Goal: Task Accomplishment & Management: Manage account settings

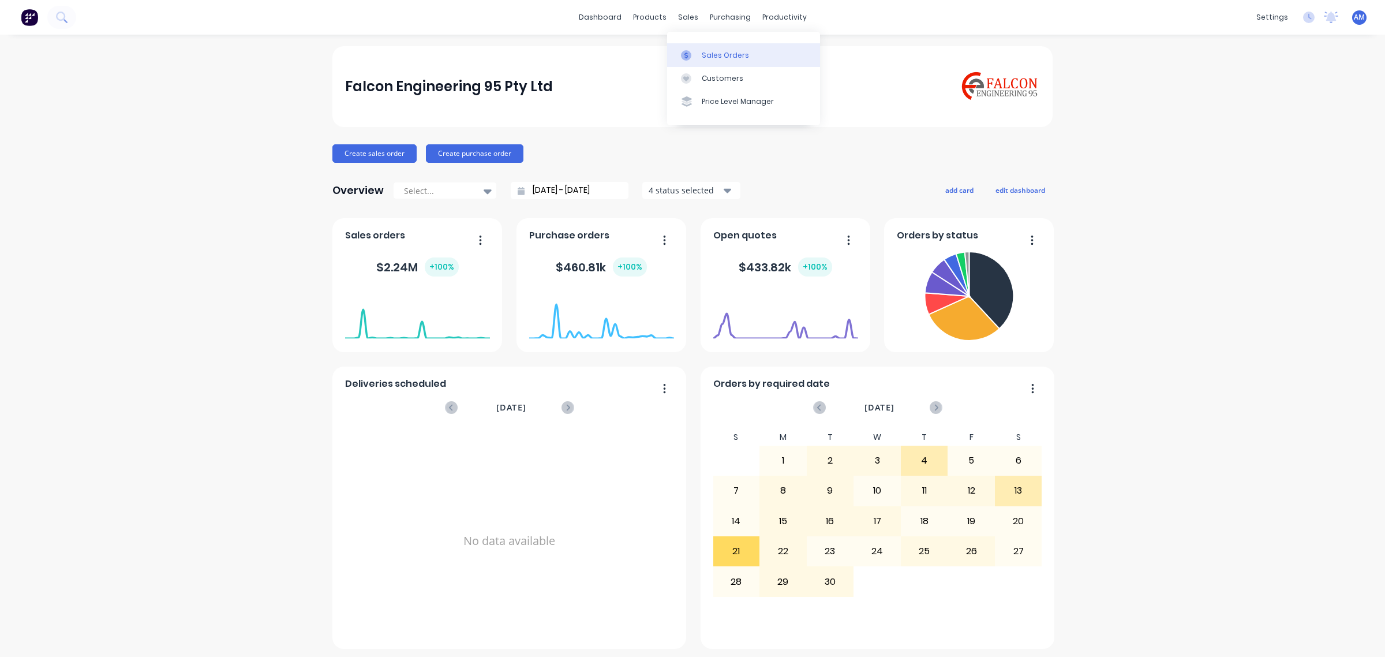
click at [704, 50] on div "Sales Orders" at bounding box center [725, 55] width 47 height 10
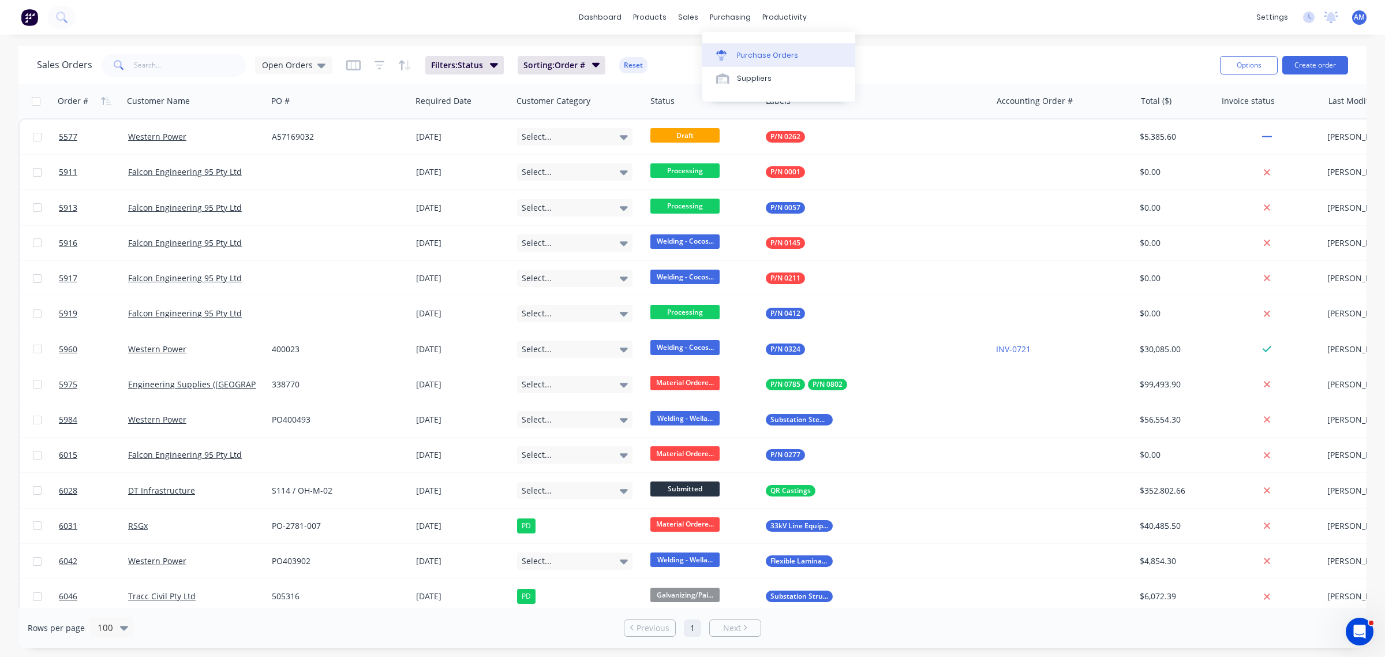
click at [745, 49] on link "Purchase Orders" at bounding box center [778, 54] width 153 height 23
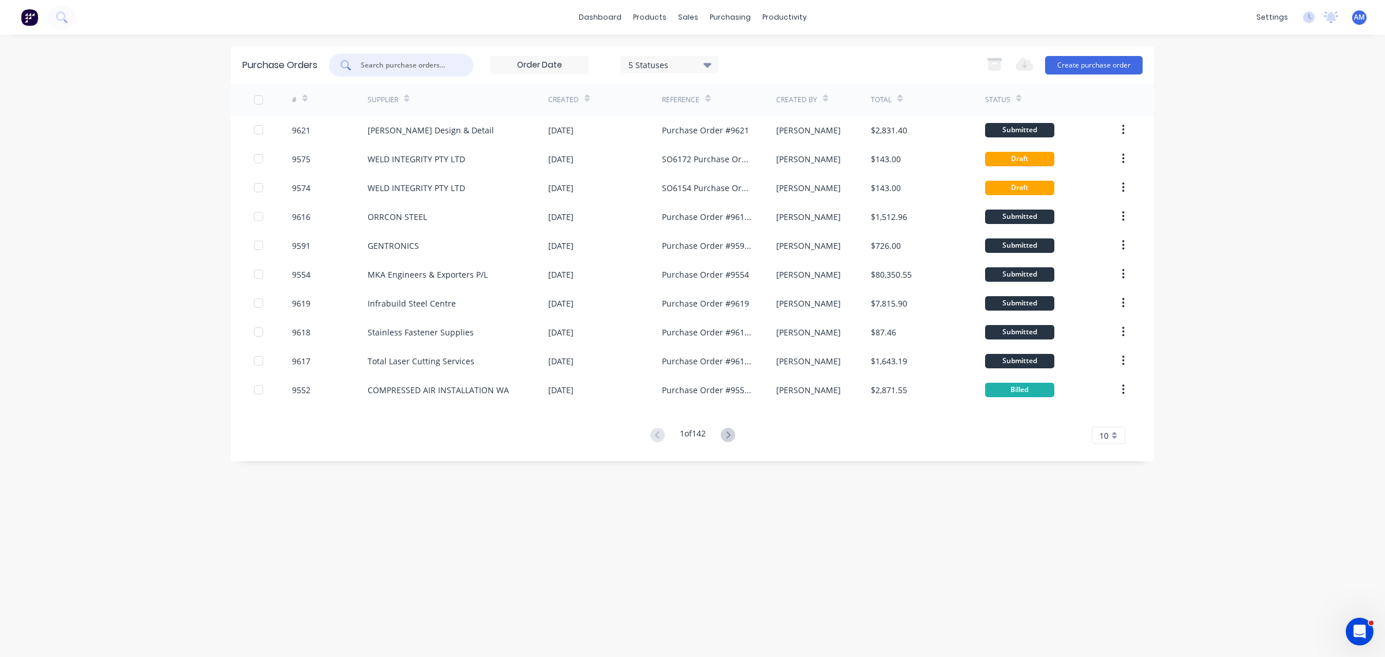
click at [379, 65] on input "text" at bounding box center [407, 65] width 96 height 12
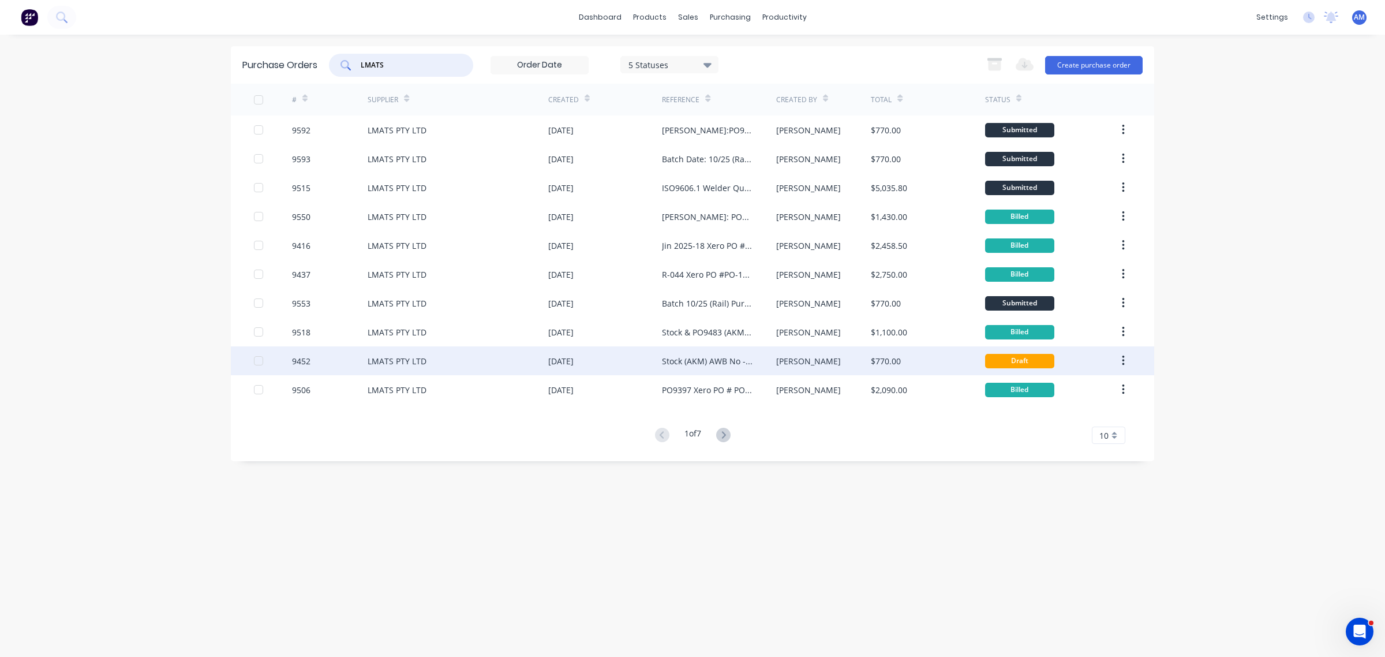
type input "LMATS"
click at [415, 363] on div "LMATS PTY LTD" at bounding box center [397, 361] width 59 height 12
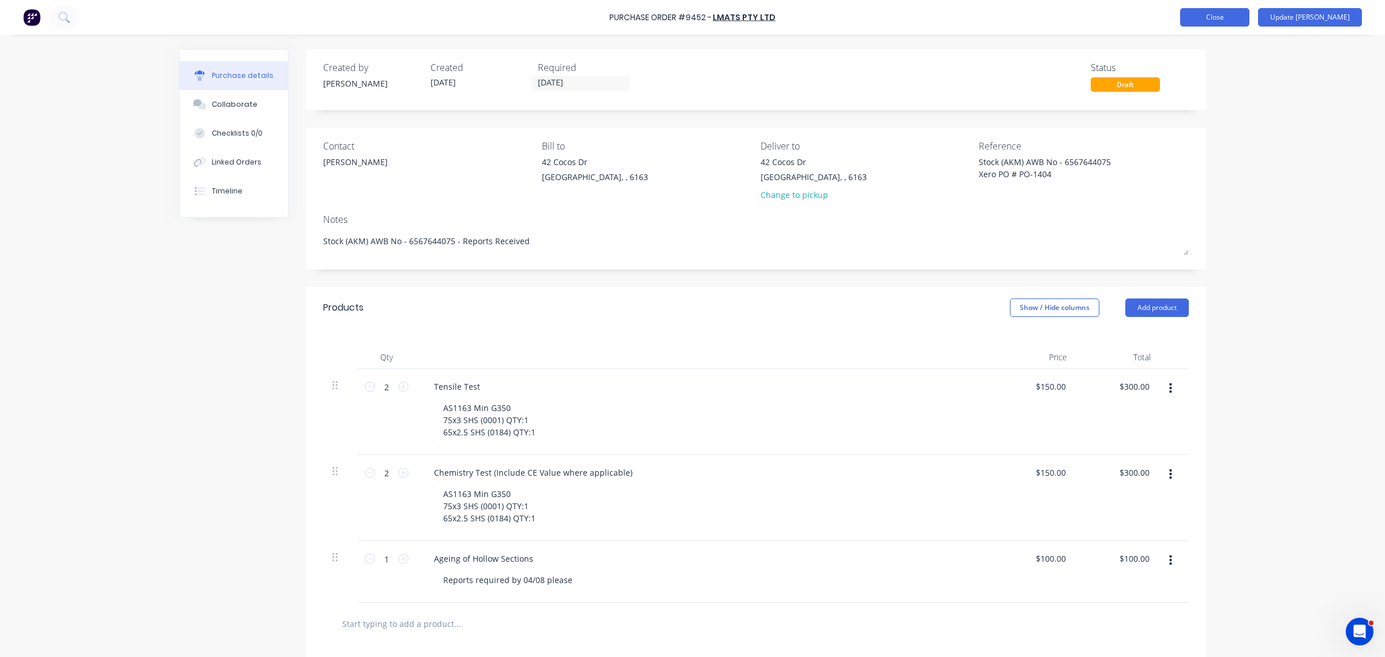
click at [1233, 16] on button "Close" at bounding box center [1214, 17] width 69 height 18
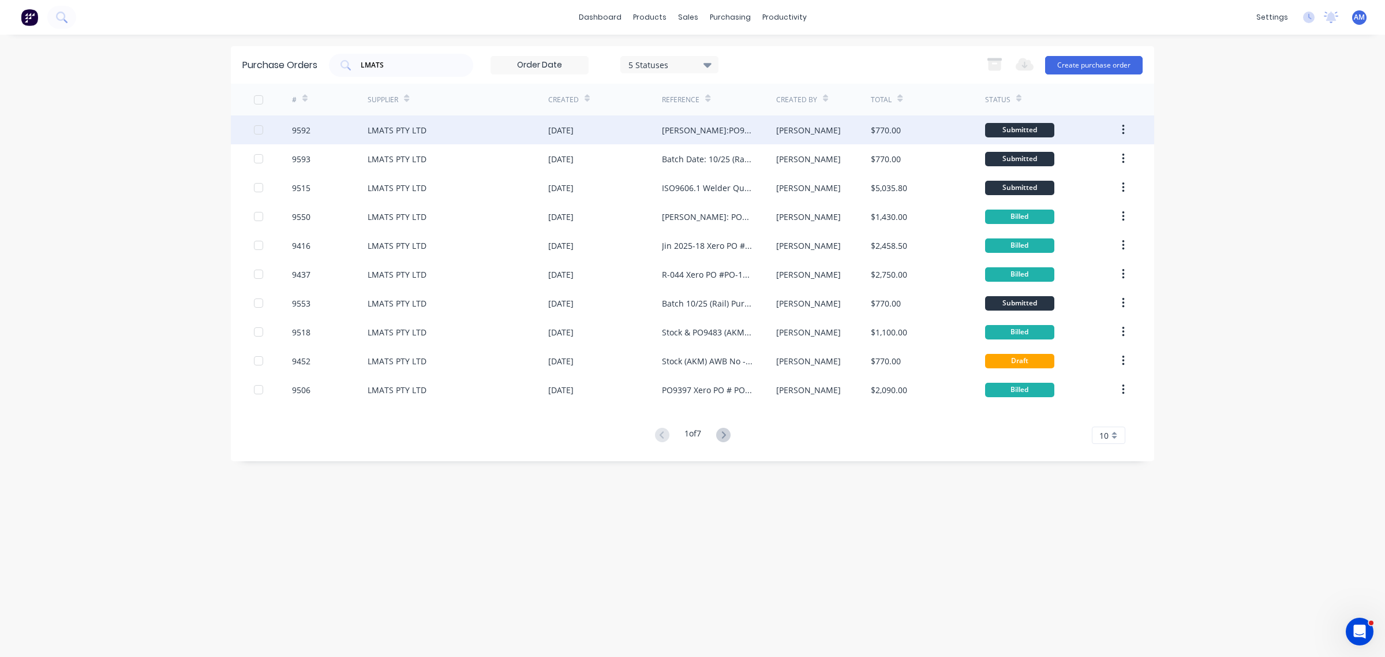
click at [393, 129] on div "LMATS PTY LTD" at bounding box center [397, 130] width 59 height 12
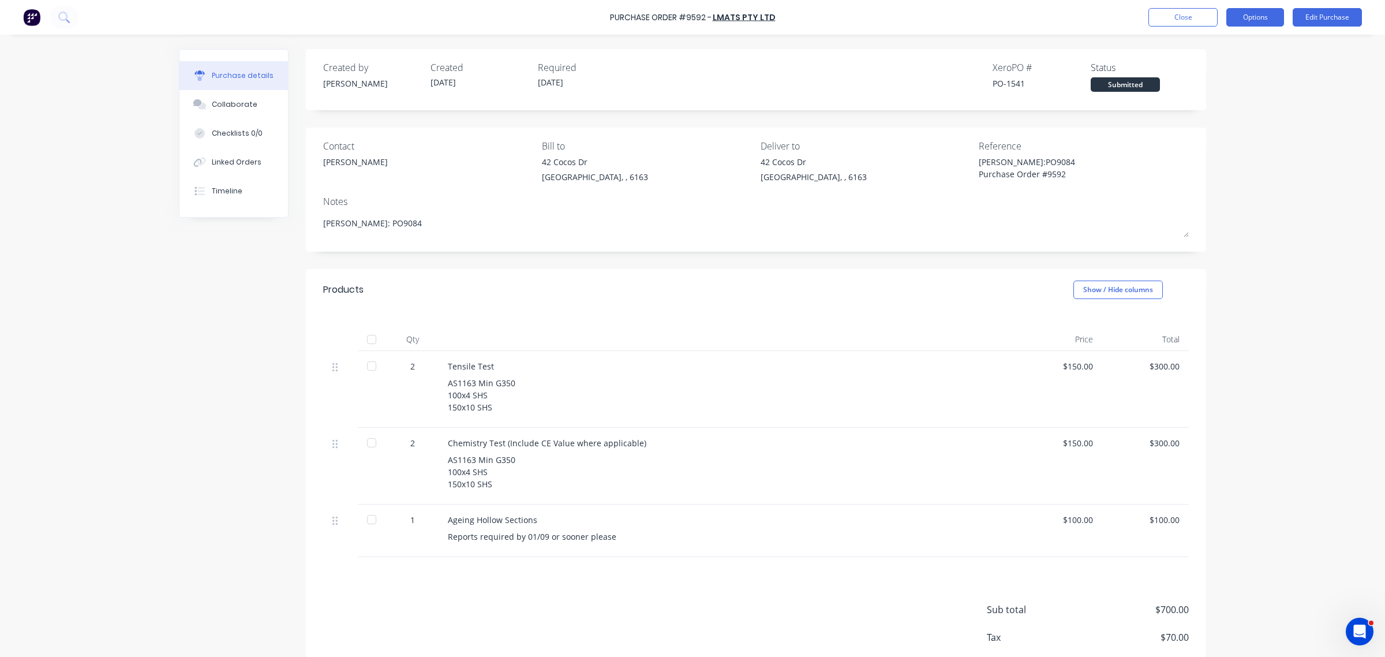
click at [1252, 13] on button "Options" at bounding box center [1255, 17] width 58 height 18
click at [1219, 113] on div "Duplicate" at bounding box center [1228, 116] width 89 height 17
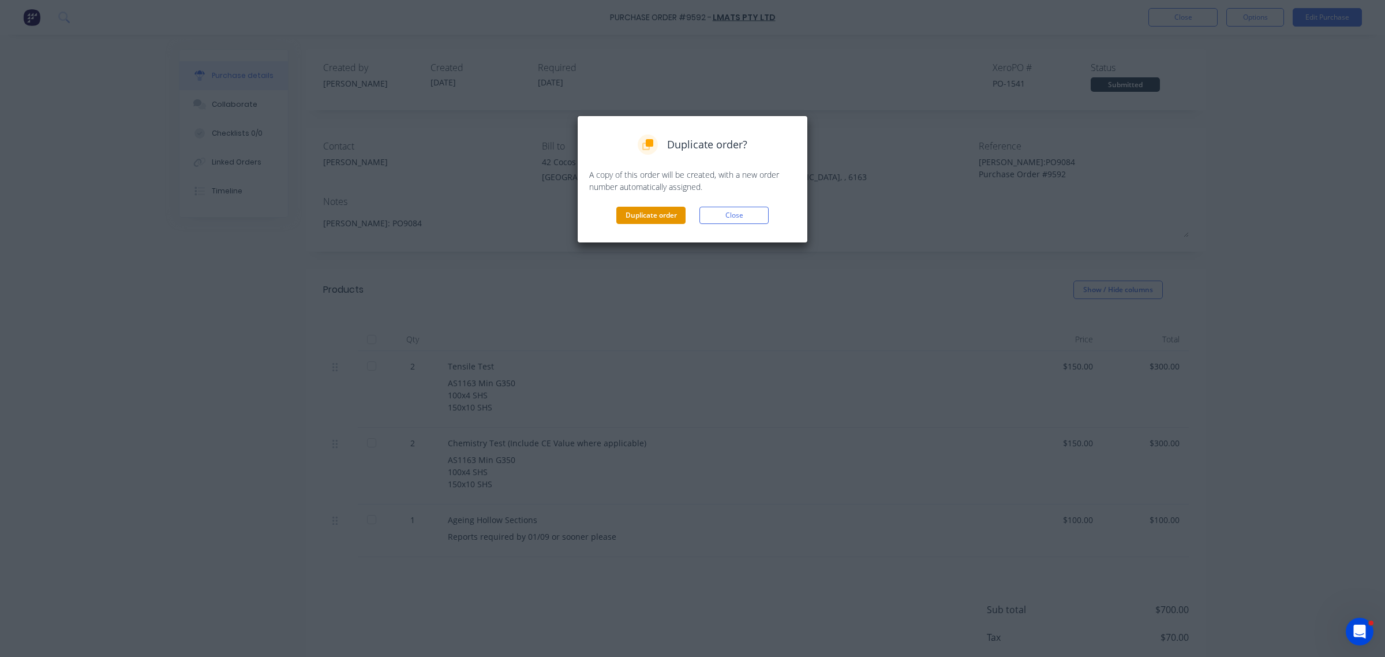
click at [661, 215] on button "Duplicate order" at bounding box center [650, 215] width 69 height 17
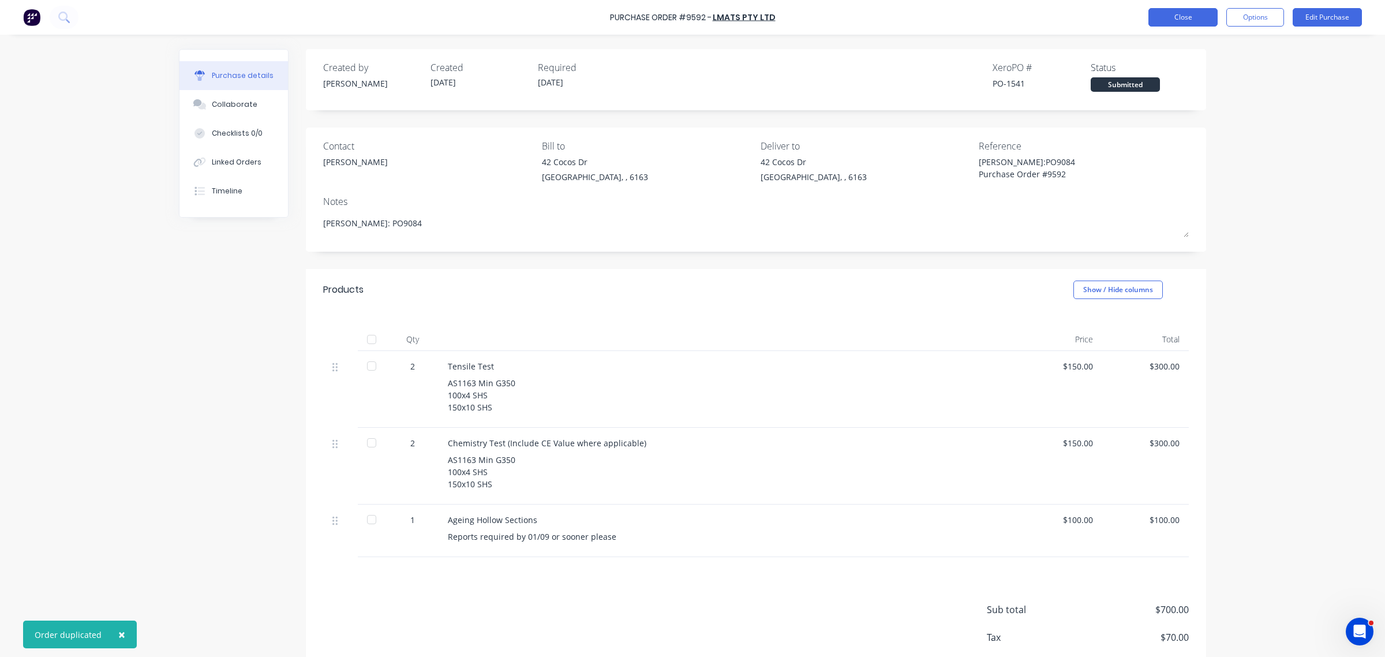
click at [1172, 16] on button "Close" at bounding box center [1182, 17] width 69 height 18
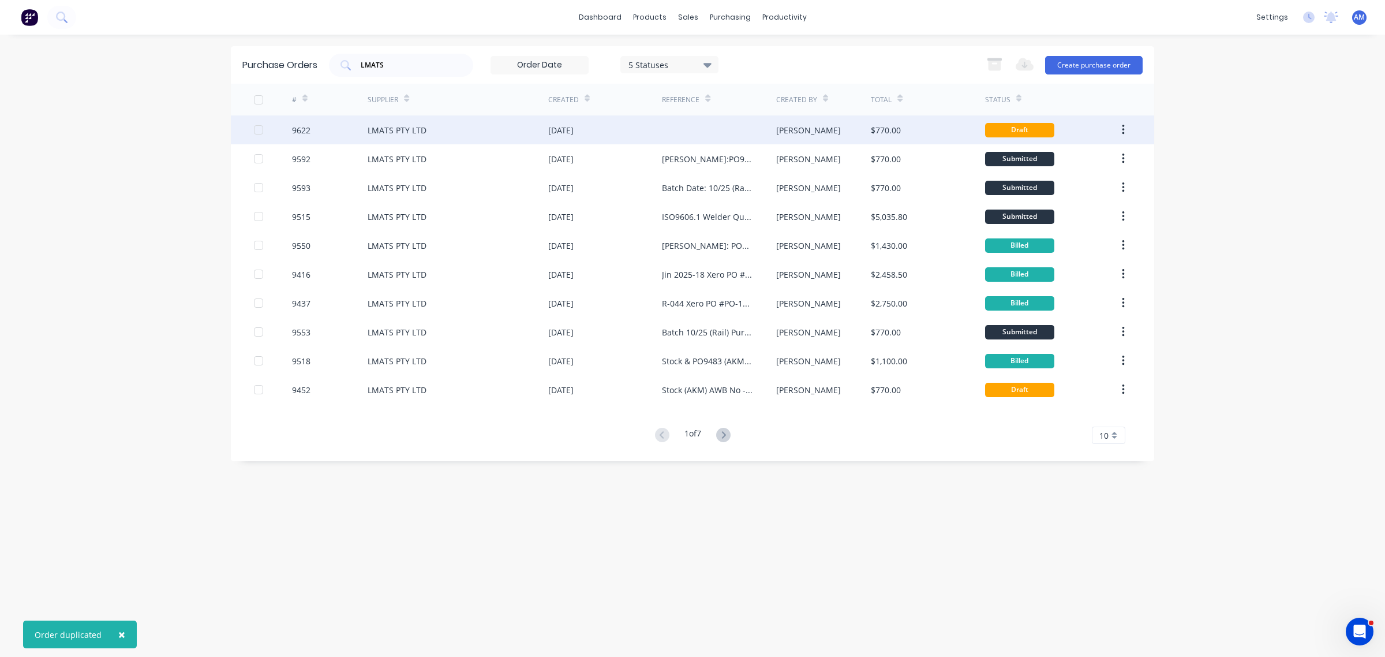
click at [408, 134] on div "LMATS PTY LTD" at bounding box center [397, 130] width 59 height 12
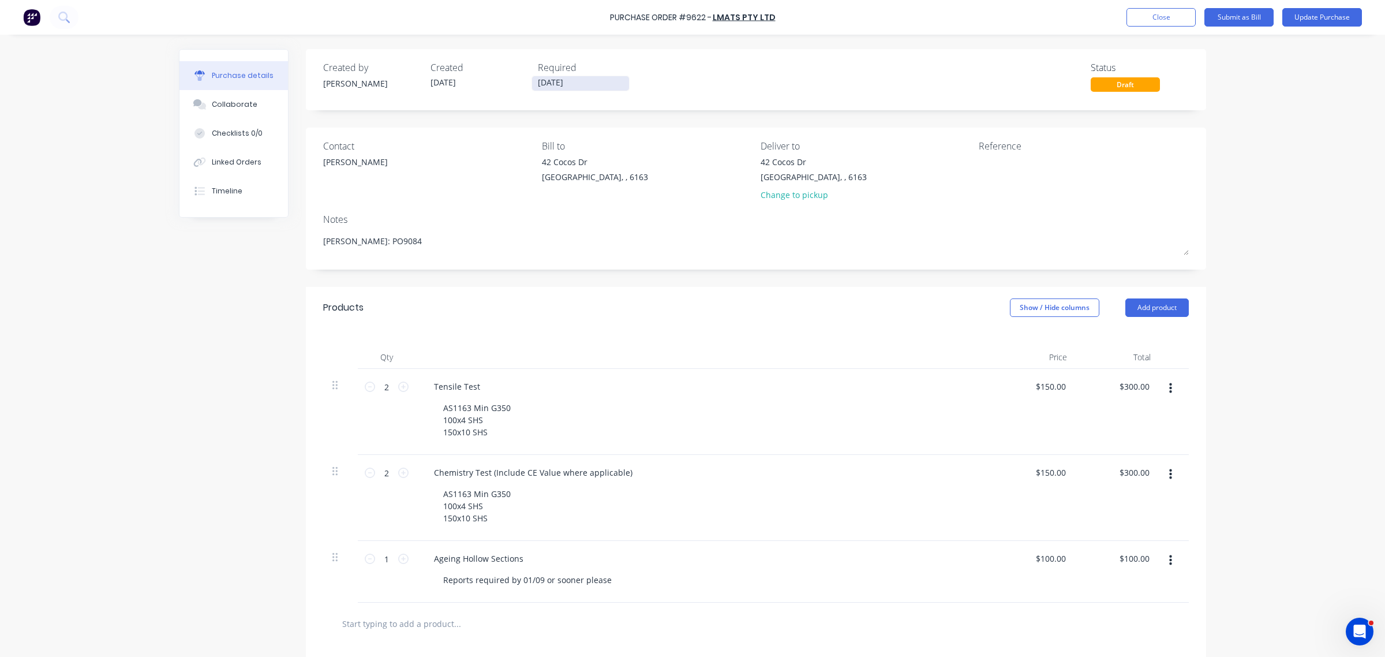
click at [552, 78] on input "03/09/25" at bounding box center [580, 83] width 97 height 14
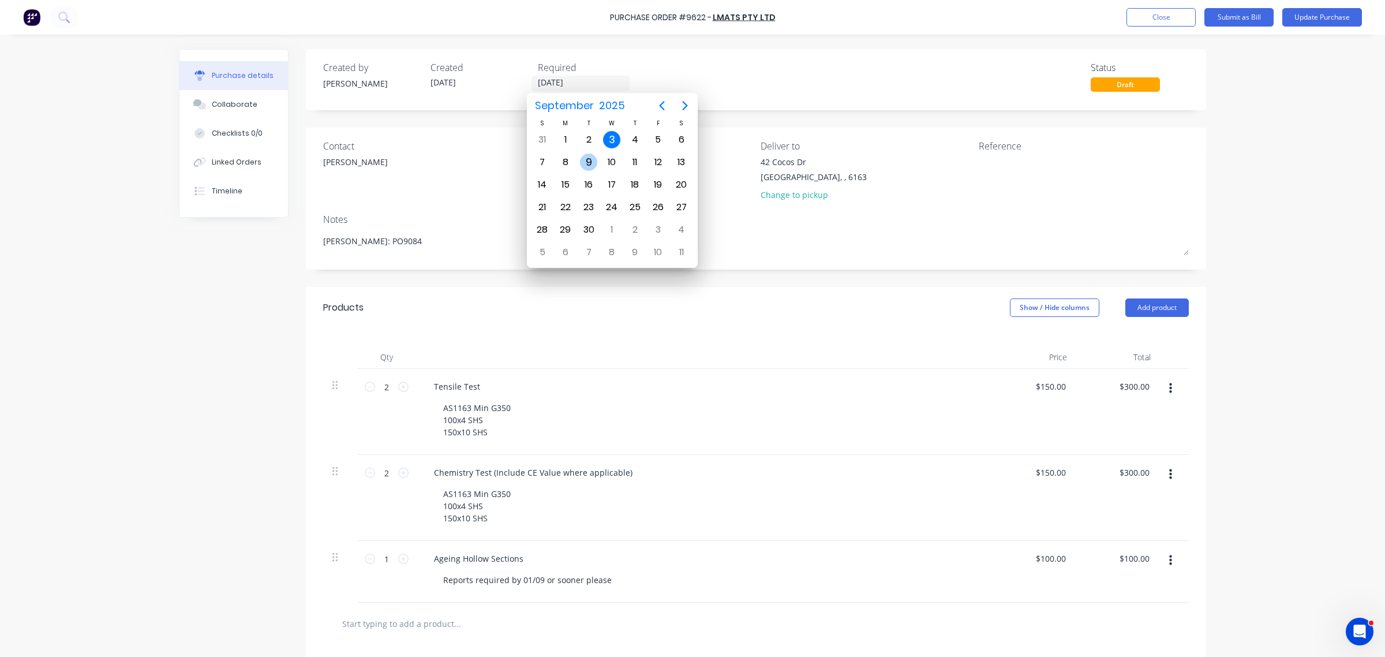
click at [582, 159] on div "9" at bounding box center [588, 161] width 17 height 17
type textarea "x"
type input "09/09/25"
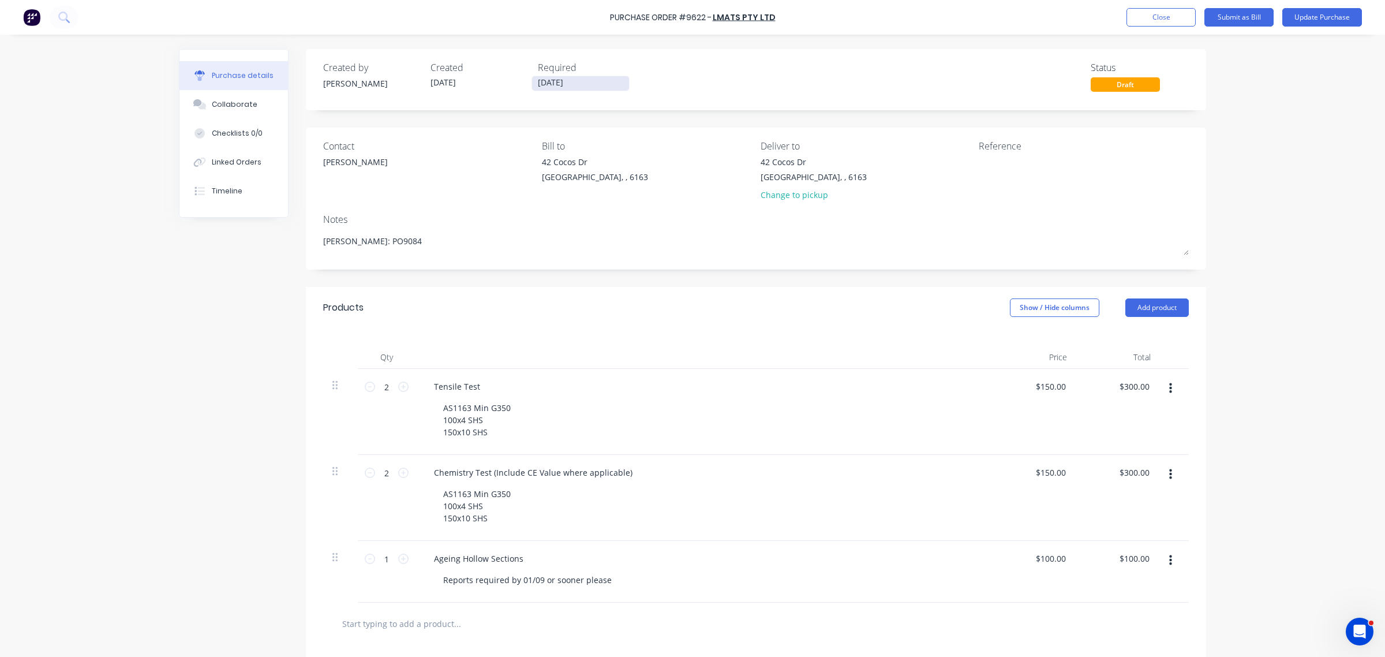
click at [569, 85] on input "09/09/25" at bounding box center [580, 83] width 97 height 14
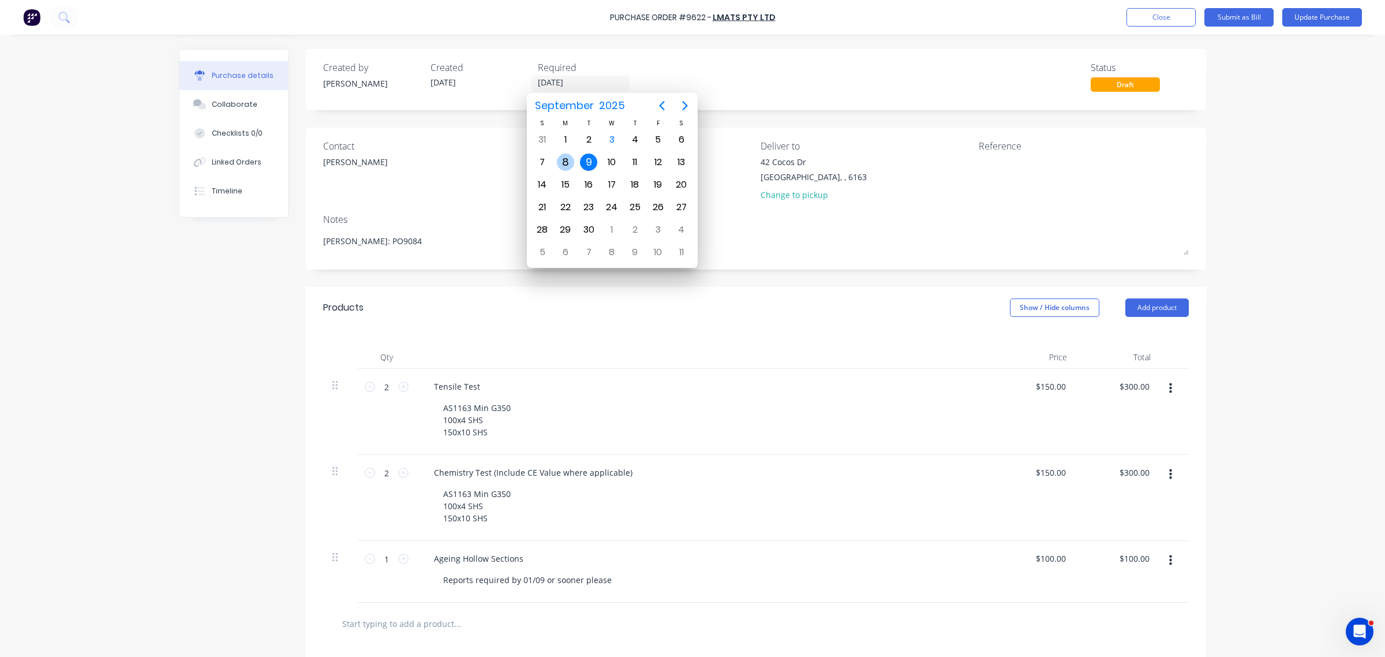
click at [561, 160] on div "8" at bounding box center [565, 161] width 17 height 17
type textarea "x"
type input "08/09/25"
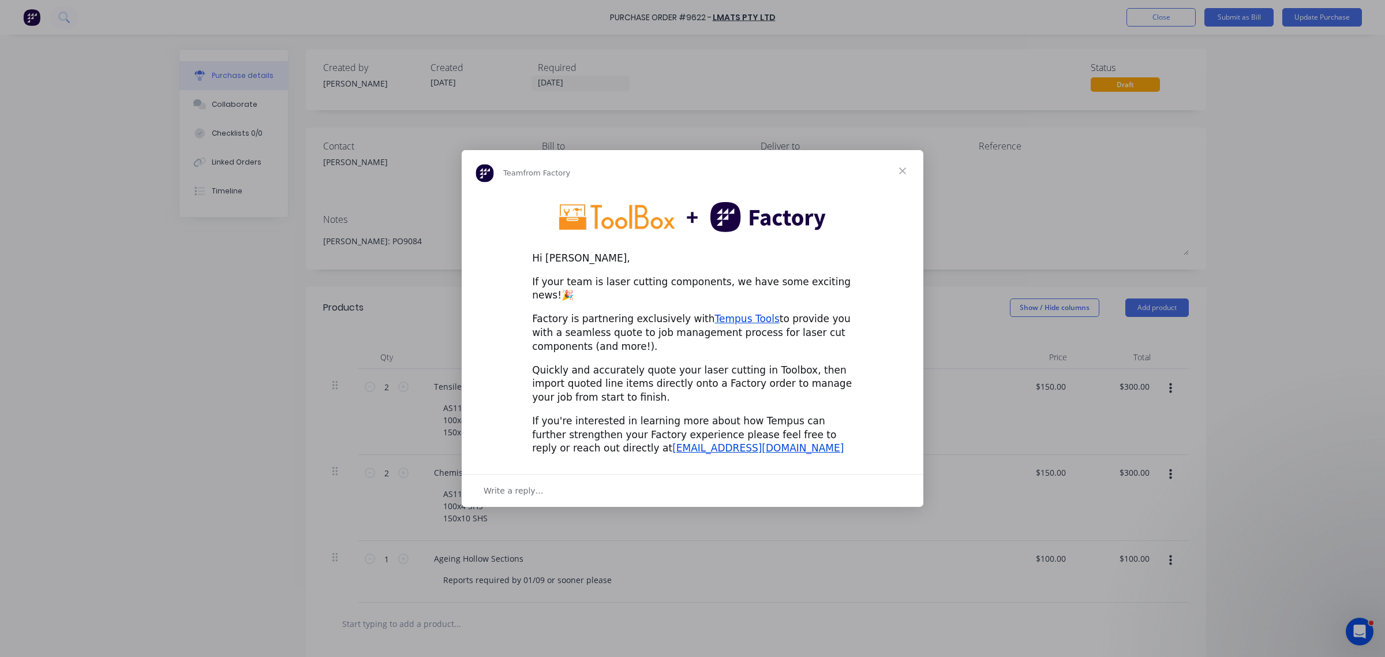
click at [902, 177] on span "Close" at bounding box center [903, 171] width 42 height 42
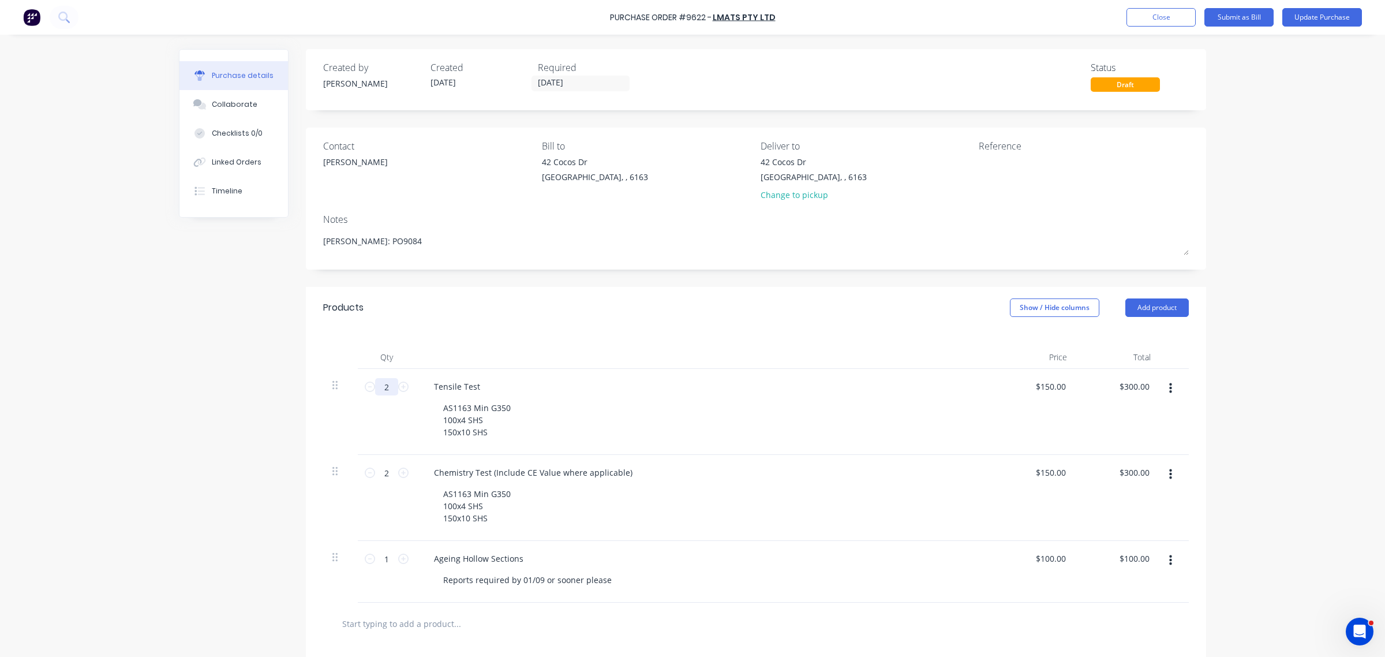
click at [384, 387] on input "2" at bounding box center [386, 386] width 23 height 17
drag, startPoint x: 365, startPoint y: 385, endPoint x: 367, endPoint y: 410, distance: 24.9
click at [365, 387] on icon at bounding box center [370, 386] width 10 height 10
type textarea "x"
type input "1"
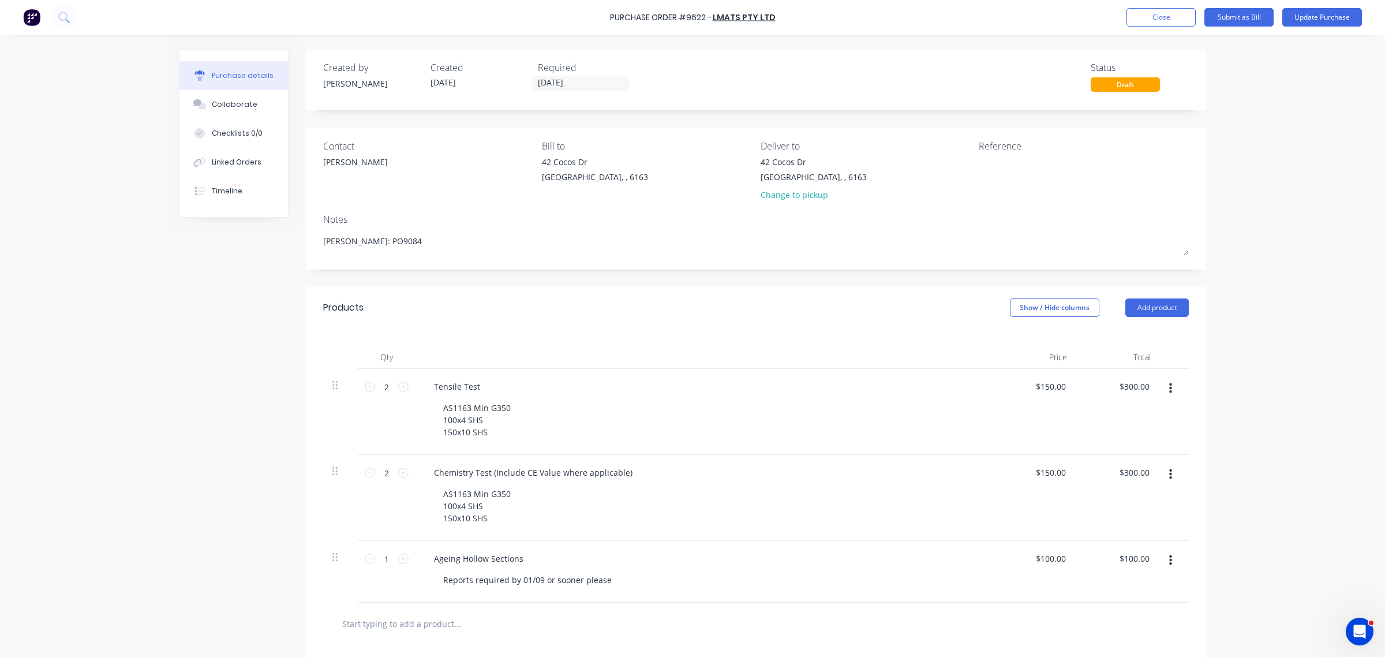
type input "$150.00"
click at [365, 476] on icon at bounding box center [370, 472] width 10 height 10
type textarea "x"
type input "1"
type input "$150.00"
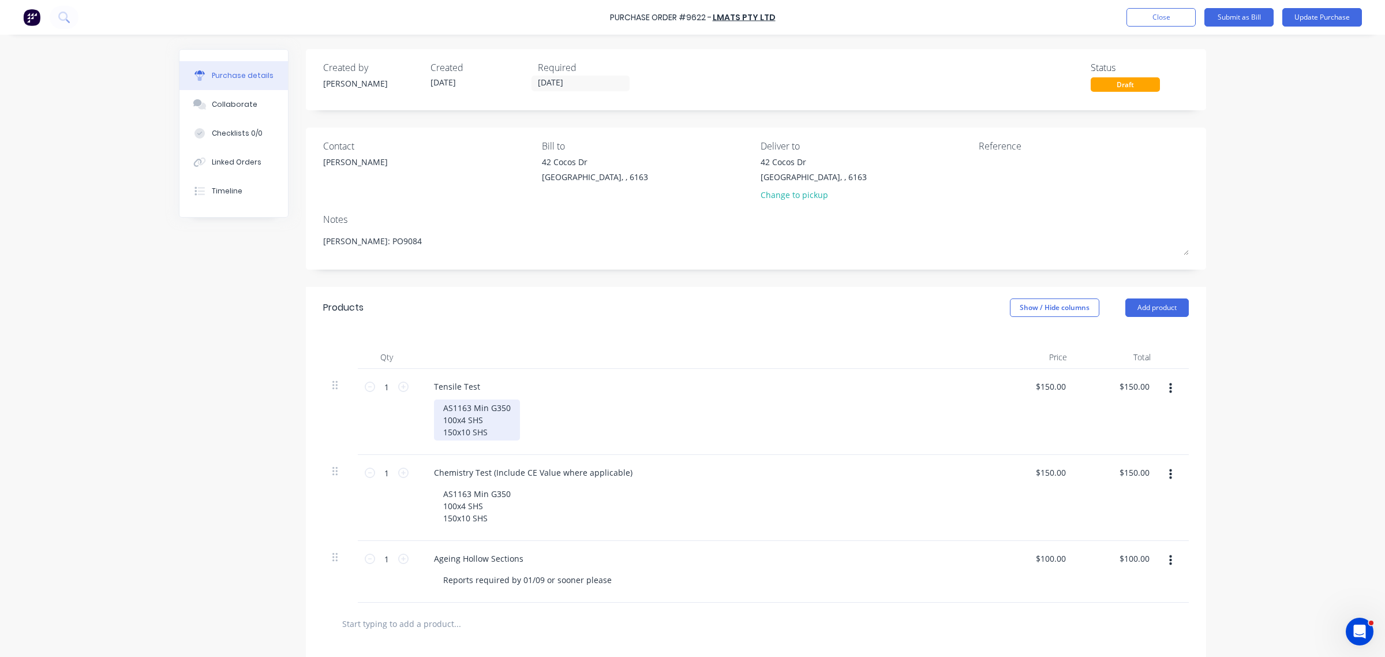
type textarea "x"
drag, startPoint x: 481, startPoint y: 433, endPoint x: 430, endPoint y: 434, distance: 50.2
click at [434, 434] on div "AS1163 Min G350 100x4 SHS 150x10 SHS" at bounding box center [477, 419] width 86 height 41
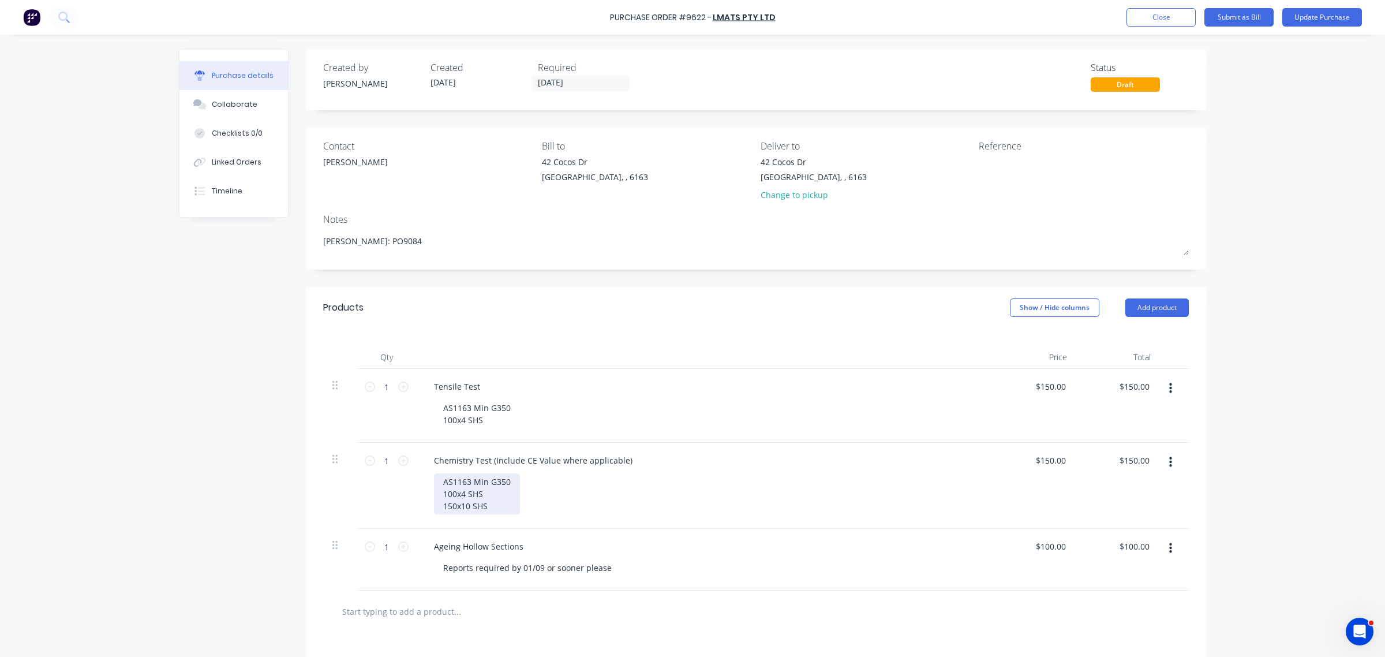
type textarea "x"
drag, startPoint x: 490, startPoint y: 520, endPoint x: 432, endPoint y: 521, distance: 58.8
click at [432, 521] on div "Chemistry Test (Include CE Value where applicable) AS1163 Min G350 100x4 SHS 15…" at bounding box center [703, 486] width 577 height 86
click at [557, 508] on div "Chemistry Test (Include CE Value where applicable) AS1163 Min G350 100x4 SHS" at bounding box center [703, 480] width 577 height 74
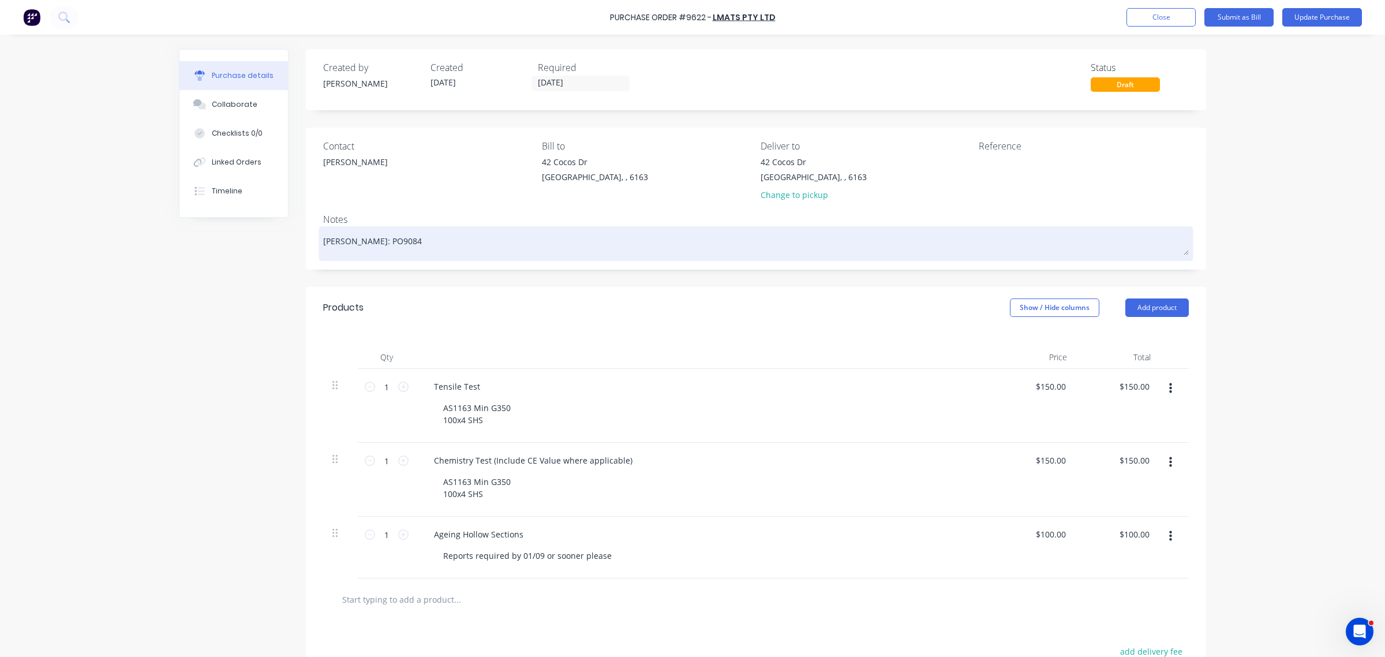
click at [368, 245] on textarea "Jin: PO9084" at bounding box center [755, 242] width 865 height 26
click at [368, 238] on textarea "Jin: PO9084" at bounding box center [755, 242] width 865 height 26
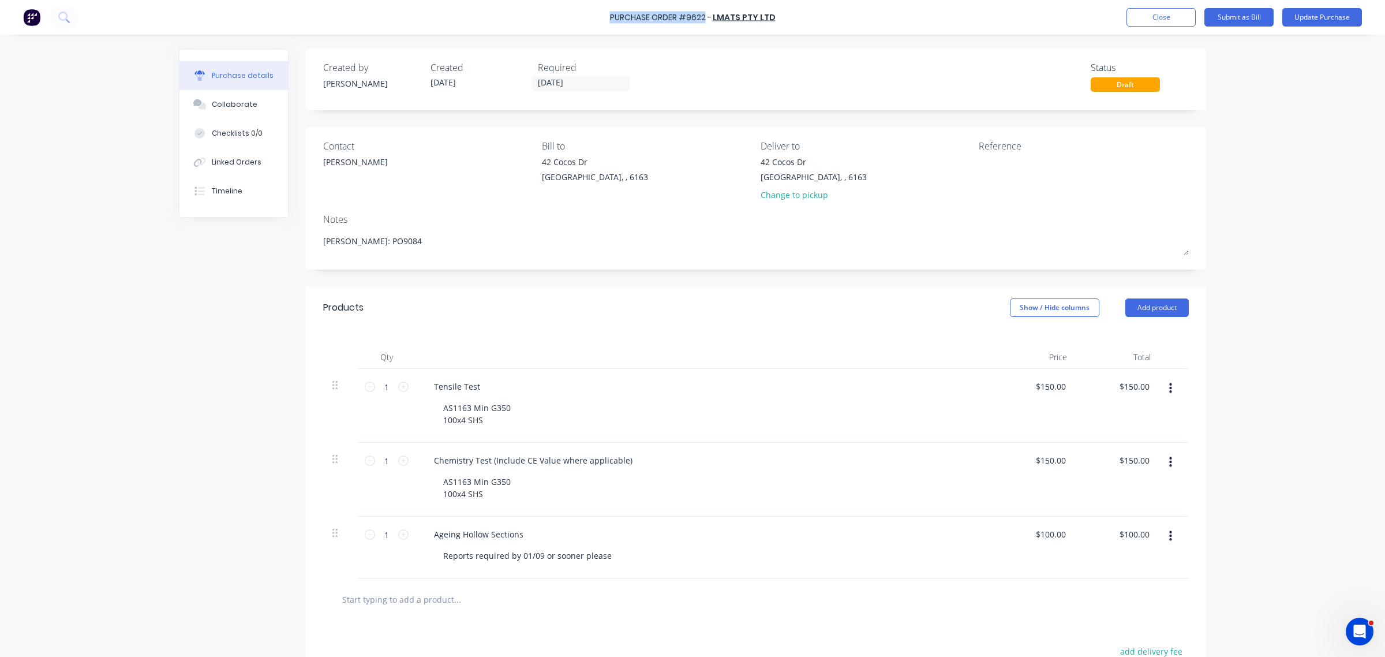
drag, startPoint x: 706, startPoint y: 12, endPoint x: 613, endPoint y: 17, distance: 93.1
click at [613, 17] on div "Purchase Order #9622 -" at bounding box center [661, 18] width 102 height 12
copy div "Purchase Order #9622"
type textarea "x"
click at [978, 175] on div at bounding box center [1050, 170] width 144 height 29
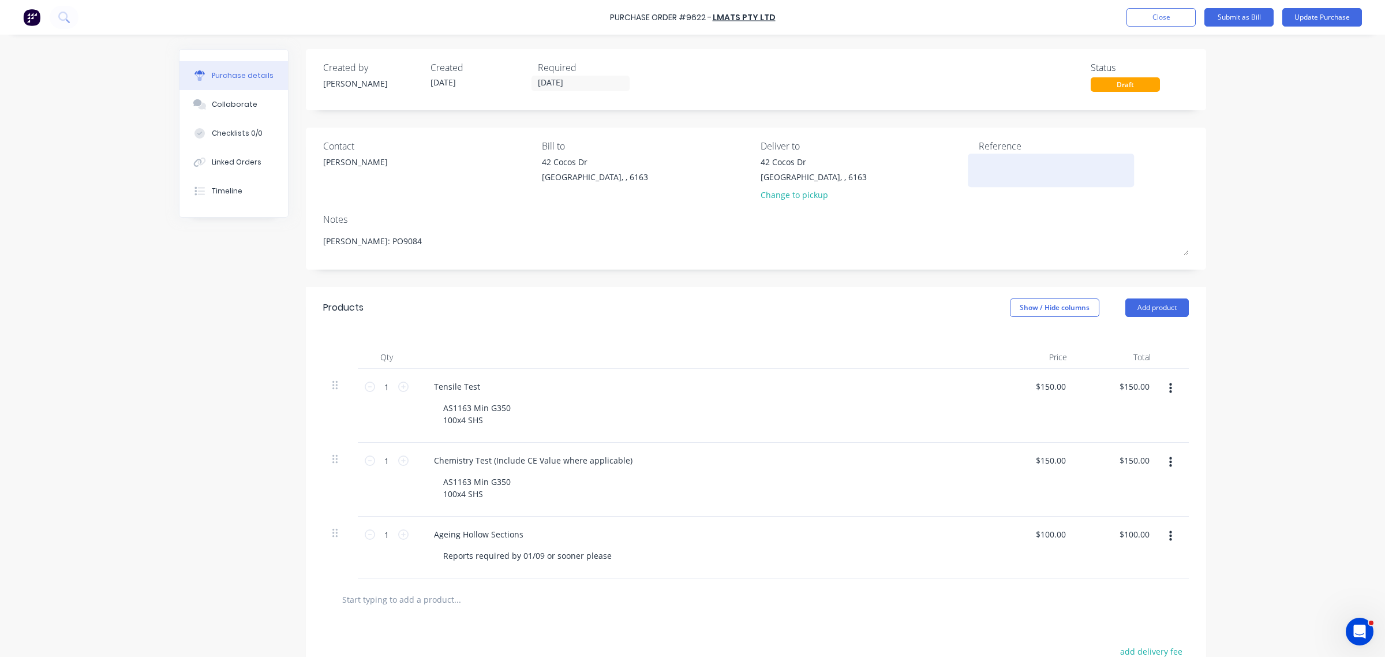
click at [981, 168] on textarea at bounding box center [1050, 169] width 144 height 26
paste textarea "Purchase Order #9622"
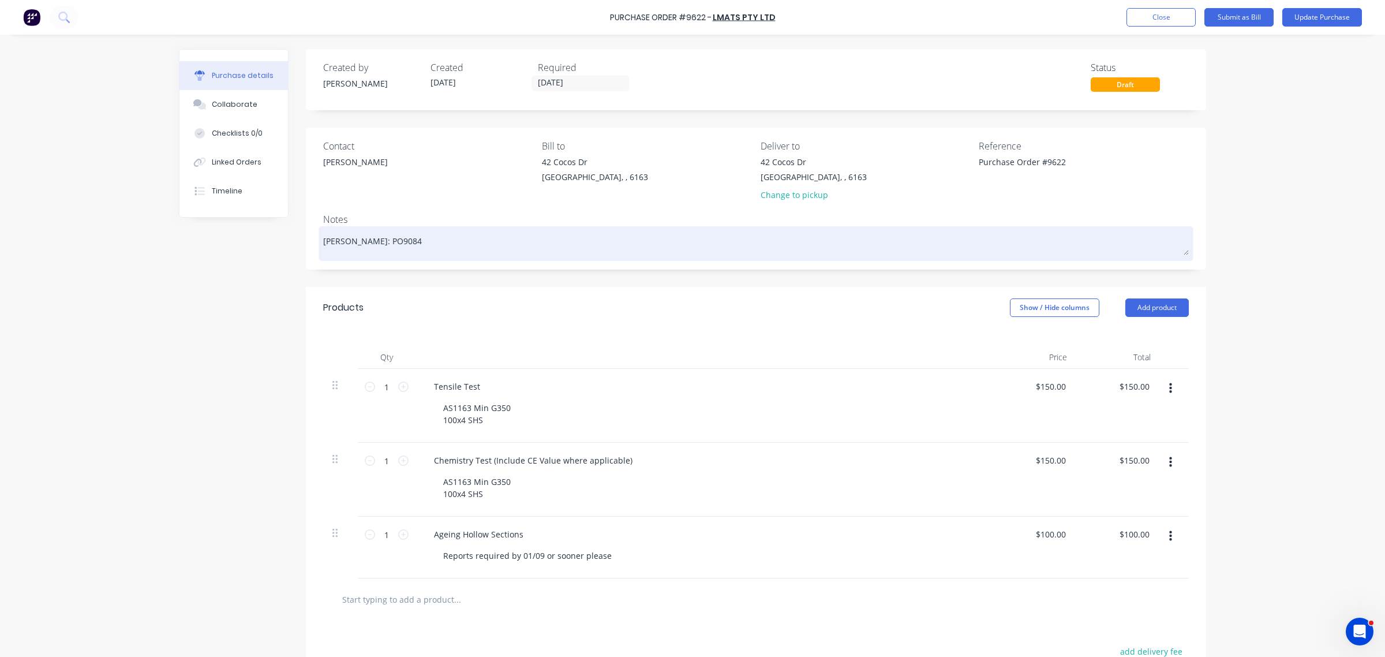
type textarea "Purchase Order #9622"
type textarea "x"
type textarea "Purchase Order #9622"
click at [395, 240] on textarea "Jin: PO9084" at bounding box center [755, 242] width 865 height 26
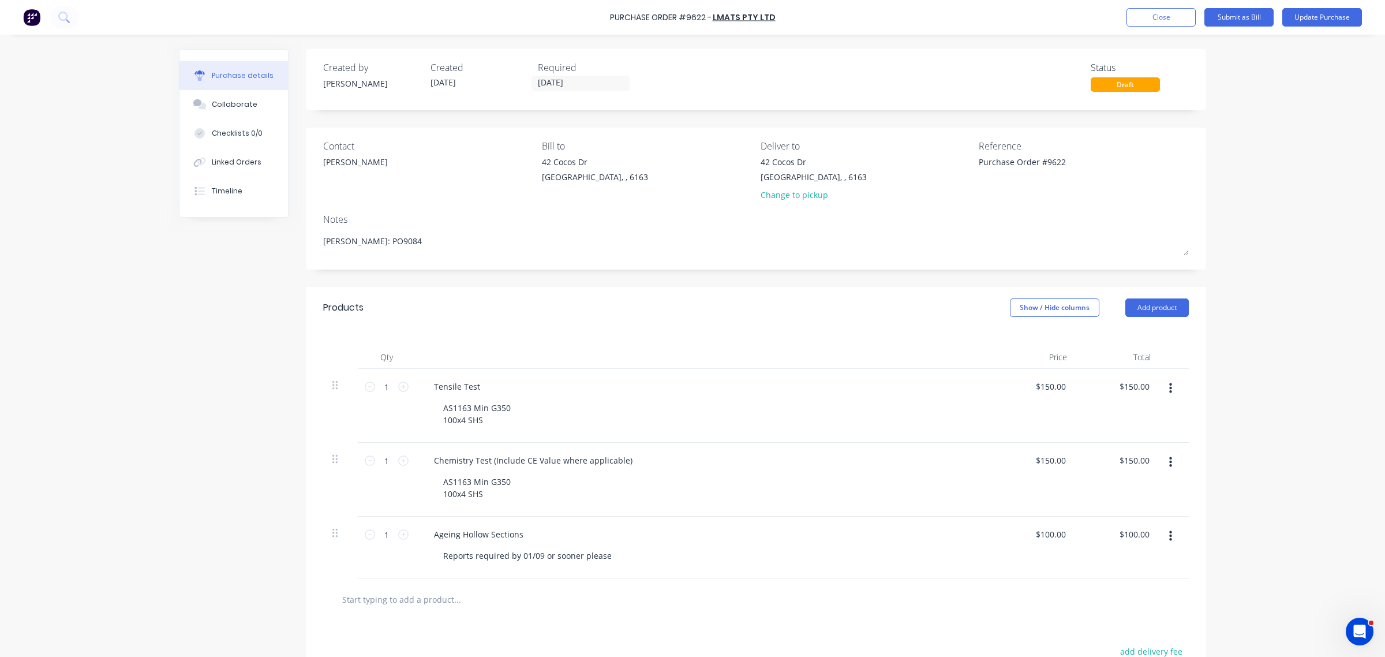
drag, startPoint x: 378, startPoint y: 242, endPoint x: 306, endPoint y: 249, distance: 72.4
click at [306, 248] on div "Contact Alex Bill to 42 Cocos Dr Bibra Lake, , 6163 Deliver to 42 Cocos Dr Bibr…" at bounding box center [756, 199] width 900 height 142
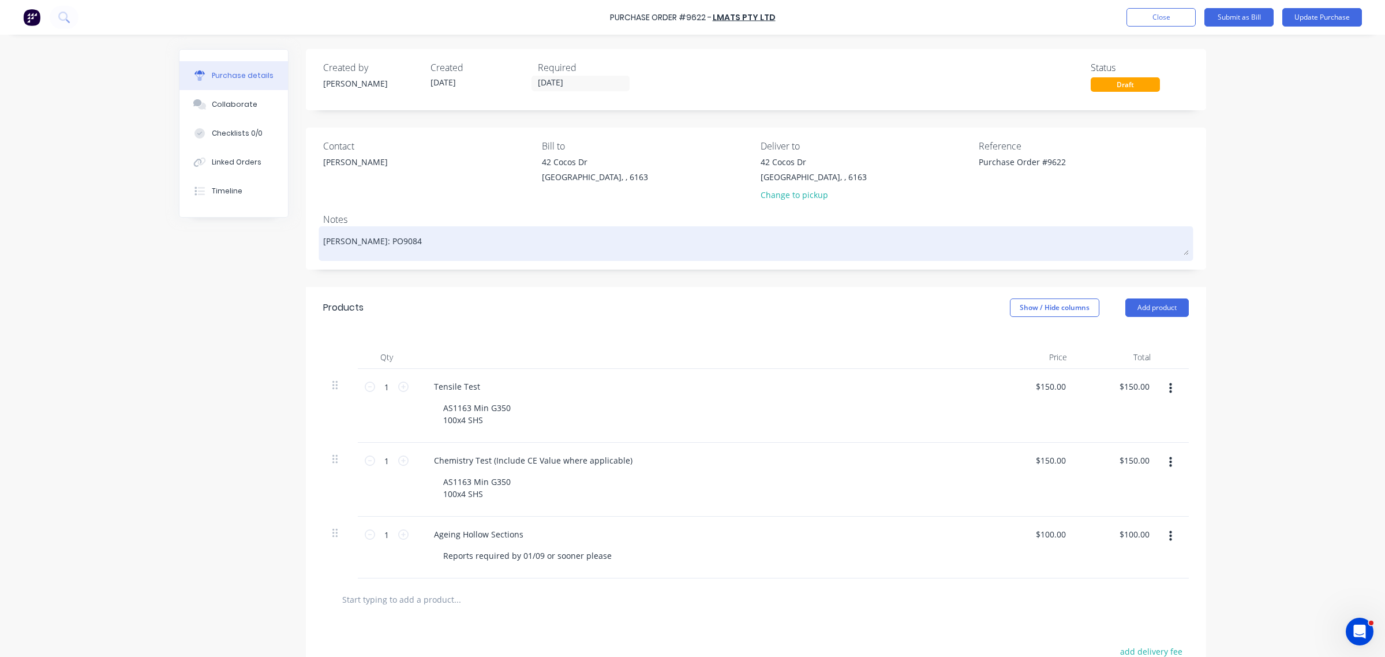
click at [408, 238] on textarea "Jin: PO9084" at bounding box center [755, 242] width 865 height 26
click at [368, 241] on textarea "Jin: PO9084" at bounding box center [755, 242] width 865 height 26
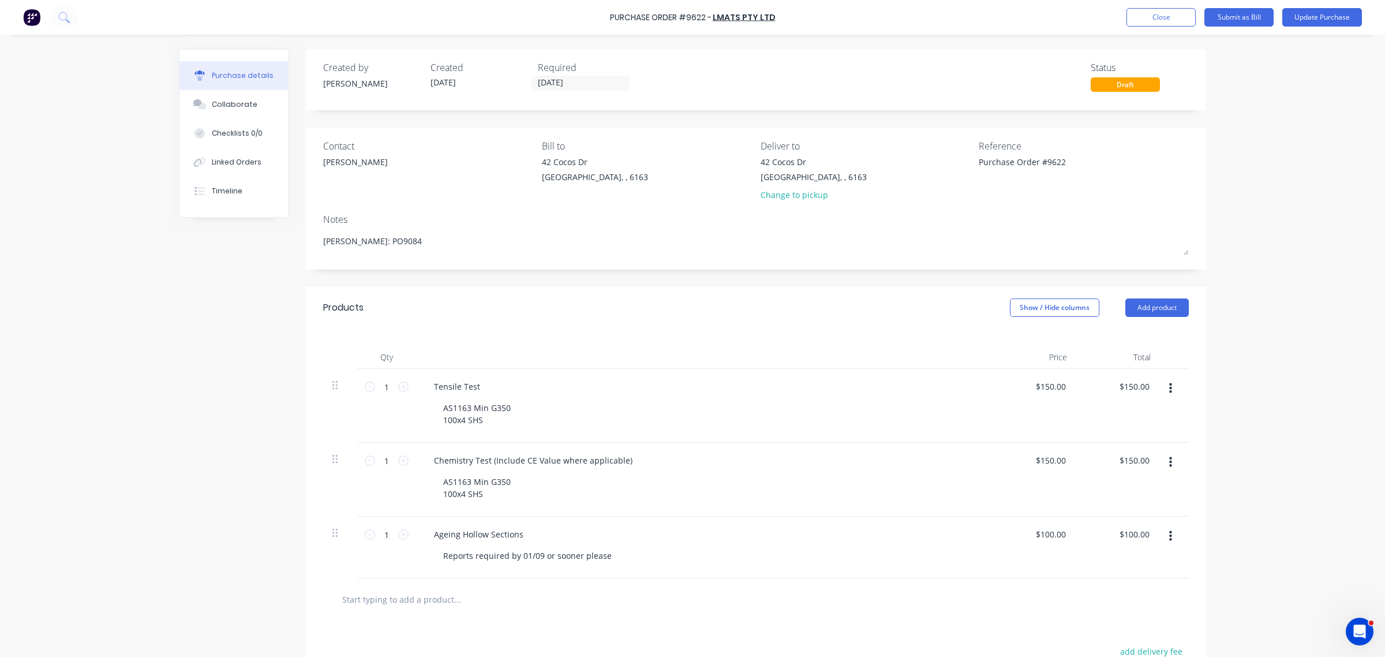
type textarea "x"
drag, startPoint x: 301, startPoint y: 241, endPoint x: 186, endPoint y: 333, distance: 147.7
click at [207, 249] on div "Created by Andrew Created 03/09/25 Required 08/09/25 Status Draft Contact Alex …" at bounding box center [692, 429] width 1027 height 761
type textarea "x"
click at [223, 96] on button "Collaborate" at bounding box center [233, 104] width 108 height 29
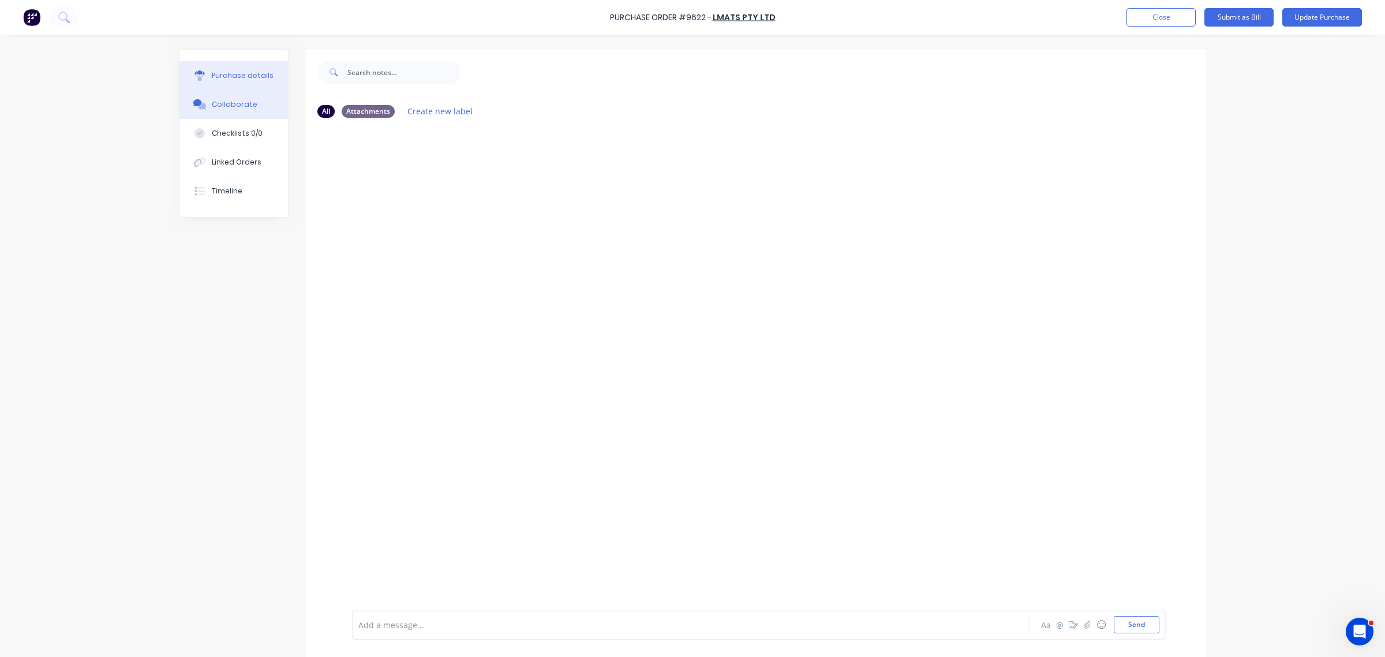
click at [228, 75] on div "Purchase details" at bounding box center [243, 75] width 62 height 10
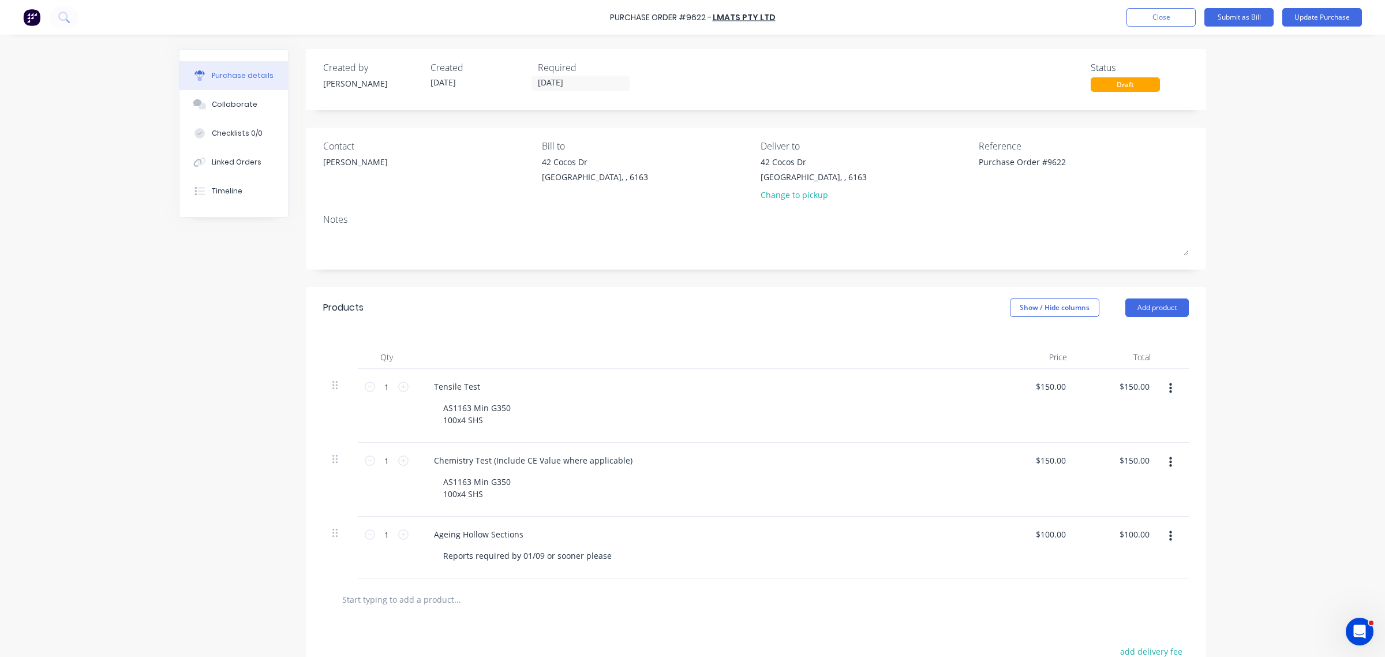
click at [181, 290] on div "Created by Andrew Created 03/09/25 Required 08/09/25 Status Draft Contact Alex …" at bounding box center [692, 429] width 1027 height 761
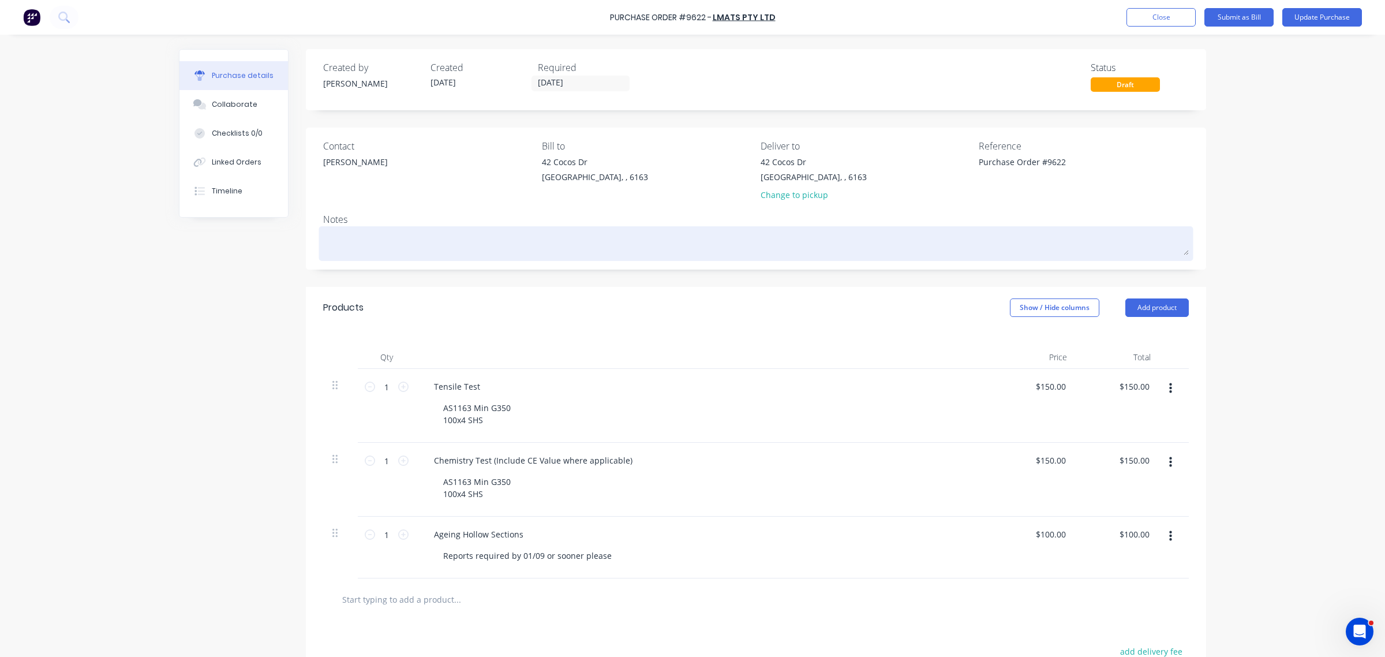
click at [340, 243] on textarea at bounding box center [755, 242] width 865 height 26
type textarea "x"
type textarea "M"
type textarea "x"
type textarea "MK"
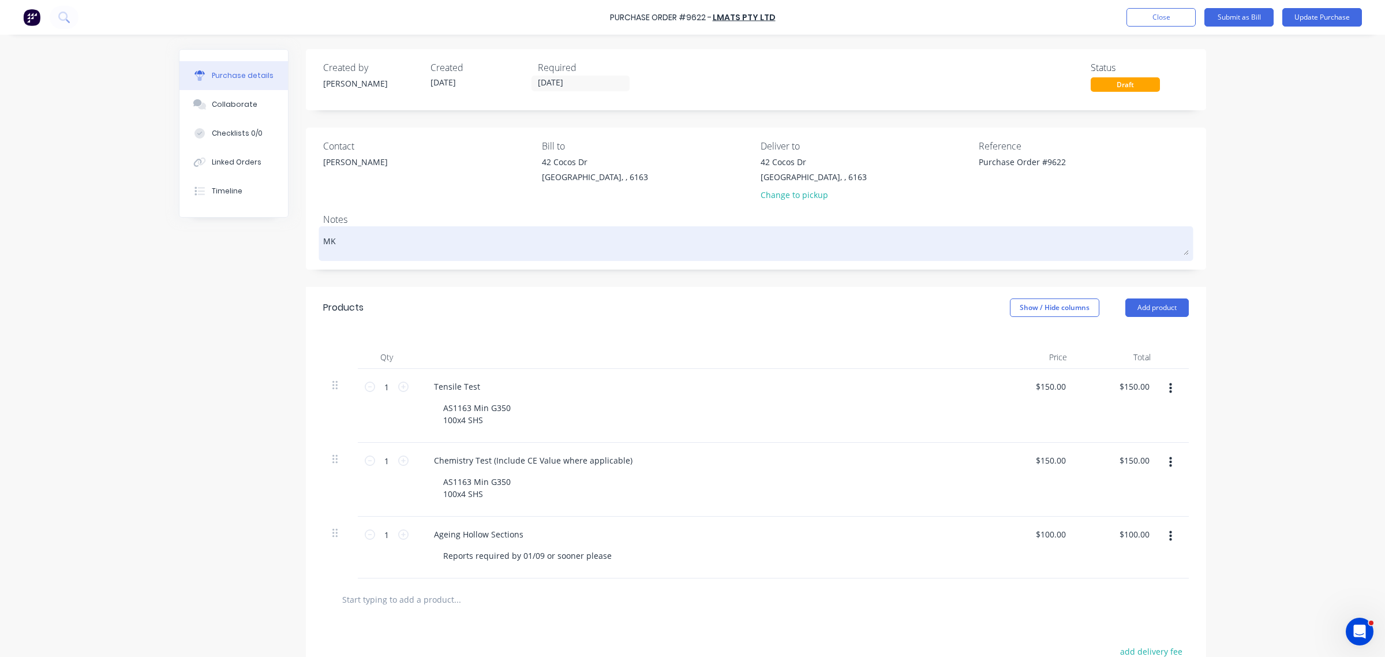
type textarea "x"
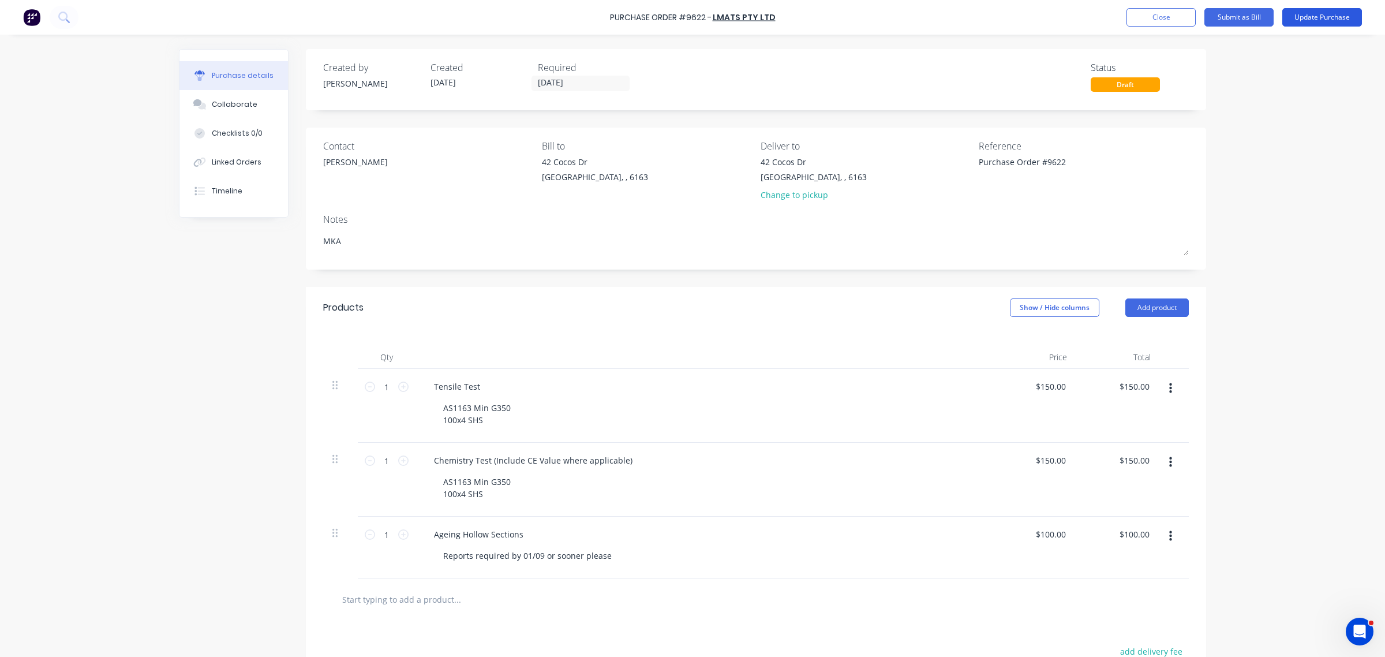
type textarea "MKA"
type textarea "x"
type textarea "MKA"
click at [1307, 17] on button "Update Purchase" at bounding box center [1322, 17] width 80 height 18
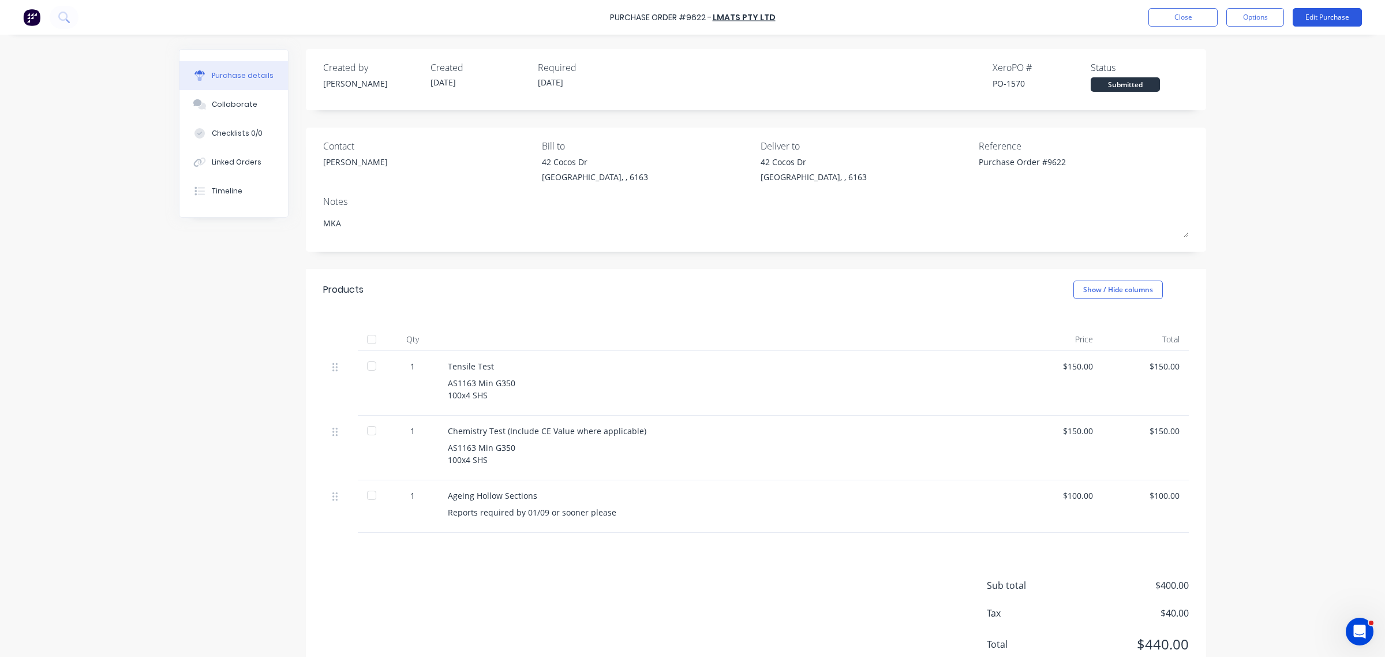
click at [1330, 12] on button "Edit Purchase" at bounding box center [1326, 17] width 69 height 18
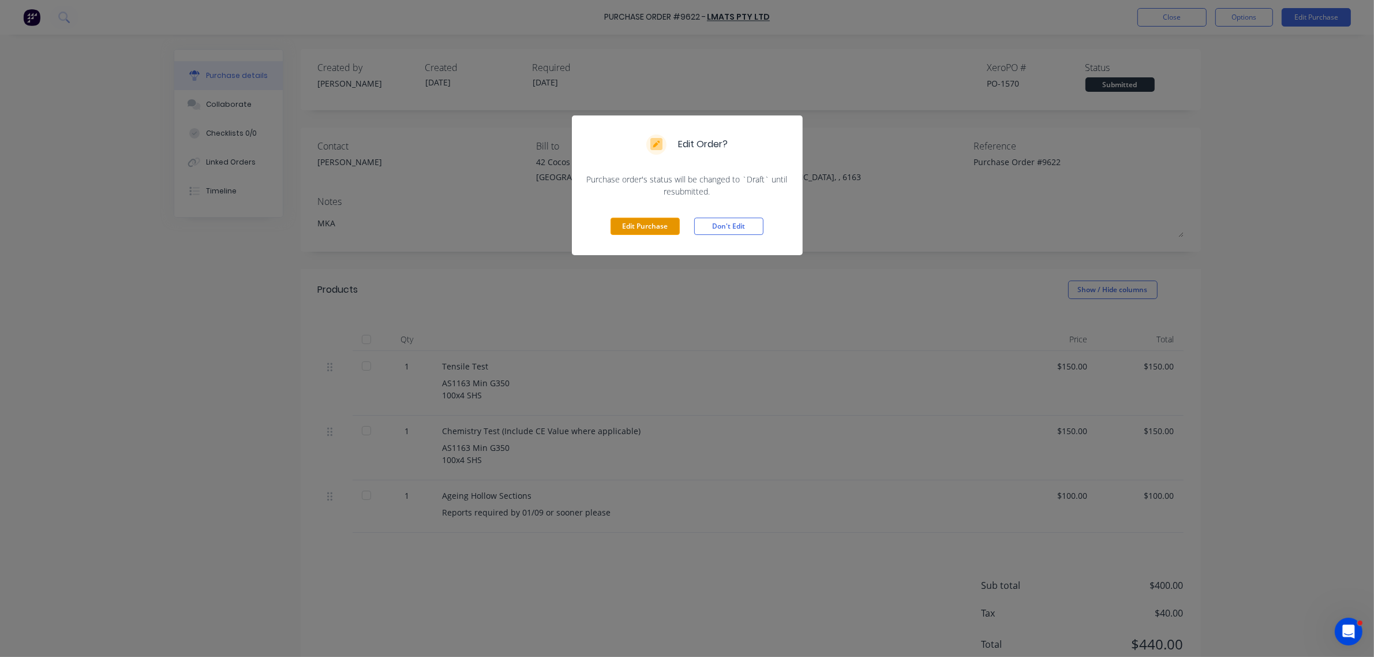
click at [663, 223] on button "Edit Purchase" at bounding box center [644, 226] width 69 height 17
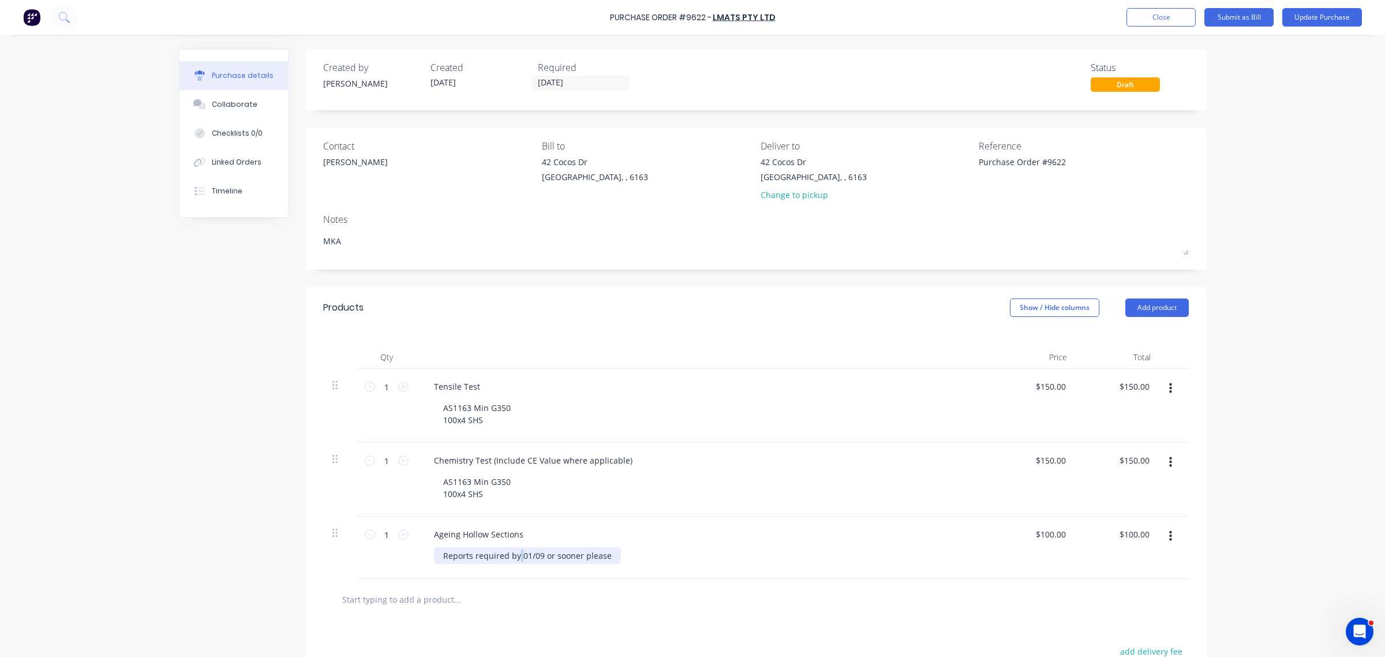
click at [512, 550] on div "Reports required by 01/09 or sooner please" at bounding box center [527, 555] width 187 height 17
type textarea "x"
click at [519, 554] on div "Reports required by 01/09 or sooner please" at bounding box center [527, 555] width 187 height 17
click at [1310, 22] on button "Update Purchase" at bounding box center [1322, 17] width 80 height 18
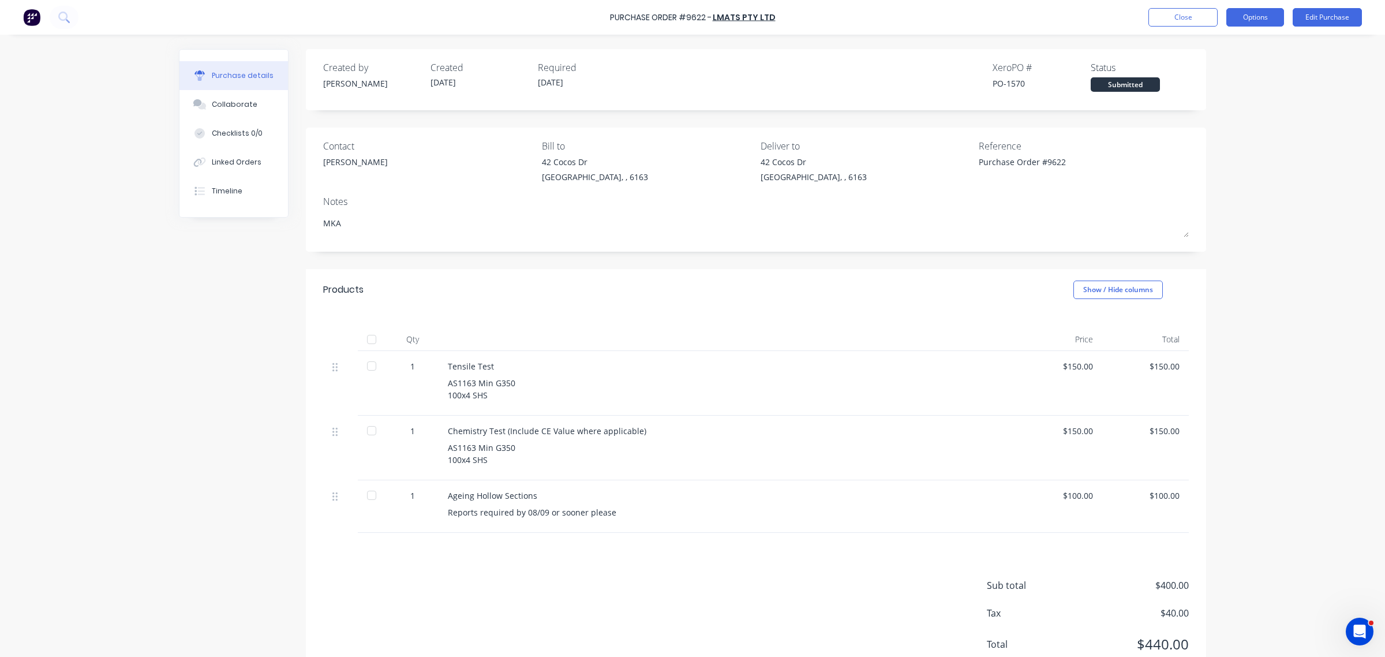
click at [1239, 17] on button "Options" at bounding box center [1255, 17] width 58 height 18
click at [1217, 47] on div "Print / Email" at bounding box center [1228, 47] width 89 height 17
click at [1201, 72] on div "With pricing" at bounding box center [1228, 70] width 89 height 17
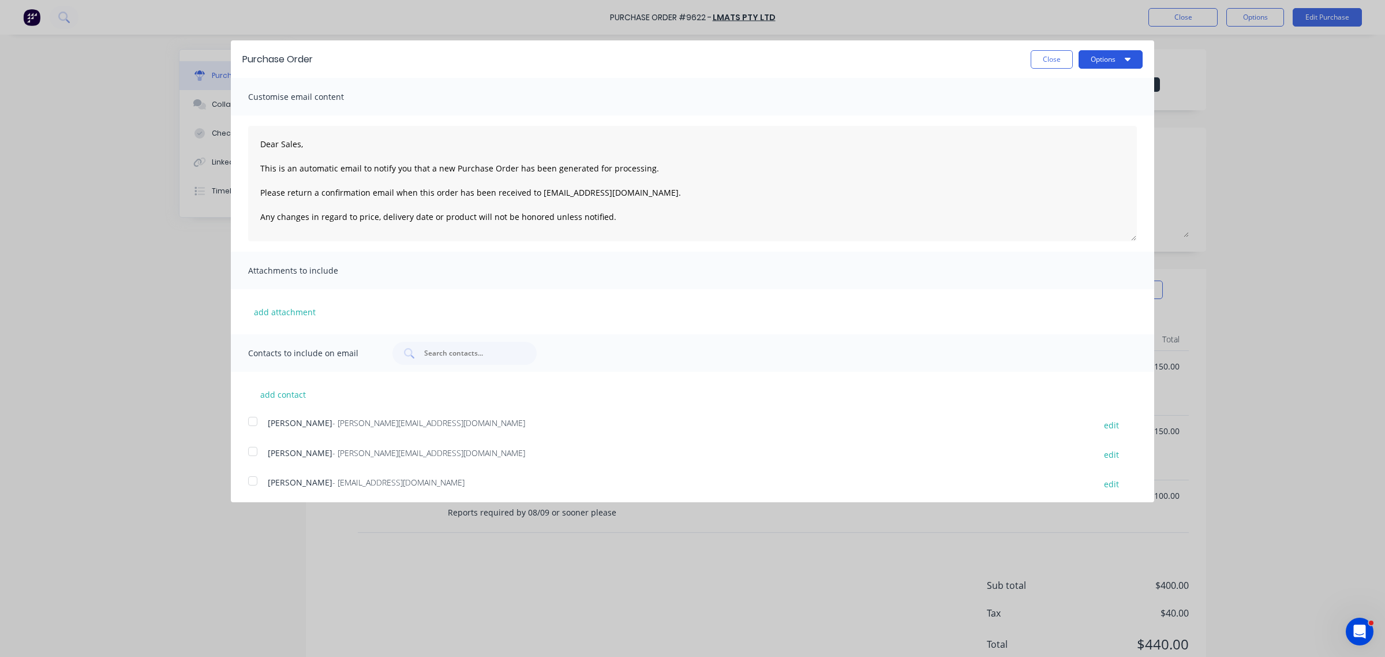
click at [1104, 55] on button "Options" at bounding box center [1110, 59] width 64 height 18
click at [1065, 84] on div "Print" at bounding box center [1087, 88] width 89 height 17
click at [1039, 59] on button "Close" at bounding box center [1051, 59] width 42 height 18
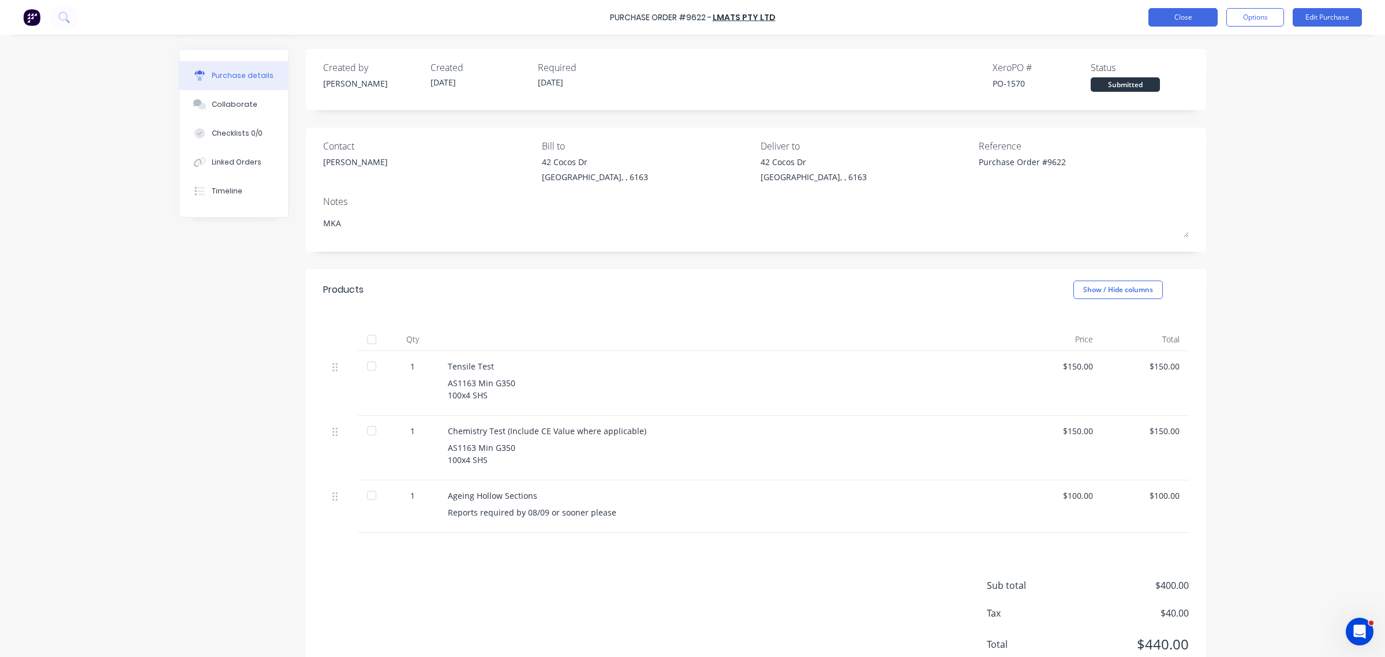
click at [1163, 16] on button "Close" at bounding box center [1182, 17] width 69 height 18
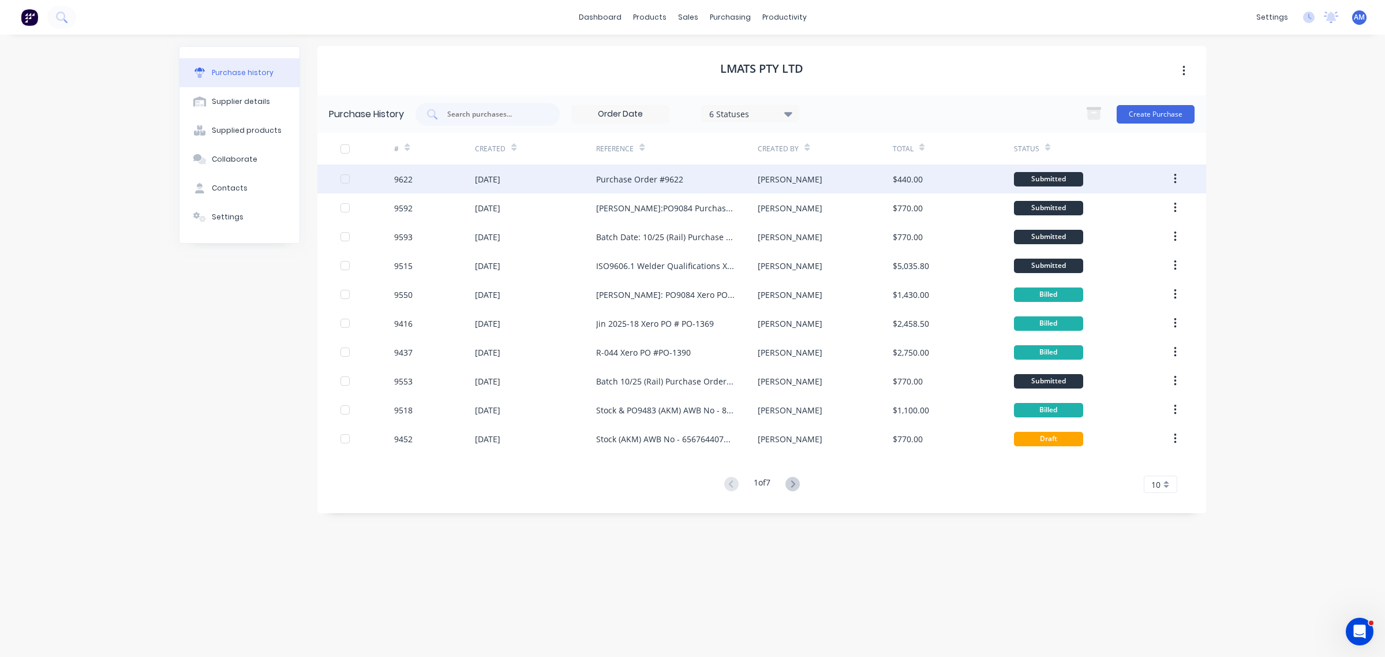
click at [437, 172] on div "9622" at bounding box center [434, 178] width 81 height 29
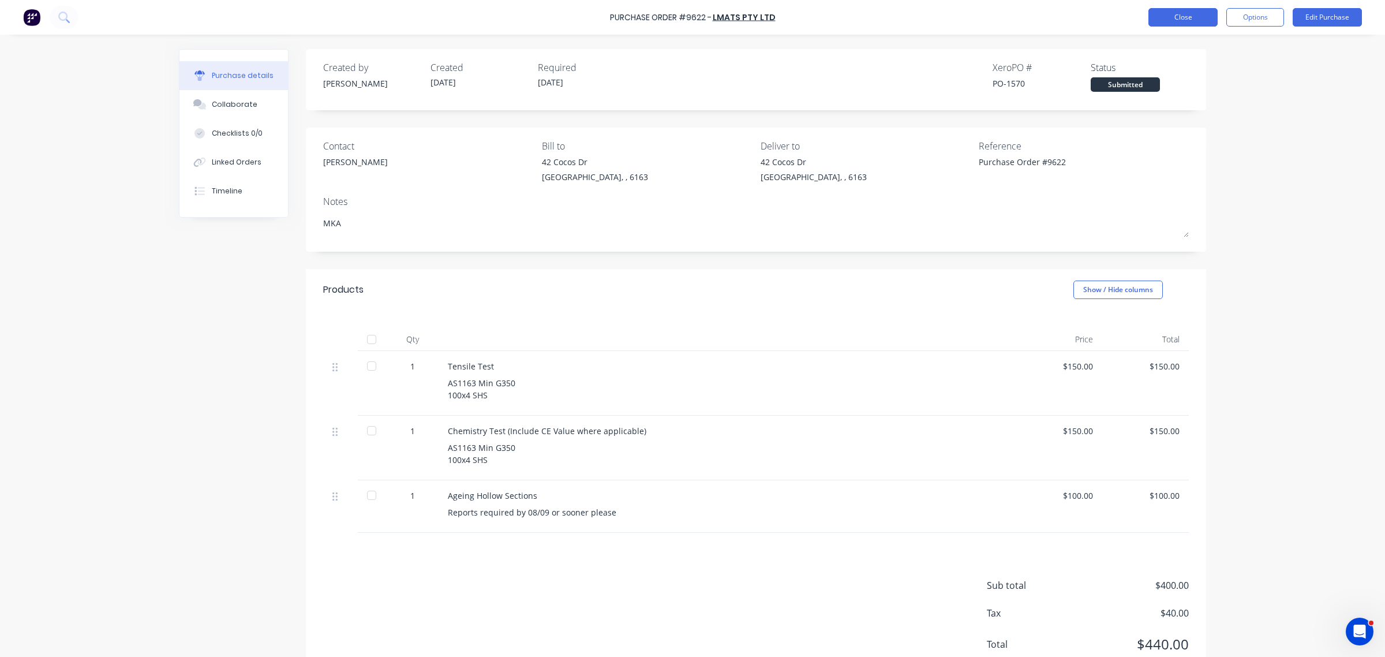
click at [1166, 10] on button "Close" at bounding box center [1182, 17] width 69 height 18
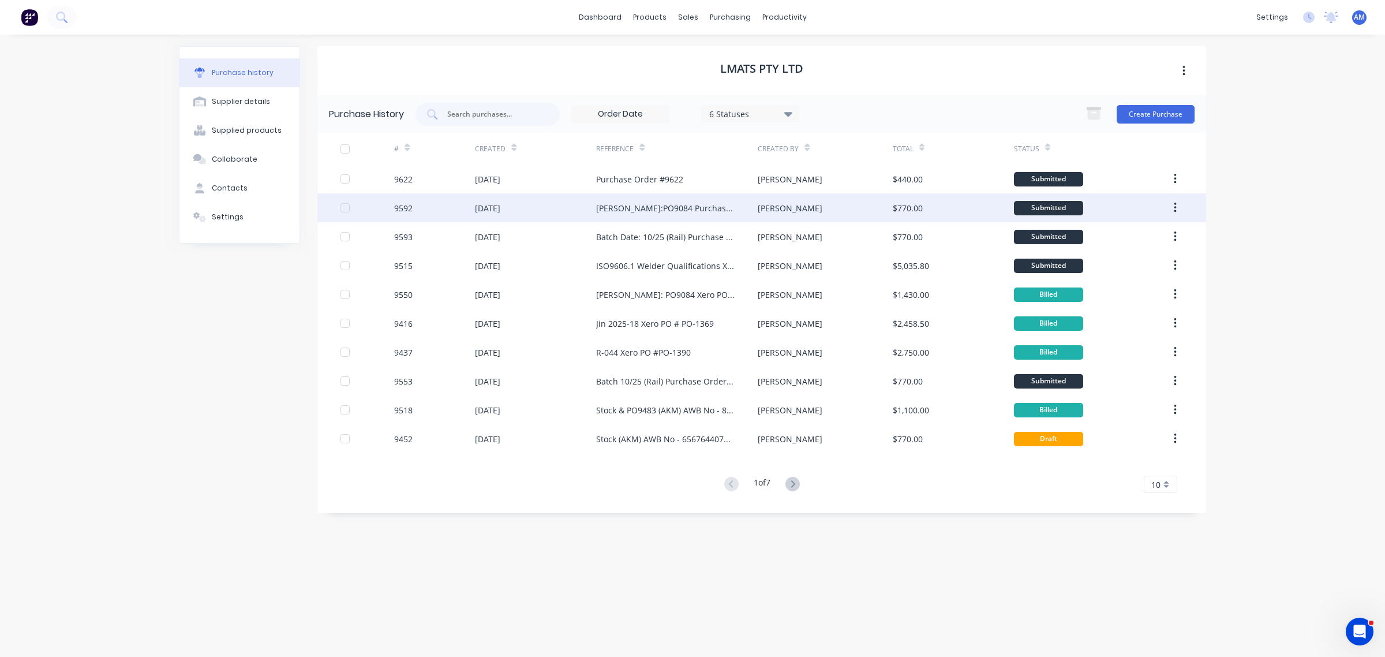
click at [439, 206] on div "9592" at bounding box center [434, 207] width 81 height 29
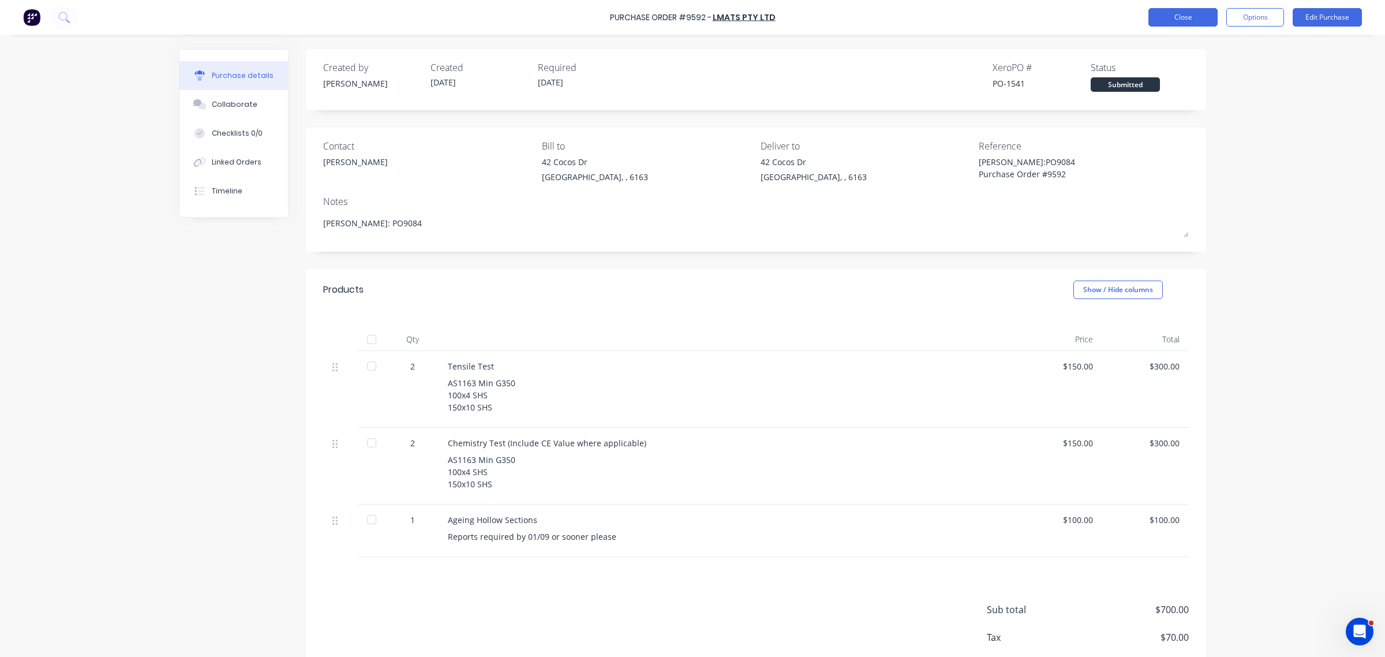
click at [1207, 18] on button "Close" at bounding box center [1182, 17] width 69 height 18
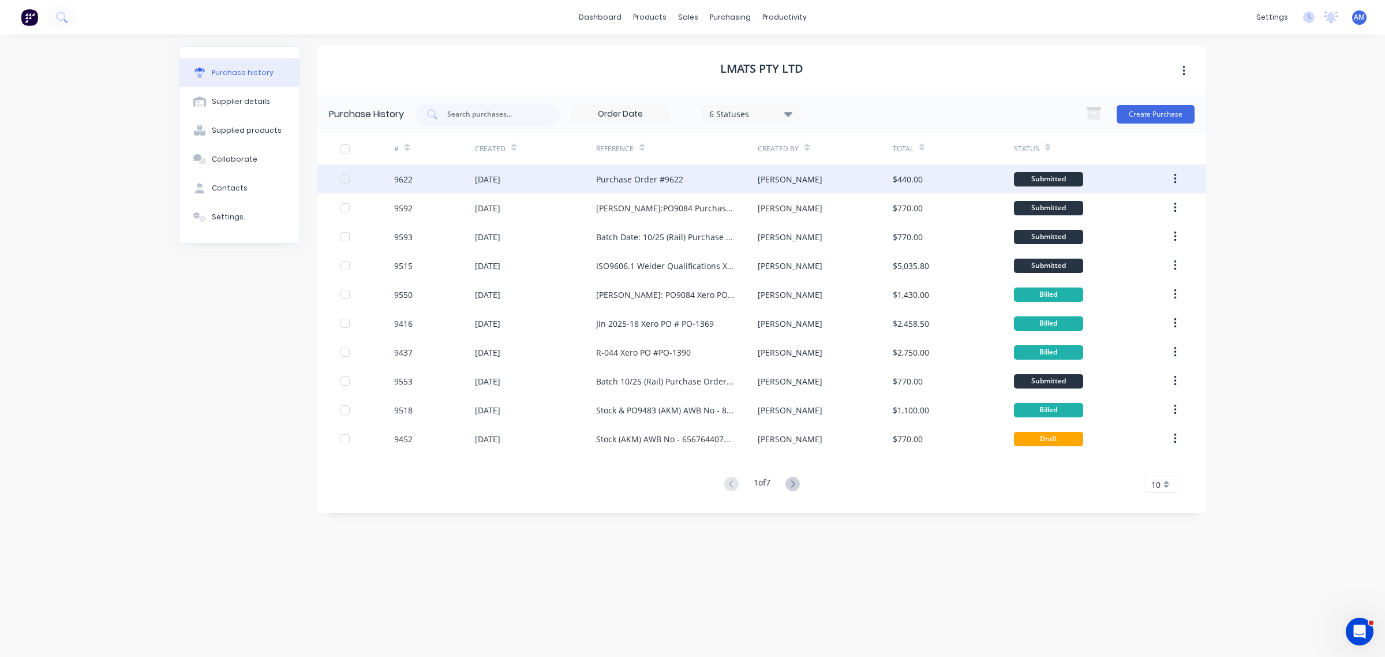
click at [415, 181] on div "9622" at bounding box center [434, 178] width 81 height 29
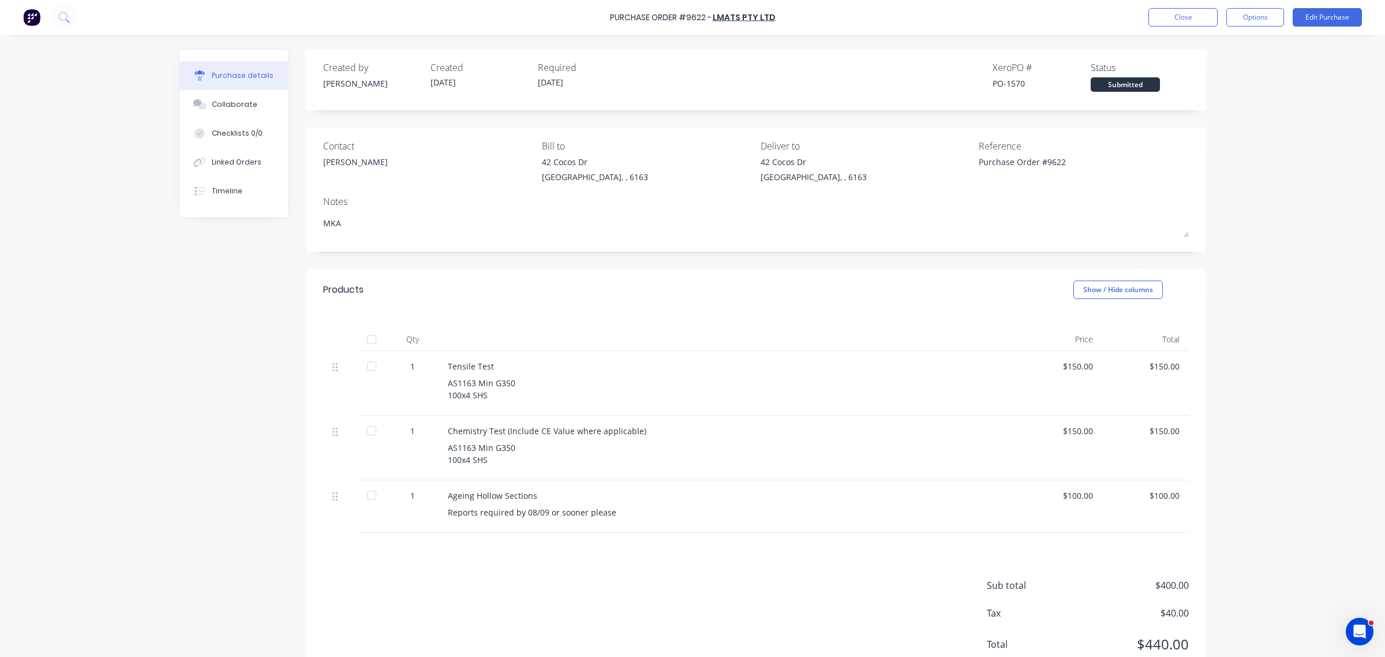
drag, startPoint x: 970, startPoint y: 158, endPoint x: 975, endPoint y: 164, distance: 8.7
click at [978, 159] on div "Purchase Order #9622" at bounding box center [1050, 170] width 144 height 29
click at [1314, 21] on button "Edit Purchase" at bounding box center [1326, 17] width 69 height 18
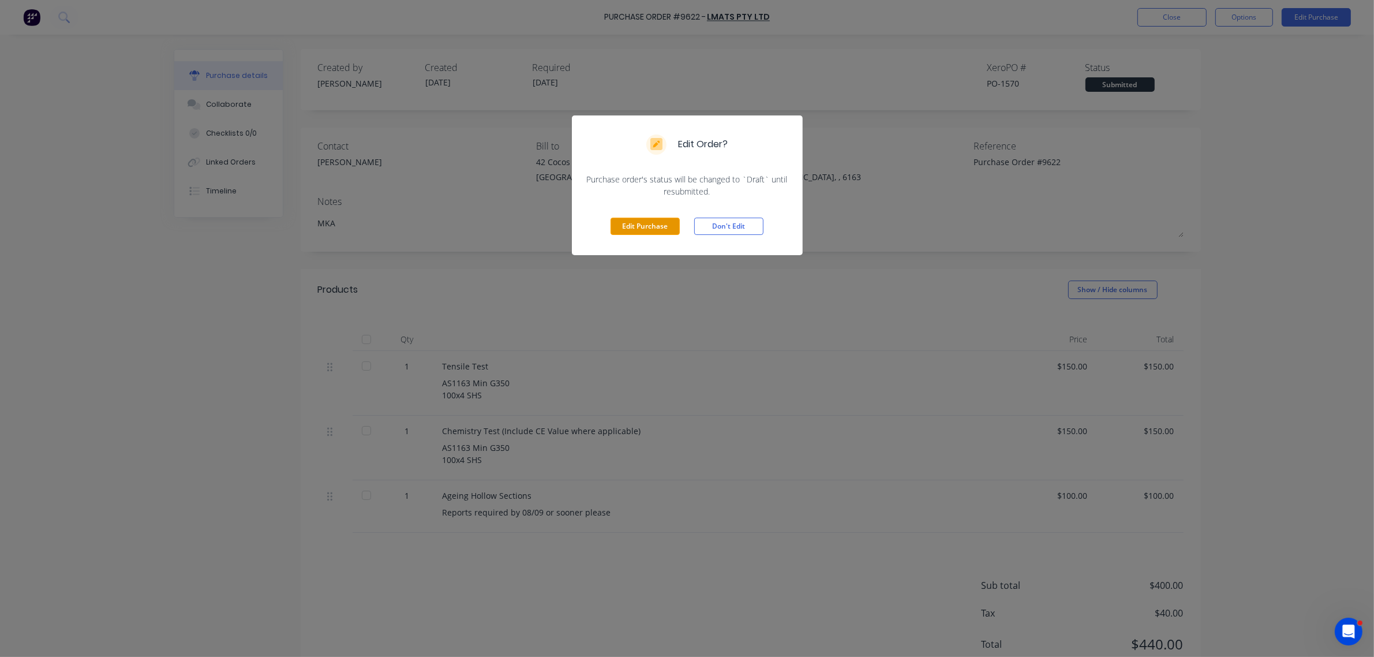
click at [661, 221] on button "Edit Purchase" at bounding box center [644, 226] width 69 height 17
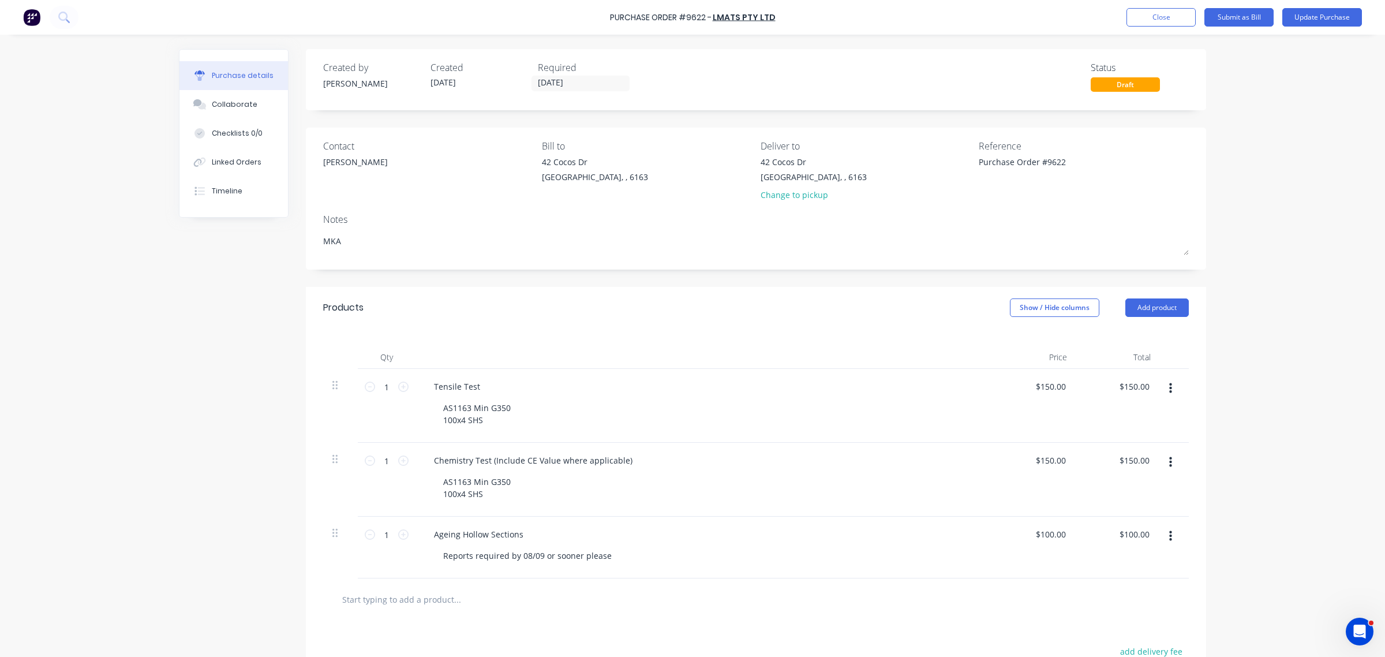
drag, startPoint x: 973, startPoint y: 158, endPoint x: 981, endPoint y: 209, distance: 52.5
click at [978, 159] on textarea "Purchase Order #9622" at bounding box center [1050, 169] width 144 height 26
type textarea "x"
type textarea "MPurchase Order #9622"
type textarea "x"
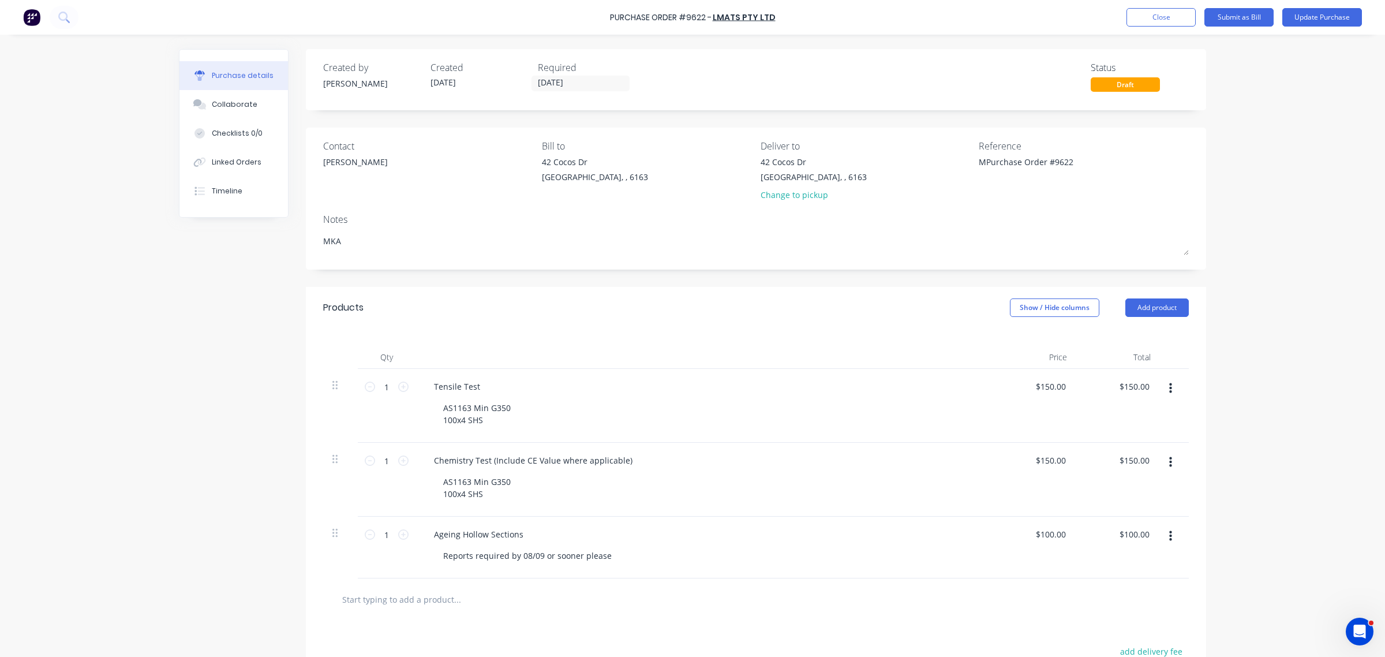
type textarea "MKPurchase Order #9622"
type textarea "x"
type textarea "MKAPurchase Order #9622"
type textarea "x"
type textarea "MKA Purchase Order #9622"
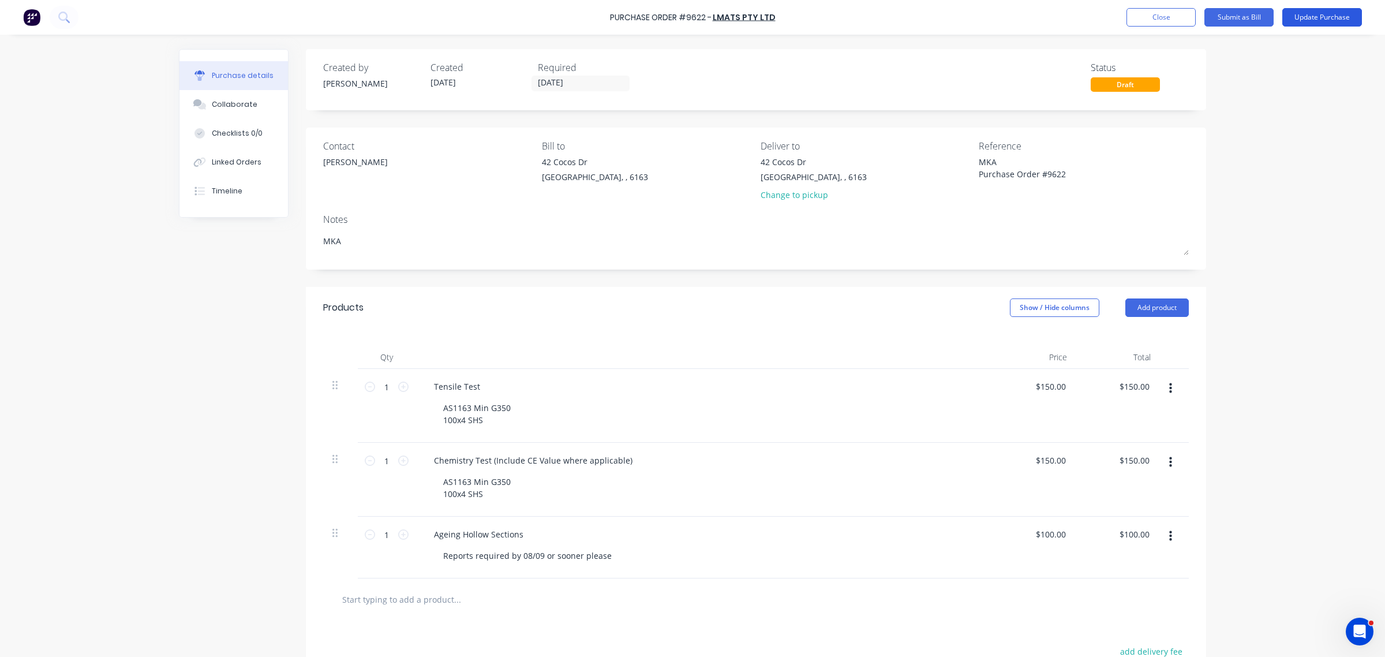
type textarea "x"
type textarea "MKA Purchase Order #9622"
click at [1321, 19] on button "Update Purchase" at bounding box center [1322, 17] width 80 height 18
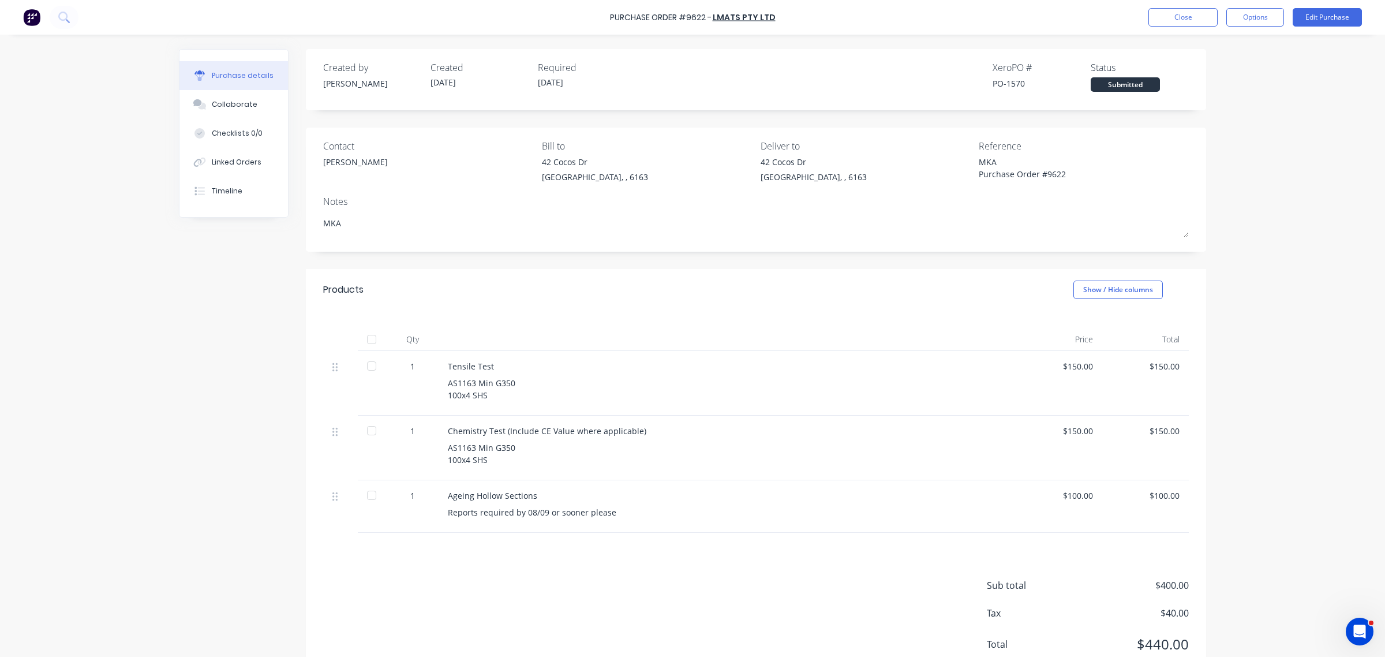
click at [1251, 27] on div "Purchase Order #9622 - LMATS PTY LTD Close Options Edit Purchase" at bounding box center [692, 17] width 1385 height 35
click at [1247, 13] on button "Options" at bounding box center [1255, 17] width 58 height 18
click at [1209, 46] on div "Print / Email" at bounding box center [1228, 47] width 89 height 17
click at [1205, 71] on div "With pricing" at bounding box center [1228, 70] width 89 height 17
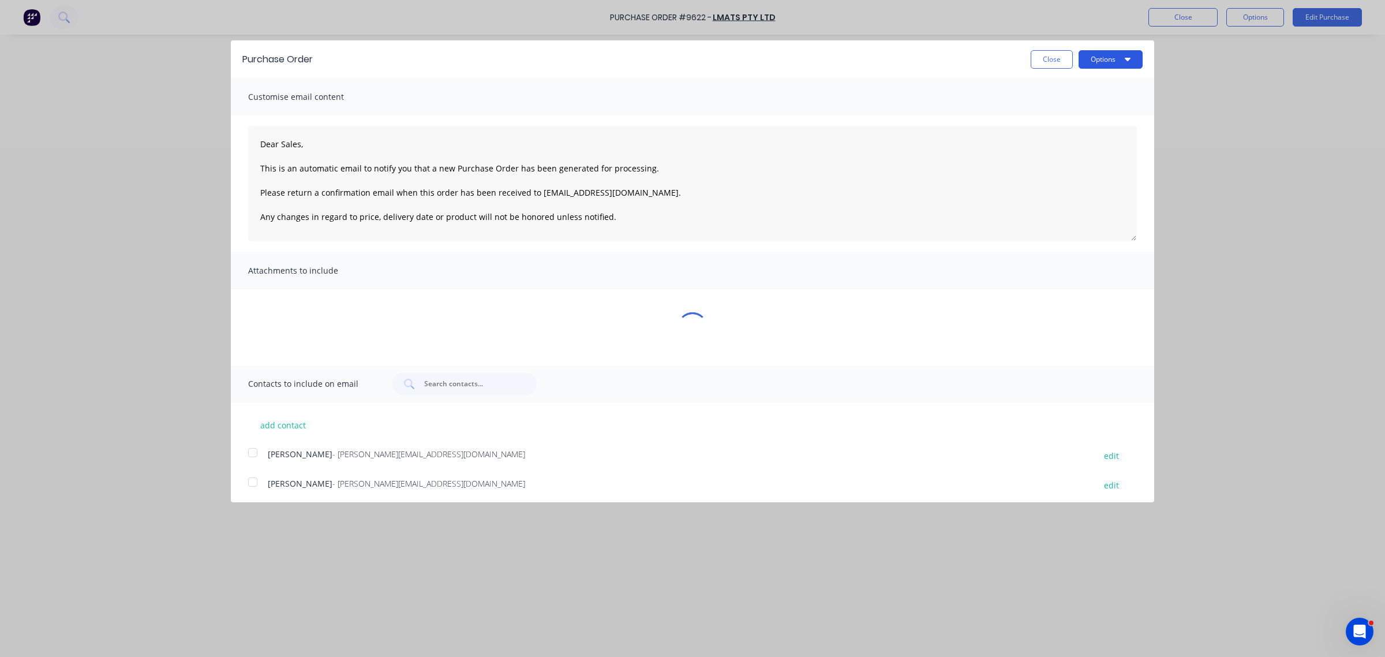
click at [1106, 56] on button "Options" at bounding box center [1110, 59] width 64 height 18
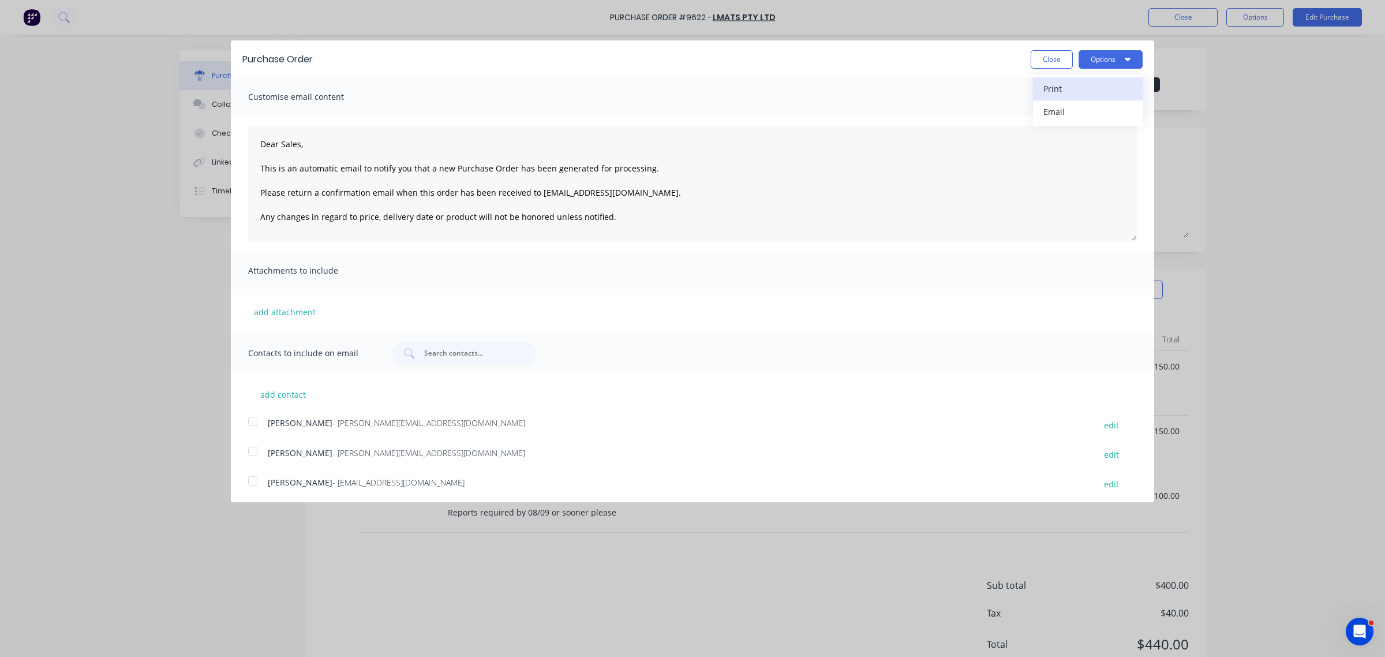
click at [1077, 87] on div "Print" at bounding box center [1087, 88] width 89 height 17
click at [1039, 61] on button "Close" at bounding box center [1051, 59] width 42 height 18
type textarea "x"
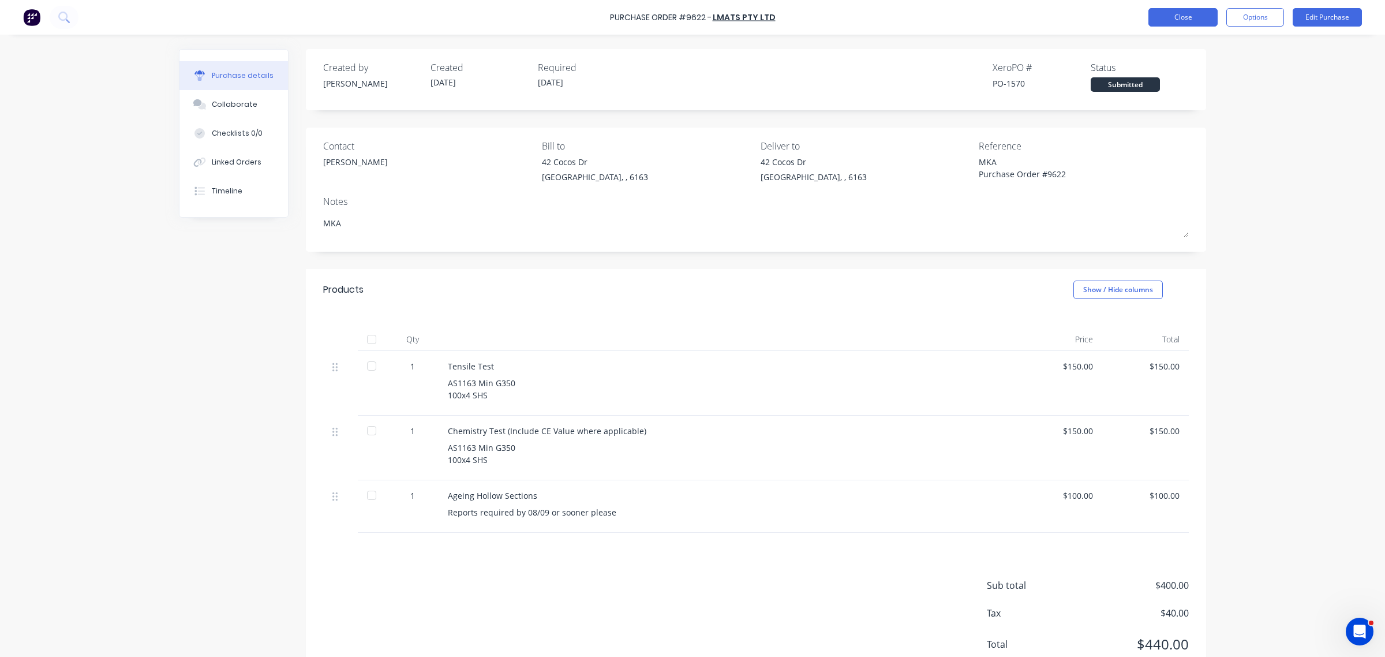
click at [1180, 18] on button "Close" at bounding box center [1182, 17] width 69 height 18
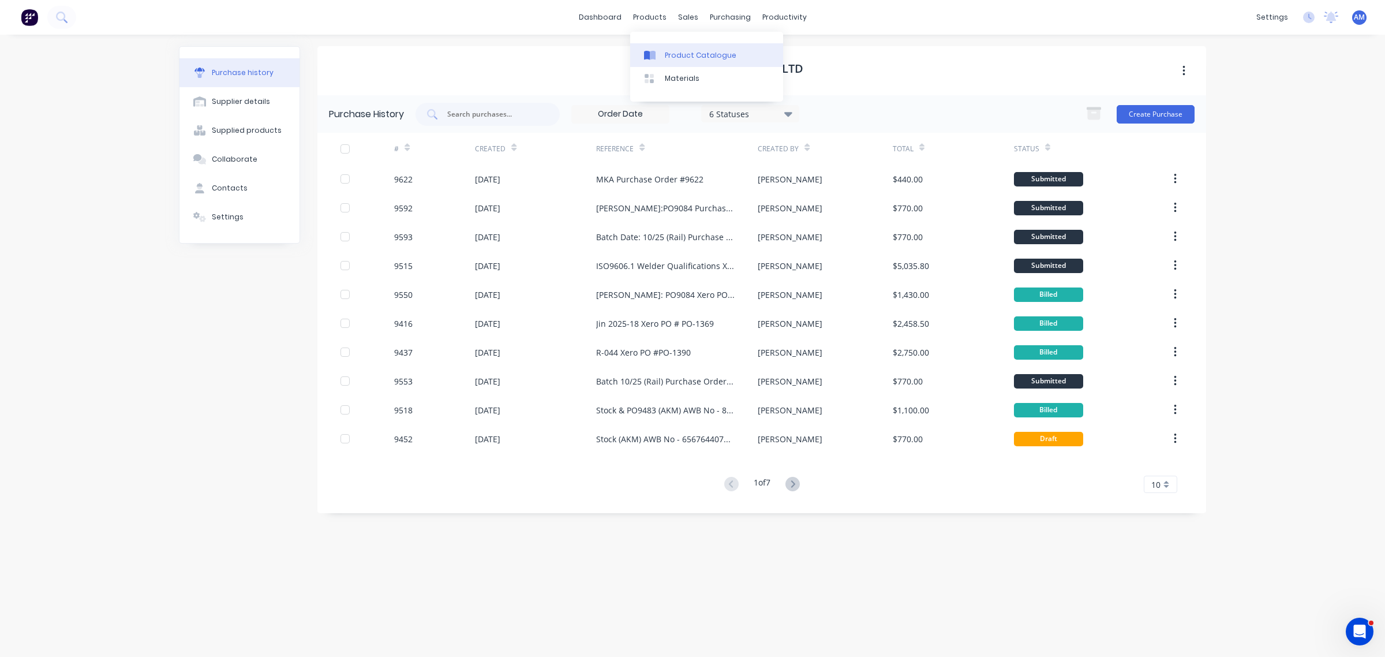
click at [685, 58] on div "Product Catalogue" at bounding box center [701, 55] width 72 height 10
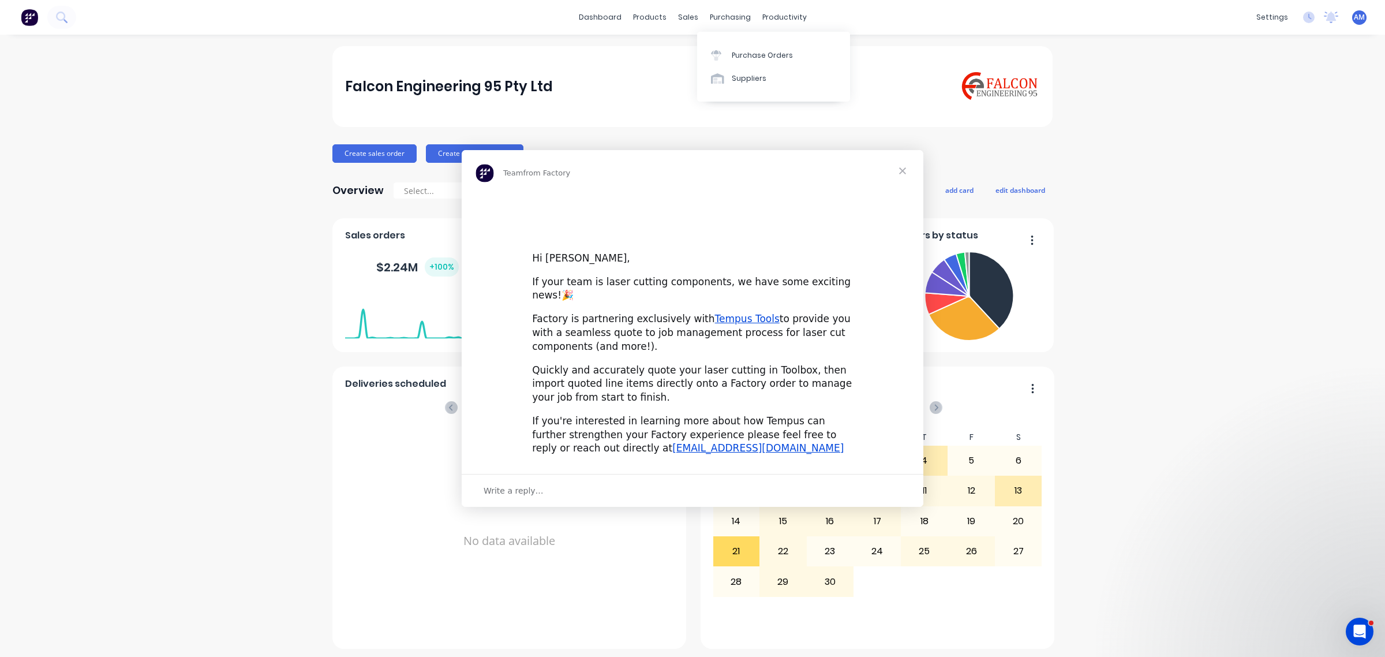
click at [745, 52] on div "Intercom messenger" at bounding box center [692, 328] width 1385 height 657
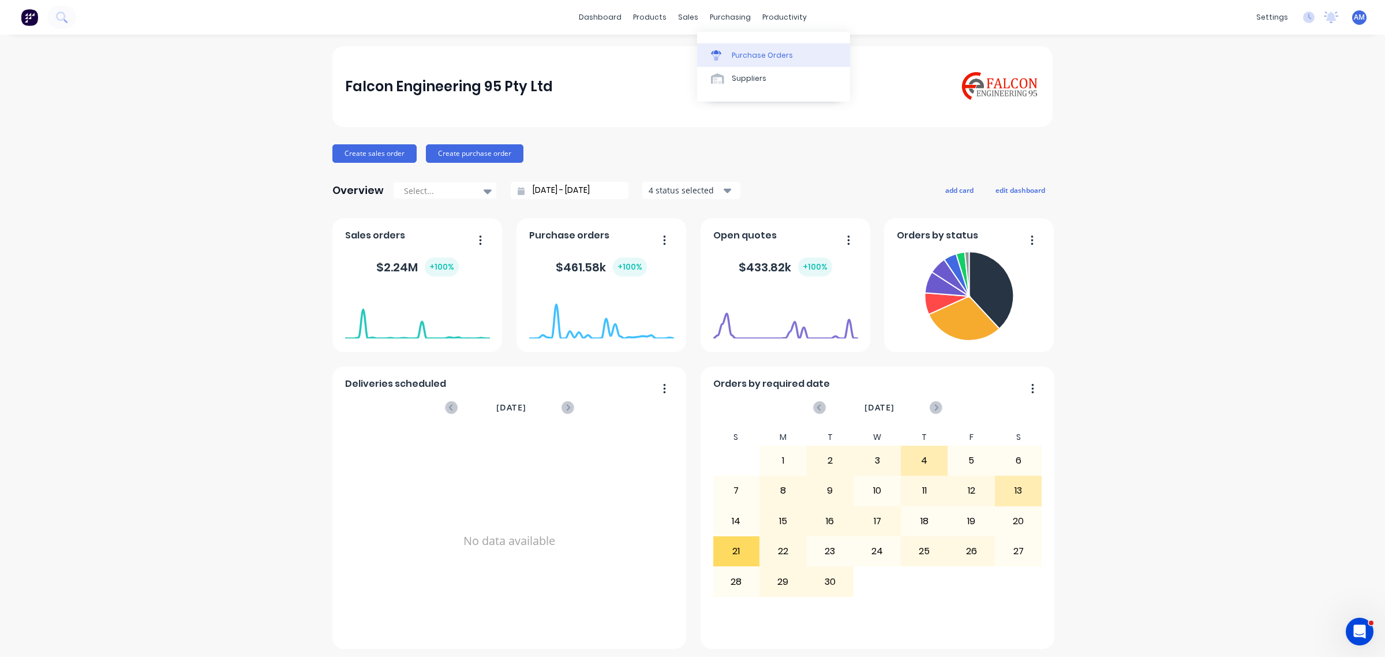
click at [747, 55] on div "Purchase Orders" at bounding box center [762, 55] width 61 height 10
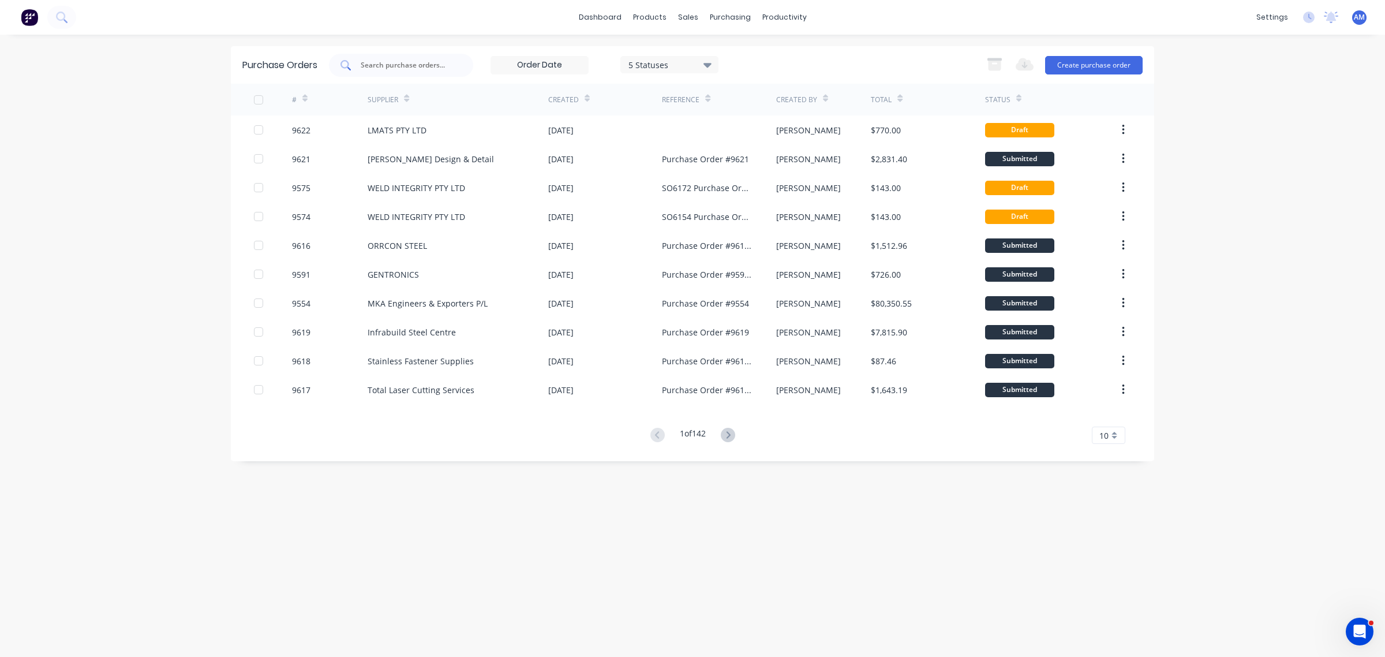
click at [399, 58] on div at bounding box center [401, 65] width 144 height 23
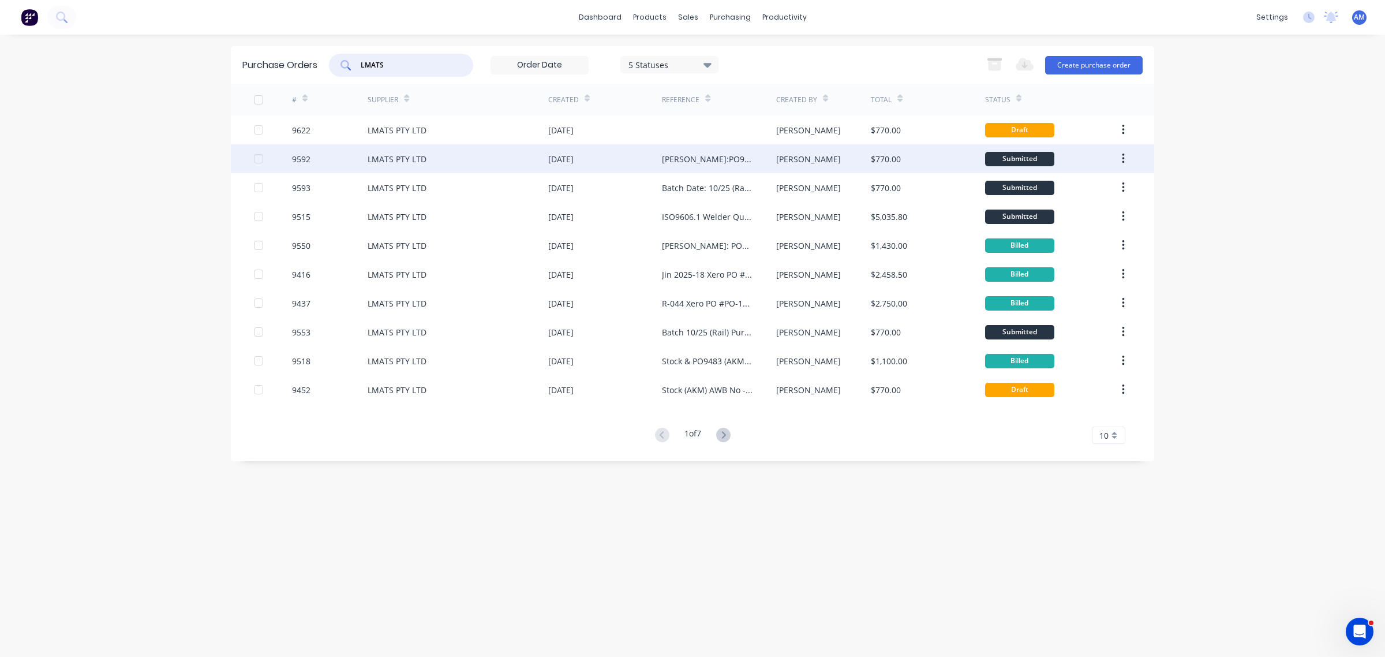
type input "LMATS"
click at [396, 154] on div "LMATS PTY LTD" at bounding box center [397, 159] width 59 height 12
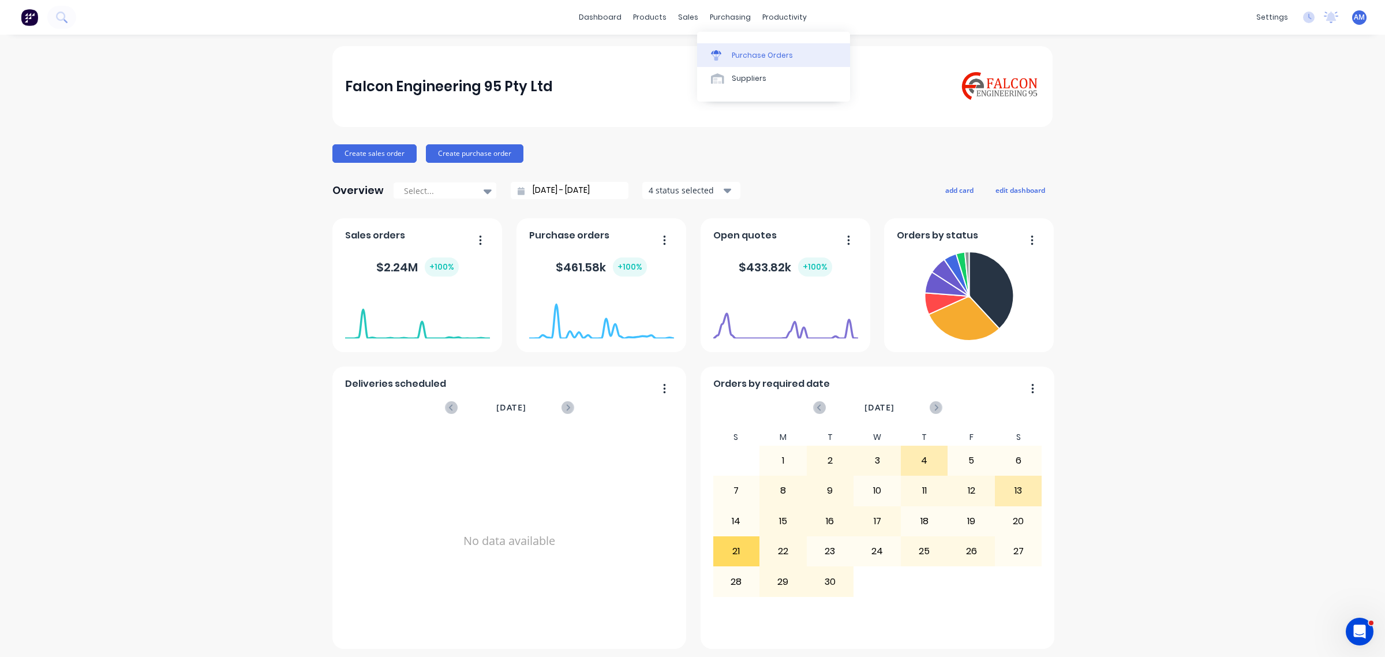
click at [737, 55] on div "Purchase Orders" at bounding box center [762, 55] width 61 height 10
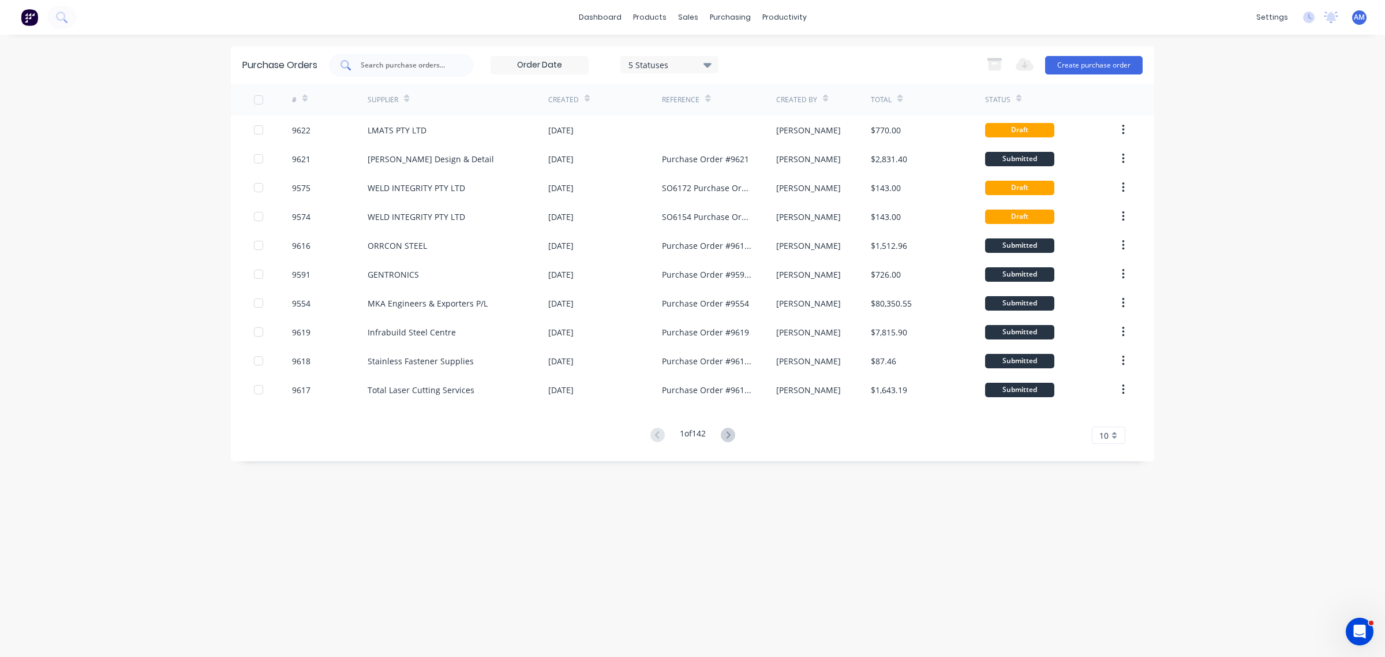
click at [408, 65] on input "text" at bounding box center [407, 65] width 96 height 12
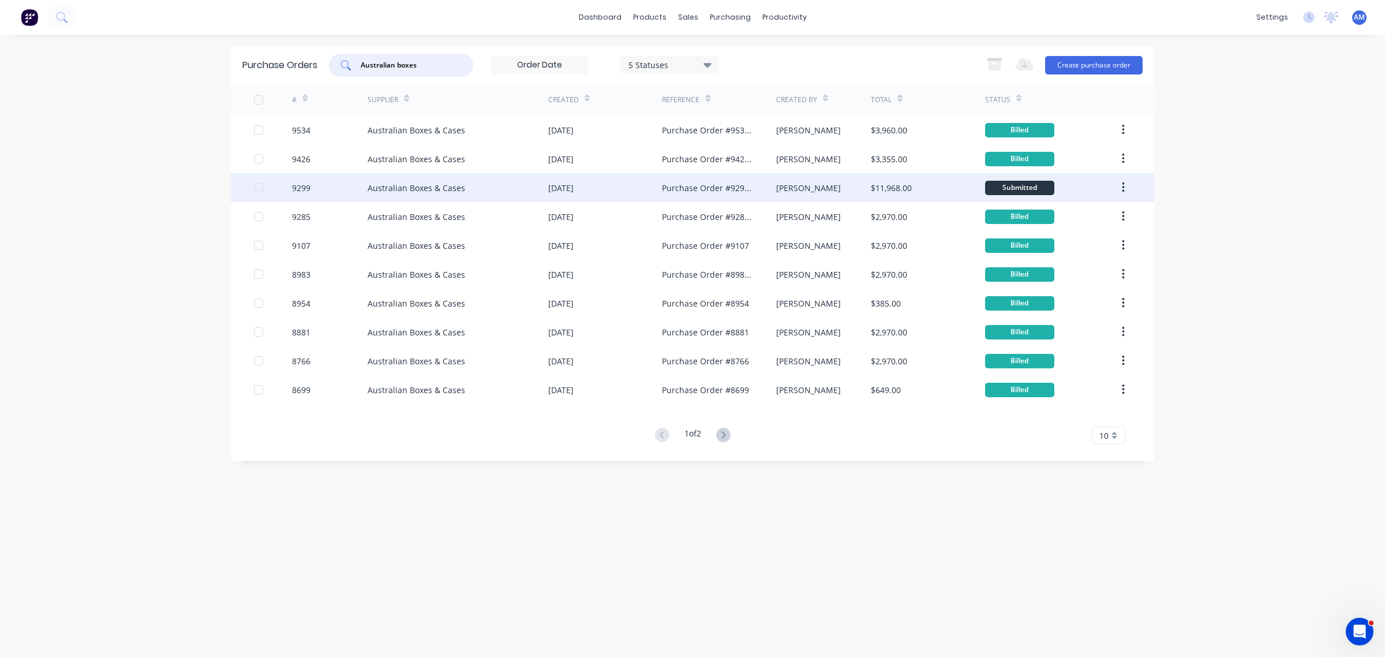
type input "Australian boxes"
click at [395, 188] on div "Australian Boxes & Cases" at bounding box center [417, 188] width 98 height 12
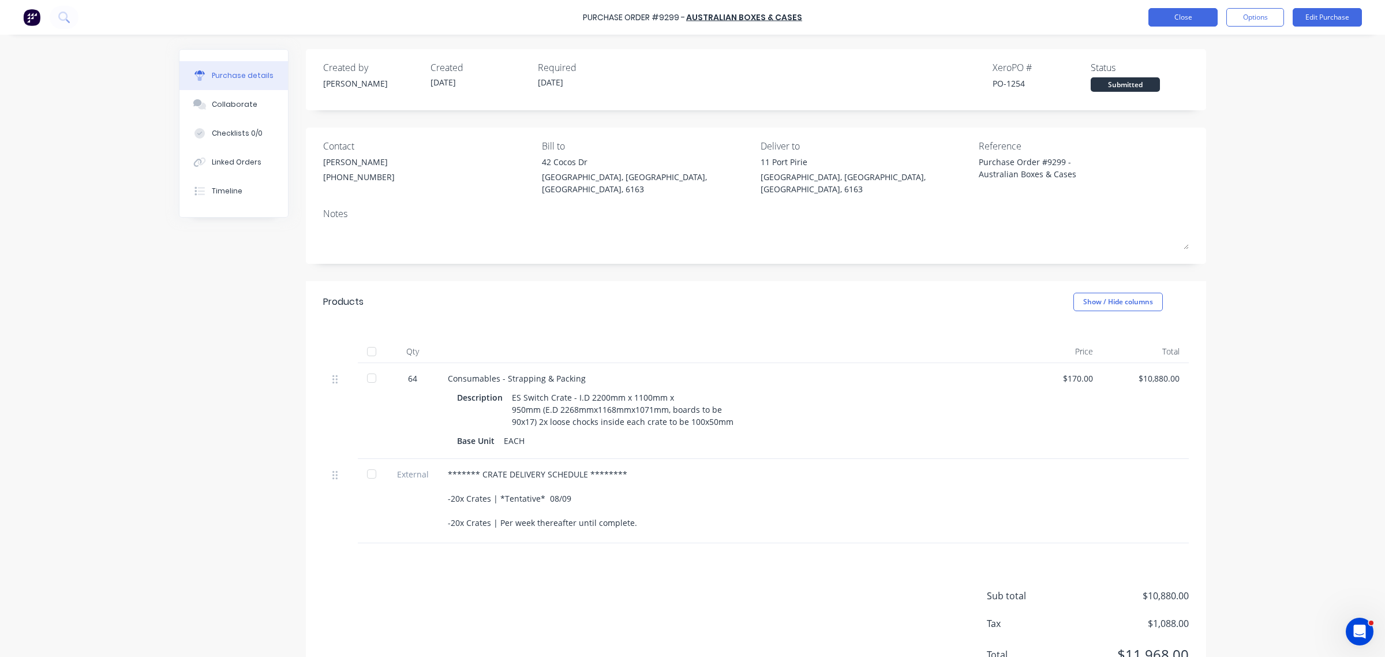
click at [1171, 18] on button "Close" at bounding box center [1182, 17] width 69 height 18
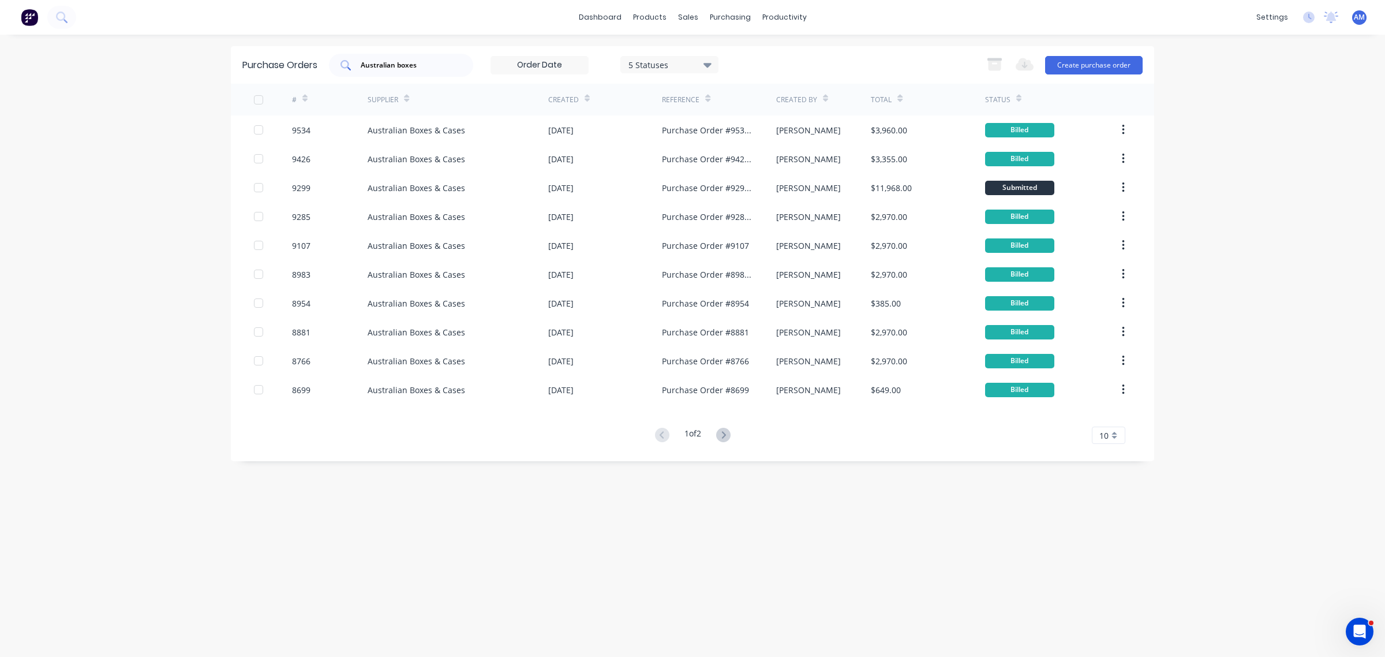
click at [410, 65] on input "Australian boxes" at bounding box center [407, 65] width 96 height 12
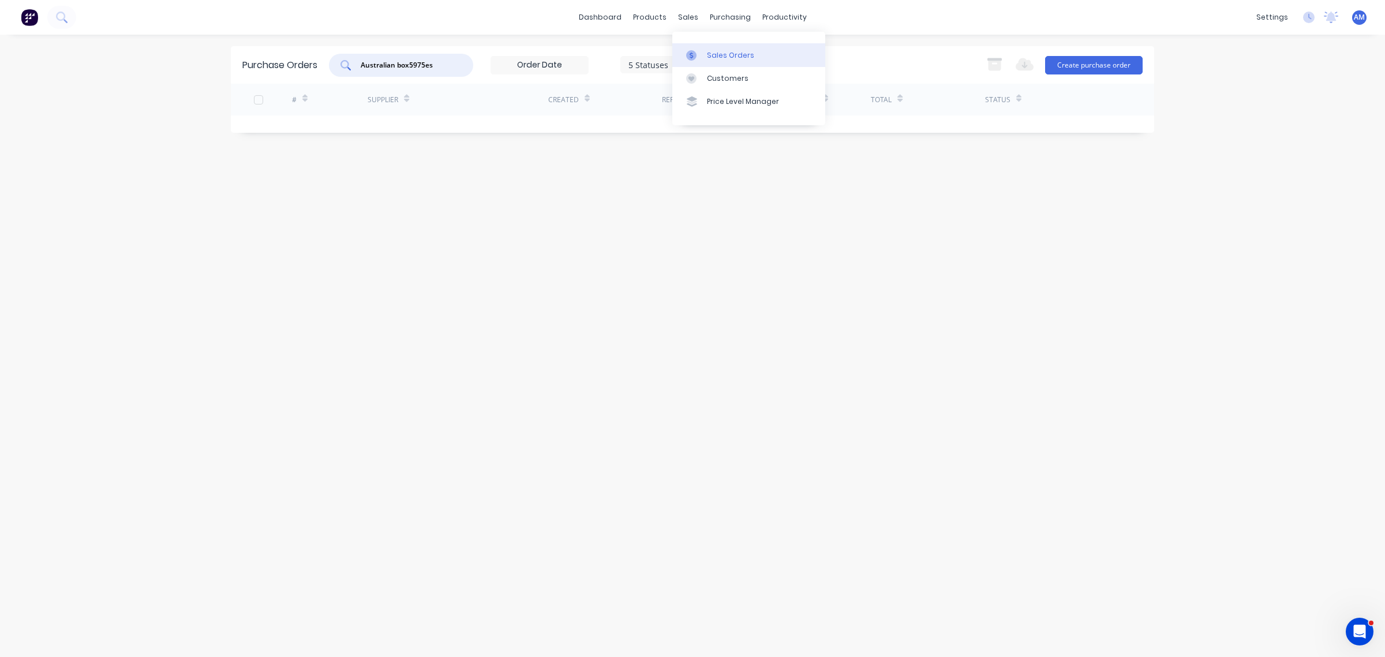
type input "Australian box5975es"
click at [718, 50] on div "Sales Orders" at bounding box center [730, 55] width 47 height 10
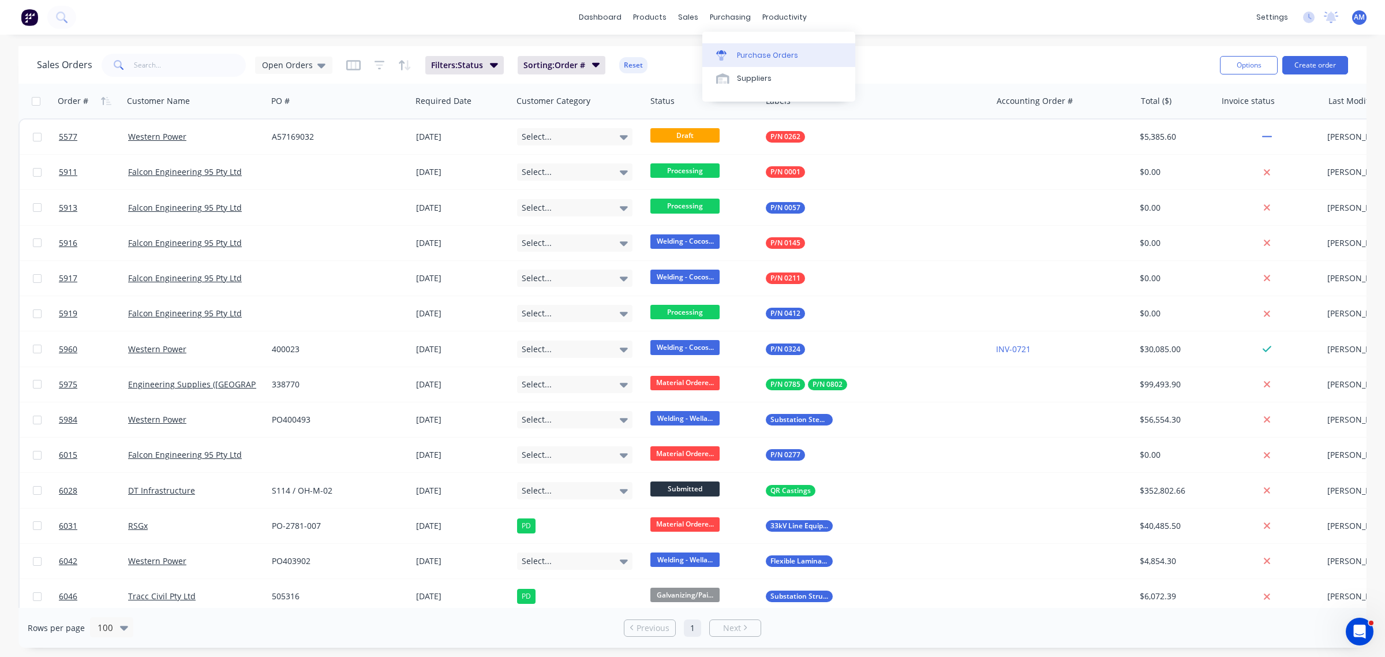
click at [744, 58] on div "Purchase Orders" at bounding box center [767, 55] width 61 height 10
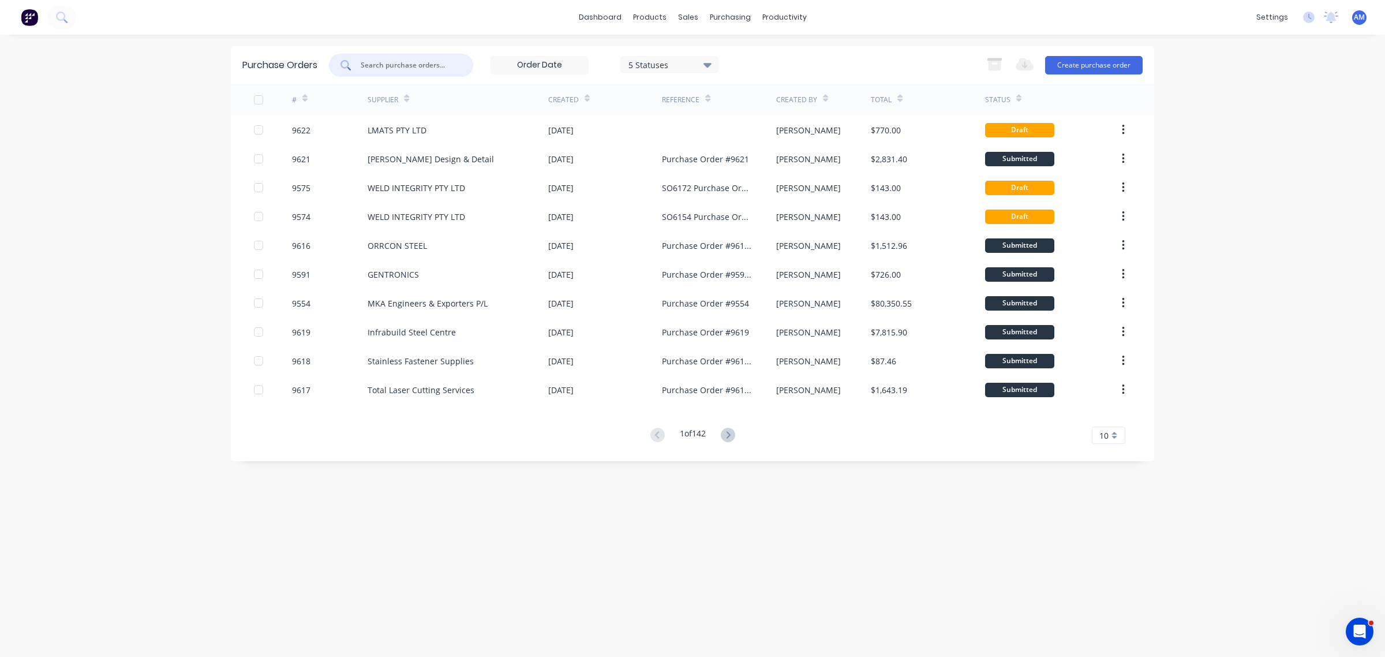
click at [413, 66] on input "text" at bounding box center [407, 65] width 96 height 12
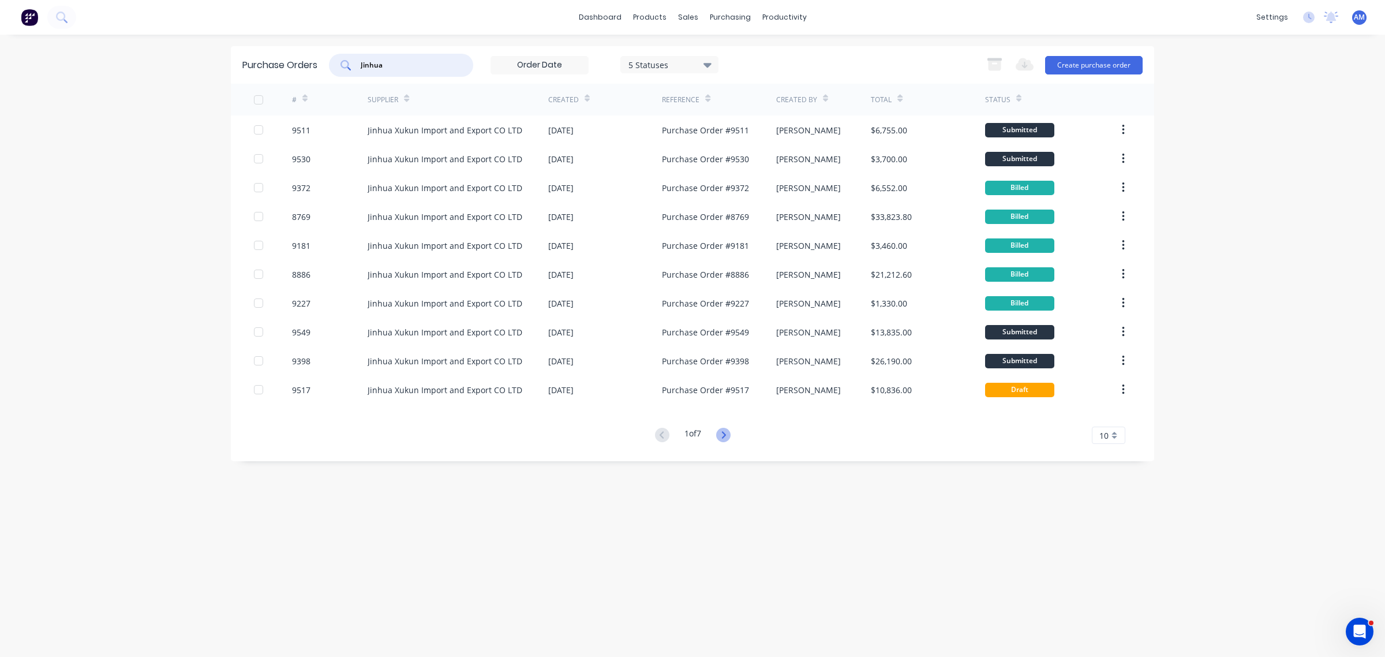
type input "Jinhua"
click at [719, 434] on icon at bounding box center [723, 435] width 14 height 14
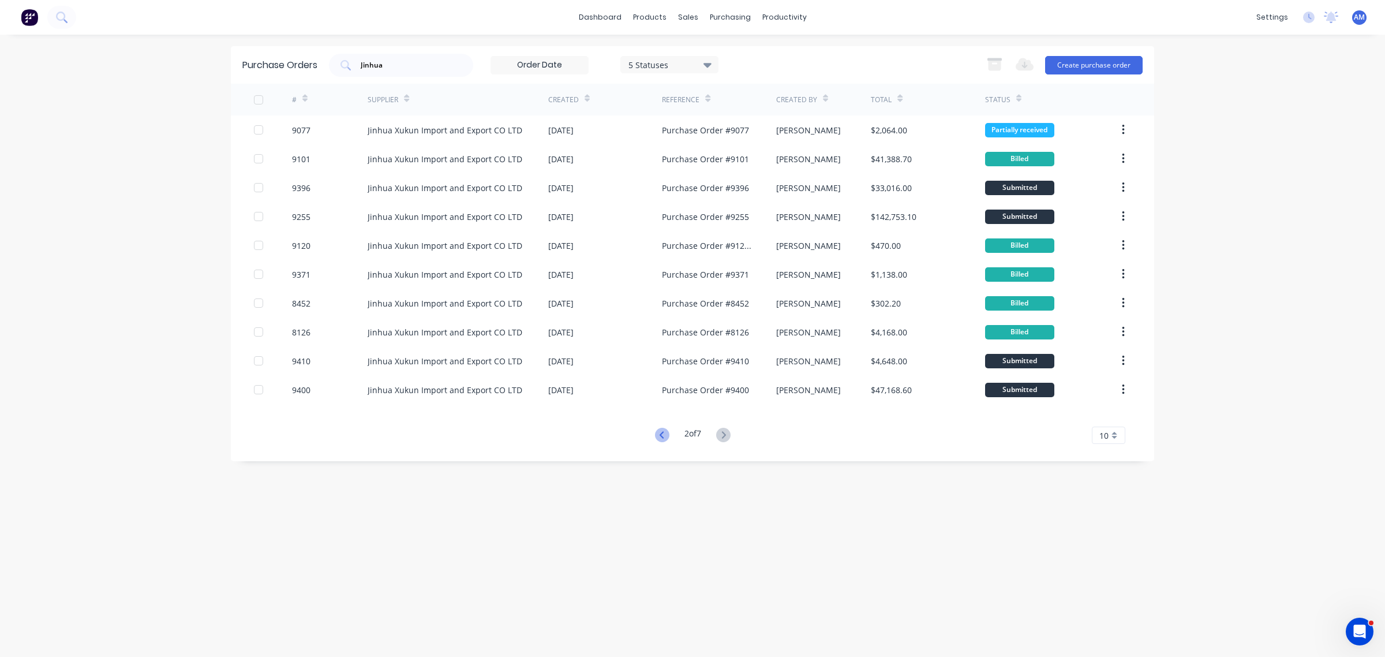
click at [659, 437] on icon at bounding box center [661, 434] width 4 height 7
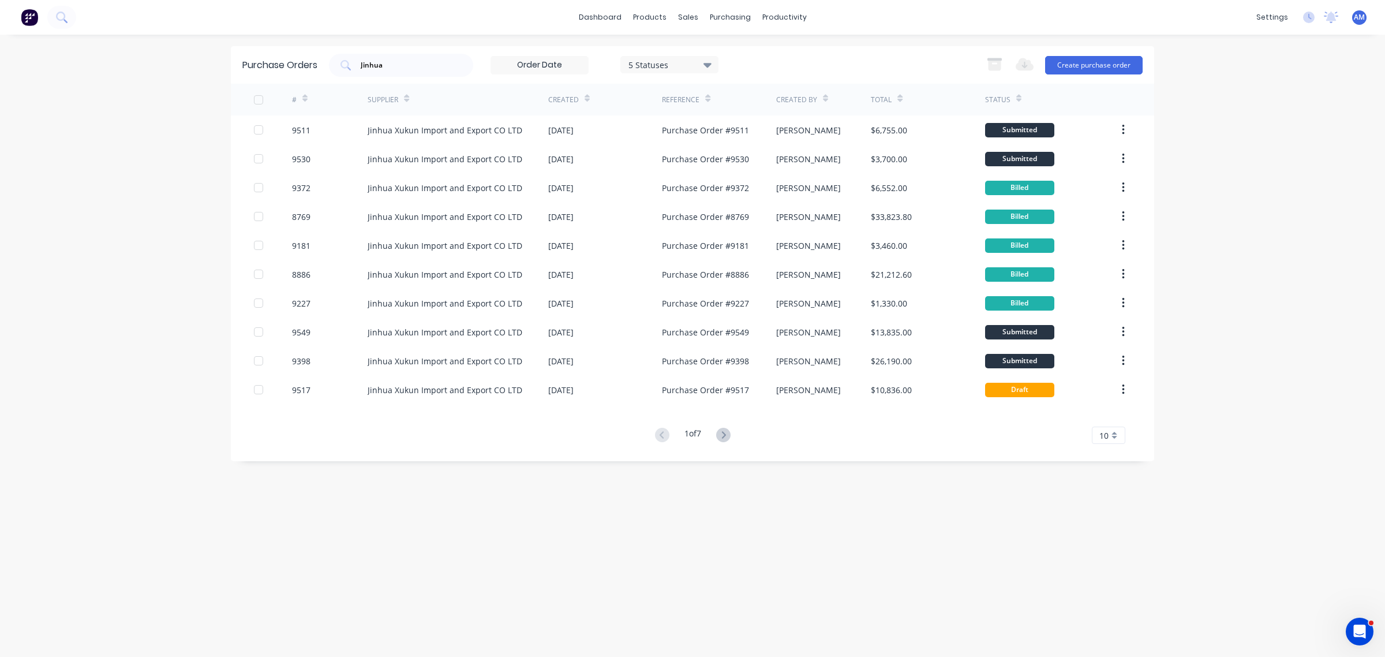
click at [1017, 98] on icon at bounding box center [1018, 98] width 5 height 9
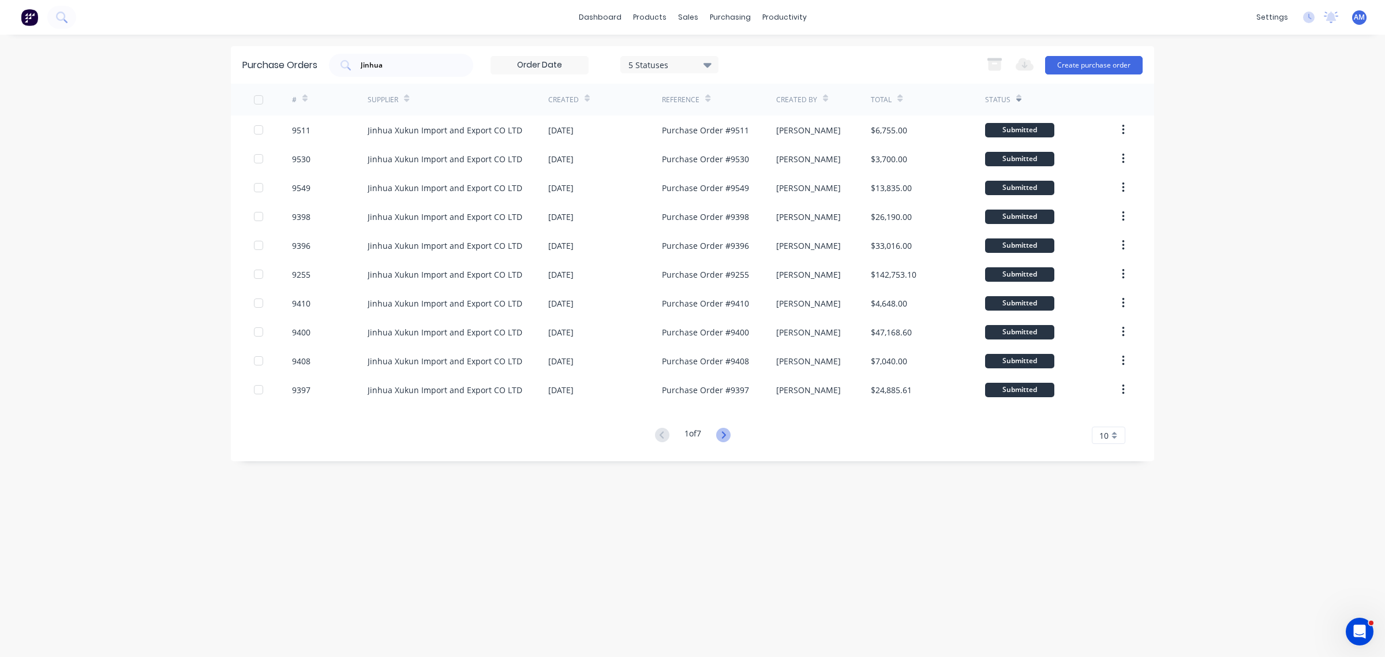
click at [727, 429] on button at bounding box center [723, 435] width 21 height 17
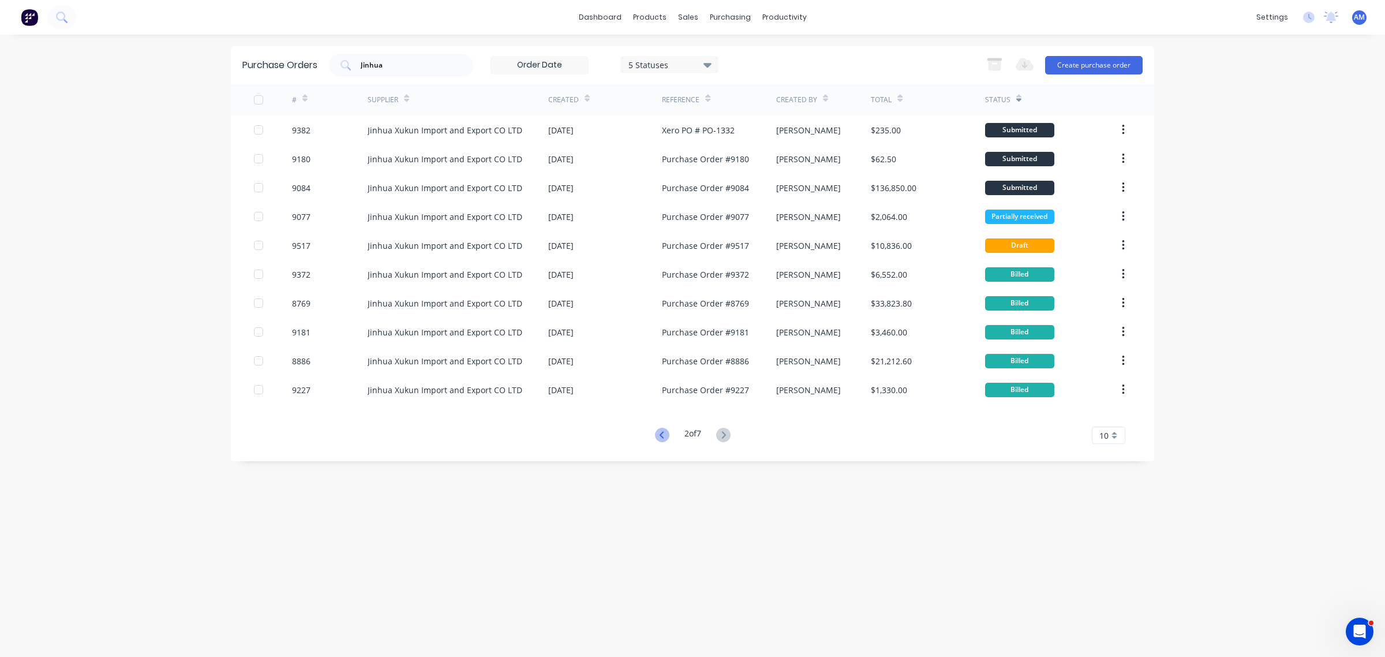
click at [655, 431] on icon at bounding box center [662, 435] width 14 height 14
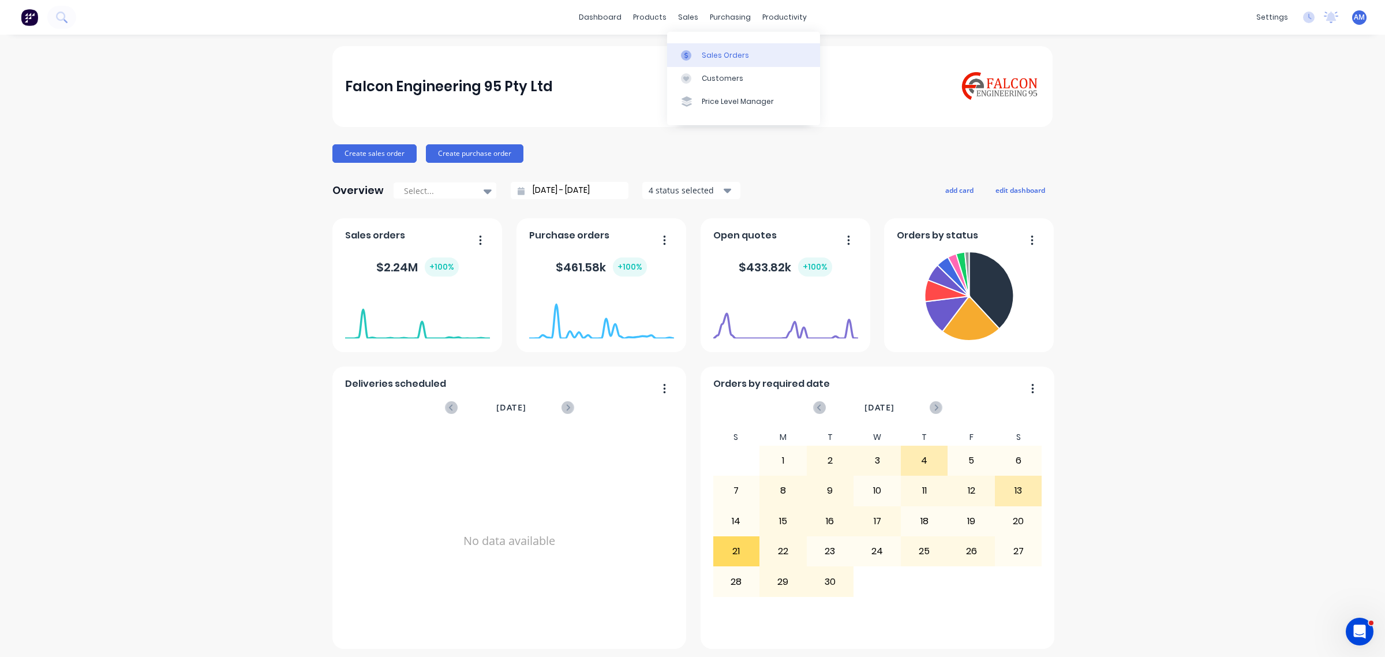
click at [698, 47] on link "Sales Orders" at bounding box center [743, 54] width 153 height 23
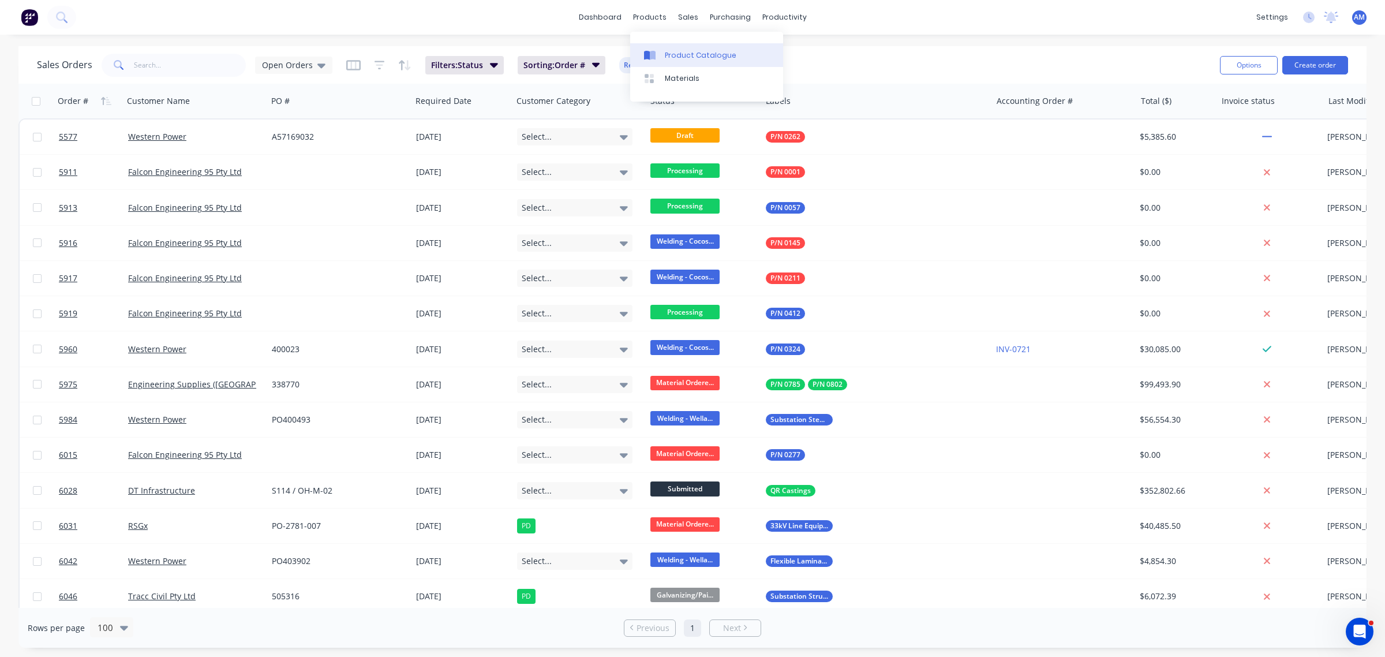
click at [672, 53] on div "Product Catalogue" at bounding box center [701, 55] width 72 height 10
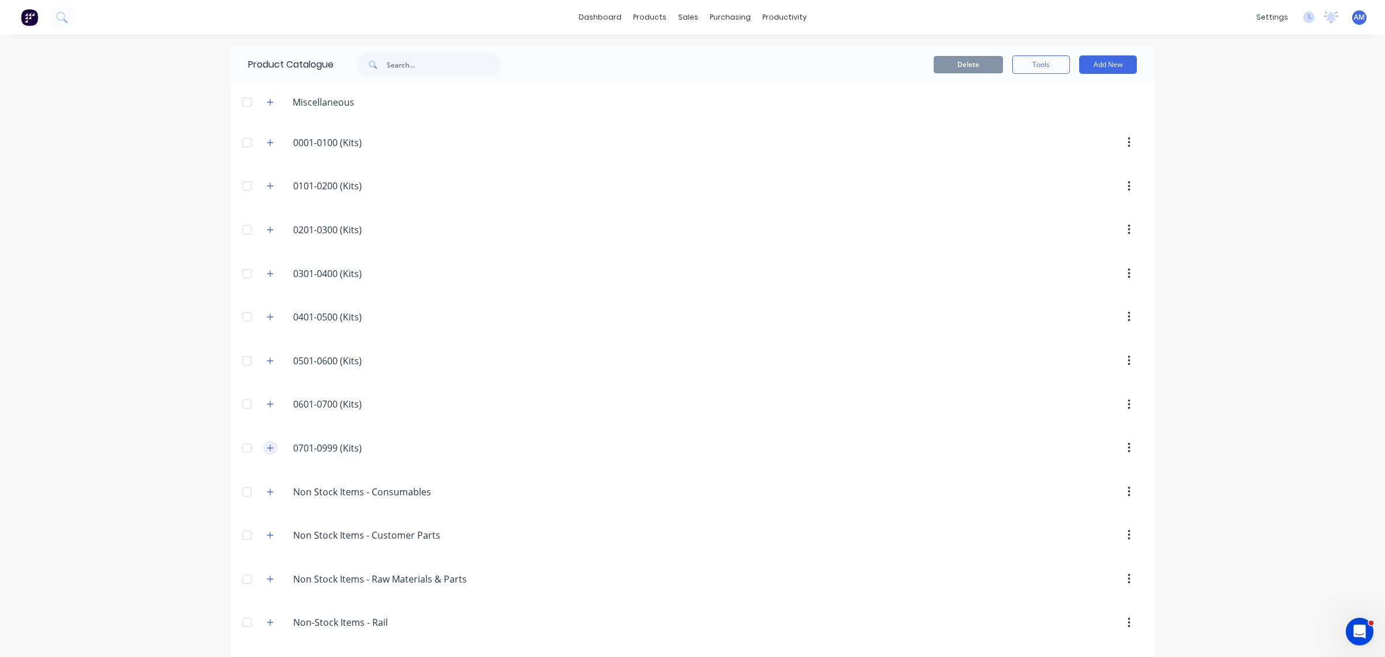
click at [267, 452] on icon "button" at bounding box center [270, 448] width 7 height 8
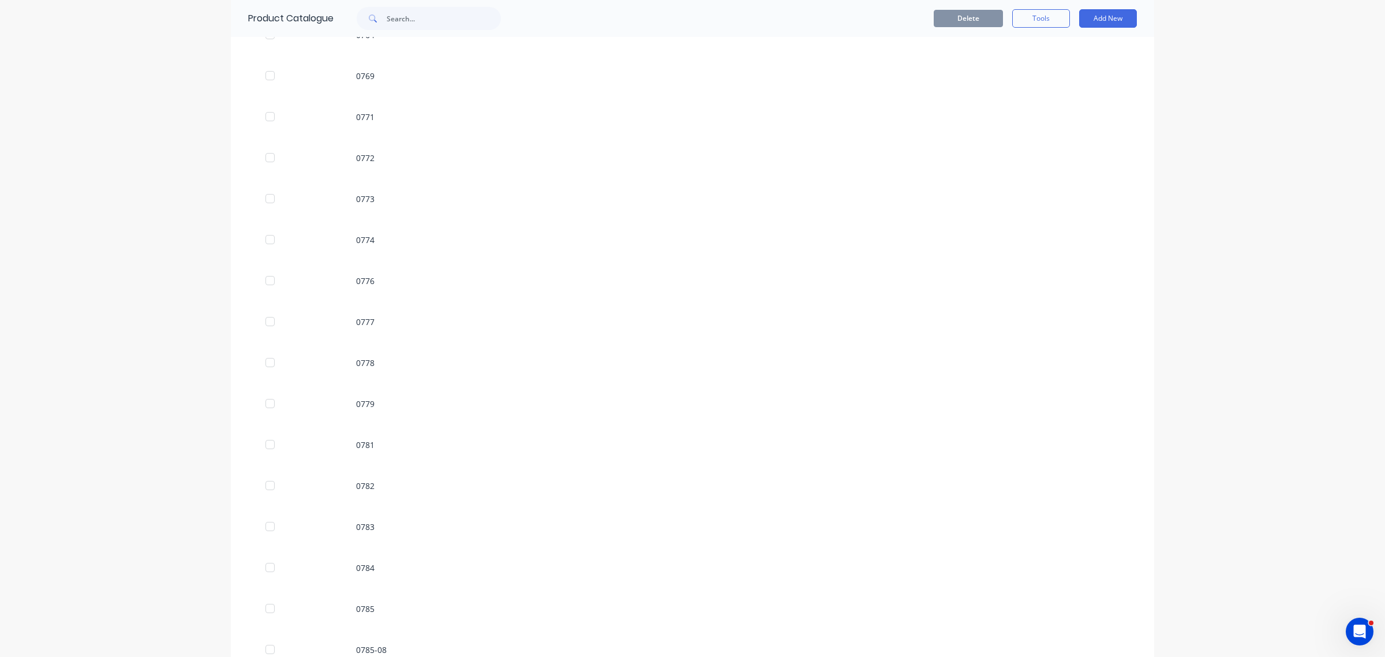
scroll to position [1587, 0]
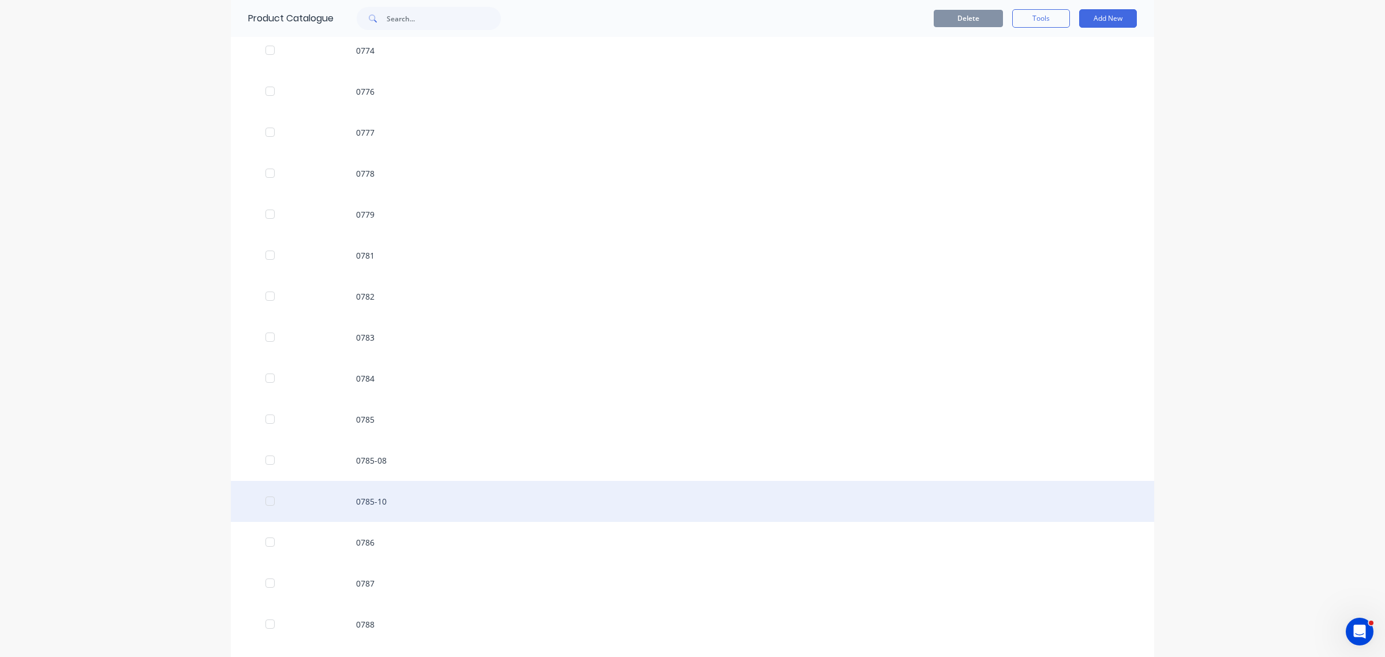
click at [388, 500] on div "0785-10" at bounding box center [692, 501] width 923 height 41
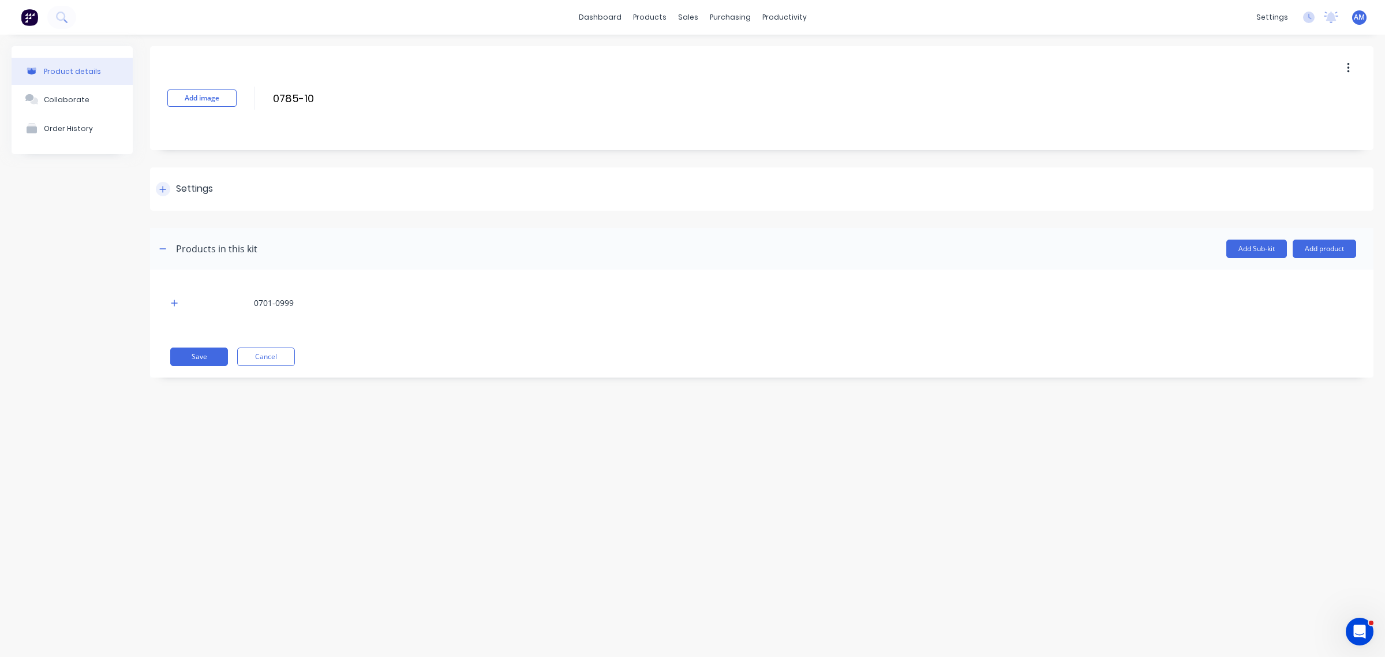
click at [162, 185] on div at bounding box center [163, 189] width 14 height 14
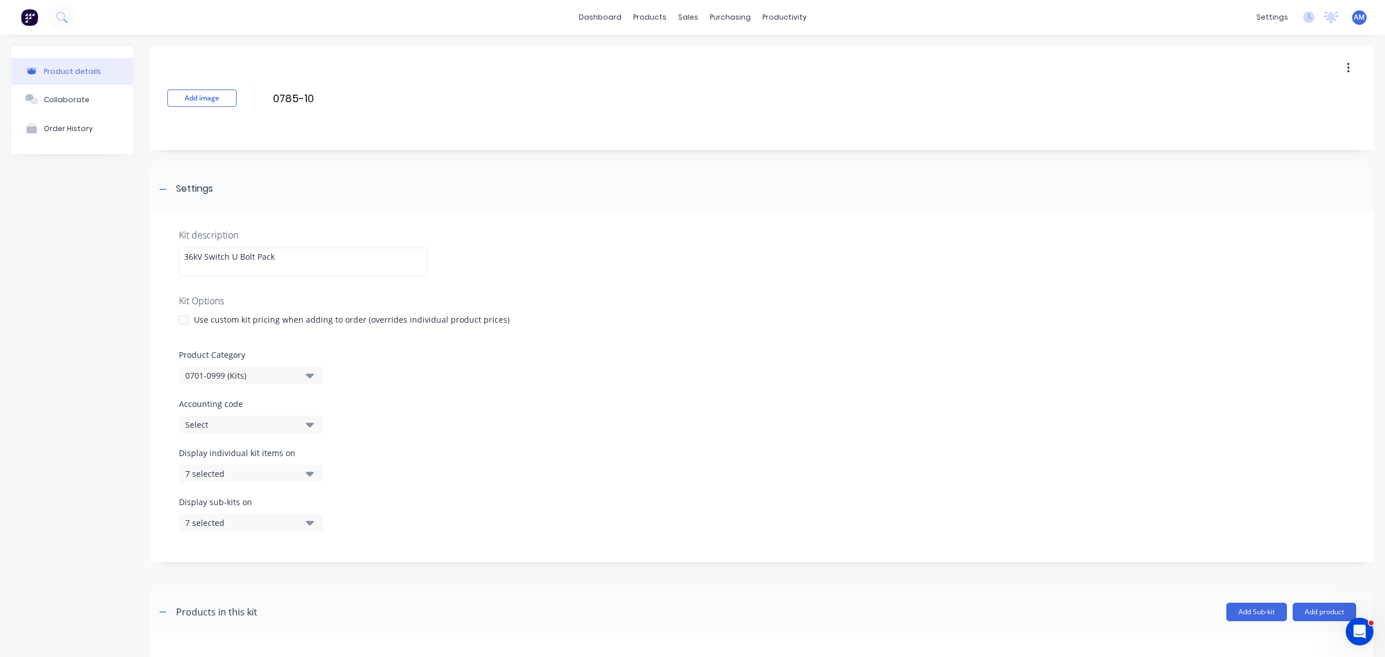
click at [182, 320] on div at bounding box center [183, 319] width 23 height 23
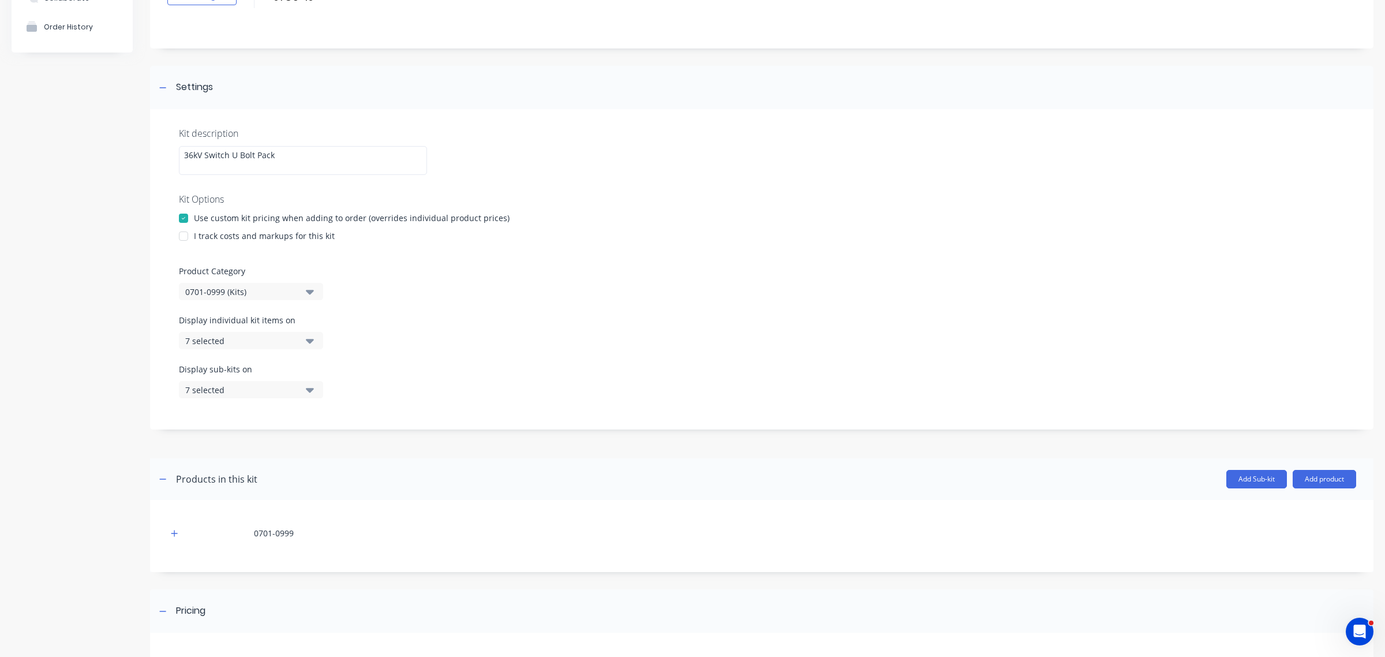
scroll to position [263, 0]
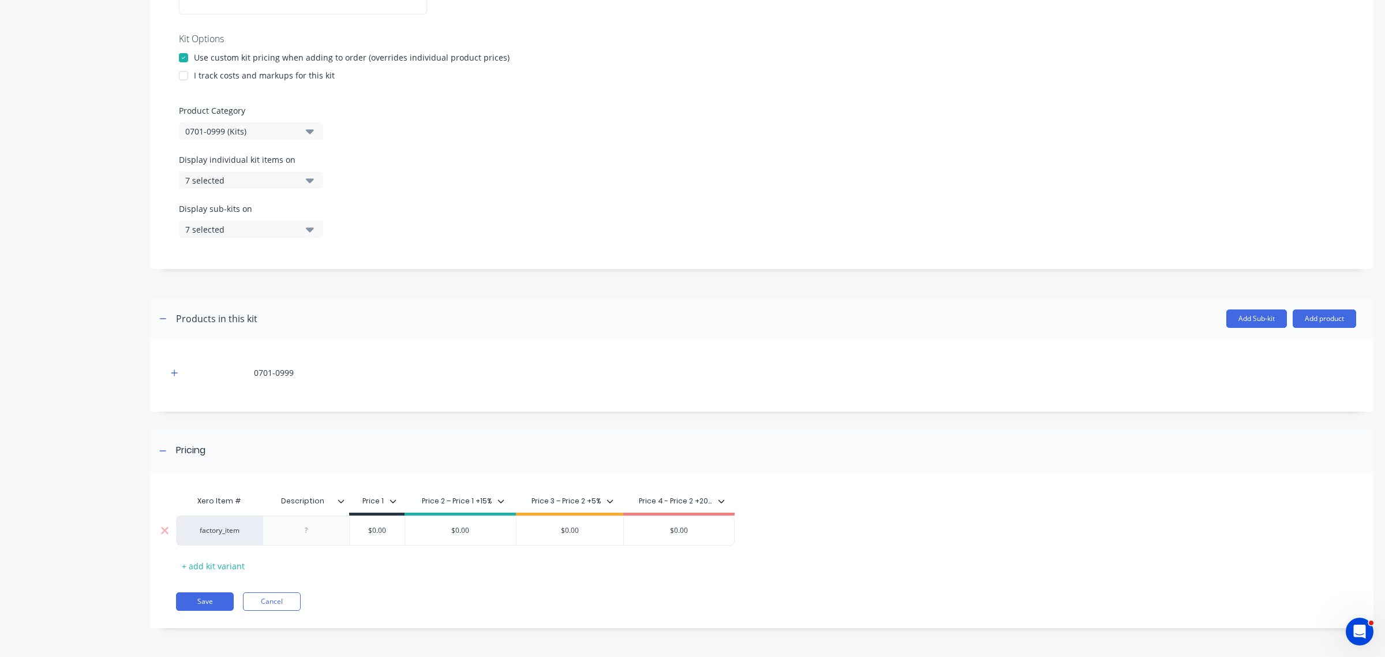
click at [473, 534] on input "$0.00" at bounding box center [460, 530] width 111 height 10
drag, startPoint x: 476, startPoint y: 532, endPoint x: 443, endPoint y: 537, distance: 33.3
click at [443, 532] on input "$0.00" at bounding box center [460, 530] width 111 height 10
click at [483, 531] on input "$0.00" at bounding box center [460, 530] width 111 height 10
drag, startPoint x: 467, startPoint y: 530, endPoint x: 419, endPoint y: 534, distance: 48.6
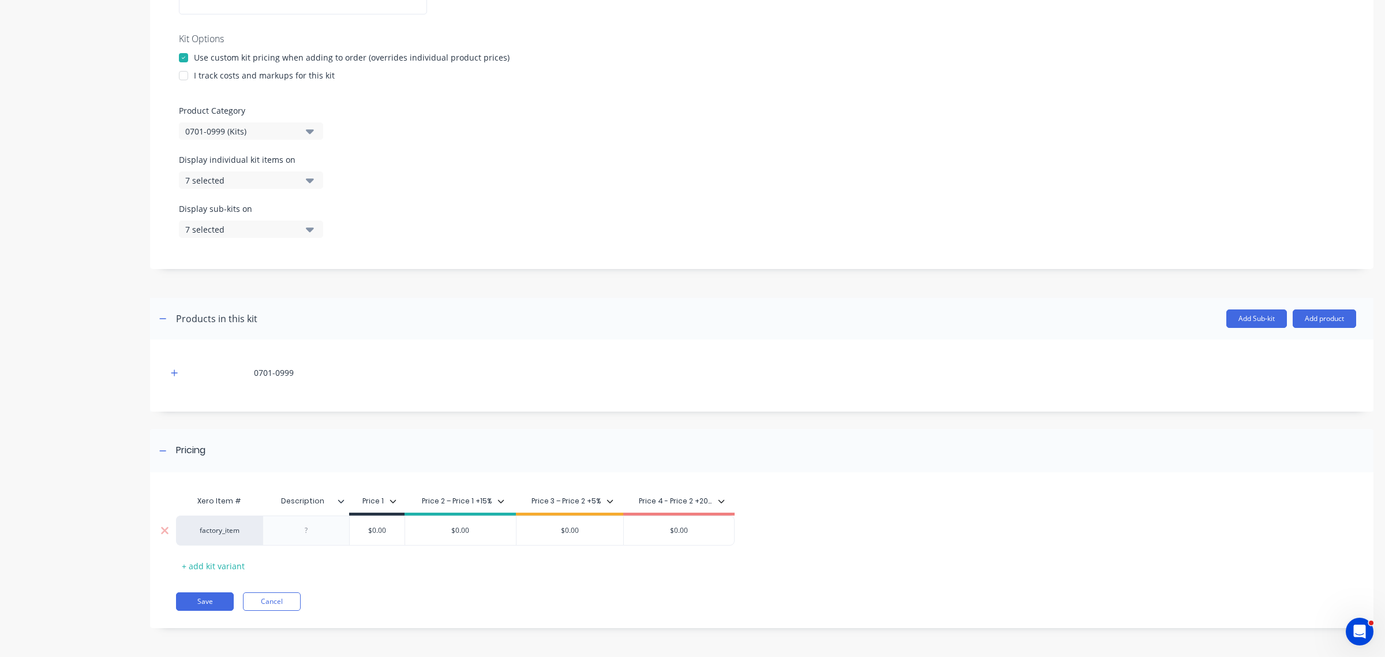
click at [419, 534] on input "$0.00" at bounding box center [460, 530] width 111 height 10
type input "15.80"
type input "$0.00"
click at [215, 601] on button "Save" at bounding box center [205, 601] width 58 height 18
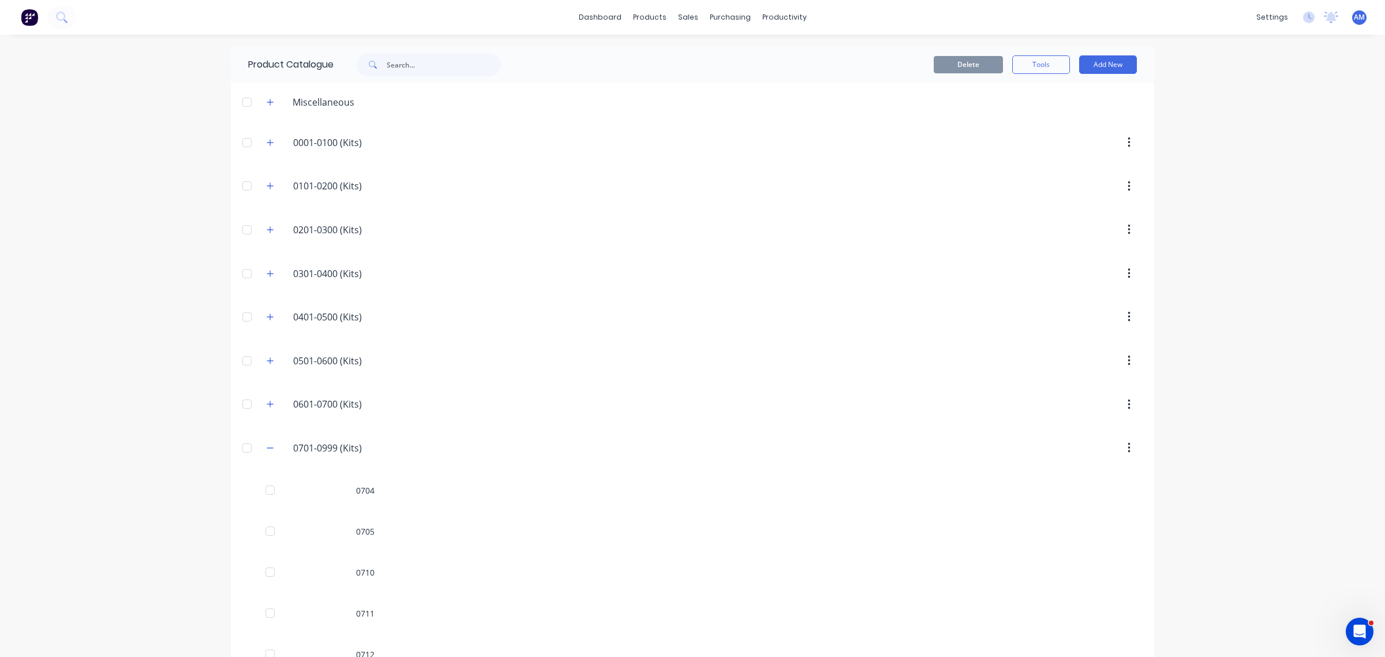
drag, startPoint x: 267, startPoint y: 445, endPoint x: 309, endPoint y: 470, distance: 48.9
click at [267, 446] on icon "button" at bounding box center [270, 448] width 7 height 8
click at [263, 445] on span at bounding box center [270, 447] width 14 height 14
click at [267, 448] on icon "button" at bounding box center [270, 448] width 7 height 8
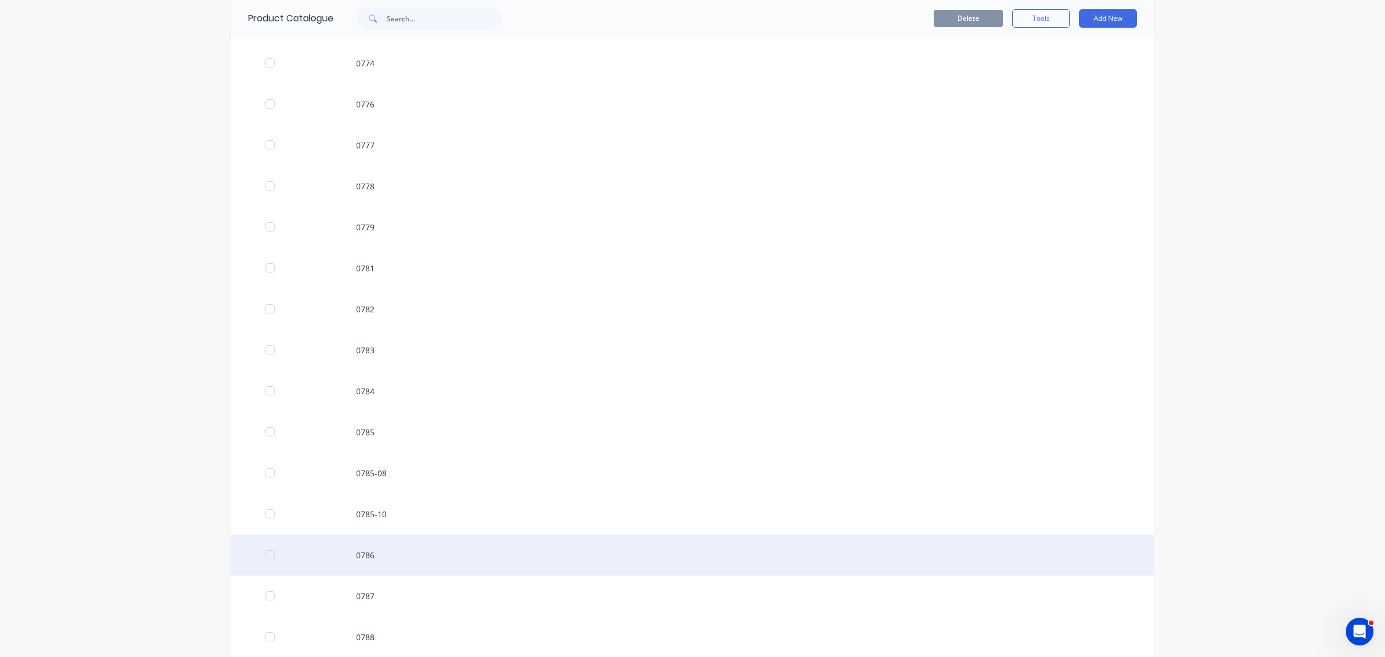
scroll to position [1587, 0]
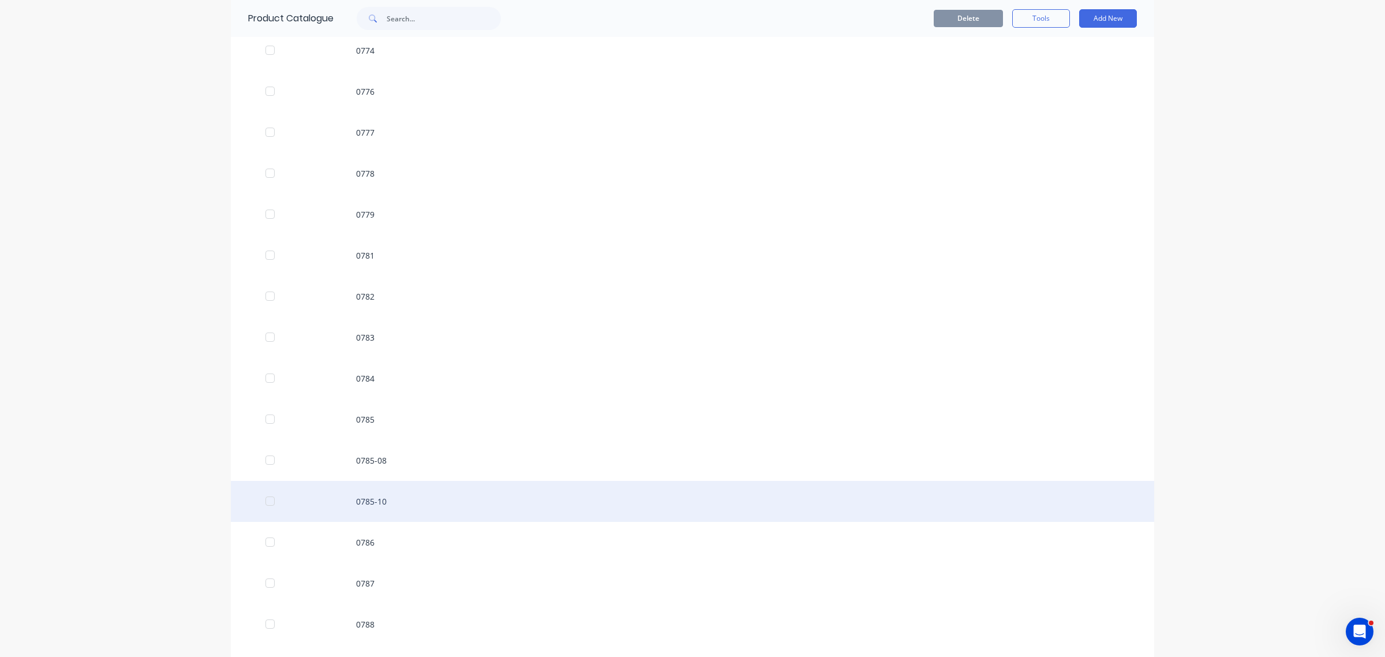
click at [331, 505] on div "0785-10" at bounding box center [692, 501] width 923 height 41
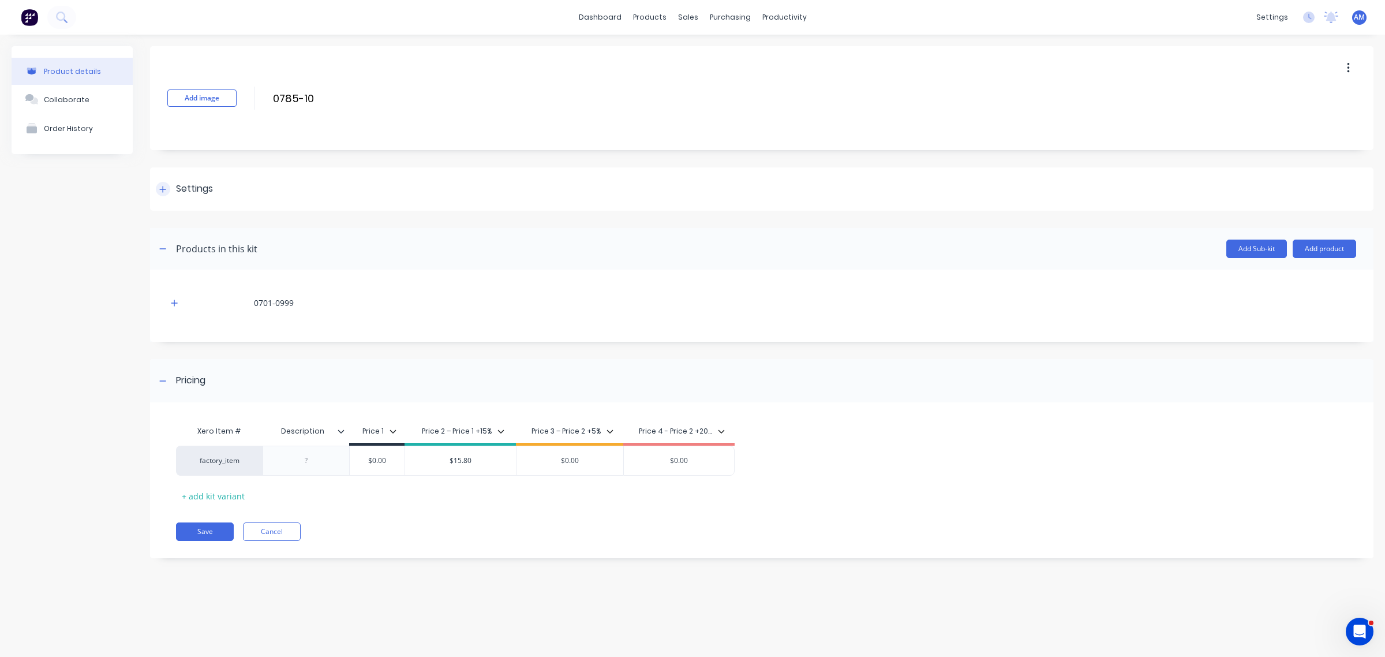
click at [160, 183] on div at bounding box center [163, 189] width 14 height 14
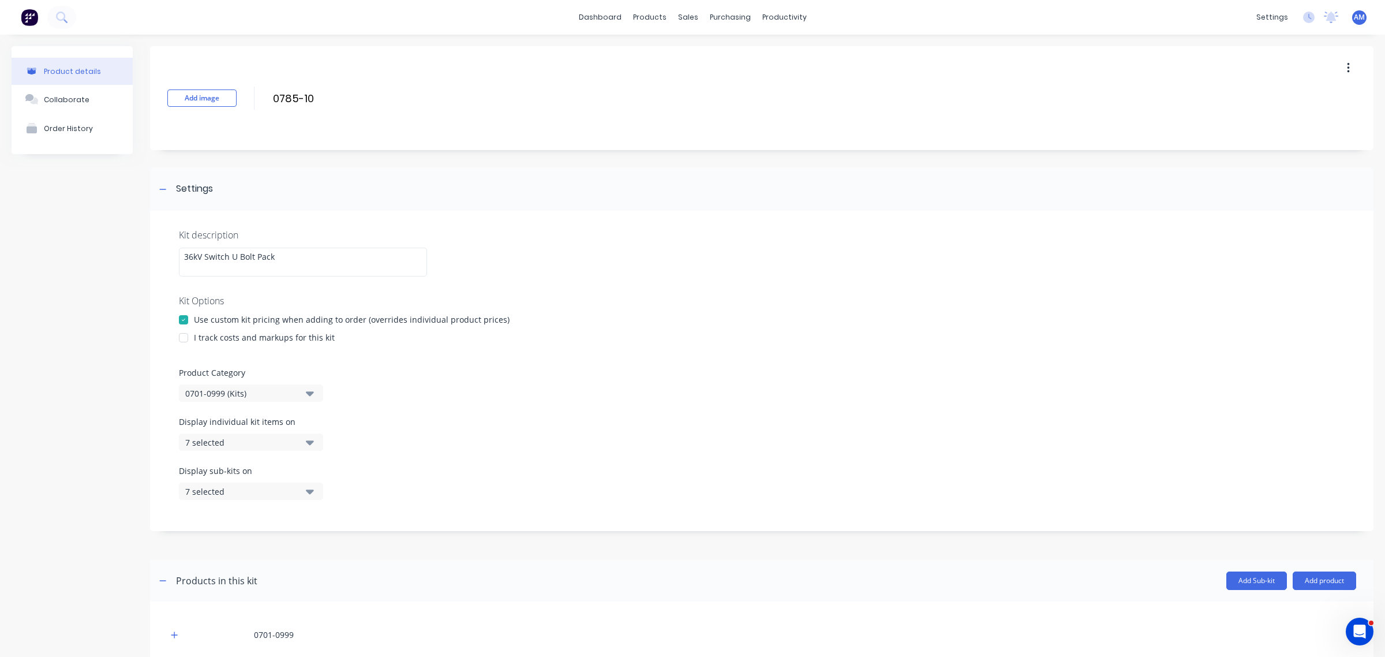
click at [249, 446] on div "7 selected" at bounding box center [241, 442] width 112 height 12
click at [249, 387] on div "0701-0999 (Kits)" at bounding box center [241, 393] width 112 height 12
click at [374, 403] on div "Kit description 36kV Switch U Bolt Pack Kit Options Use custom kit pricing when…" at bounding box center [761, 371] width 1223 height 320
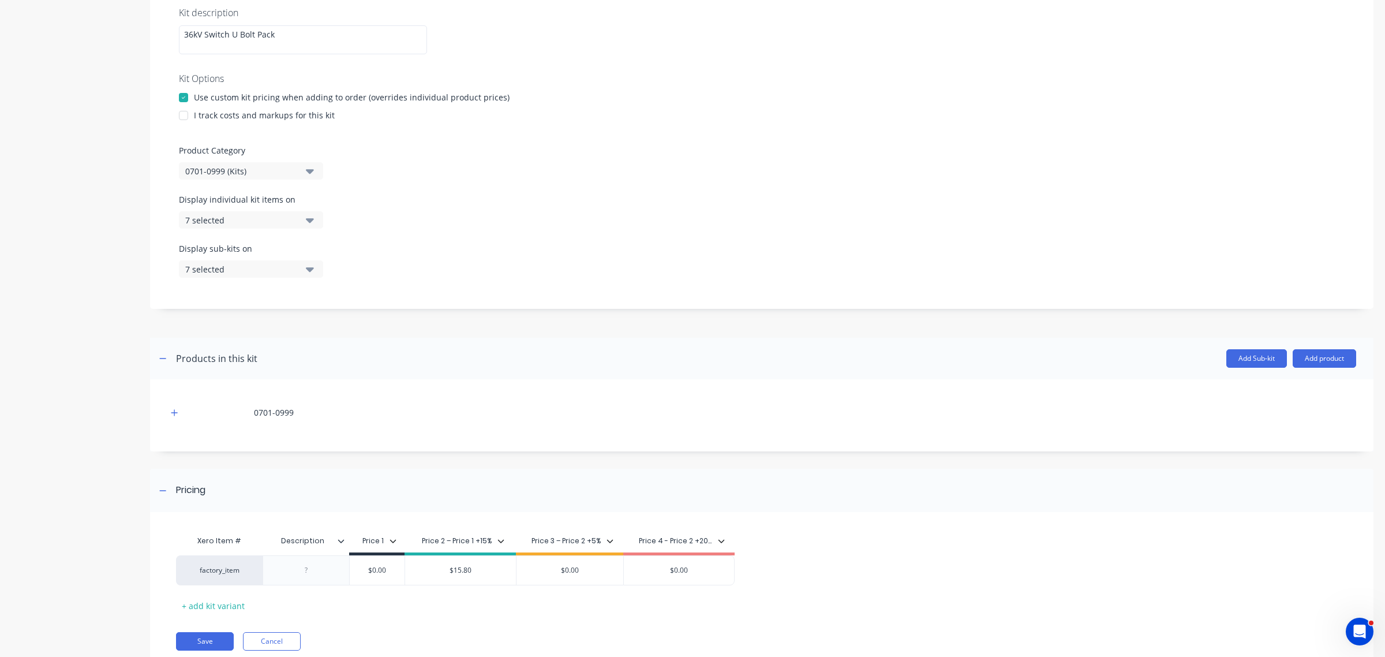
scroll to position [263, 0]
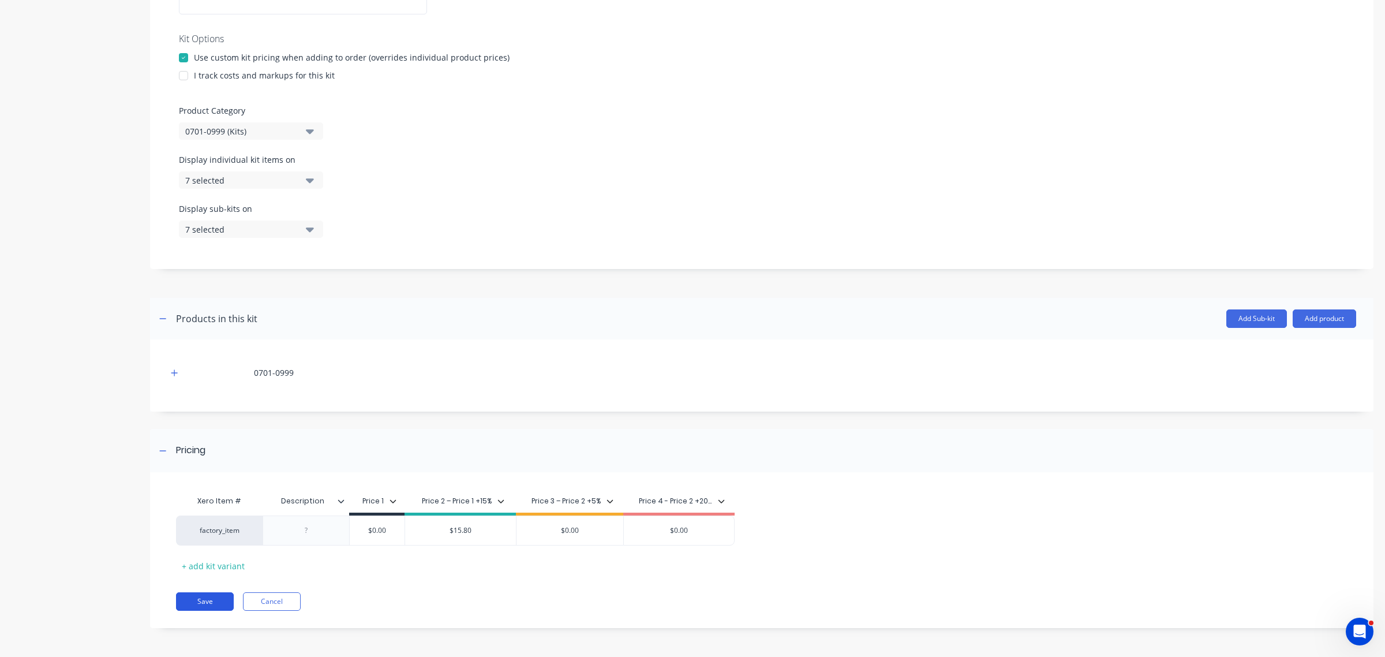
click at [211, 595] on button "Save" at bounding box center [205, 601] width 58 height 18
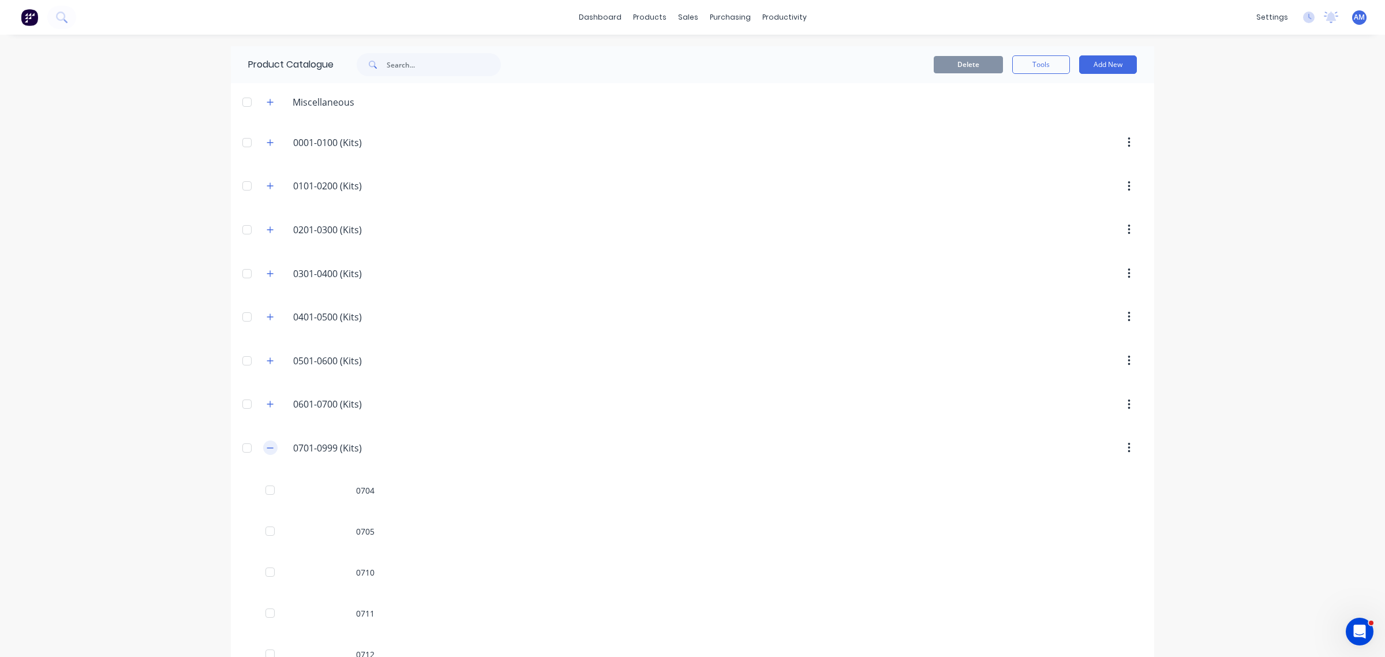
click at [267, 451] on icon "button" at bounding box center [270, 448] width 7 height 8
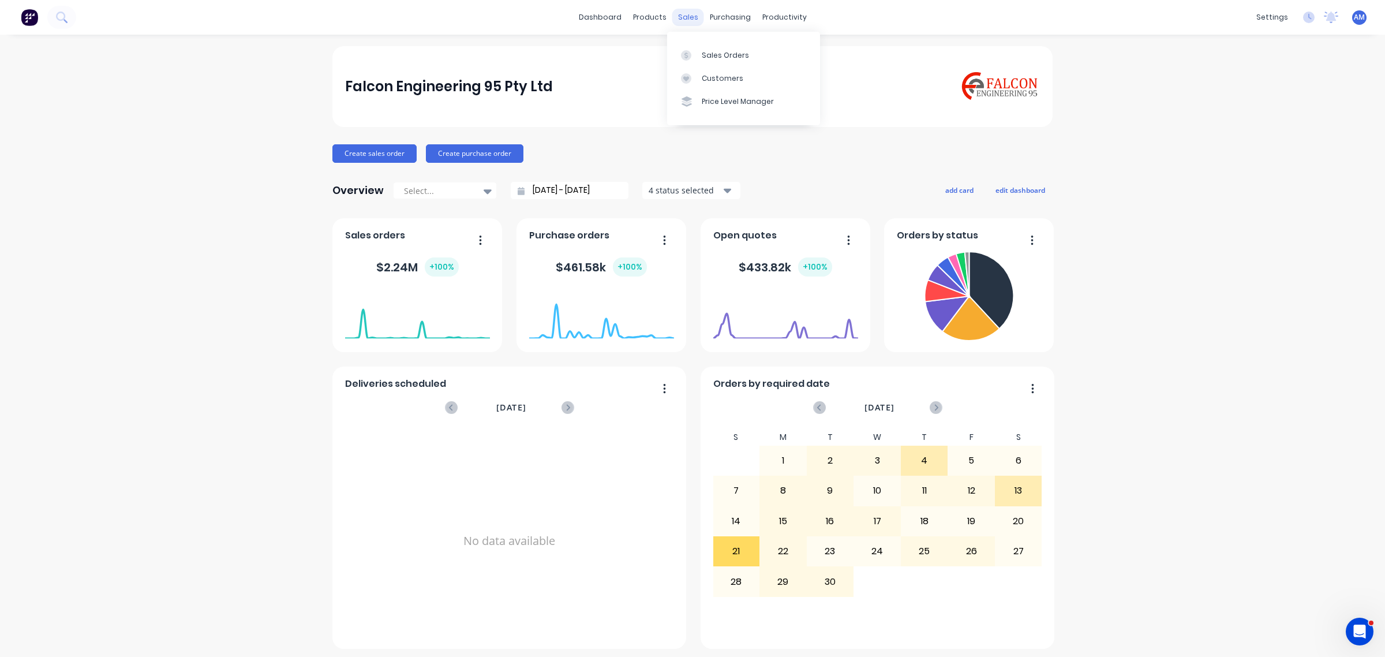
click at [679, 9] on div "sales" at bounding box center [688, 17] width 32 height 17
click at [711, 58] on div "Sales Orders" at bounding box center [725, 55] width 47 height 10
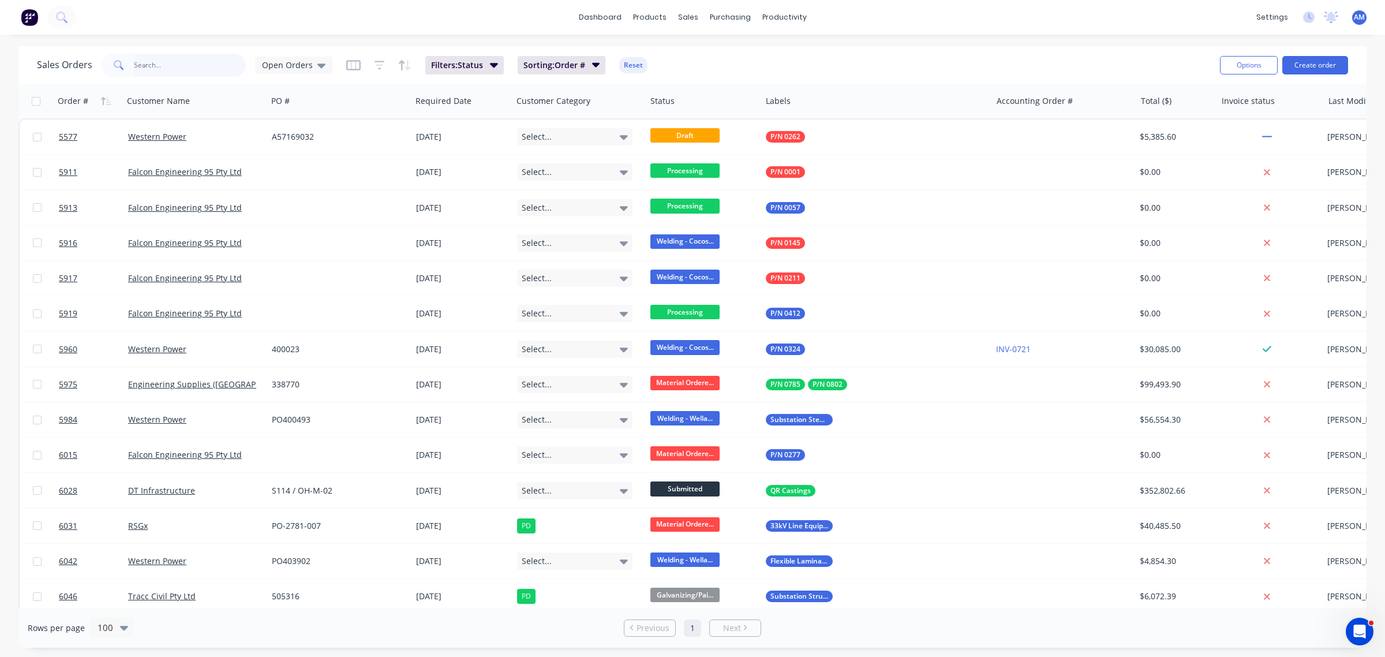
click at [162, 61] on input "text" at bounding box center [190, 65] width 113 height 23
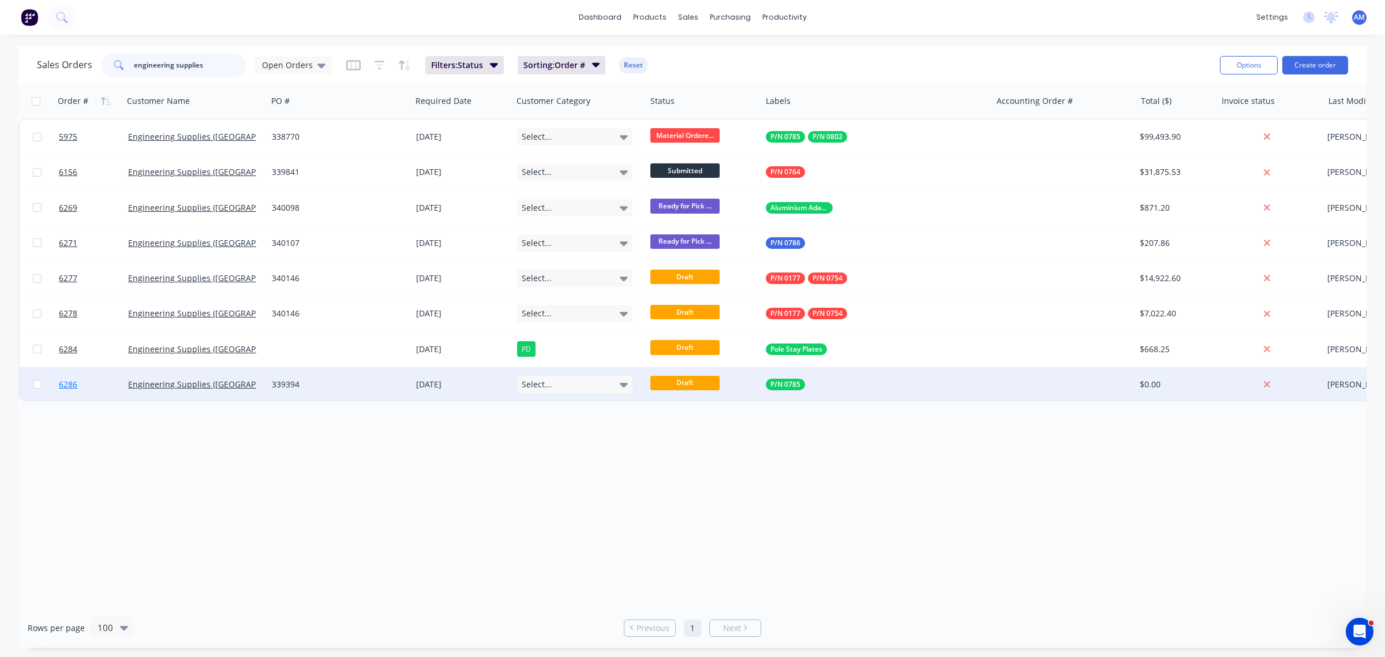
type input "engineering supplies"
click at [105, 377] on link "6286" at bounding box center [93, 384] width 69 height 35
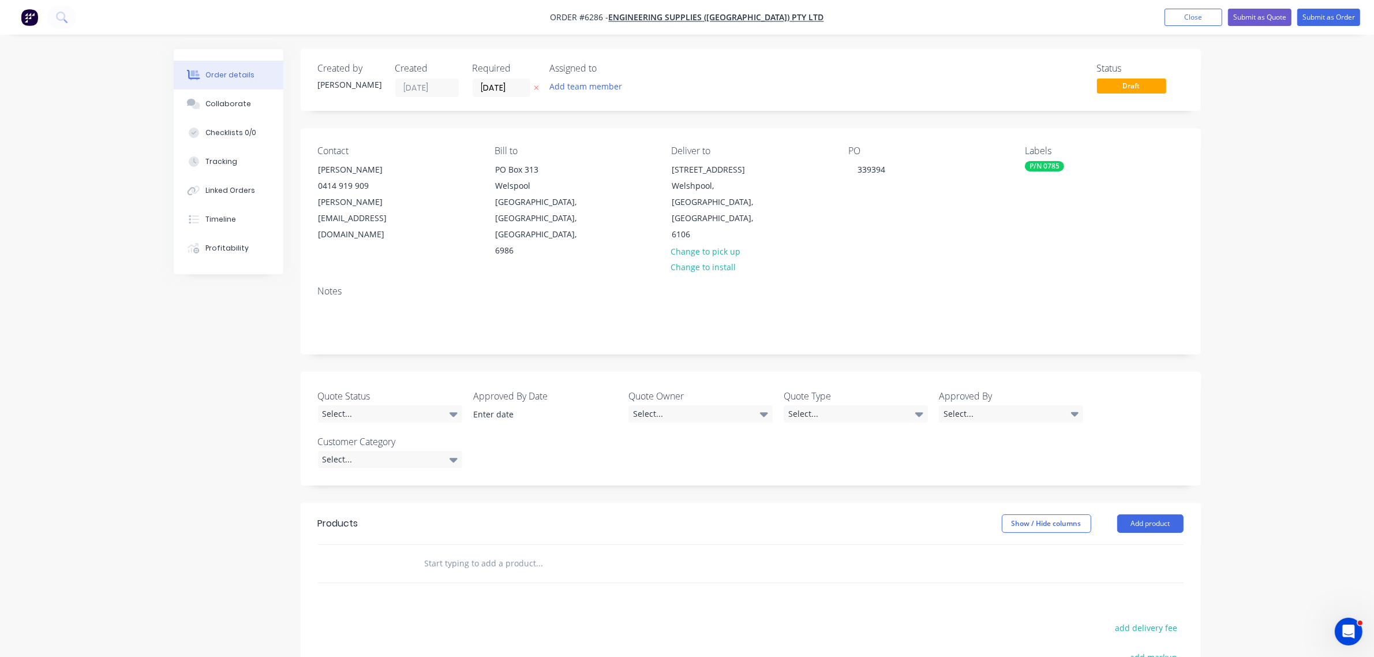
click at [500, 552] on input "text" at bounding box center [539, 563] width 231 height 23
click at [508, 625] on div "0785 -10 Product" at bounding box center [602, 649] width 346 height 48
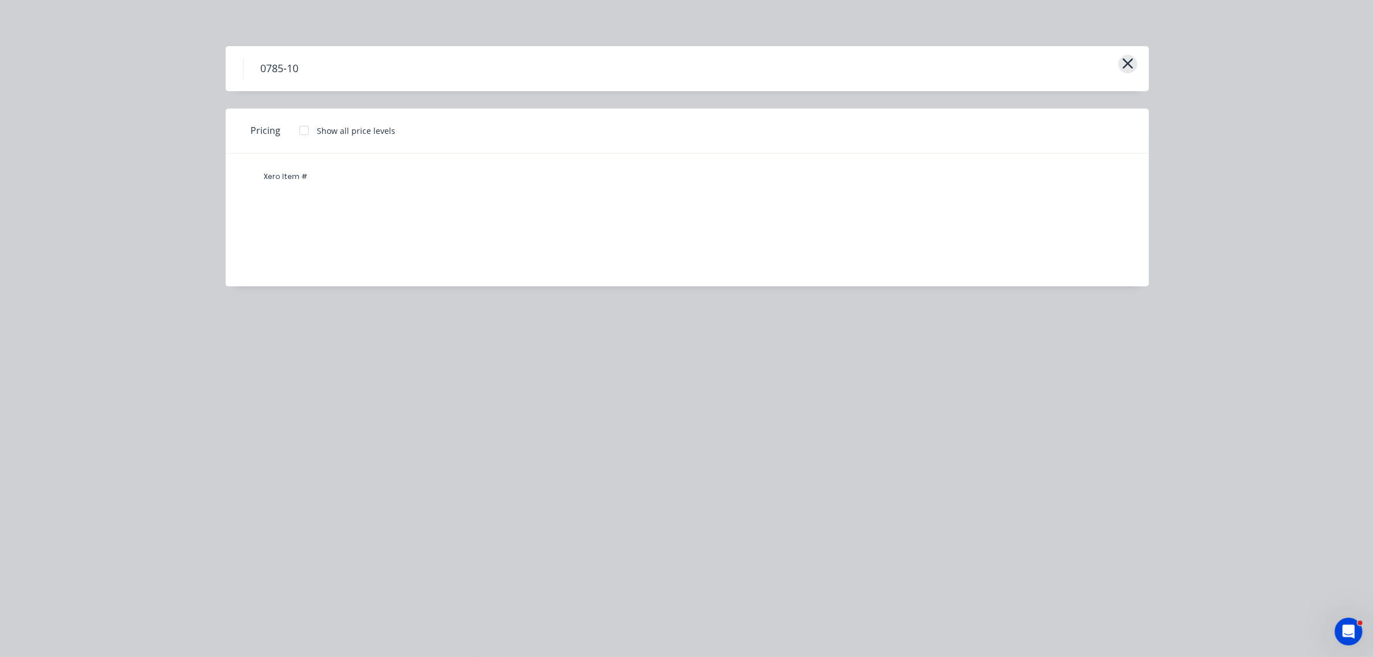
click at [1122, 64] on icon "button" at bounding box center [1128, 63] width 12 height 16
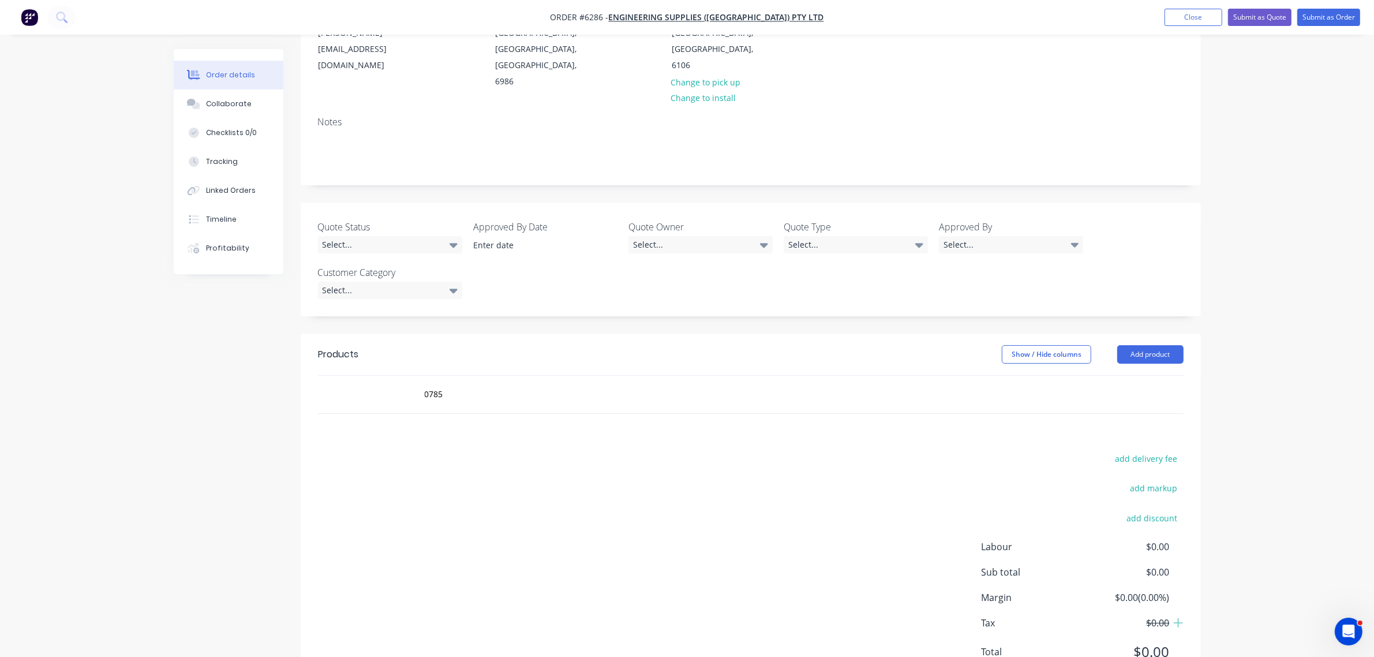
scroll to position [173, 0]
click at [470, 378] on input "0785" at bounding box center [539, 389] width 231 height 23
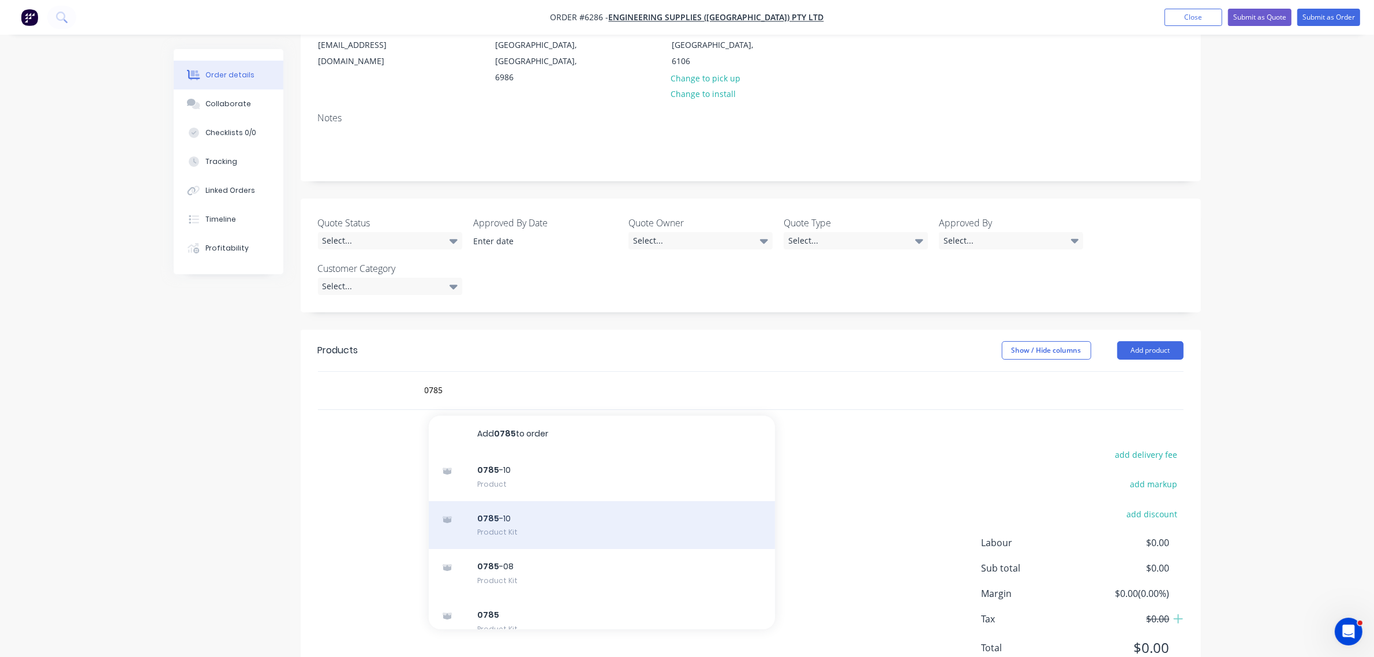
click at [500, 501] on div "0785 -10 Product Kit" at bounding box center [602, 525] width 346 height 48
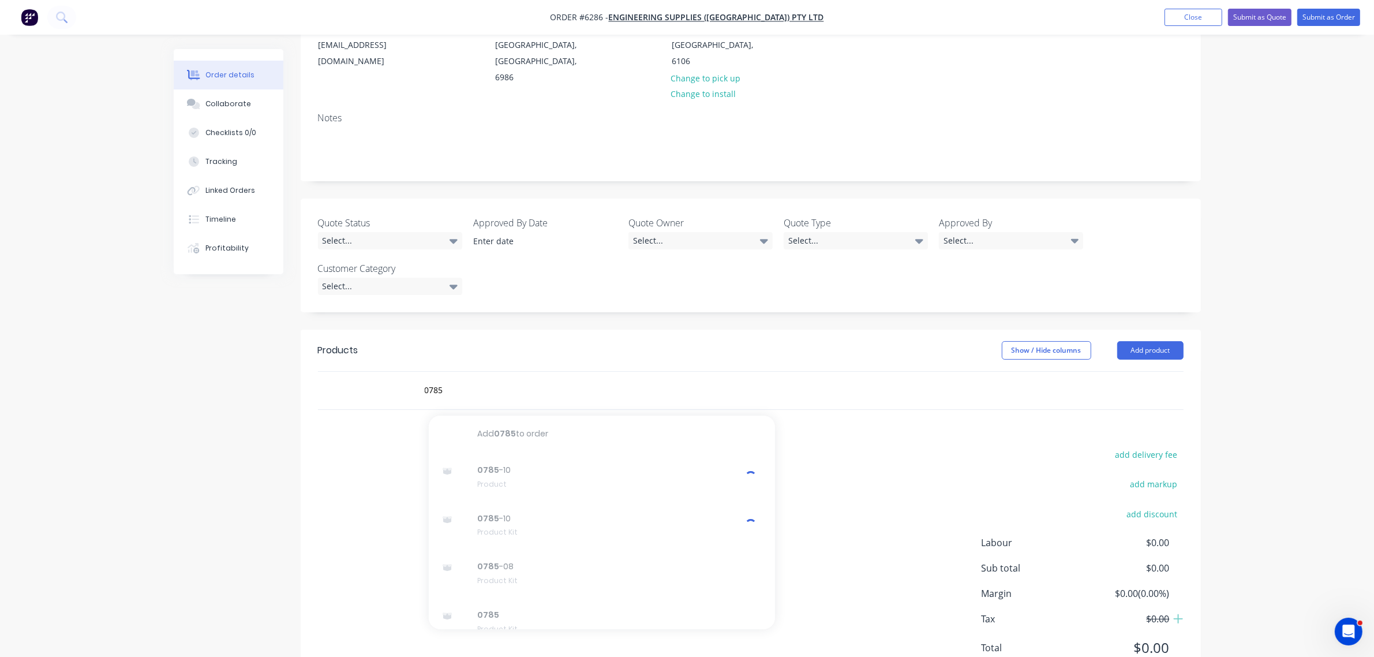
click at [466, 329] on header "Products Show / Hide columns Add product" at bounding box center [751, 350] width 900 height 42
click at [451, 378] on input "0785" at bounding box center [539, 389] width 231 height 23
drag, startPoint x: 413, startPoint y: 343, endPoint x: 322, endPoint y: 349, distance: 90.8
click at [323, 372] on div "0785 Add 0785 to order 0785 -10 Product 0785 -10 Product Kit 0785 -08 Product K…" at bounding box center [750, 391] width 865 height 38
type input "0785-10"
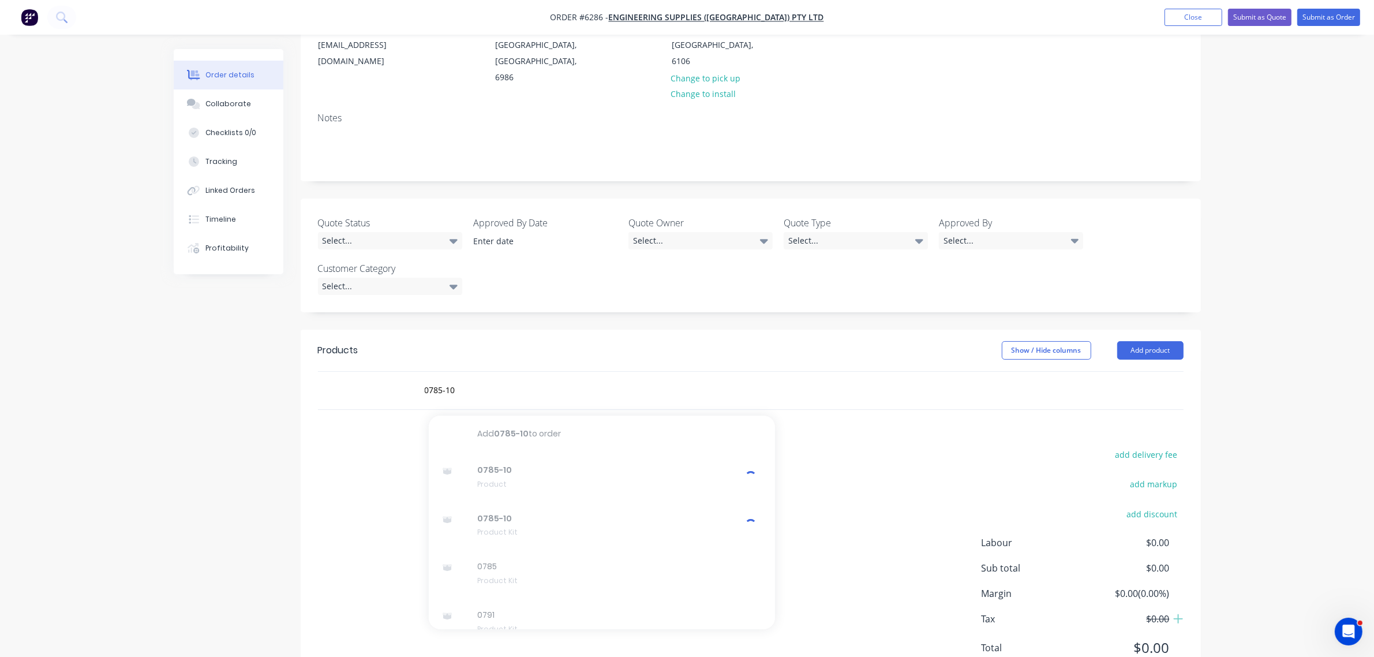
click at [928, 367] on div "Products Show / Hide columns Add product 0785-10 Add 0785-10 to order 0785-10 P…" at bounding box center [751, 507] width 900 height 357
click at [1180, 15] on button "Close" at bounding box center [1193, 17] width 58 height 17
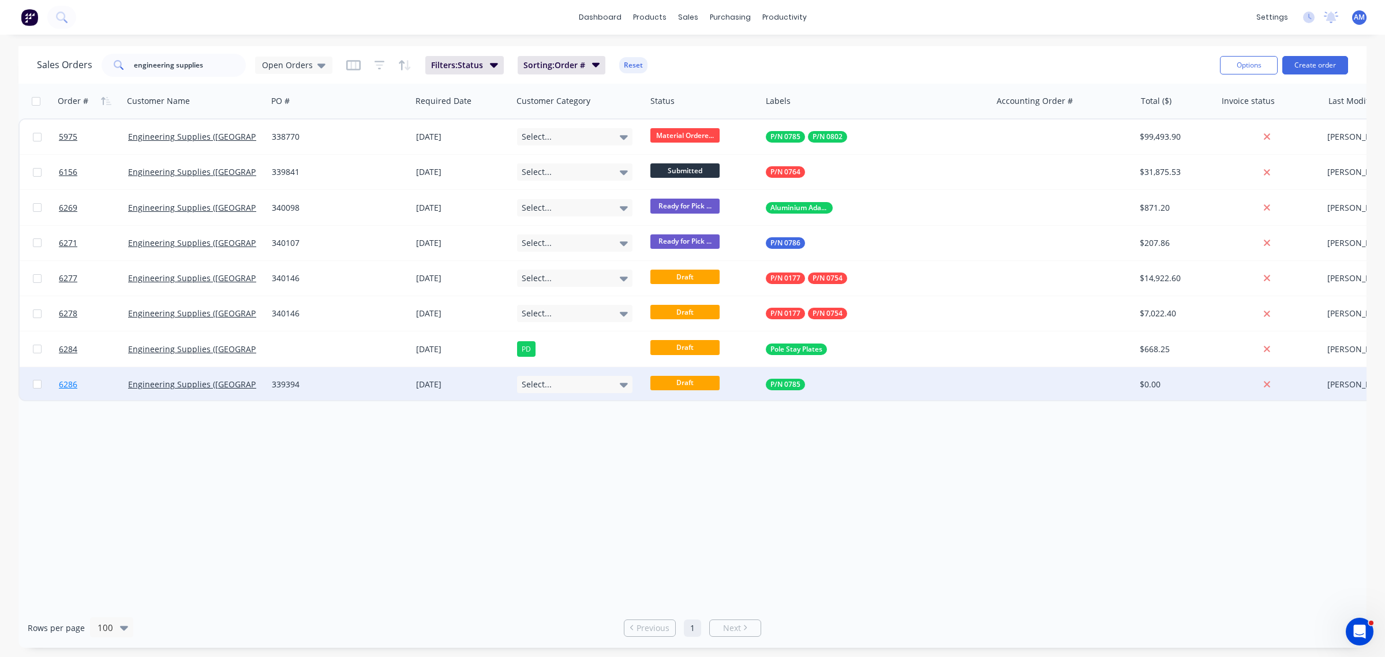
click at [103, 387] on link "6286" at bounding box center [93, 384] width 69 height 35
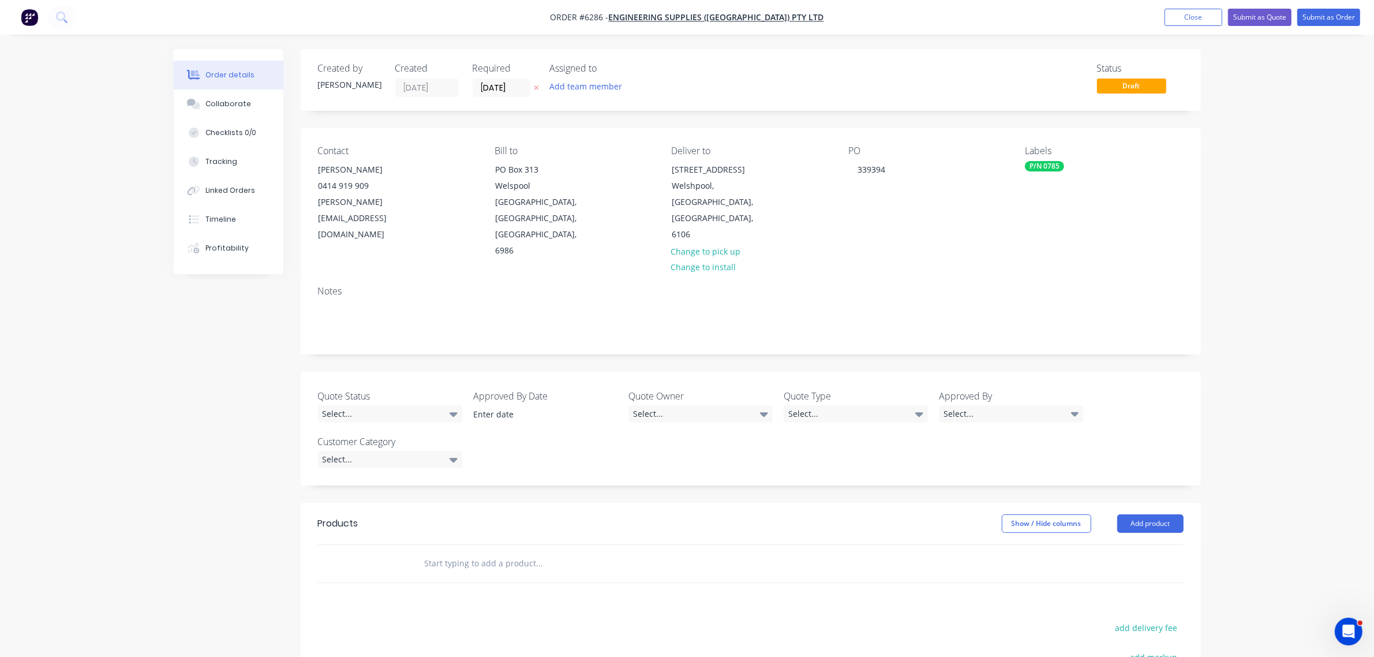
click at [495, 552] on input "text" at bounding box center [539, 563] width 231 height 23
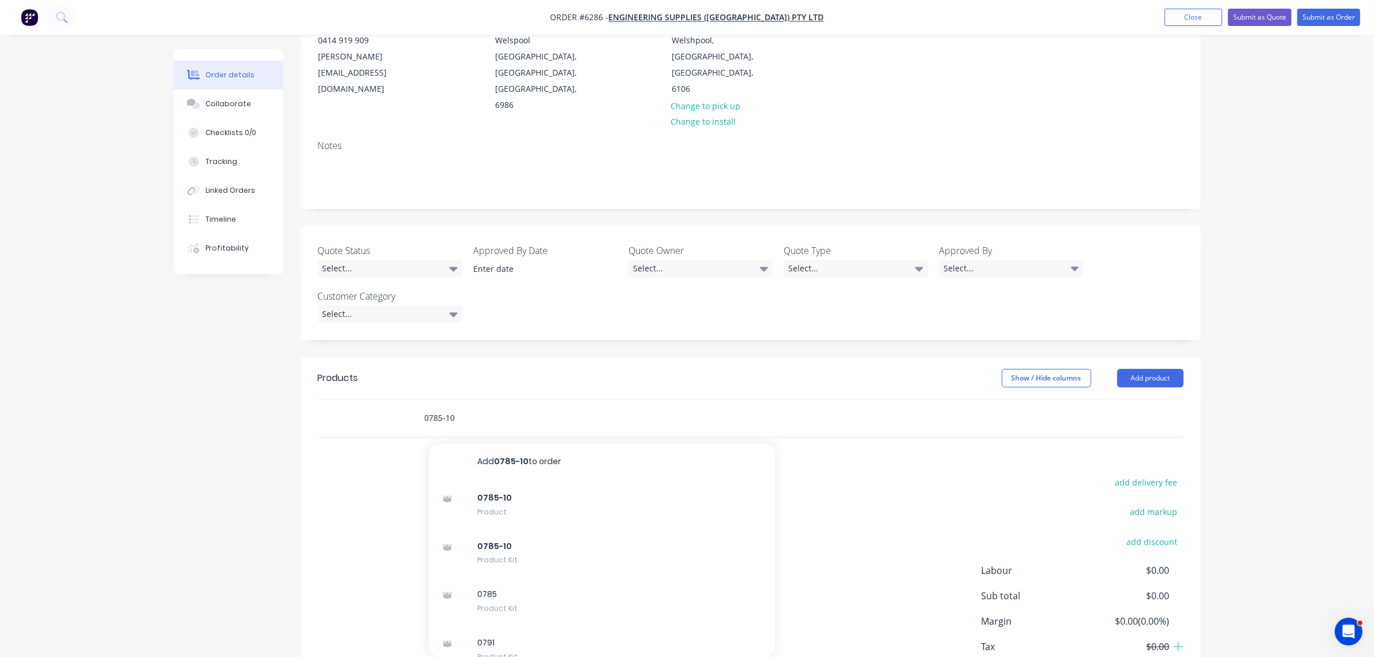
scroll to position [173, 0]
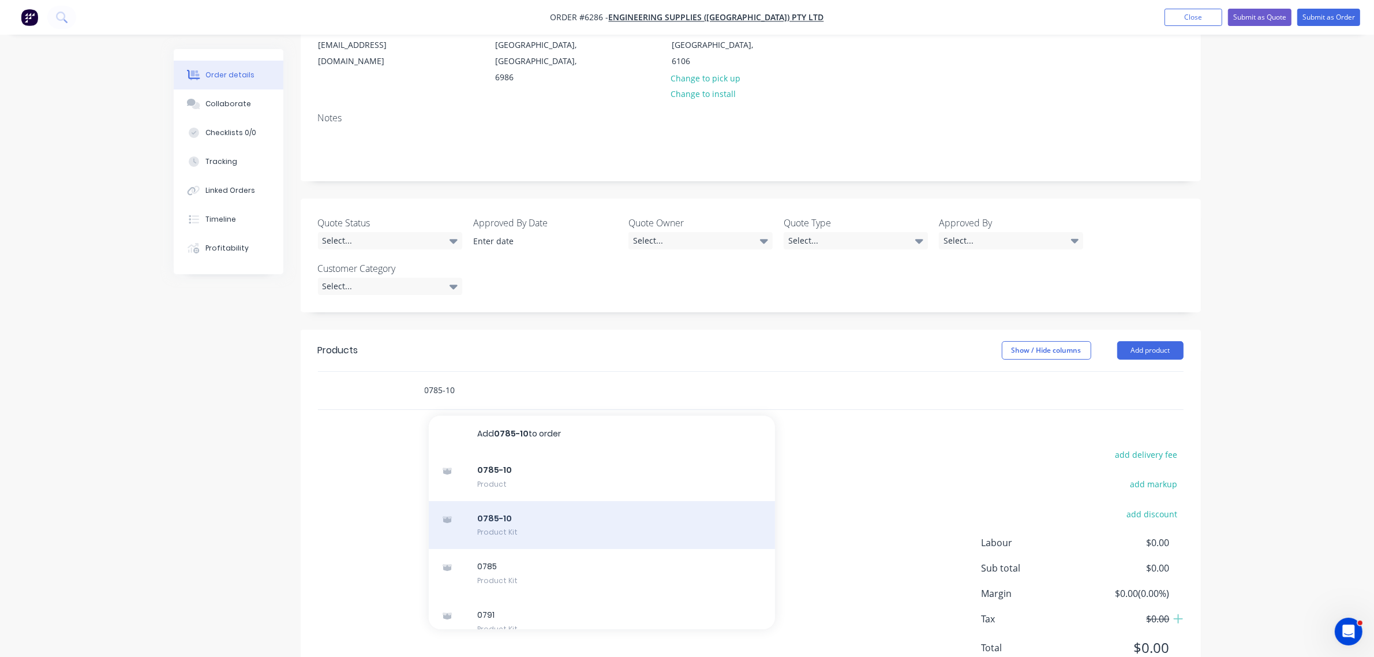
type input "0785-10"
click at [499, 501] on div "0785-10 Product Kit" at bounding box center [602, 525] width 346 height 48
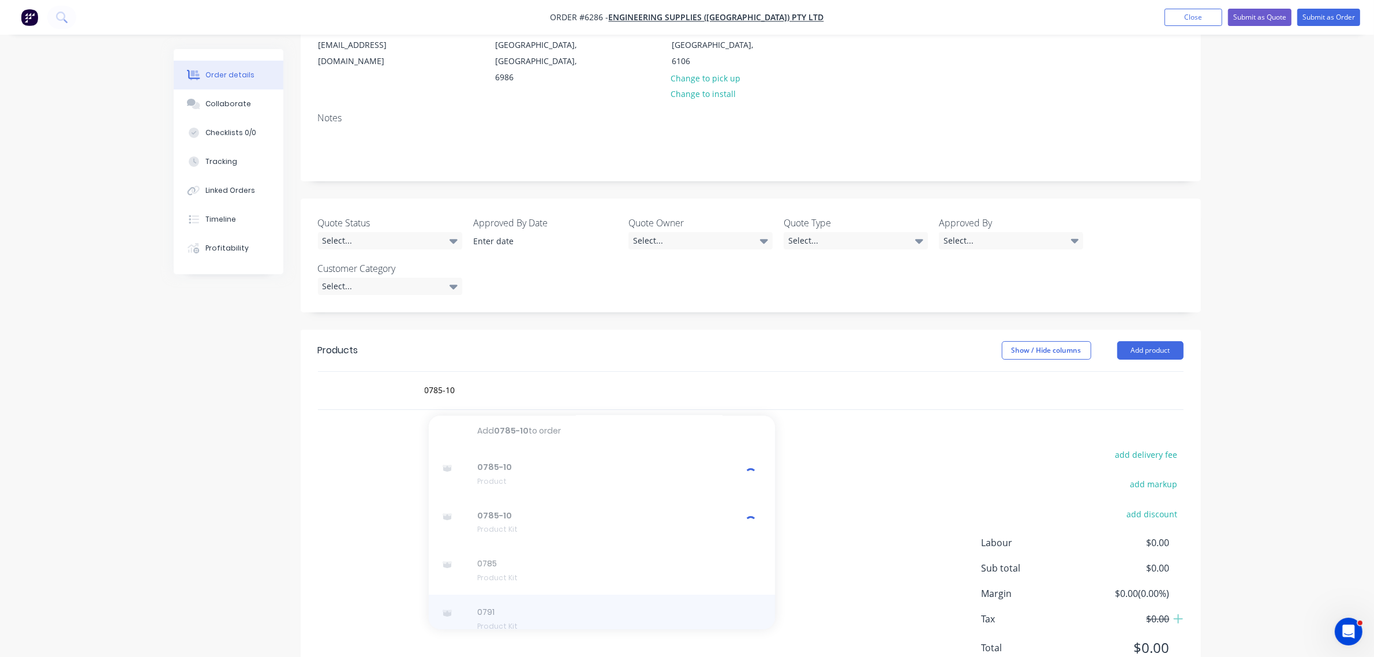
scroll to position [0, 0]
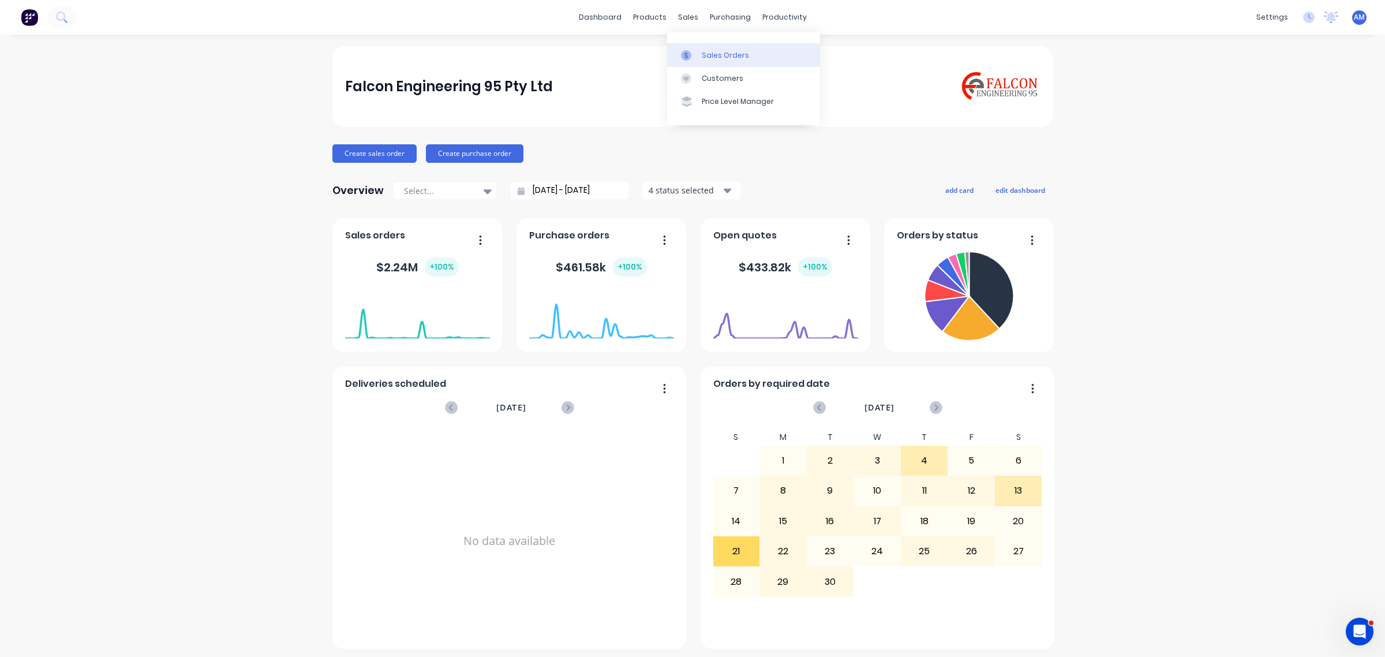
click at [719, 56] on div "Sales Orders" at bounding box center [725, 55] width 47 height 10
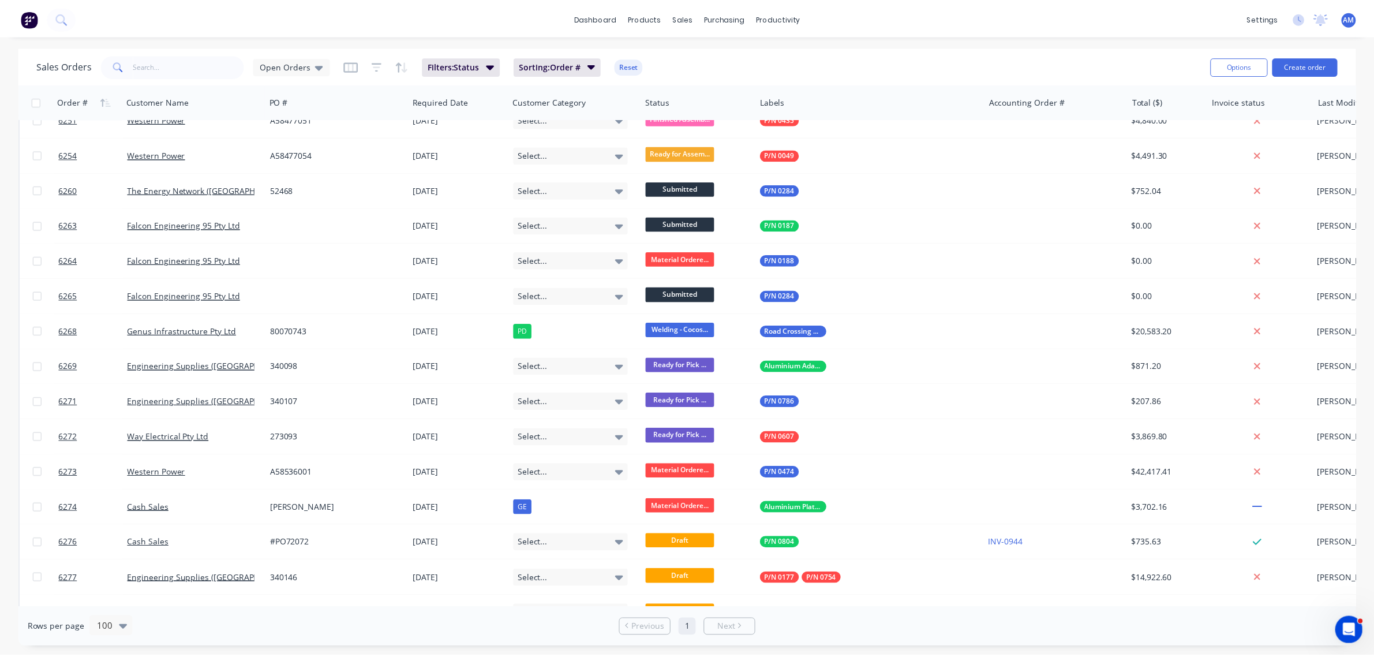
scroll to position [2732, 0]
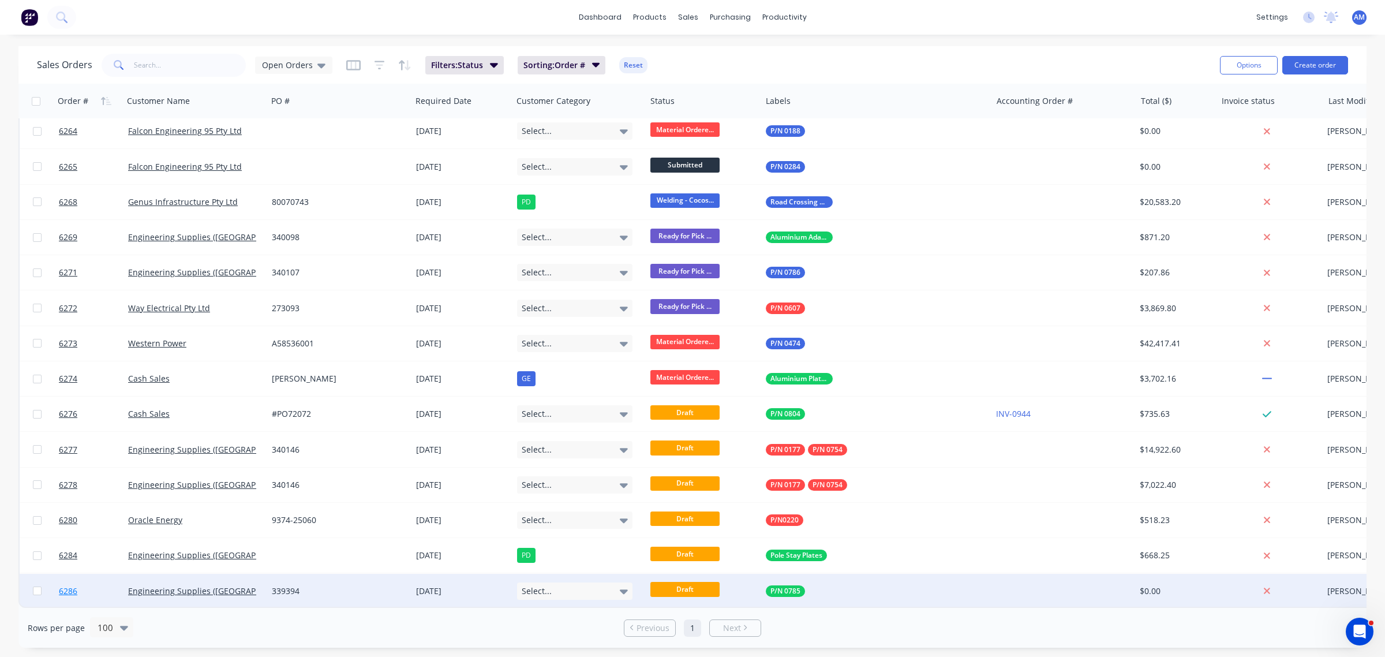
click at [90, 581] on link "6286" at bounding box center [93, 590] width 69 height 35
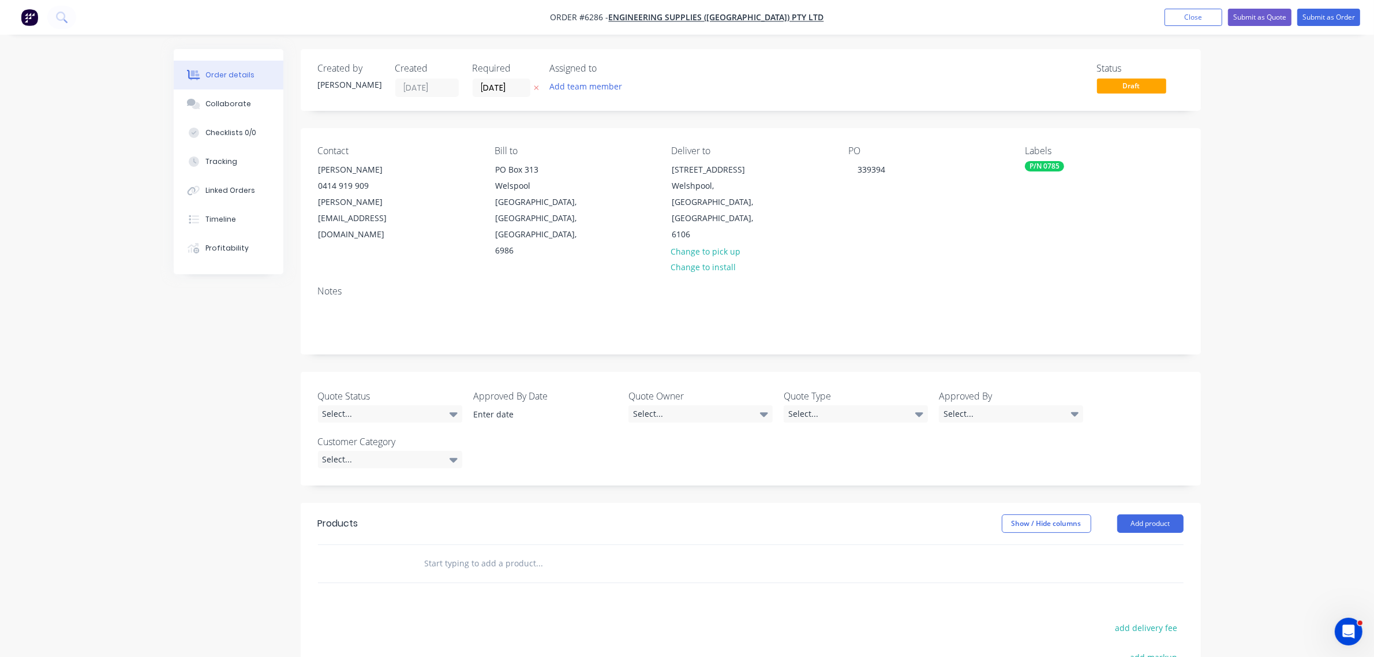
click at [497, 552] on input "text" at bounding box center [539, 563] width 231 height 23
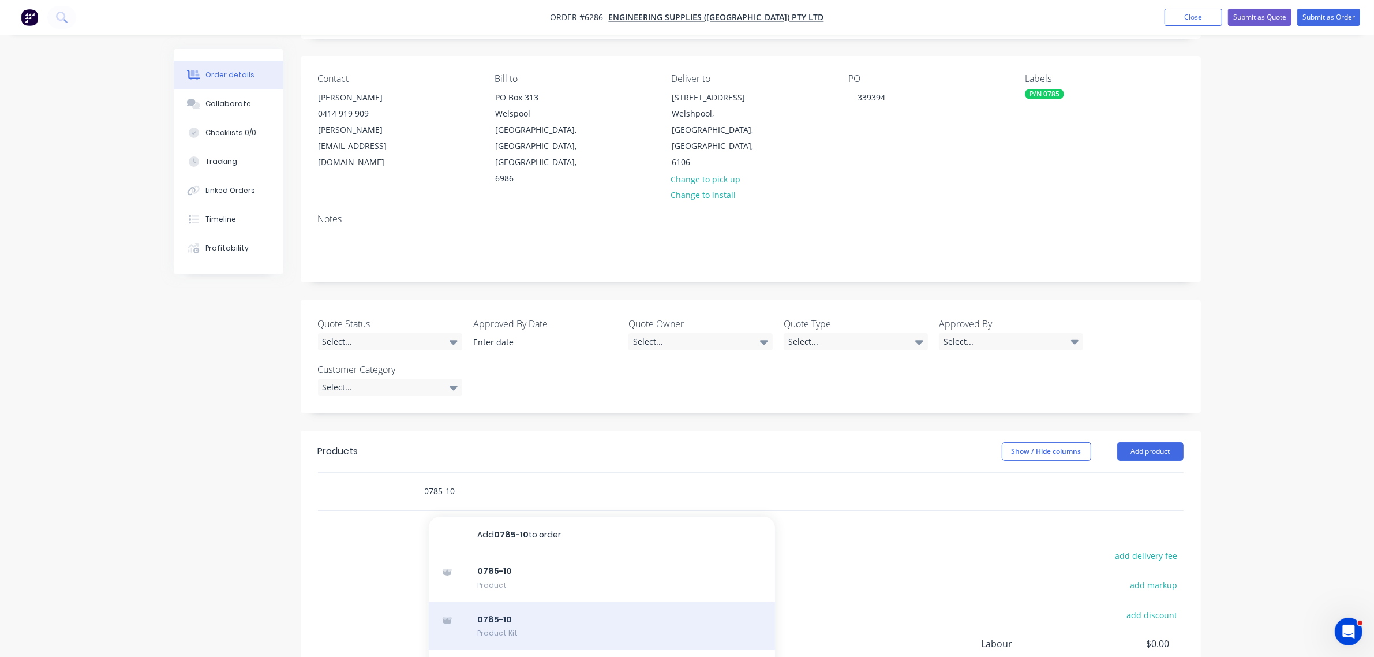
type input "0785-10"
click at [503, 602] on div "0785-10 Product Kit" at bounding box center [602, 626] width 346 height 48
click at [594, 602] on div at bounding box center [602, 626] width 346 height 48
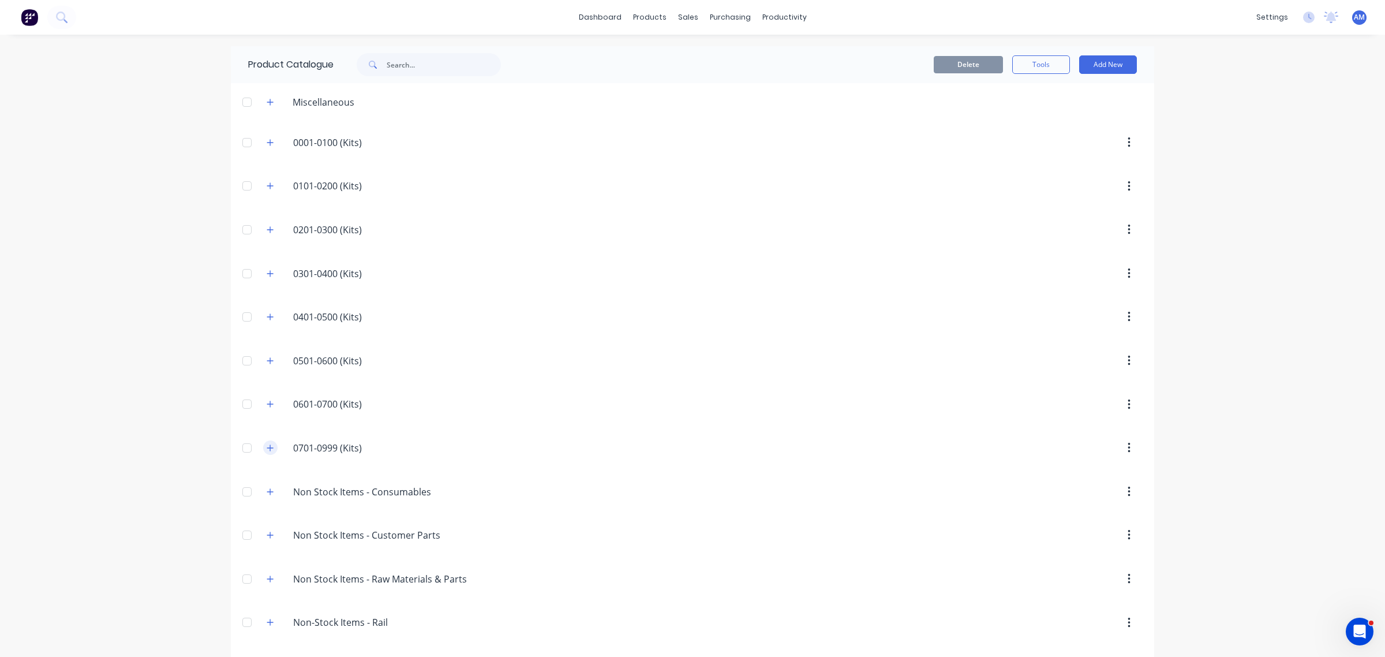
click at [267, 448] on icon "button" at bounding box center [270, 448] width 7 height 8
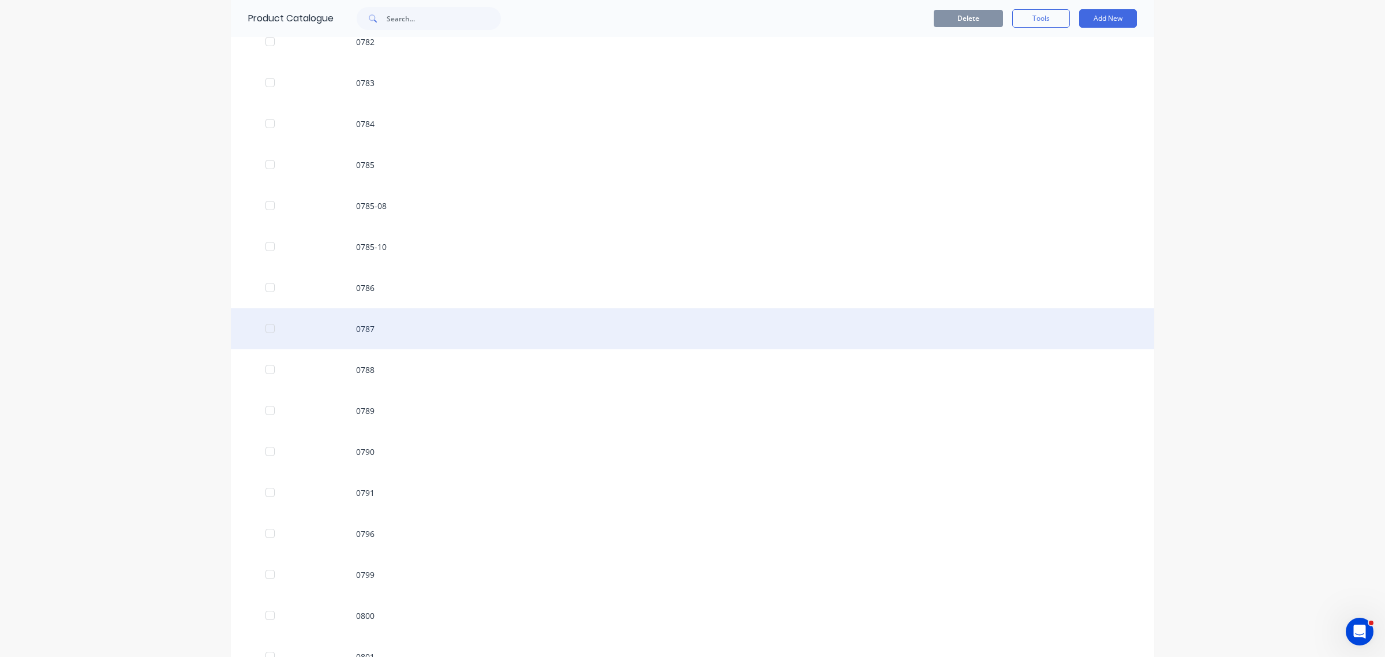
scroll to position [1791, 0]
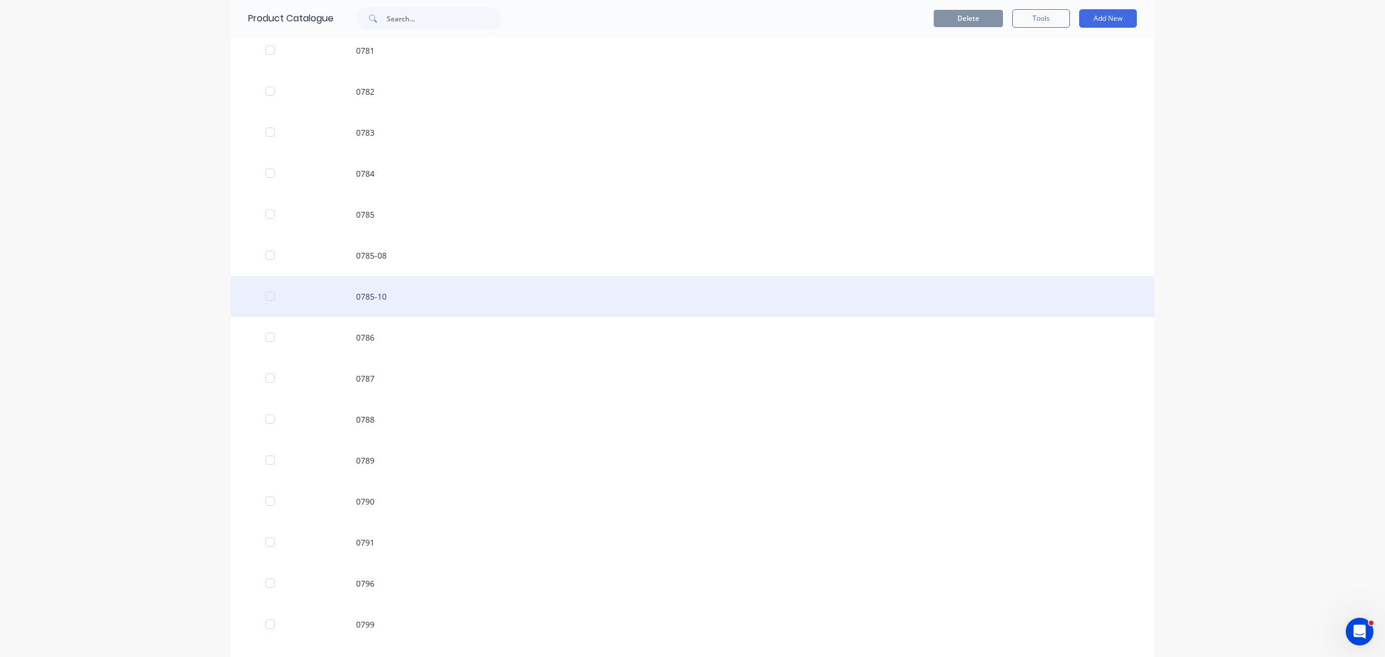
click at [374, 301] on div "0785-10" at bounding box center [692, 296] width 923 height 41
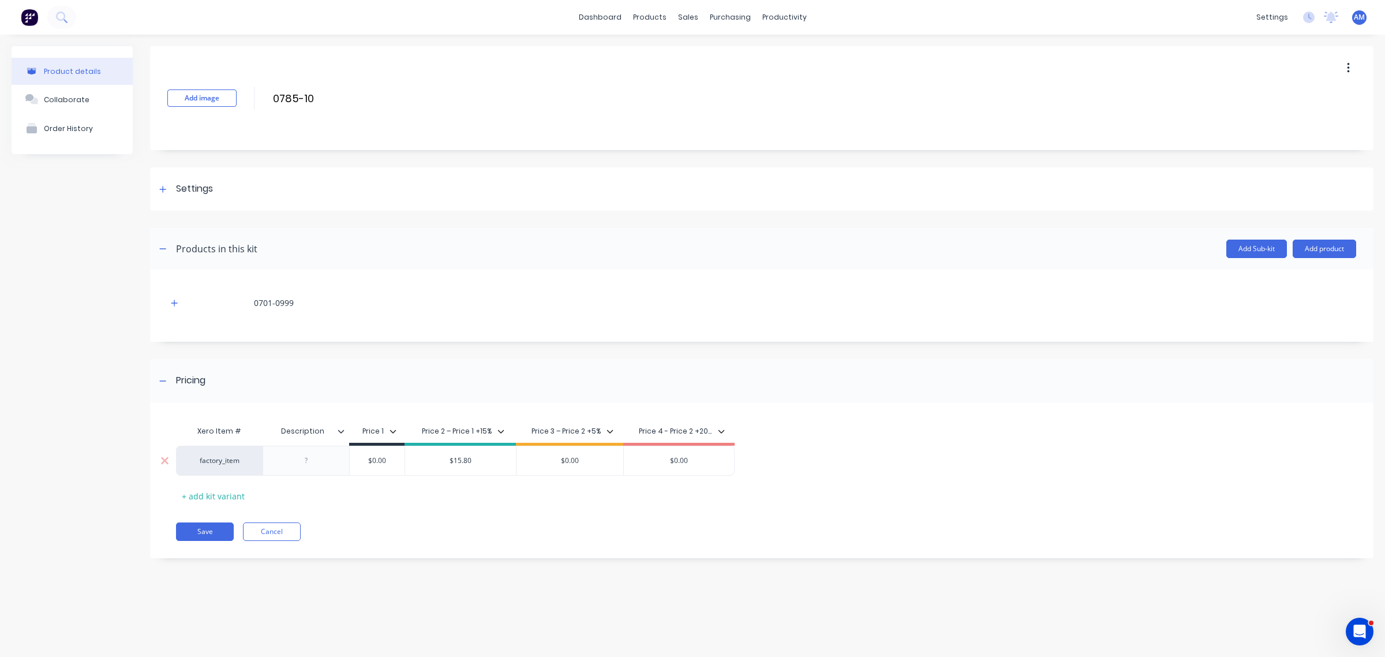
click at [306, 466] on div at bounding box center [307, 460] width 58 height 15
click at [165, 186] on icon at bounding box center [162, 189] width 7 height 8
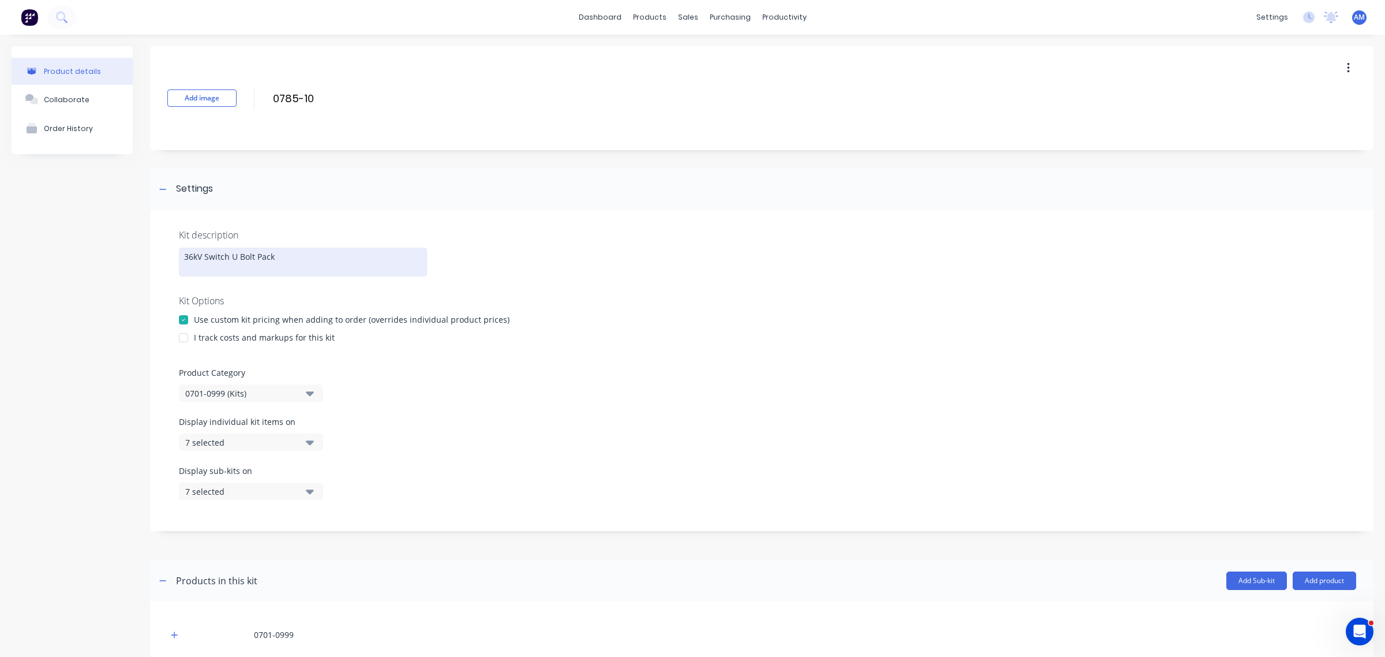
click at [290, 256] on div "36kV Switch U Bolt Pack" at bounding box center [303, 262] width 248 height 29
drag, startPoint x: 289, startPoint y: 257, endPoint x: 134, endPoint y: 264, distance: 155.4
click at [134, 260] on div "Product details Collaborate Order History Add image 0785-10 0785-10 Enter kit n…" at bounding box center [693, 476] width 1362 height 861
copy div "36kV Switch U Bolt Pack"
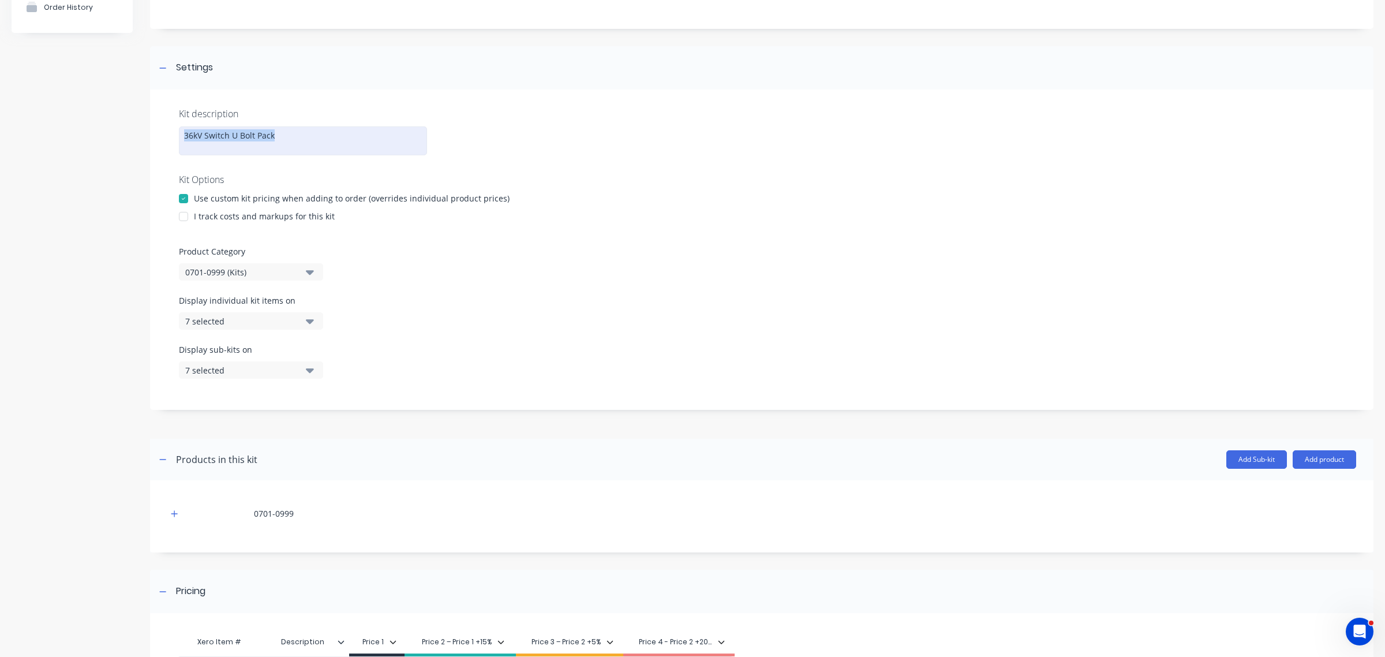
scroll to position [263, 0]
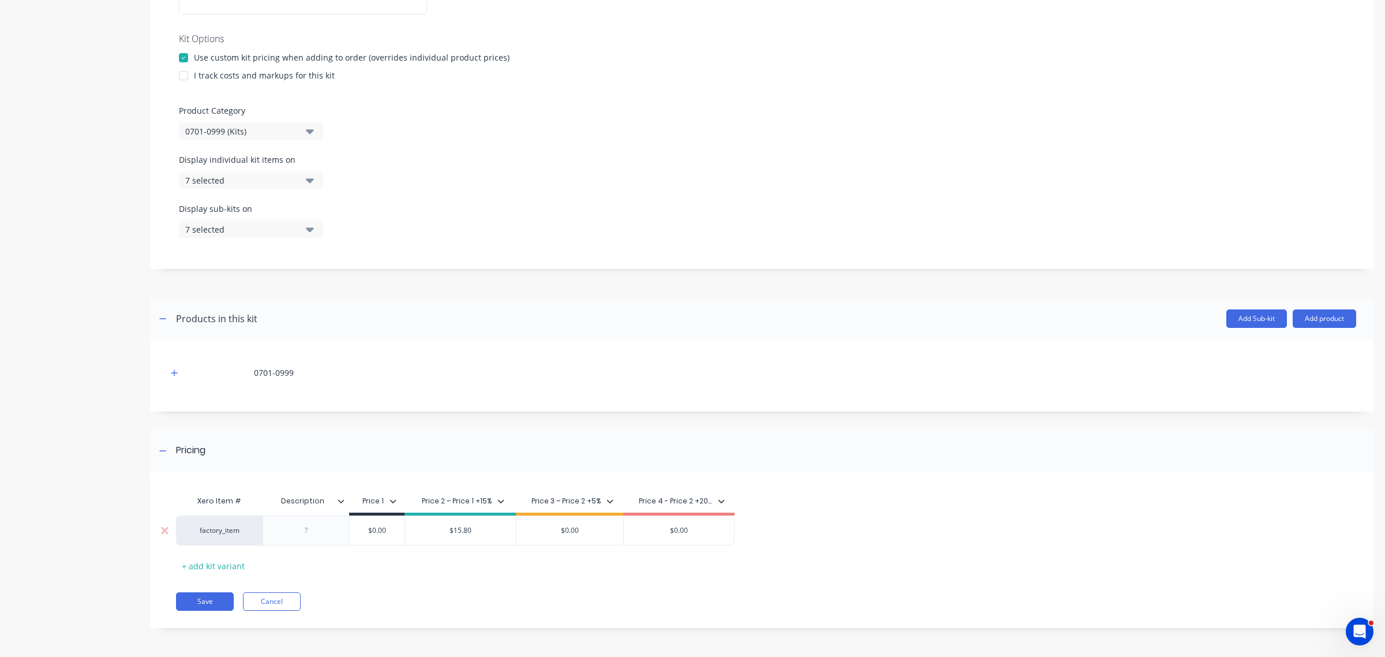
click at [306, 531] on div at bounding box center [307, 530] width 58 height 15
paste div
click at [358, 592] on div "Xero Item # Description Price 1 Price 2 – Price 1 +15% Price 3 – Price 2 +5% Pr…" at bounding box center [761, 558] width 1223 height 150
click at [609, 531] on input "$0.00" at bounding box center [598, 530] width 107 height 10
type input "$16.59"
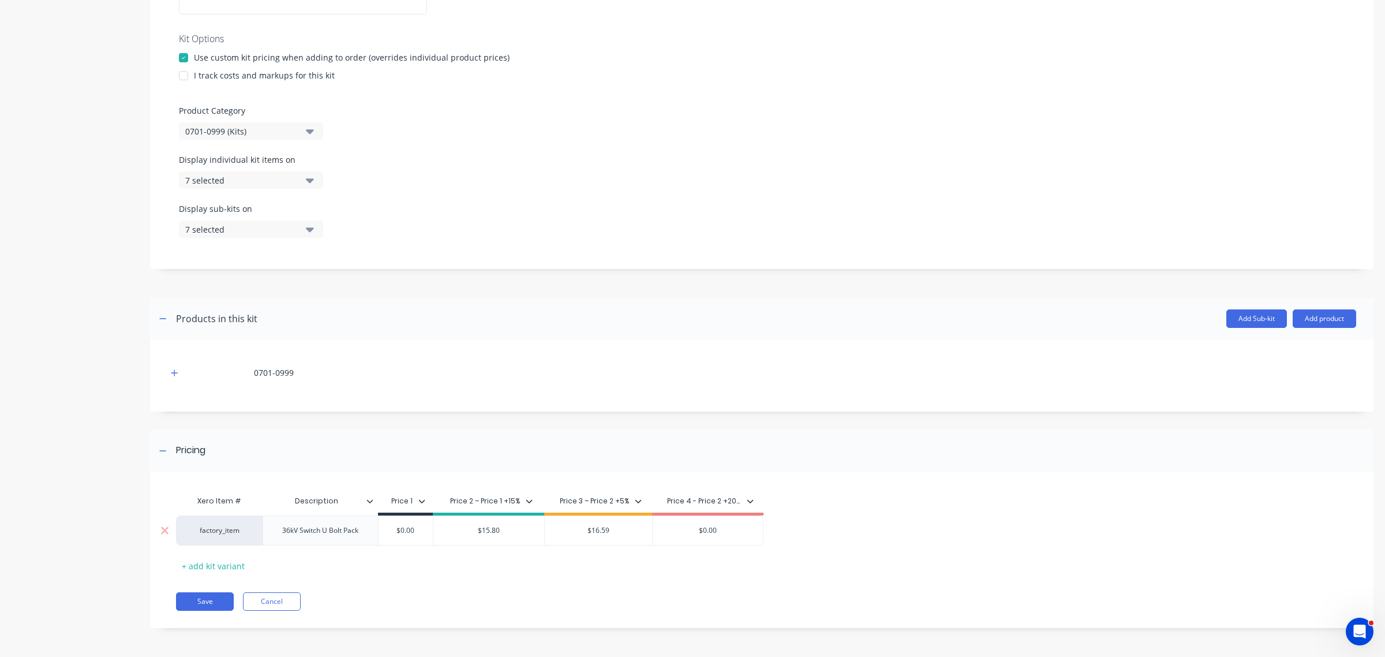
drag, startPoint x: 719, startPoint y: 529, endPoint x: 652, endPoint y: 529, distance: 67.5
click at [653, 529] on input "$0.00" at bounding box center [708, 530] width 110 height 10
type input "19.00"
drag, startPoint x: 394, startPoint y: 533, endPoint x: 338, endPoint y: 532, distance: 56.5
click at [338, 532] on div "factory_item 36kV Switch U Bolt Pack $0.00 $0.00 $15.80 $16.59 $16.59 $19.00 19…" at bounding box center [469, 530] width 587 height 30
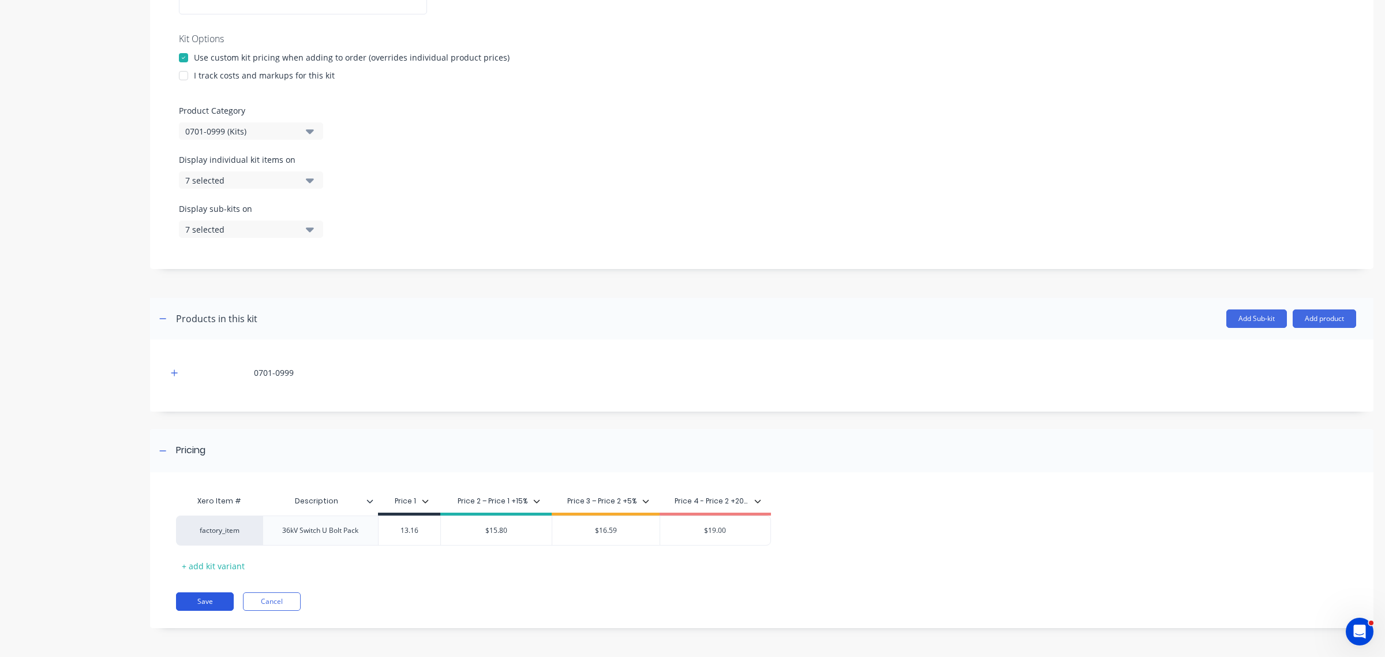
type input "13.16"
click at [219, 603] on button "Save" at bounding box center [205, 601] width 58 height 18
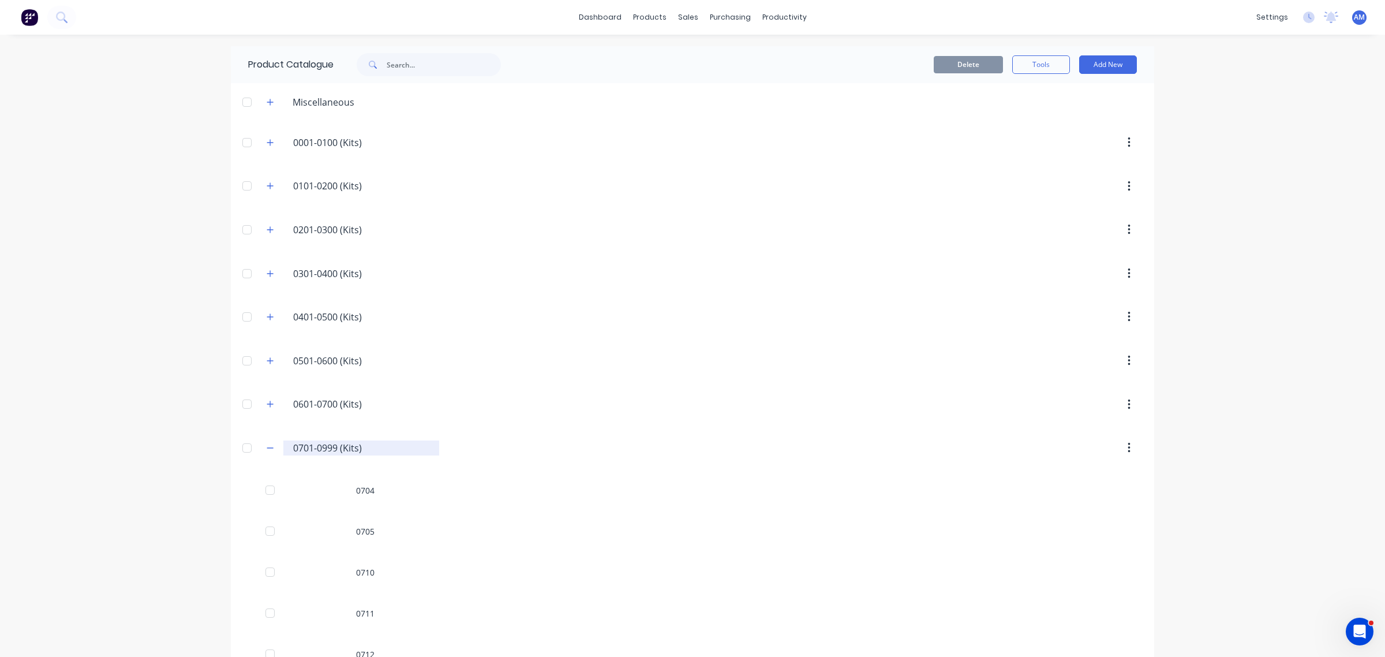
click at [269, 445] on button "button" at bounding box center [270, 447] width 14 height 14
drag, startPoint x: 272, startPoint y: 451, endPoint x: 290, endPoint y: 456, distance: 18.1
click at [272, 451] on div "0701-0999.(Kits) 0701-0999 (Kits)" at bounding box center [348, 447] width 182 height 21
drag, startPoint x: 266, startPoint y: 448, endPoint x: 269, endPoint y: 454, distance: 6.7
click at [267, 449] on icon "button" at bounding box center [270, 448] width 7 height 8
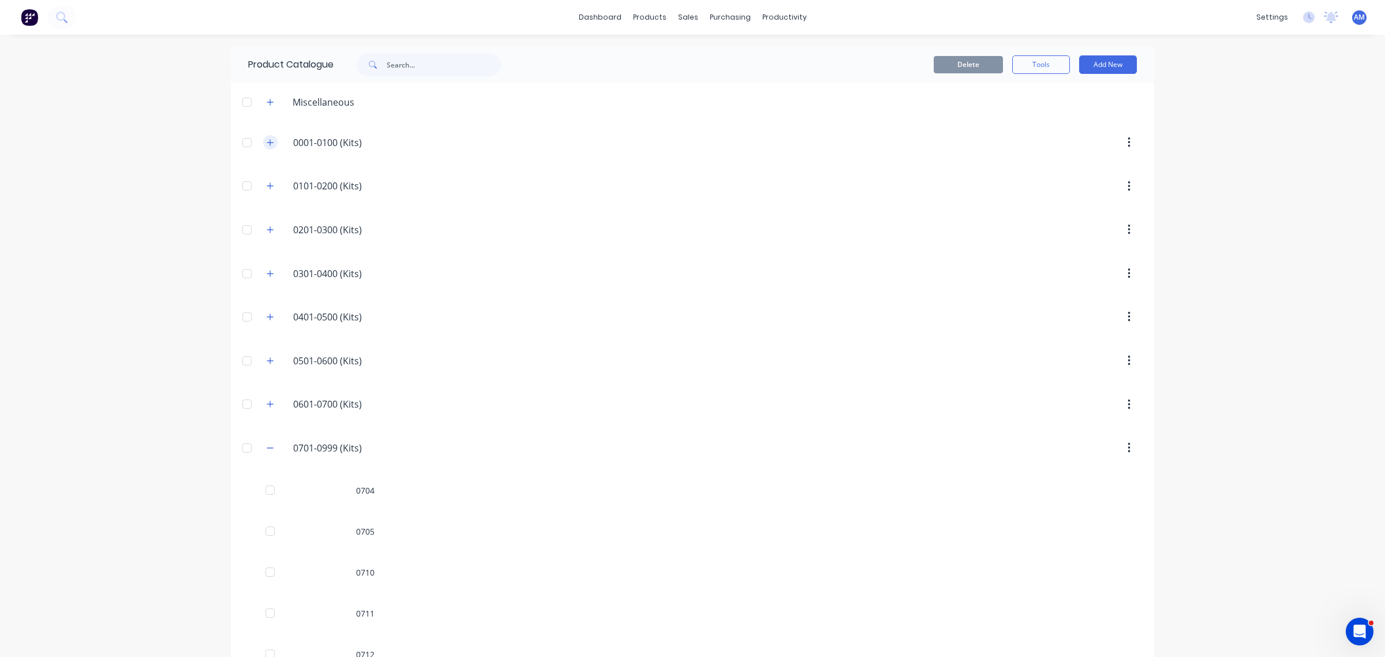
click at [267, 140] on icon "button" at bounding box center [270, 142] width 7 height 8
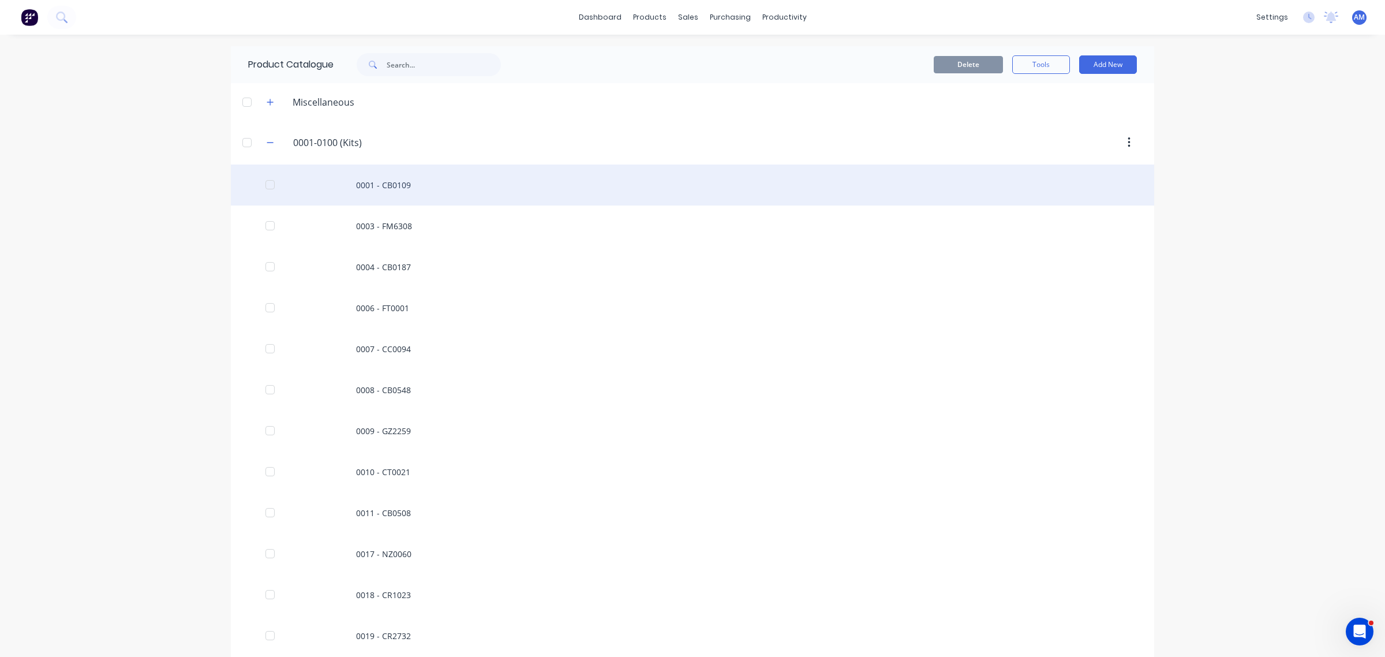
click at [364, 181] on div "0001 - CB0109" at bounding box center [692, 184] width 923 height 41
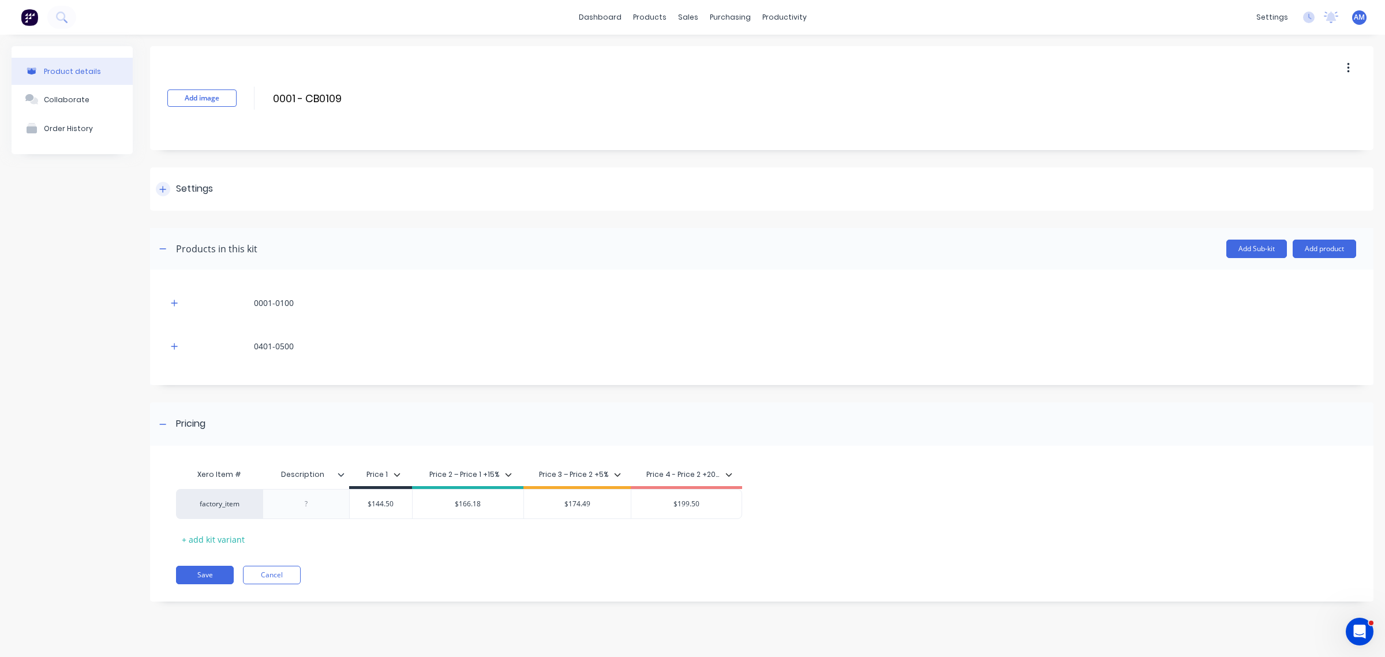
click at [163, 186] on icon at bounding box center [162, 189] width 7 height 8
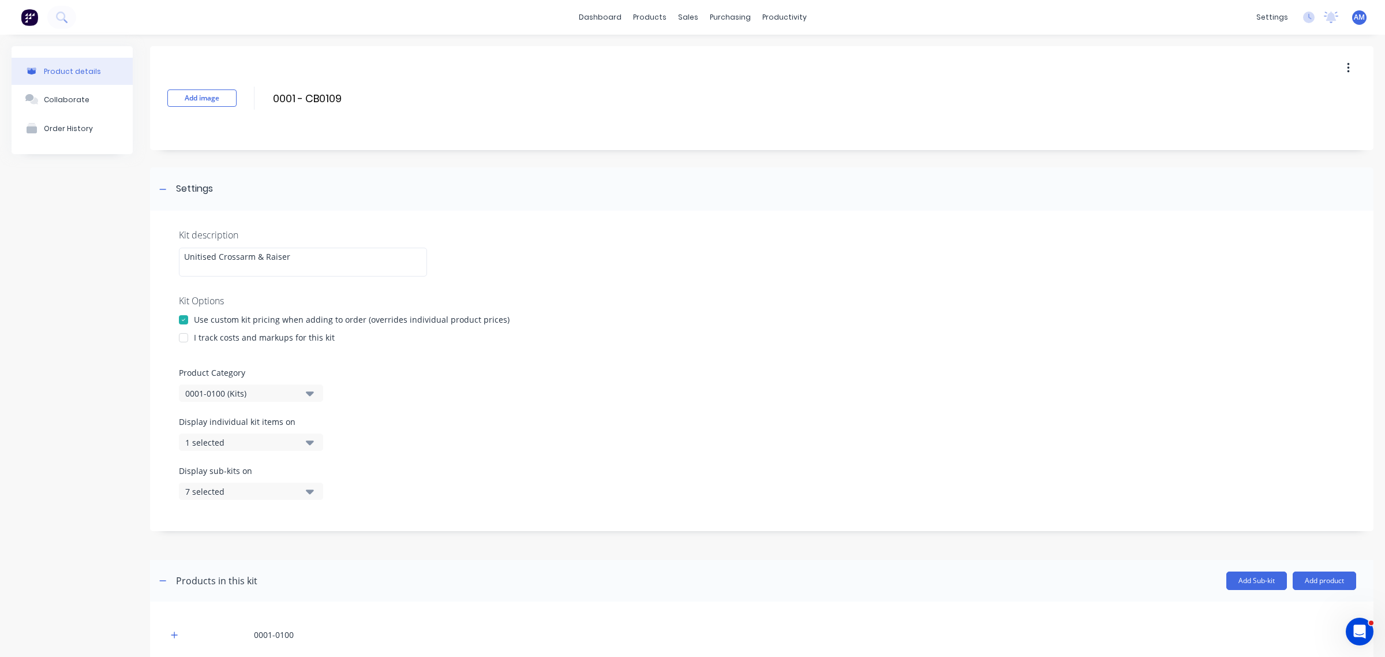
click at [294, 445] on div "1 selected" at bounding box center [241, 442] width 112 height 12
click at [460, 434] on div "Display individual kit items on 1 selected" at bounding box center [761, 439] width 1165 height 49
click at [428, 446] on div "Display individual kit items on 1 selected" at bounding box center [761, 439] width 1165 height 49
click at [308, 440] on icon "button" at bounding box center [310, 442] width 8 height 5
click at [312, 492] on icon "button" at bounding box center [310, 491] width 8 height 5
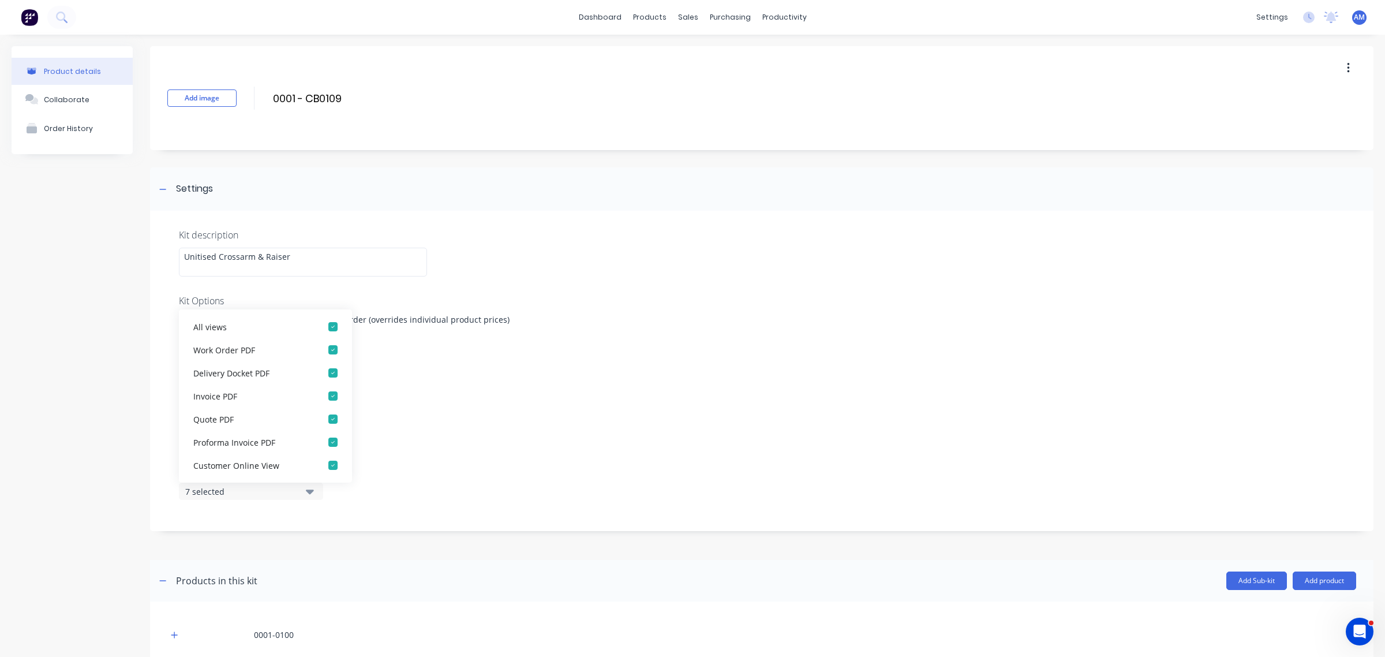
click at [312, 492] on icon "button" at bounding box center [310, 491] width 8 height 5
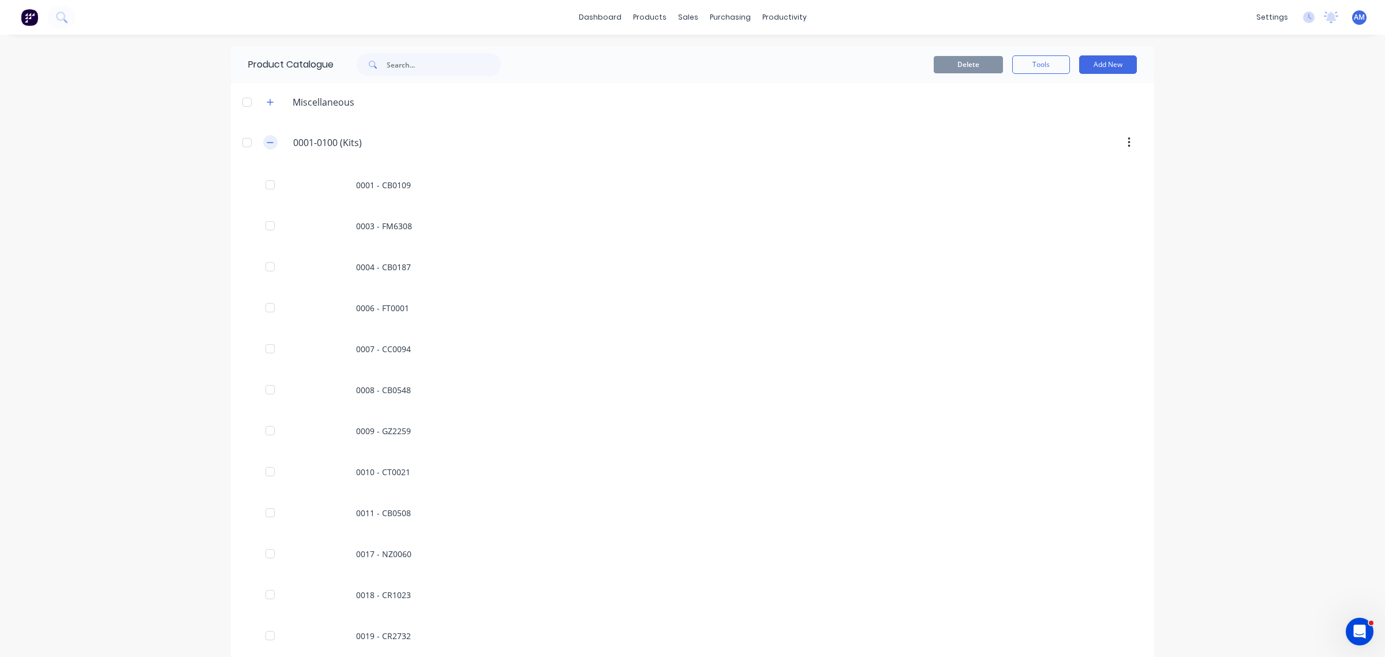
click at [267, 140] on icon "button" at bounding box center [270, 142] width 7 height 8
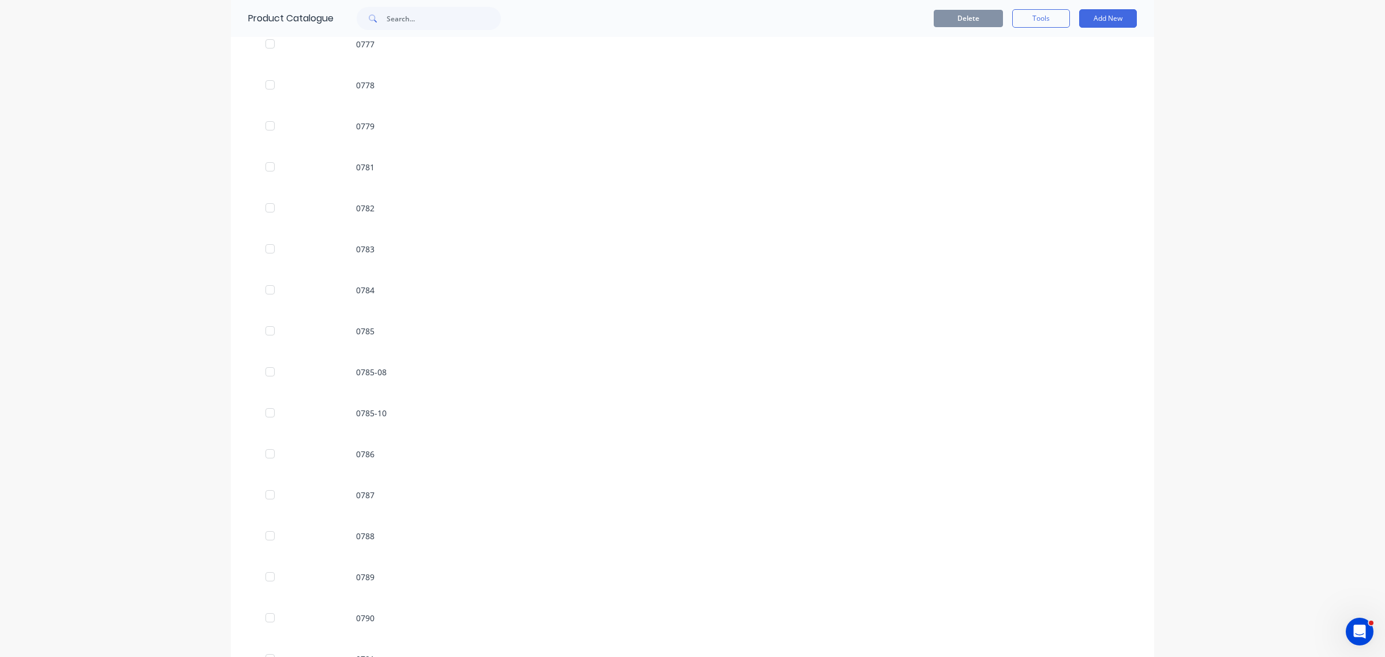
scroll to position [1731, 0]
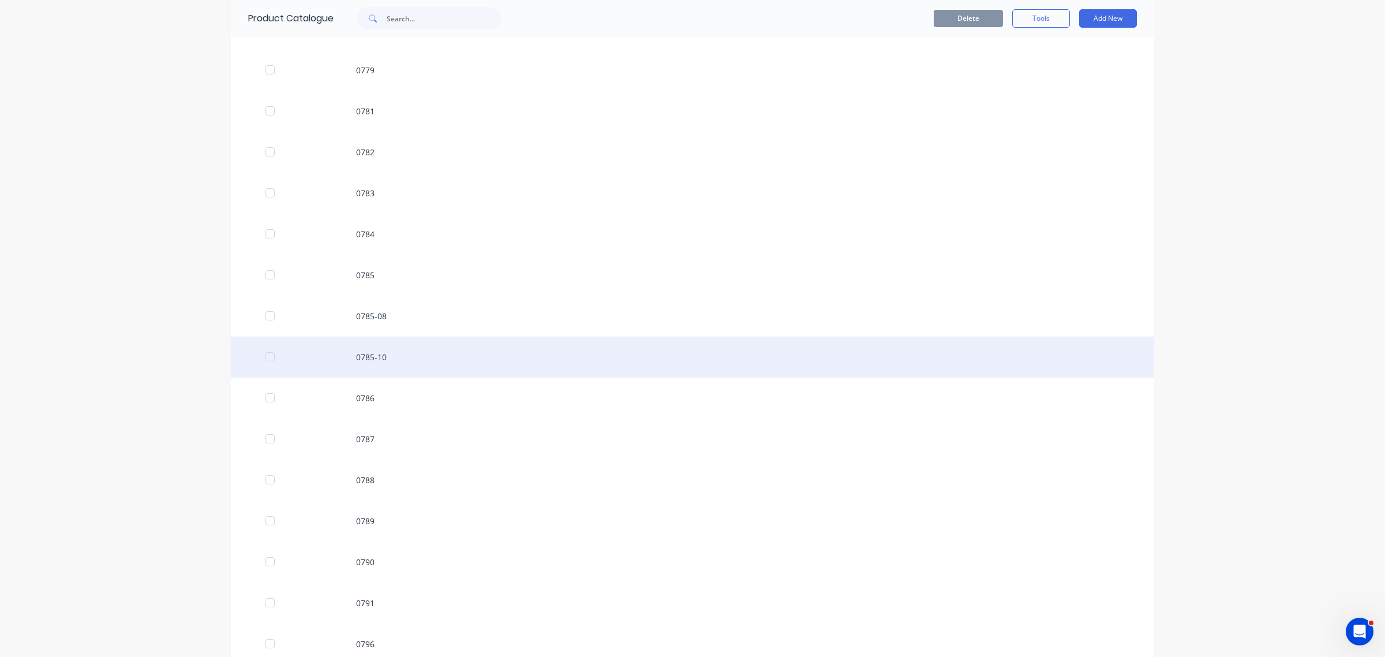
click at [376, 345] on div "0785-10" at bounding box center [692, 356] width 923 height 41
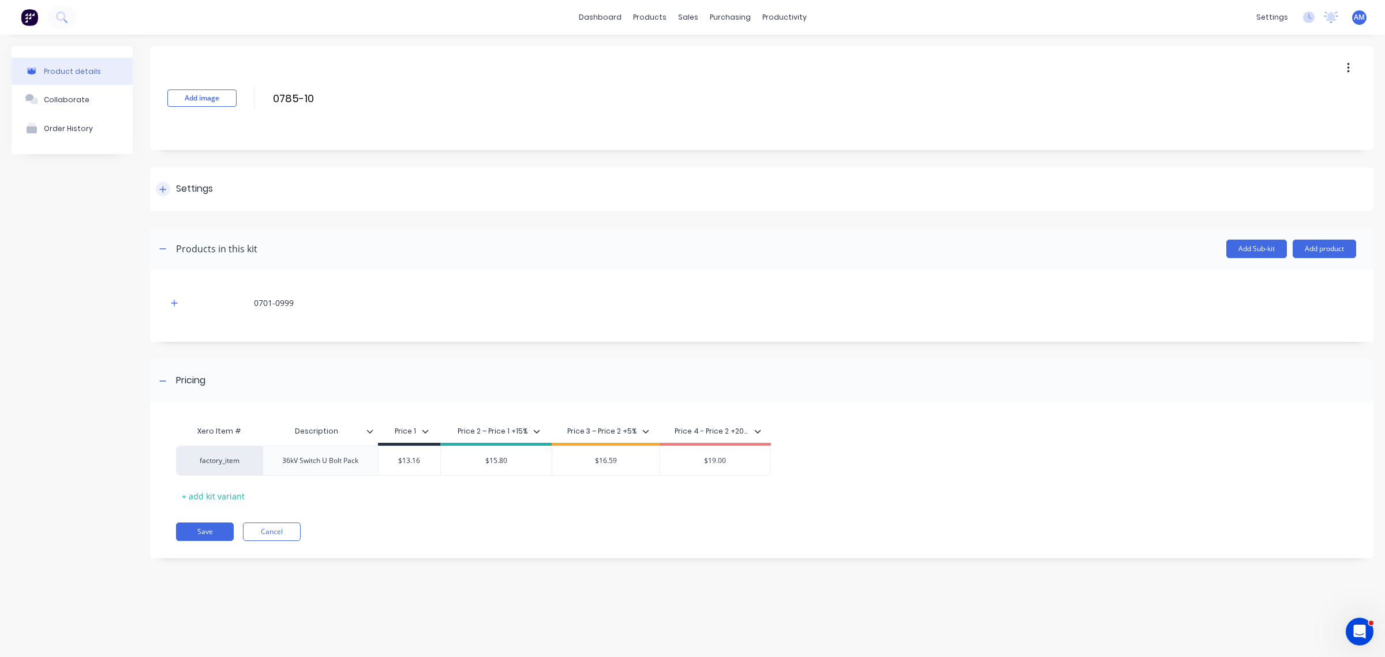
click at [166, 190] on div at bounding box center [163, 189] width 14 height 14
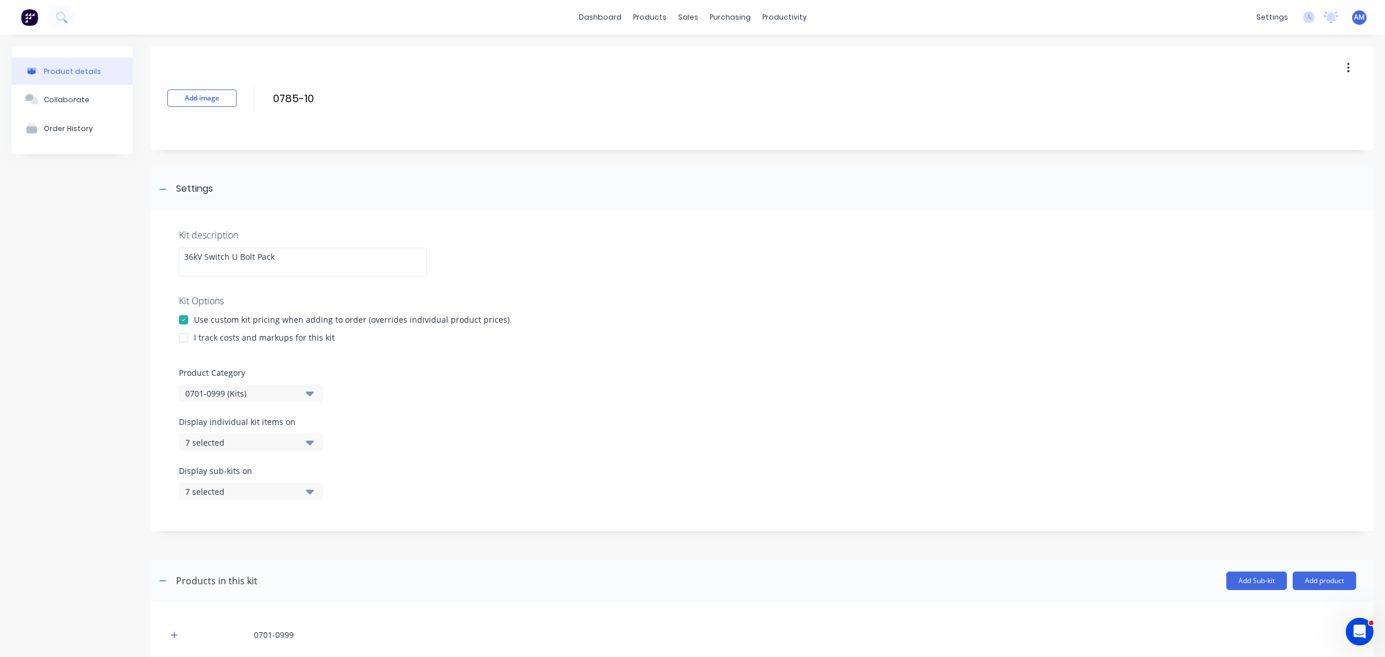
click at [280, 445] on div "7 selected" at bounding box center [241, 442] width 112 height 12
drag, startPoint x: 328, startPoint y: 467, endPoint x: 324, endPoint y: 483, distance: 16.5
click at [327, 467] on div "button" at bounding box center [332, 470] width 23 height 23
click at [322, 497] on div "button" at bounding box center [332, 493] width 23 height 23
click at [448, 494] on div "Display sub-kits on 7 selected" at bounding box center [761, 488] width 1165 height 49
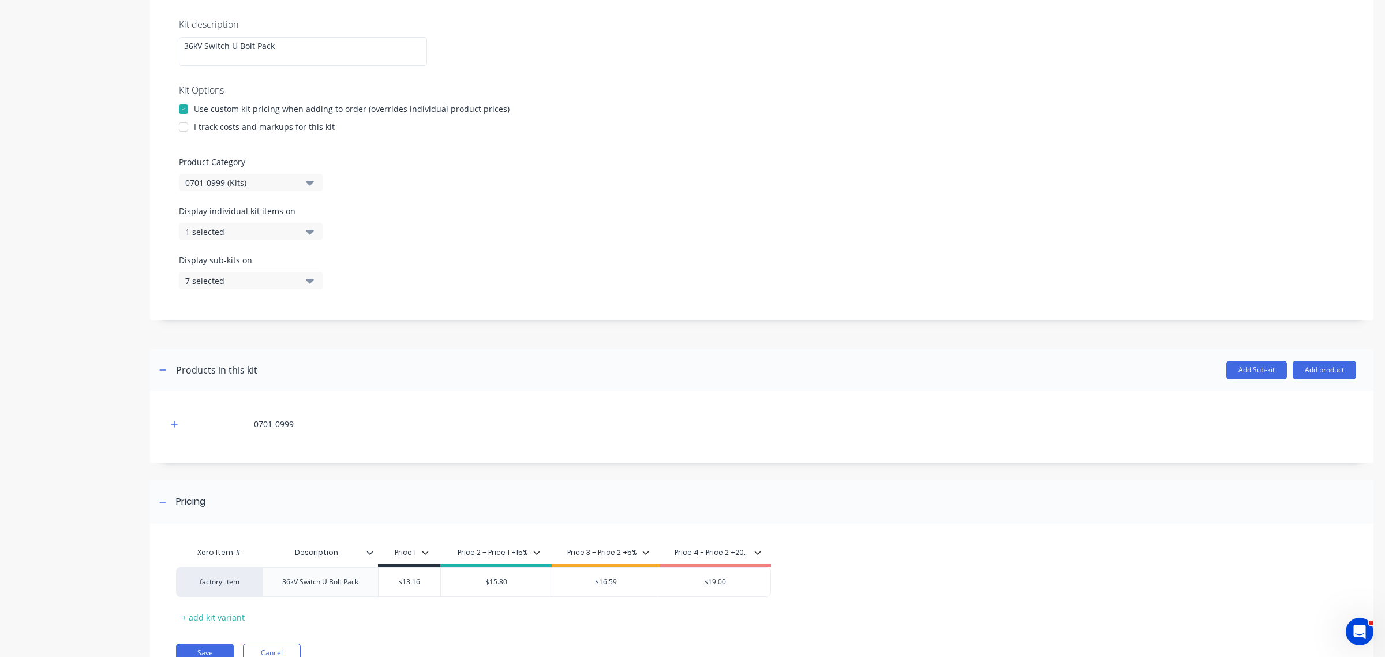
scroll to position [263, 0]
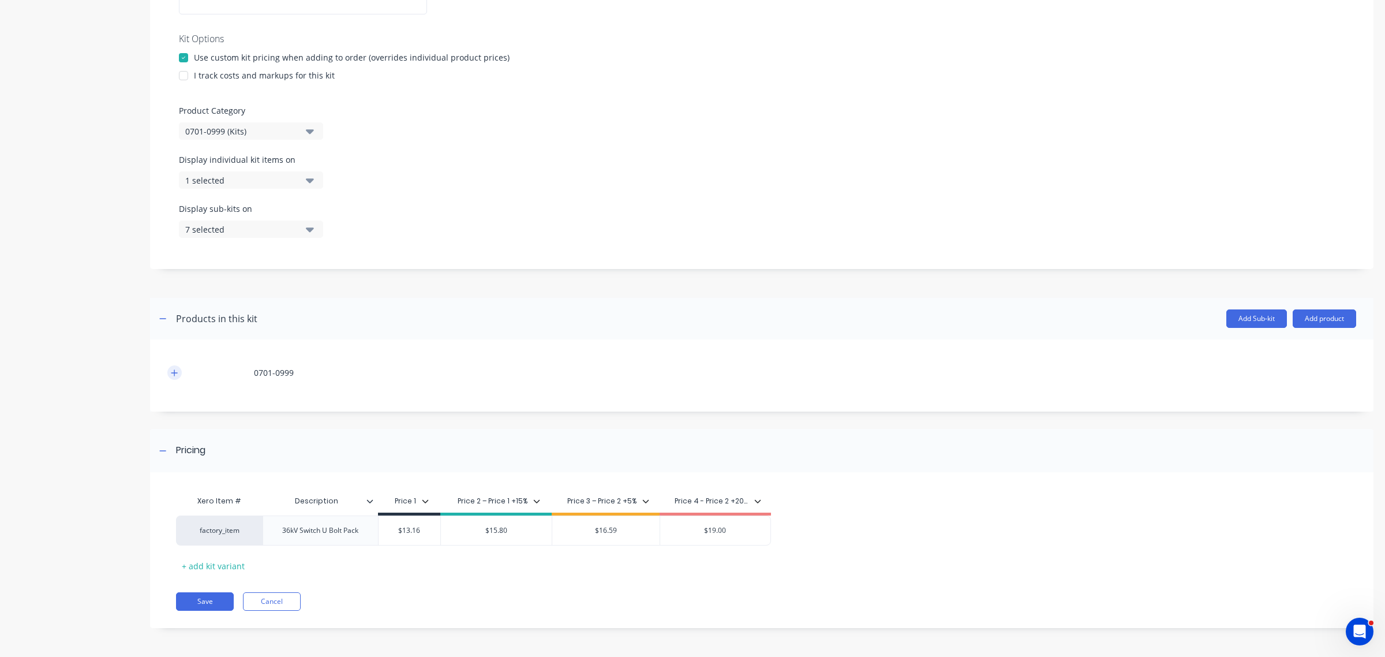
click at [171, 369] on icon "button" at bounding box center [174, 373] width 7 height 8
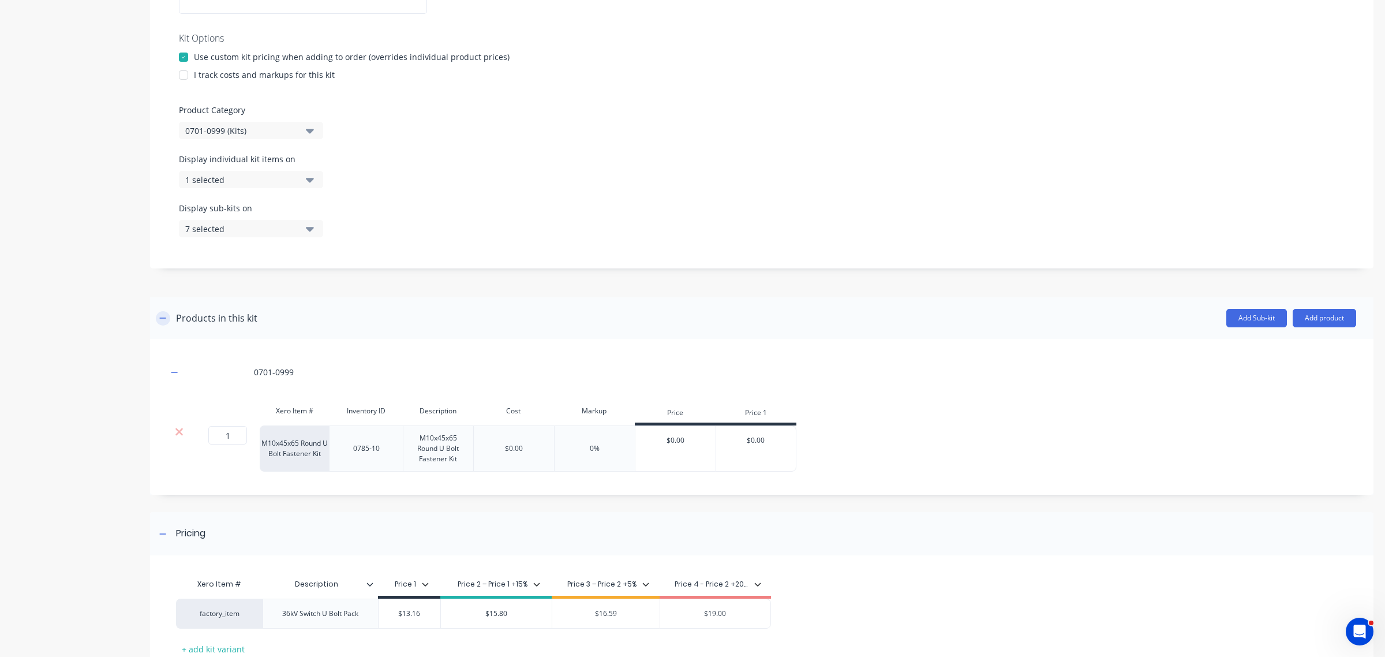
click at [164, 316] on icon "button" at bounding box center [162, 318] width 7 height 8
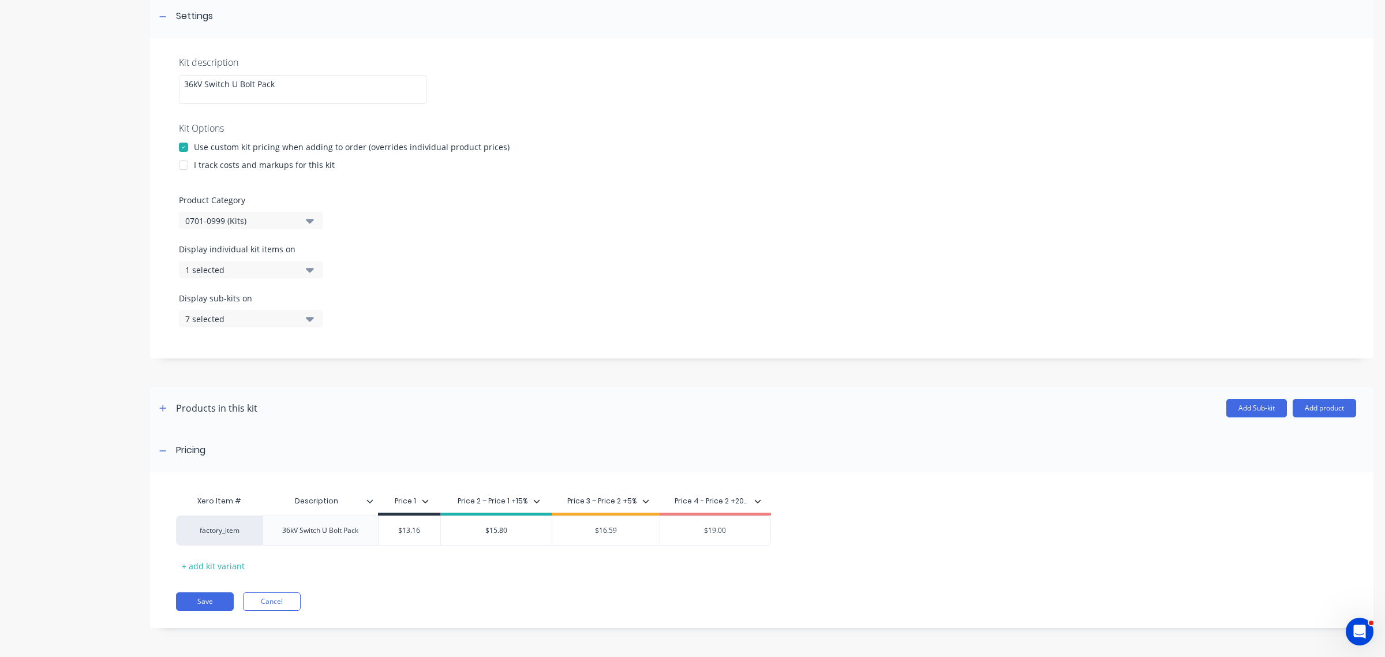
scroll to position [173, 0]
click at [199, 598] on button "Save" at bounding box center [205, 601] width 58 height 18
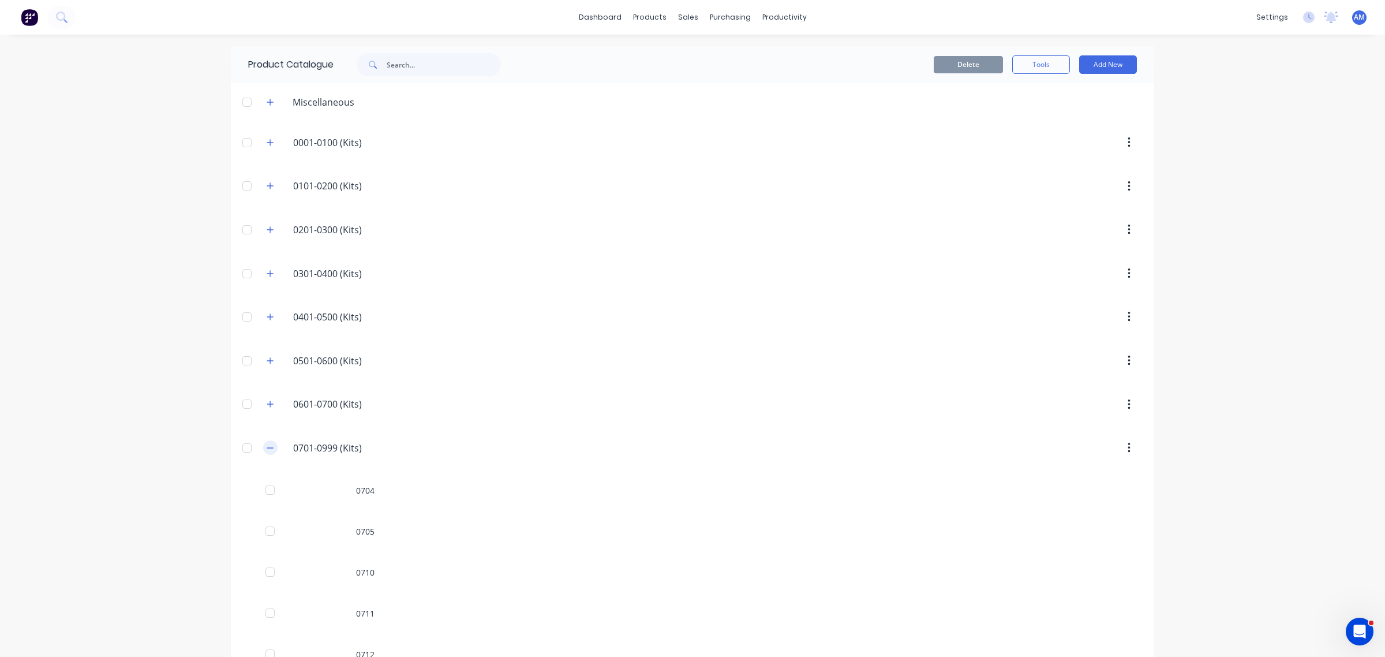
click at [267, 451] on icon "button" at bounding box center [270, 448] width 7 height 8
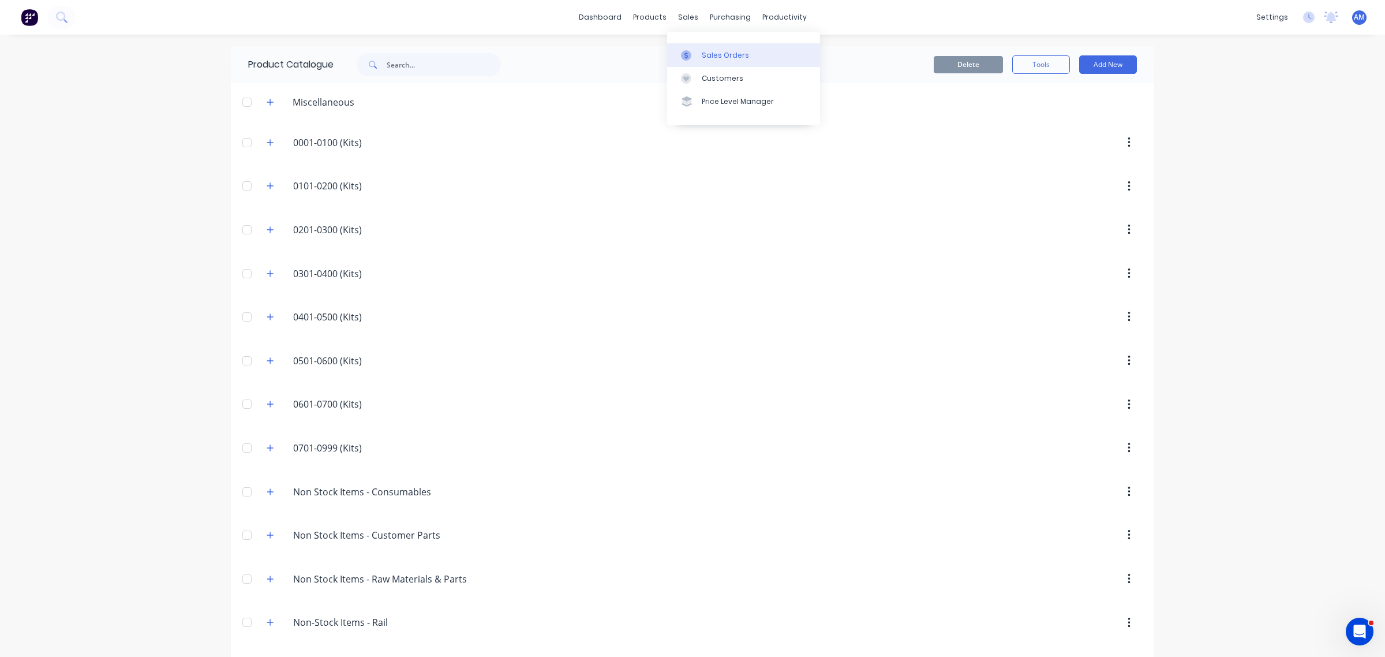
click at [716, 53] on div "Sales Orders" at bounding box center [725, 55] width 47 height 10
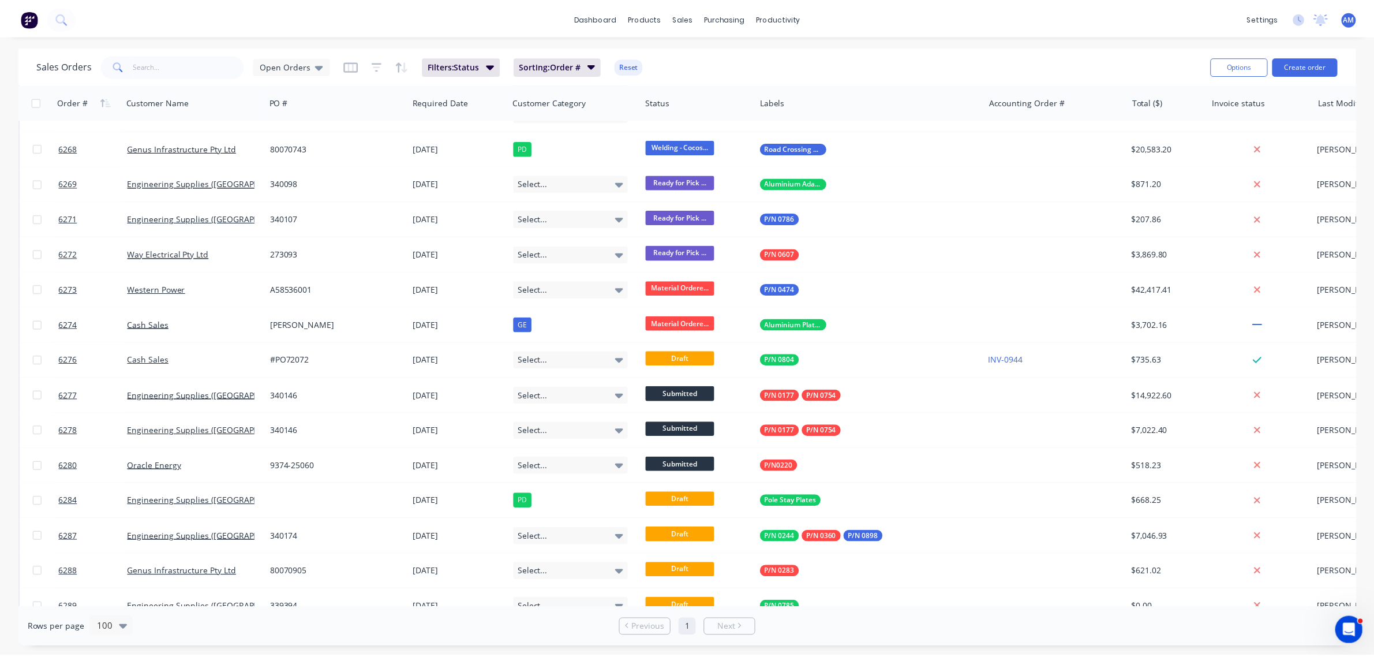
scroll to position [2802, 0]
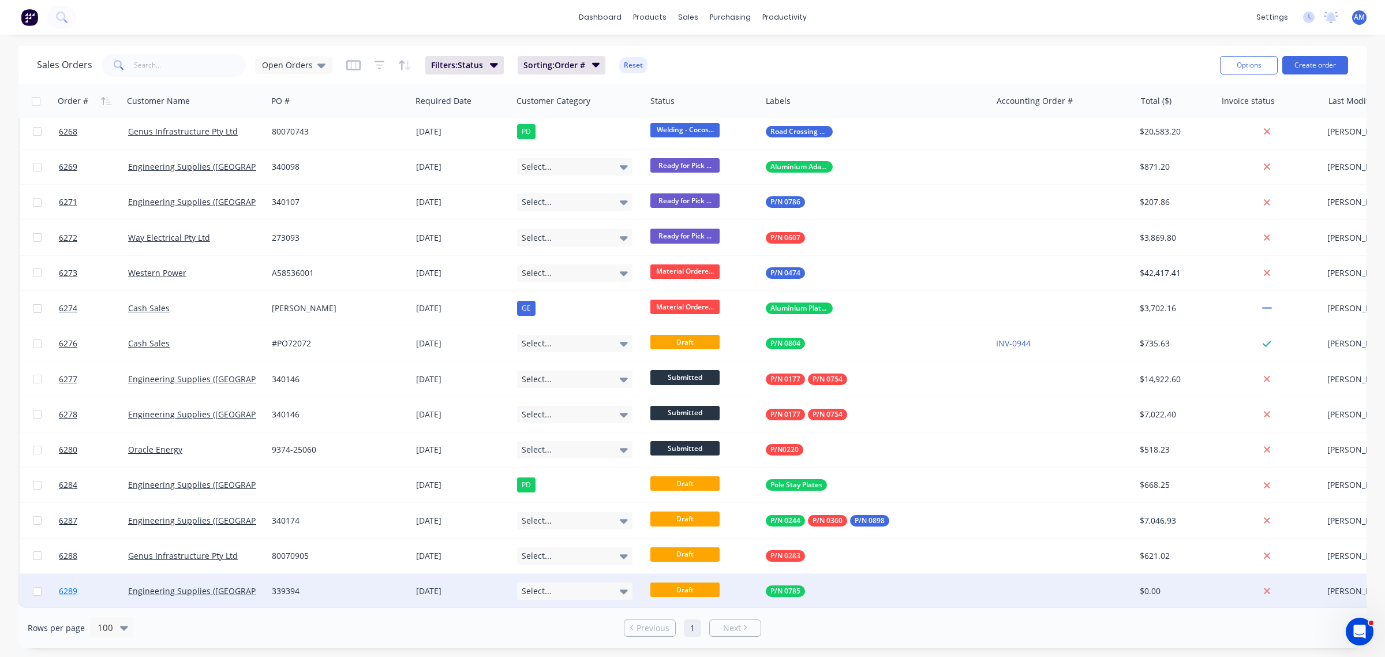
click at [105, 588] on link "6289" at bounding box center [93, 590] width 69 height 35
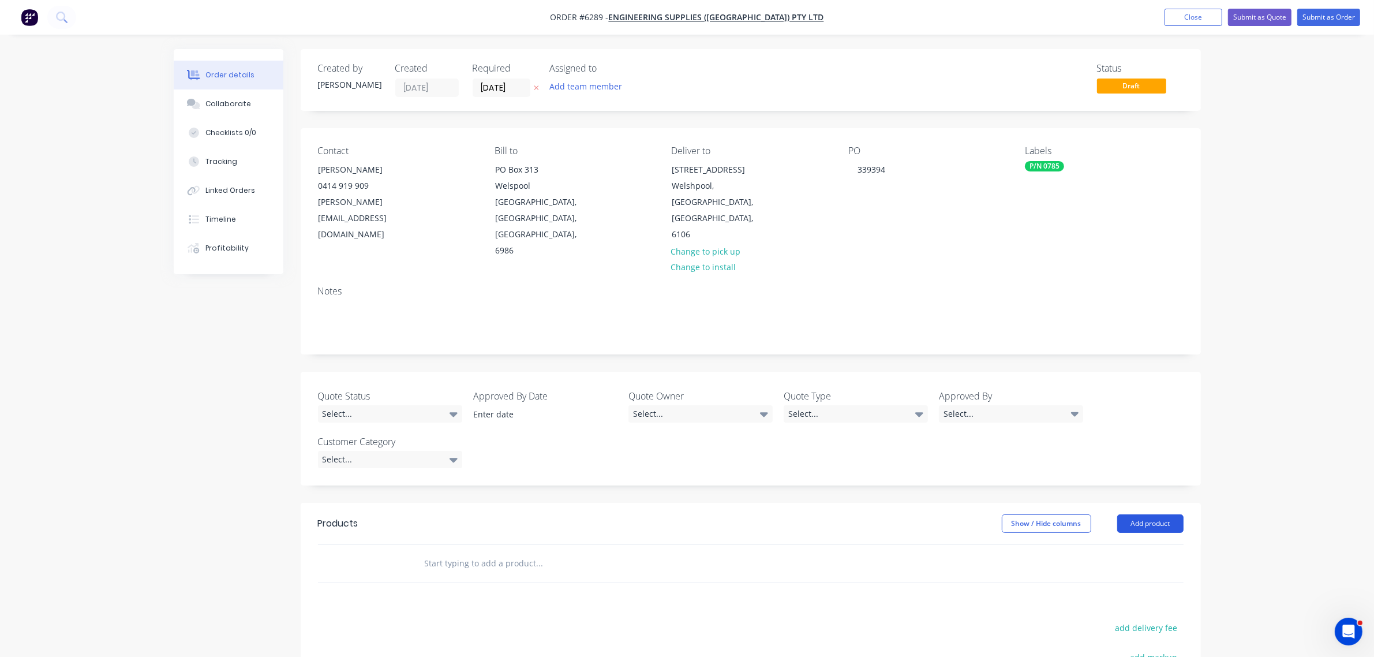
click at [1138, 514] on button "Add product" at bounding box center [1150, 523] width 66 height 18
click at [1123, 544] on div "Product catalogue" at bounding box center [1128, 552] width 89 height 17
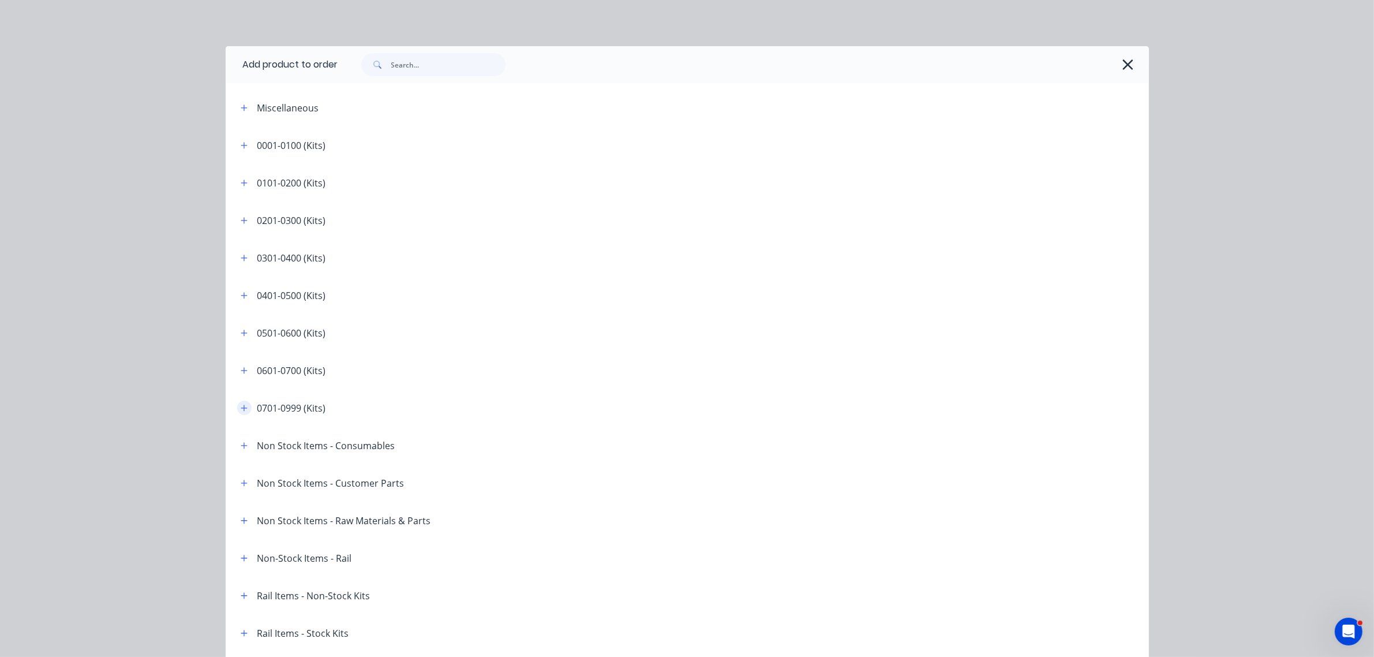
click at [241, 404] on icon "button" at bounding box center [244, 408] width 7 height 8
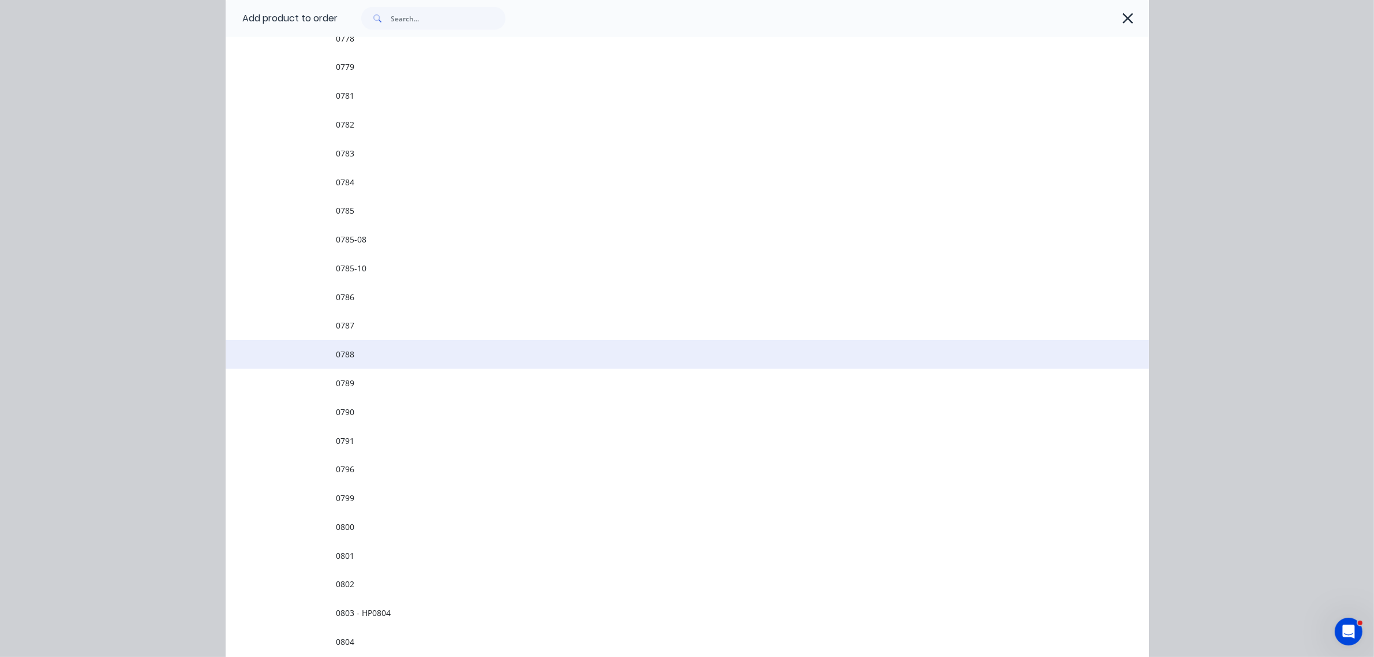
scroll to position [1226, 0]
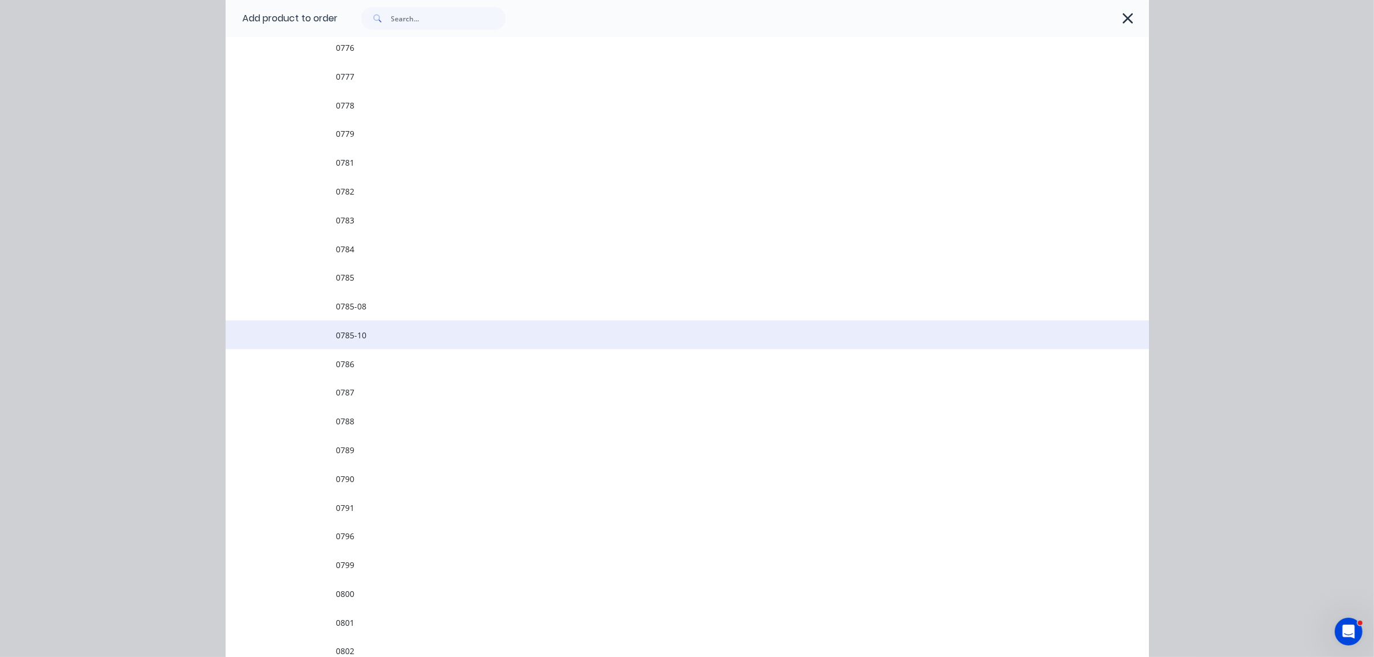
click at [355, 336] on span "0785-10" at bounding box center [661, 335] width 650 height 12
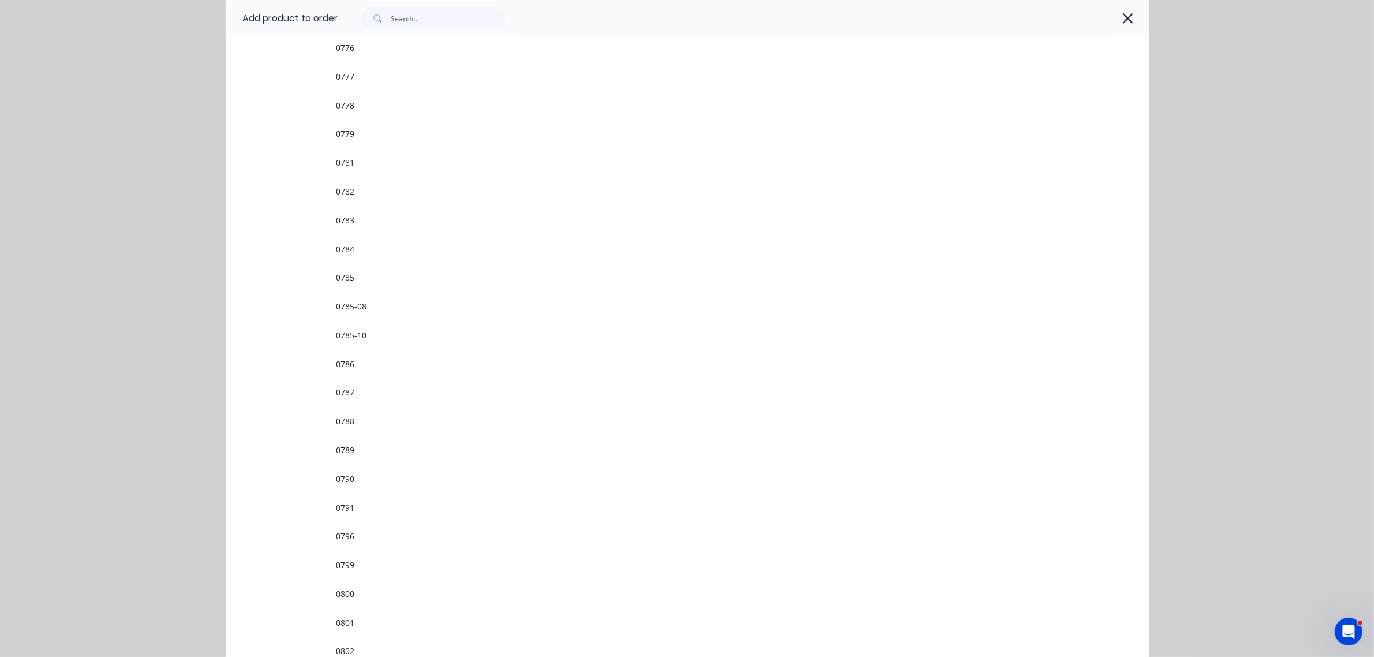
scroll to position [0, 0]
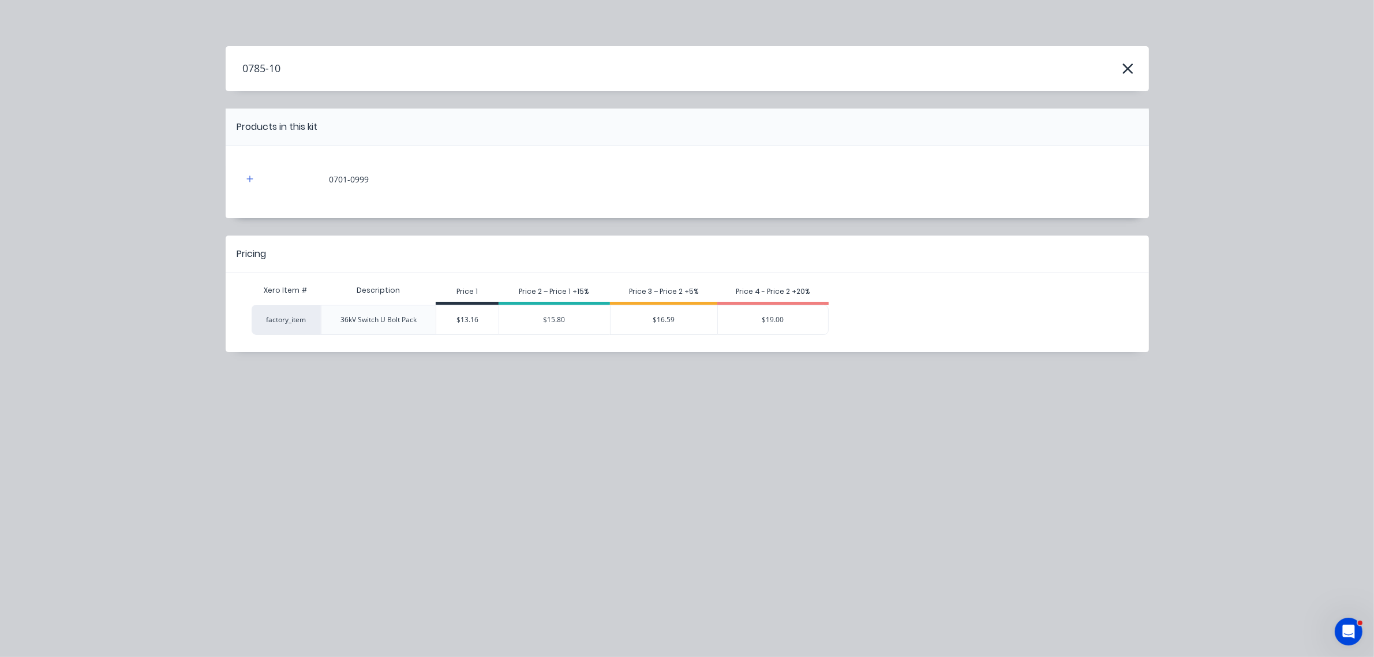
click at [571, 316] on div "$15.80" at bounding box center [554, 319] width 111 height 29
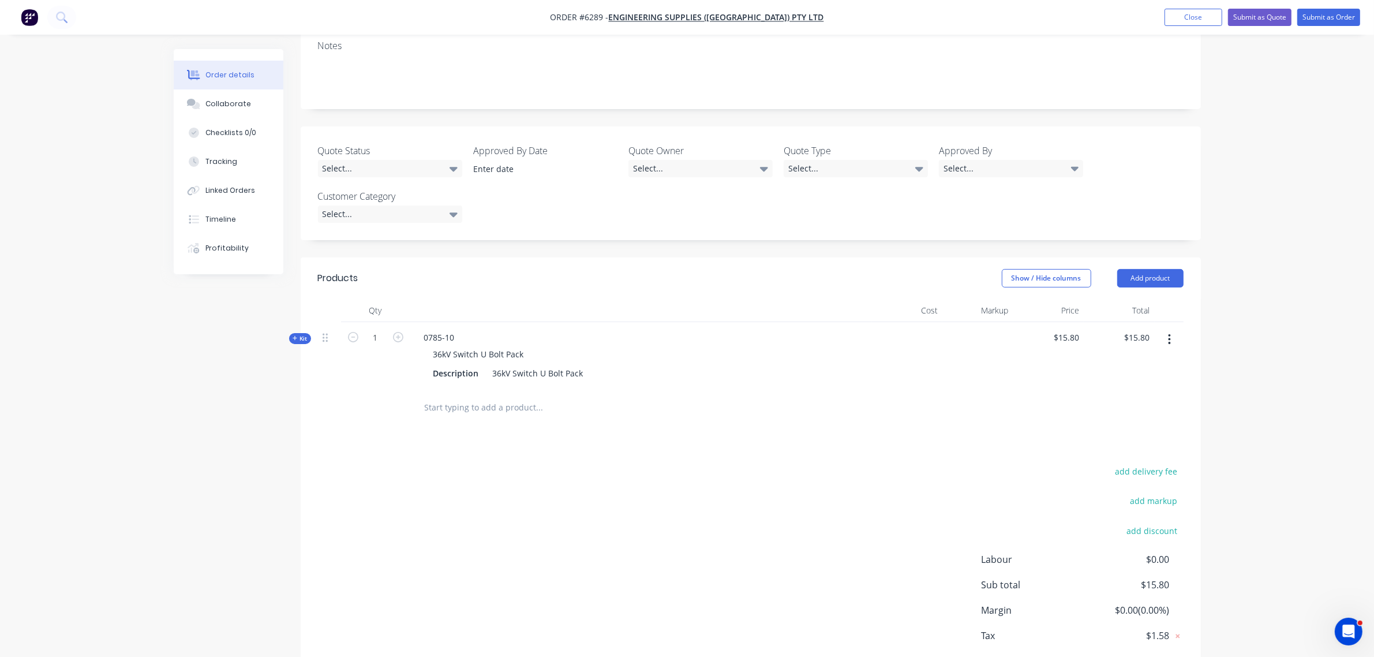
scroll to position [261, 0]
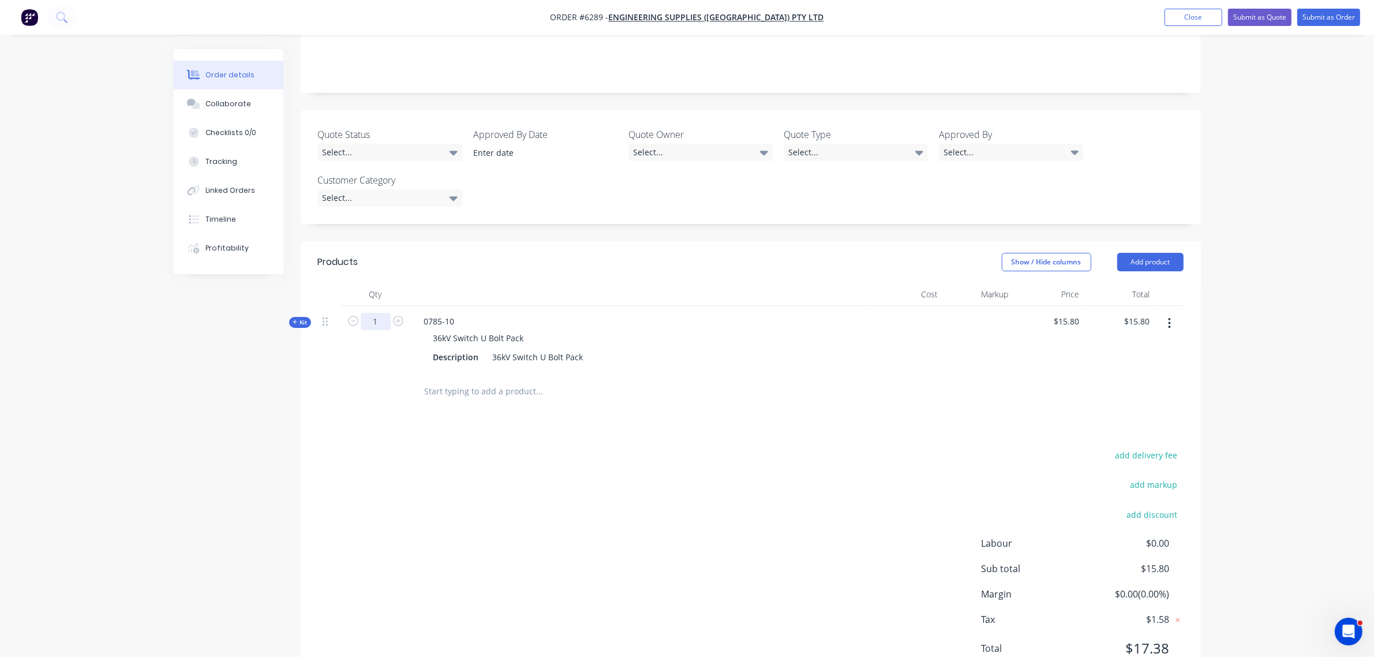
click at [376, 313] on input "1" at bounding box center [376, 321] width 30 height 17
type input "5"
type input "$79.00"
click at [667, 447] on div "add delivery fee add markup add discount Labour $0.00 Sub total $79.00 Margin $…" at bounding box center [750, 558] width 865 height 223
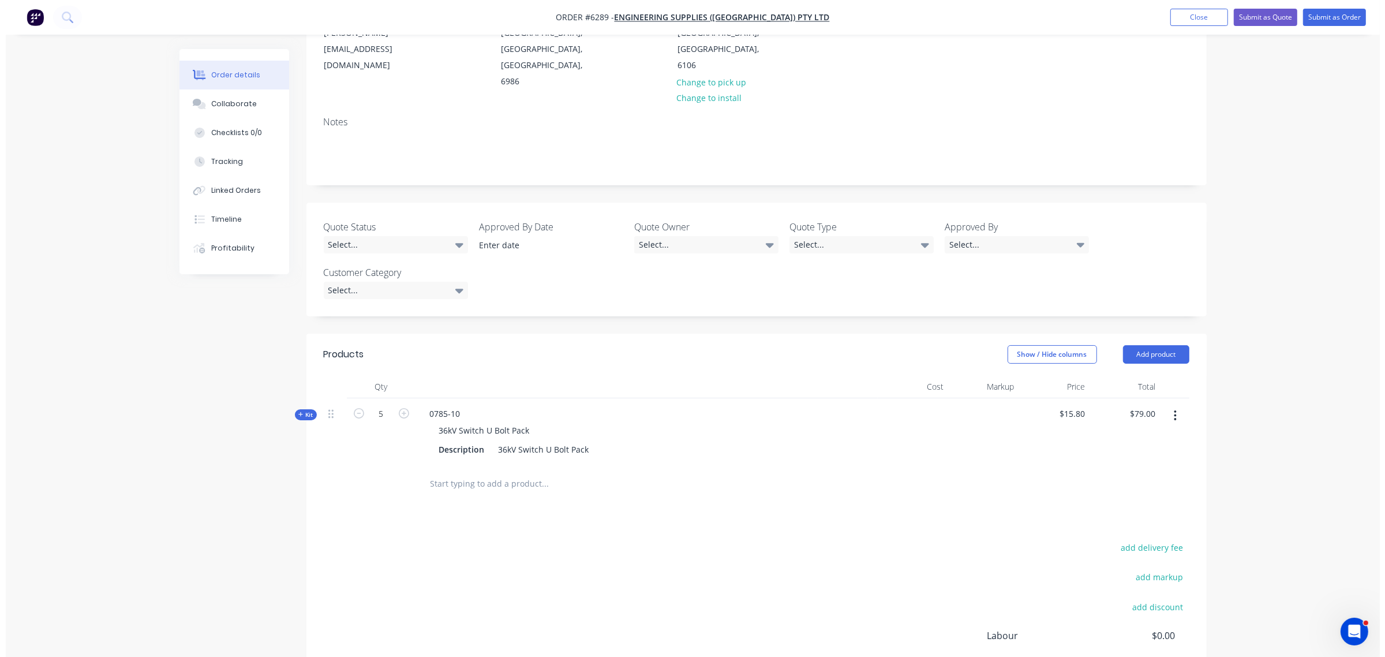
scroll to position [0, 0]
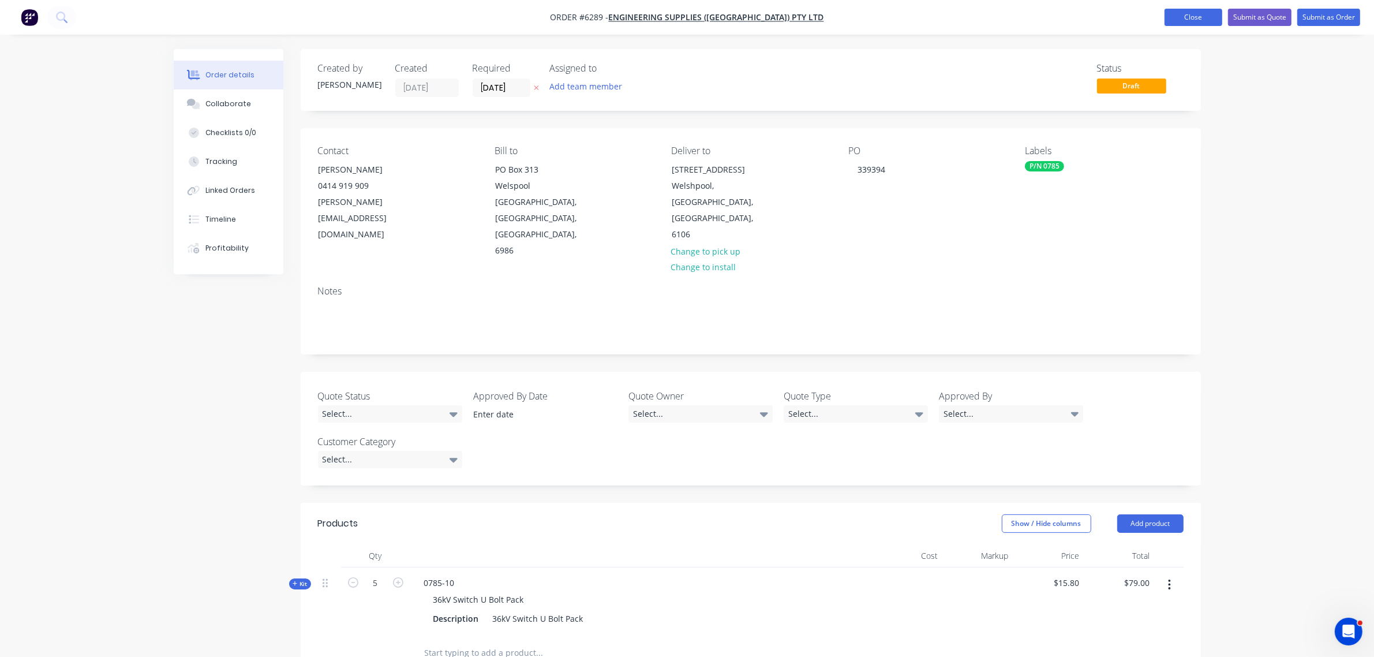
click at [1189, 19] on button "Close" at bounding box center [1193, 17] width 58 height 17
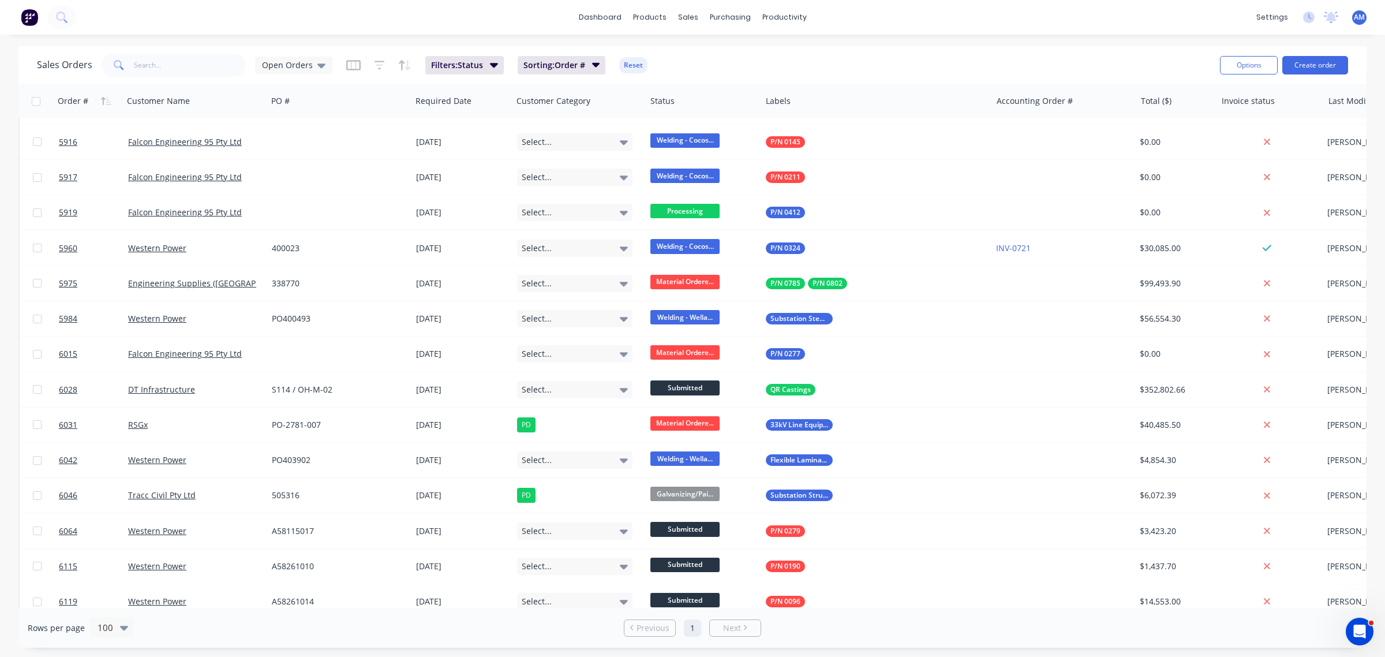
scroll to position [216, 0]
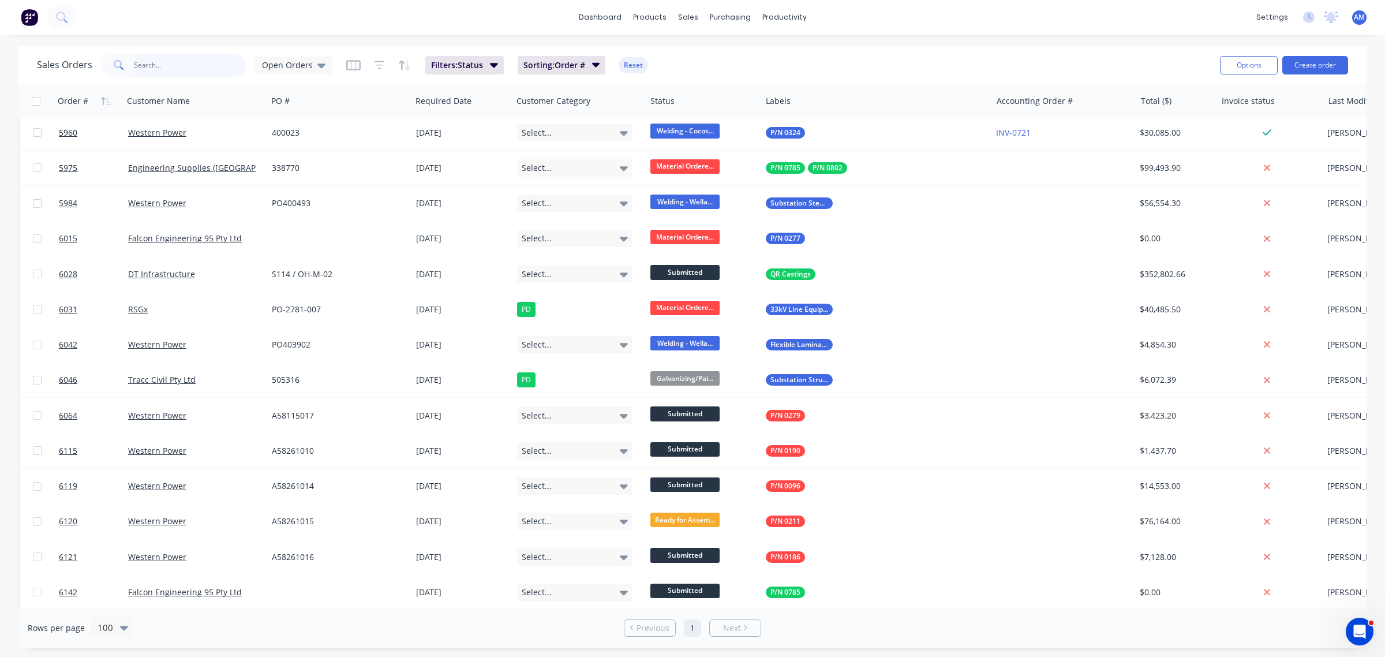
click at [163, 61] on input "text" at bounding box center [190, 65] width 113 height 23
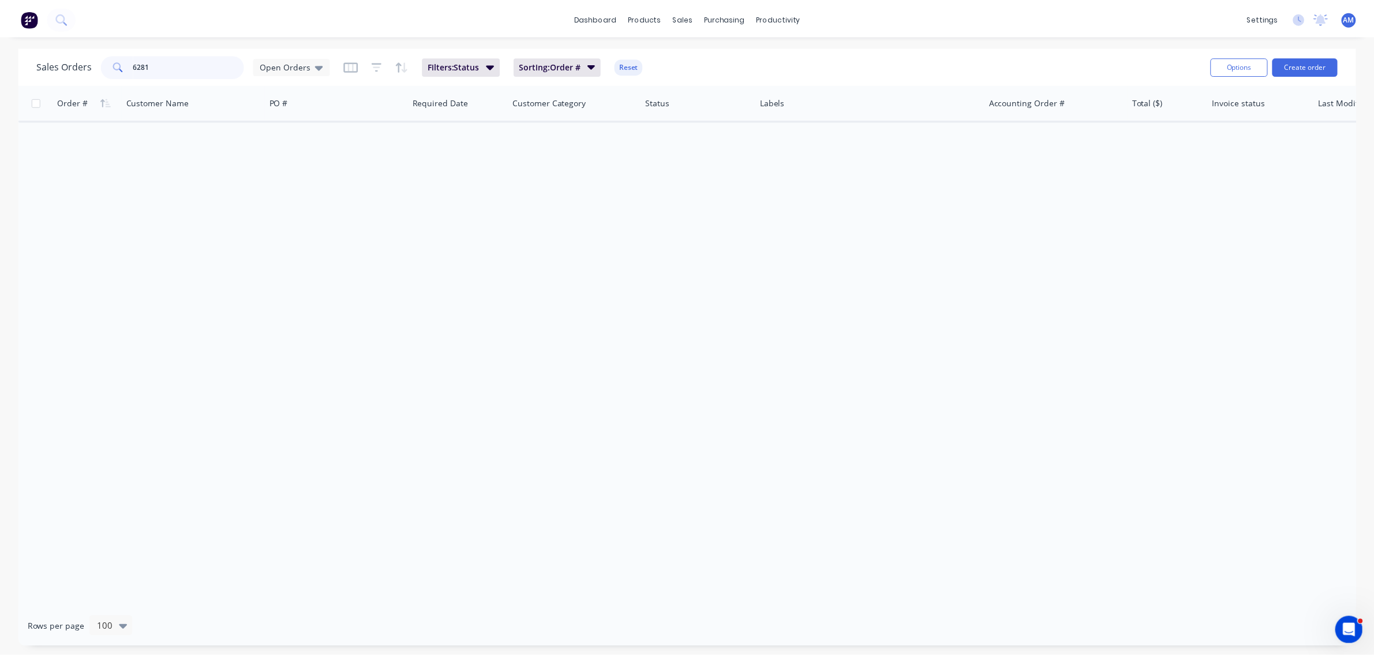
scroll to position [0, 0]
type input "6281"
click at [275, 62] on span "Open Orders" at bounding box center [287, 65] width 51 height 12
click at [277, 277] on button "SIP" at bounding box center [325, 278] width 132 height 13
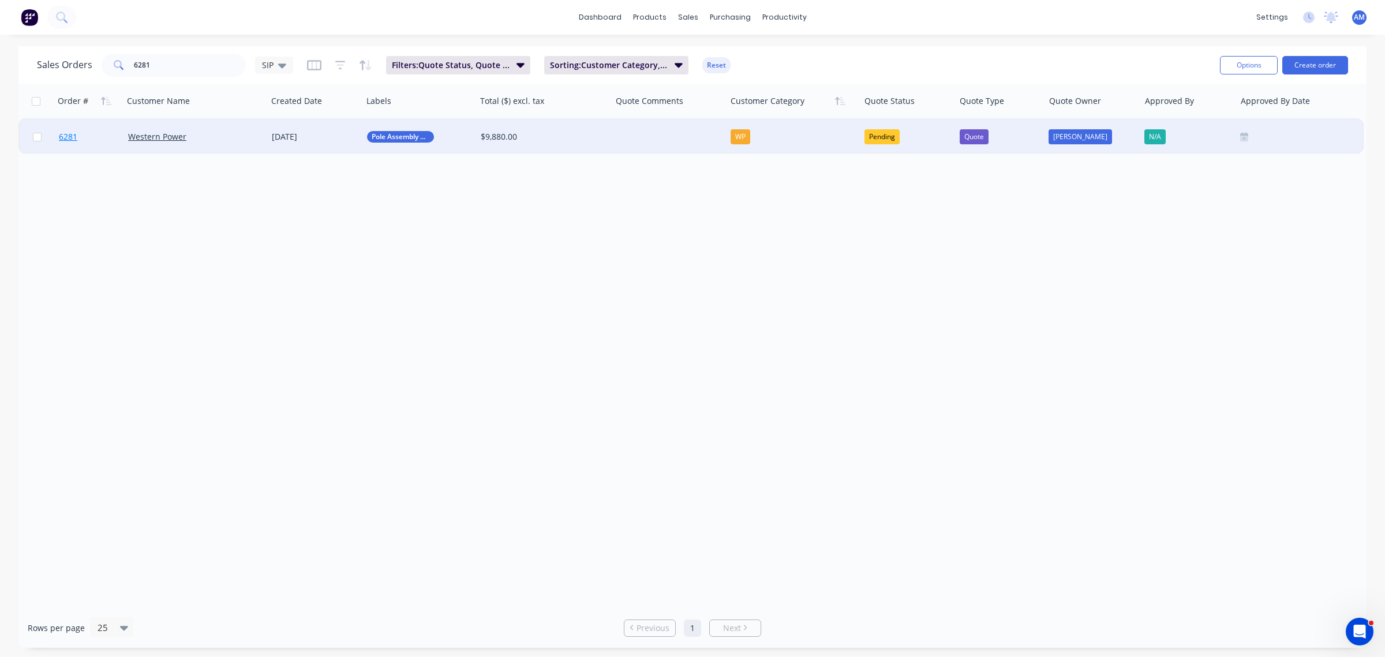
click at [97, 133] on link "6281" at bounding box center [93, 136] width 69 height 35
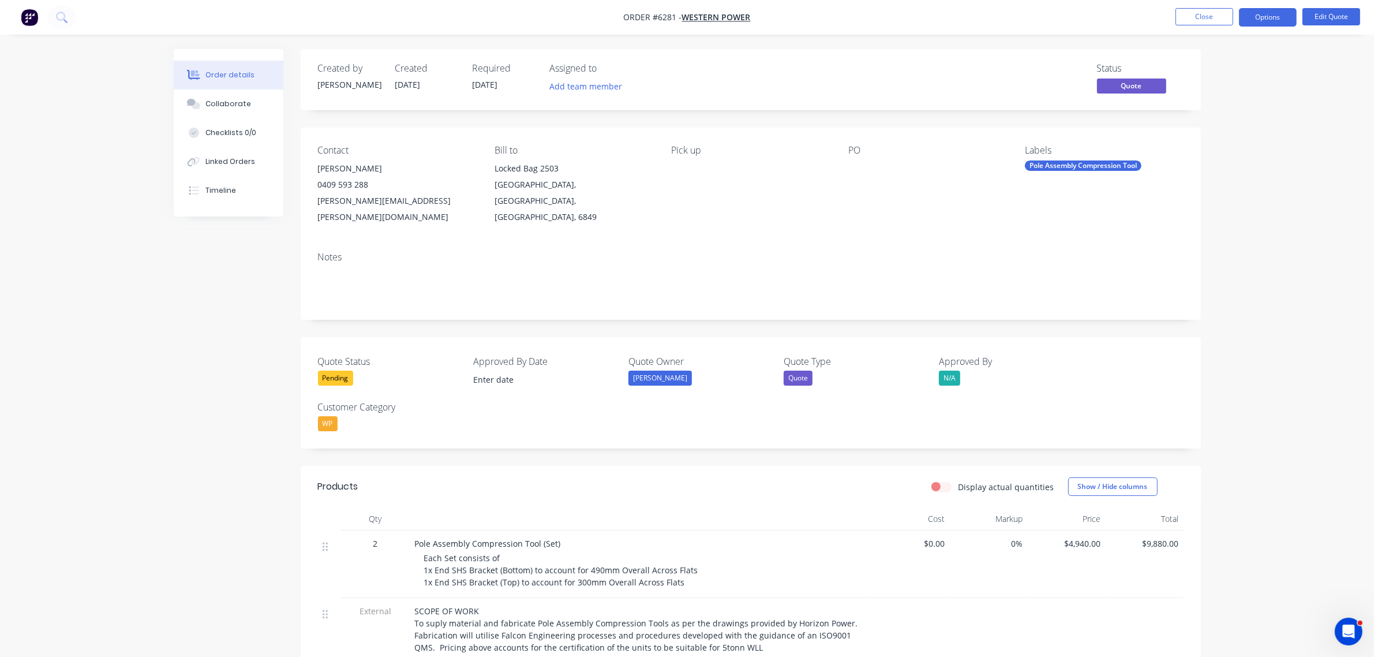
click at [342, 370] on div "Pending" at bounding box center [335, 377] width 35 height 15
click at [338, 404] on div "Won" at bounding box center [339, 408] width 24 height 15
click at [1265, 12] on button "Options" at bounding box center [1268, 17] width 58 height 18
click at [1232, 144] on div "Convert to Order" at bounding box center [1233, 139] width 106 height 17
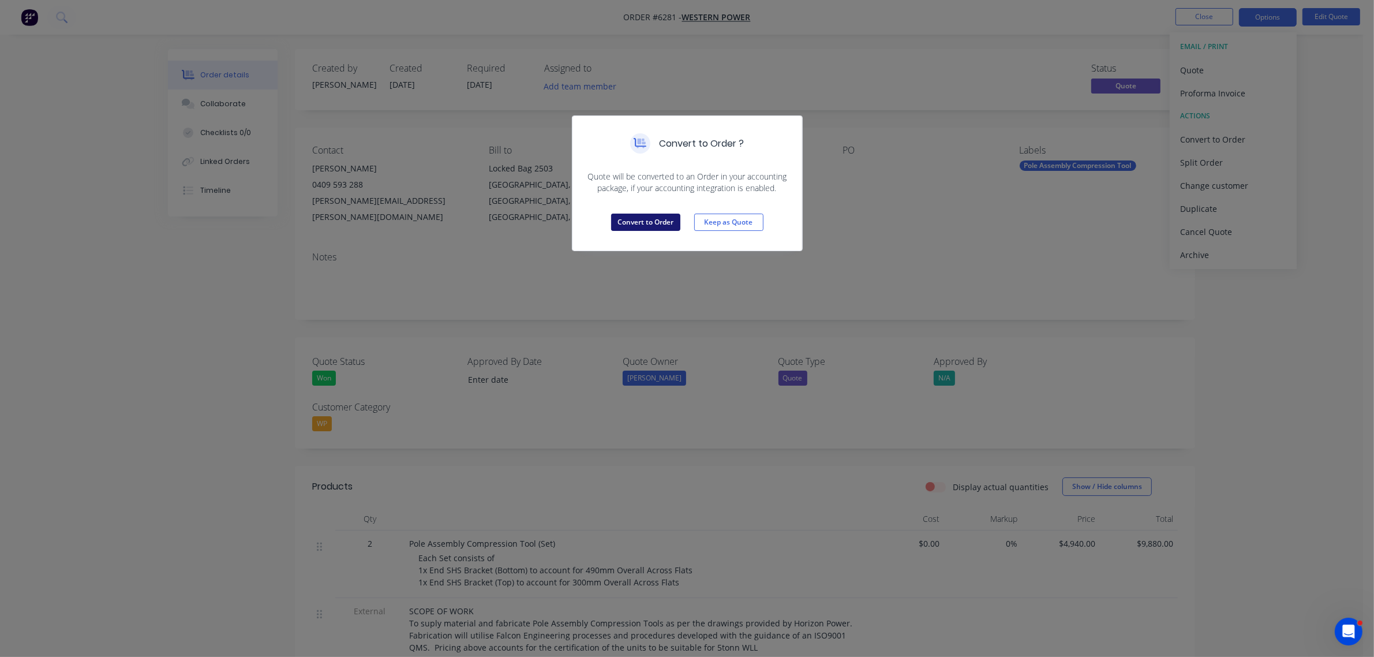
click at [650, 225] on button "Convert to Order" at bounding box center [645, 221] width 69 height 17
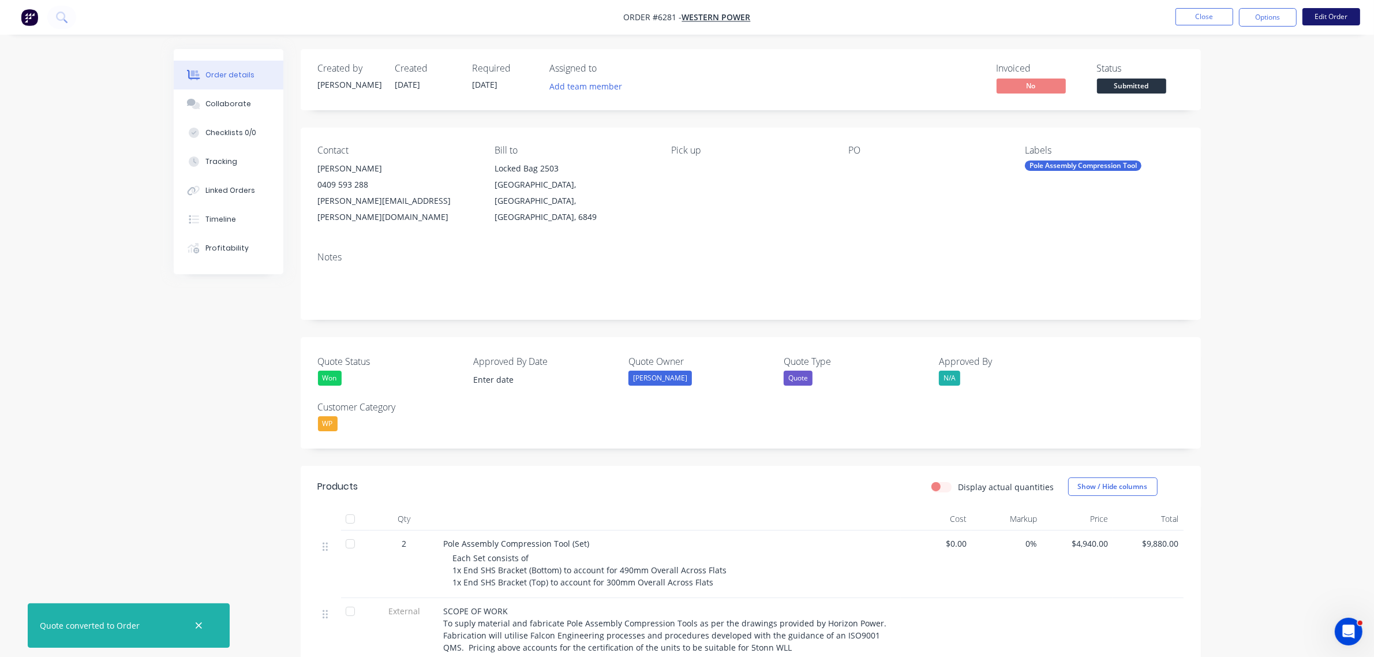
click at [1343, 8] on button "Edit Order" at bounding box center [1331, 16] width 58 height 17
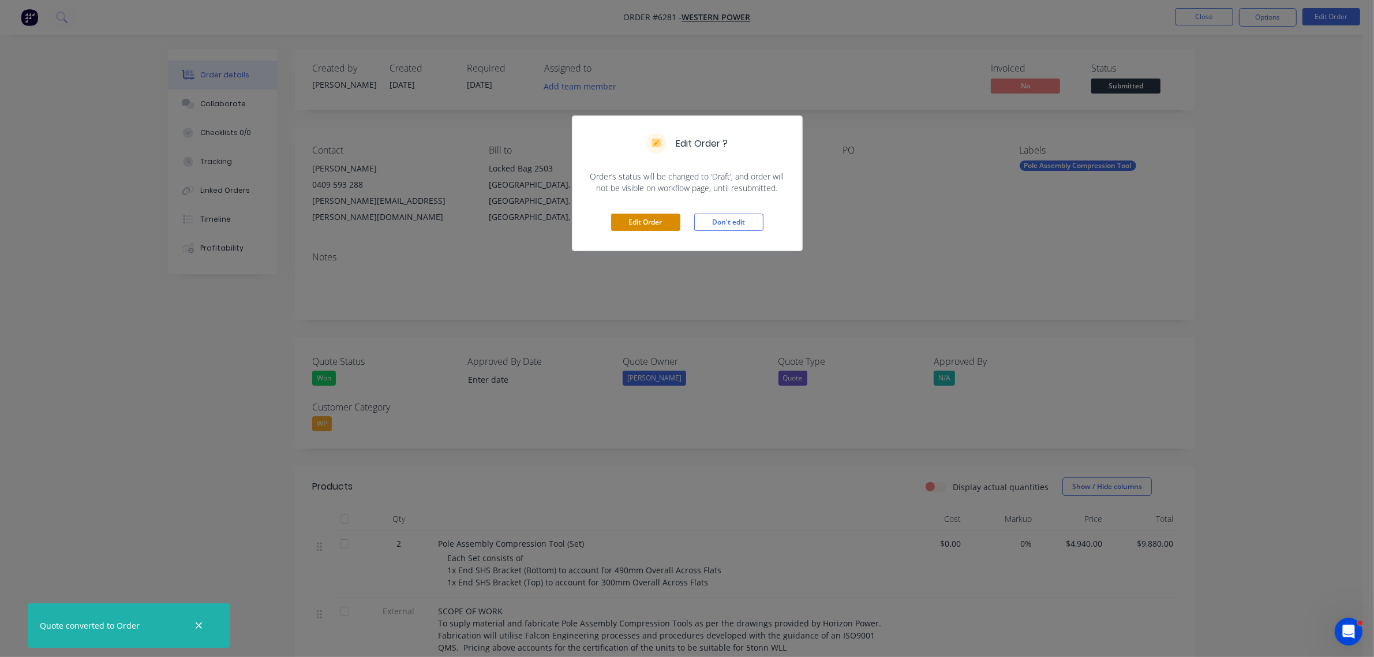
click at [667, 226] on button "Edit Order" at bounding box center [645, 221] width 69 height 17
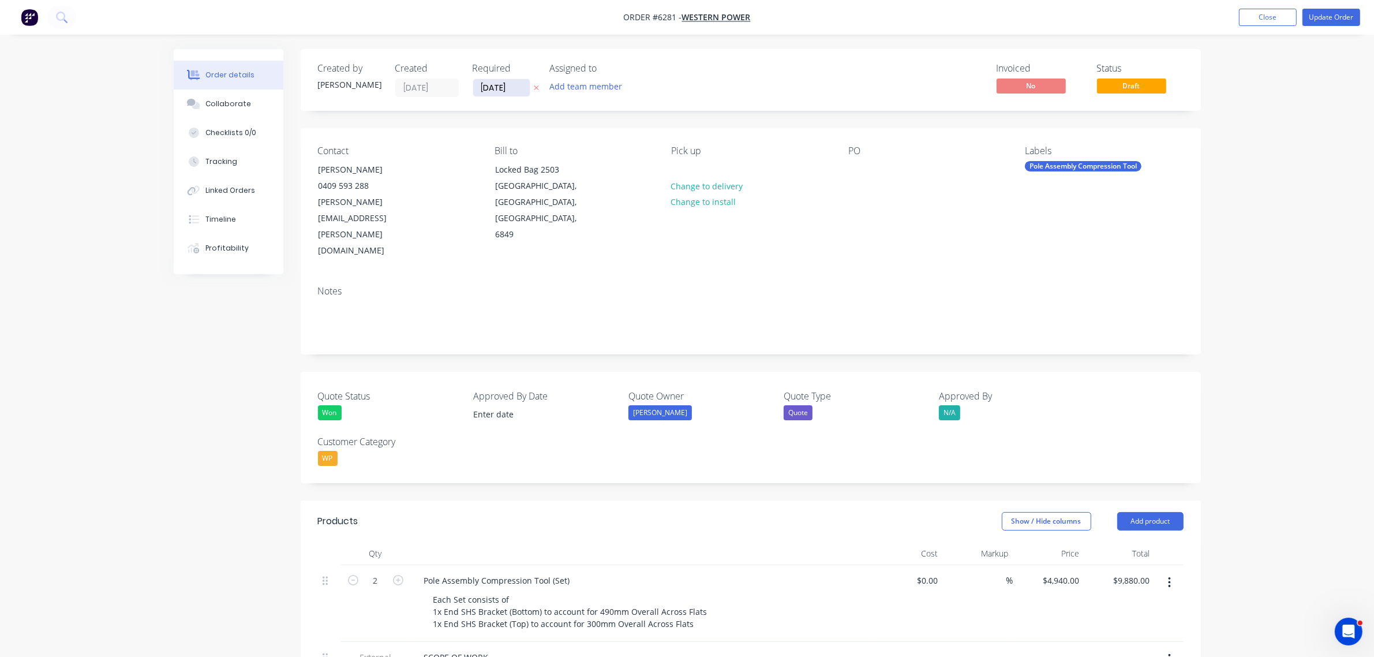
click at [503, 87] on input "01/09/25" at bounding box center [501, 87] width 57 height 17
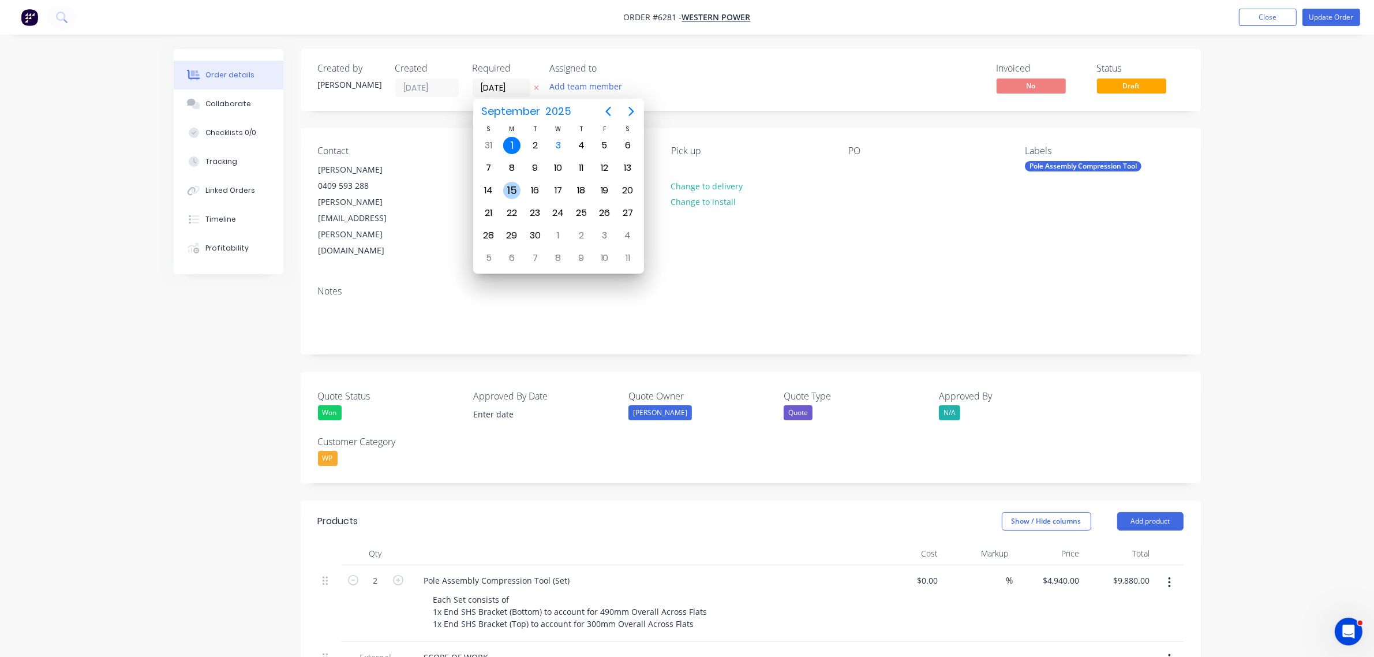
click at [511, 186] on div "15" at bounding box center [511, 190] width 17 height 17
type input "15/09/25"
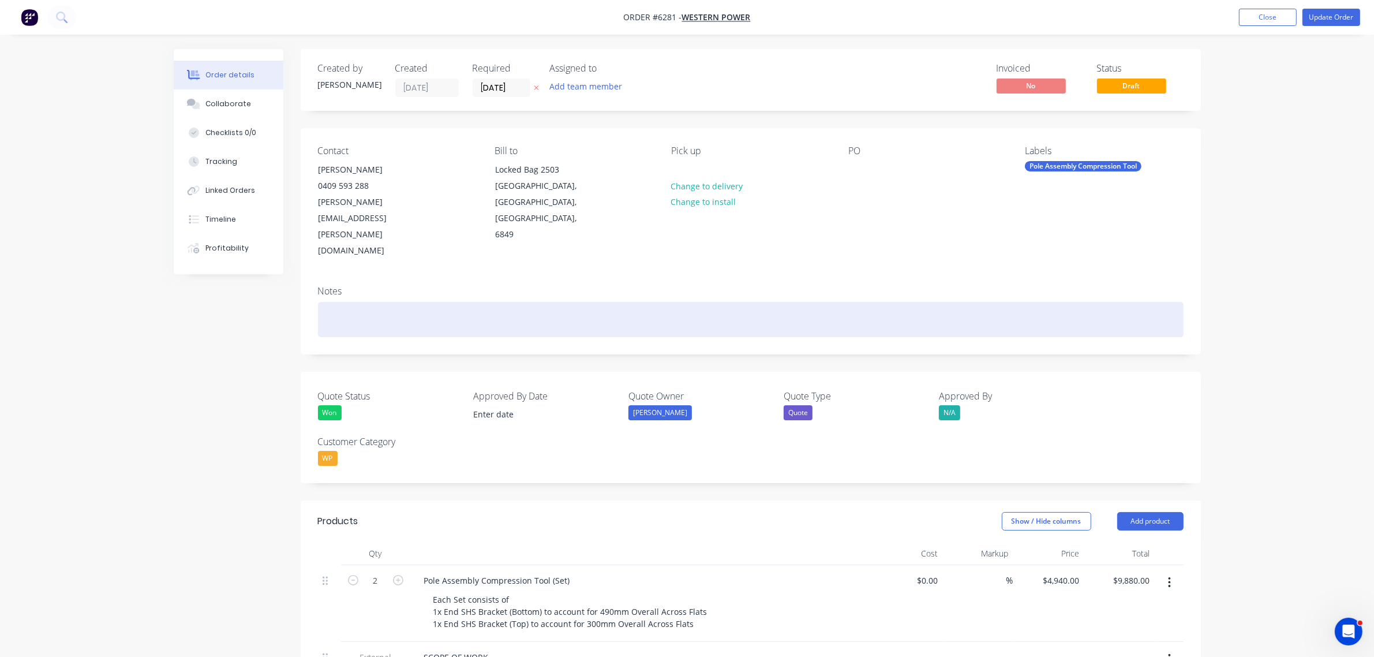
click at [393, 302] on div at bounding box center [750, 319] width 865 height 35
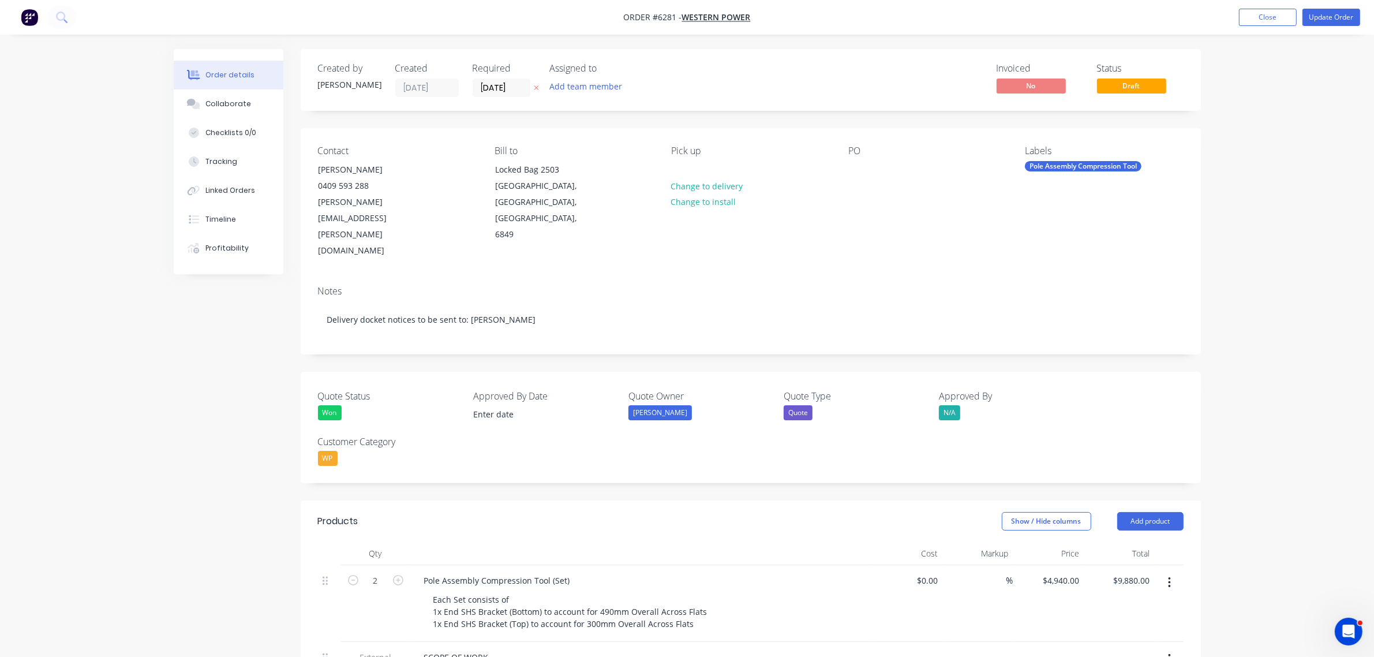
click at [703, 168] on div "Pick up Change to delivery Change to install" at bounding box center [750, 202] width 158 height 114
click at [681, 167] on div at bounding box center [680, 169] width 18 height 17
click at [715, 186] on button "Change to delivery" at bounding box center [707, 186] width 84 height 16
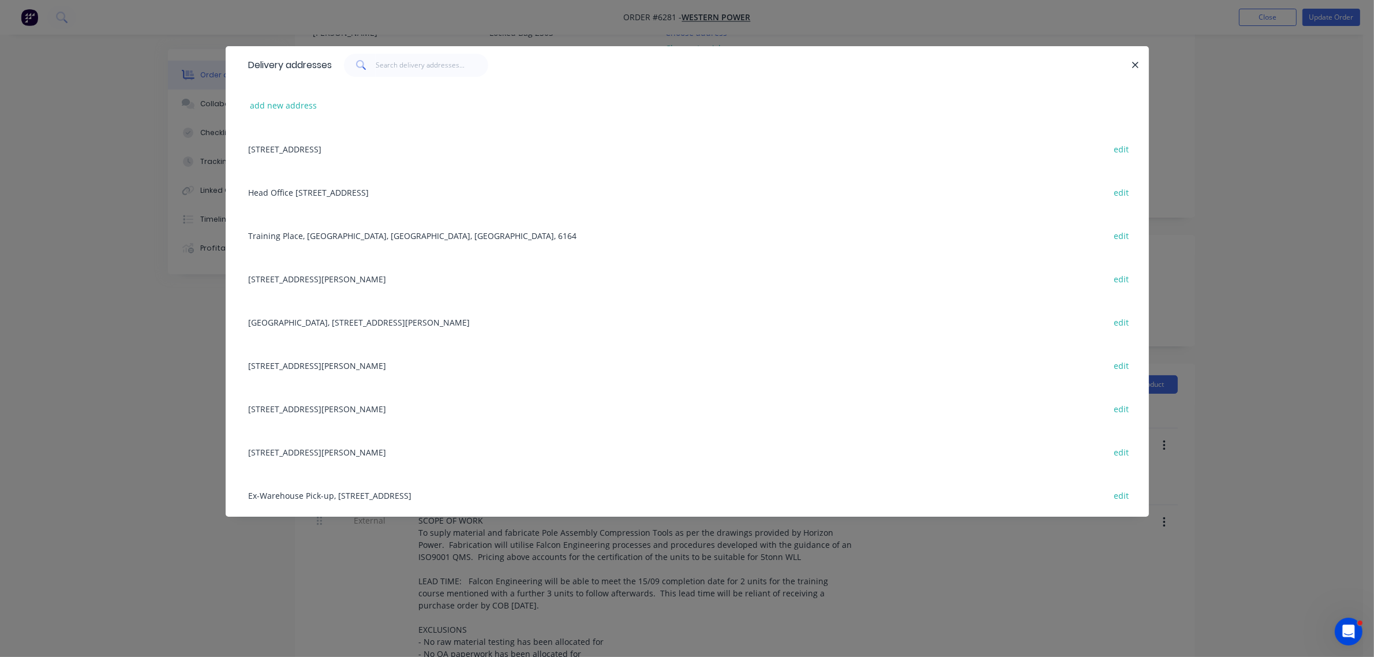
scroll to position [216, 0]
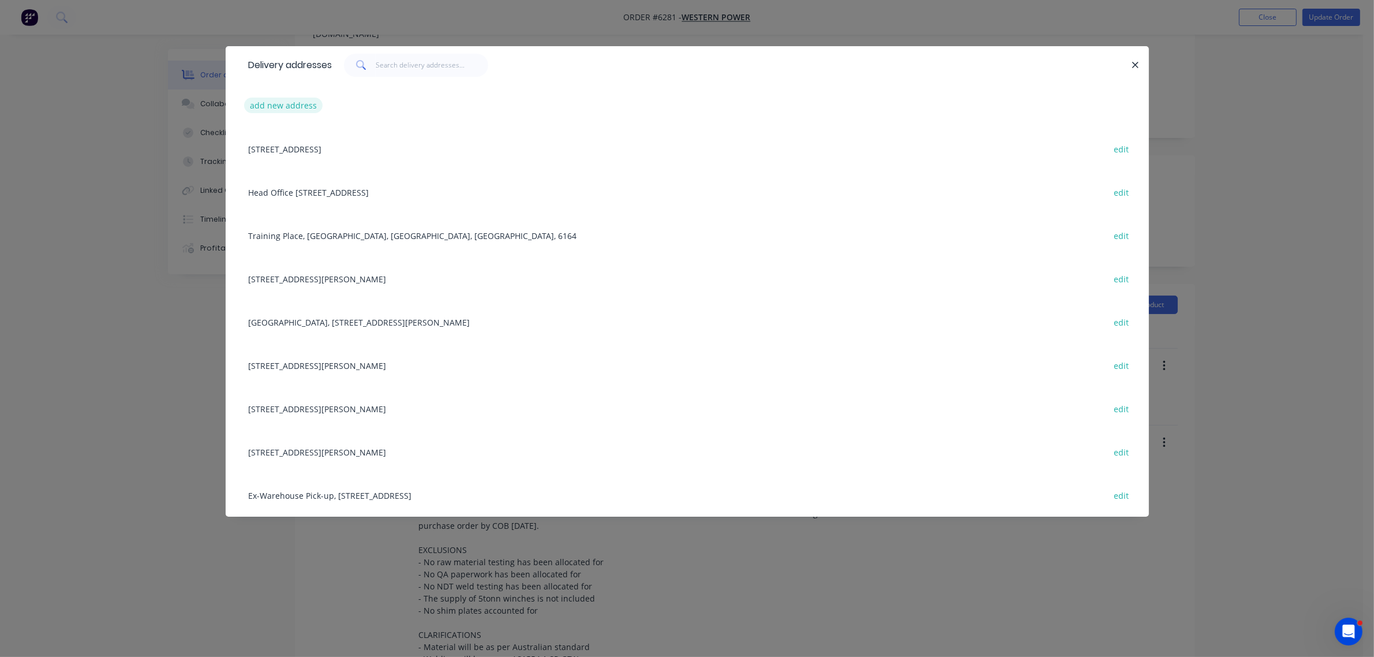
click at [293, 106] on button "add new address" at bounding box center [283, 106] width 79 height 16
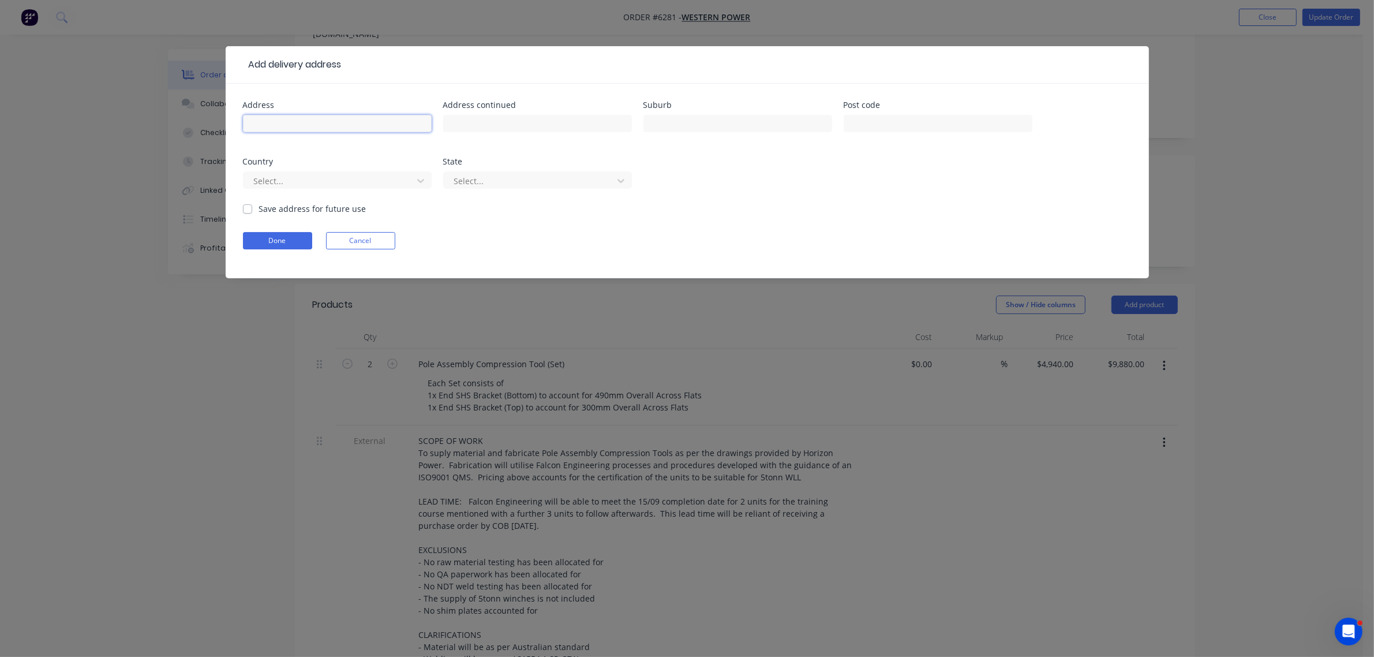
click at [300, 123] on input "text" at bounding box center [337, 123] width 189 height 17
type input "CNR Wanneroo Rd & Balcatta Rd"
click at [683, 125] on input "text" at bounding box center [737, 123] width 189 height 17
type input "Balcatta"
click at [903, 128] on input "text" at bounding box center [937, 123] width 189 height 17
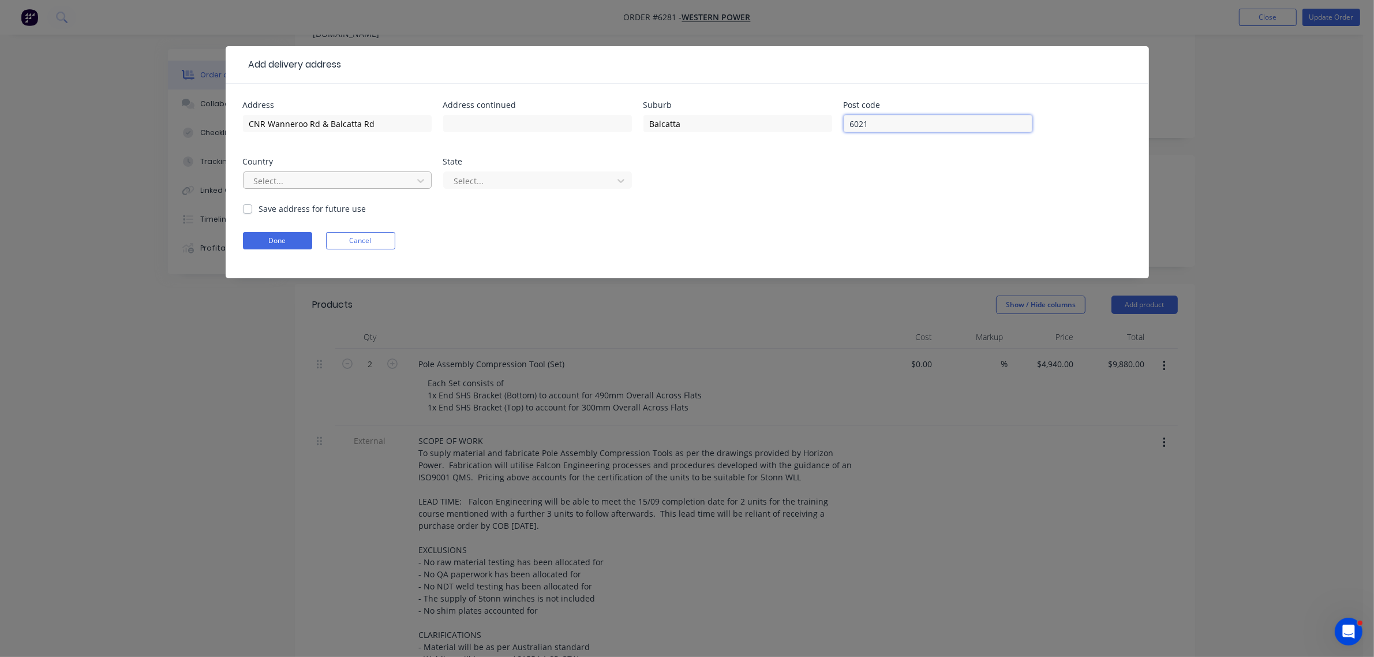
type input "6021"
click at [324, 174] on div at bounding box center [330, 181] width 154 height 14
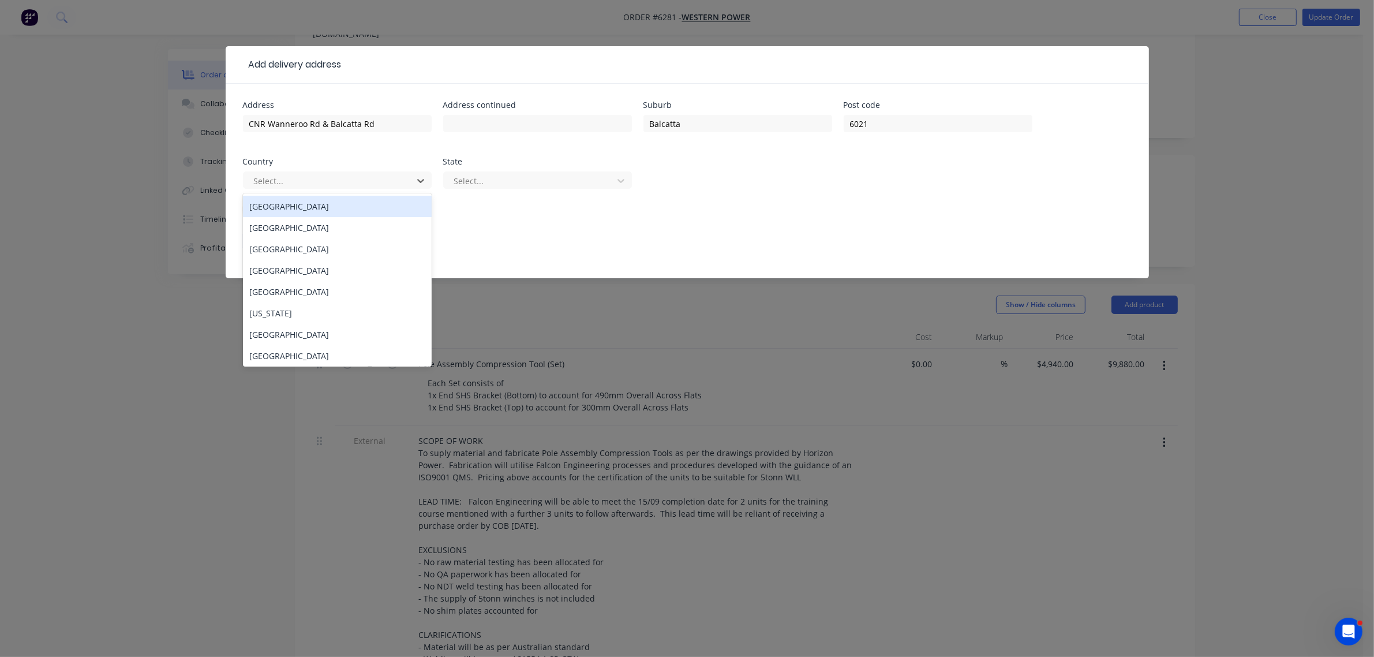
click at [292, 211] on div "Australia" at bounding box center [337, 206] width 189 height 21
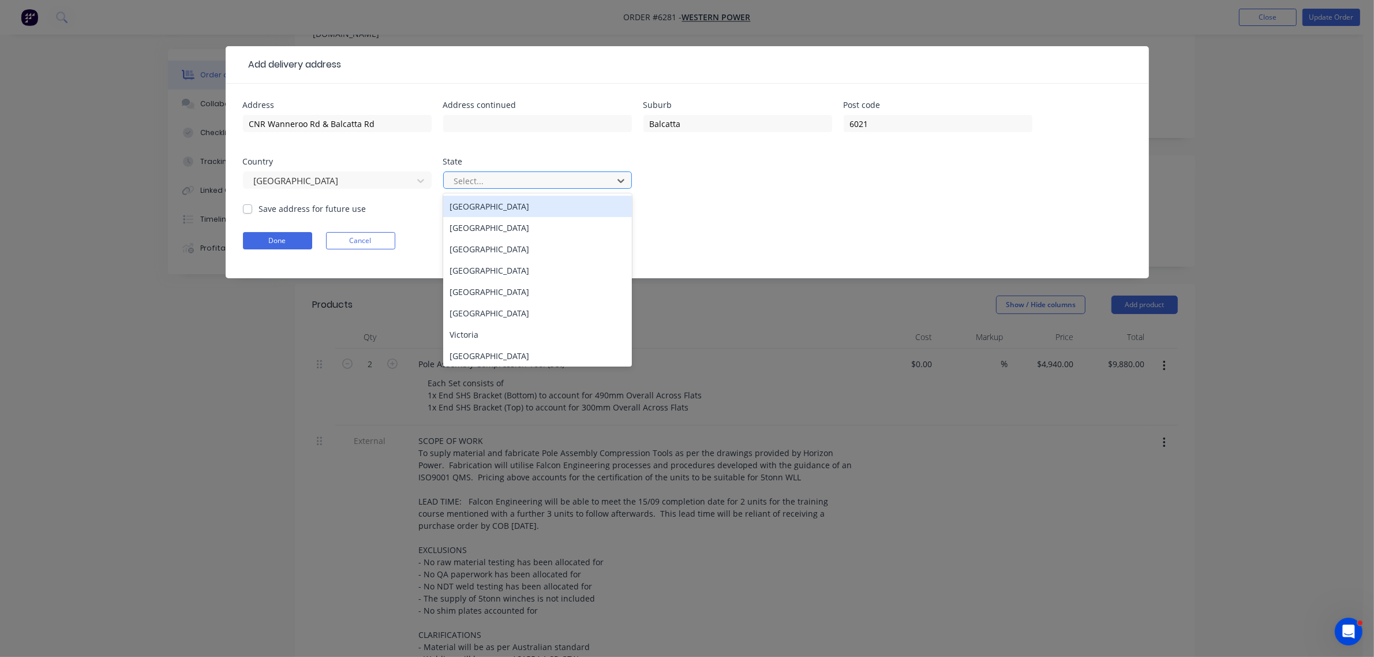
click at [493, 182] on div at bounding box center [530, 181] width 154 height 14
click at [494, 358] on div "Western Australia" at bounding box center [537, 355] width 189 height 21
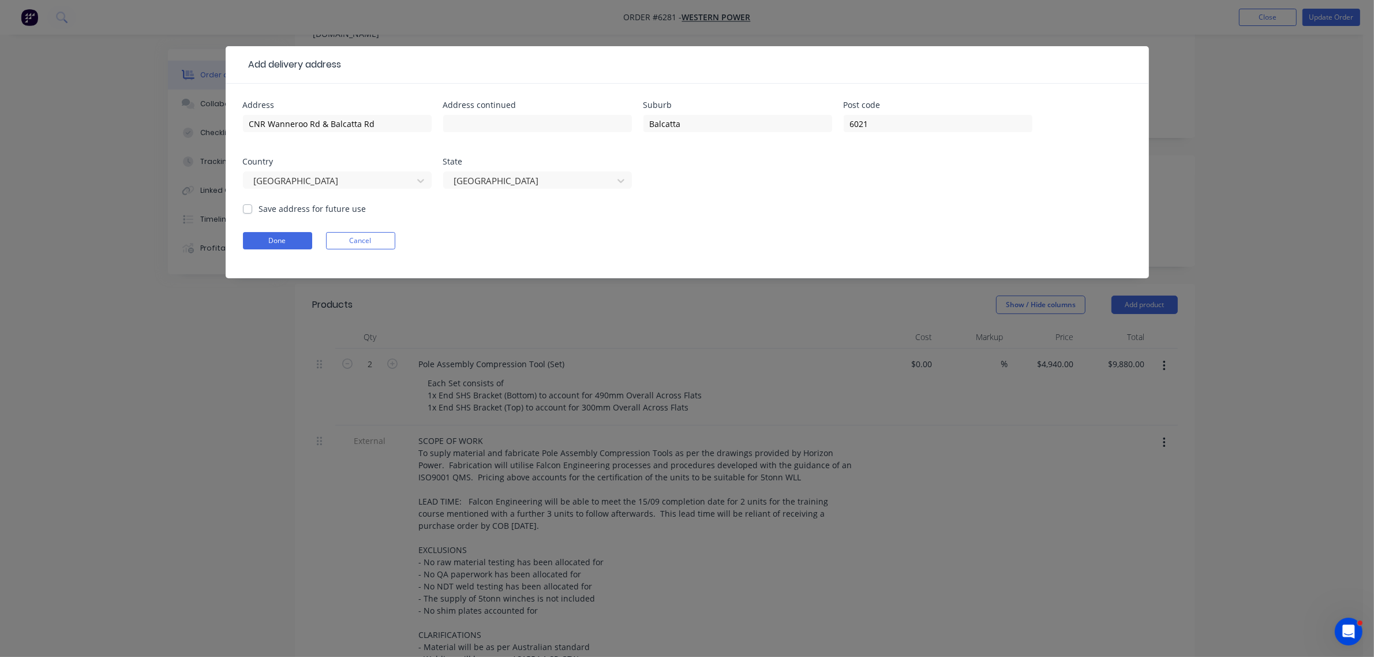
click at [259, 207] on label "Save address for future use" at bounding box center [312, 209] width 107 height 12
click at [246, 207] on input "Save address for future use" at bounding box center [247, 208] width 9 height 11
checkbox input "true"
click at [267, 245] on button "Done" at bounding box center [277, 240] width 69 height 17
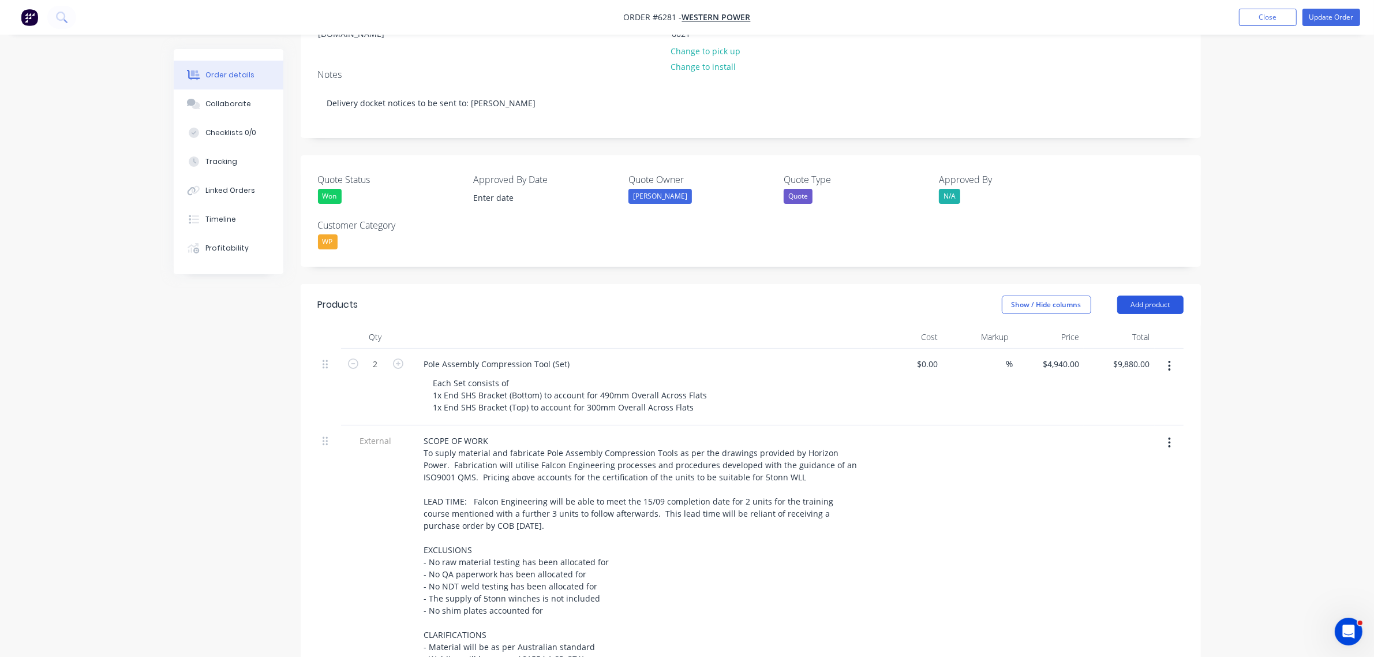
click at [1143, 295] on button "Add product" at bounding box center [1150, 304] width 66 height 18
click at [1116, 464] on div "Notes (Internal)" at bounding box center [1128, 472] width 89 height 17
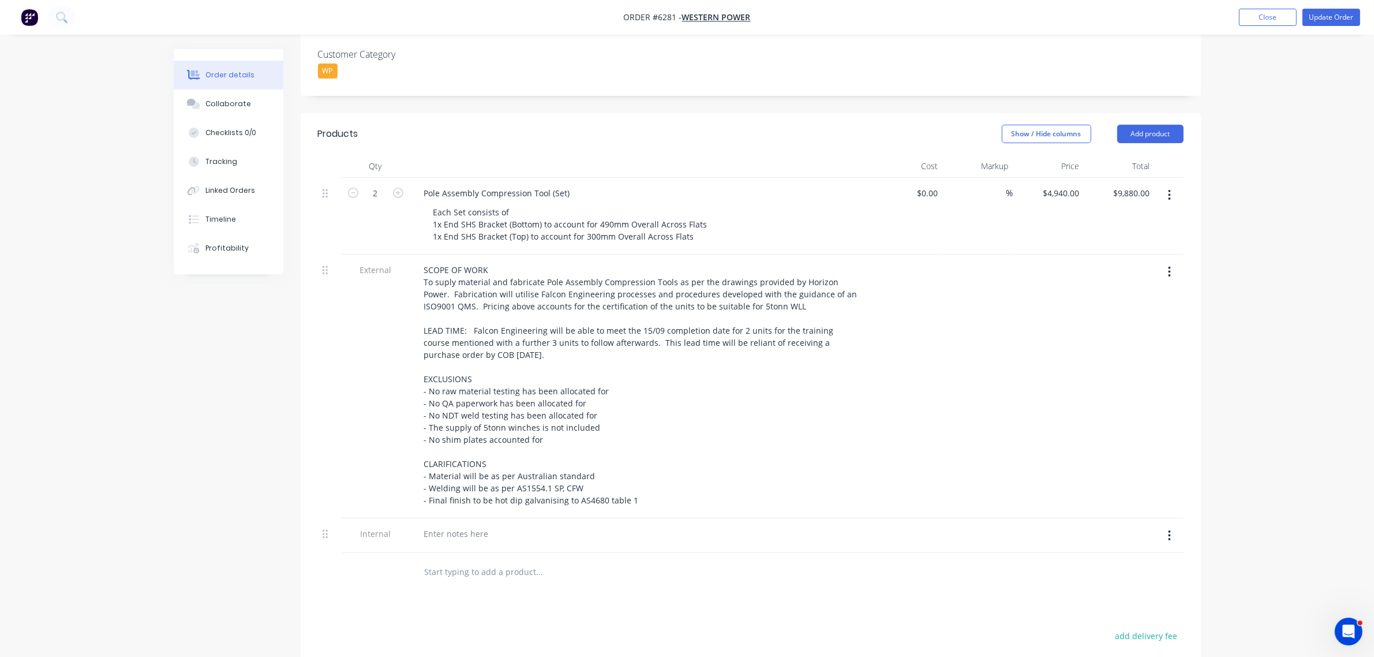
scroll to position [433, 0]
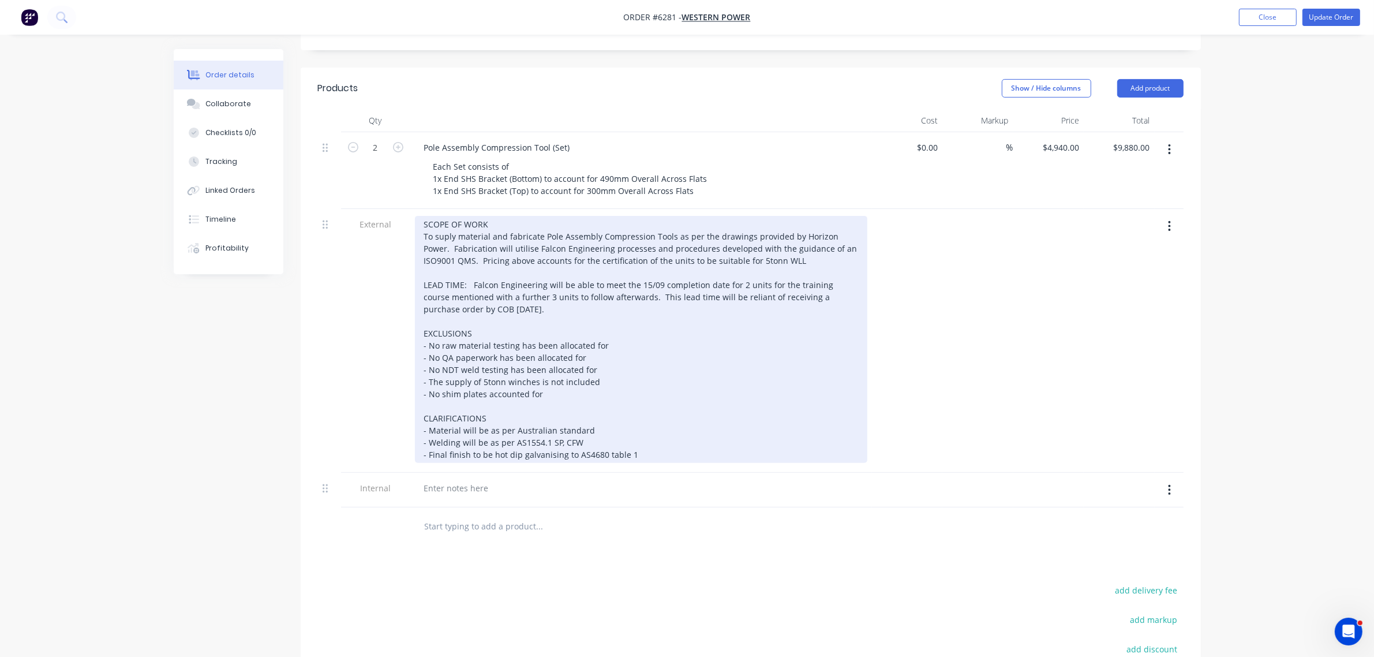
drag, startPoint x: 636, startPoint y: 420, endPoint x: 392, endPoint y: 188, distance: 337.1
click at [392, 209] on div "External SCOPE OF WORK To suply material and fabricate Pole Assembly Compressio…" at bounding box center [750, 341] width 865 height 264
copy div "SCOPE OF WORK To suply material and fabricate Pole Assembly Compression Tools a…"
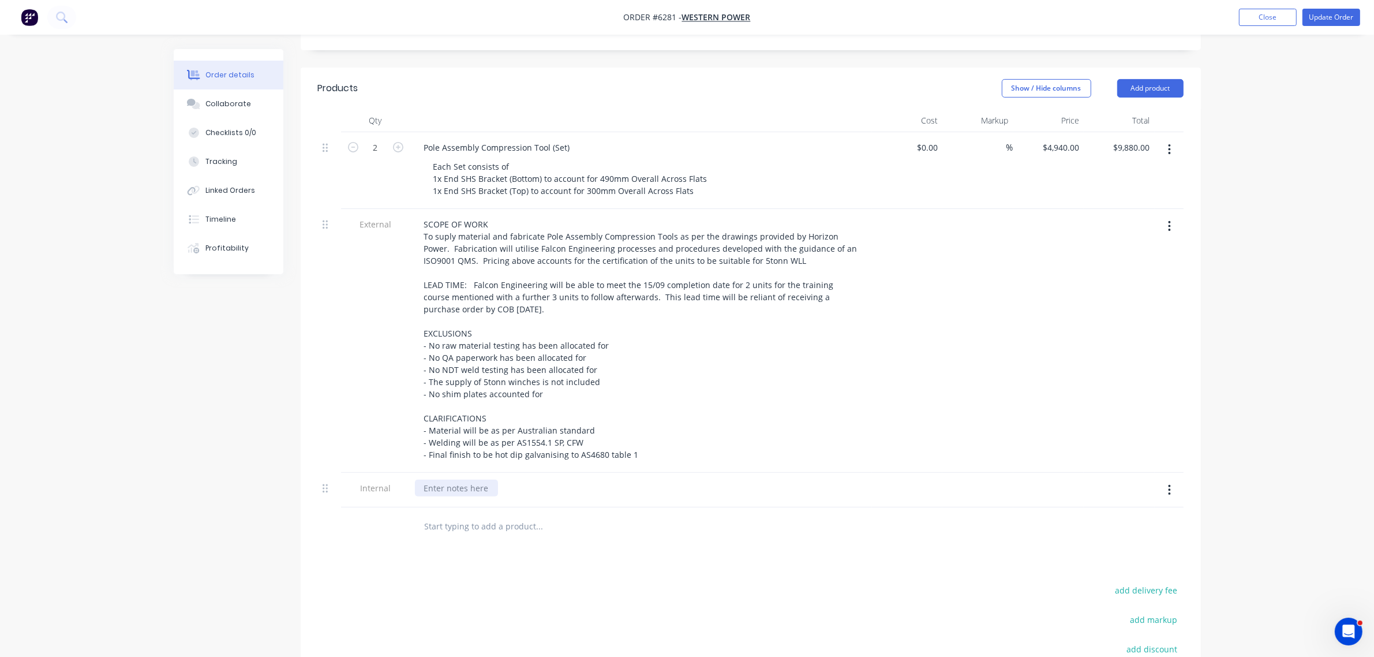
click at [454, 479] on div at bounding box center [456, 487] width 83 height 17
paste div
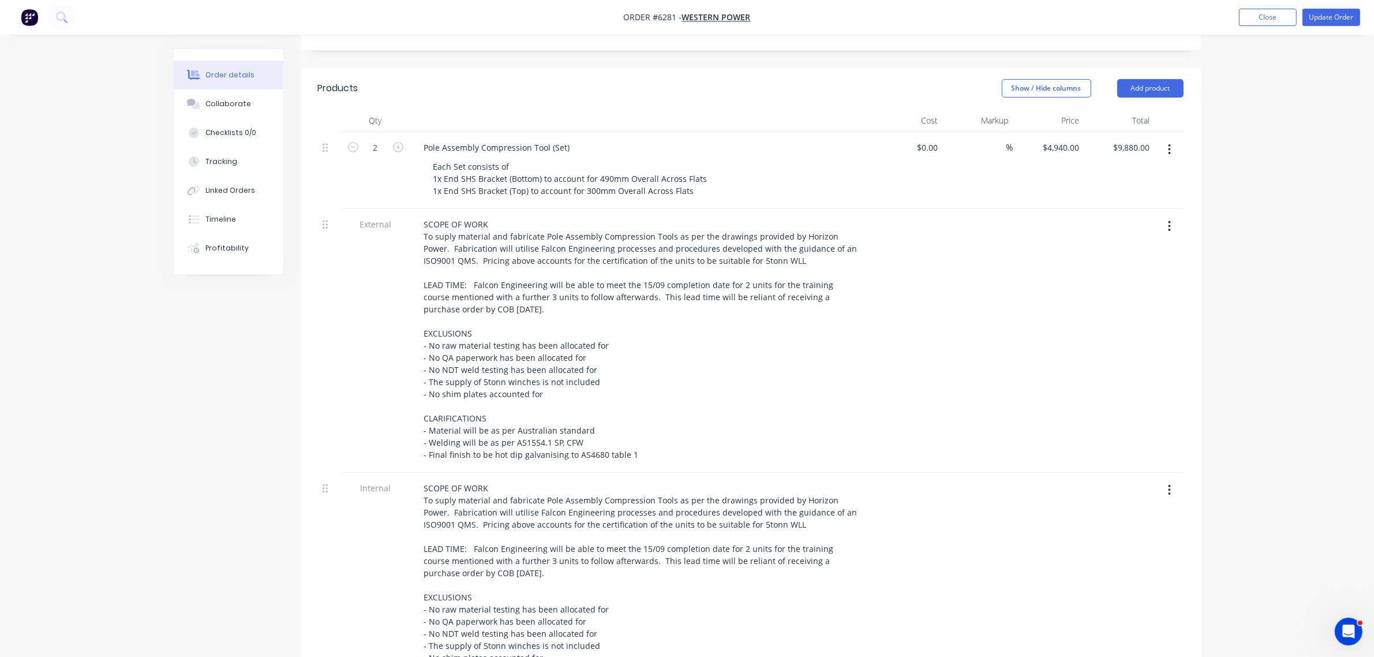
click at [1166, 216] on button "button" at bounding box center [1169, 226] width 27 height 21
click at [1104, 271] on div "Delete" at bounding box center [1128, 279] width 89 height 17
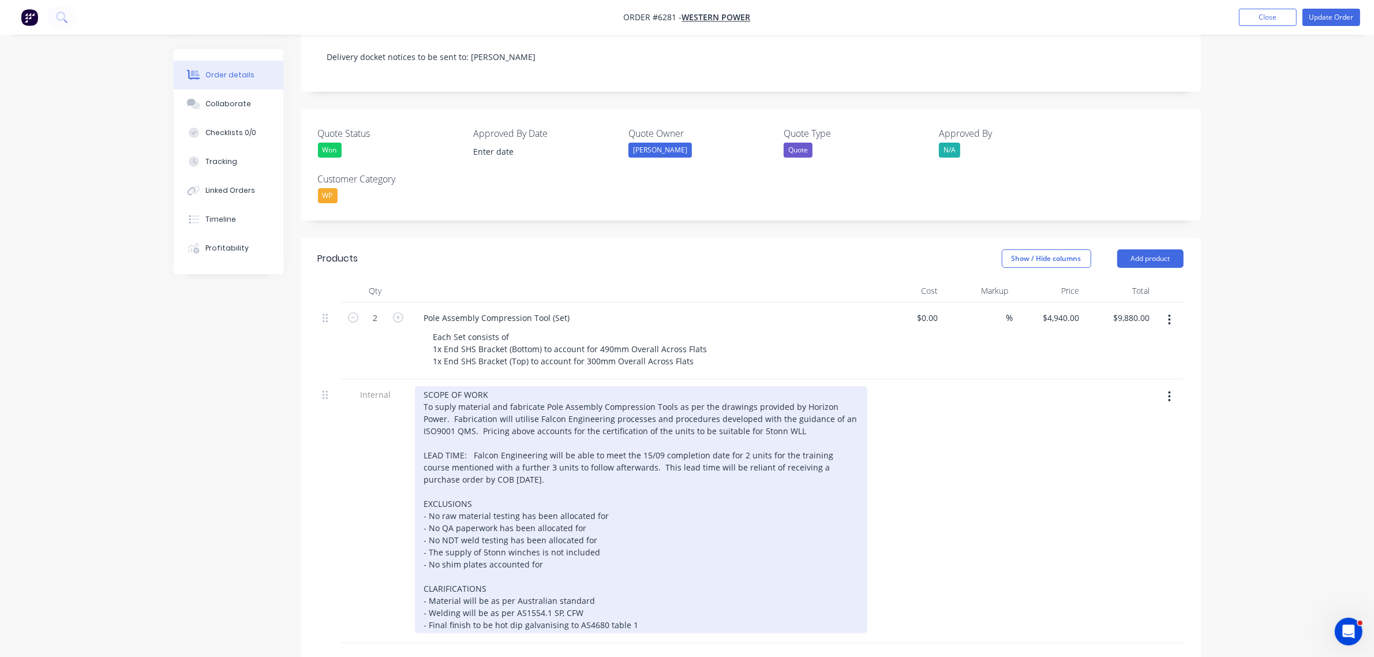
scroll to position [0, 0]
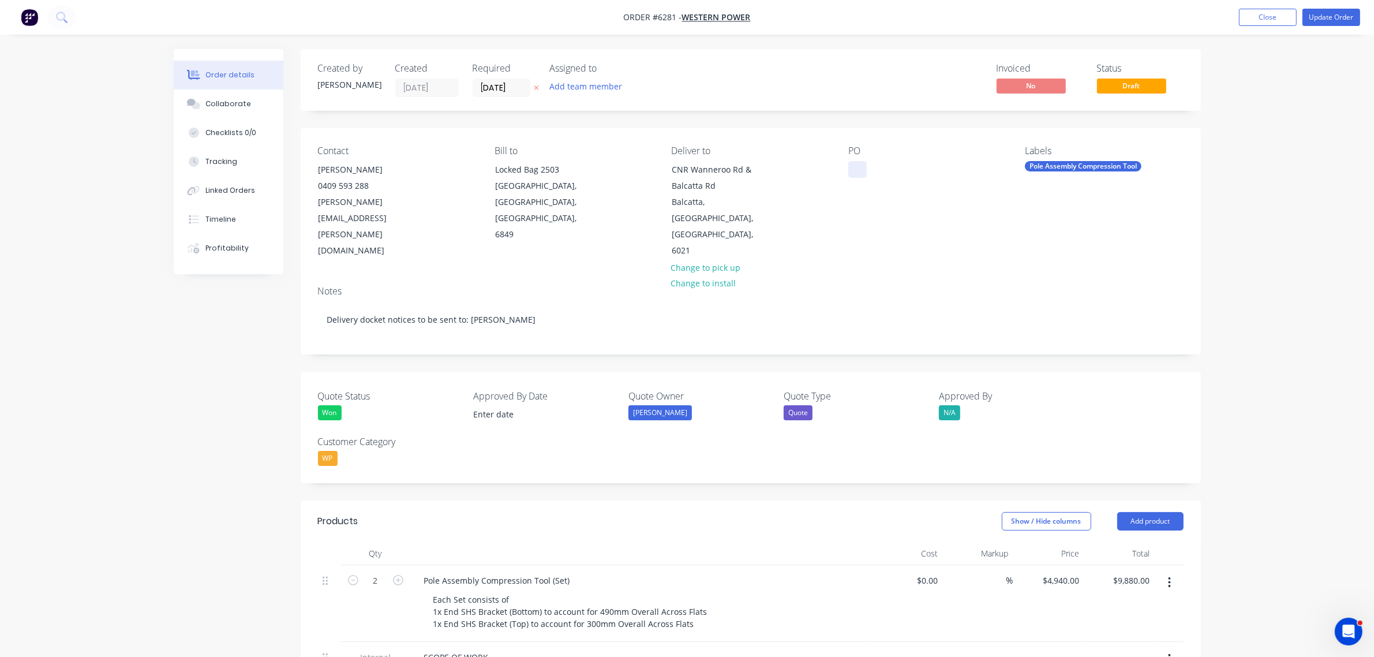
click at [857, 166] on div at bounding box center [857, 169] width 18 height 17
drag, startPoint x: 852, startPoint y: 166, endPoint x: 857, endPoint y: 175, distance: 10.1
click at [852, 168] on div at bounding box center [857, 169] width 18 height 17
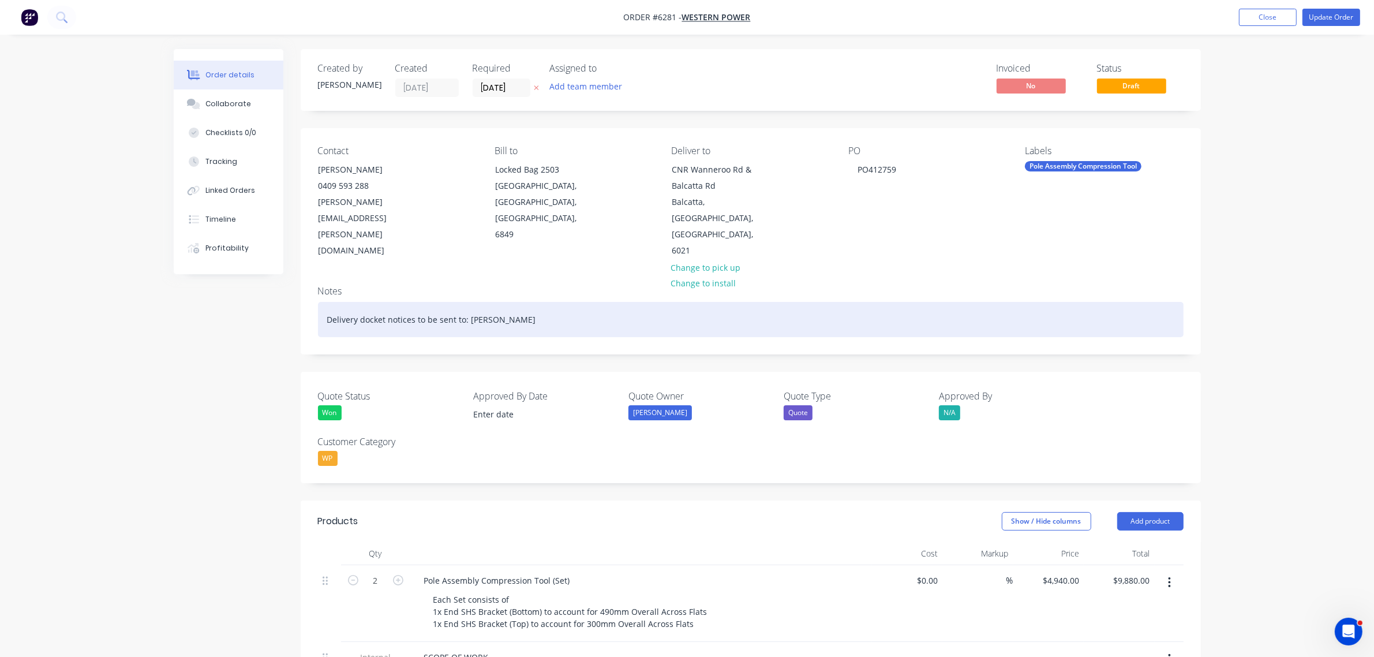
click at [557, 302] on div "Delivery docket notices to be sent to: John Norman" at bounding box center [750, 319] width 865 height 35
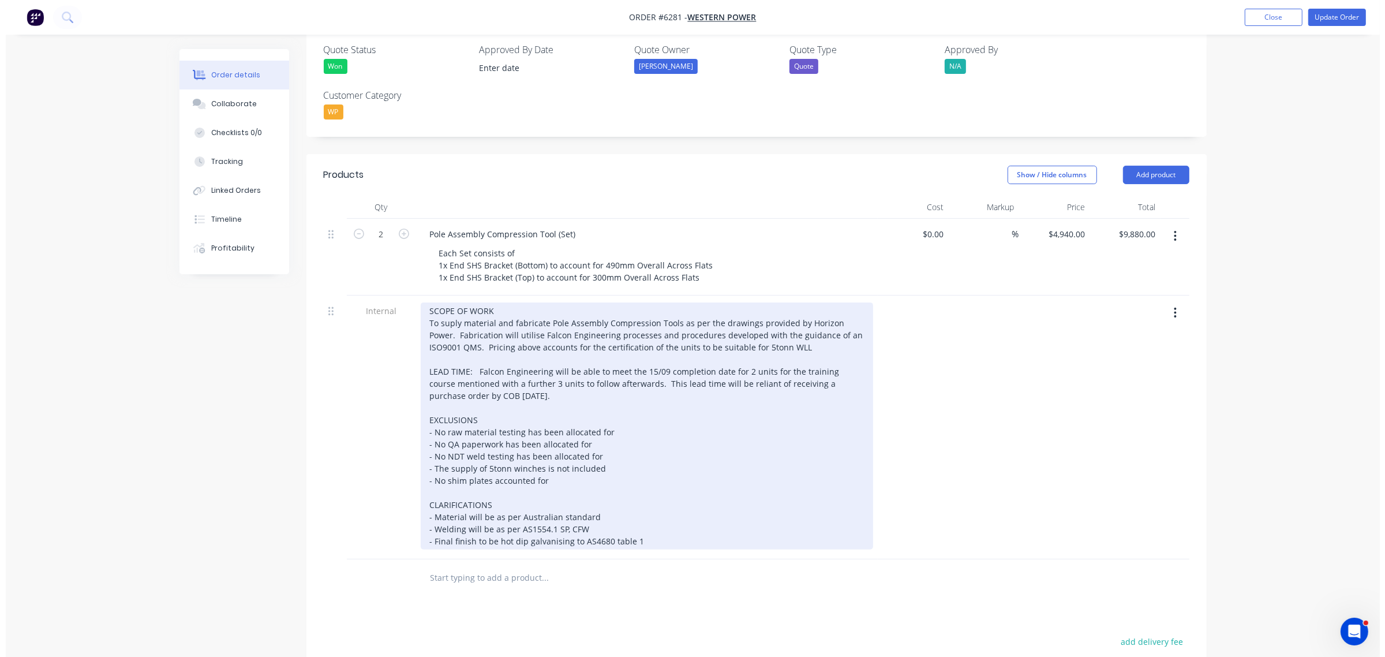
scroll to position [361, 0]
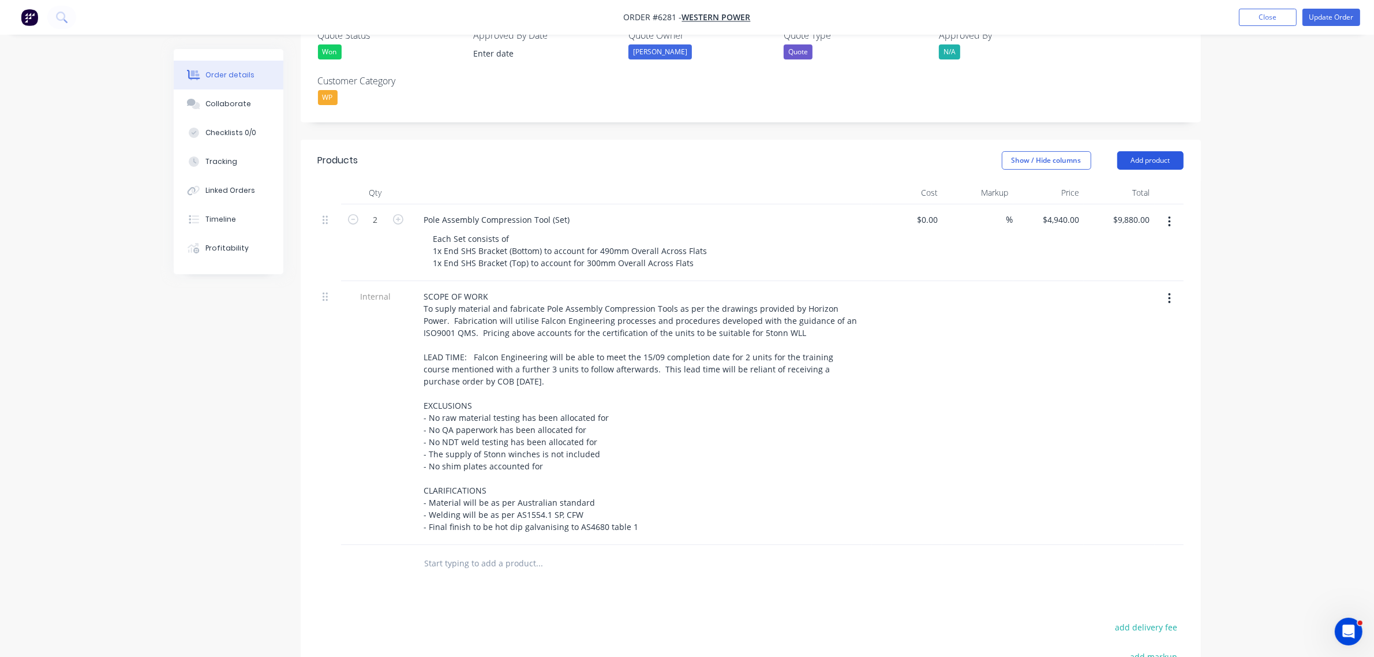
click at [1141, 151] on button "Add product" at bounding box center [1150, 160] width 66 height 18
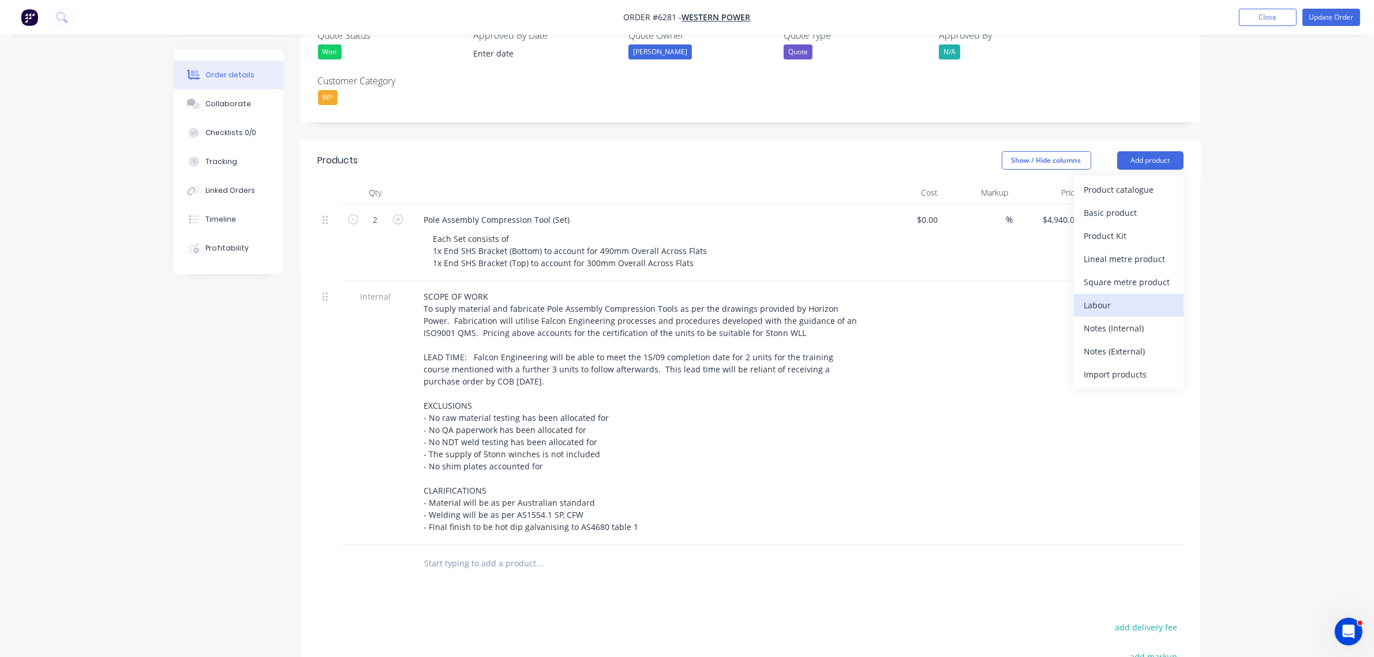
click at [1109, 297] on div "Labour" at bounding box center [1128, 305] width 89 height 17
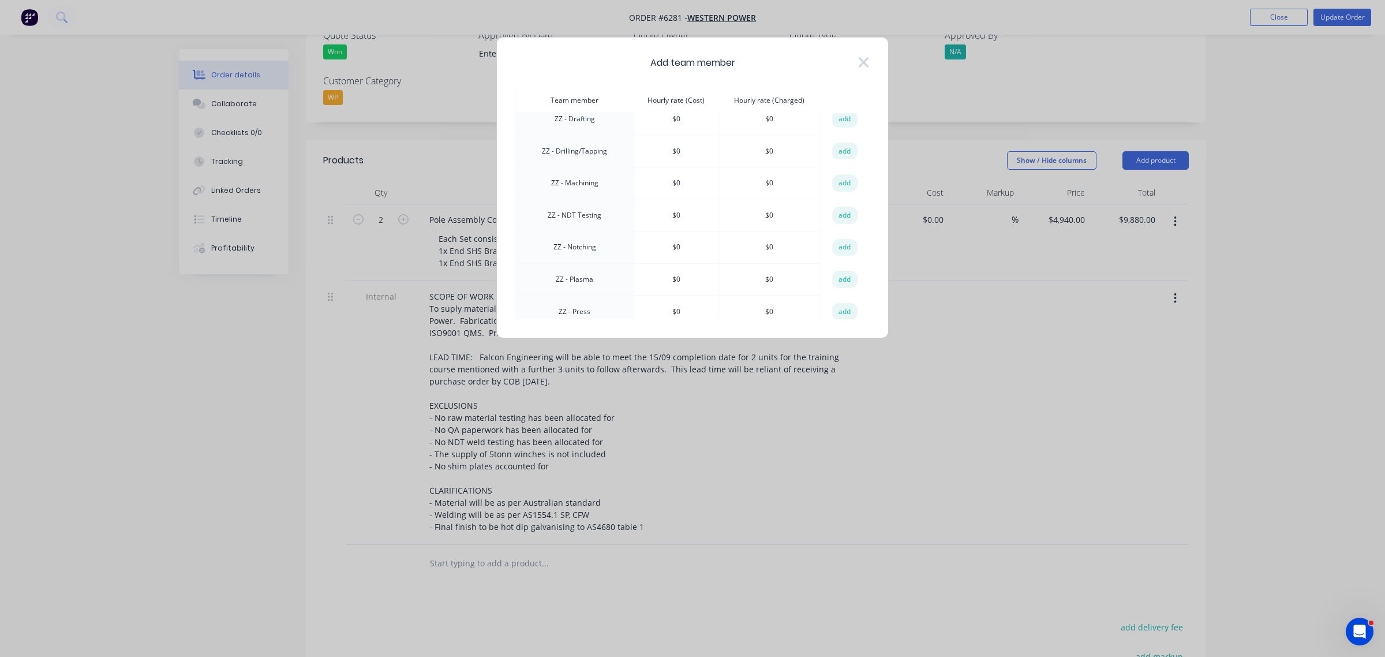
scroll to position [1045, 0]
click at [838, 168] on button "add" at bounding box center [844, 176] width 25 height 17
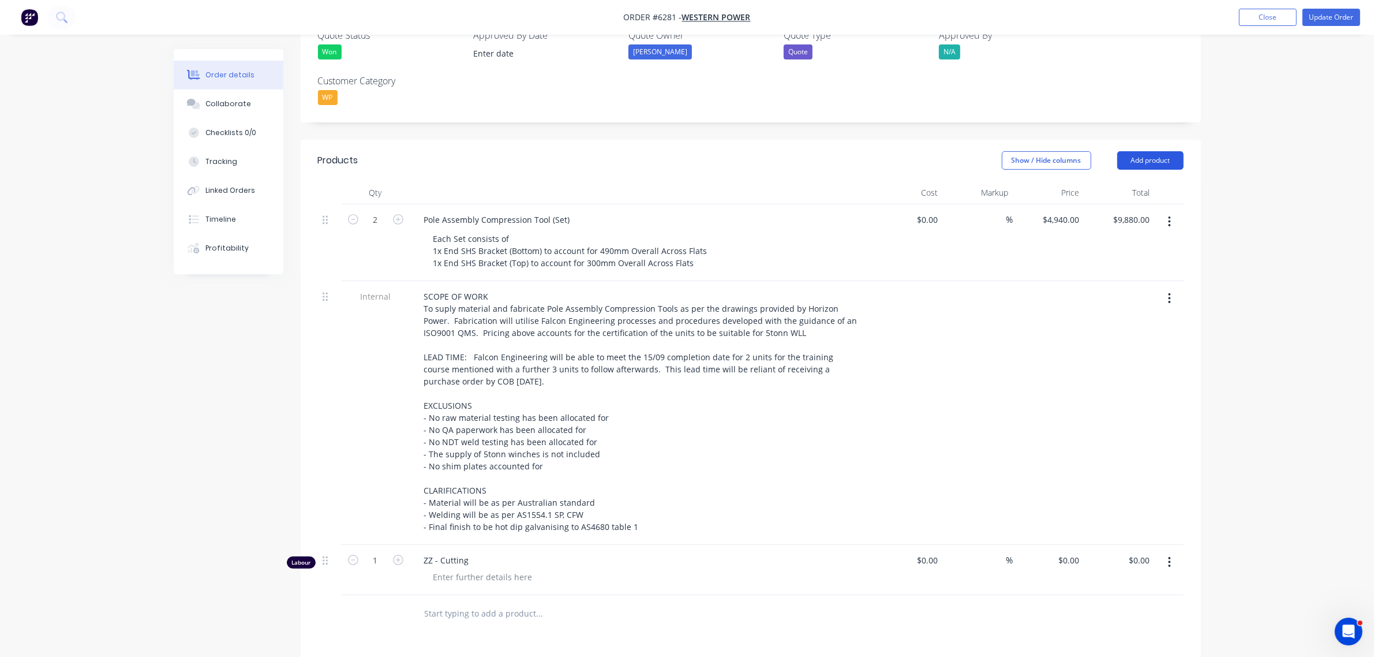
click at [1131, 151] on button "Add product" at bounding box center [1150, 160] width 66 height 18
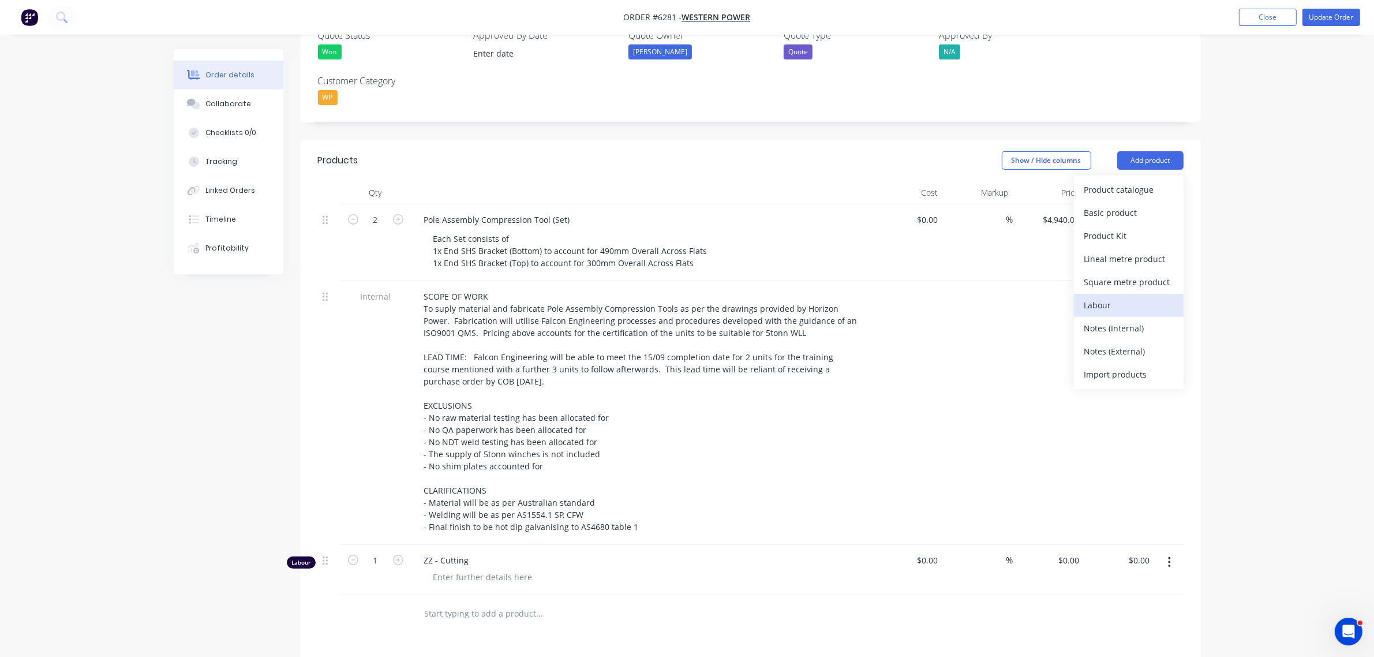
click at [1115, 297] on div "Labour" at bounding box center [1128, 305] width 89 height 17
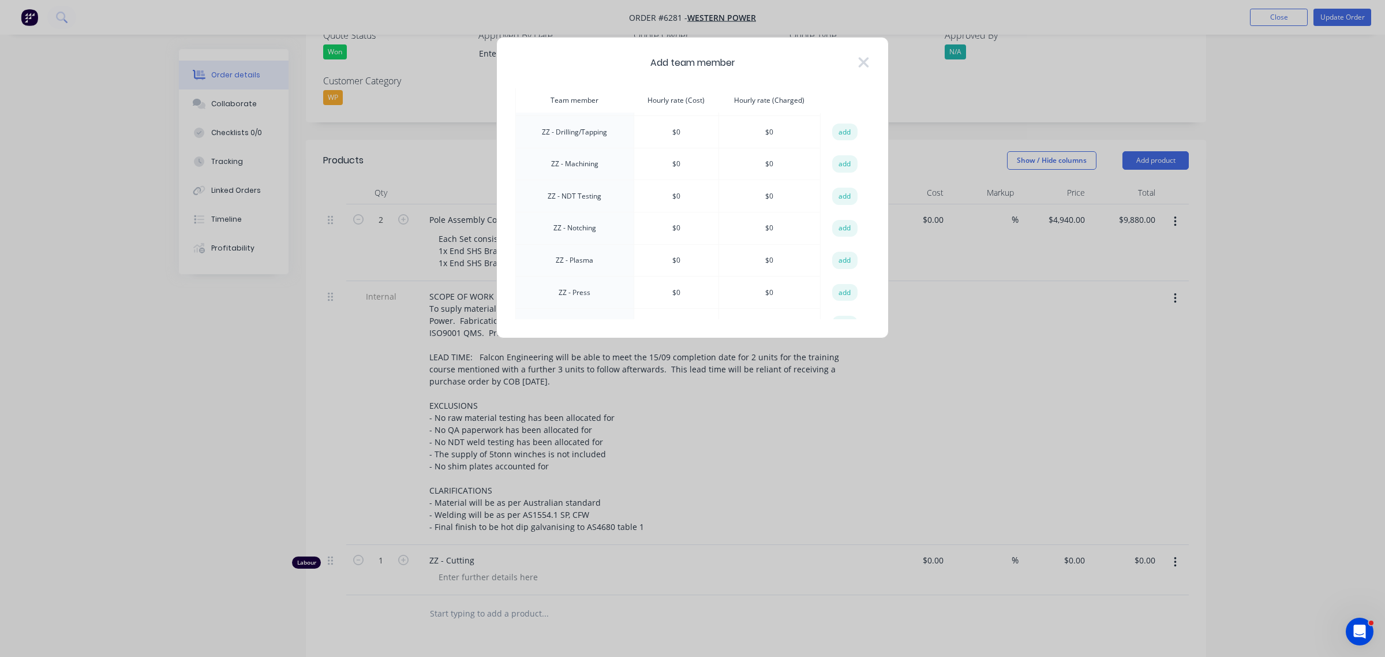
scroll to position [1082, 0]
click at [843, 196] on button "add" at bounding box center [844, 204] width 25 height 17
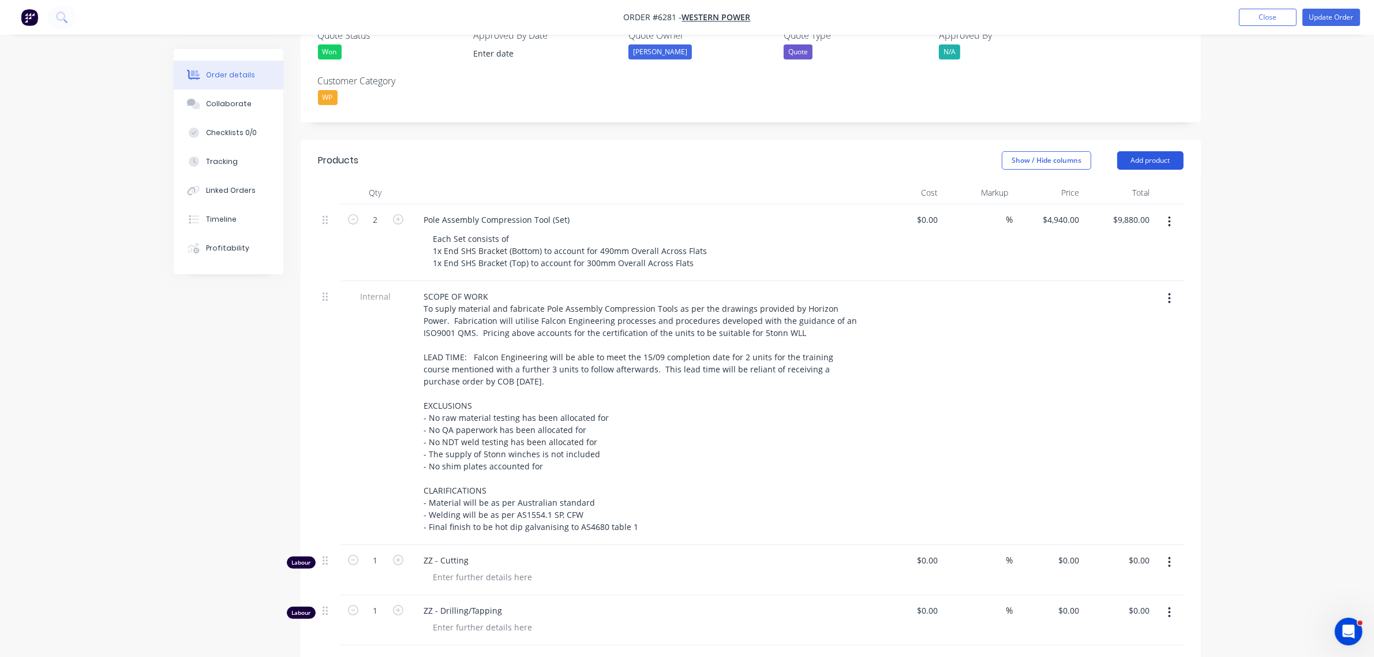
click at [1148, 151] on button "Add product" at bounding box center [1150, 160] width 66 height 18
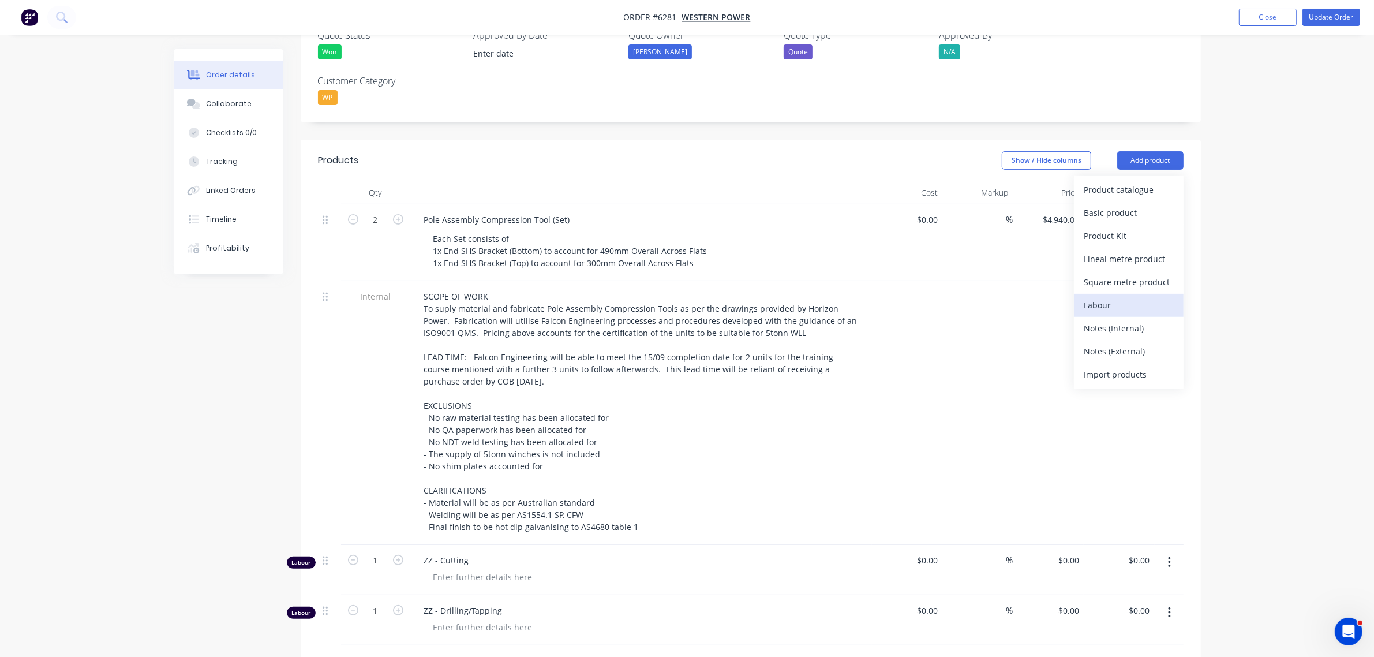
click at [1107, 297] on div "Labour" at bounding box center [1128, 305] width 89 height 17
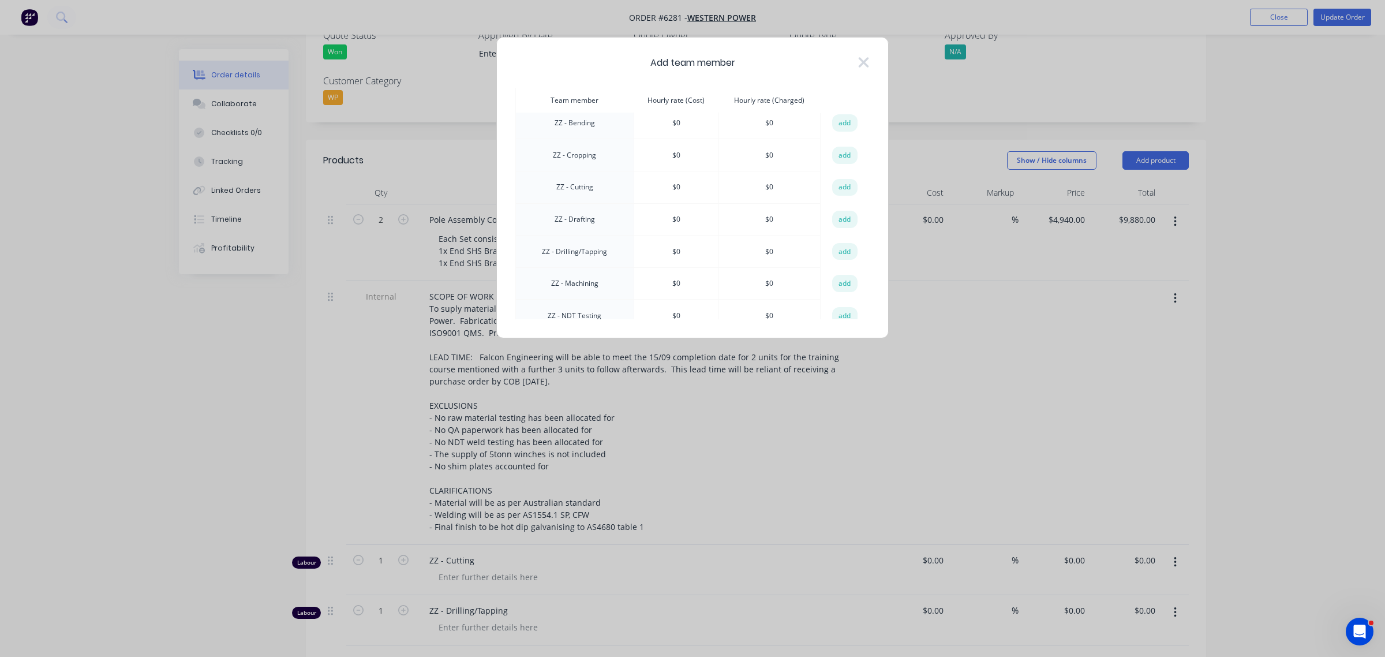
scroll to position [1010, 0]
click at [835, 139] on button "add" at bounding box center [844, 147] width 25 height 17
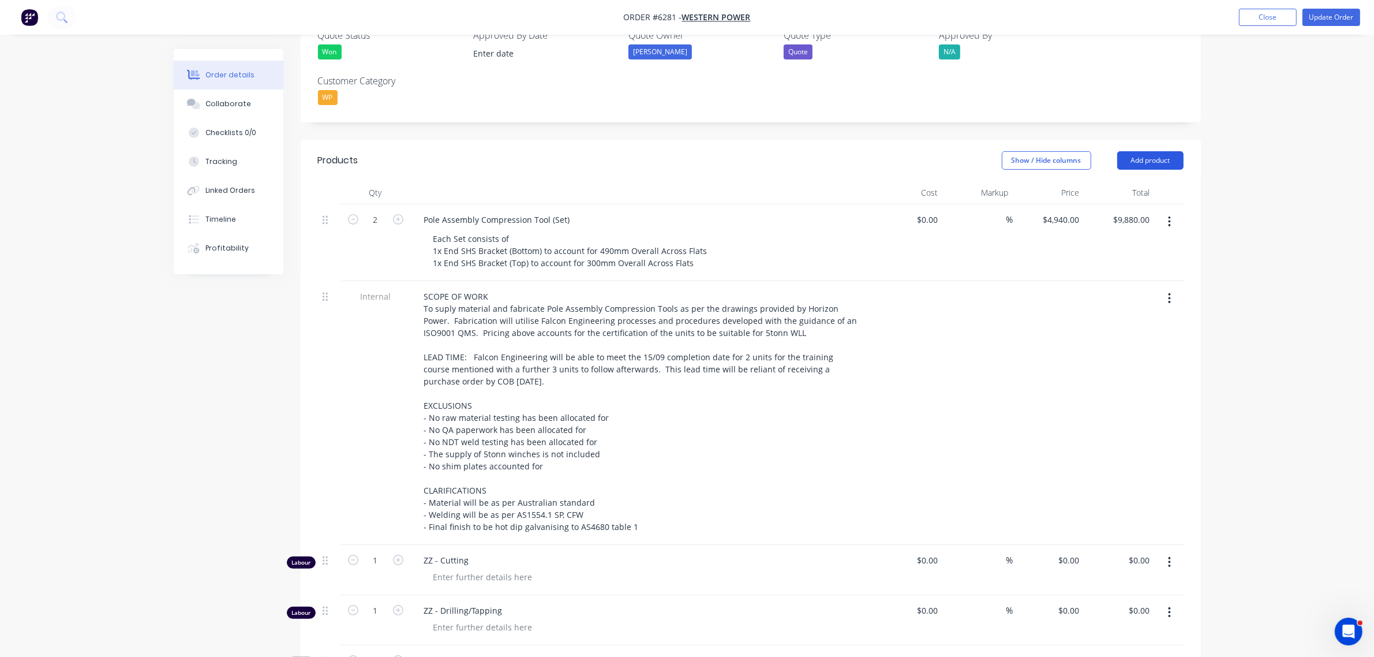
click at [1138, 151] on button "Add product" at bounding box center [1150, 160] width 66 height 18
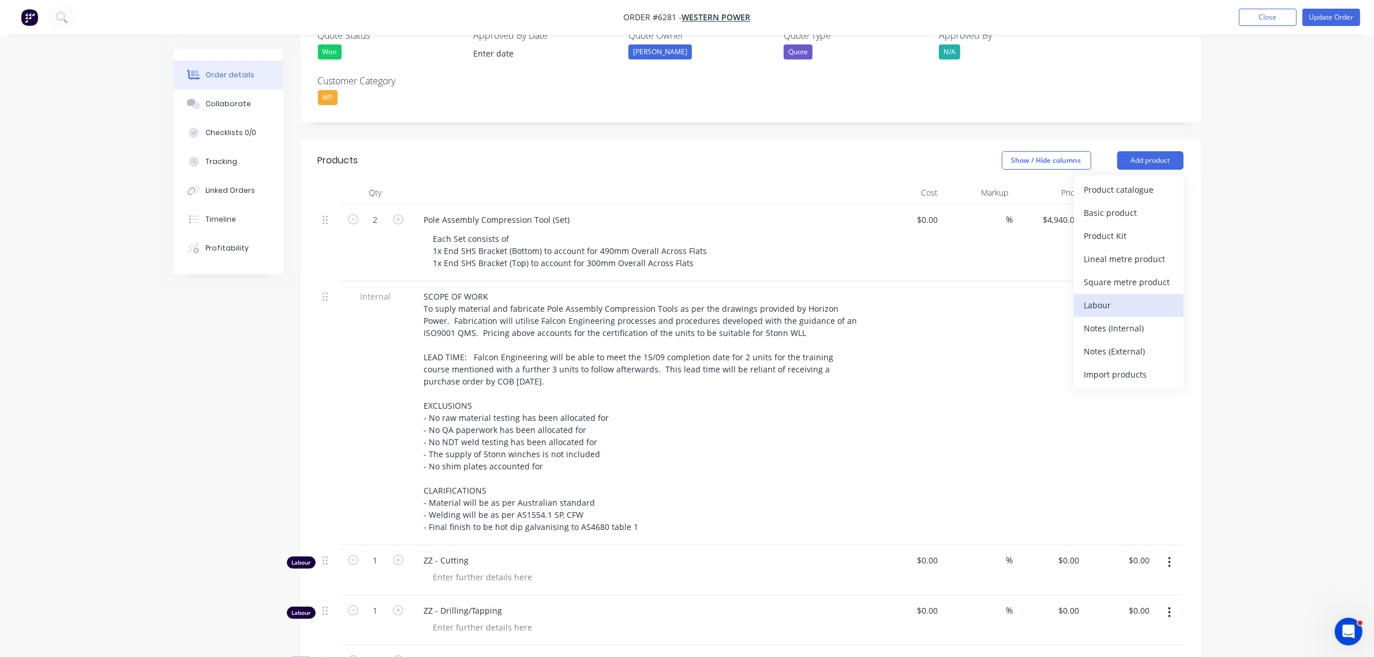
click at [1116, 297] on div "Labour" at bounding box center [1128, 305] width 89 height 17
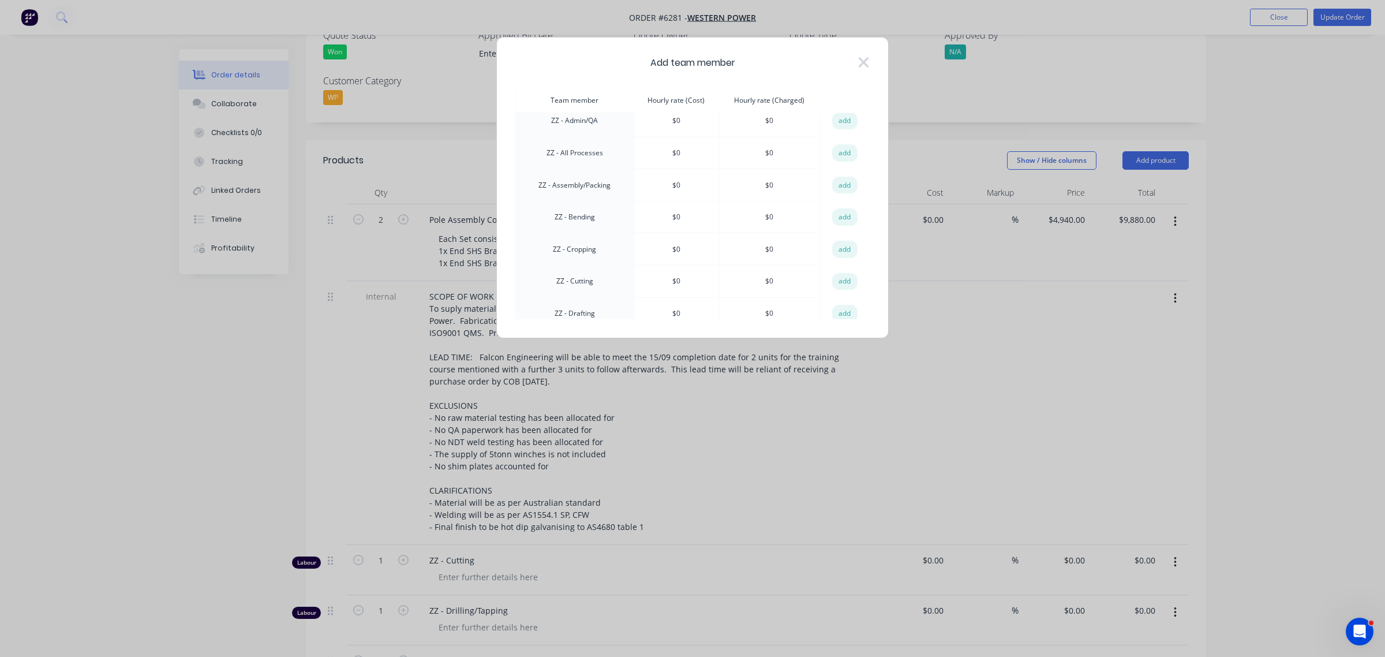
scroll to position [1262, 0]
click at [835, 304] on button "add" at bounding box center [844, 312] width 25 height 17
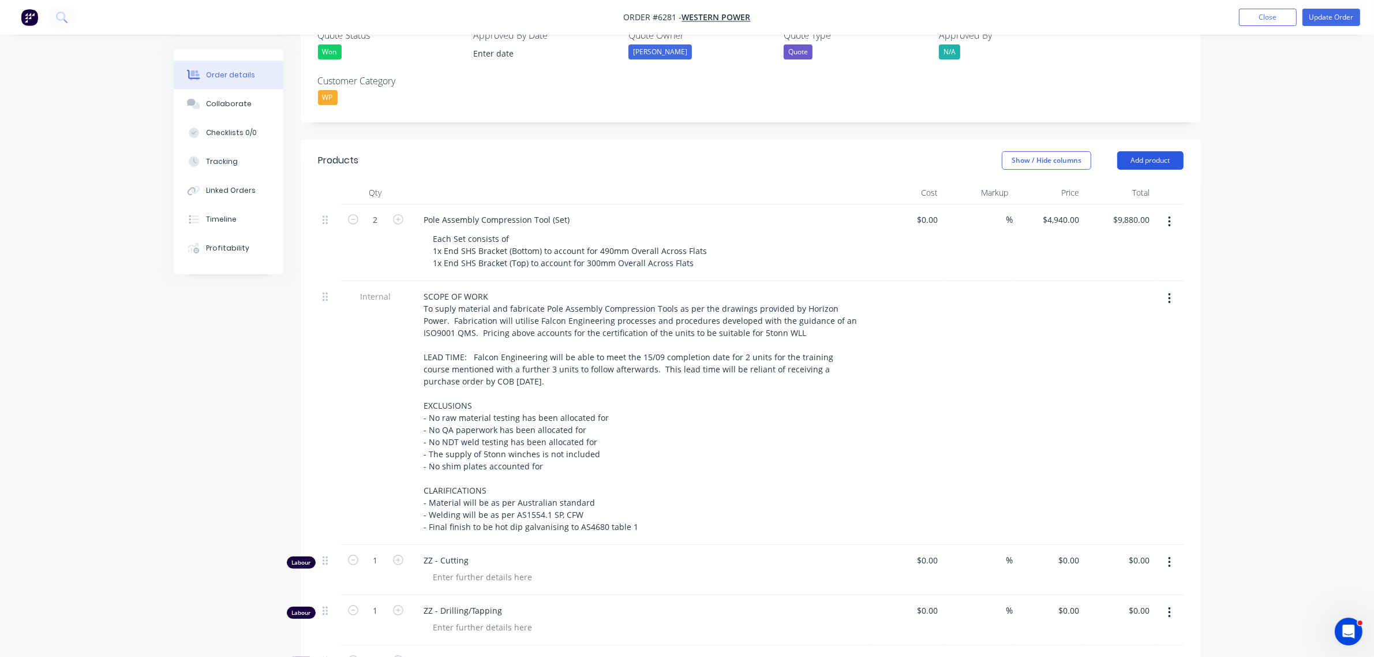
click at [1147, 151] on button "Add product" at bounding box center [1150, 160] width 66 height 18
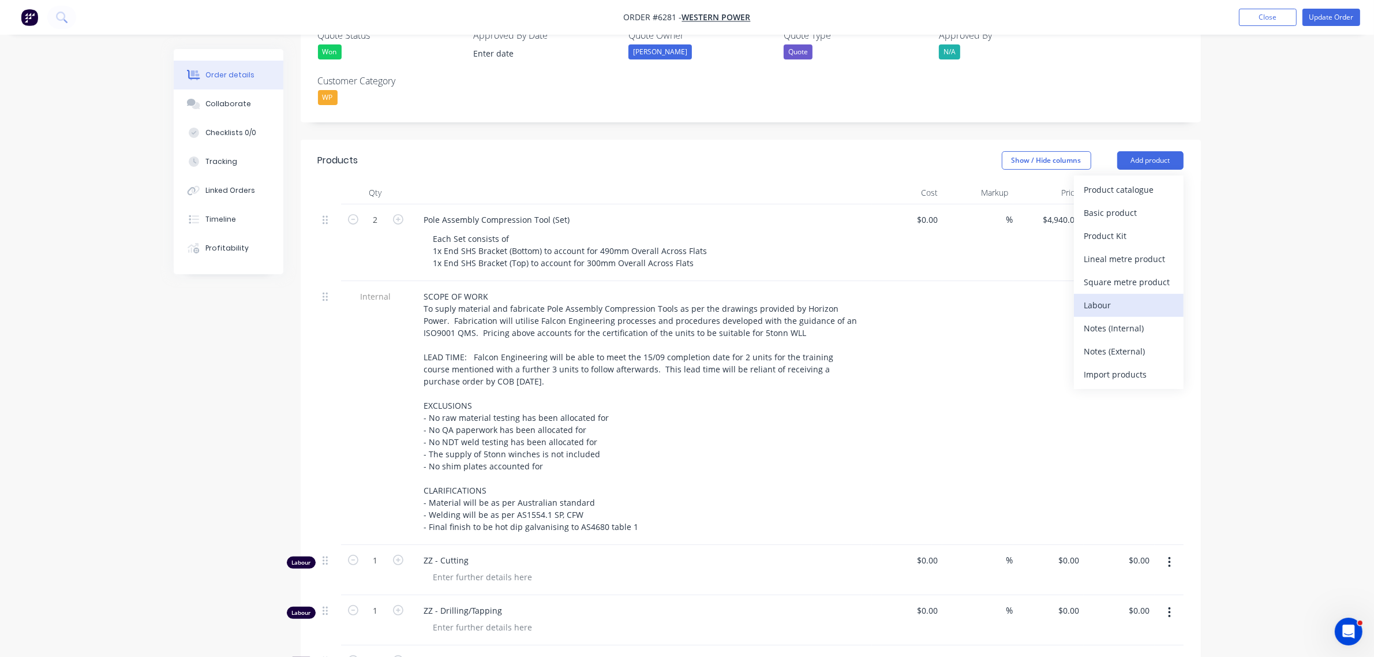
click at [1112, 297] on div "Labour" at bounding box center [1128, 305] width 89 height 17
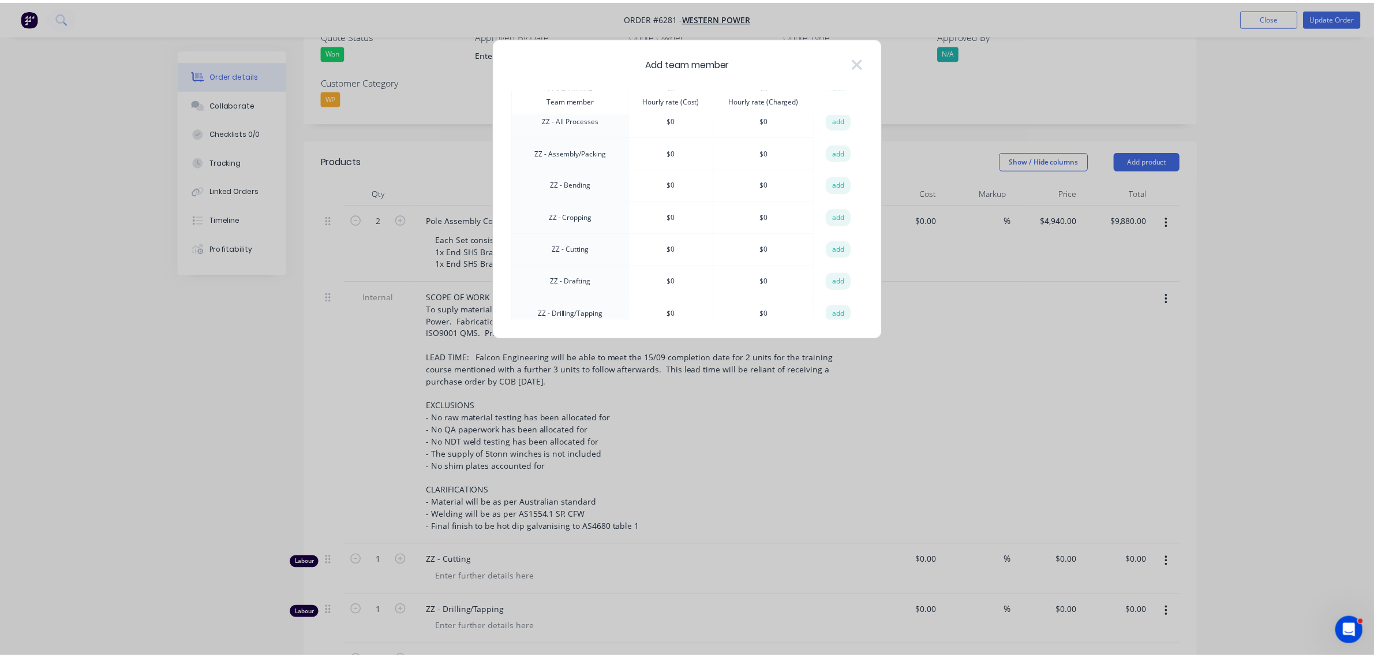
scroll to position [901, 0]
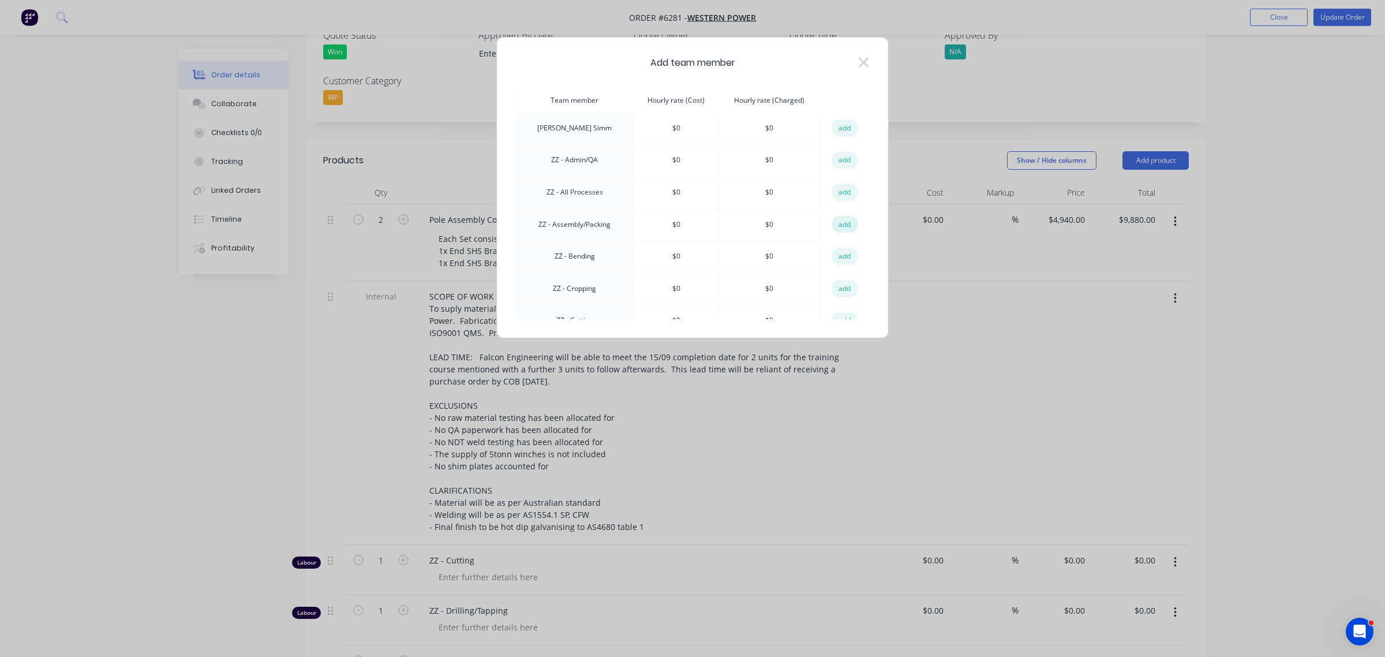
click at [834, 216] on button "add" at bounding box center [844, 224] width 25 height 17
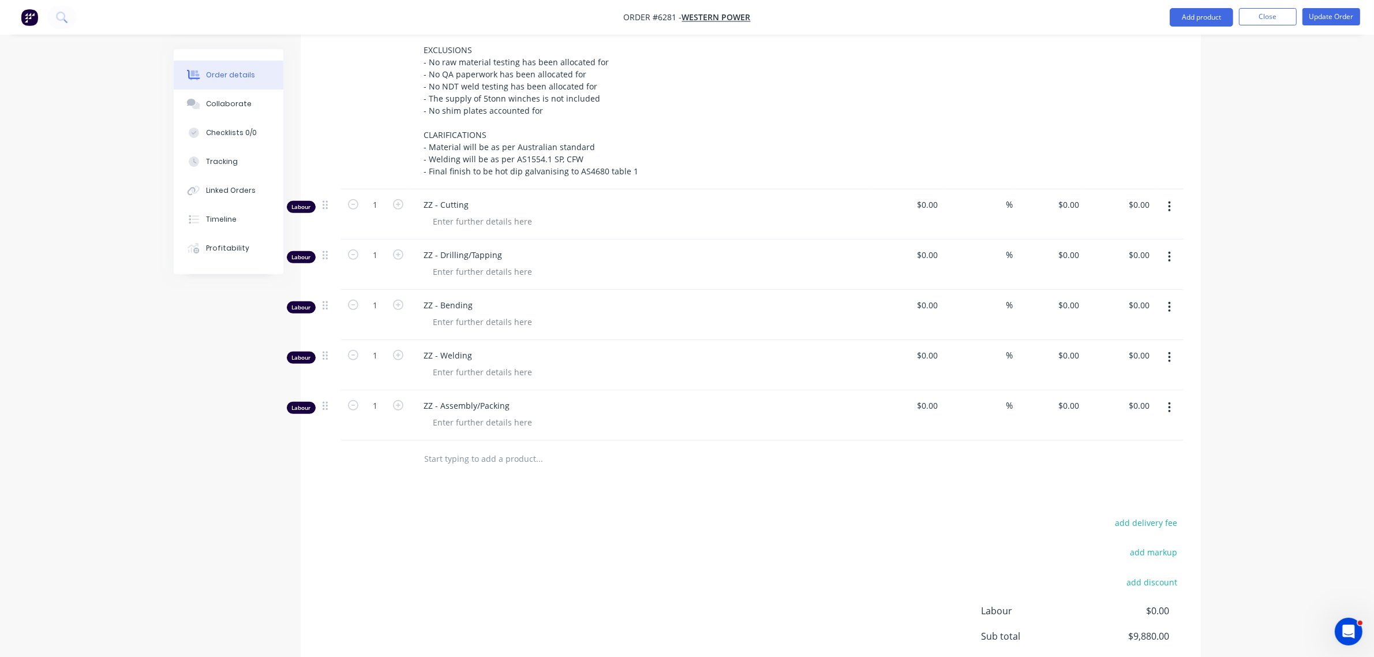
scroll to position [721, 0]
type input "5"
type input "3"
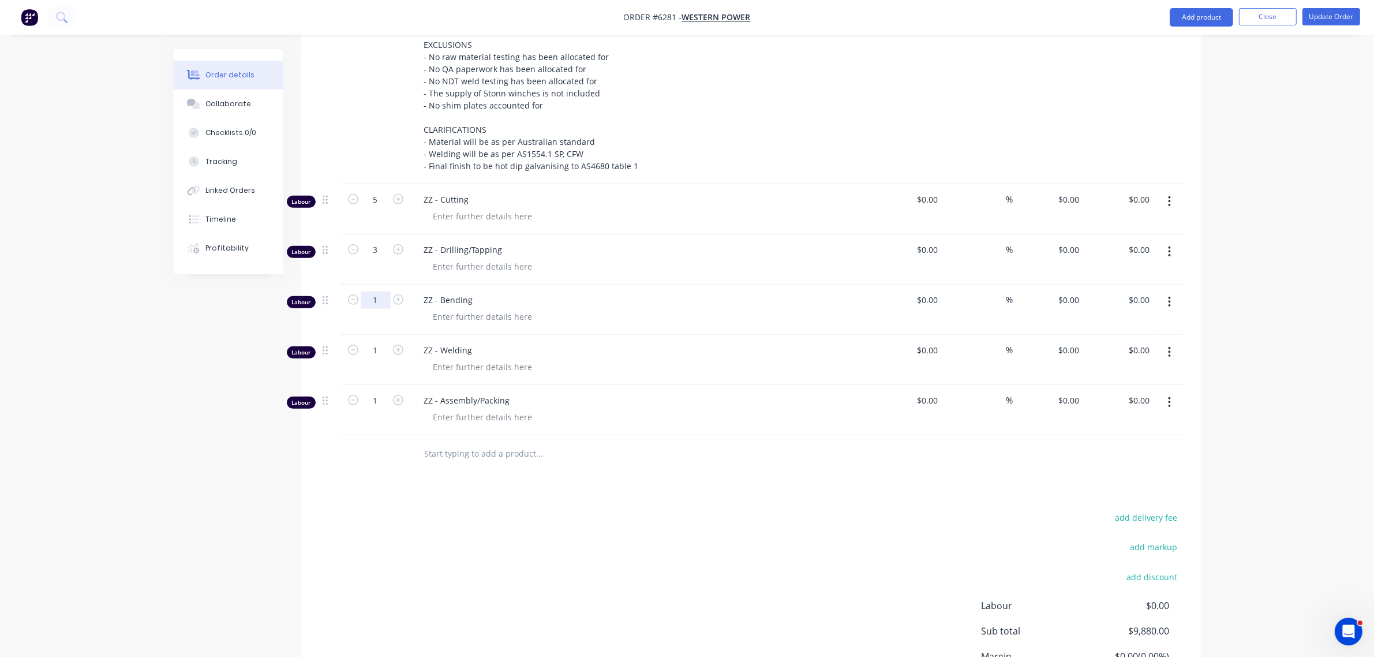
type input "2"
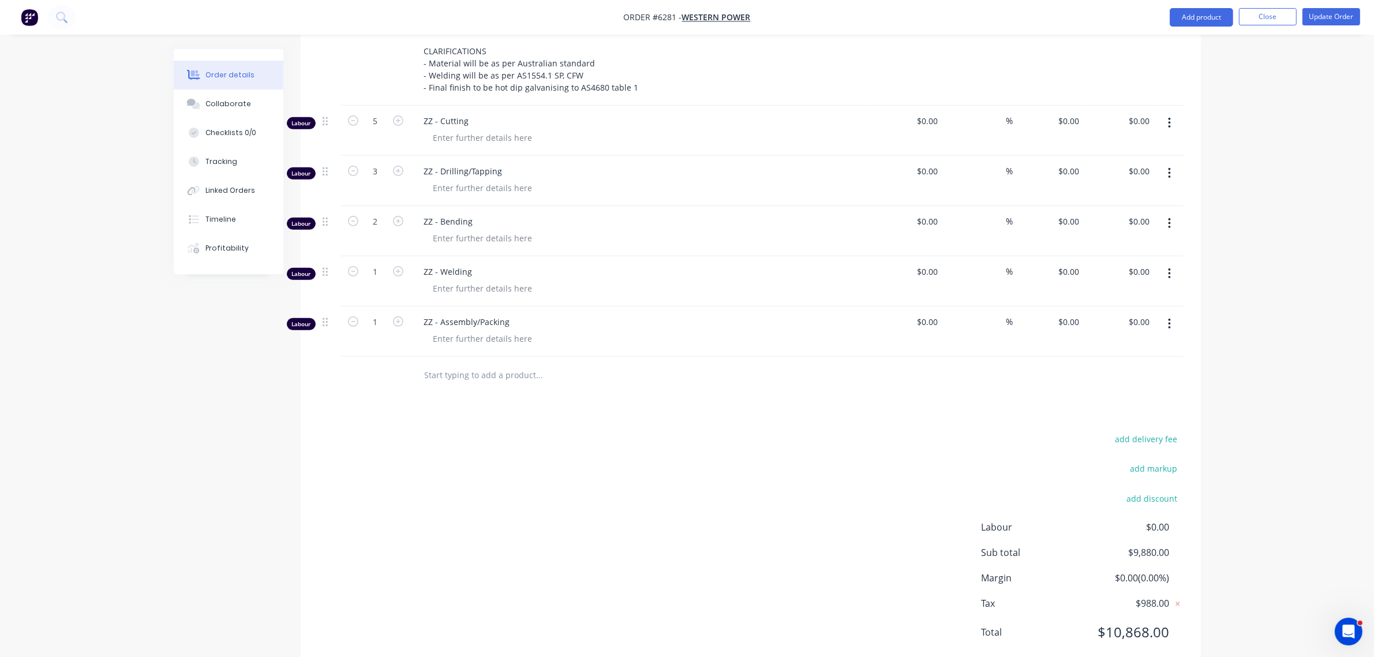
scroll to position [800, 0]
type input "30"
type input "2.5"
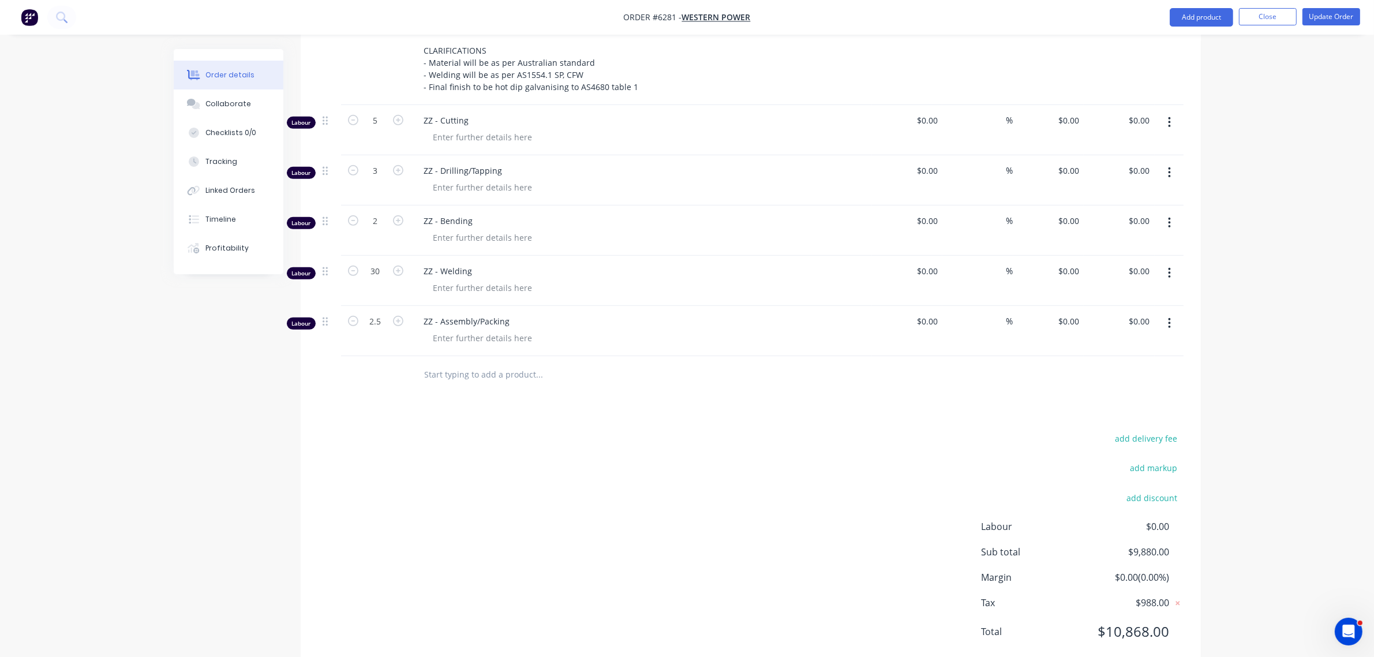
click at [636, 459] on div "add delivery fee add markup add discount Labour $0.00 Sub total $9,880.00 Margi…" at bounding box center [750, 541] width 865 height 223
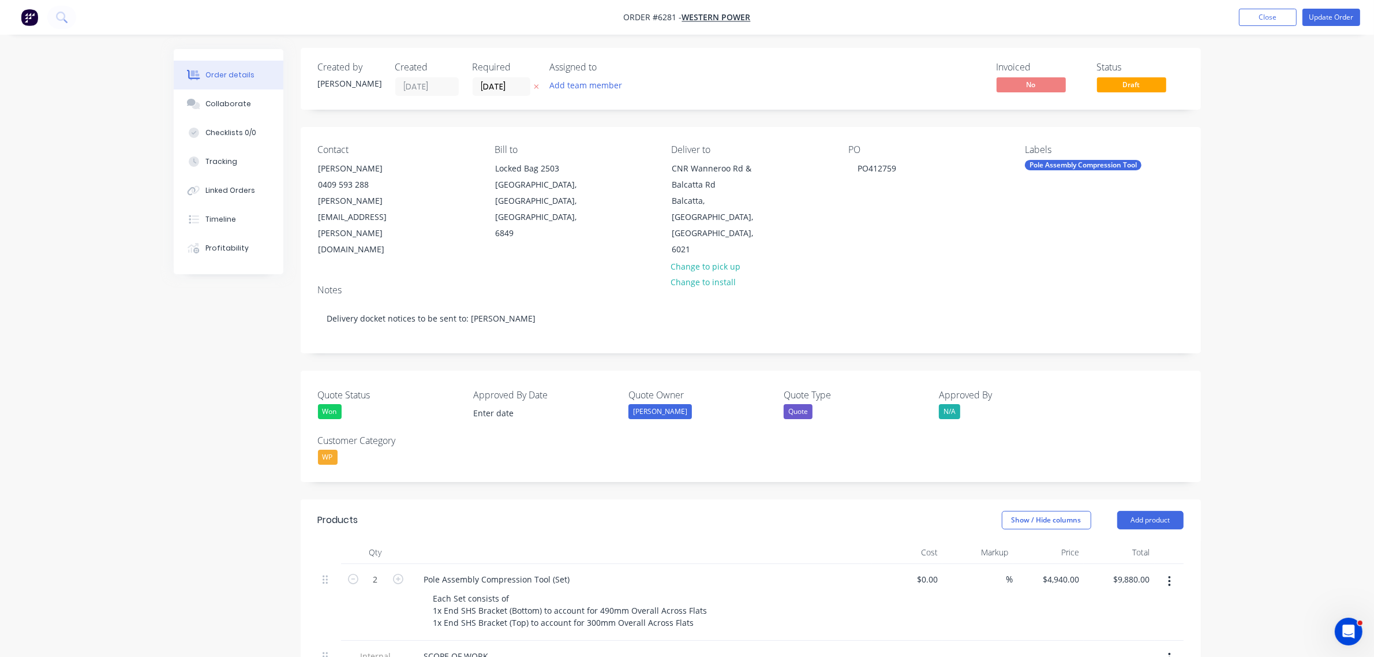
scroll to position [0, 0]
click at [238, 104] on div "Collaborate" at bounding box center [228, 104] width 46 height 10
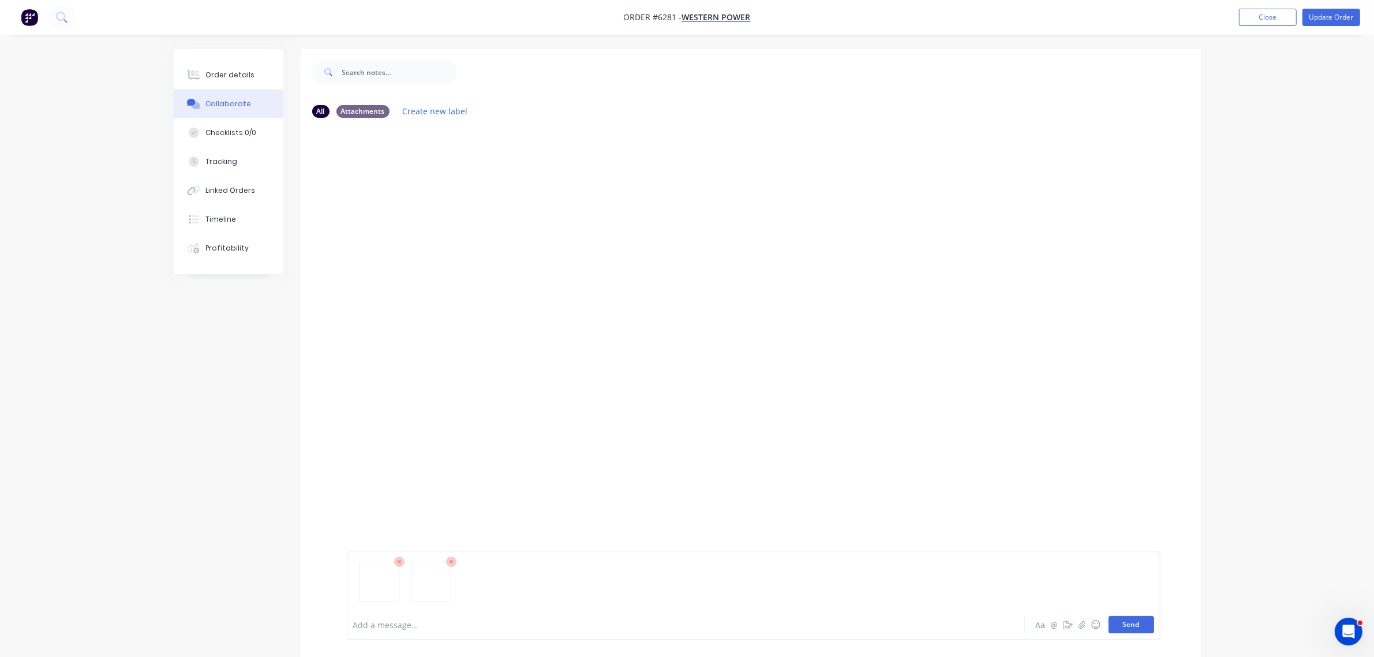
click at [1121, 628] on button "Send" at bounding box center [1131, 624] width 46 height 17
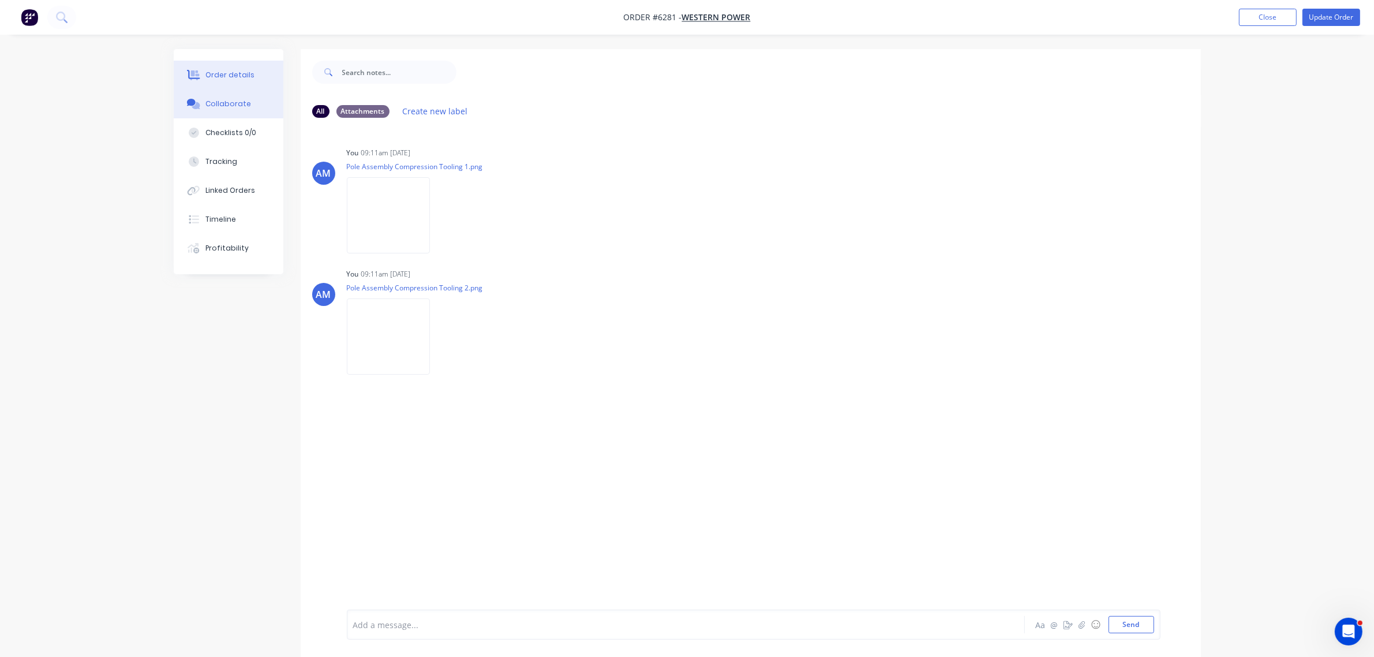
click at [230, 65] on button "Order details" at bounding box center [229, 75] width 110 height 29
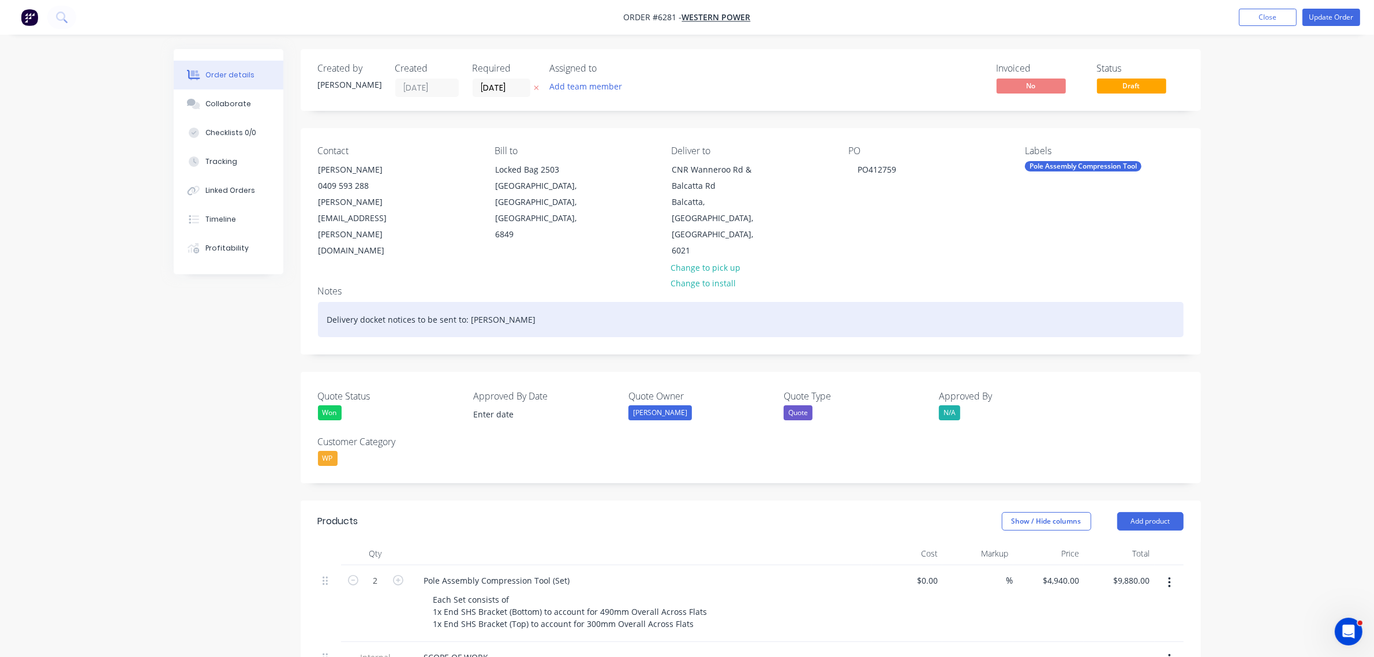
click at [528, 302] on div "Delivery docket notices to be sent to: John Norman" at bounding box center [750, 319] width 865 height 35
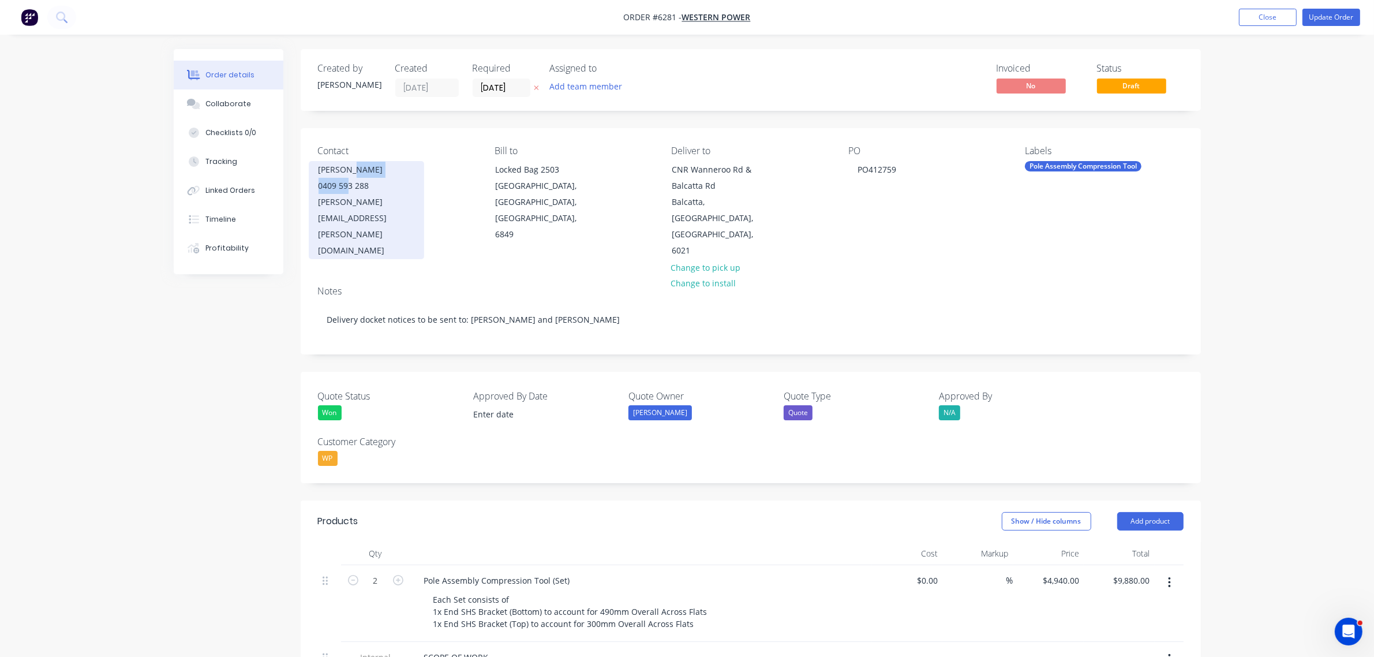
click at [352, 177] on div "John Norman 0409 593 288 john.norman@westernpower.com.au" at bounding box center [366, 210] width 115 height 98
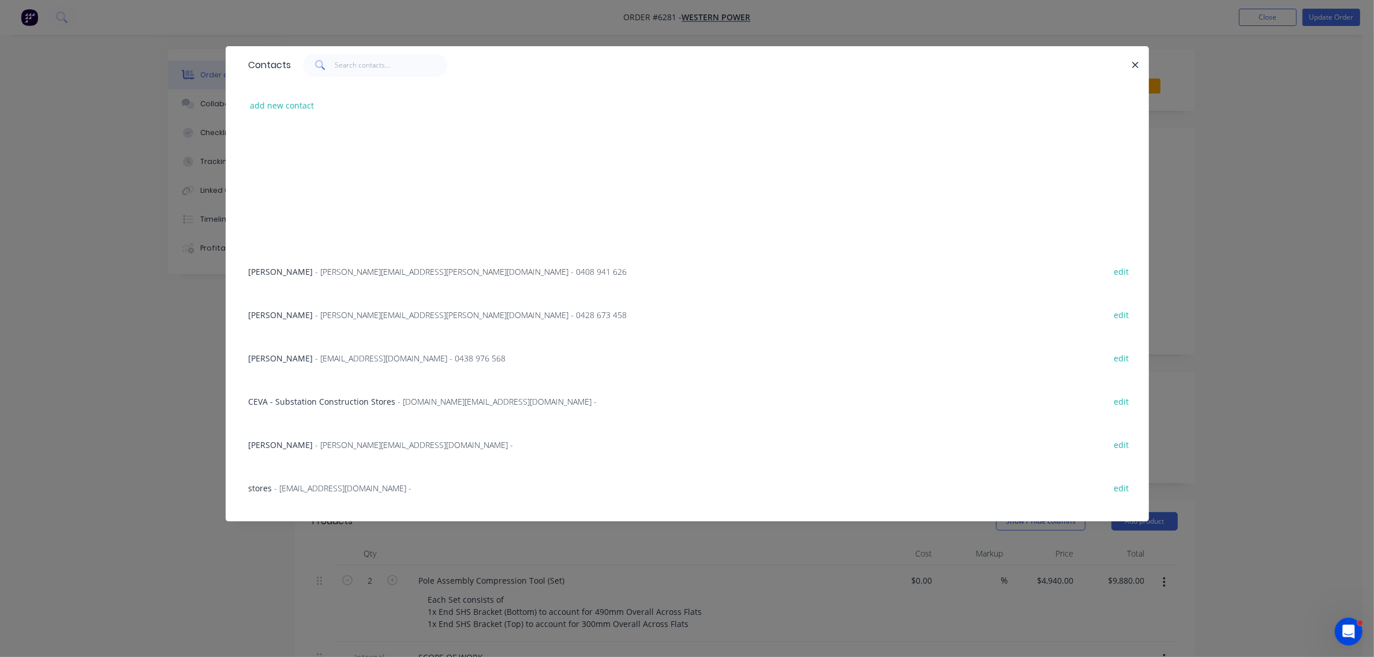
scroll to position [1250, 0]
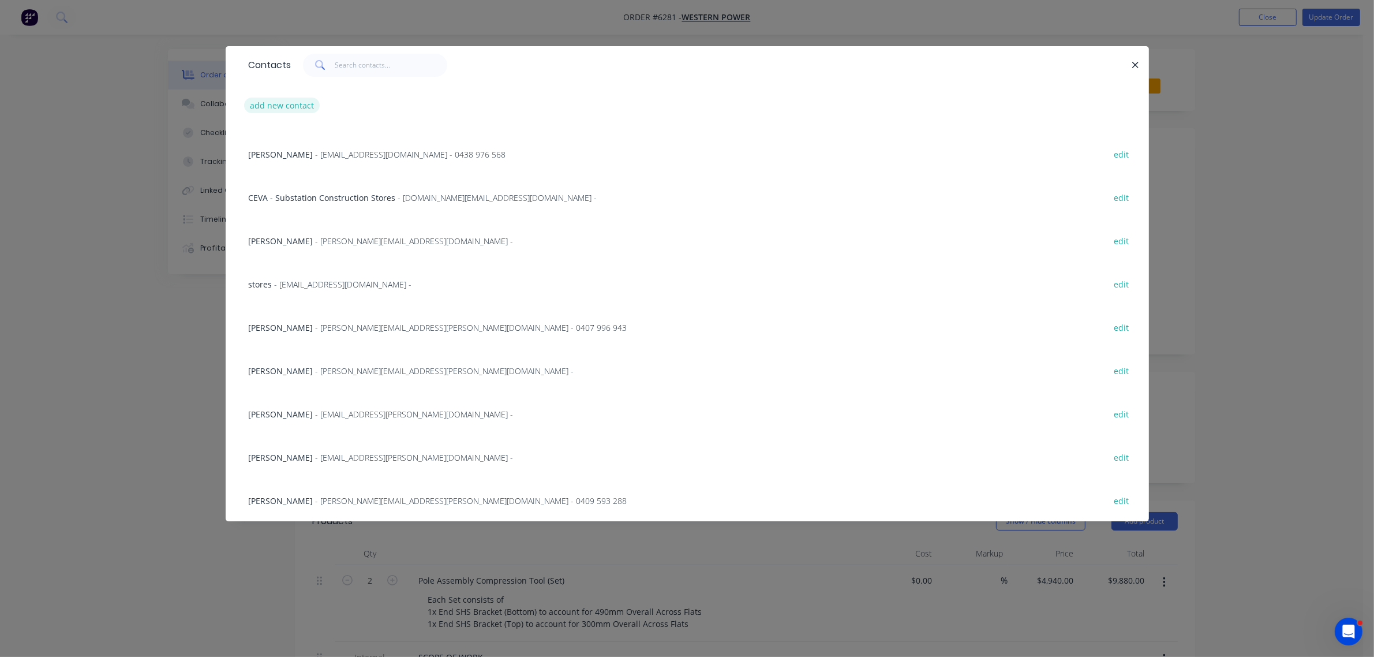
click at [289, 102] on button "add new contact" at bounding box center [282, 106] width 76 height 16
select select "AU"
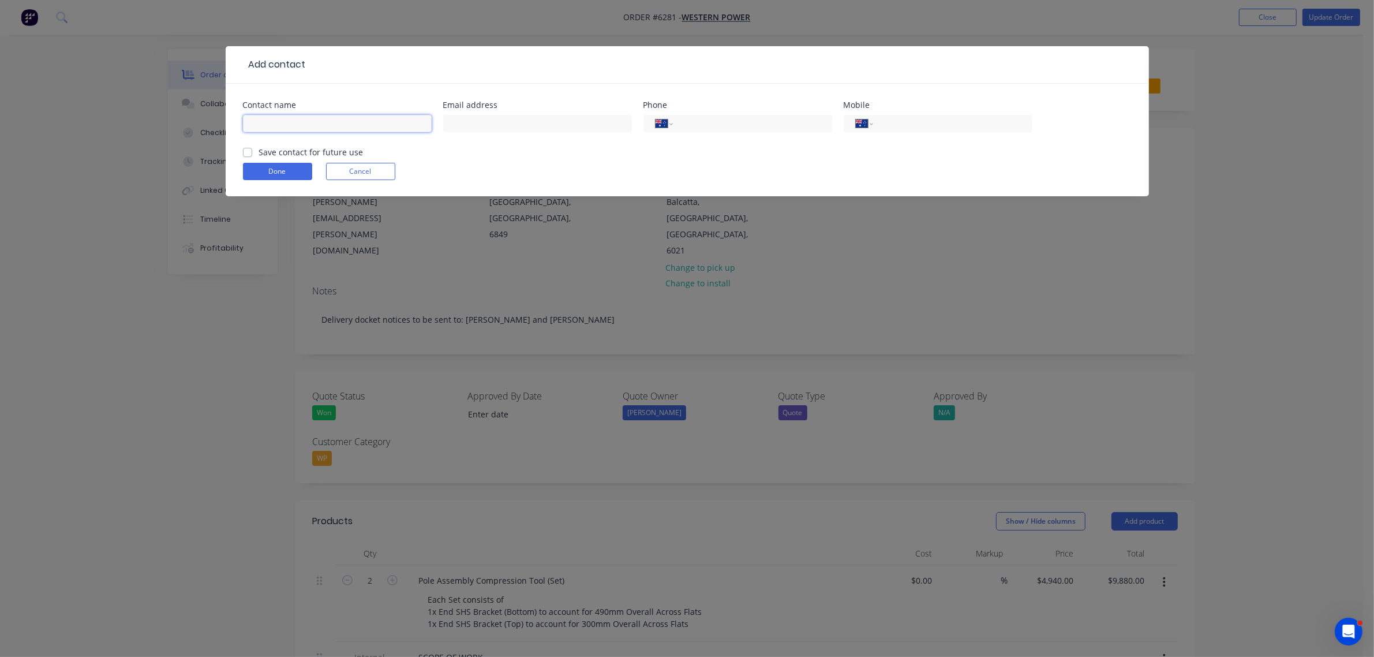
click at [280, 121] on input "text" at bounding box center [337, 123] width 189 height 17
type input "Steve Rutterford"
click at [451, 122] on input "text" at bounding box center [537, 123] width 189 height 17
click at [482, 130] on input "text" at bounding box center [537, 123] width 189 height 17
paste input "steve.rutterford@westernpower.com.au"
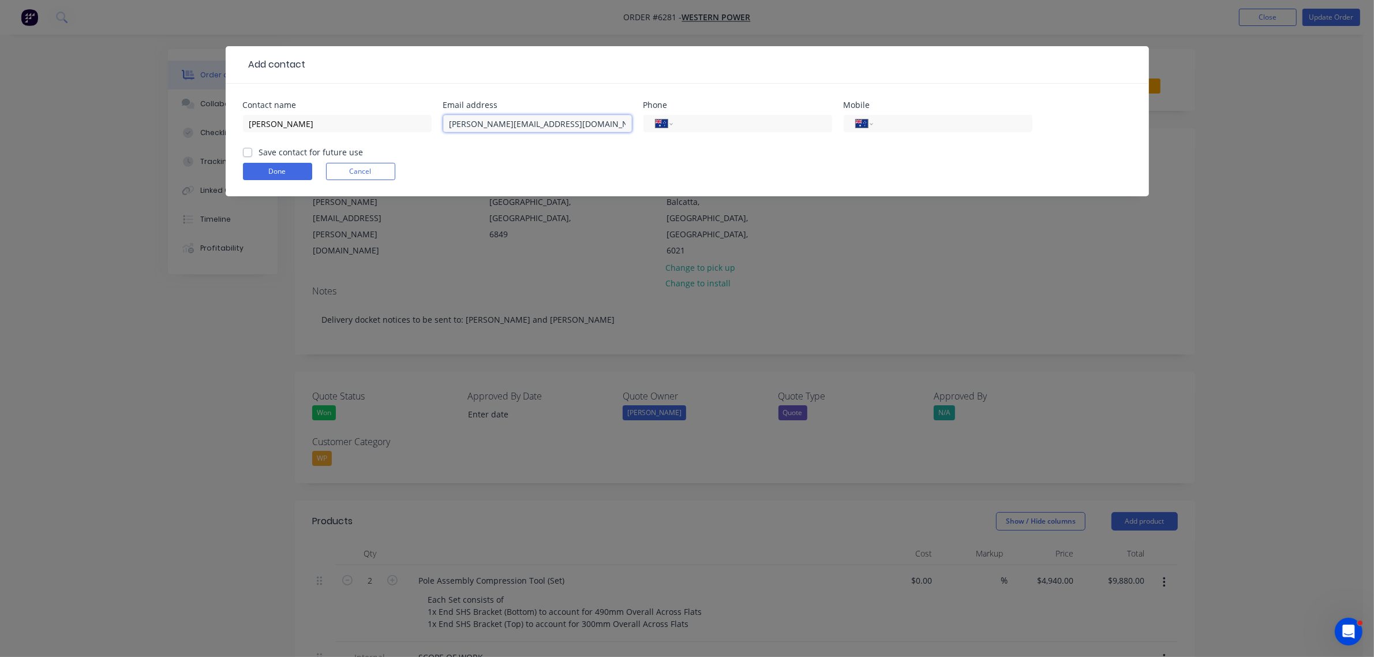
type input "steve.rutterford@westernpower.com.au"
click at [259, 151] on label "Save contact for future use" at bounding box center [311, 152] width 104 height 12
click at [248, 151] on input "Save contact for future use" at bounding box center [247, 151] width 9 height 11
checkbox input "true"
click at [260, 175] on button "Done" at bounding box center [277, 171] width 69 height 17
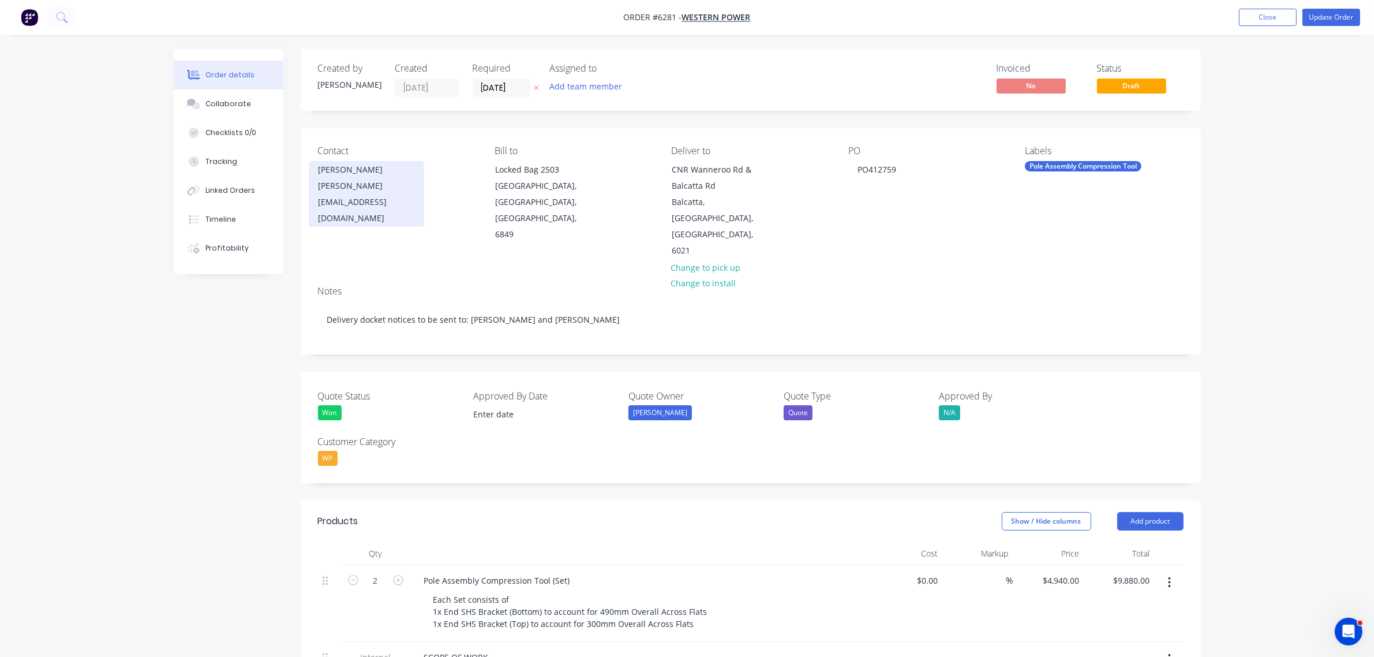
click at [369, 179] on div "steve.rutterford@westernpower.com.au" at bounding box center [366, 202] width 96 height 48
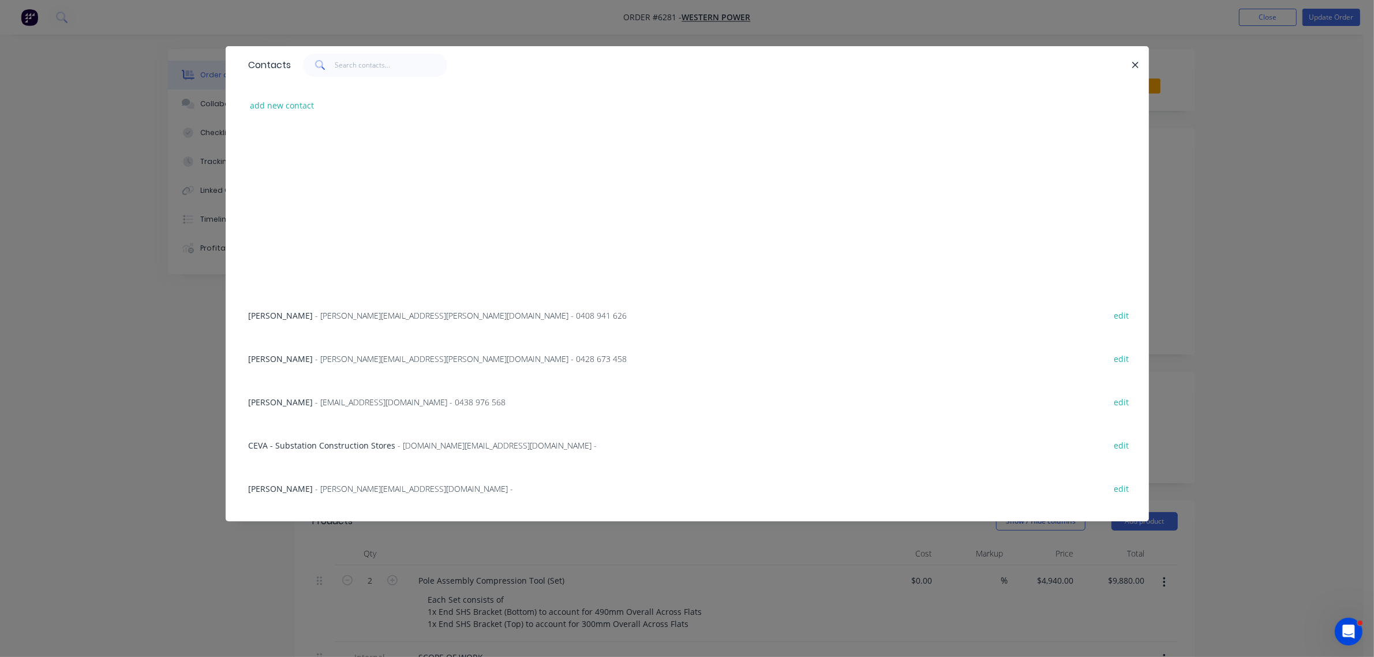
scroll to position [1293, 0]
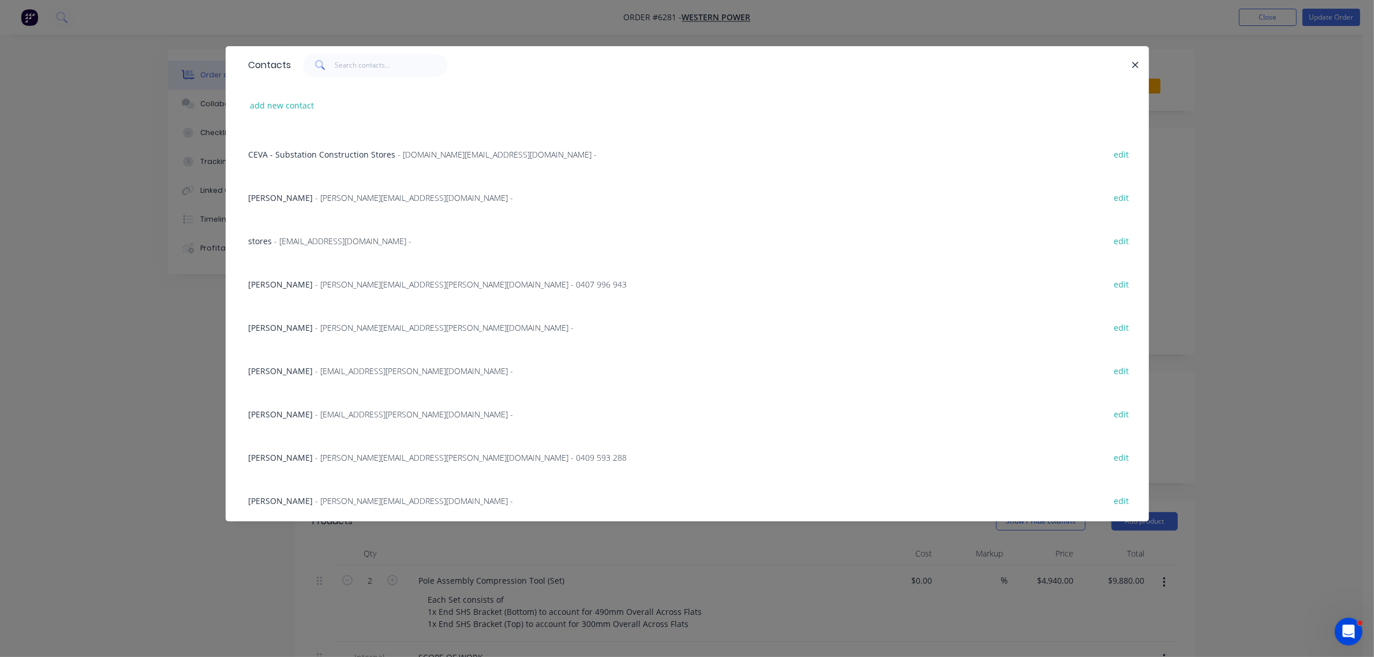
click at [324, 454] on span "- john.norman@westernpower.com.au - 0409 593 288" at bounding box center [472, 457] width 312 height 11
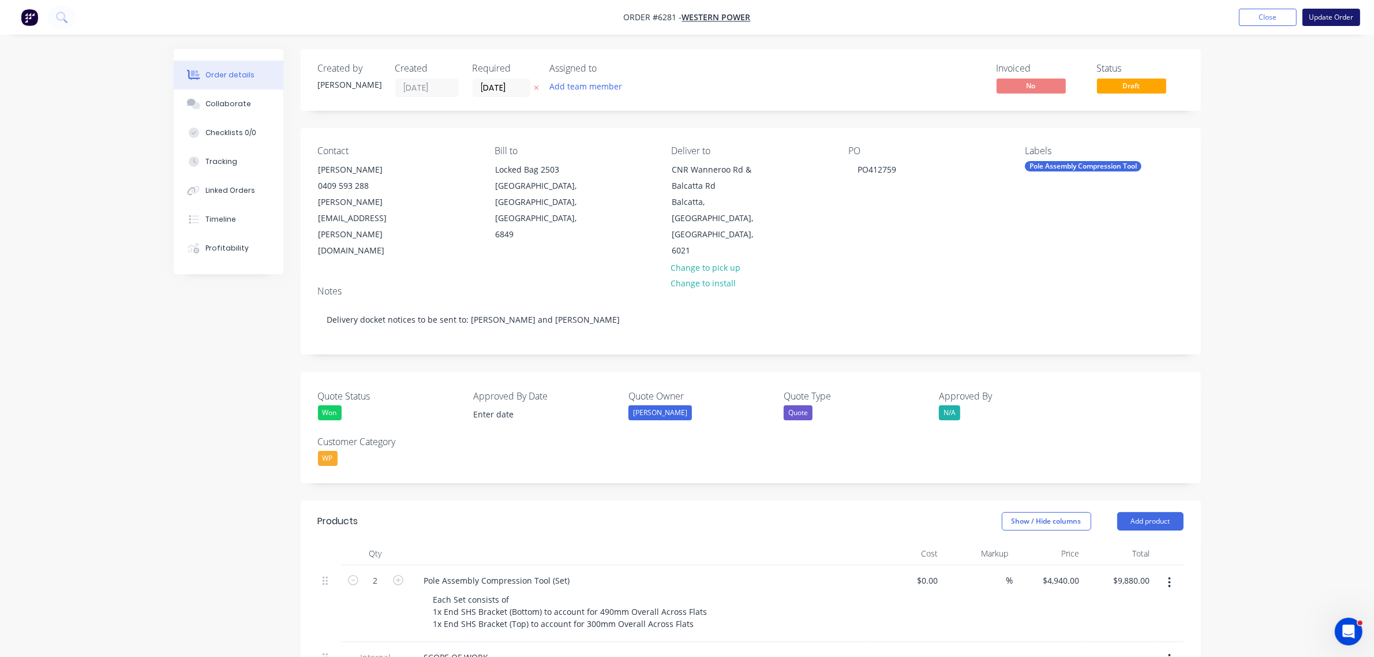
click at [1337, 18] on button "Update Order" at bounding box center [1331, 17] width 58 height 17
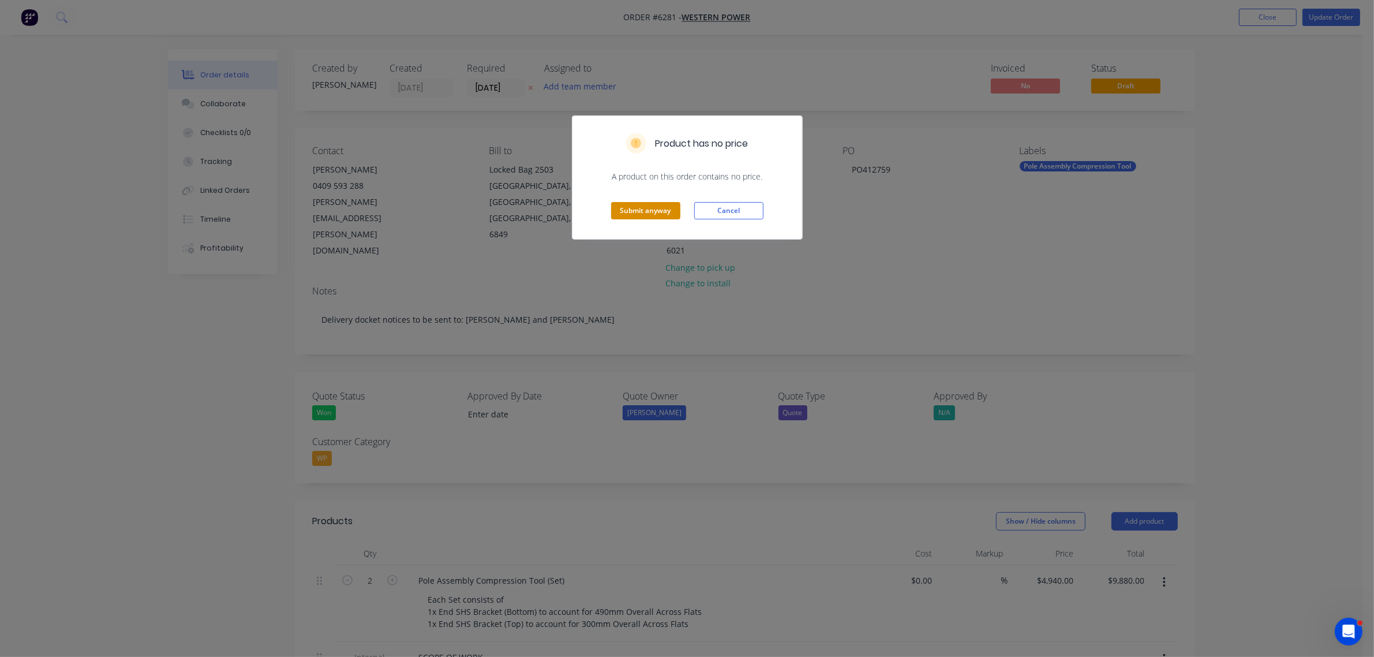
click at [644, 209] on button "Submit anyway" at bounding box center [645, 210] width 69 height 17
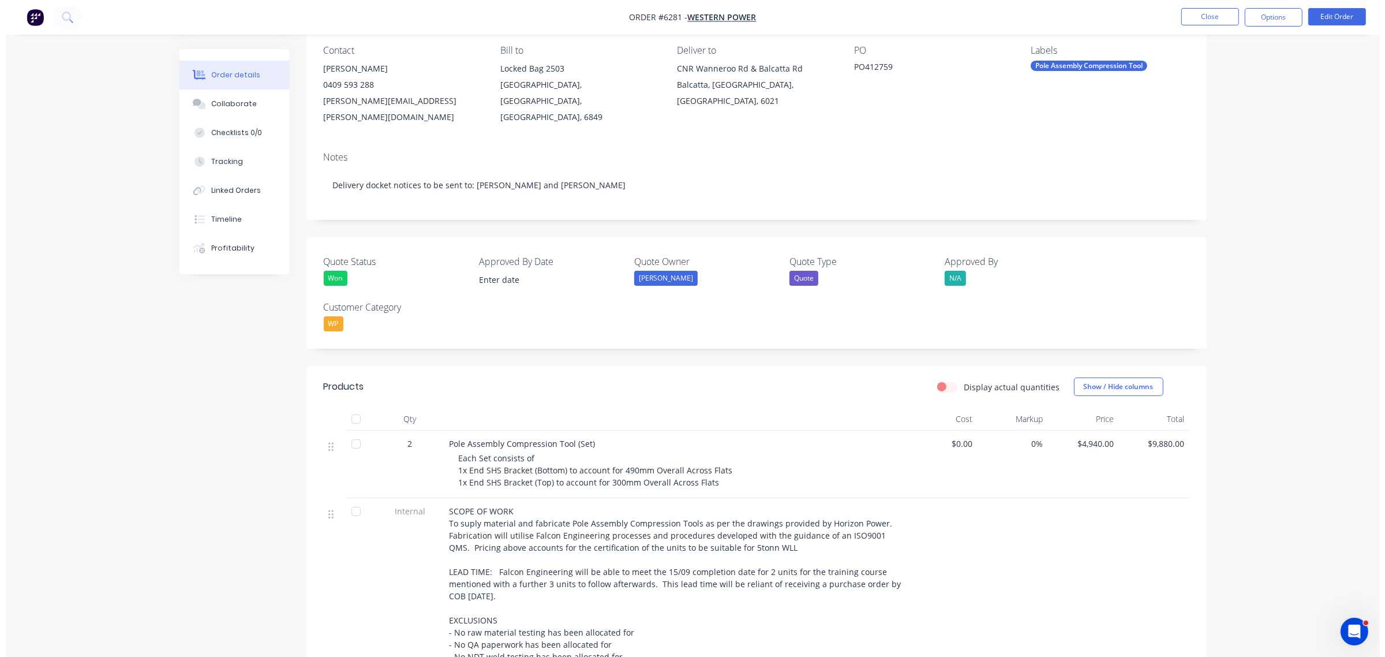
scroll to position [0, 0]
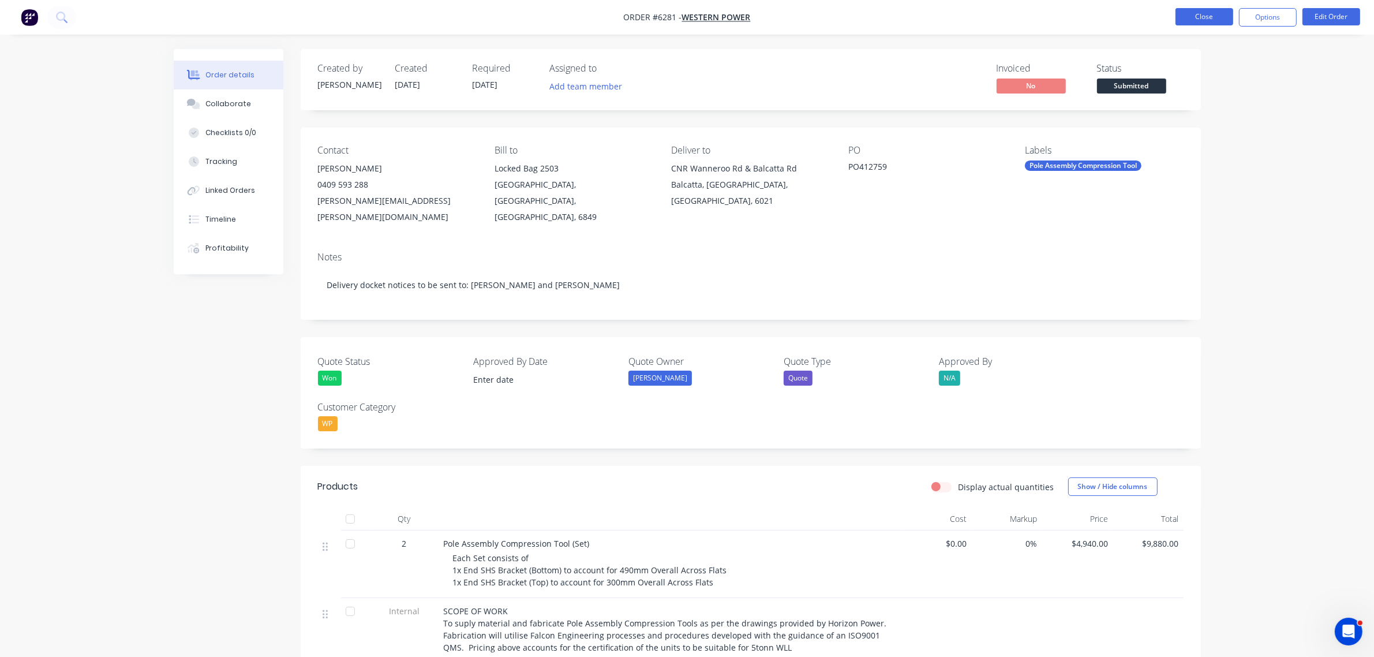
click at [1182, 17] on button "Close" at bounding box center [1204, 16] width 58 height 17
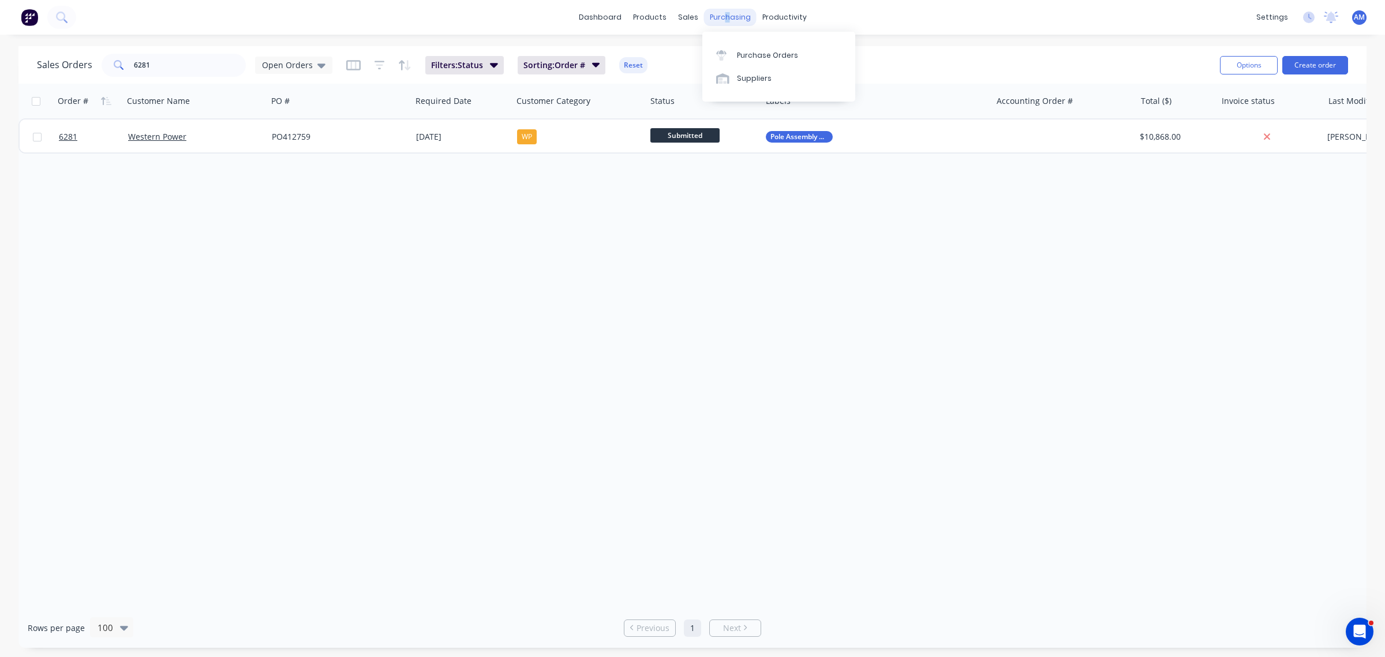
drag, startPoint x: 725, startPoint y: 18, endPoint x: 734, endPoint y: 47, distance: 30.3
click at [725, 19] on div "purchasing" at bounding box center [730, 17] width 53 height 17
click at [739, 52] on div "Purchase Orders" at bounding box center [767, 55] width 61 height 10
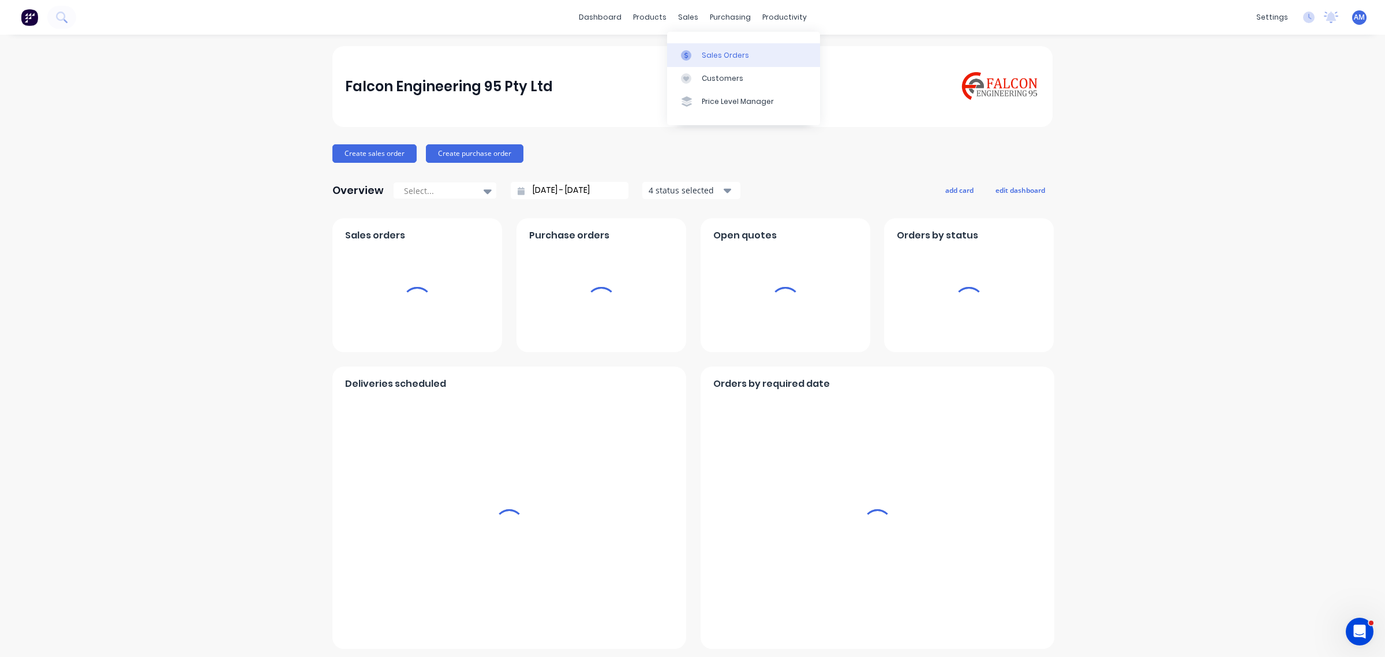
click at [716, 55] on div "Sales Orders" at bounding box center [725, 55] width 47 height 10
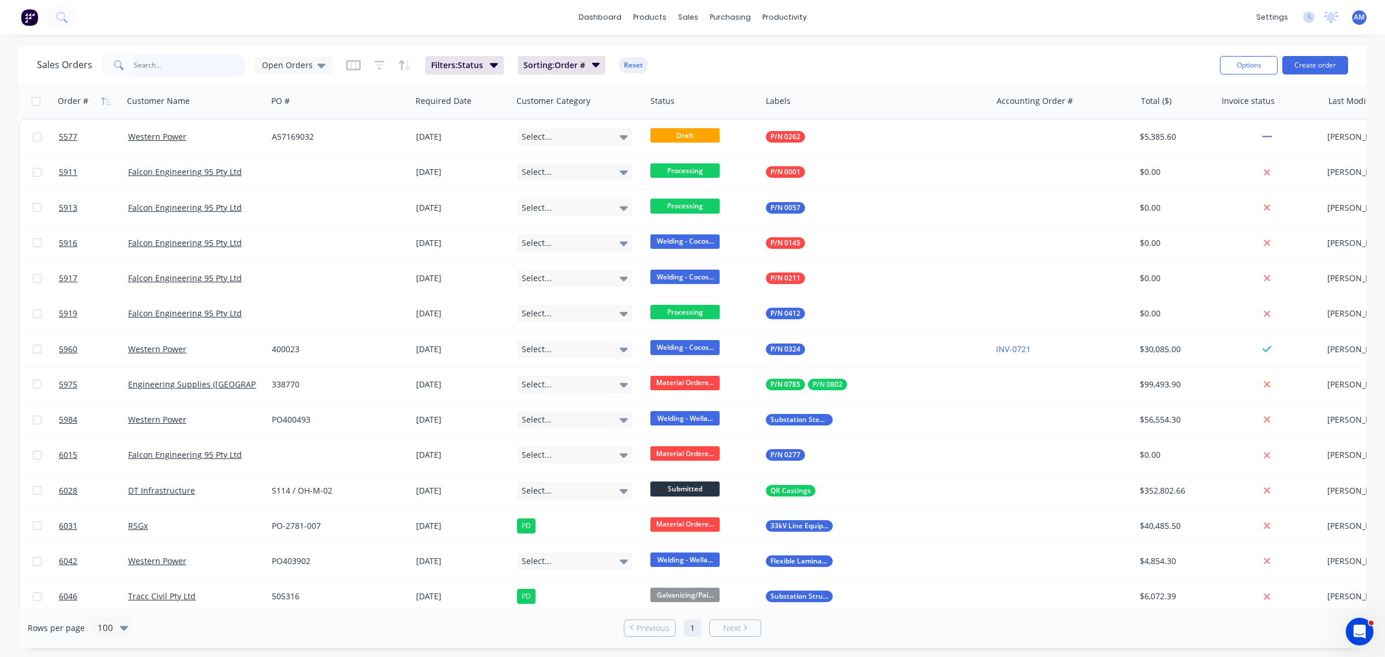
click at [151, 75] on input "text" at bounding box center [190, 65] width 113 height 23
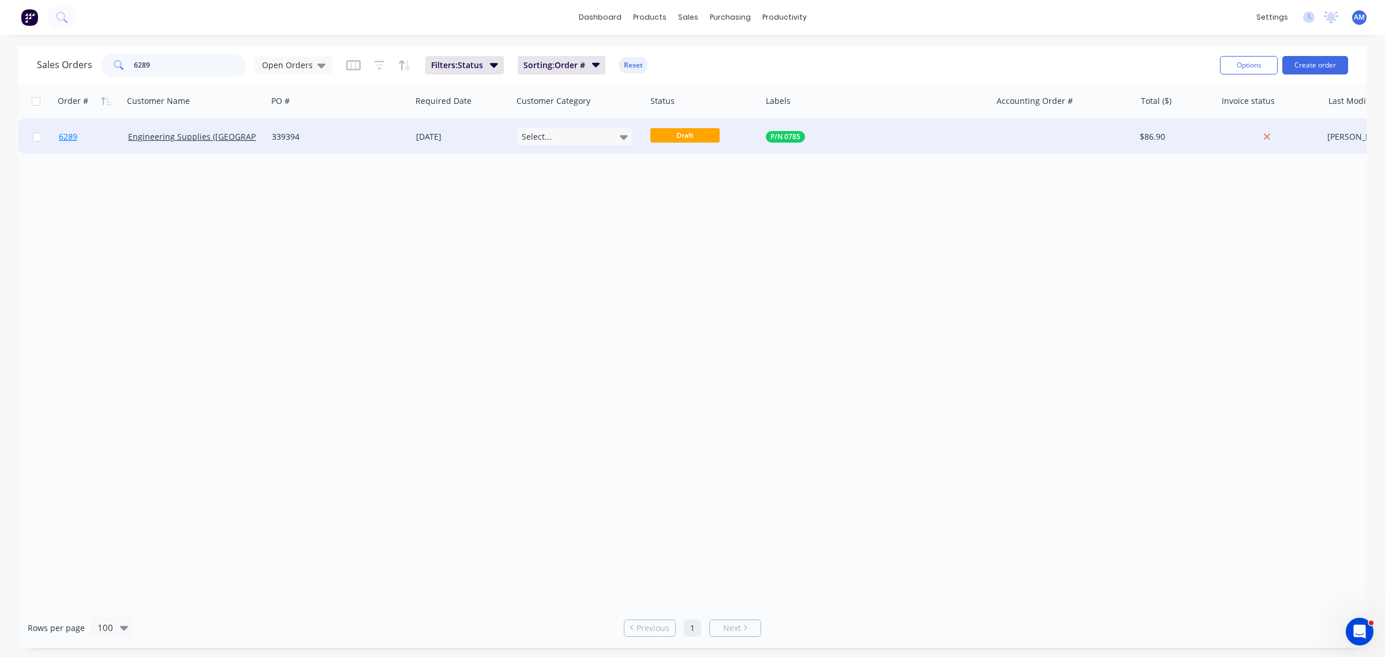
type input "6289"
click at [95, 133] on link "6289" at bounding box center [93, 136] width 69 height 35
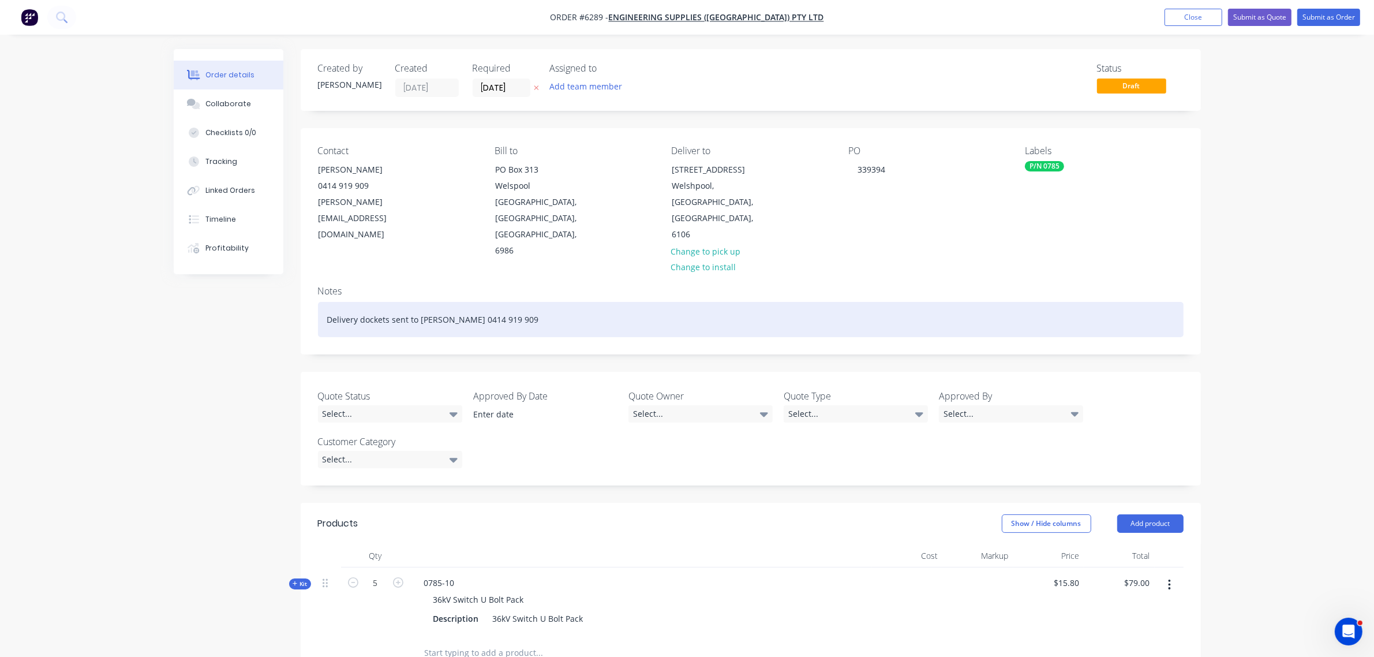
drag, startPoint x: 478, startPoint y: 270, endPoint x: 568, endPoint y: 273, distance: 90.6
click at [568, 302] on div "Delivery dockets sent to [PERSON_NAME] 0414 919 909" at bounding box center [750, 319] width 865 height 35
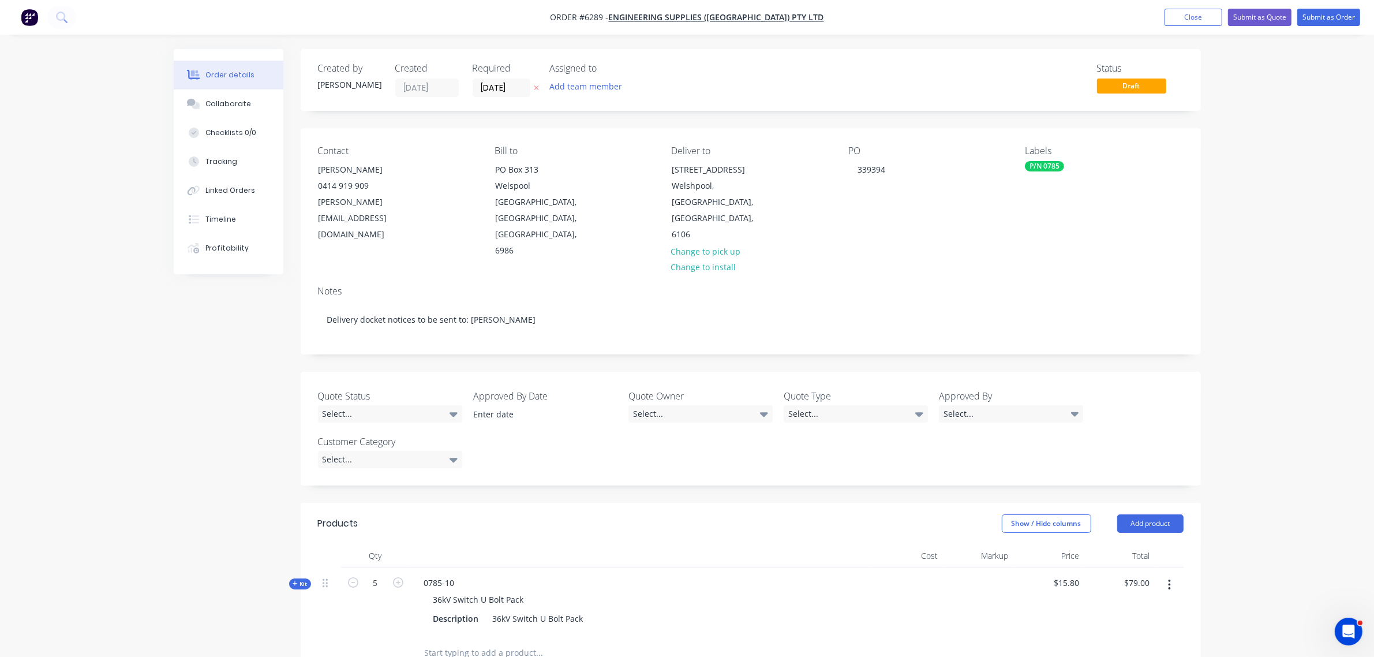
drag, startPoint x: 1178, startPoint y: 18, endPoint x: 1118, endPoint y: 59, distance: 72.6
click at [1179, 18] on button "Close" at bounding box center [1193, 17] width 58 height 17
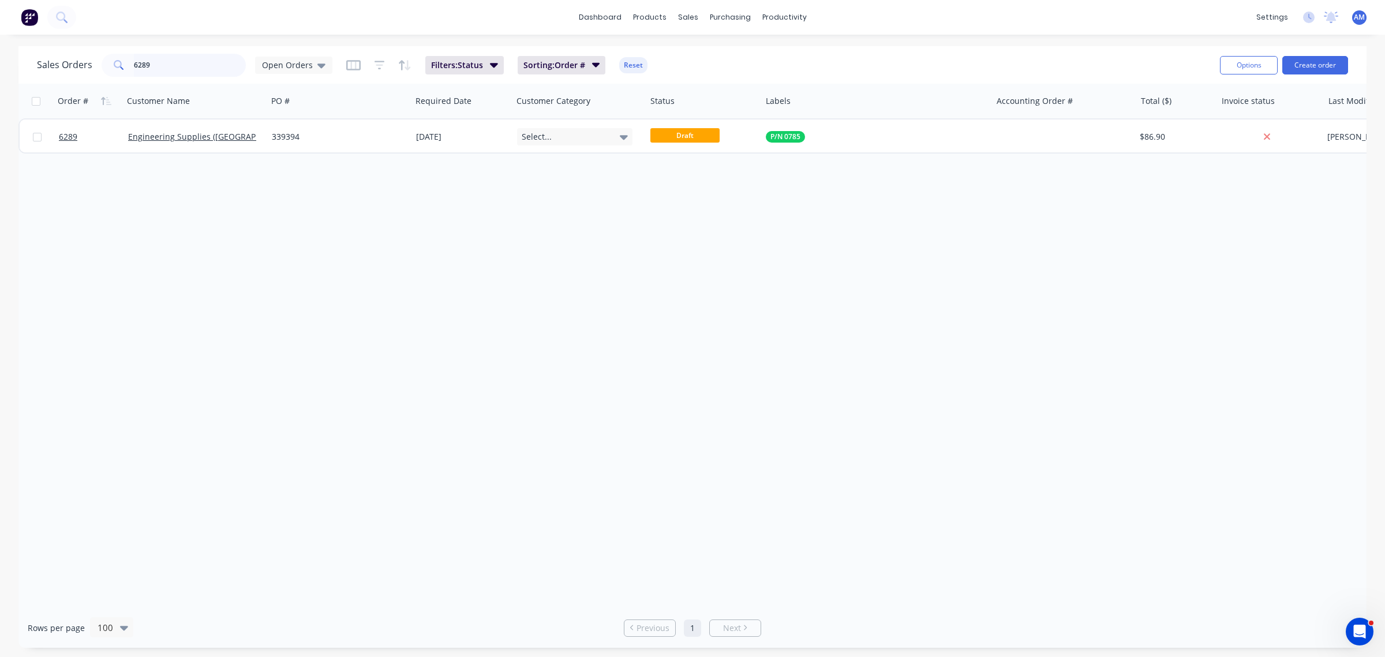
click at [168, 56] on input "6289" at bounding box center [190, 65] width 113 height 23
drag, startPoint x: 33, startPoint y: 78, endPoint x: -11, endPoint y: 94, distance: 47.3
click at [0, 94] on html "dashboard products sales purchasing productivity dashboard products Product Cat…" at bounding box center [692, 328] width 1385 height 657
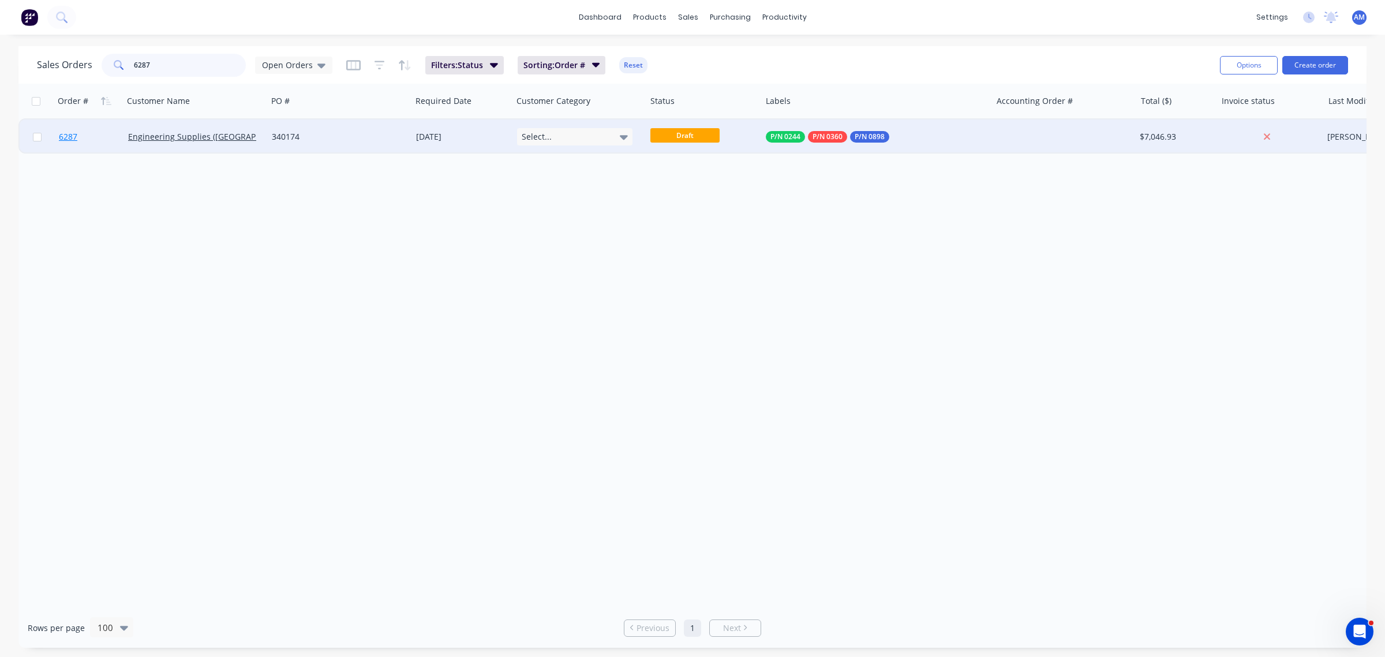
type input "6287"
click at [99, 136] on link "6287" at bounding box center [93, 136] width 69 height 35
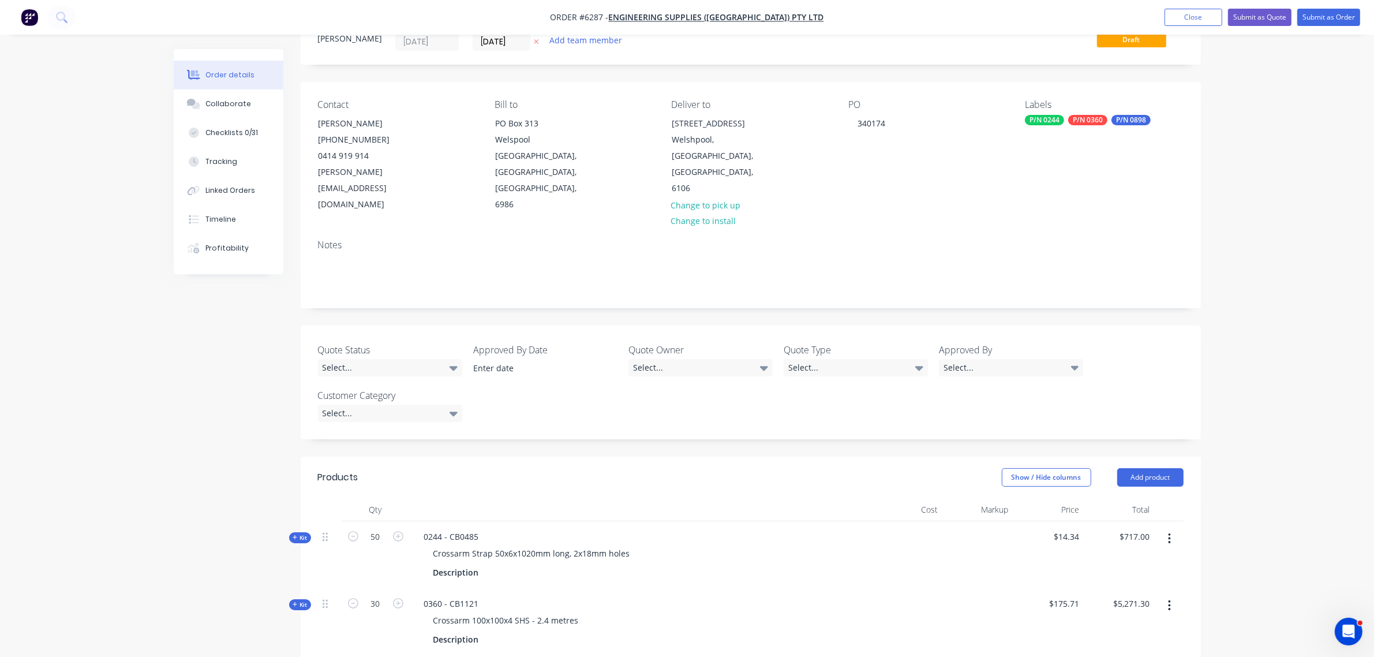
scroll to position [72, 0]
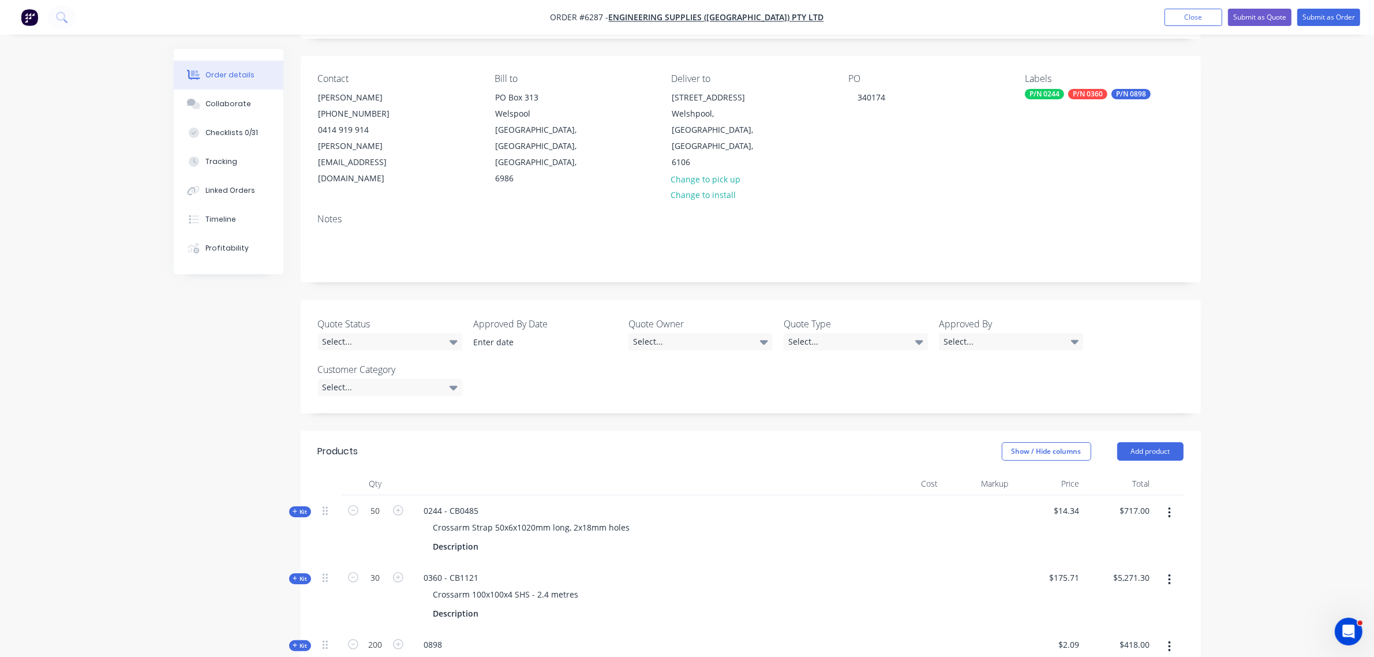
click at [1134, 91] on div "P/N 0898" at bounding box center [1130, 94] width 39 height 10
click at [1171, 237] on button "edit" at bounding box center [1178, 241] width 15 height 12
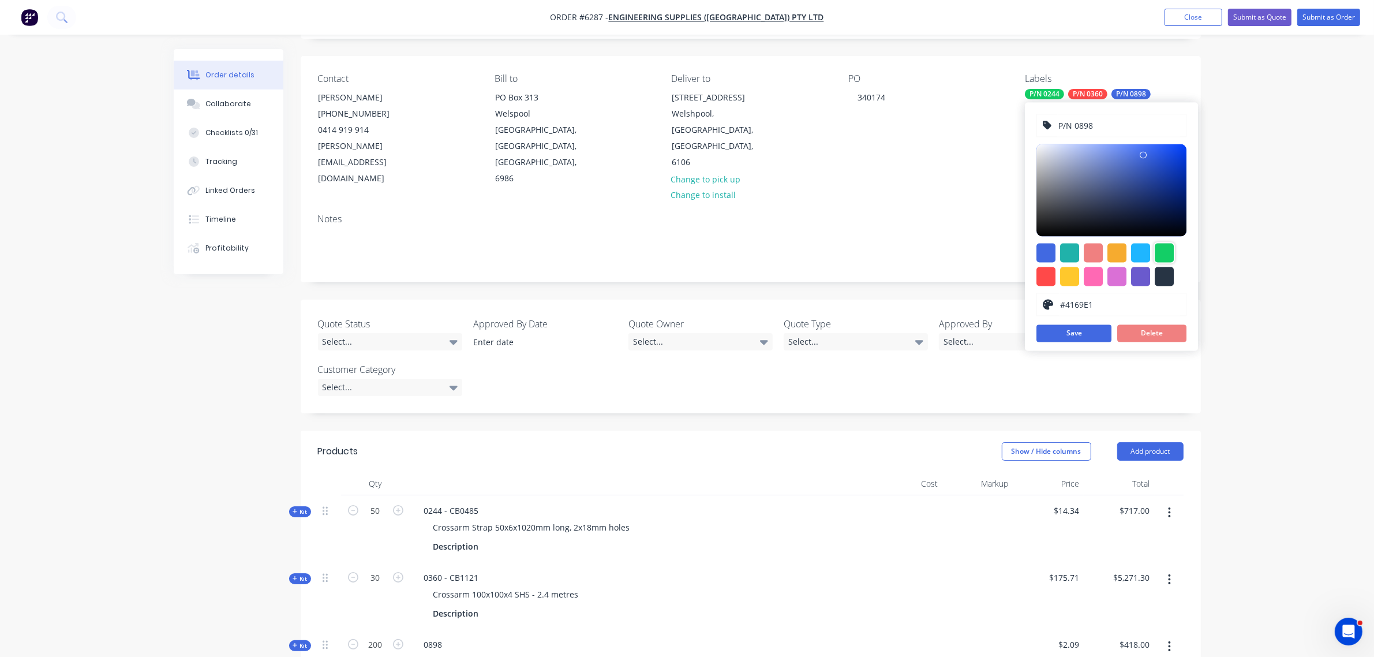
click at [1163, 260] on div at bounding box center [1163, 252] width 19 height 19
type input "#13CE66"
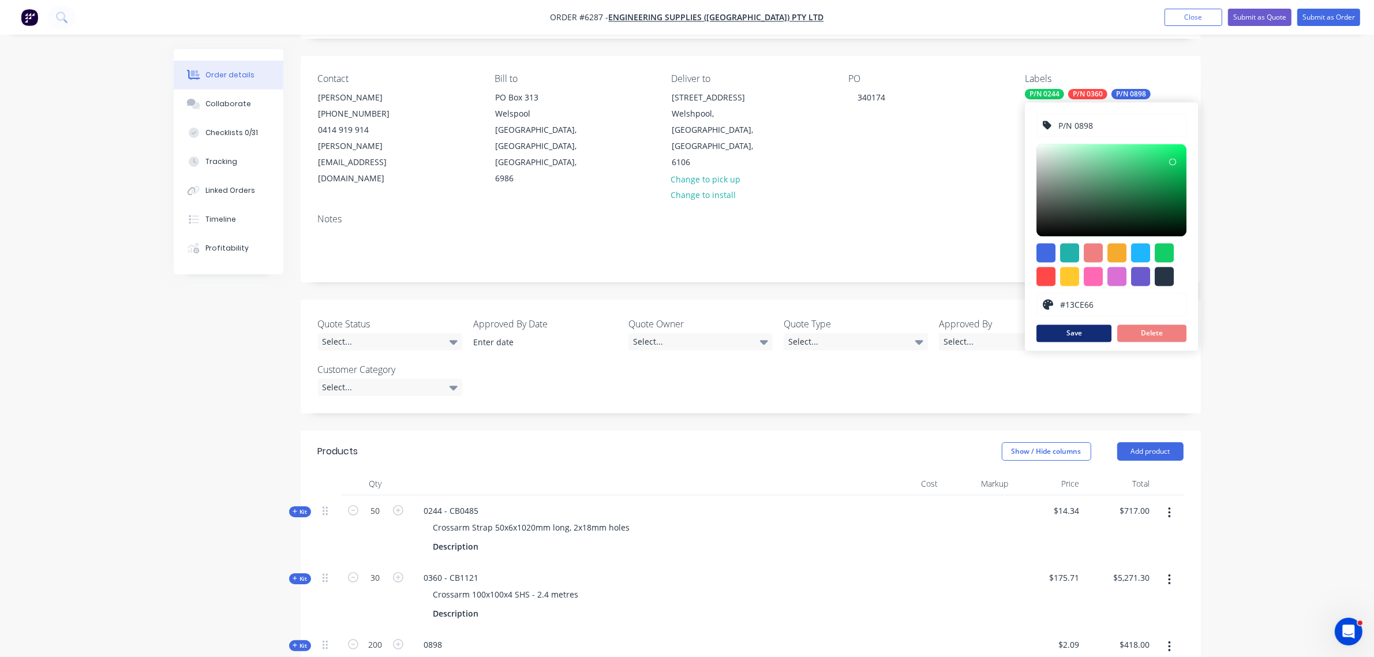
click at [1082, 335] on button "Save" at bounding box center [1073, 333] width 75 height 17
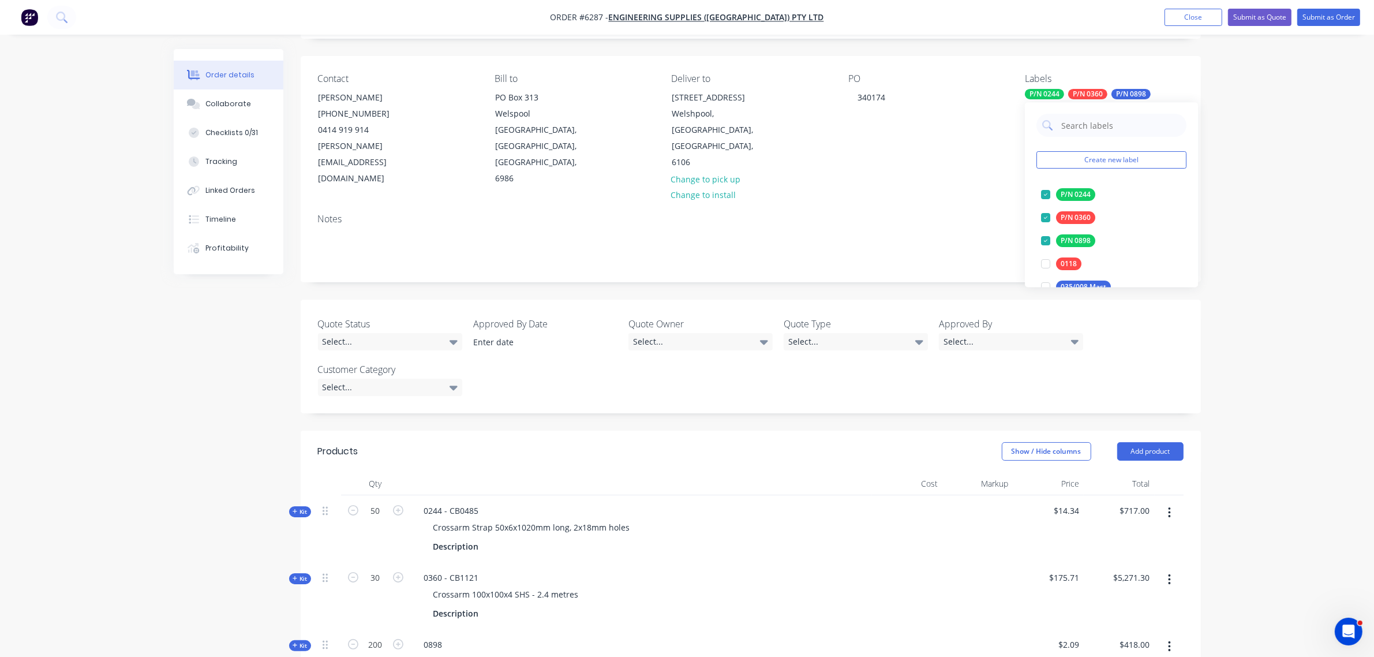
click at [974, 204] on div "Notes" at bounding box center [751, 242] width 900 height 77
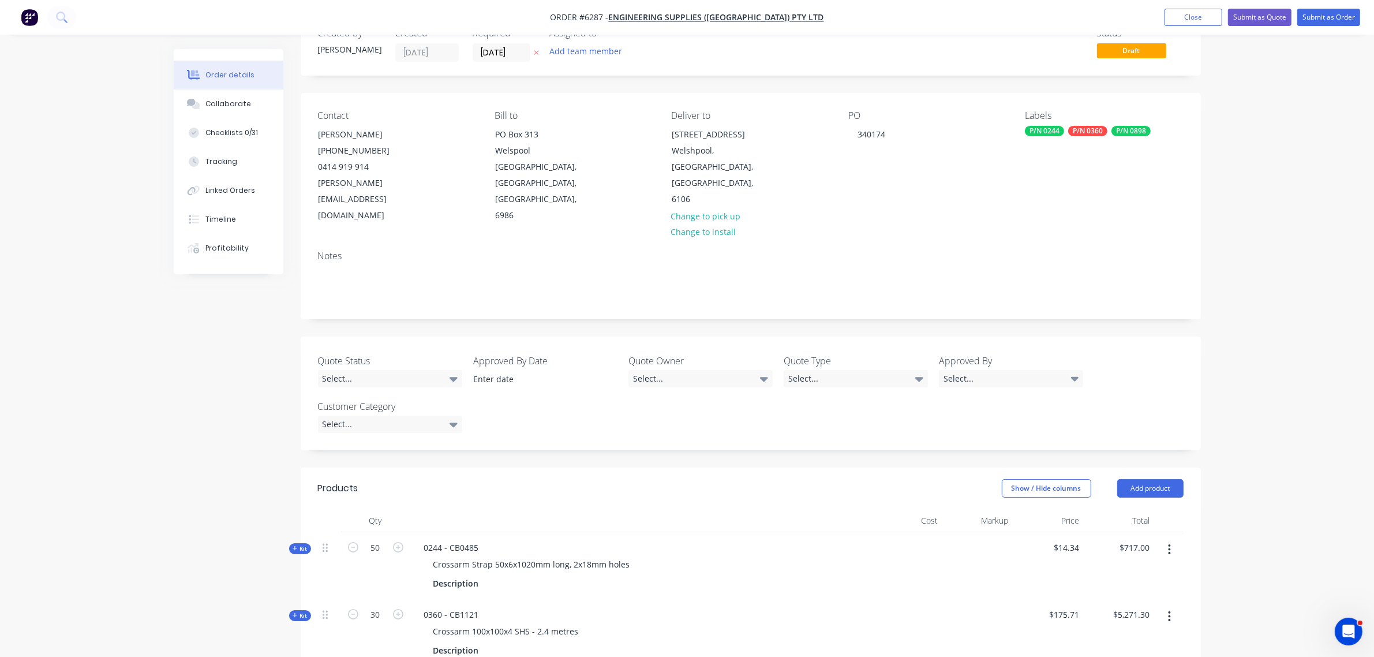
scroll to position [0, 0]
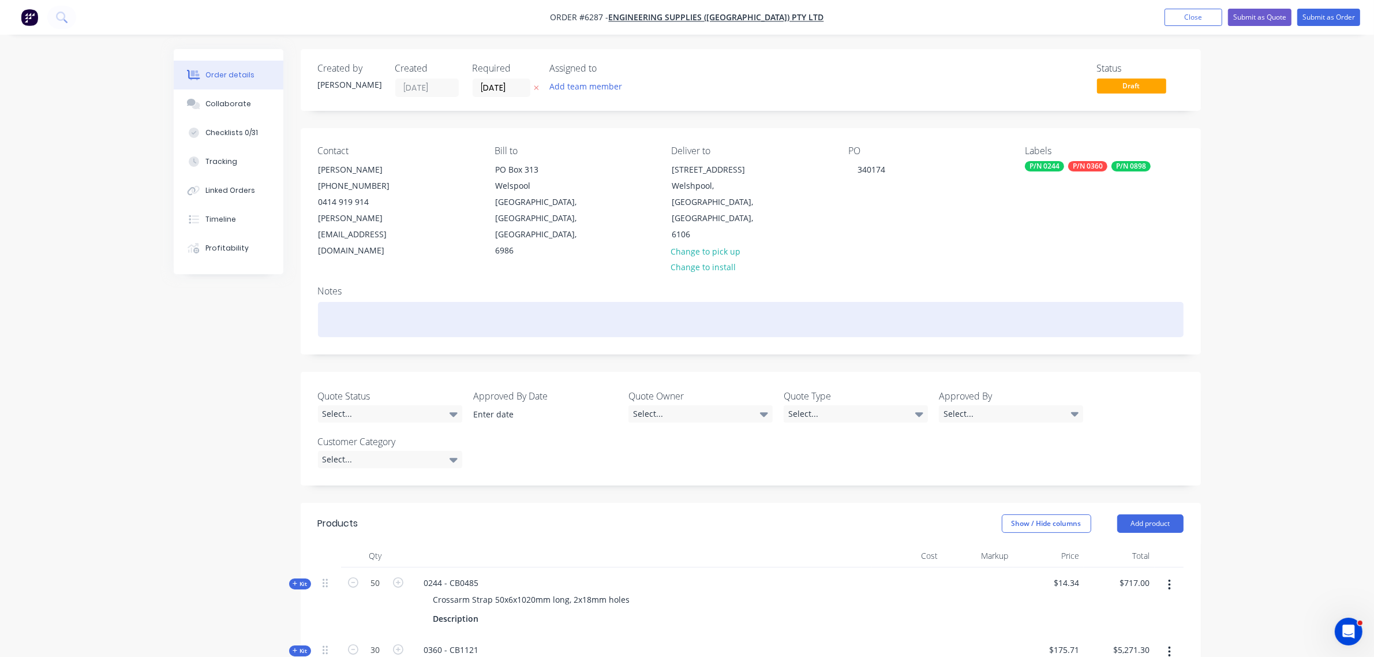
drag, startPoint x: 339, startPoint y: 293, endPoint x: 355, endPoint y: 309, distance: 22.4
click at [339, 302] on div at bounding box center [750, 319] width 865 height 35
drag, startPoint x: 483, startPoint y: 284, endPoint x: 483, endPoint y: 302, distance: 17.3
click at [483, 302] on div "delivery docket notices to be sent to: [PERSON_NAME]" at bounding box center [750, 319] width 865 height 35
drag, startPoint x: 534, startPoint y: 283, endPoint x: 283, endPoint y: 283, distance: 251.0
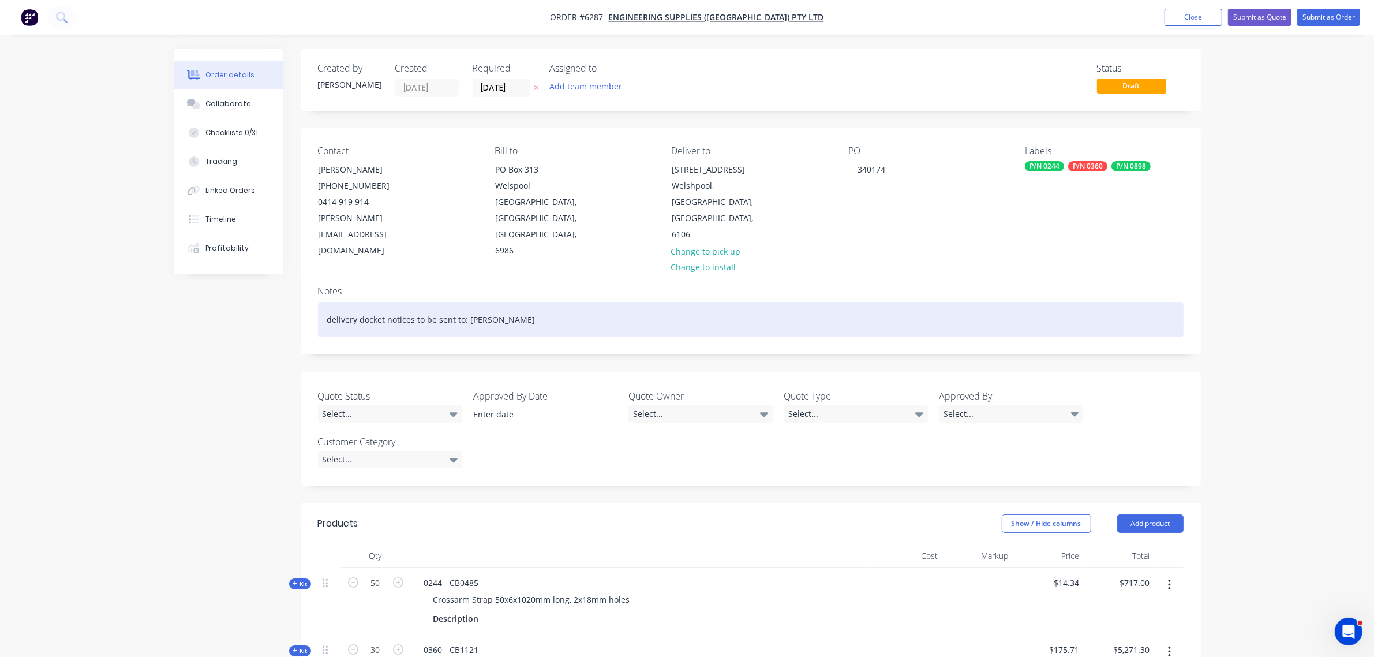
click at [283, 283] on div "Created by [PERSON_NAME] Created [DATE] Required [DATE] Assigned to Add team me…" at bounding box center [687, 574] width 1027 height 1051
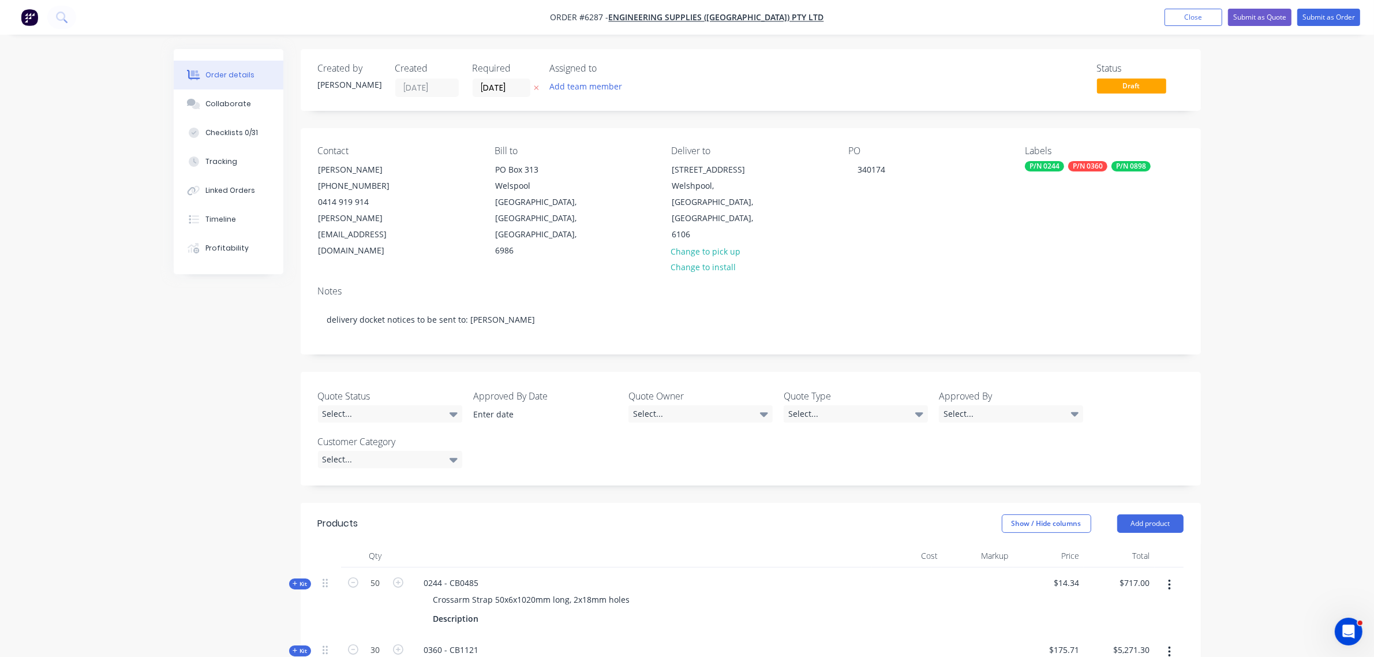
click at [658, 446] on div "Quote Status Select... Approved By Date Quote Owner Select... Quote Type Select…" at bounding box center [751, 429] width 900 height 114
click at [1186, 23] on button "Close" at bounding box center [1193, 17] width 58 height 17
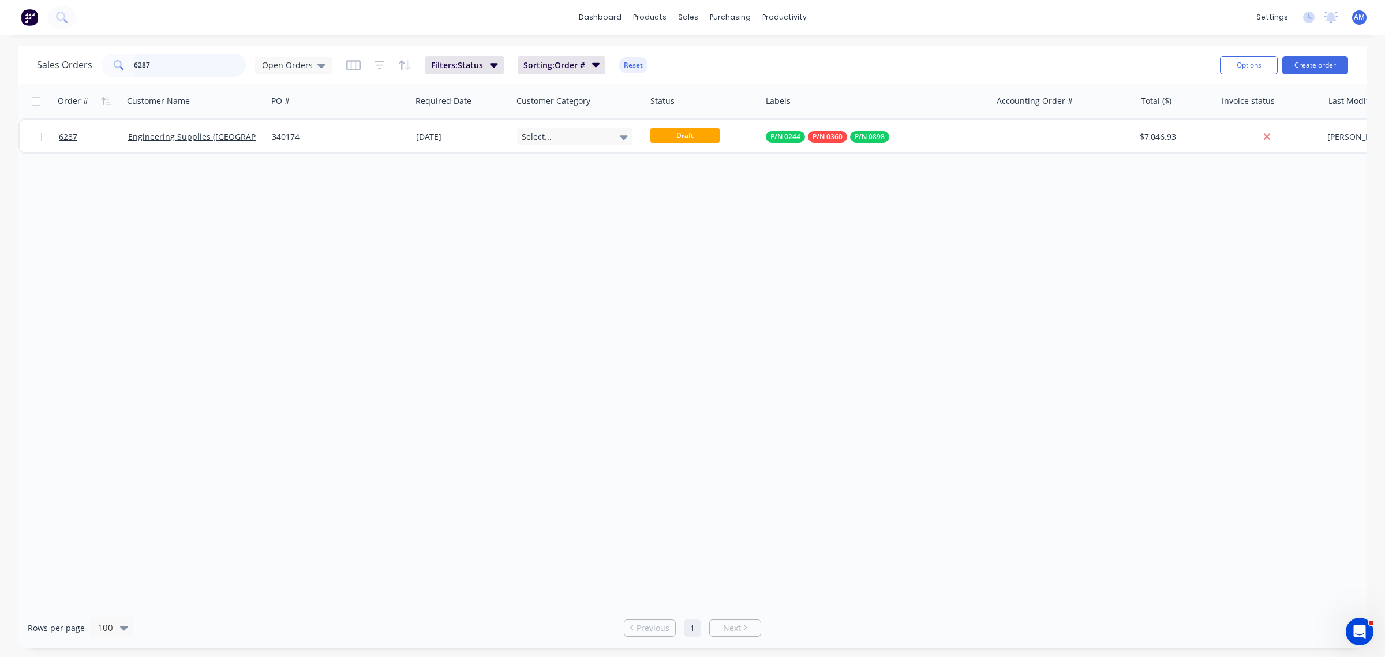
click at [154, 65] on input "6287" at bounding box center [190, 65] width 113 height 23
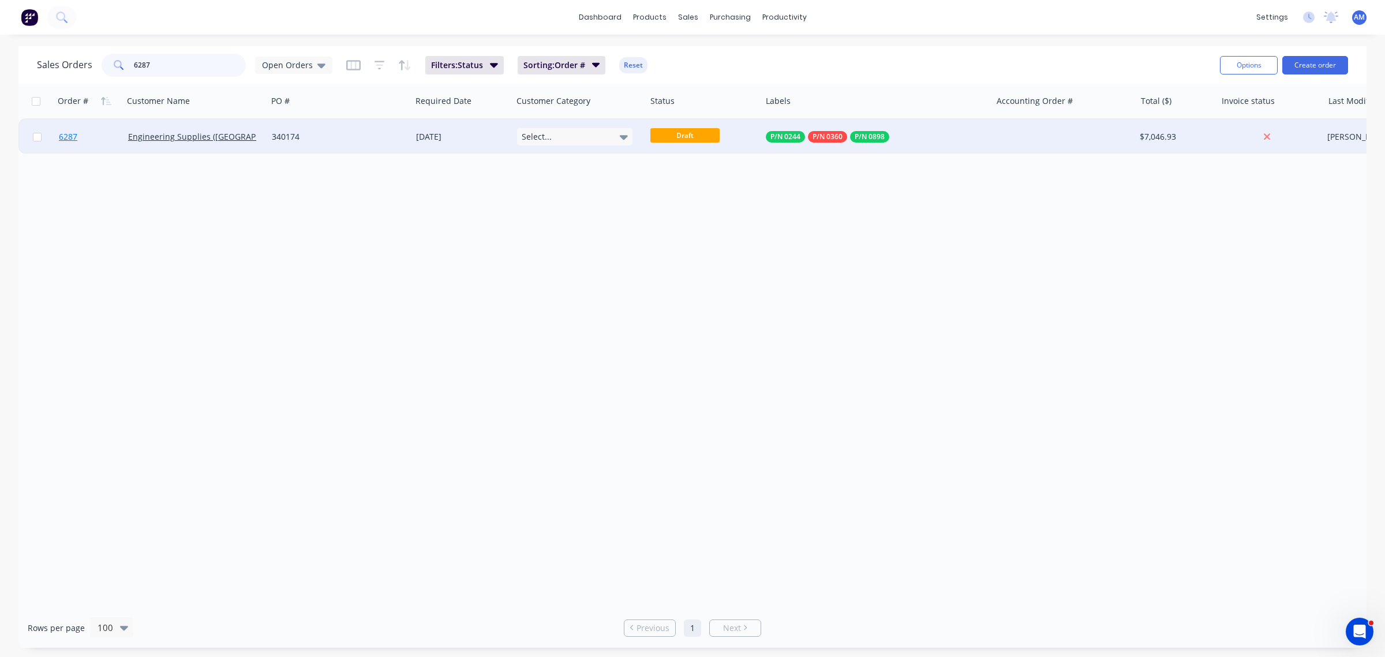
drag, startPoint x: 174, startPoint y: 65, endPoint x: 65, endPoint y: 145, distance: 134.9
click at [58, 68] on div "Sales Orders 6287 Open Orders" at bounding box center [184, 65] width 295 height 23
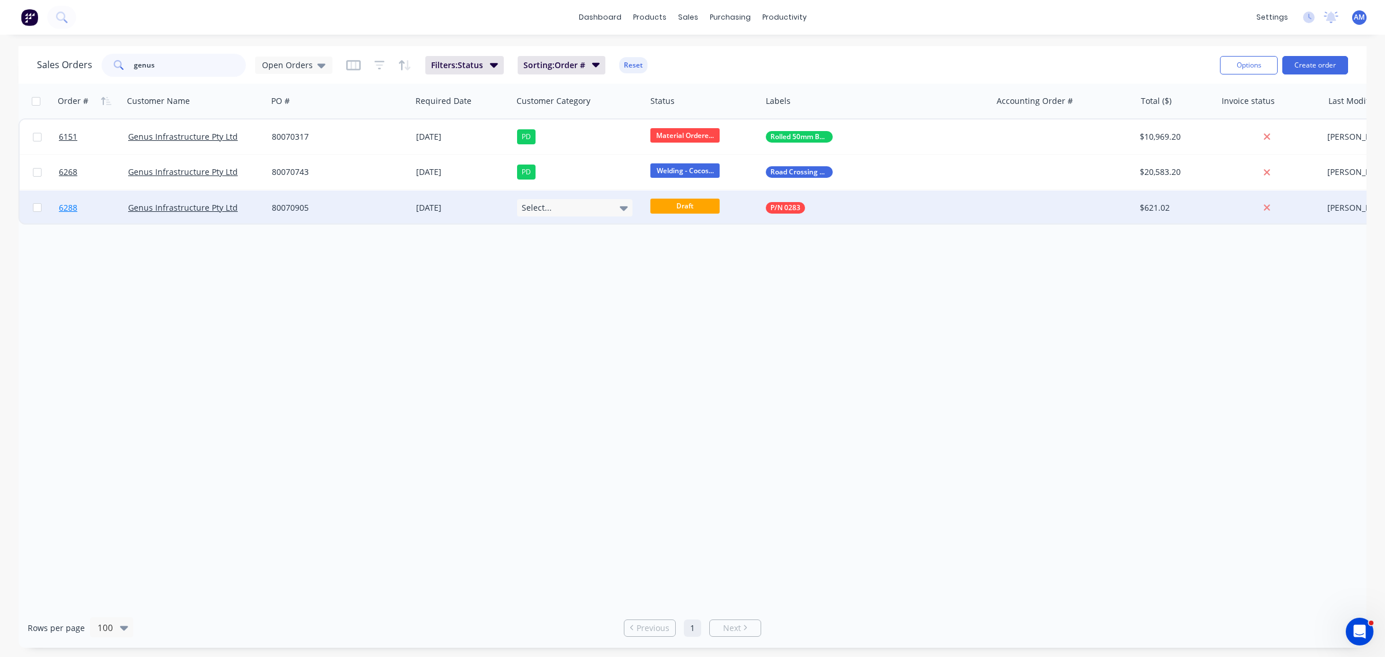
type input "genus"
click at [102, 208] on link "6288" at bounding box center [93, 207] width 69 height 35
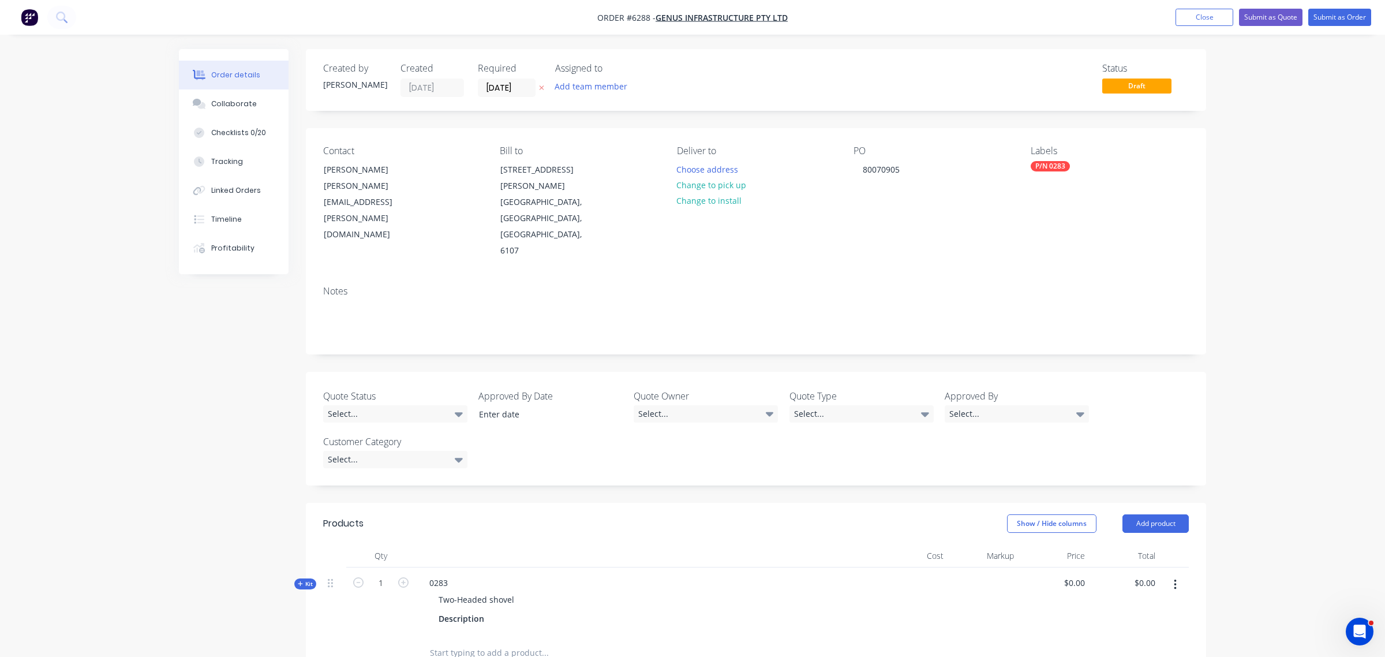
type input "$564.56"
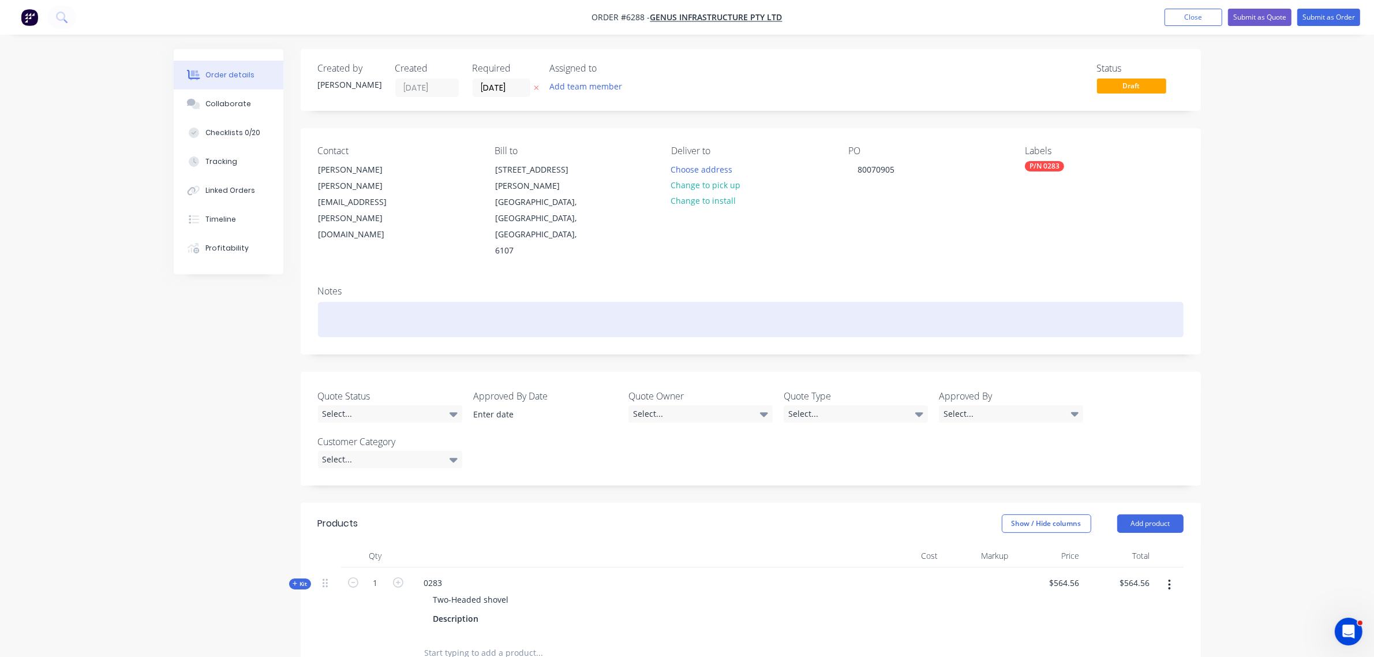
click at [362, 302] on div at bounding box center [750, 319] width 865 height 35
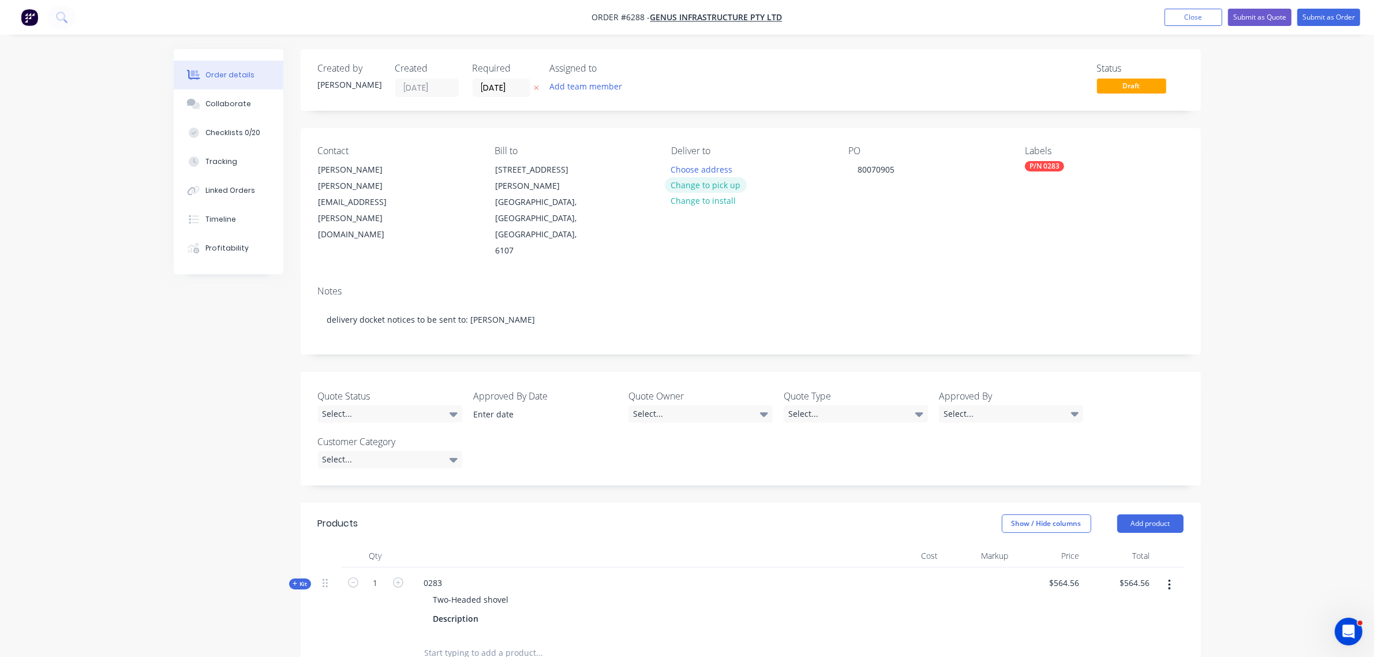
click at [700, 182] on button "Change to pick up" at bounding box center [706, 185] width 82 height 16
click at [685, 166] on div at bounding box center [680, 169] width 18 height 17
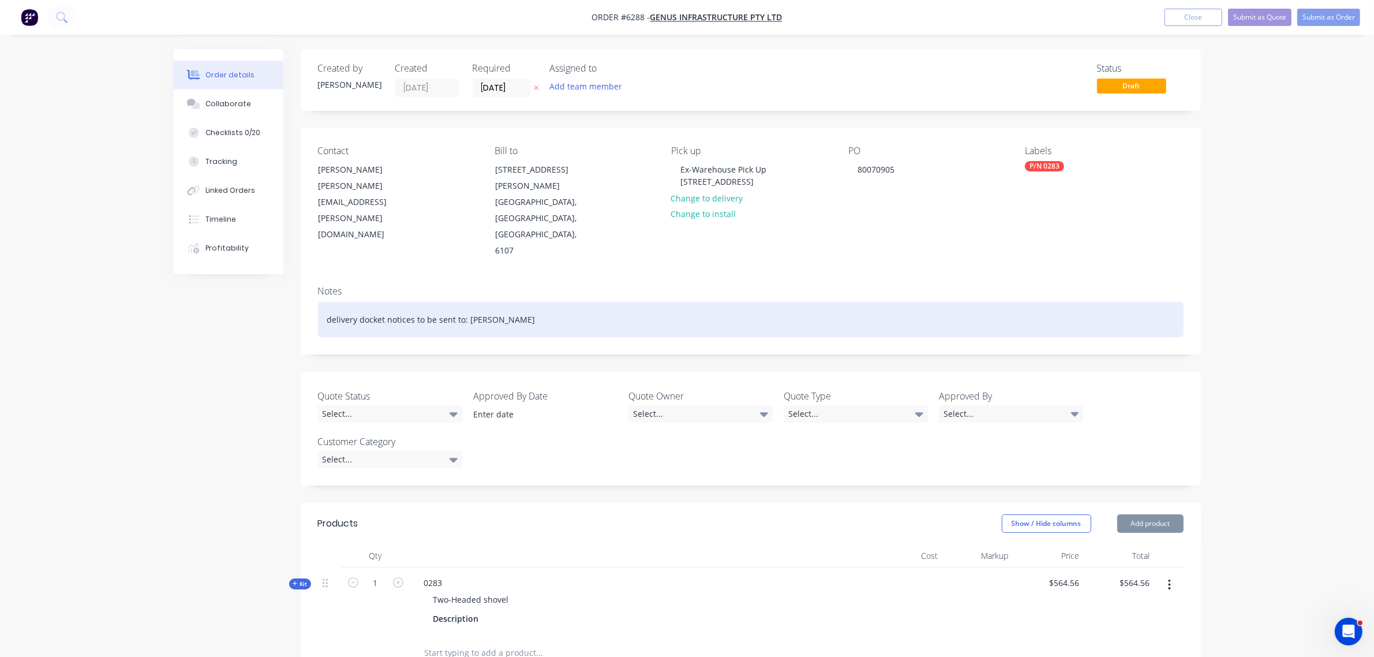
click at [849, 302] on div "delivery docket notices to be sent to: Brendan Hornby" at bounding box center [750, 319] width 865 height 35
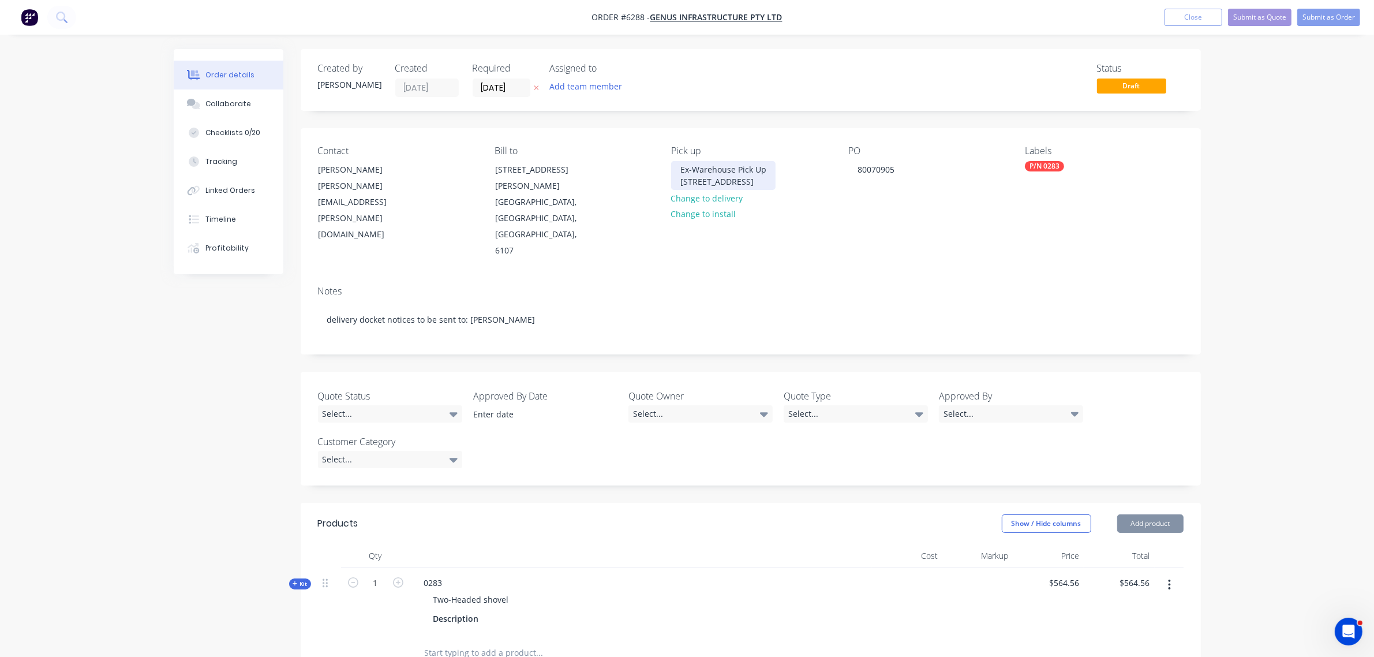
drag, startPoint x: 783, startPoint y: 179, endPoint x: 572, endPoint y: 151, distance: 213.0
click at [575, 148] on div "Contact Brendan Hornby brendan.hornby@genus.com.au Bill to 11-15 Cooper Avenue …" at bounding box center [751, 202] width 900 height 148
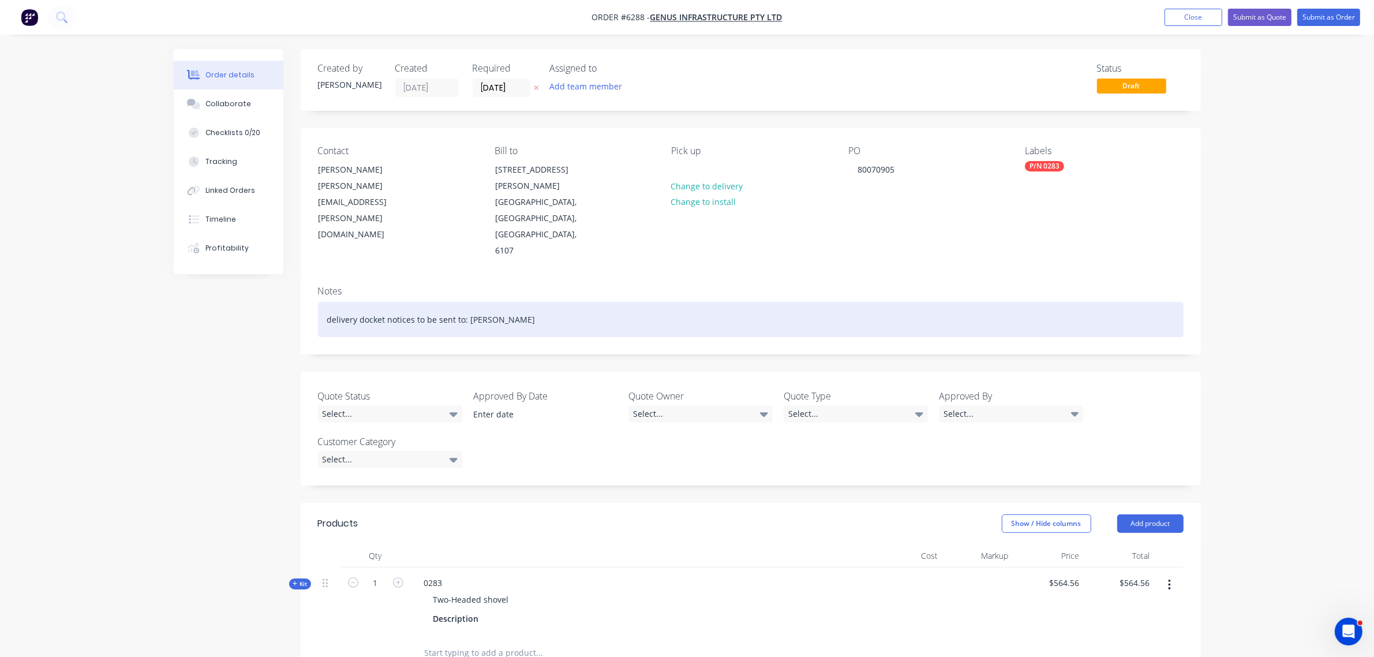
drag, startPoint x: 534, startPoint y: 270, endPoint x: 67, endPoint y: 301, distance: 468.3
click at [67, 301] on div "Order details Collaborate Checklists 0/20 Tracking Linked Orders Timeline Profi…" at bounding box center [687, 483] width 1374 height 966
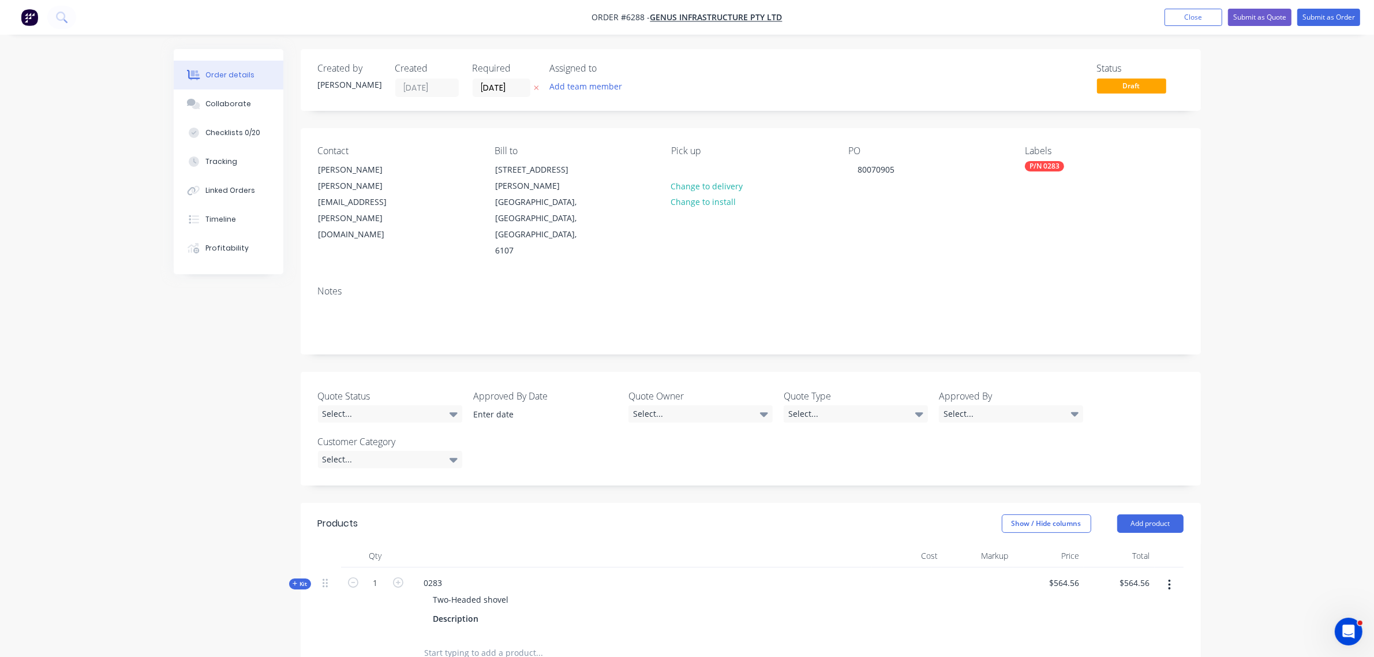
click at [779, 641] on div at bounding box center [618, 652] width 406 height 23
click at [1184, 16] on button "Close" at bounding box center [1193, 17] width 58 height 17
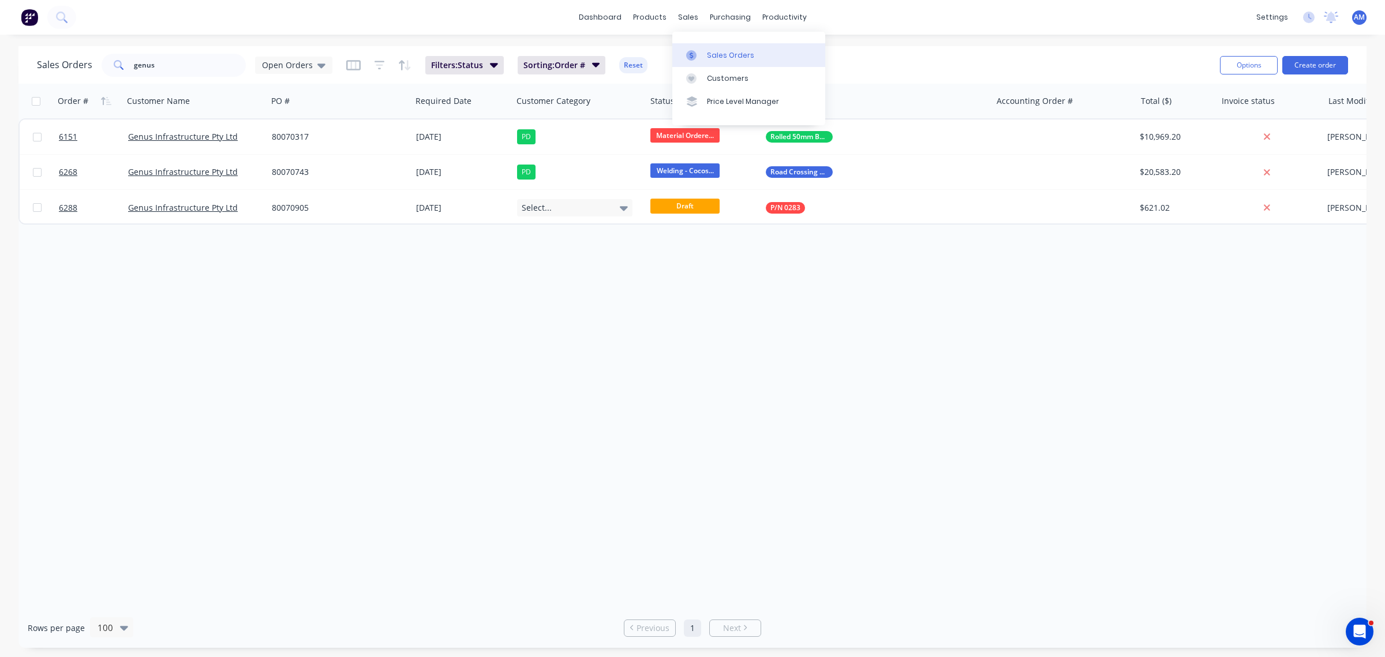
click at [716, 55] on div "Sales Orders" at bounding box center [730, 55] width 47 height 10
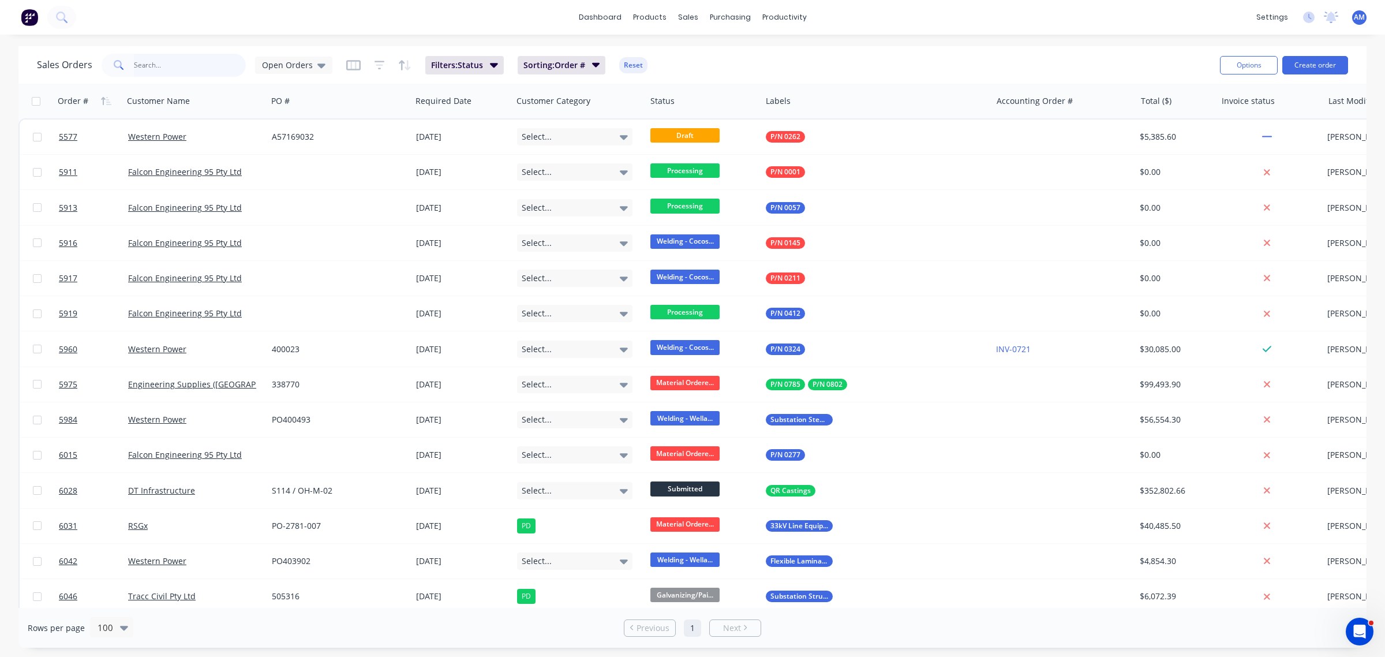
click at [178, 64] on input "text" at bounding box center [190, 65] width 113 height 23
type input "genus"
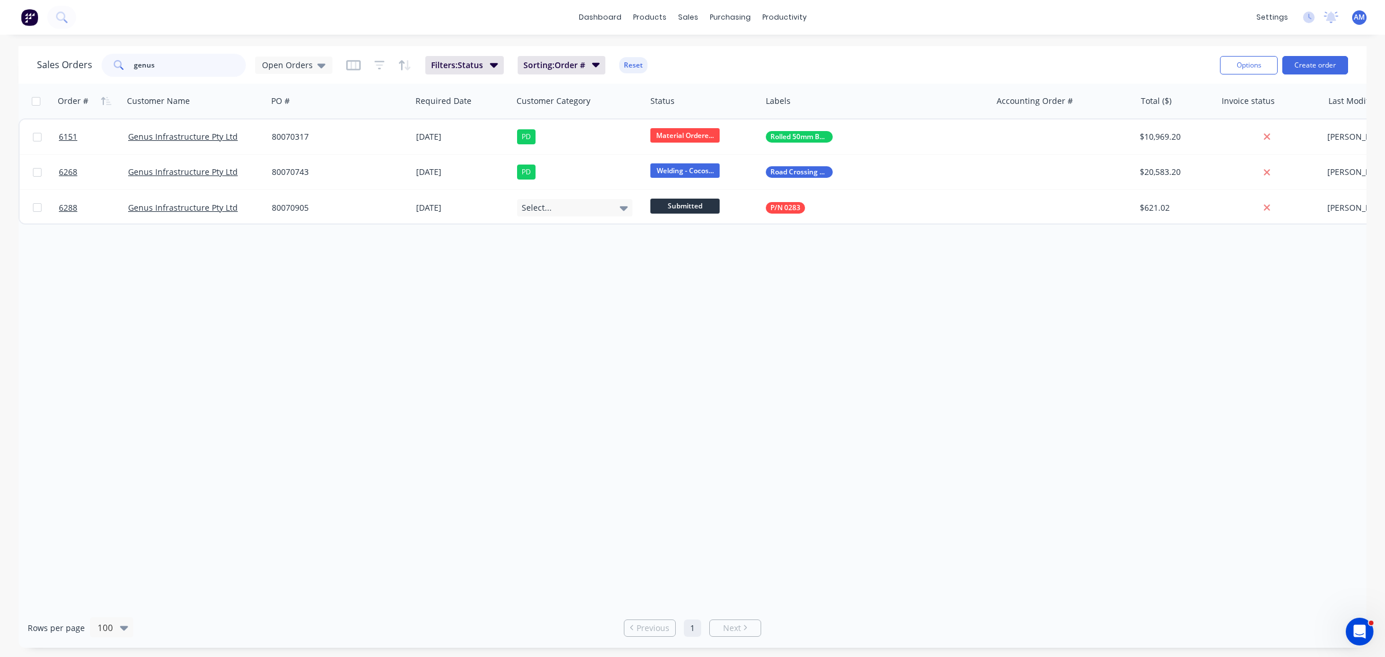
drag, startPoint x: 178, startPoint y: 64, endPoint x: 105, endPoint y: 73, distance: 73.3
click at [106, 67] on div "genus" at bounding box center [174, 65] width 144 height 23
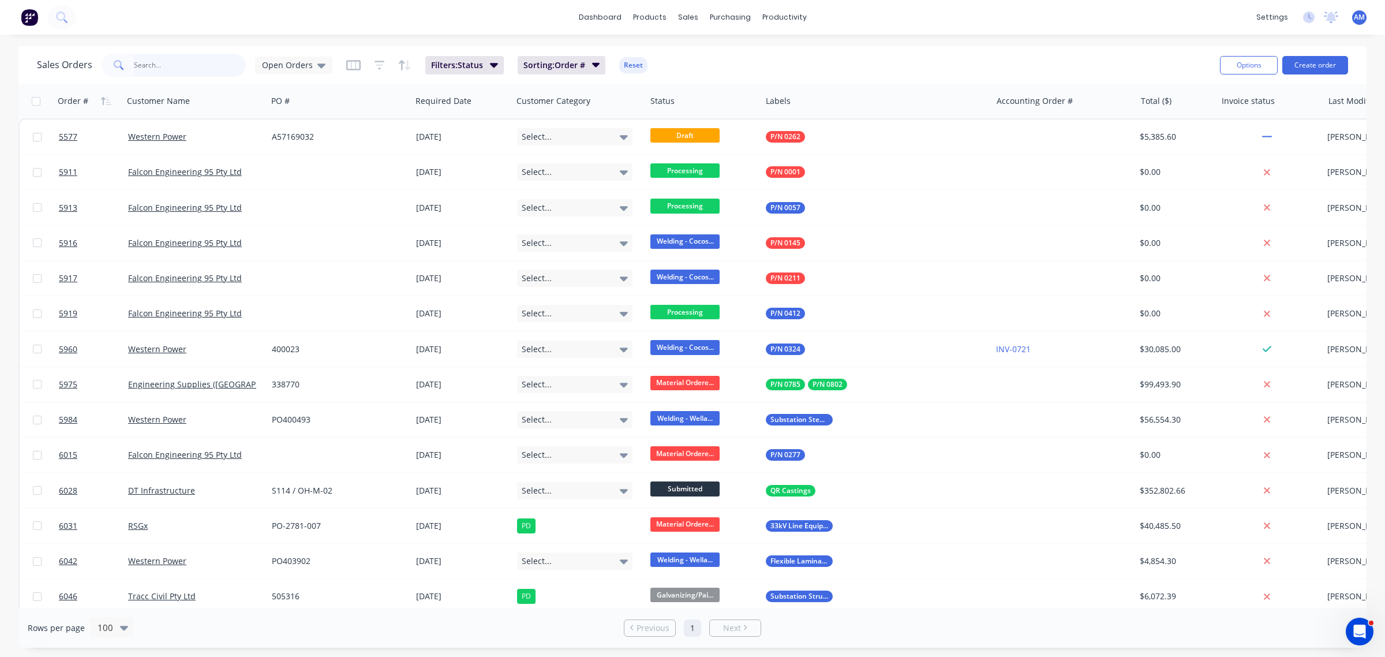
click at [200, 68] on input "text" at bounding box center [190, 65] width 113 height 23
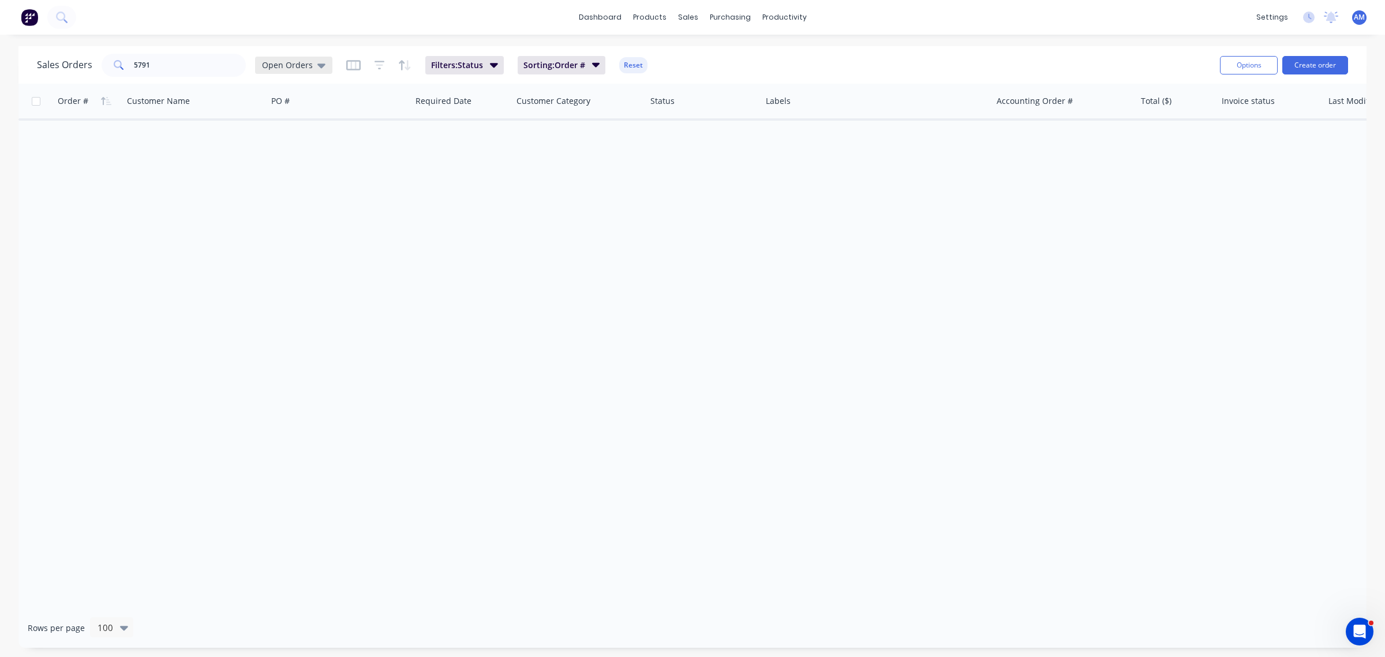
click at [298, 68] on span "Open Orders" at bounding box center [287, 65] width 51 height 12
click at [278, 275] on button "SIP" at bounding box center [325, 278] width 132 height 13
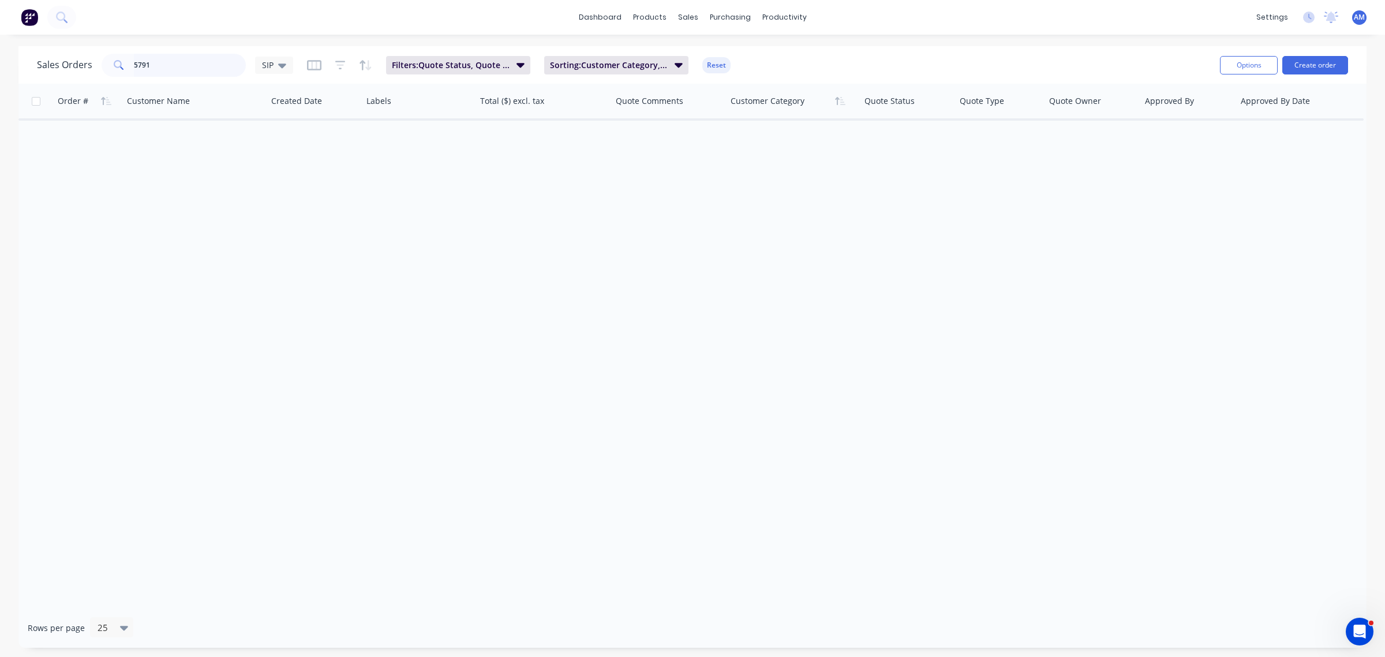
click at [152, 65] on input "5791" at bounding box center [190, 65] width 113 height 23
drag, startPoint x: 111, startPoint y: 72, endPoint x: 104, endPoint y: 75, distance: 8.0
click at [110, 72] on div "5791" at bounding box center [174, 65] width 144 height 23
click at [157, 68] on input "5791" at bounding box center [190, 65] width 113 height 23
click at [341, 66] on icon "button" at bounding box center [340, 65] width 10 height 12
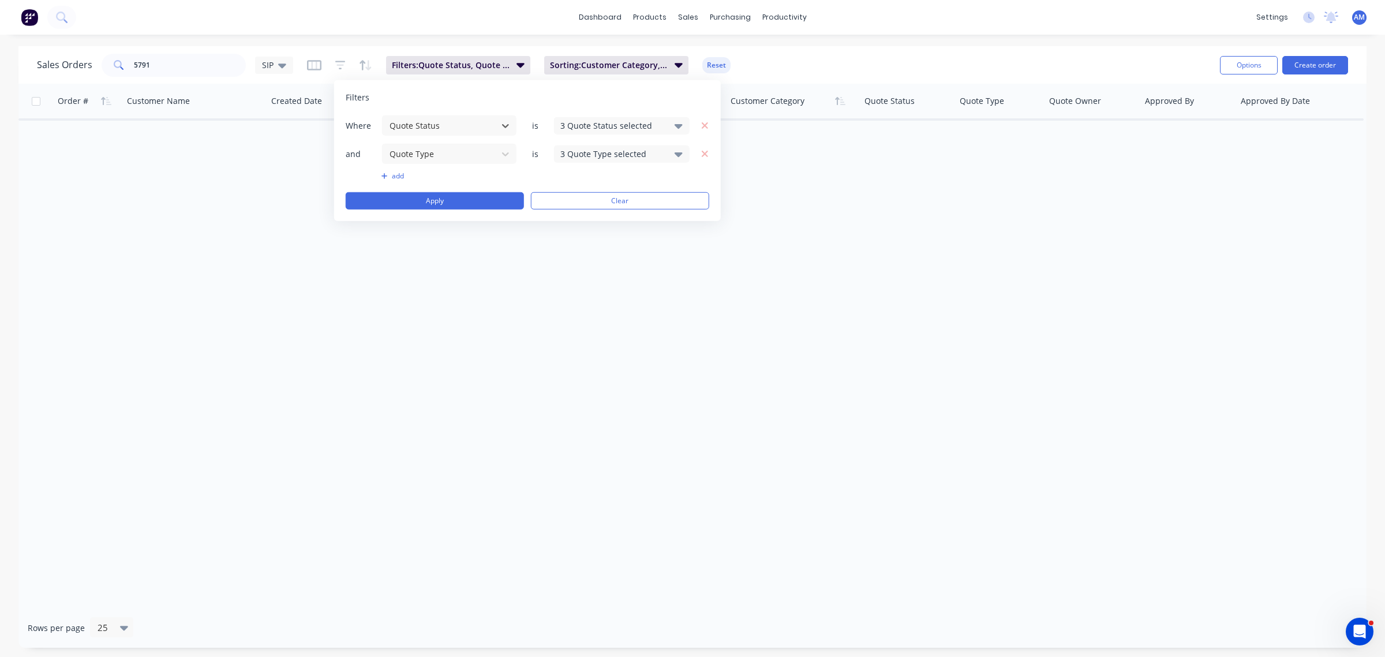
click at [609, 122] on div "3 Quote Status selected" at bounding box center [612, 125] width 104 height 12
click at [477, 332] on div "Order # Customer Name Created Date Labels Total ($) excl. tax Quote Comments Cu…" at bounding box center [692, 346] width 1348 height 524
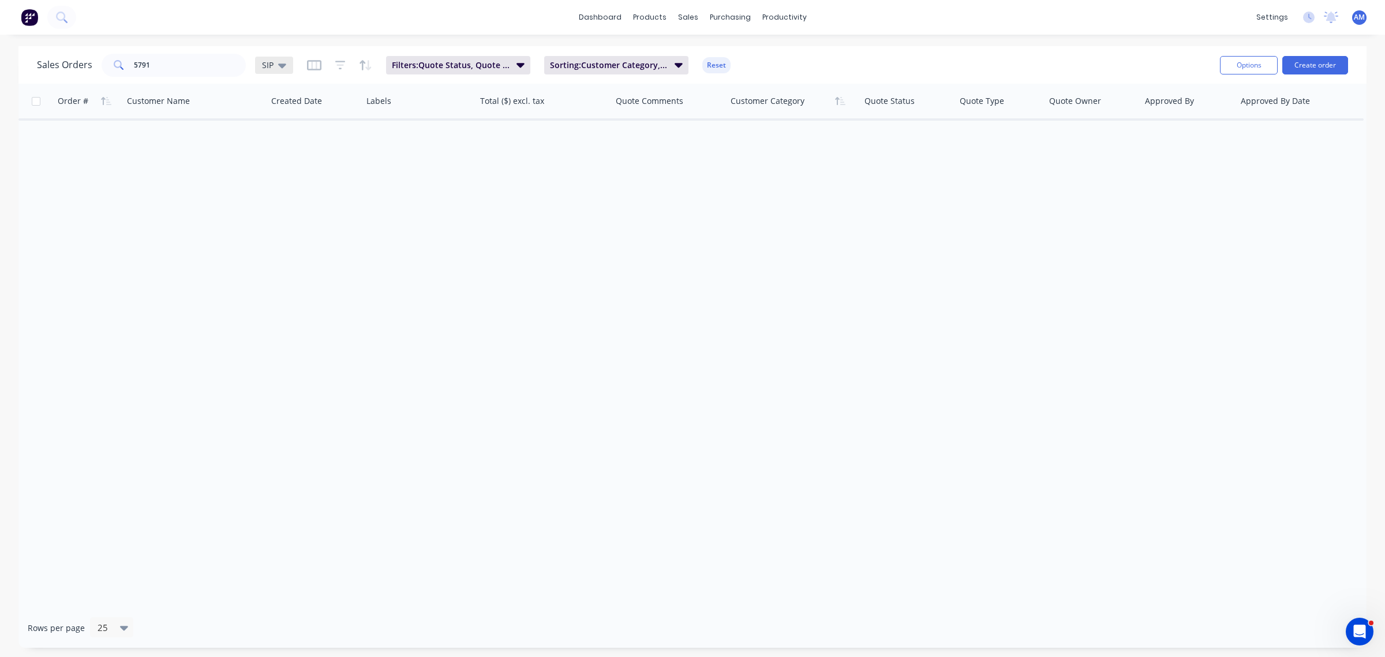
click at [274, 60] on div "SIP" at bounding box center [274, 65] width 24 height 10
click at [269, 159] on button "None" at bounding box center [325, 162] width 132 height 13
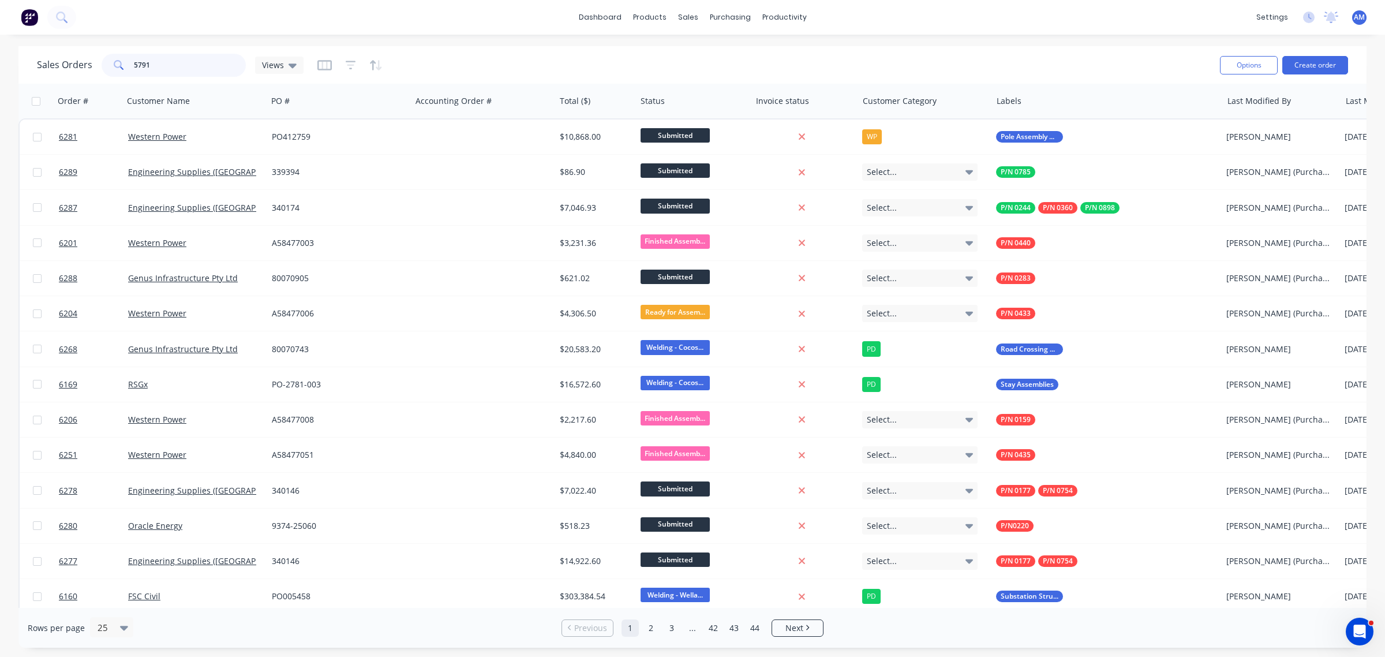
click at [160, 70] on input "5791" at bounding box center [190, 65] width 113 height 23
click at [111, 63] on div "5791" at bounding box center [174, 65] width 144 height 23
type input "5791"
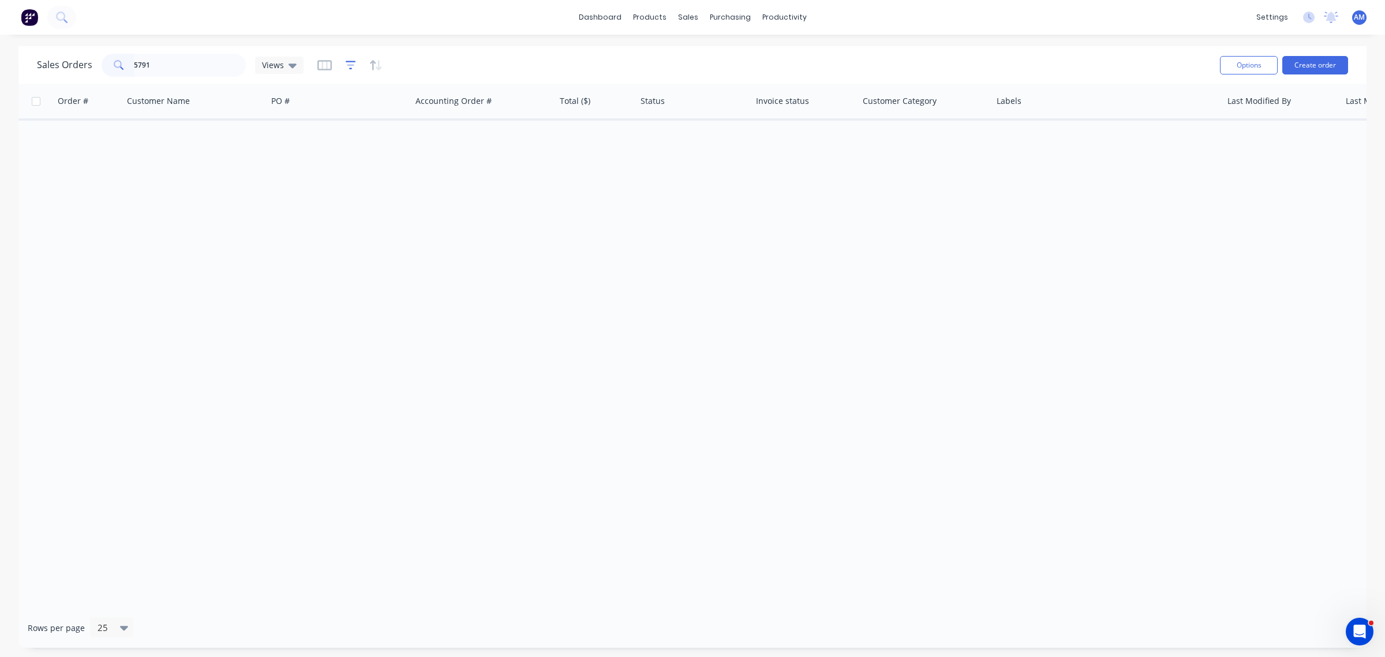
click at [346, 59] on icon "button" at bounding box center [351, 65] width 10 height 12
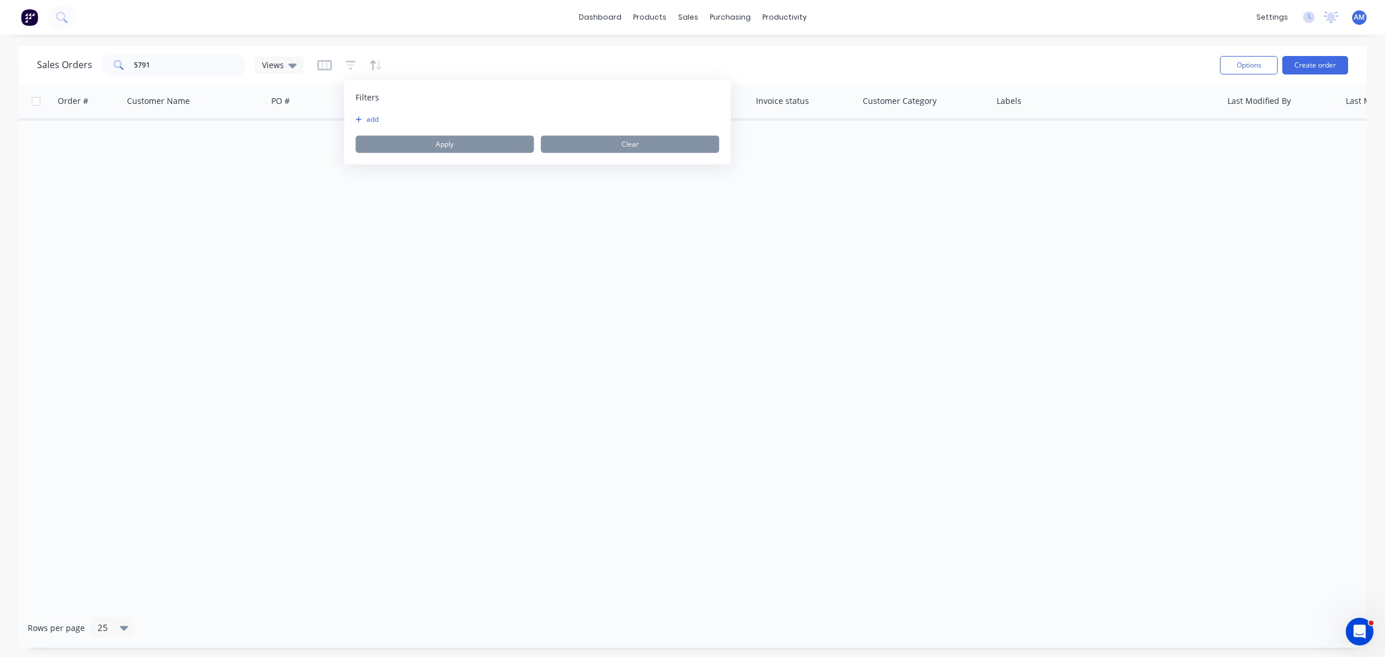
click at [384, 117] on button "add" at bounding box center [369, 119] width 29 height 9
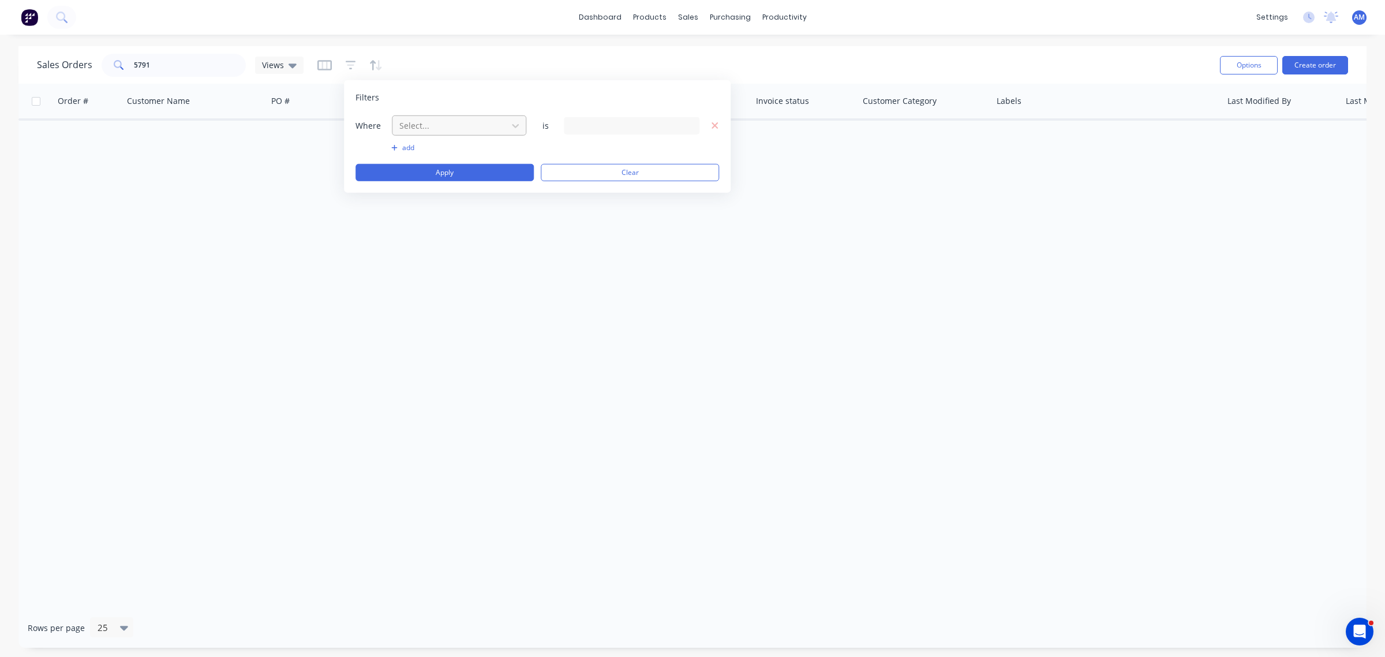
click at [413, 128] on div at bounding box center [449, 125] width 103 height 14
drag, startPoint x: 418, startPoint y: 299, endPoint x: 428, endPoint y: 299, distance: 9.2
click at [418, 300] on div "Status" at bounding box center [459, 300] width 134 height 21
click at [597, 125] on div "14 Status selected" at bounding box center [622, 125] width 104 height 12
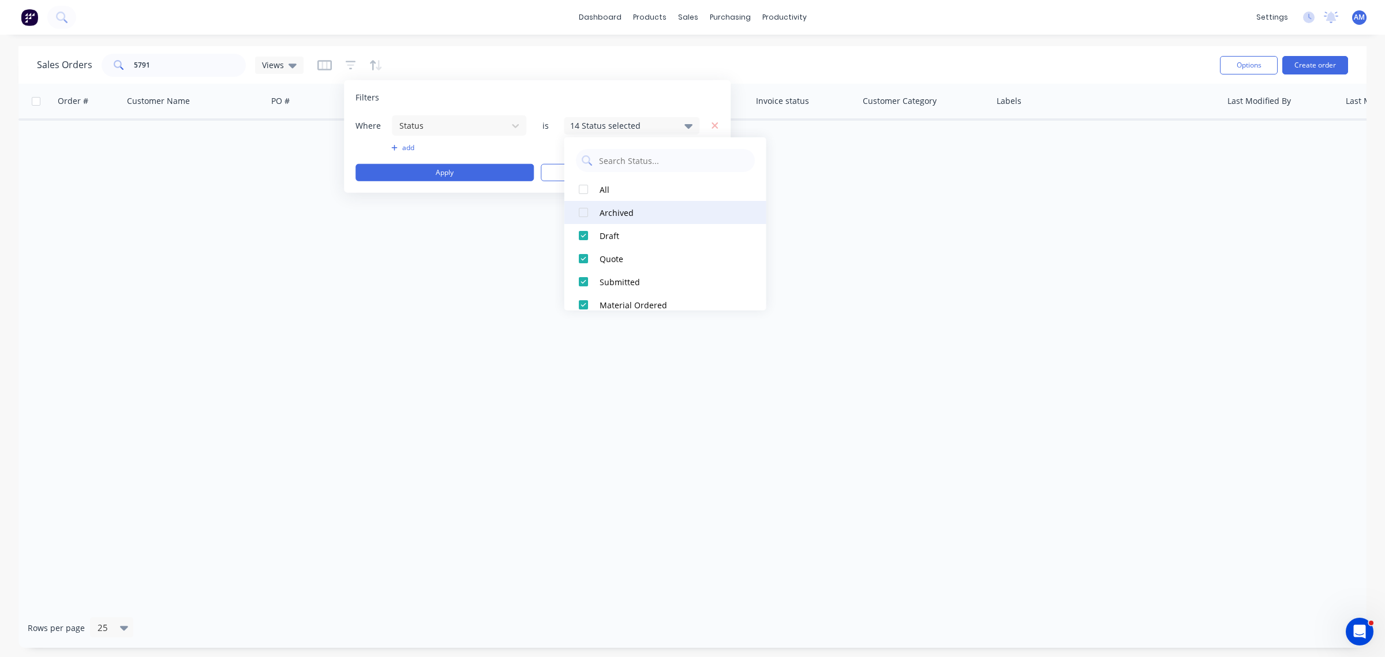
click at [606, 212] on div "Archived" at bounding box center [668, 212] width 138 height 12
click at [464, 167] on button "Apply" at bounding box center [444, 172] width 178 height 17
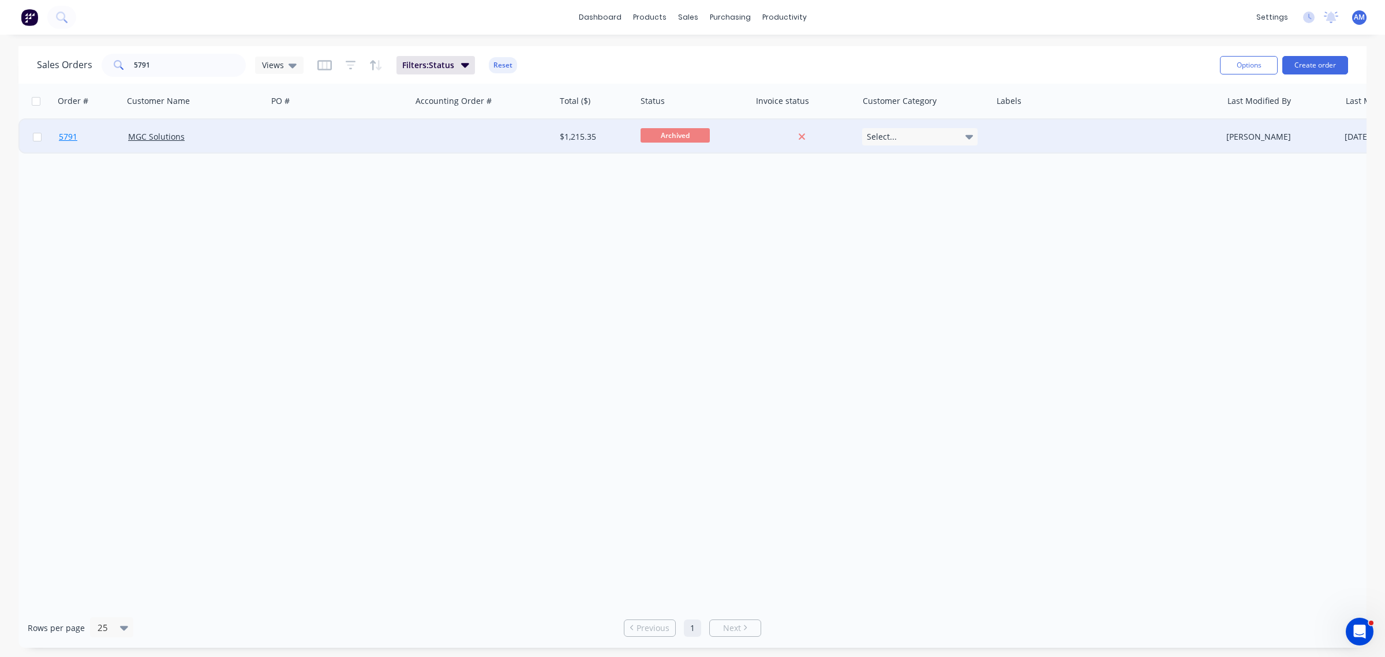
click at [85, 136] on link "5791" at bounding box center [93, 136] width 69 height 35
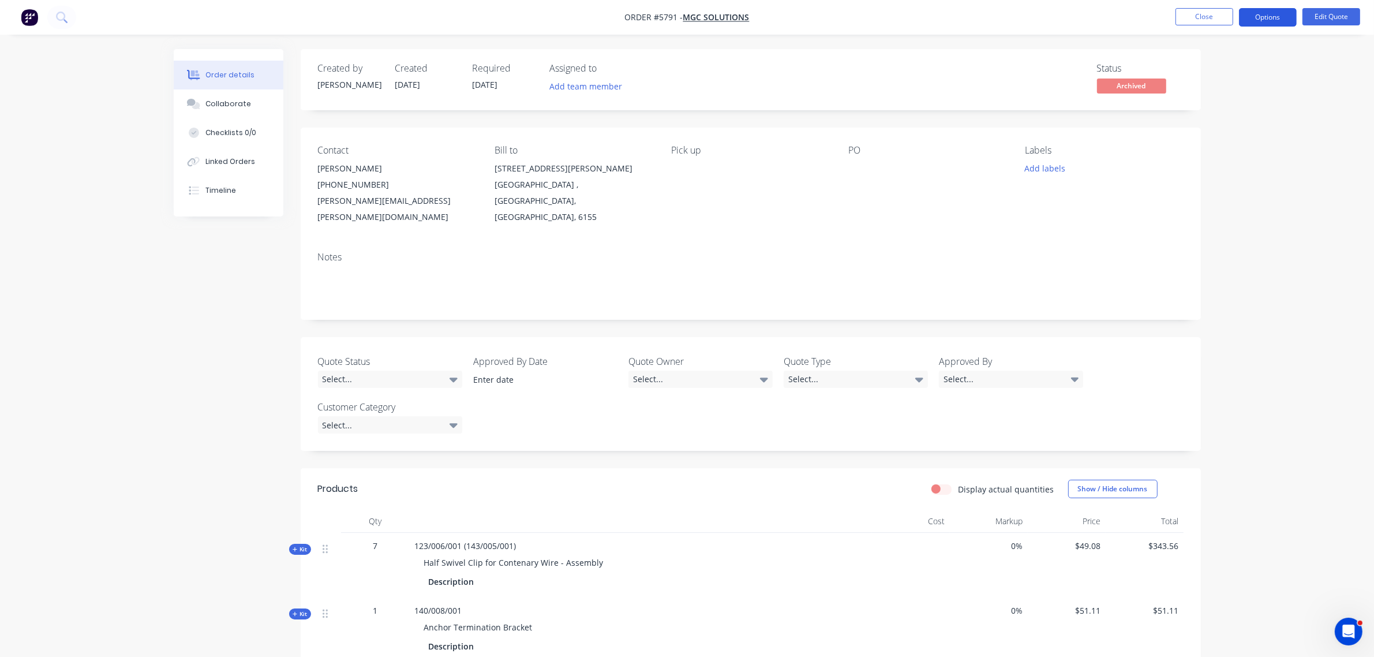
click at [1259, 22] on button "Options" at bounding box center [1268, 17] width 58 height 18
click at [1202, 250] on div "Unarchive" at bounding box center [1233, 254] width 106 height 17
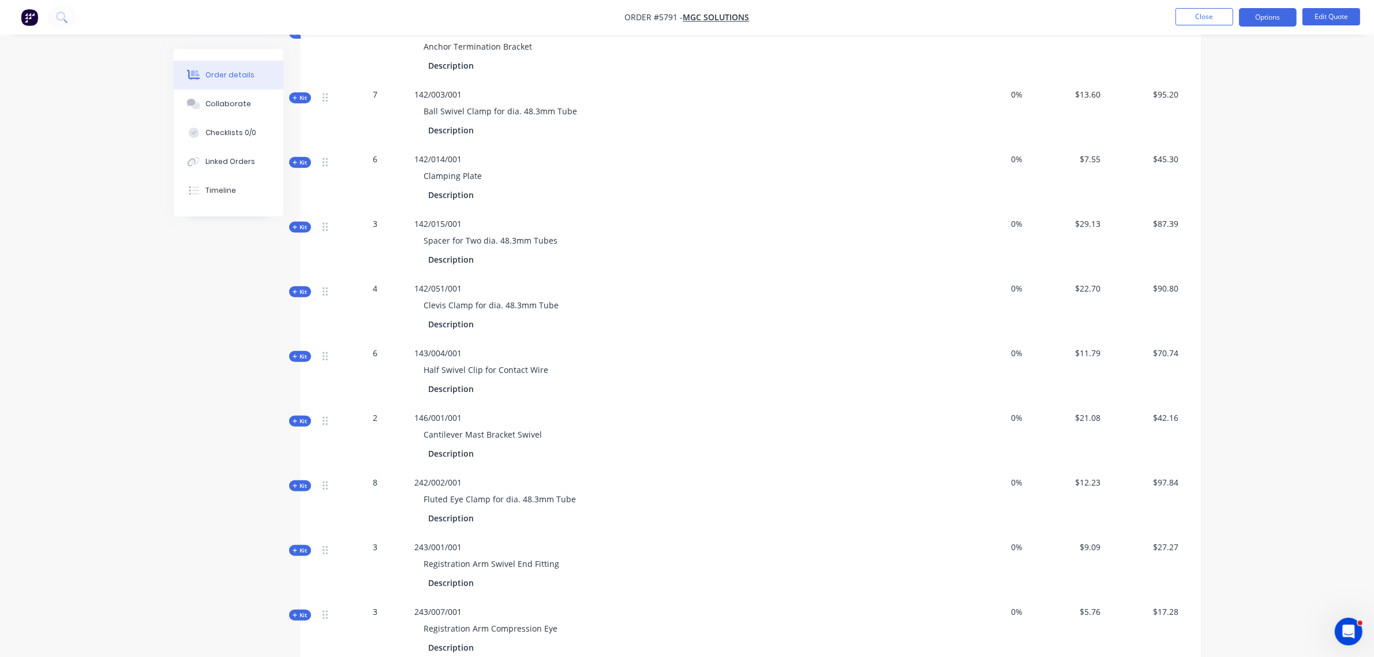
scroll to position [613, 0]
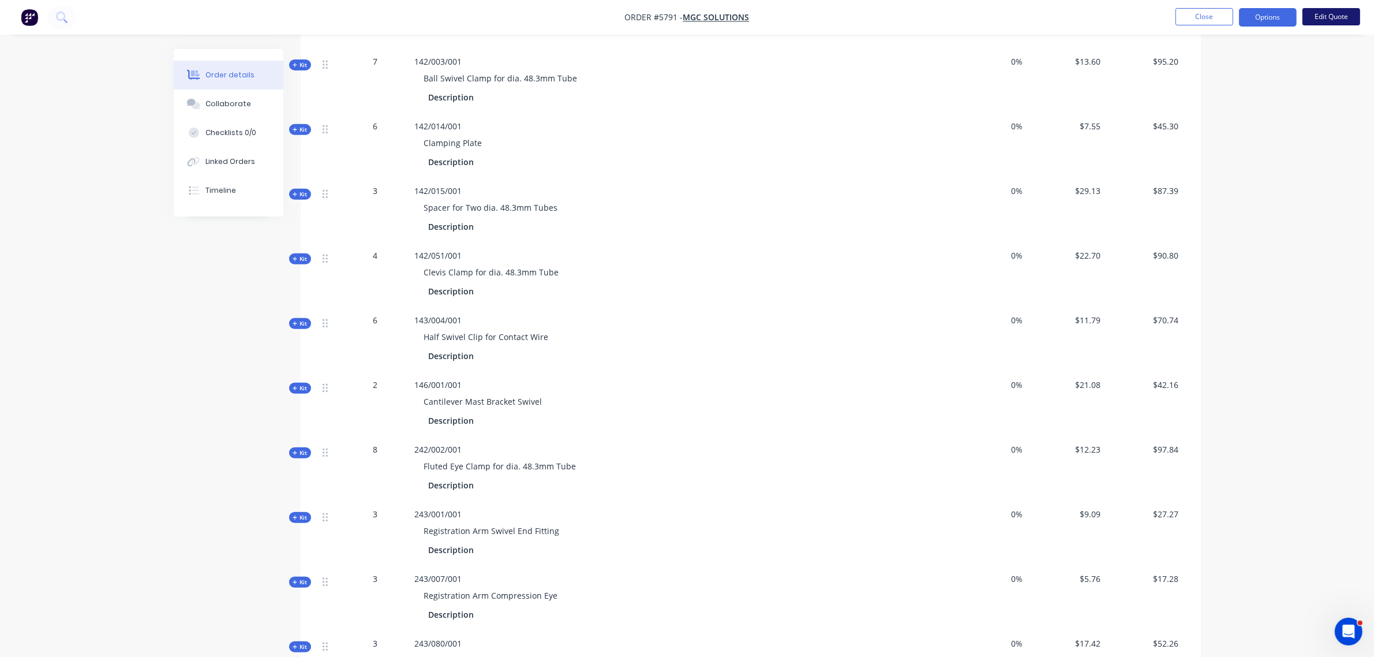
click at [1343, 17] on button "Edit Quote" at bounding box center [1331, 16] width 58 height 17
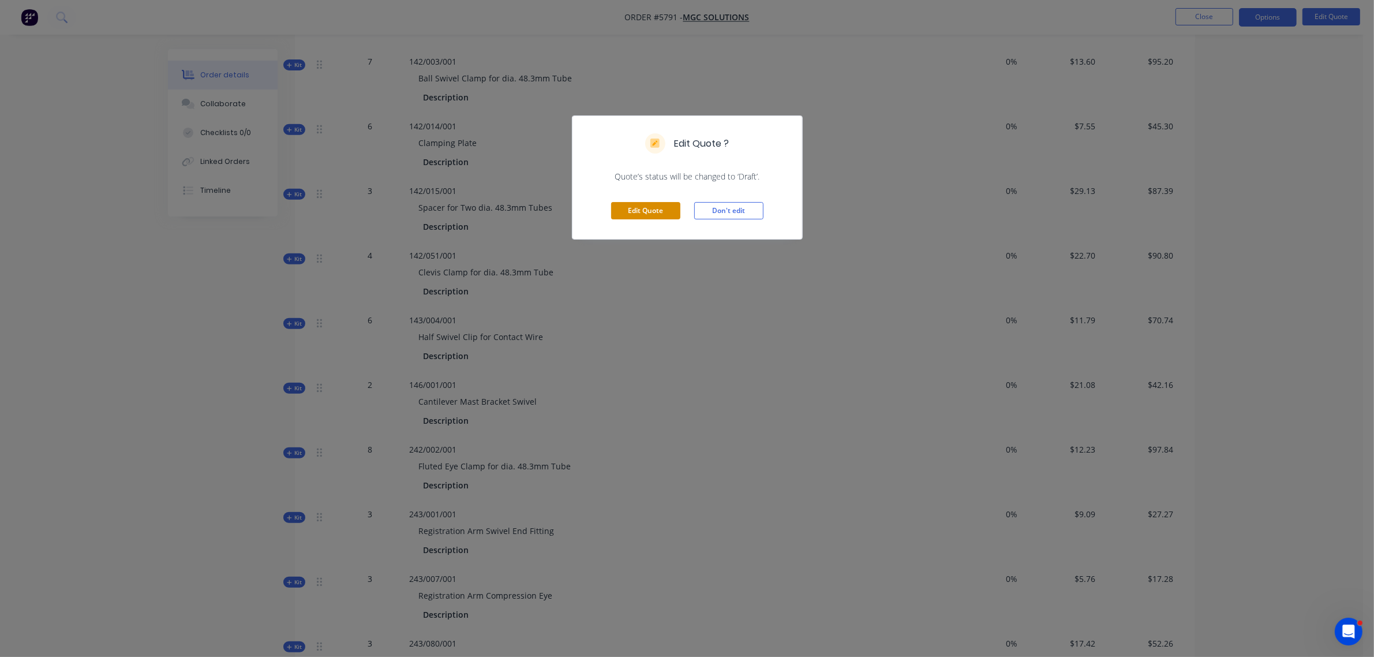
click at [669, 206] on button "Edit Quote" at bounding box center [645, 210] width 69 height 17
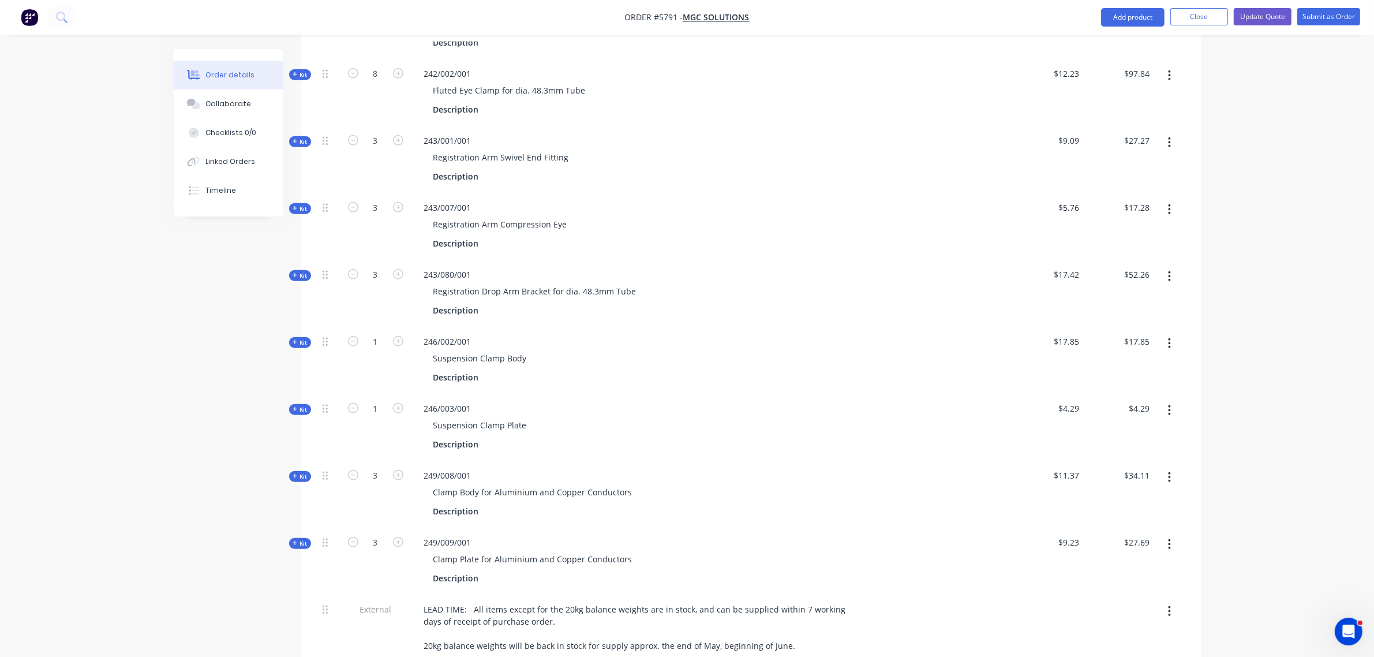
scroll to position [1154, 0]
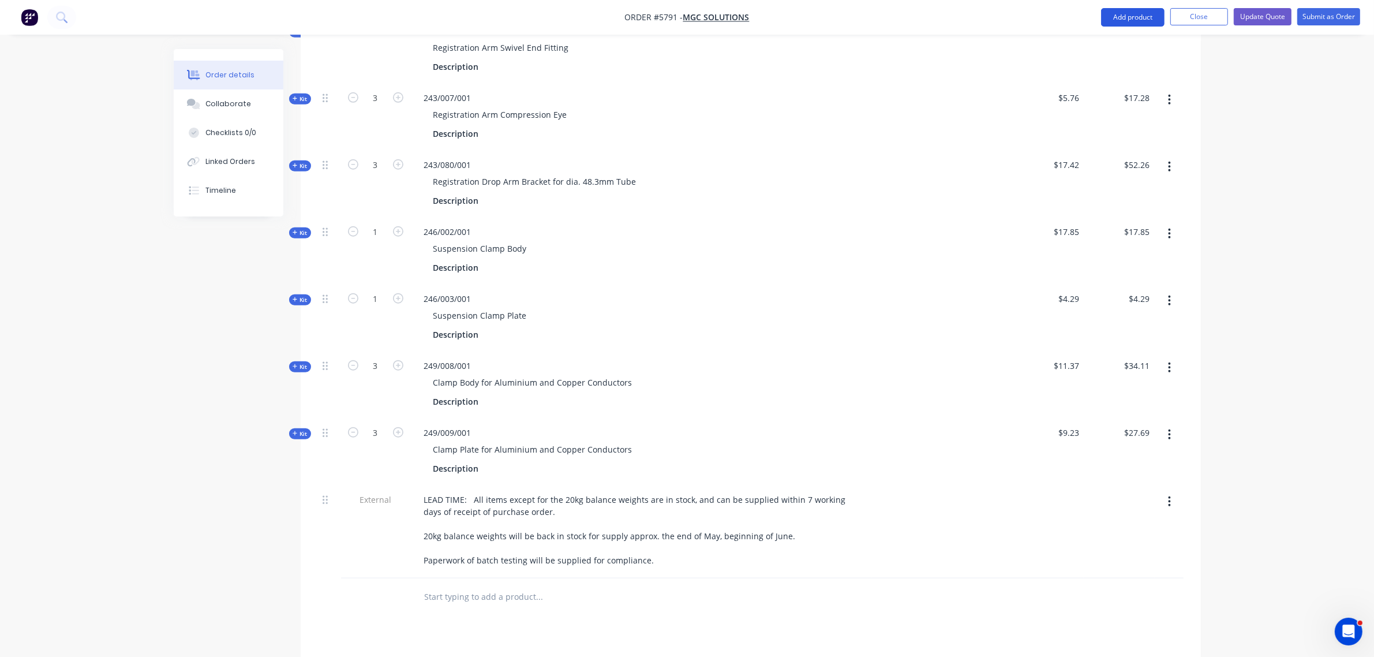
click at [1124, 24] on button "Add product" at bounding box center [1132, 17] width 63 height 18
click at [472, 585] on input "text" at bounding box center [539, 596] width 231 height 23
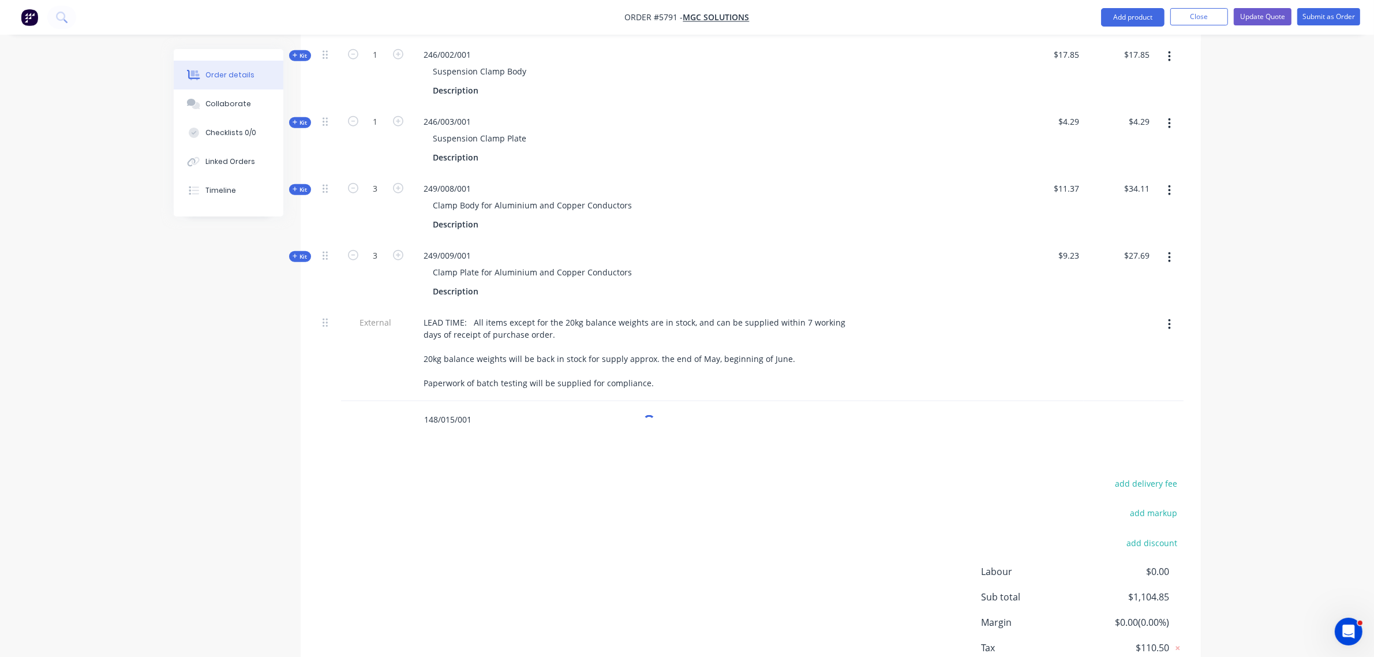
scroll to position [1360, 0]
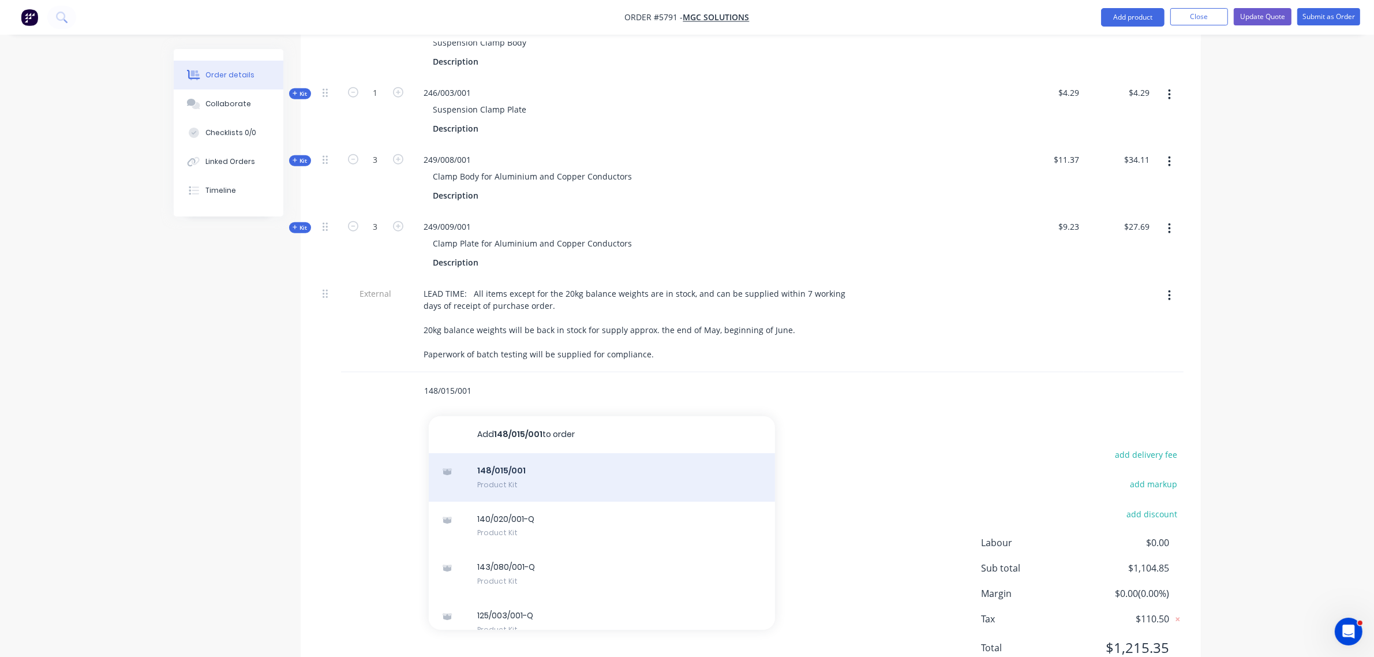
type input "148/015/001"
click at [494, 453] on div "148/015/001 Product Kit" at bounding box center [602, 477] width 346 height 48
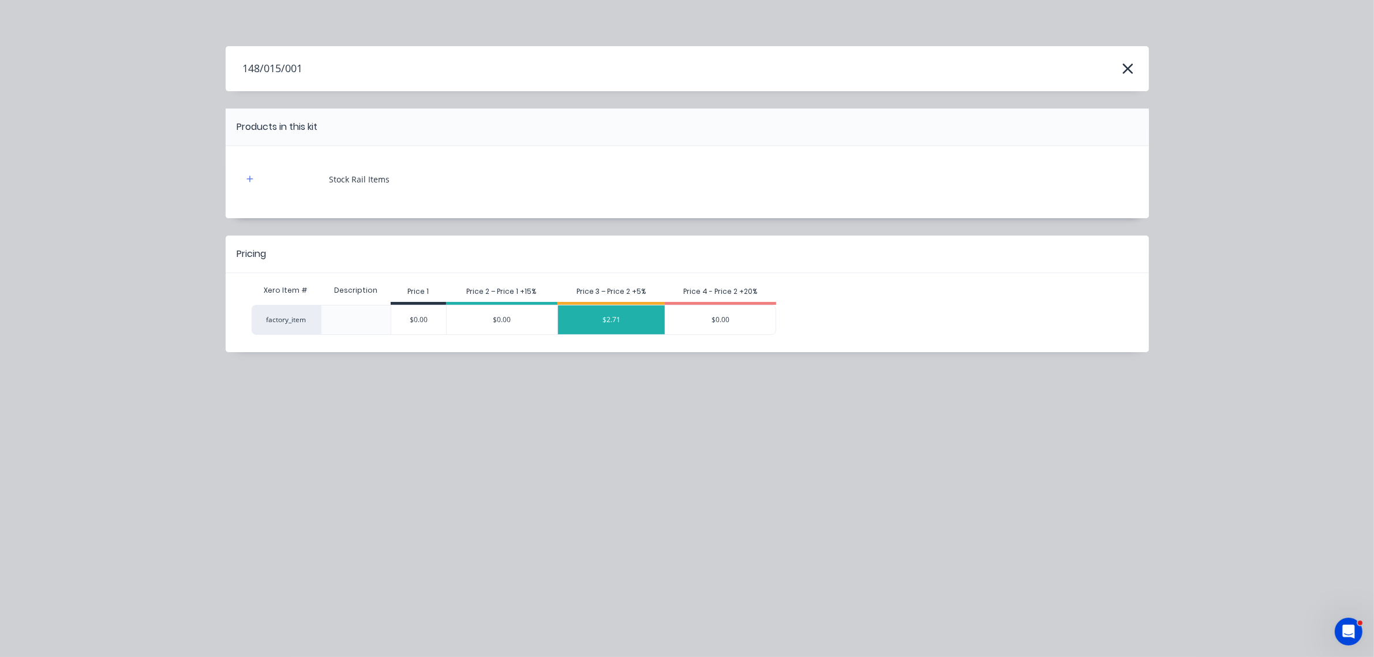
click at [638, 317] on div "$2.71" at bounding box center [611, 319] width 107 height 29
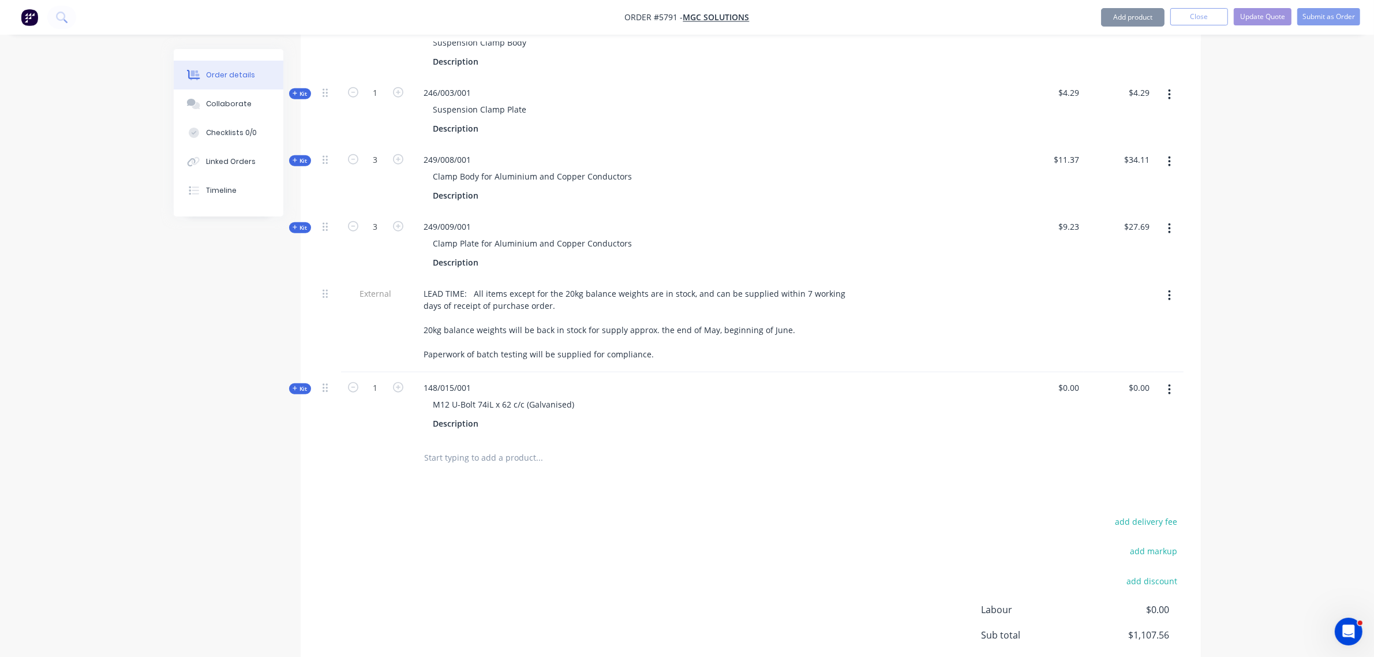
type input "$2.71"
type input "5"
type input "$13.55"
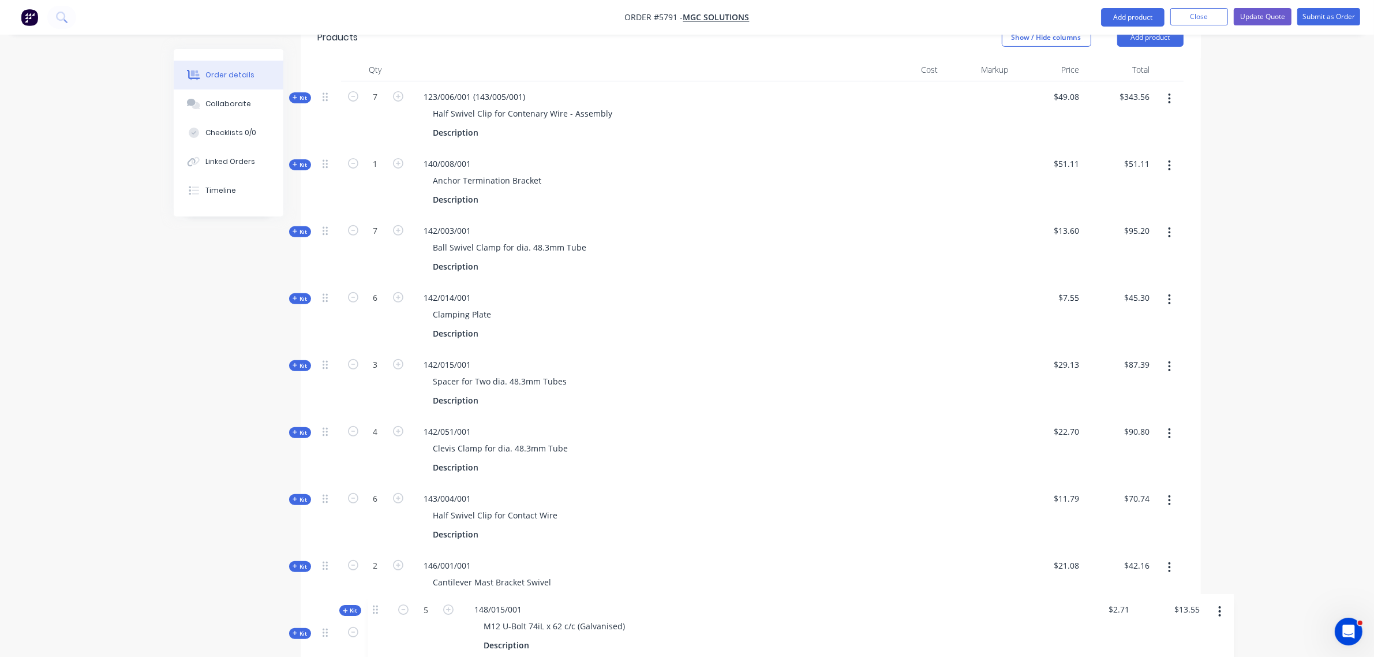
scroll to position [636, 0]
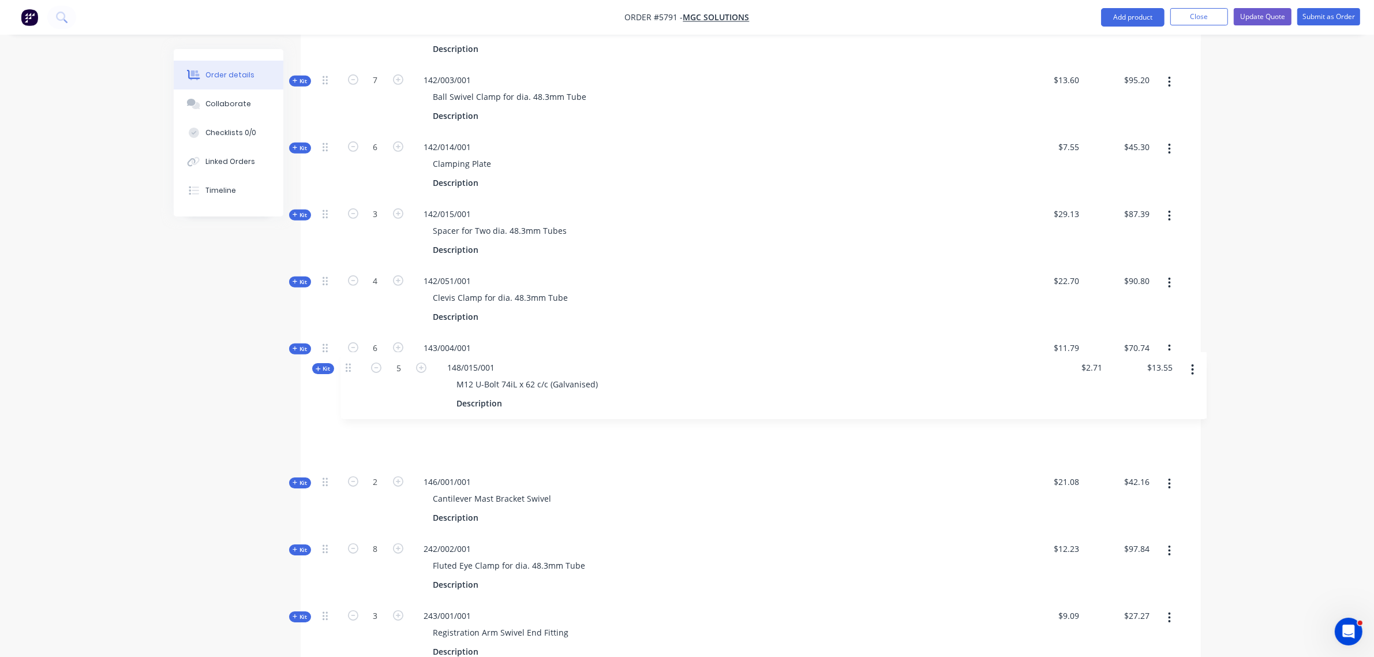
drag, startPoint x: 324, startPoint y: 346, endPoint x: 349, endPoint y: 362, distance: 29.3
click at [349, 362] on div "Kit 7 123/006/001 (143/005/001) Half Swivel Clip for Contenary Wire - Assembly …" at bounding box center [750, 547] width 865 height 1232
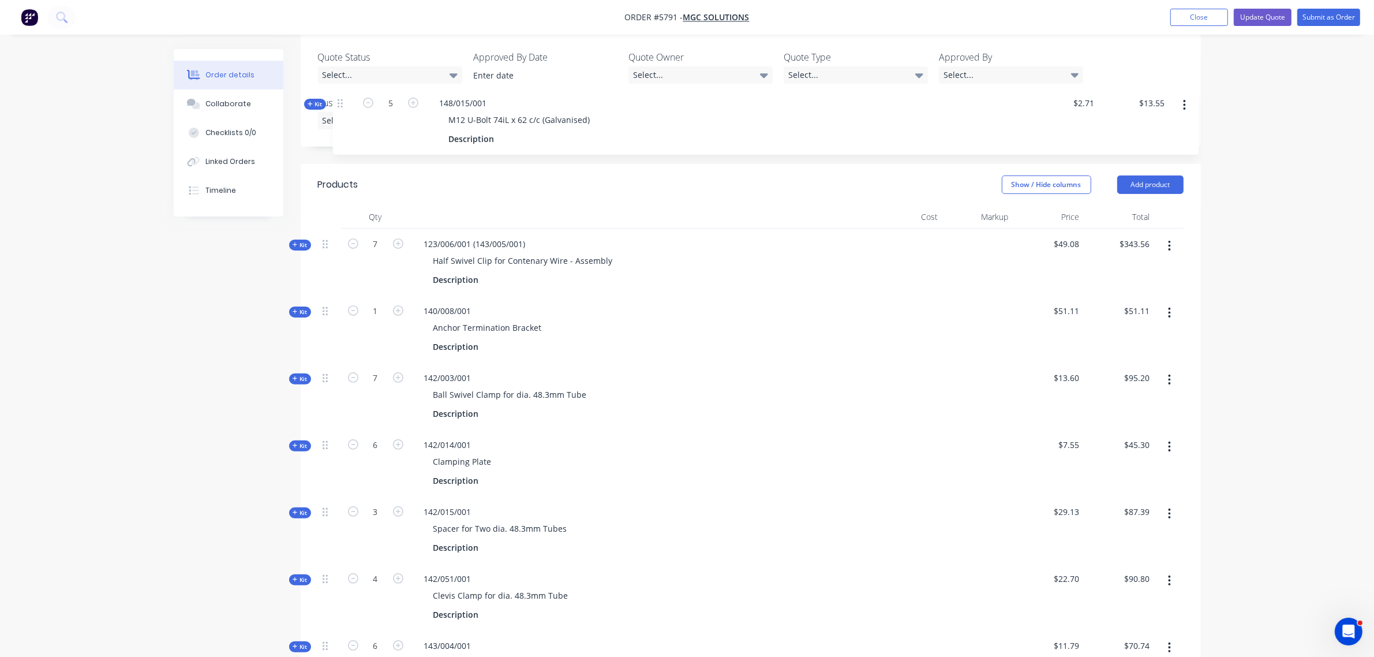
scroll to position [332, 0]
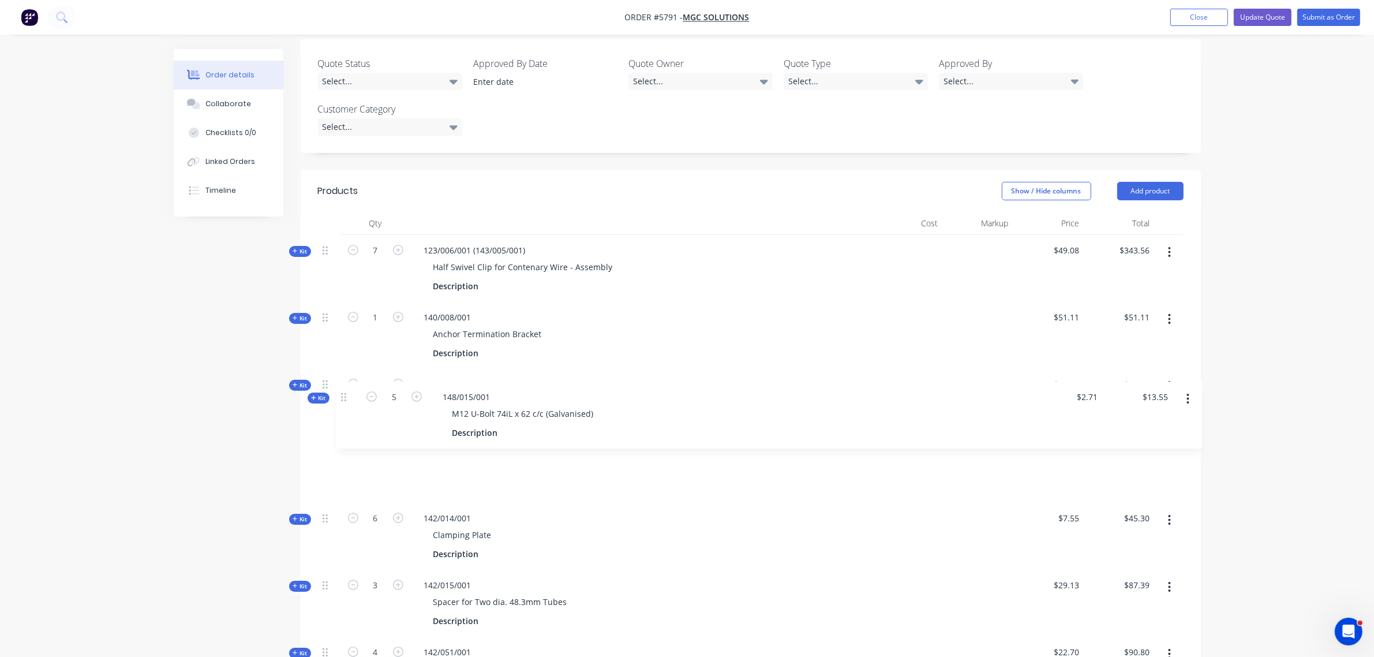
drag, startPoint x: 329, startPoint y: 370, endPoint x: 347, endPoint y: 396, distance: 31.9
click at [353, 378] on icon "button" at bounding box center [353, 383] width 10 height 10
type input "6"
type input "$81.60"
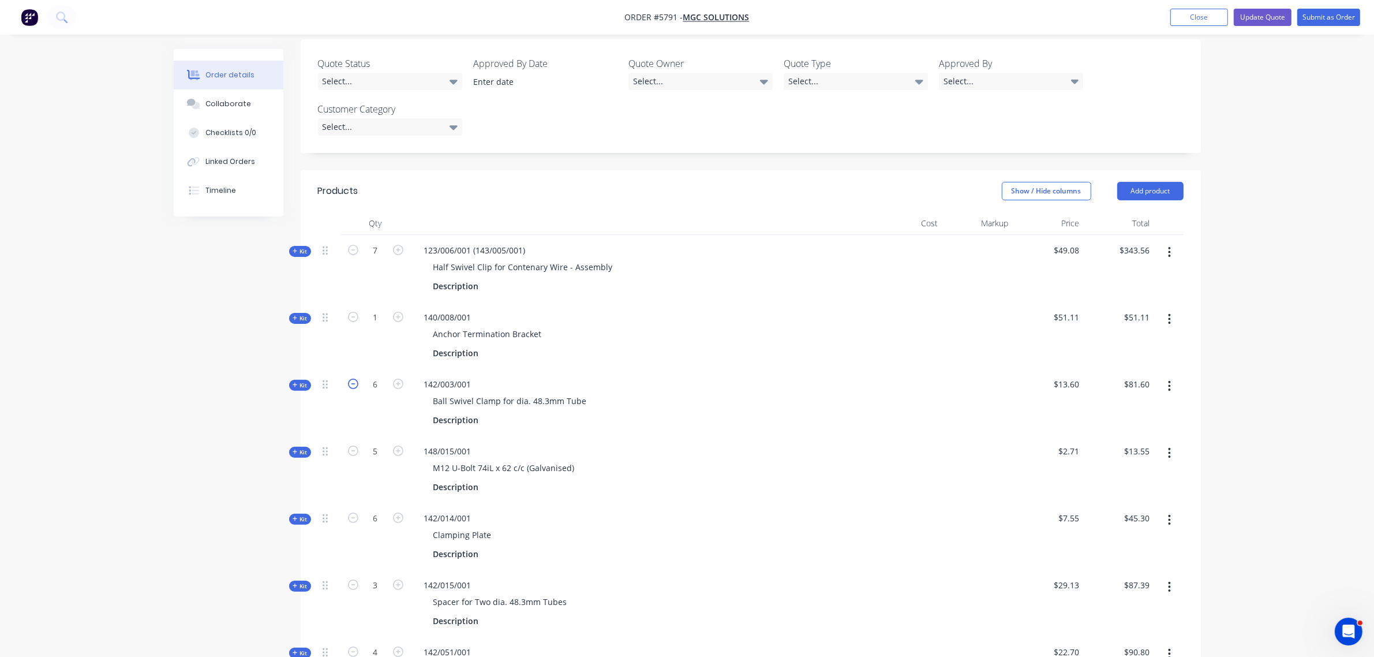
click at [353, 378] on icon "button" at bounding box center [353, 383] width 10 height 10
type input "5"
type input "$68.00"
click at [1138, 182] on button "Add product" at bounding box center [1150, 191] width 66 height 18
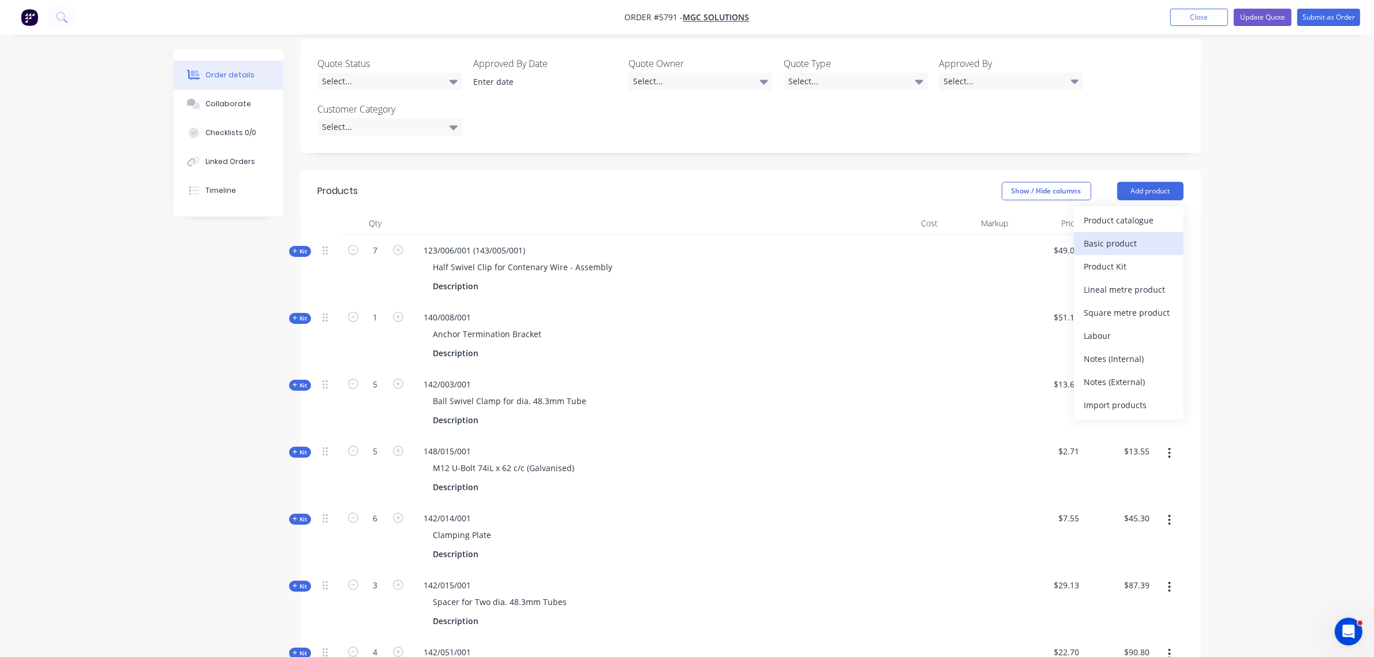
click at [1119, 235] on div "Basic product" at bounding box center [1128, 243] width 89 height 17
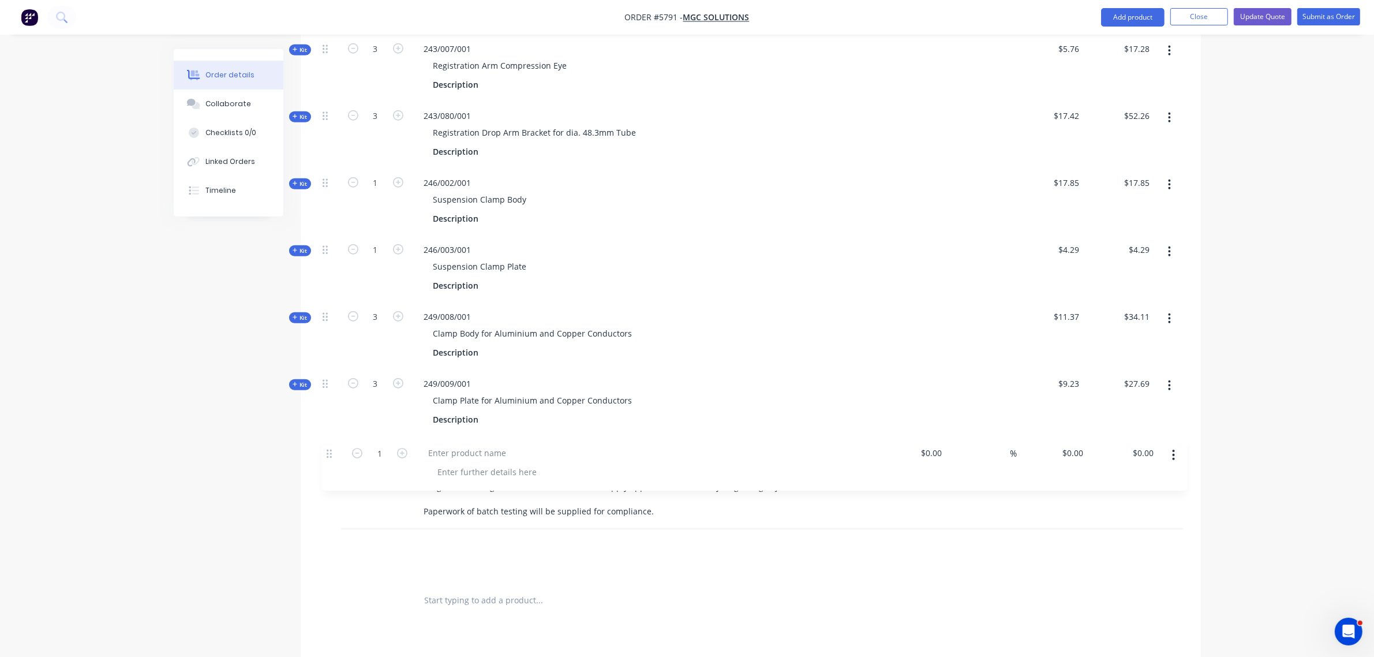
scroll to position [1273, 0]
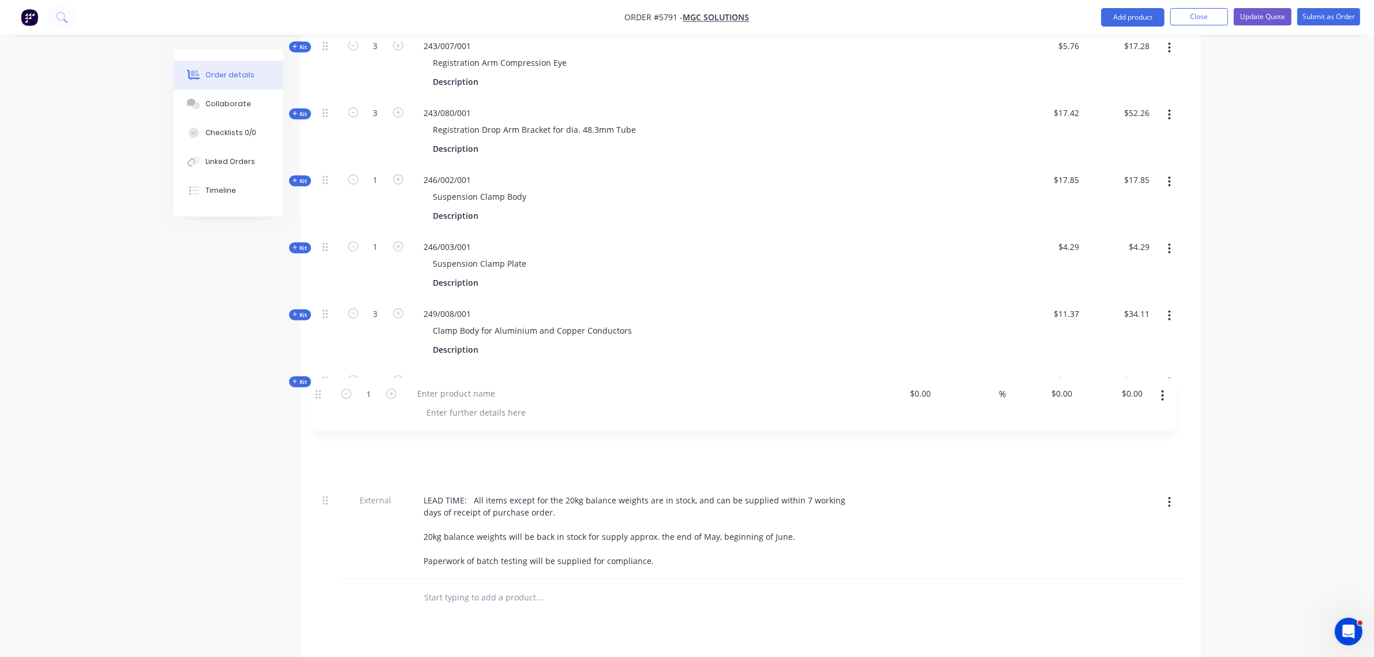
drag, startPoint x: 322, startPoint y: 500, endPoint x: 315, endPoint y: 391, distance: 109.8
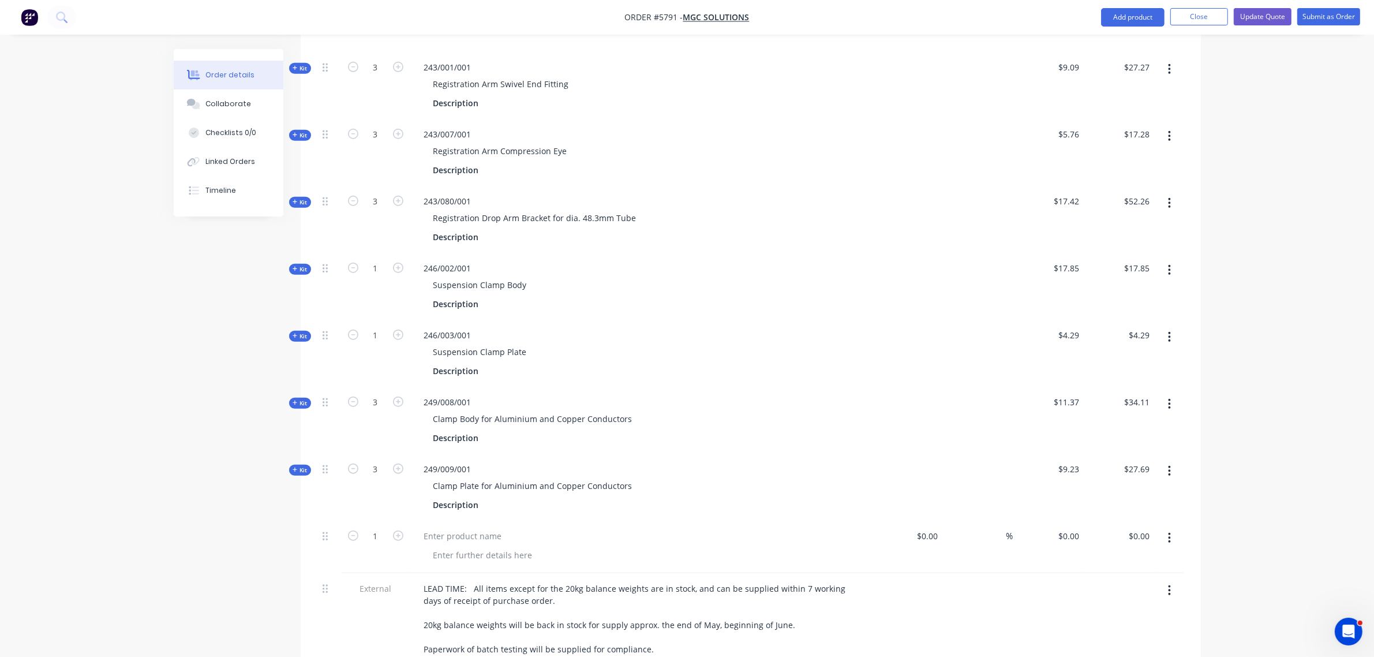
scroll to position [1201, 0]
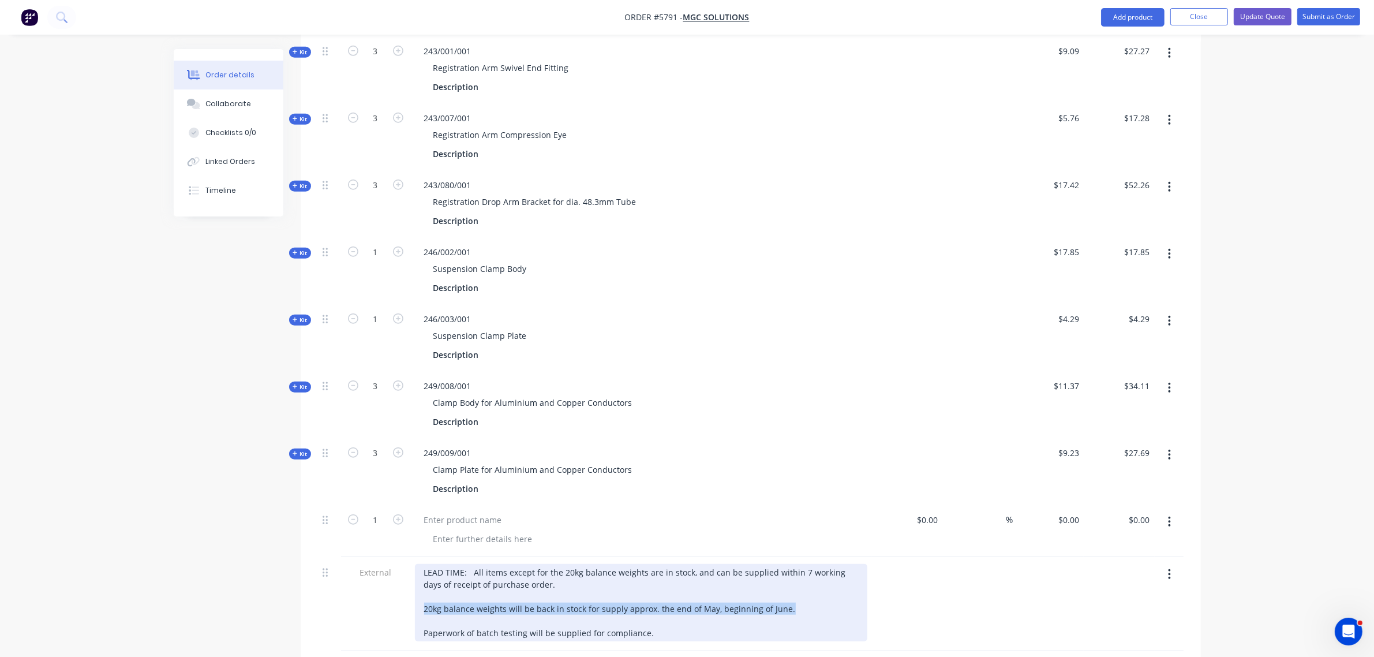
drag, startPoint x: 782, startPoint y: 560, endPoint x: 417, endPoint y: 567, distance: 365.8
click at [415, 565] on div "LEAD TIME: All items except for the 20kg balance weights are in stock, and can …" at bounding box center [641, 602] width 452 height 77
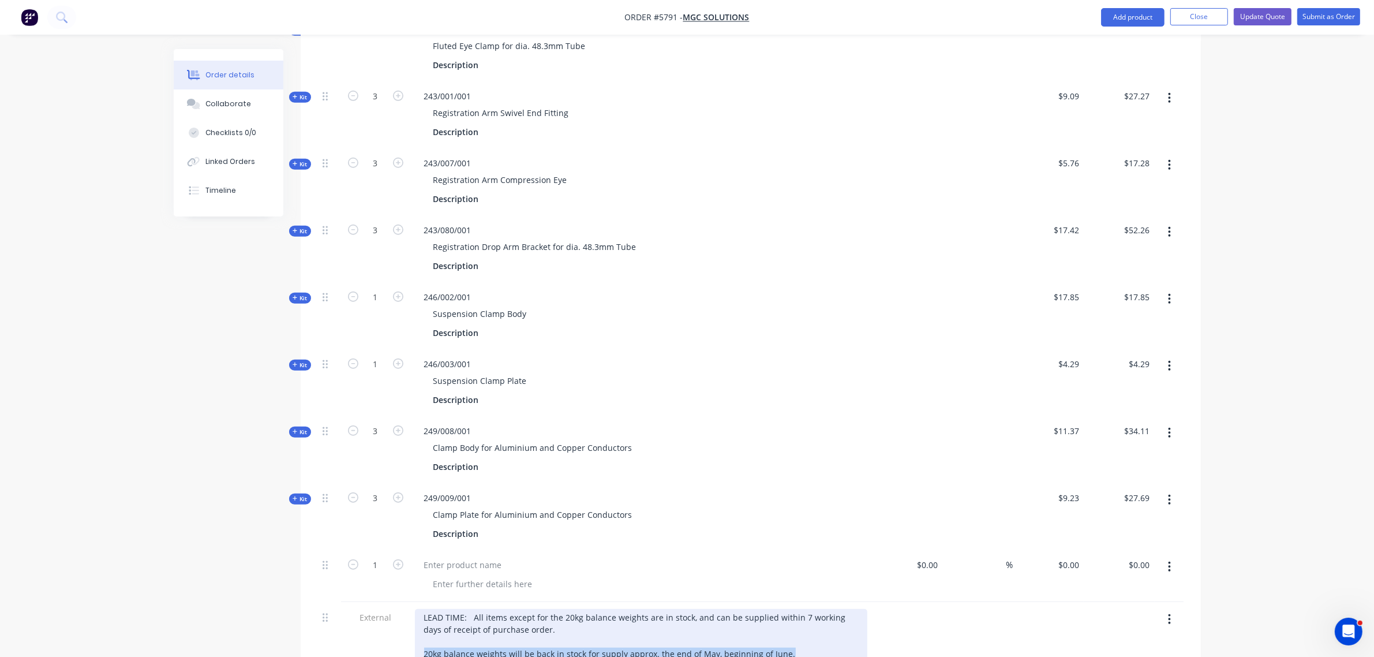
scroll to position [1480, 0]
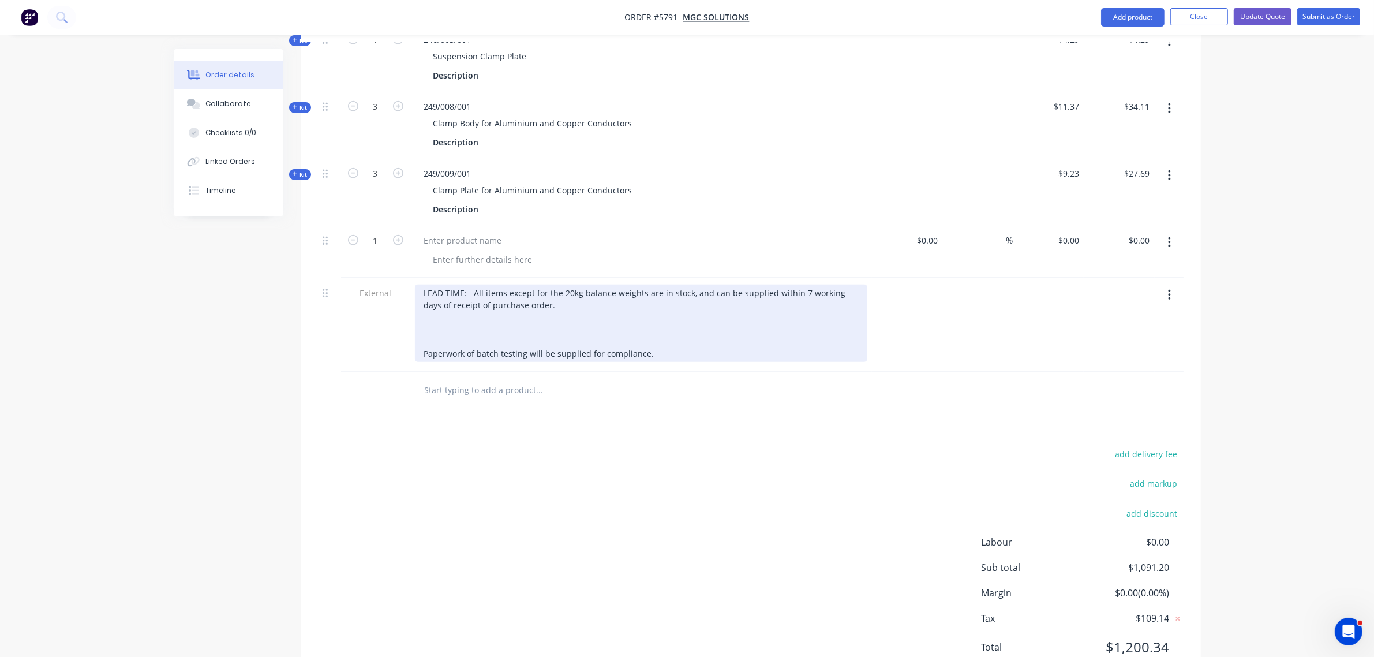
click at [454, 284] on div "LEAD TIME: All items except for the 20kg balance weights are in stock, and can …" at bounding box center [641, 322] width 452 height 77
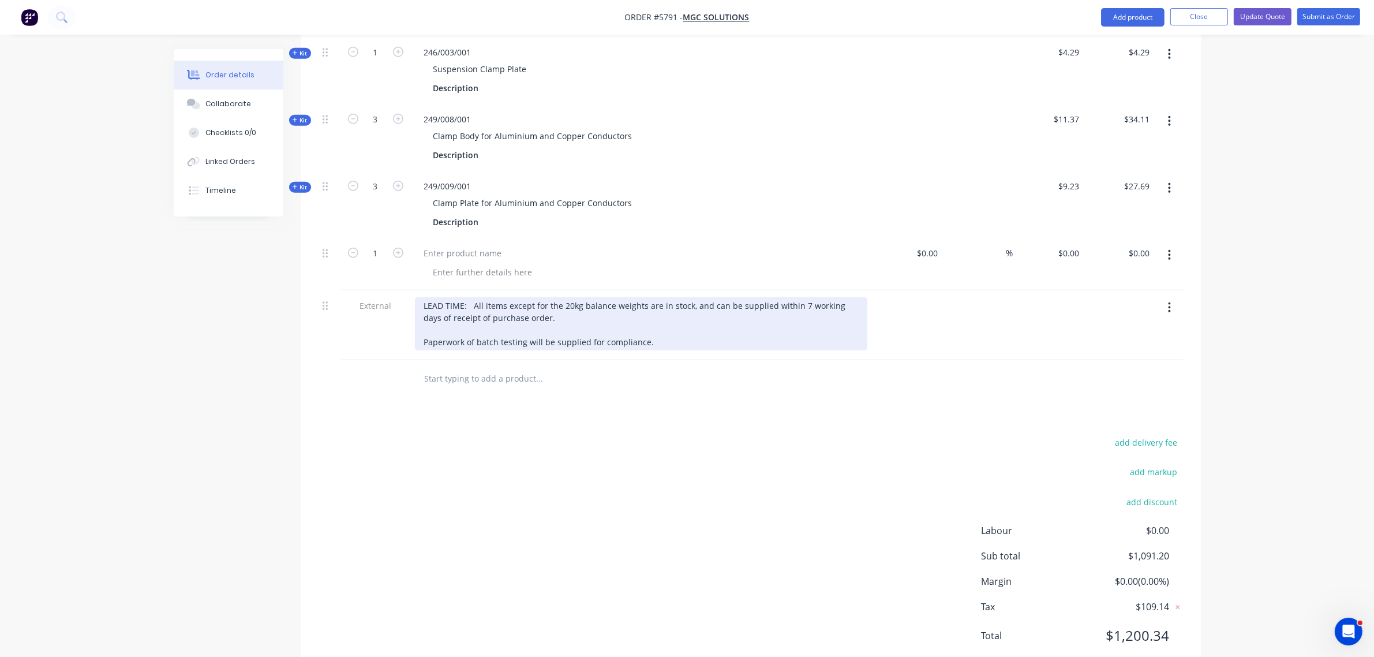
scroll to position [1456, 0]
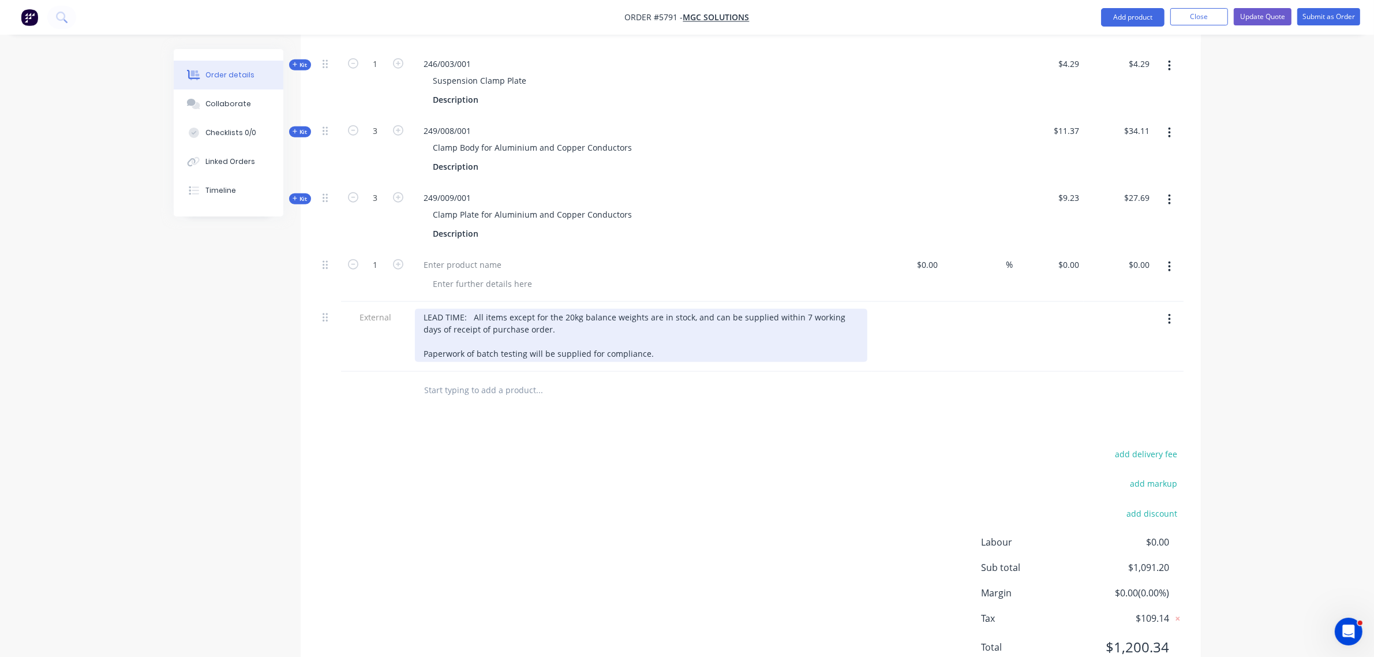
click at [508, 309] on div "LEAD TIME: All items except for the 20kg balance weights are in stock, and can …" at bounding box center [641, 335] width 452 height 53
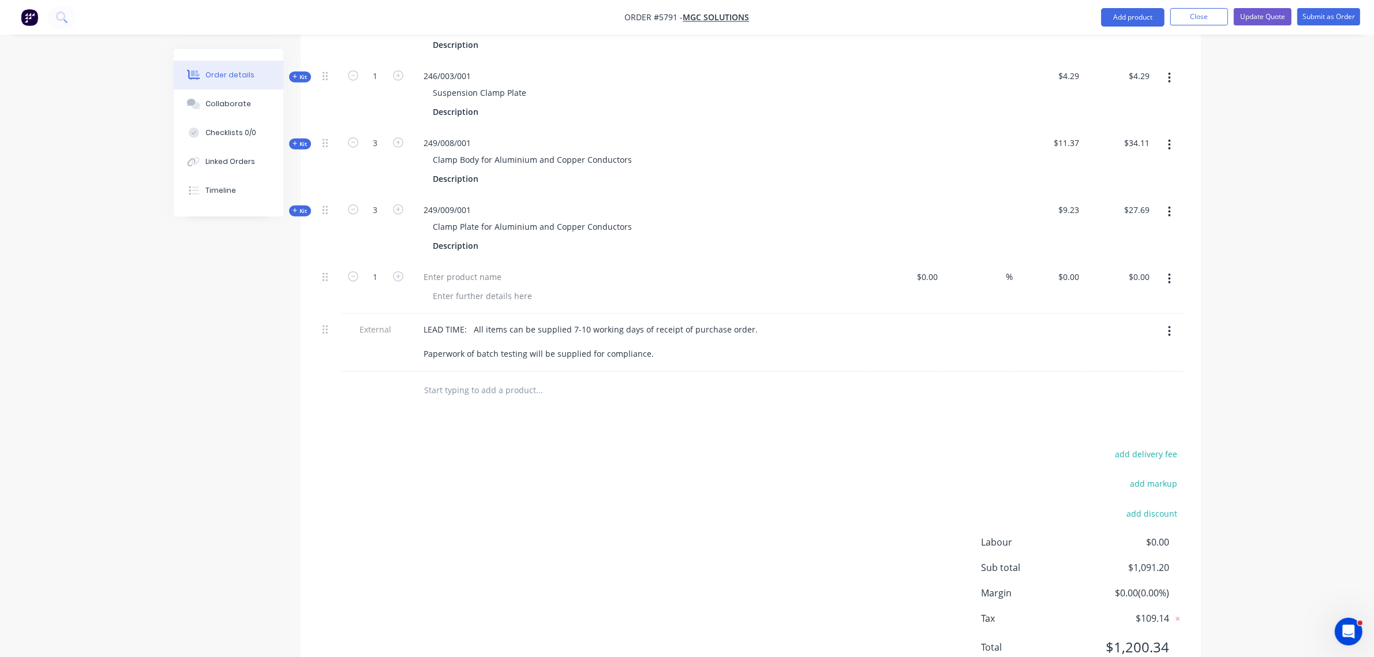
click at [547, 462] on div "add delivery fee add markup add discount Labour $0.00 Sub total $1,091.20 Margi…" at bounding box center [750, 557] width 865 height 223
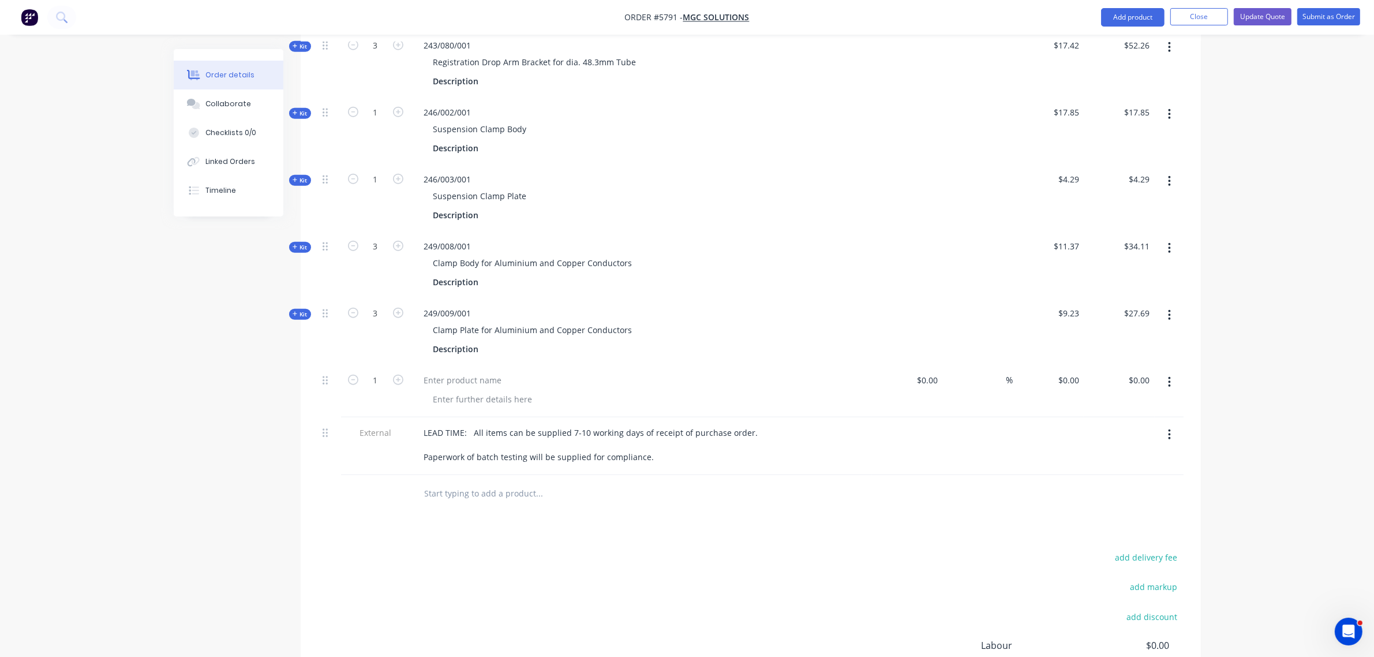
scroll to position [1299, 0]
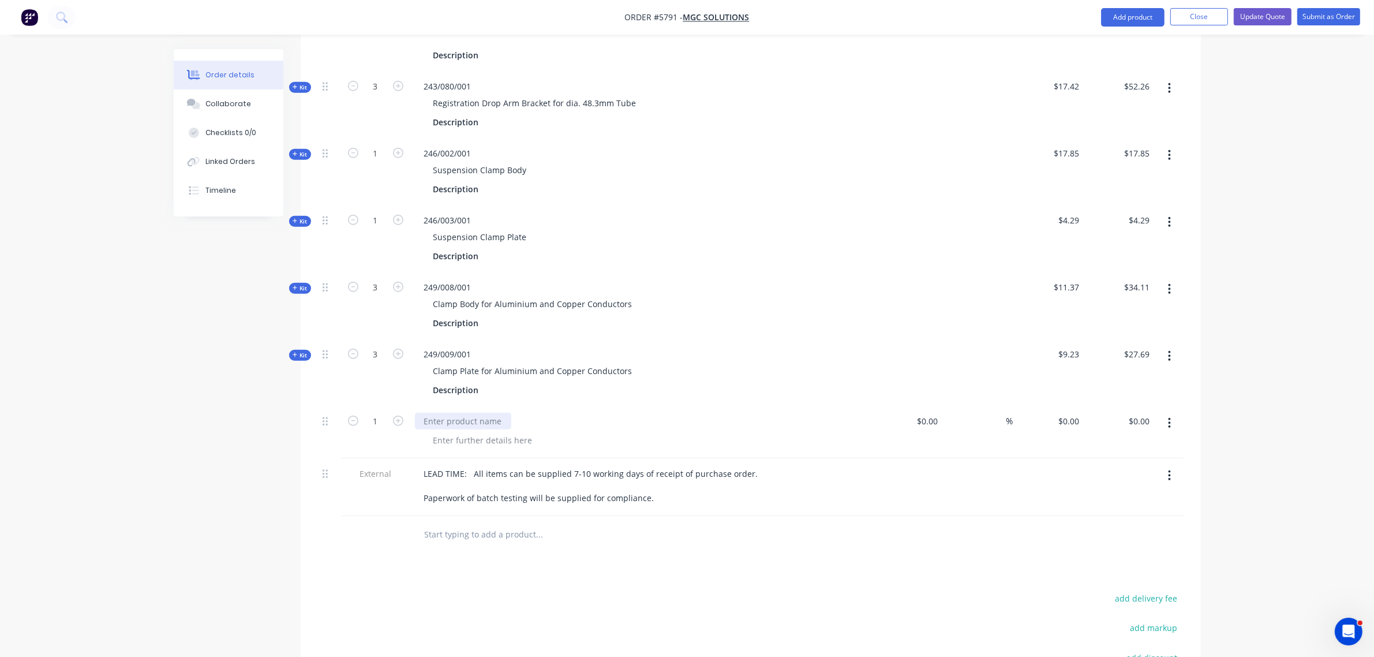
click at [444, 413] on div at bounding box center [463, 421] width 96 height 17
type input "20"
drag, startPoint x: 457, startPoint y: 361, endPoint x: 459, endPoint y: 369, distance: 8.8
click at [458, 406] on div at bounding box center [641, 432] width 462 height 53
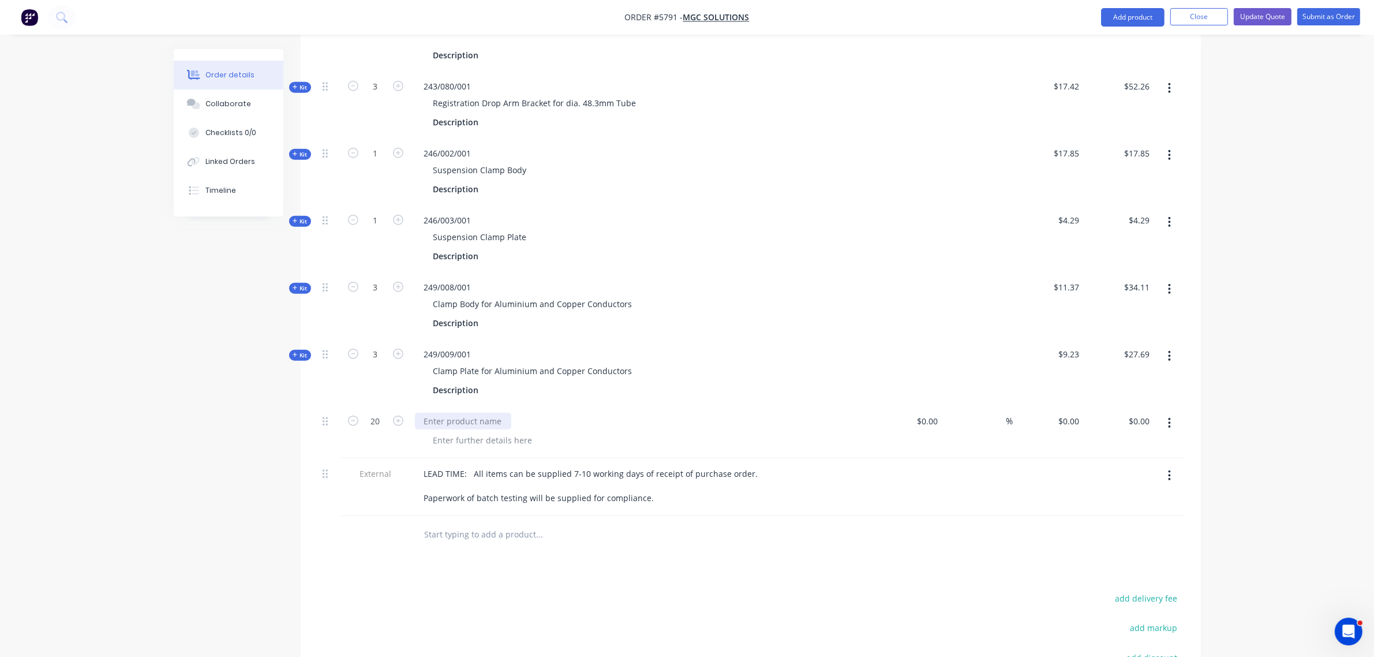
click at [459, 413] on div at bounding box center [463, 421] width 96 height 17
click at [488, 413] on div "122/003/001 -" at bounding box center [641, 421] width 452 height 17
click at [482, 413] on div "122/003/001 -" at bounding box center [450, 421] width 71 height 17
click at [693, 535] on div "Products Show / Hide columns Add product Qty Cost Markup Price Total Kit 7 123/…" at bounding box center [751, 16] width 900 height 1627
click at [1069, 406] on div "$0.00 $0.00" at bounding box center [1048, 432] width 71 height 53
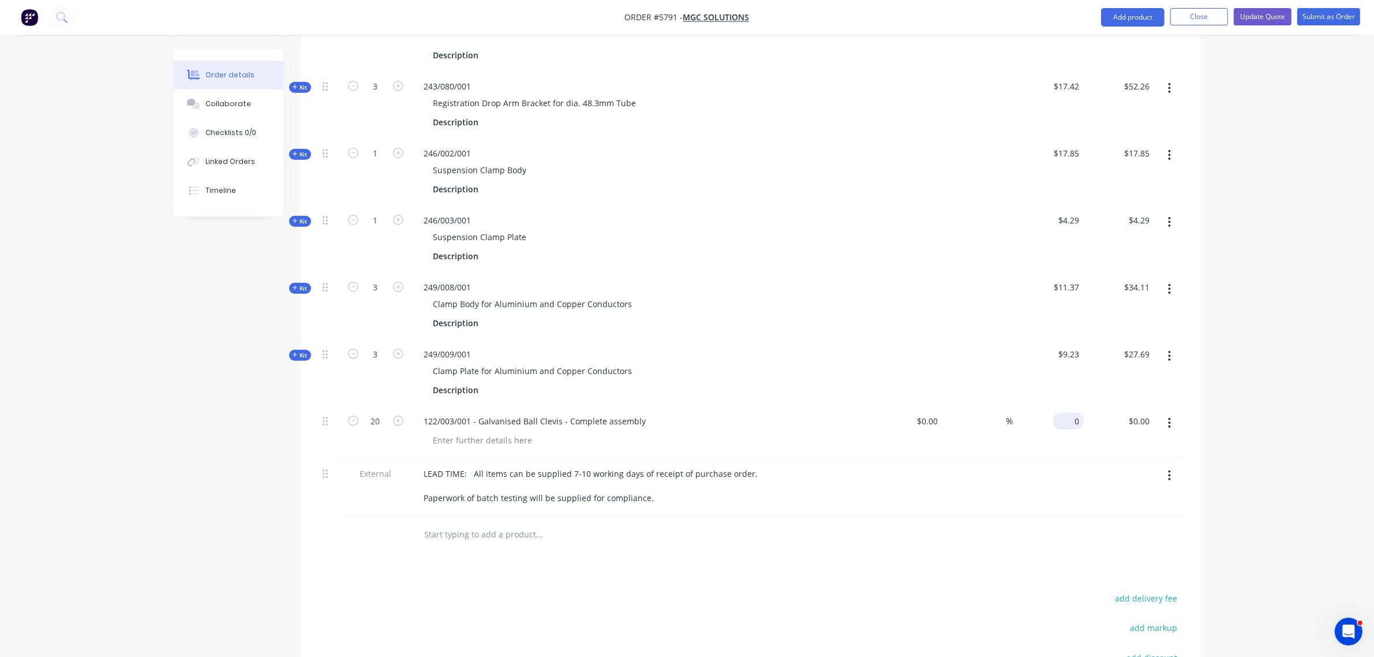
click at [1070, 413] on input "0" at bounding box center [1070, 421] width 27 height 17
click at [1068, 413] on div "0 $0.00" at bounding box center [1067, 421] width 31 height 17
type input "$21.97"
type input "$439.40"
click at [895, 532] on div "Products Show / Hide columns Add product Qty Cost Markup Price Total Kit 7 123/…" at bounding box center [751, 16] width 900 height 1627
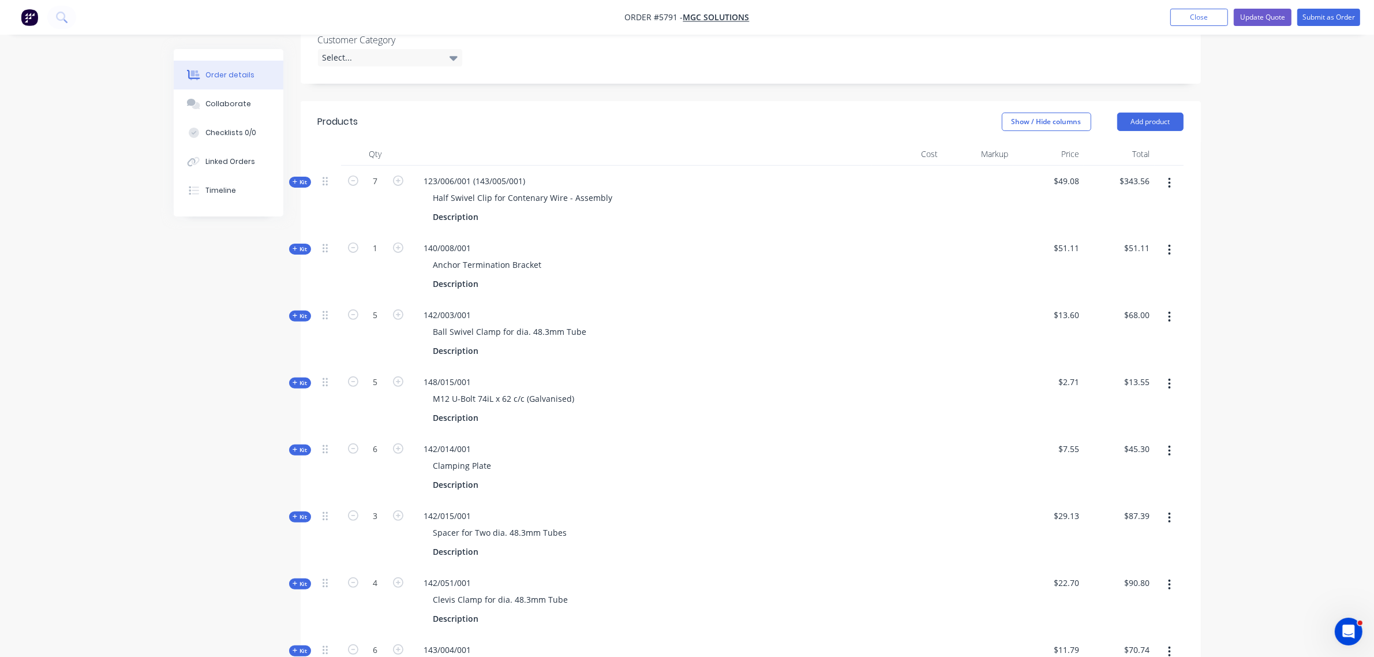
scroll to position [434, 0]
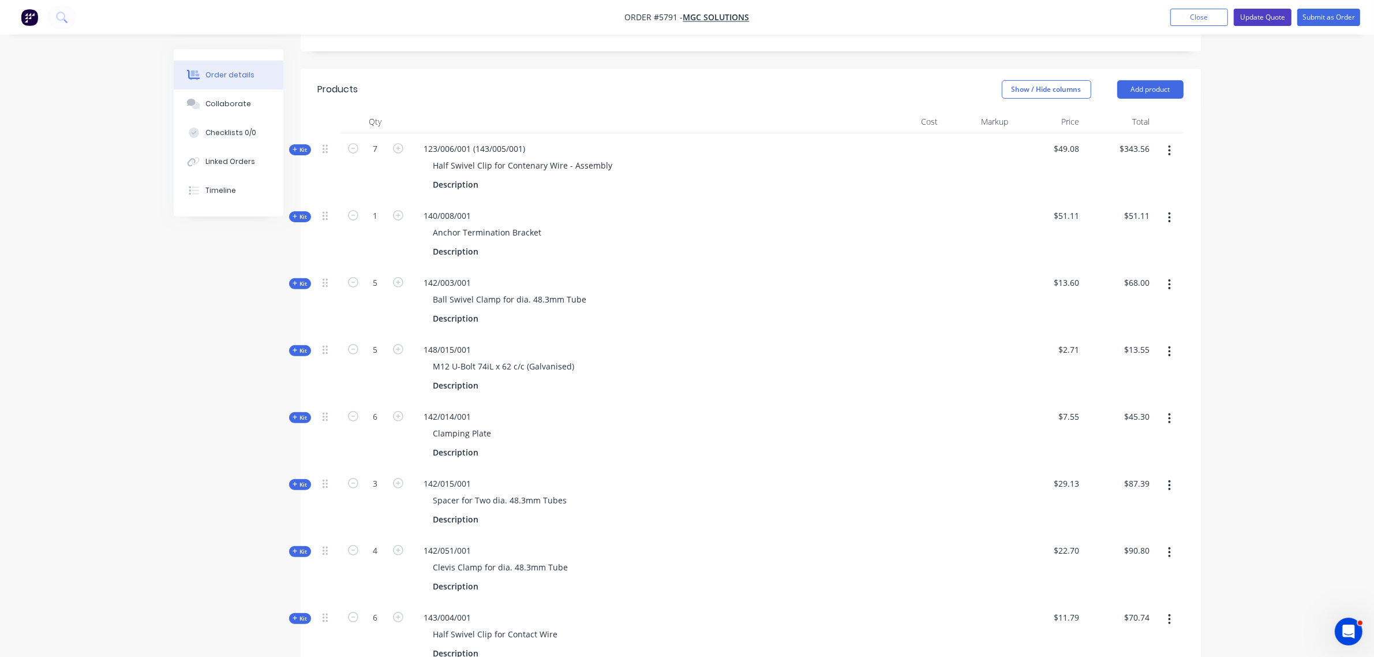
click at [1253, 16] on button "Update Quote" at bounding box center [1262, 17] width 58 height 17
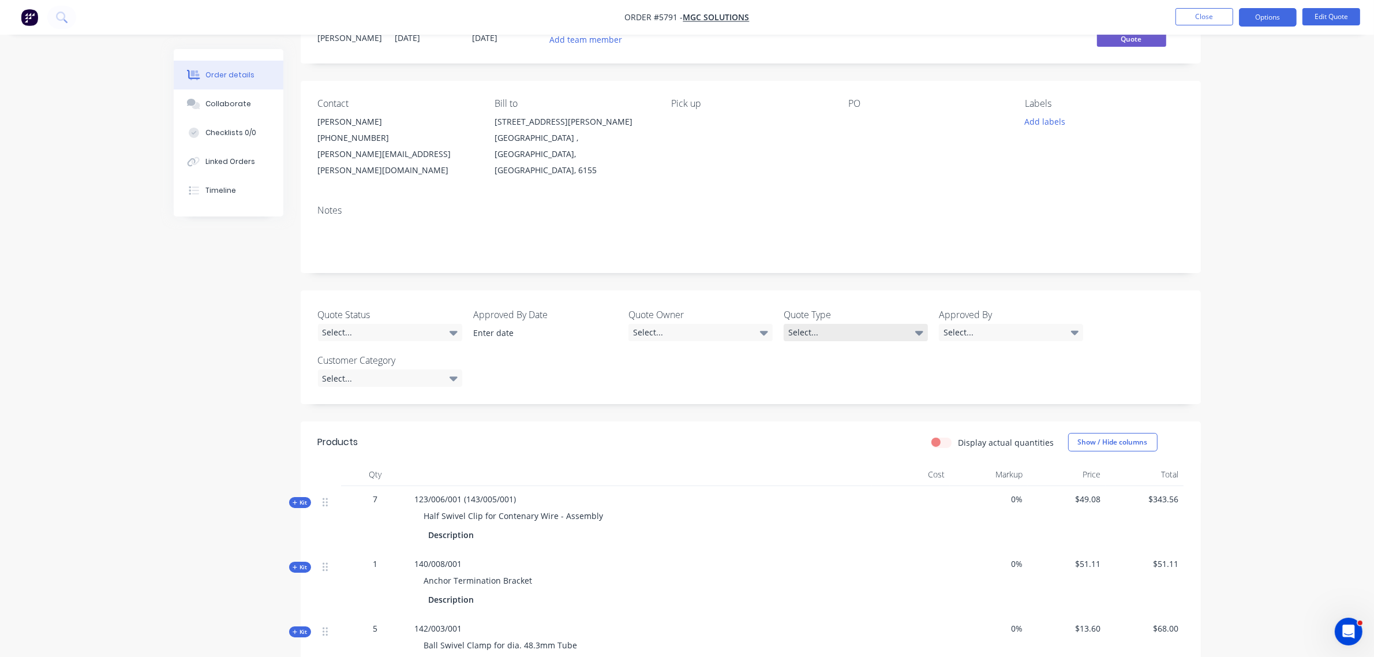
scroll to position [72, 0]
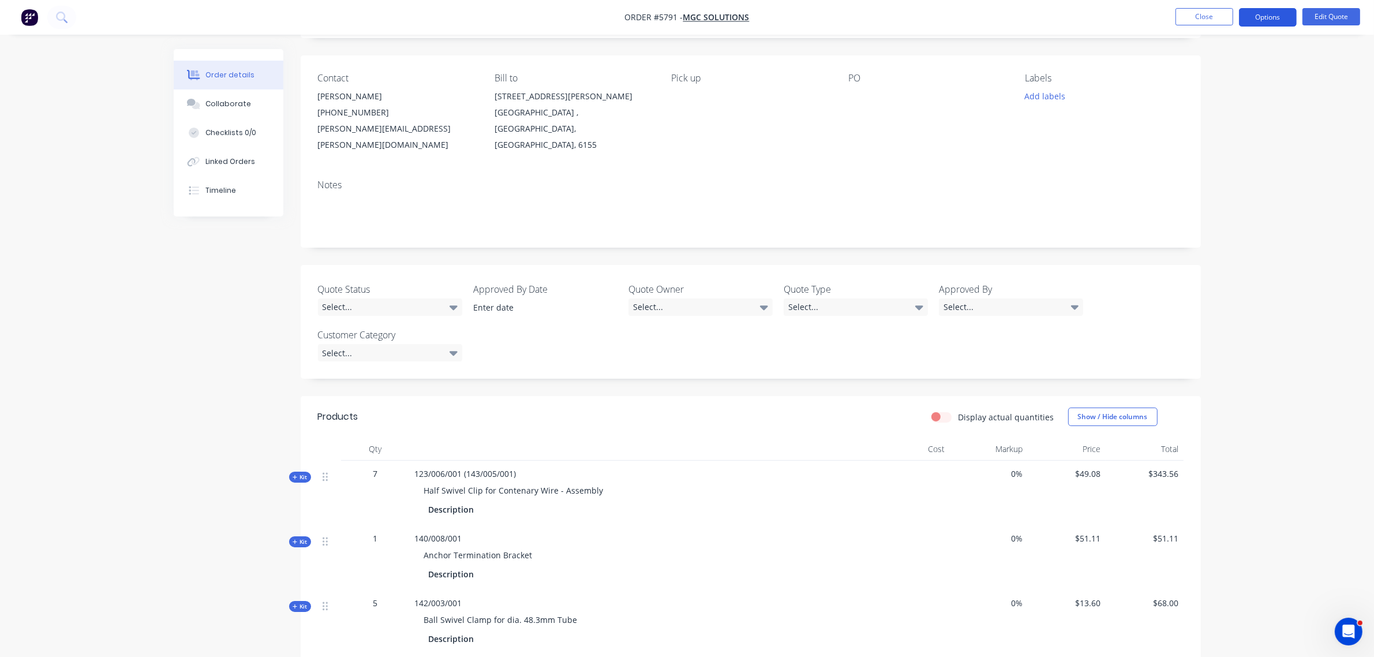
click at [1279, 13] on button "Options" at bounding box center [1268, 17] width 58 height 18
click at [1216, 71] on div "Quote" at bounding box center [1233, 70] width 106 height 17
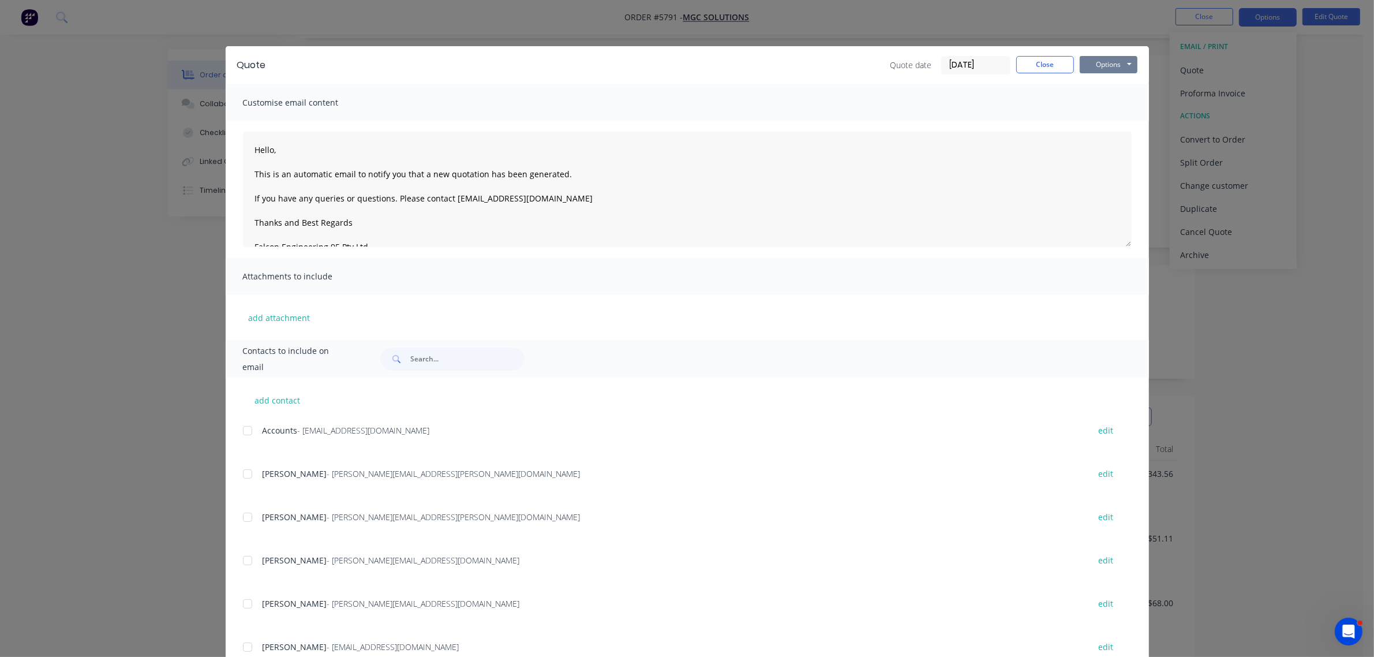
click at [1130, 67] on div "Quote Quote date 03/09/25 Close Options Preview Print Email" at bounding box center [687, 65] width 923 height 38
click at [1122, 66] on button "Options" at bounding box center [1108, 64] width 58 height 17
click at [1108, 88] on button "Preview" at bounding box center [1116, 85] width 74 height 19
click at [1046, 65] on button "Close" at bounding box center [1045, 64] width 58 height 17
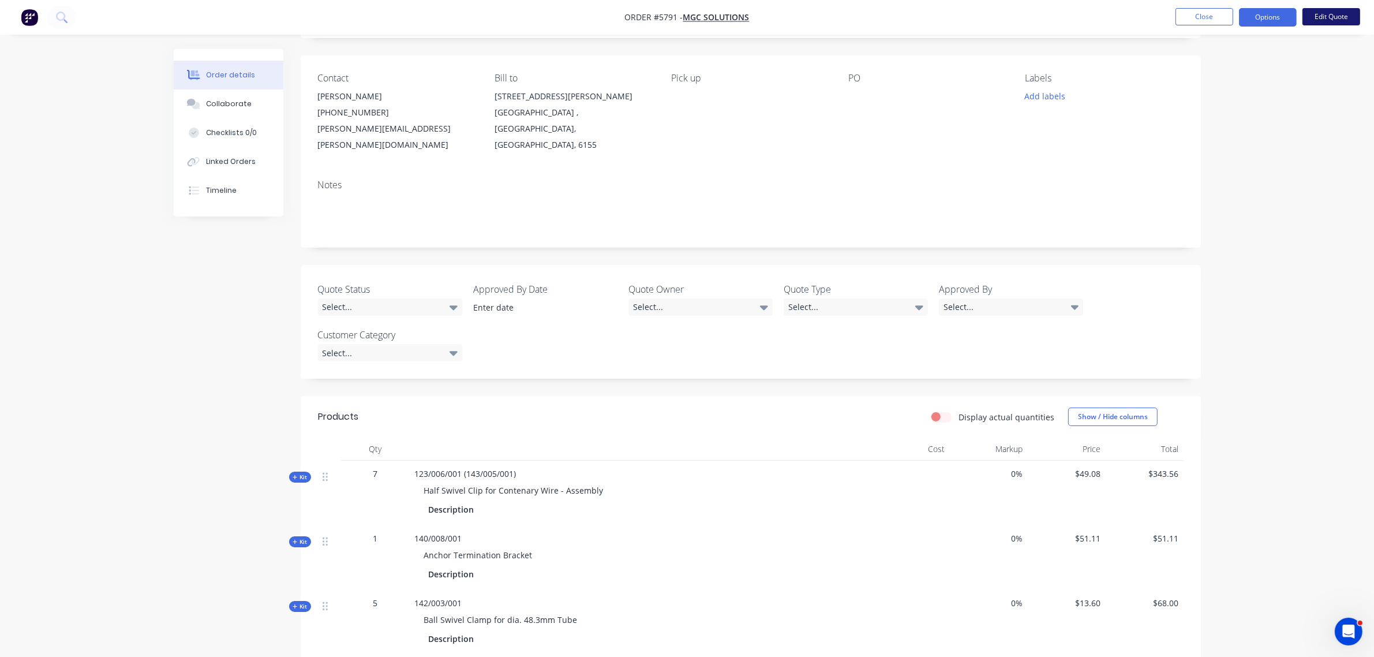
click at [1315, 16] on button "Edit Quote" at bounding box center [1331, 16] width 58 height 17
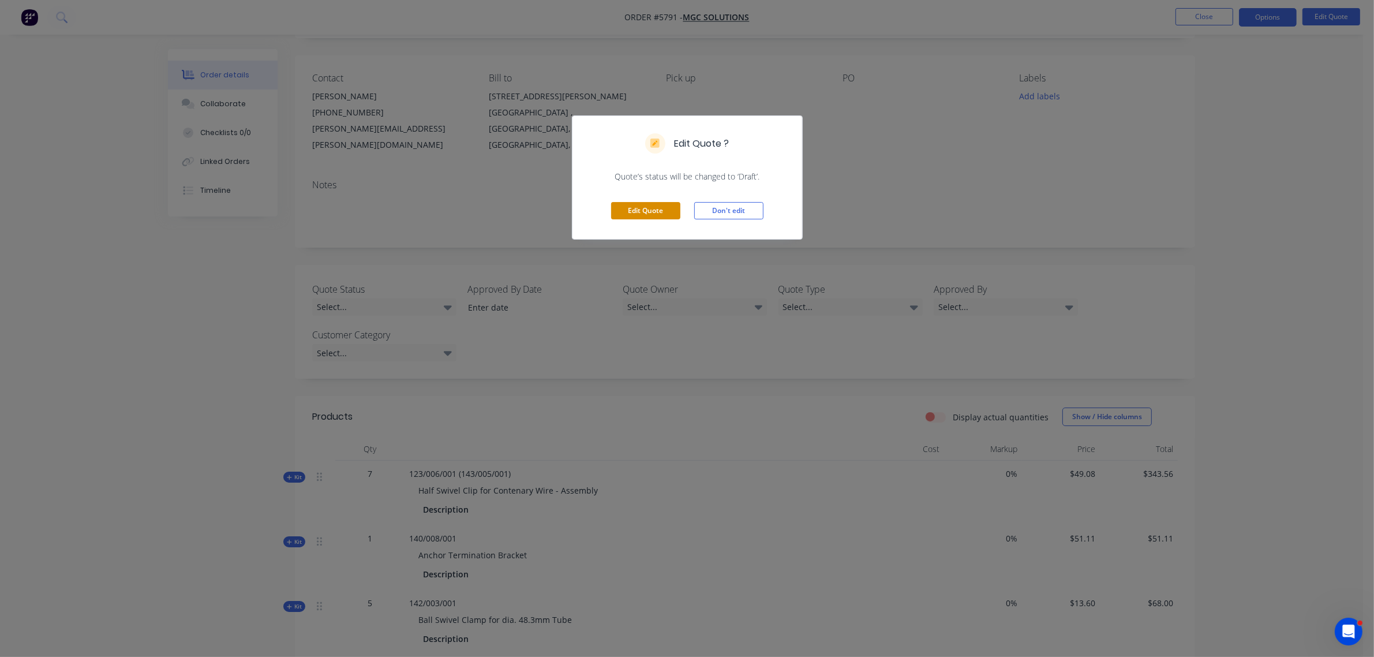
click at [639, 207] on button "Edit Quote" at bounding box center [645, 210] width 69 height 17
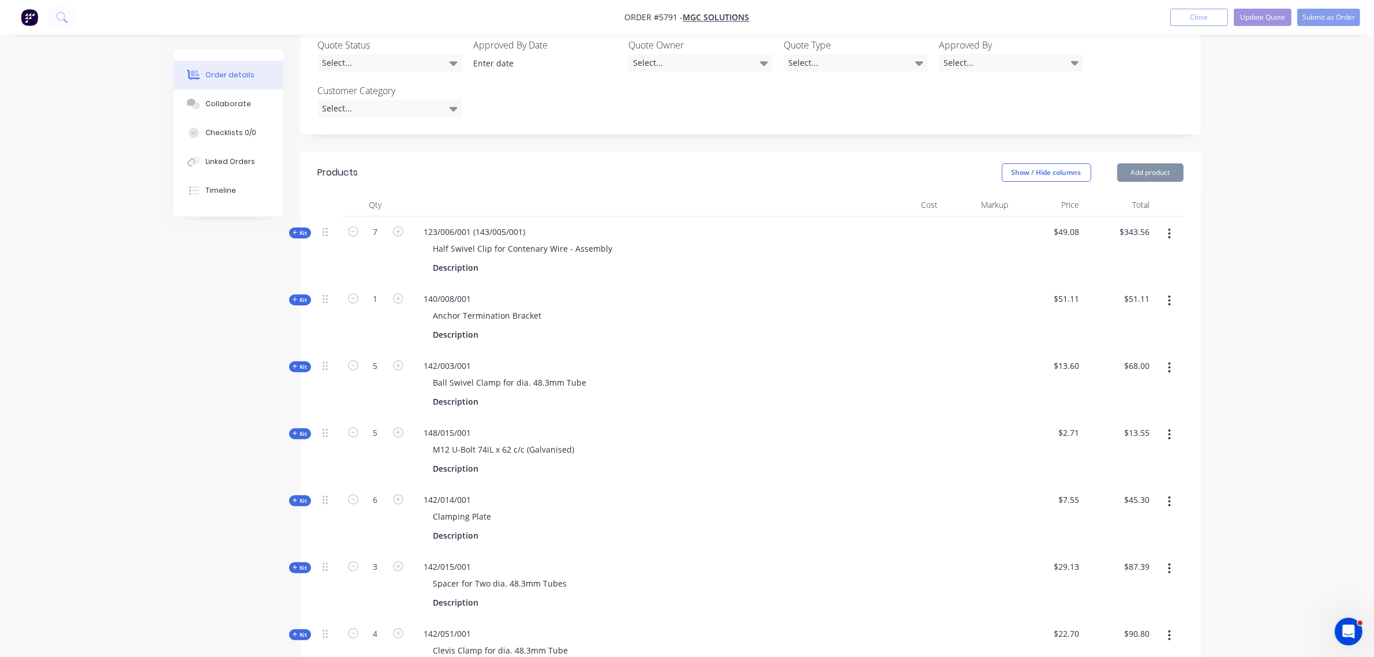
scroll to position [361, 0]
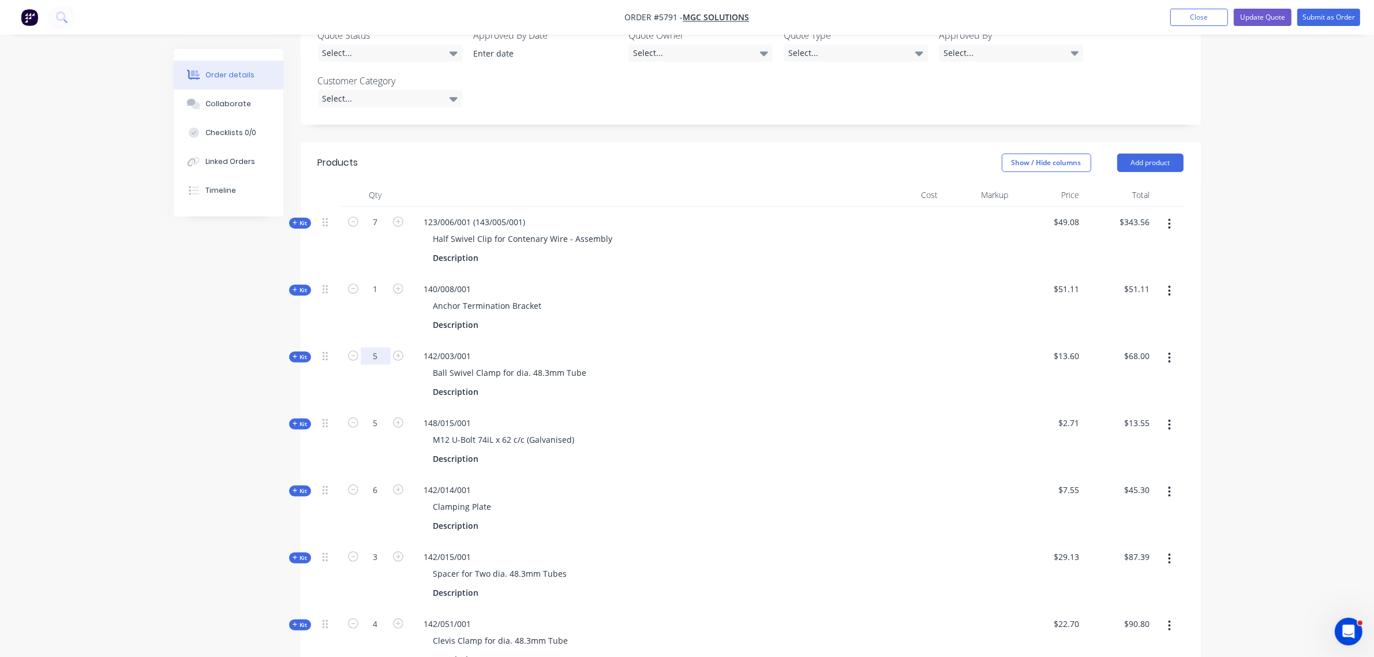
drag, startPoint x: 378, startPoint y: 303, endPoint x: 376, endPoint y: 314, distance: 11.2
click at [378, 231] on input "5" at bounding box center [376, 221] width 30 height 17
type input "20"
type input "$272.00"
type input "20"
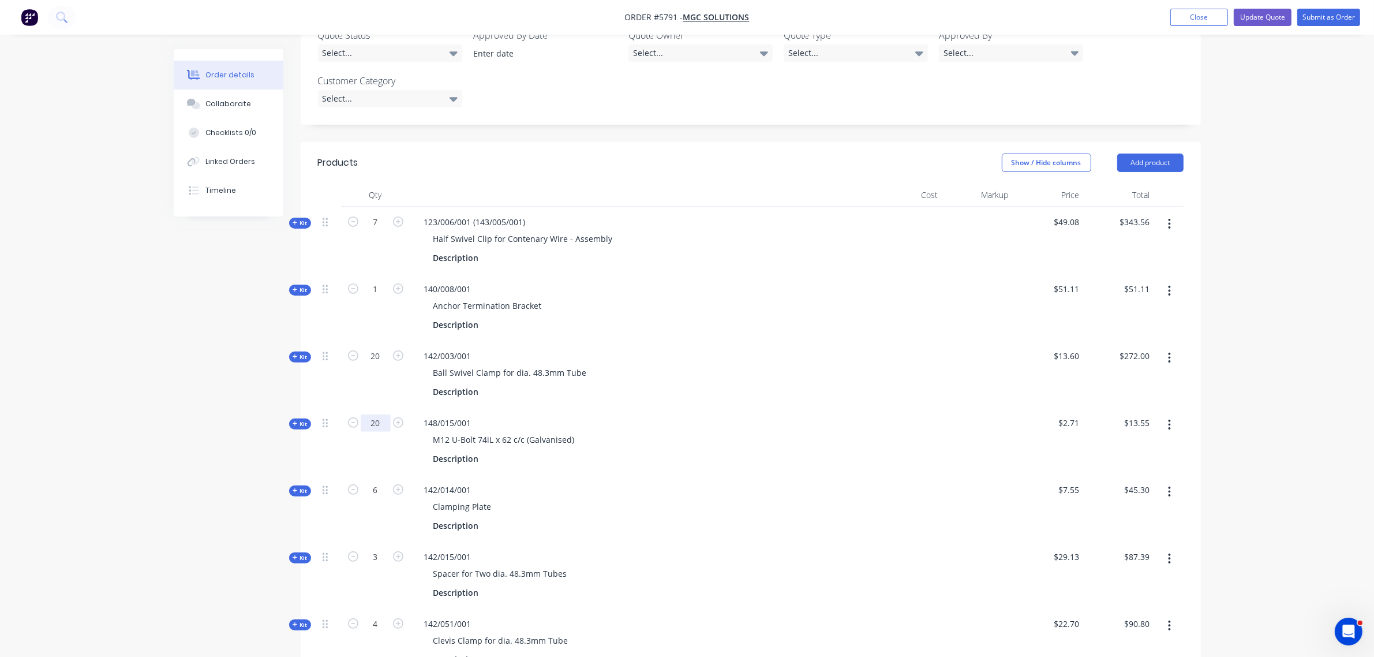
type input "$54.20"
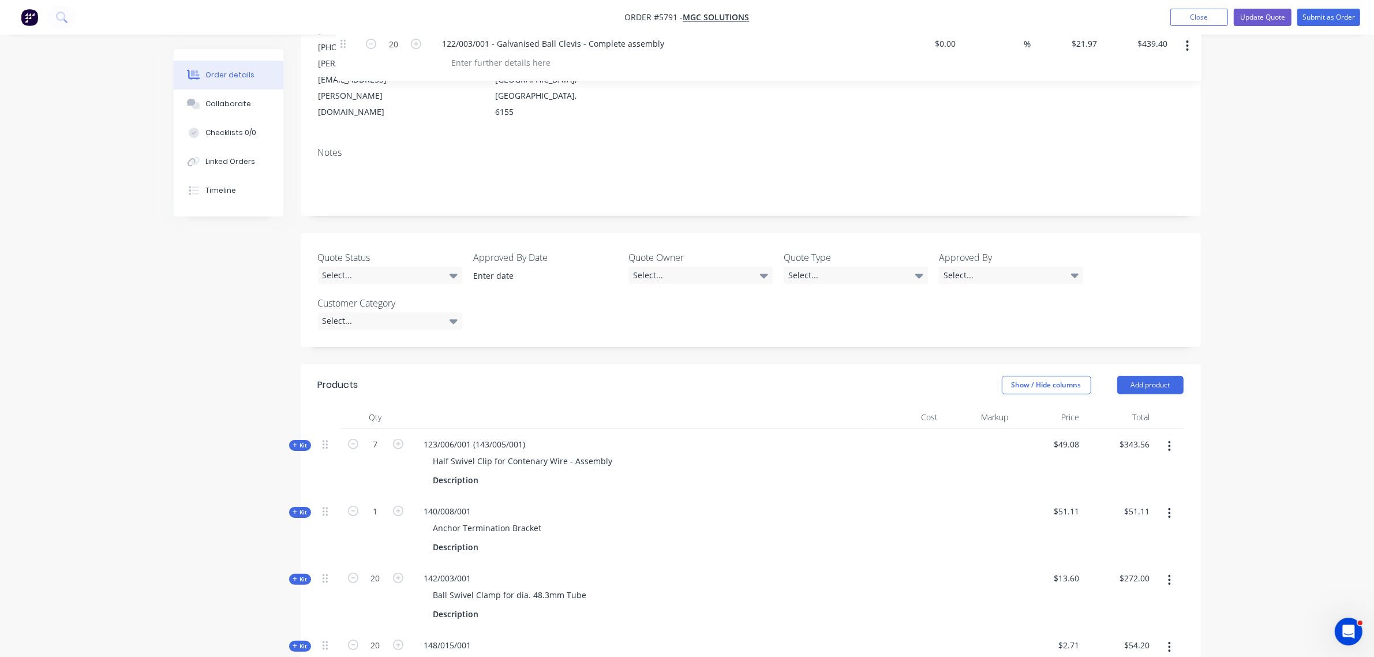
scroll to position [136, 0]
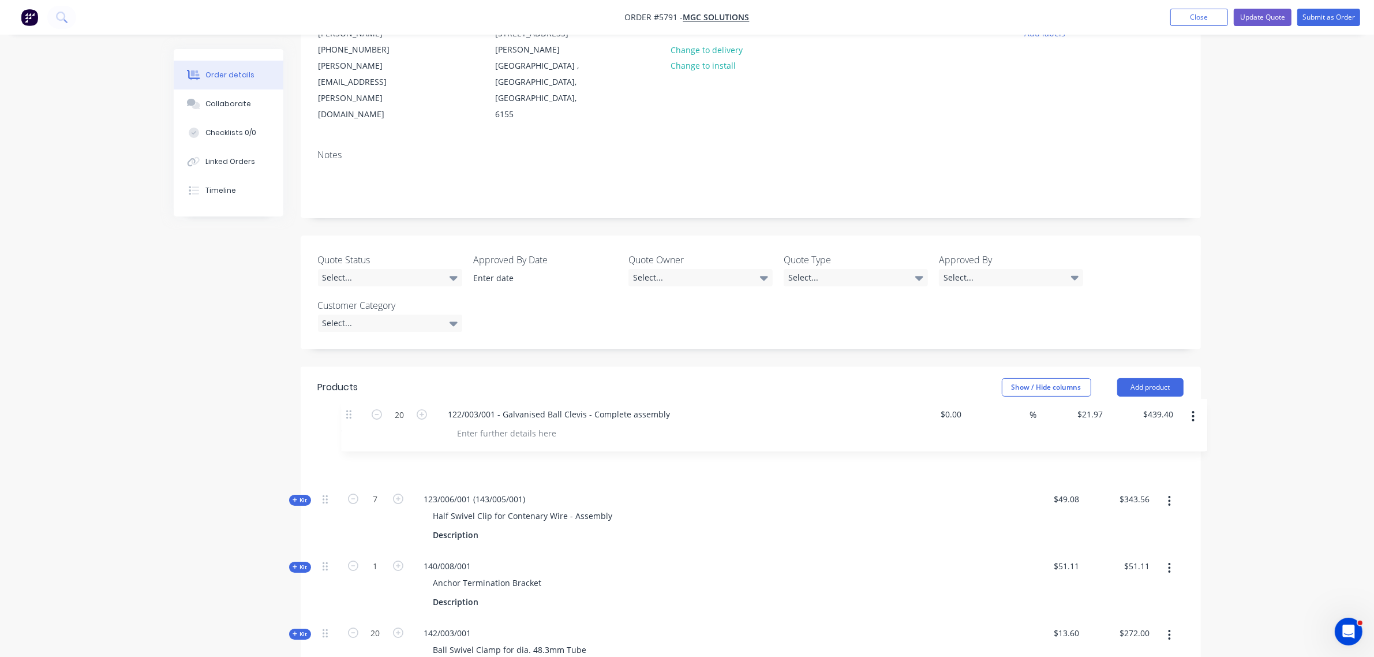
drag, startPoint x: 327, startPoint y: 449, endPoint x: 330, endPoint y: 407, distance: 41.6
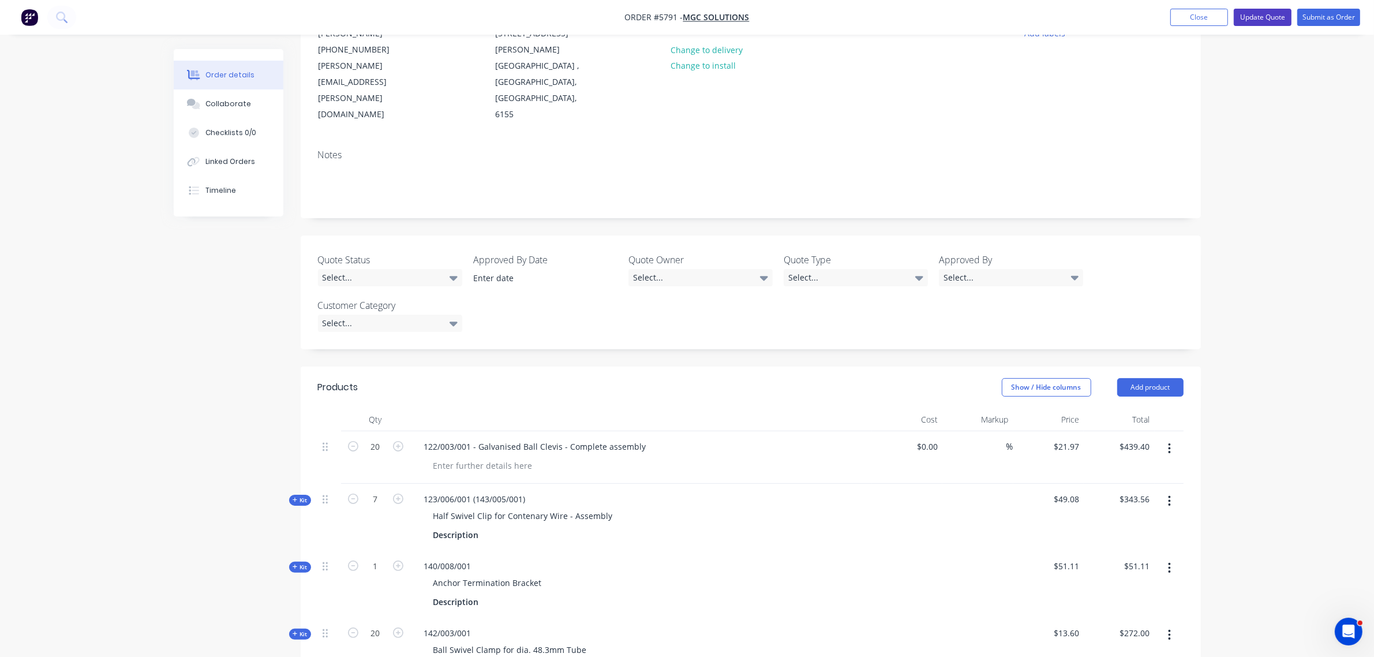
click at [1268, 16] on button "Update Quote" at bounding box center [1262, 17] width 58 height 17
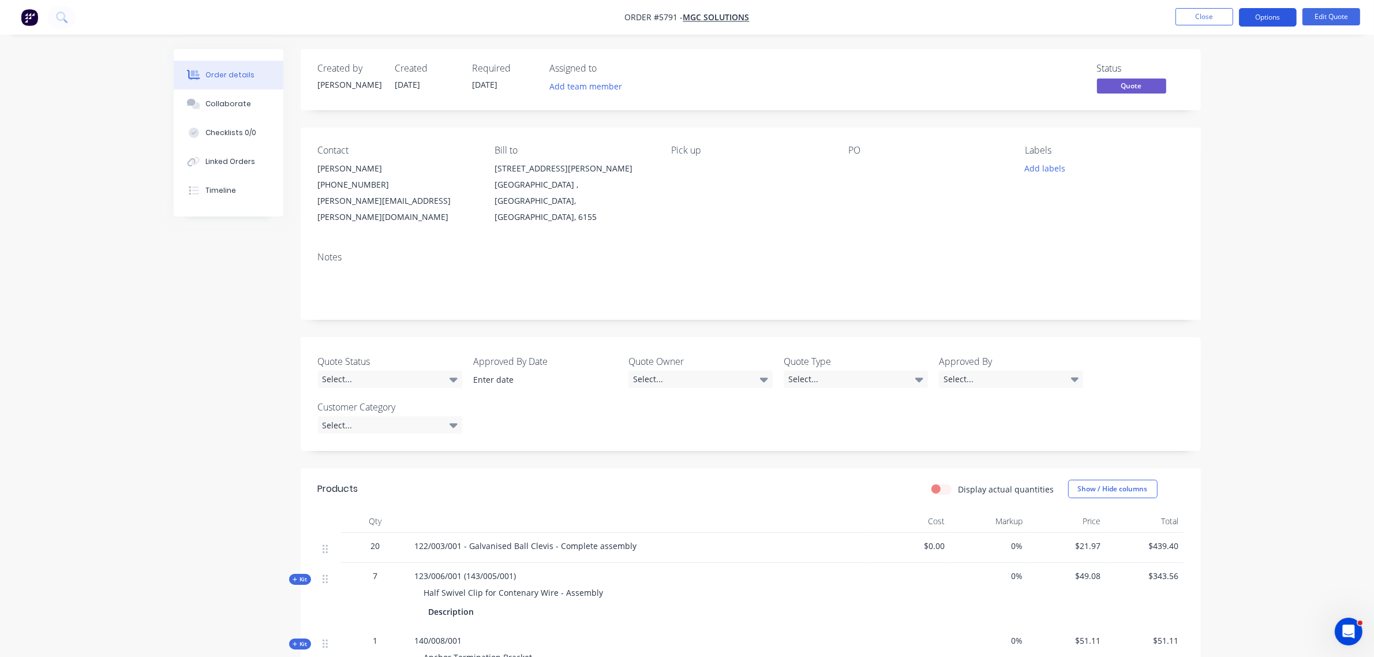
click at [1261, 23] on button "Options" at bounding box center [1268, 17] width 58 height 18
click at [1225, 58] on button "Quote" at bounding box center [1232, 69] width 127 height 23
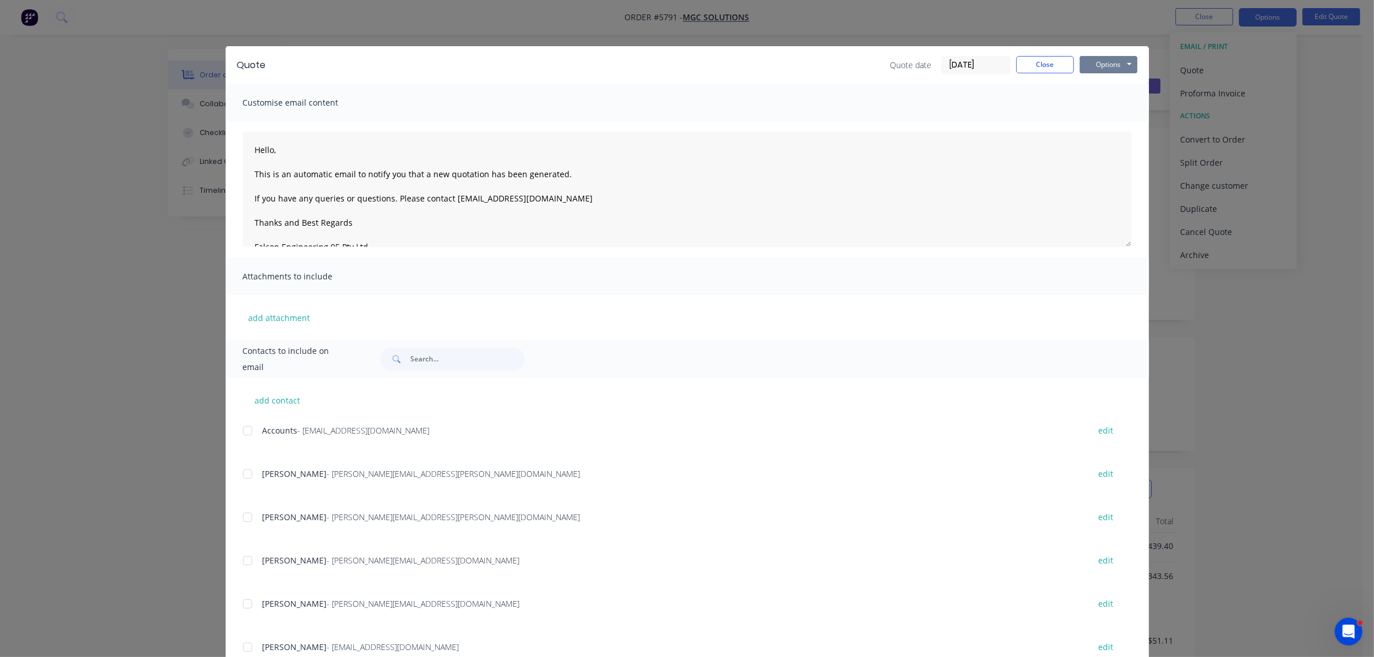
click at [1122, 61] on button "Options" at bounding box center [1108, 64] width 58 height 17
click at [1109, 81] on button "Preview" at bounding box center [1116, 85] width 74 height 19
click at [1056, 62] on button "Close" at bounding box center [1045, 64] width 58 height 17
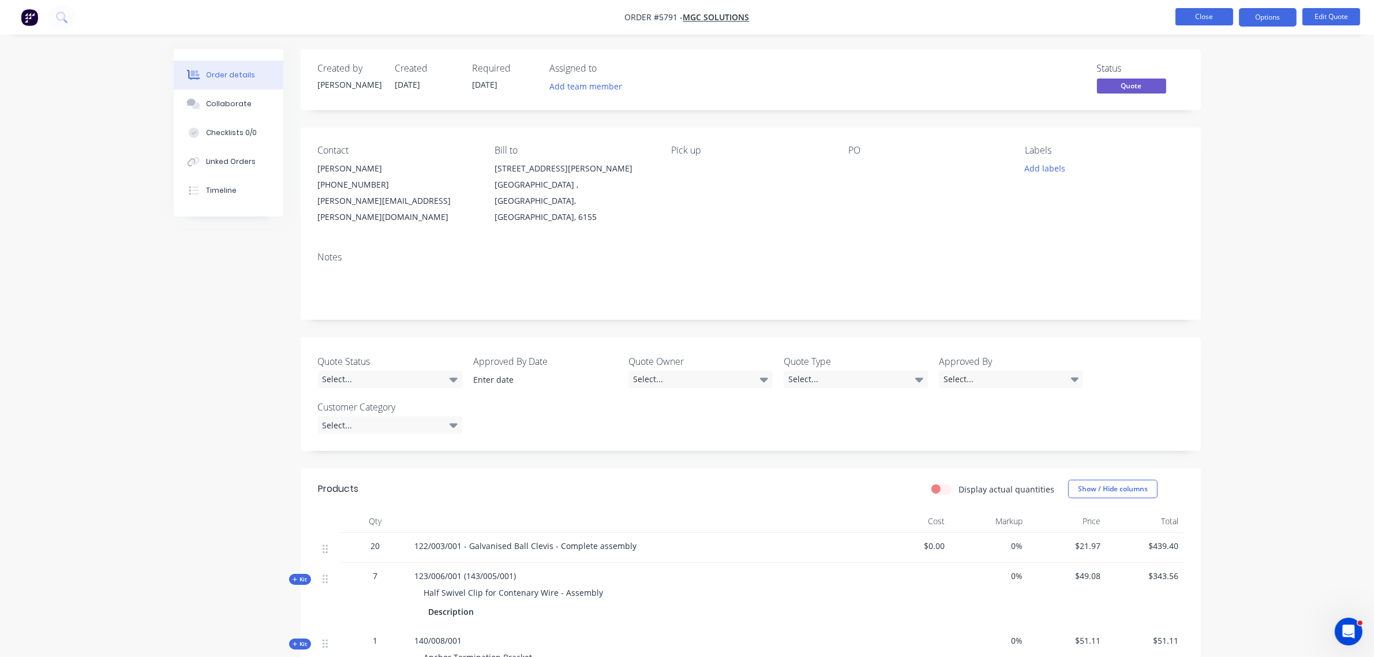
click at [1182, 24] on button "Close" at bounding box center [1204, 16] width 58 height 17
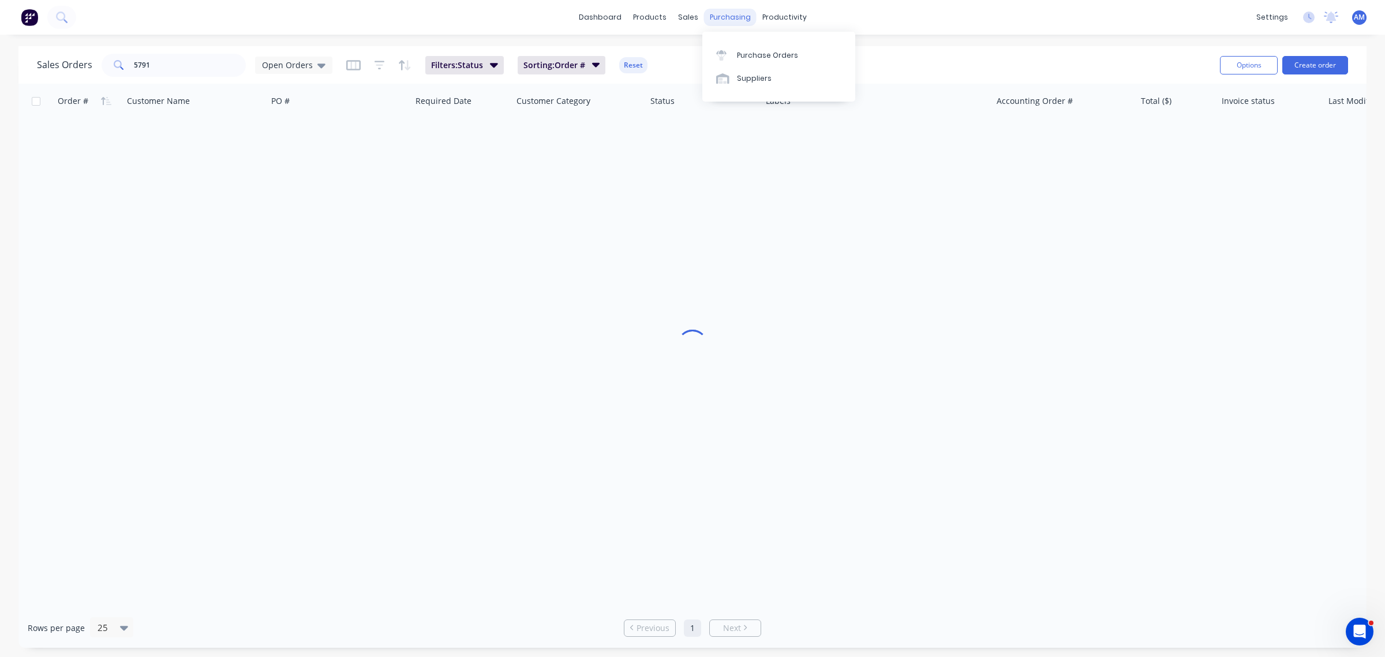
click at [717, 13] on div "purchasing" at bounding box center [730, 17] width 53 height 17
click at [752, 58] on div "Purchase Orders" at bounding box center [767, 55] width 61 height 10
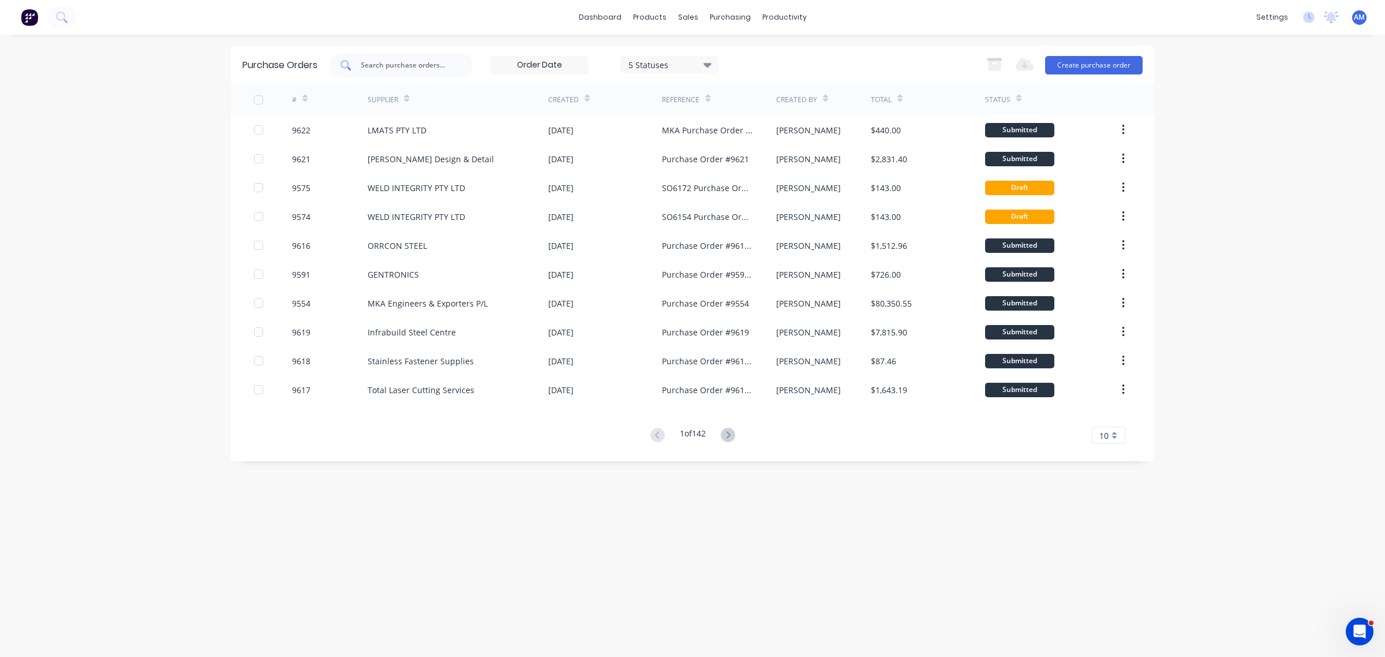
click at [393, 57] on div at bounding box center [401, 65] width 144 height 23
click at [375, 64] on input "text" at bounding box center [407, 65] width 96 height 12
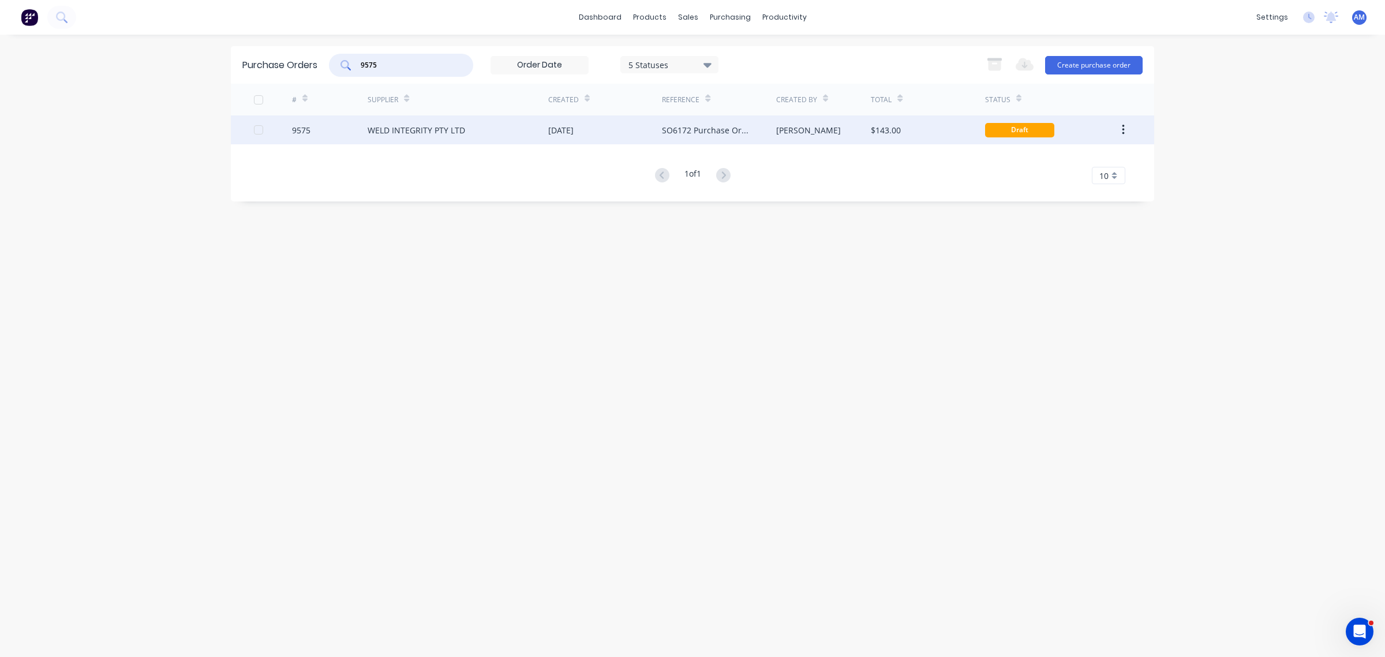
type input "9575"
click at [344, 128] on div "9575" at bounding box center [330, 129] width 76 height 29
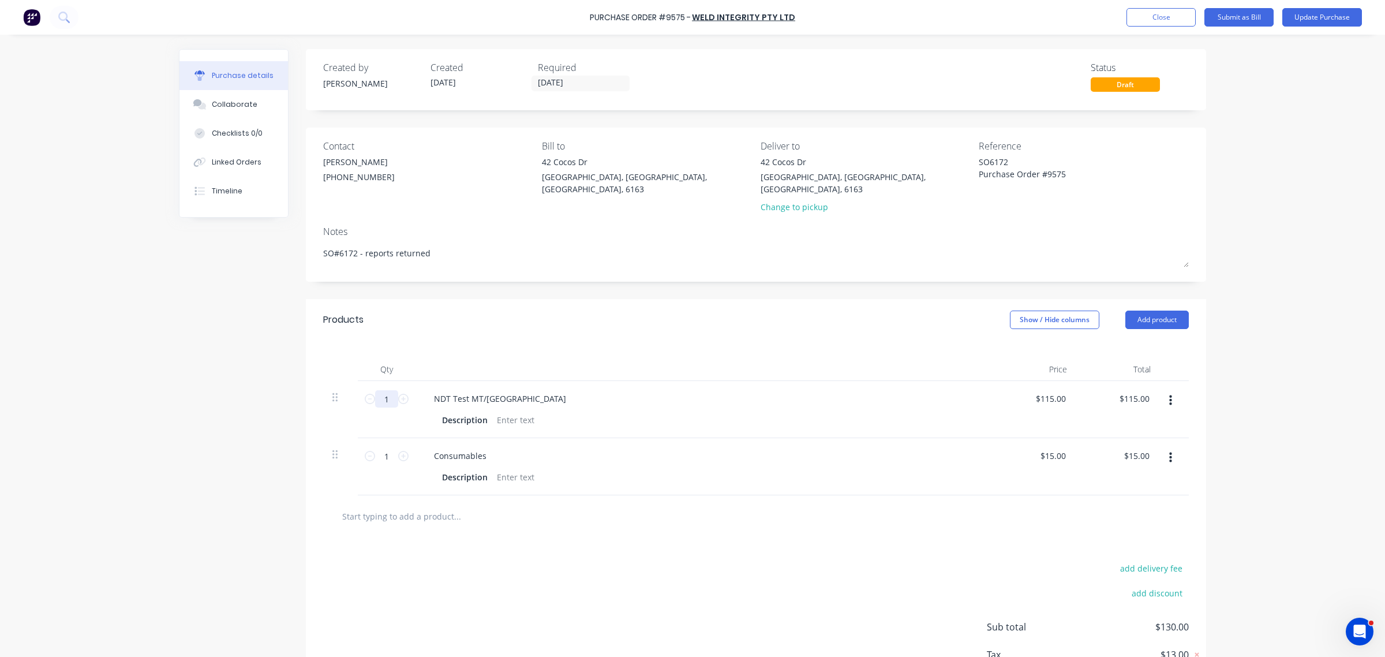
click at [385, 390] on input "1" at bounding box center [386, 398] width 23 height 17
type textarea "x"
type input "1."
type textarea "x"
type input "1"
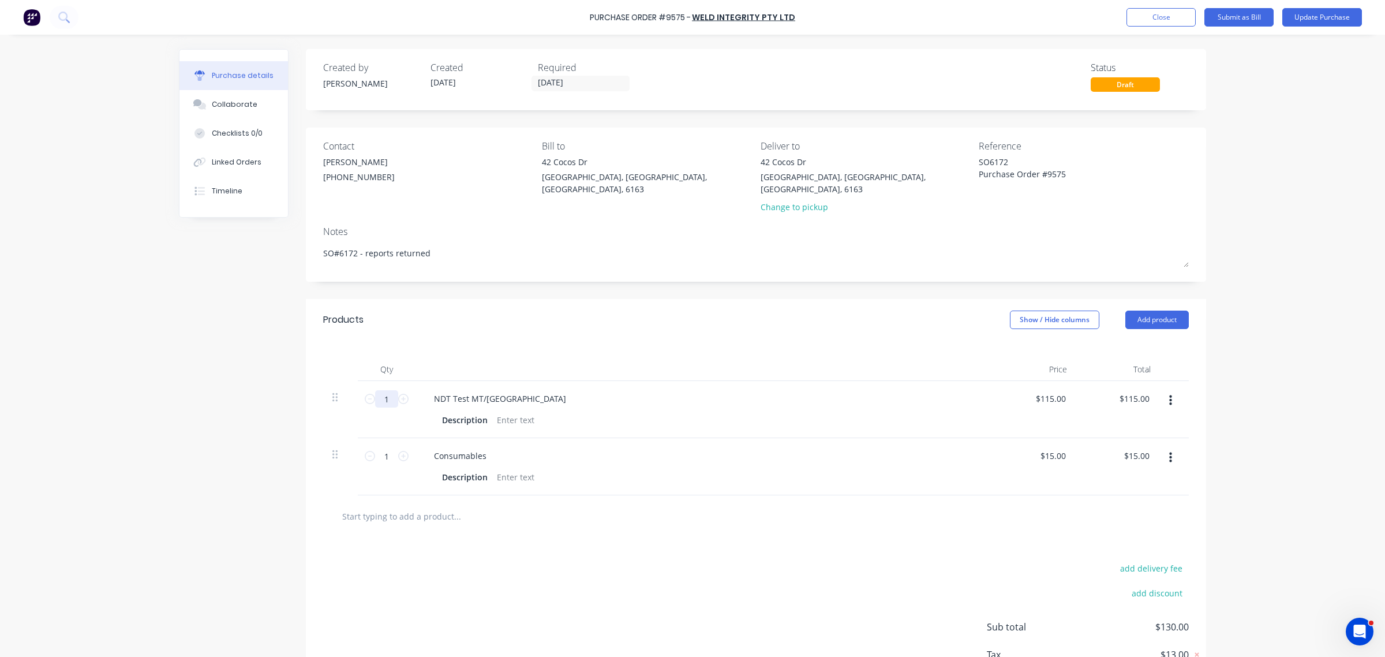
type textarea "x"
type input "17"
type input "$1,955.00"
type textarea "x"
type input "175"
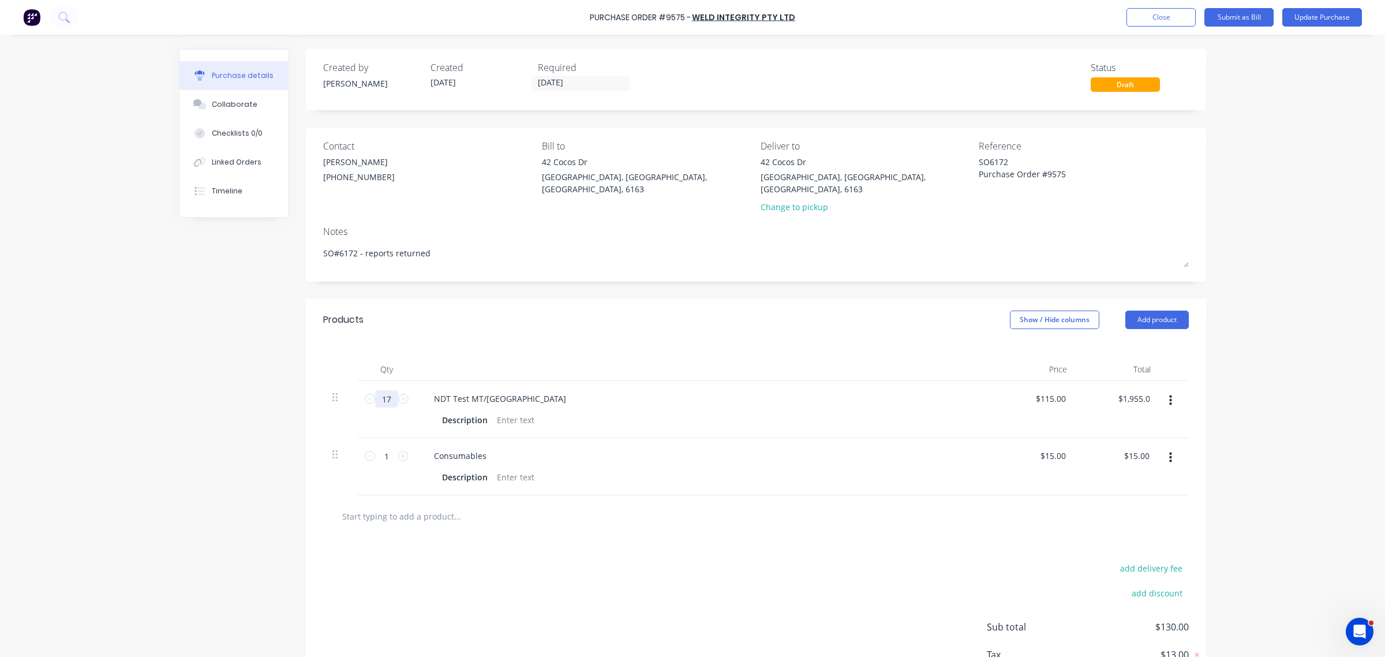
type input "$20,125.00"
type textarea "x"
type input "17"
type input "$1,955.00"
type textarea "x"
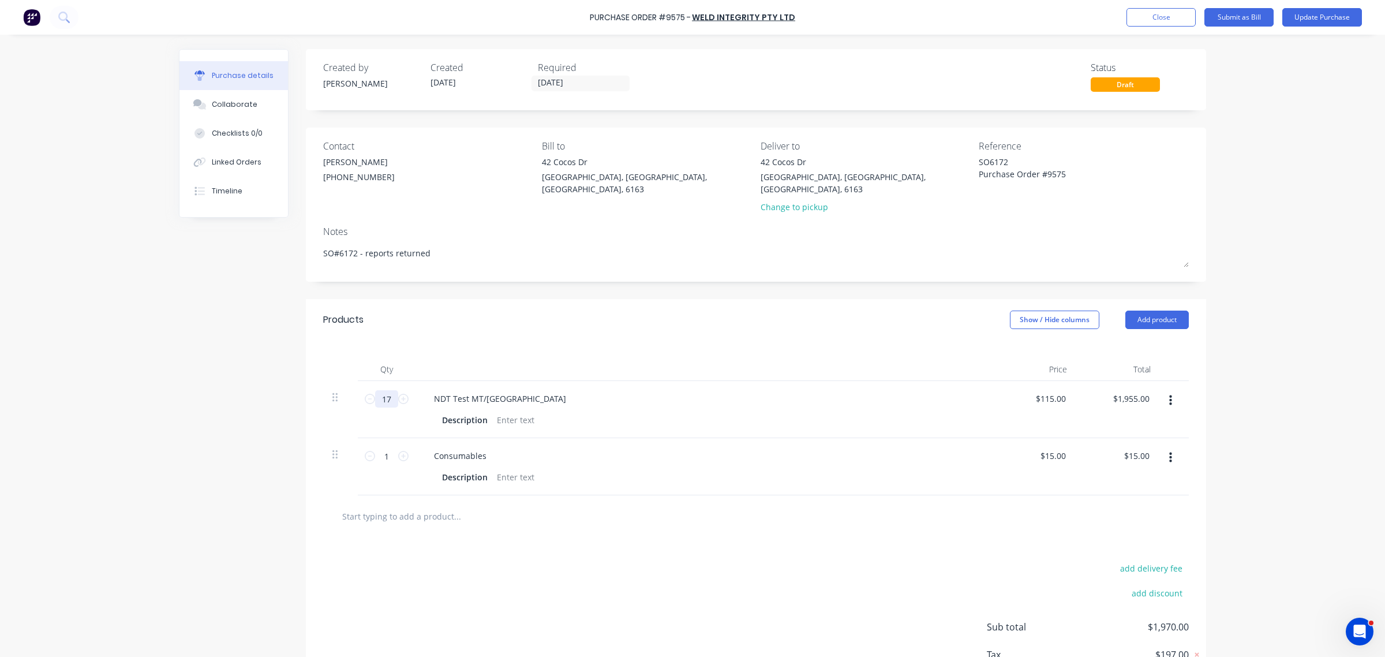
type input "1"
type input "$115.00"
type textarea "x"
type input "1"
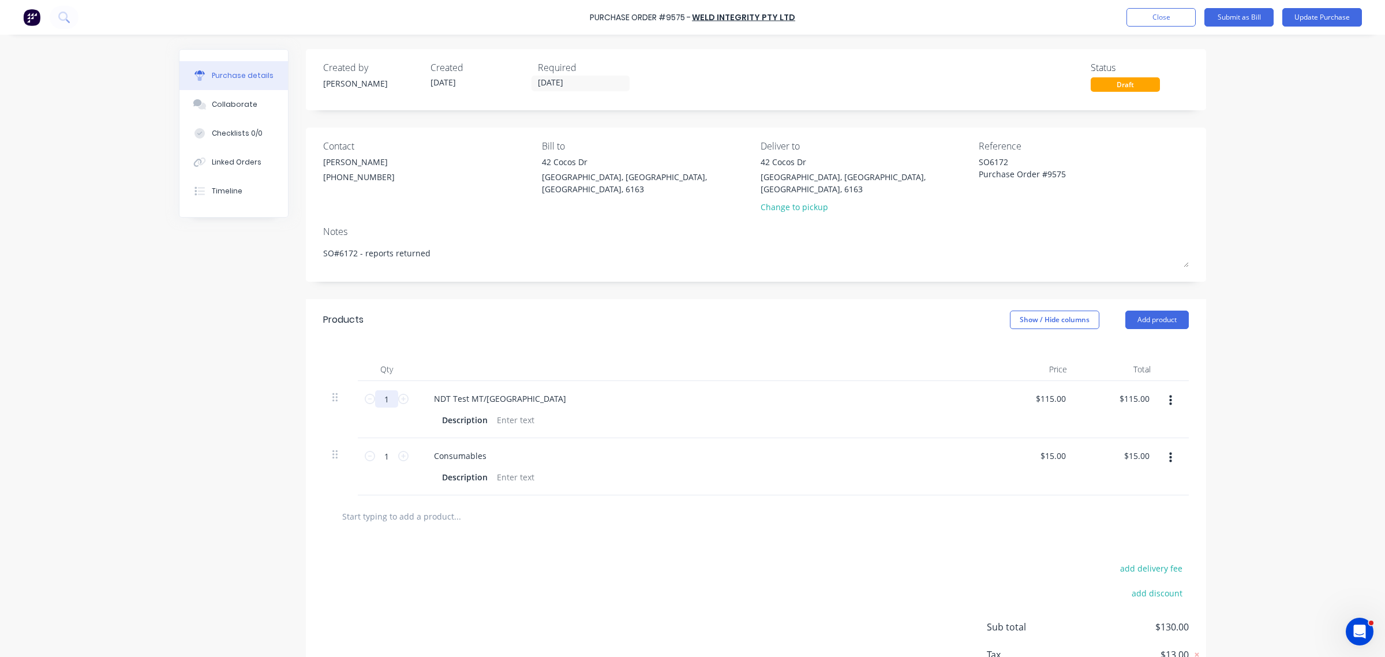
type textarea "x"
type input "1."
type textarea "x"
type input "1.7"
type input "$195.50"
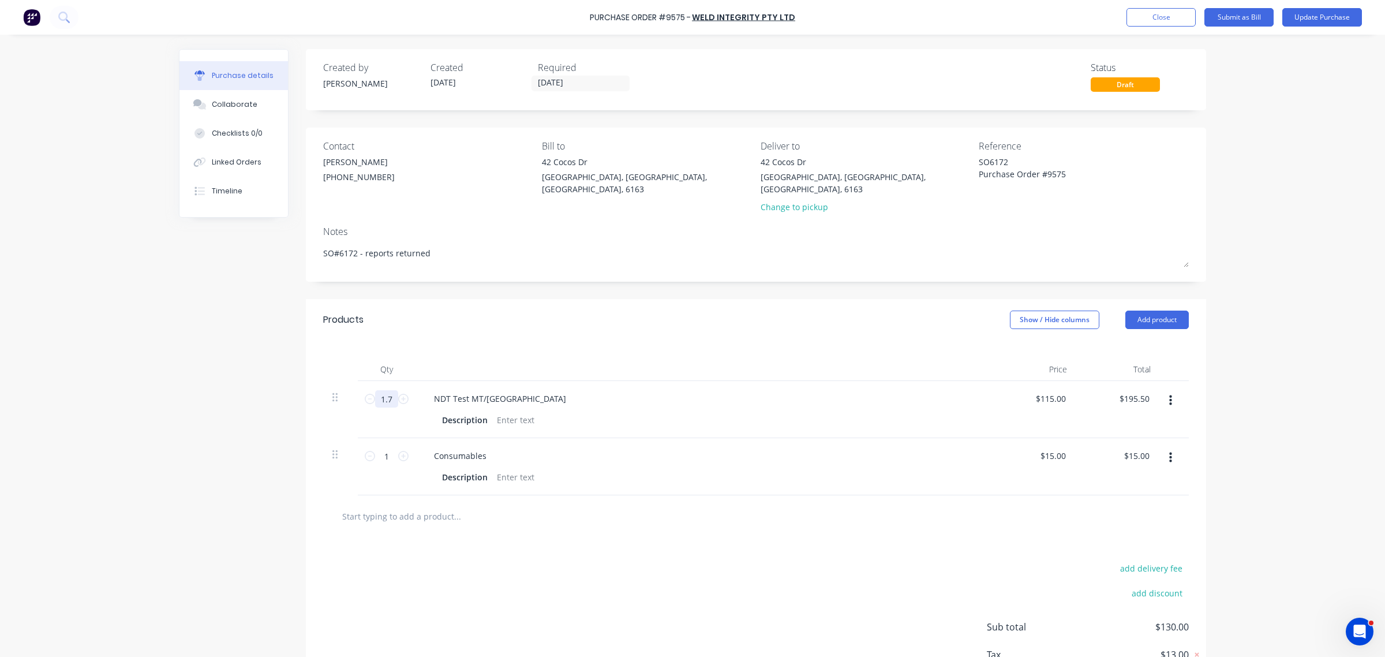
type textarea "x"
type input "1.75"
type input "$201.25"
type textarea "x"
type input "1.75"
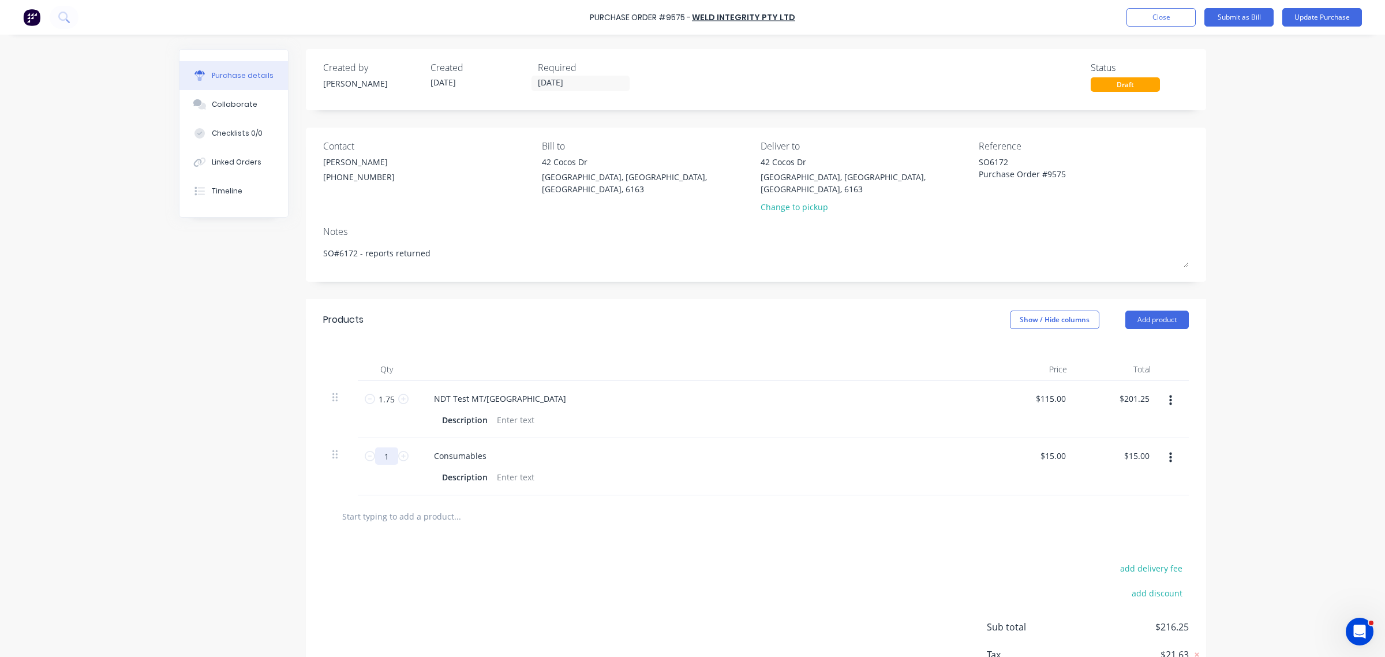
click at [382, 447] on input "1" at bounding box center [386, 455] width 23 height 17
click at [402, 451] on icon at bounding box center [403, 456] width 10 height 10
type textarea "x"
type input "2"
type input "$30.00"
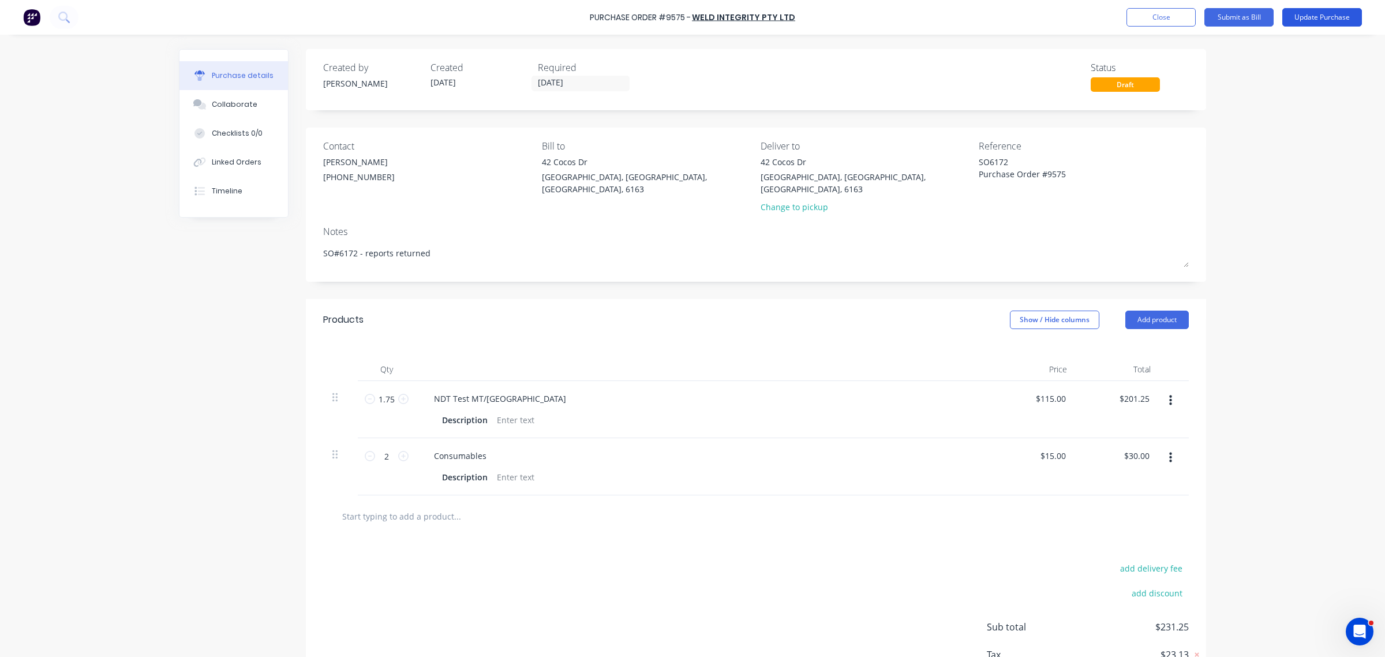
click at [1326, 16] on button "Update Purchase" at bounding box center [1322, 17] width 80 height 18
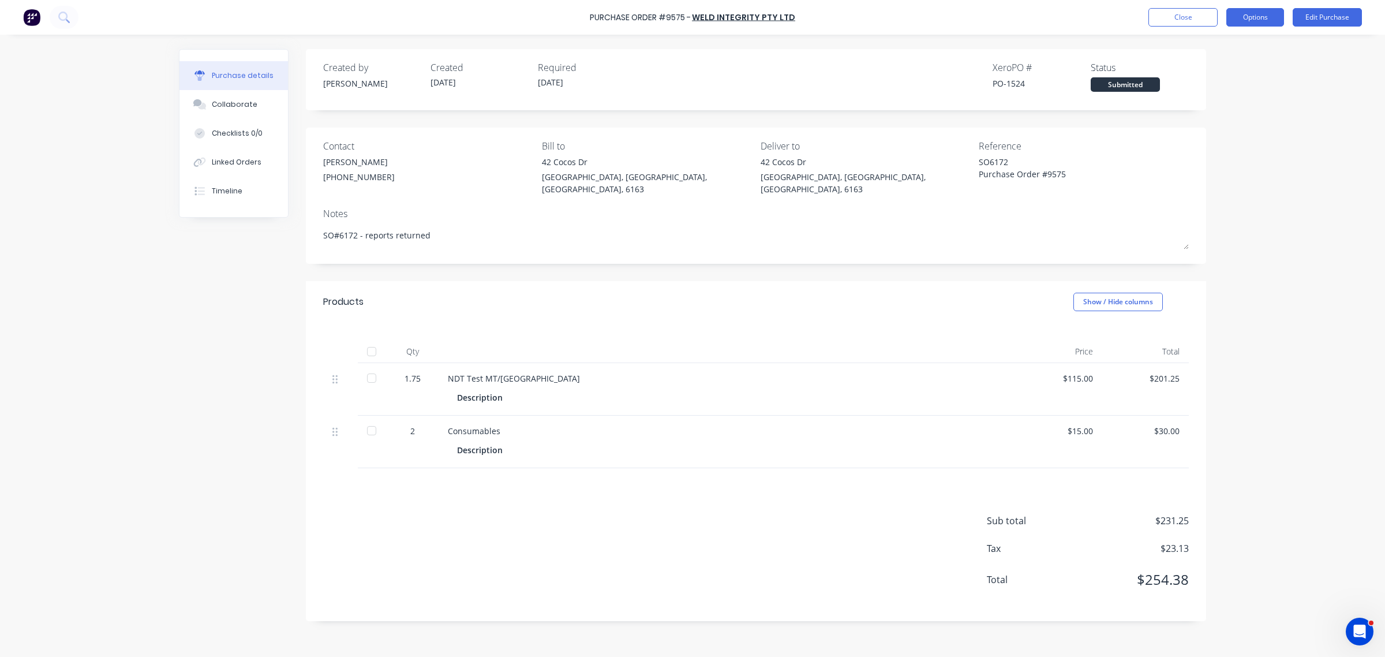
click at [1255, 17] on button "Options" at bounding box center [1255, 17] width 58 height 18
drag, startPoint x: 1288, startPoint y: 303, endPoint x: 757, endPoint y: 418, distance: 543.0
click at [1288, 304] on div "Purchase Order #9575 - WELD INTEGRITY PTY LTD Close Options Edit Purchase Purch…" at bounding box center [692, 328] width 1385 height 657
click at [369, 340] on div at bounding box center [371, 351] width 23 height 23
click at [1254, 15] on button "Options" at bounding box center [1255, 17] width 58 height 18
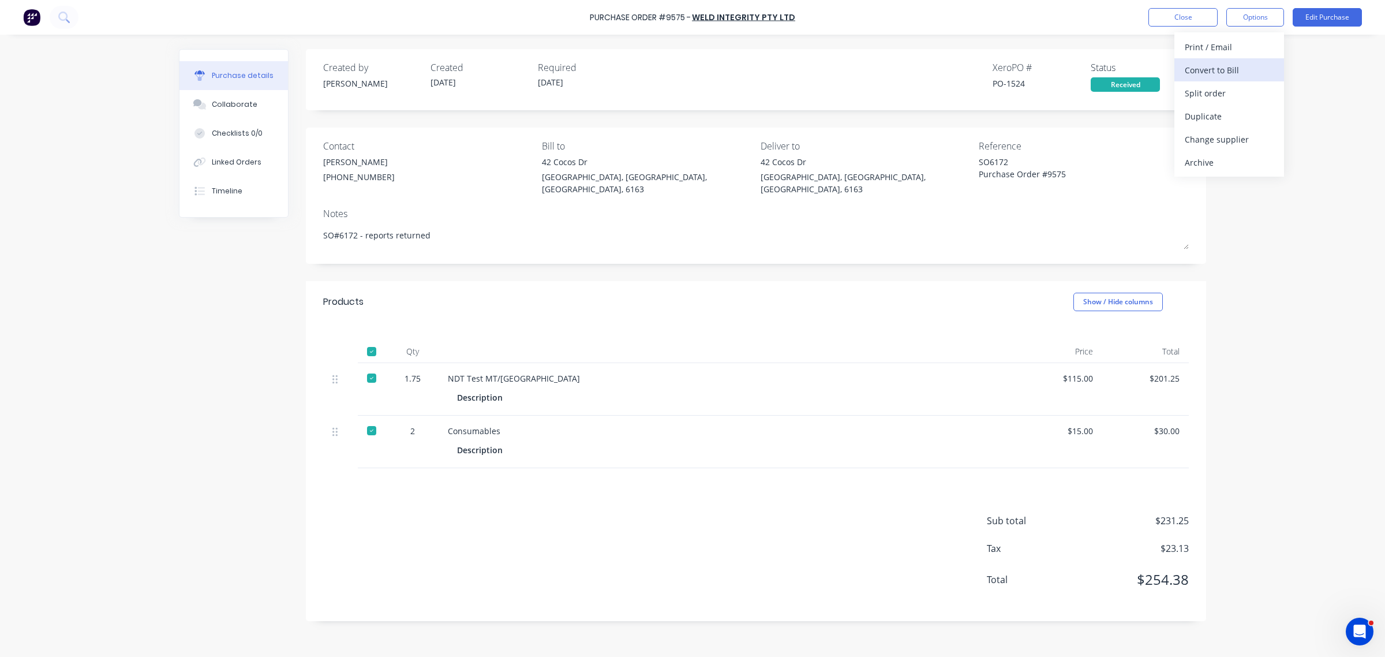
click at [1216, 70] on div "Convert to Bill" at bounding box center [1228, 70] width 89 height 17
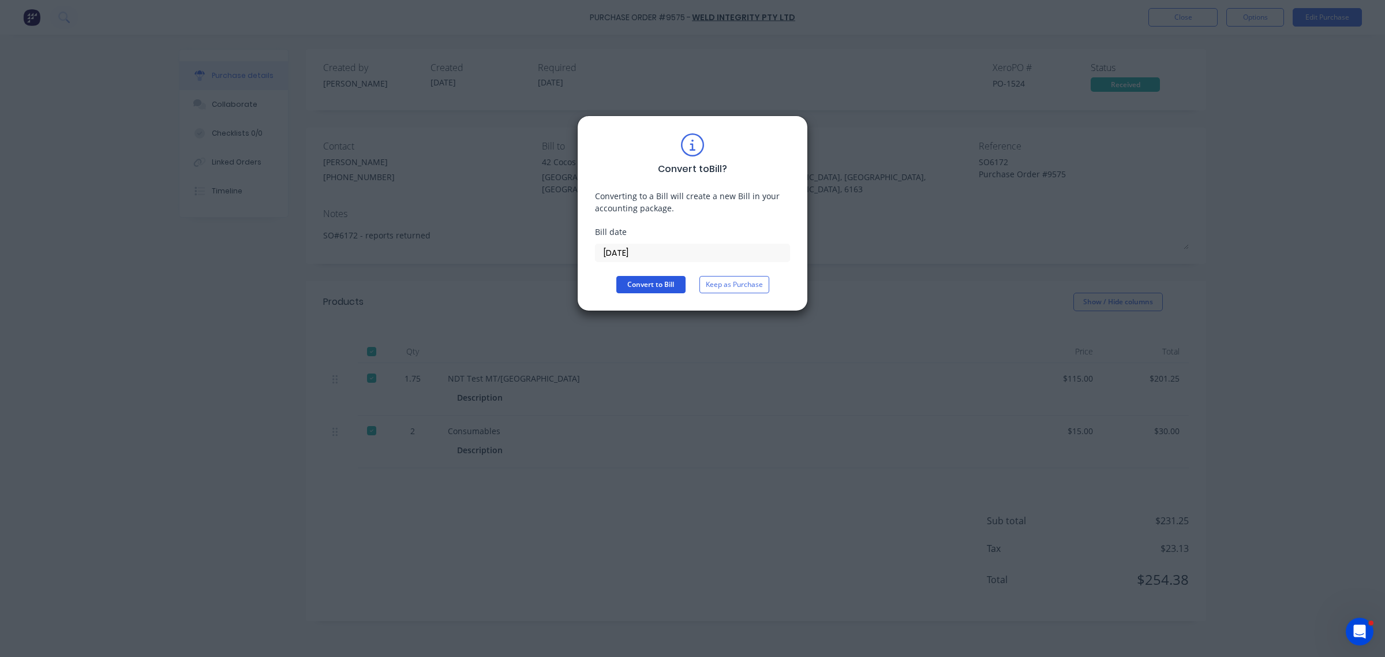
drag, startPoint x: 628, startPoint y: 286, endPoint x: 638, endPoint y: 287, distance: 10.0
click at [630, 286] on button "Convert to Bill" at bounding box center [650, 284] width 69 height 17
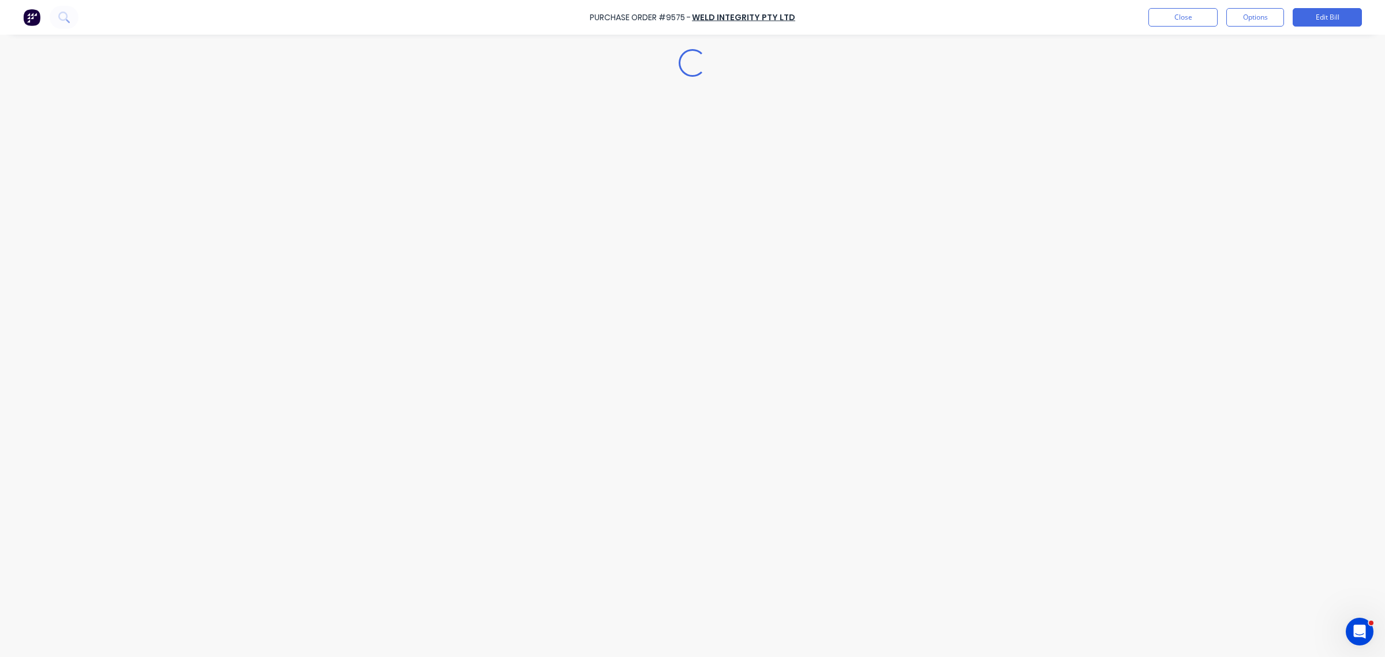
type textarea "x"
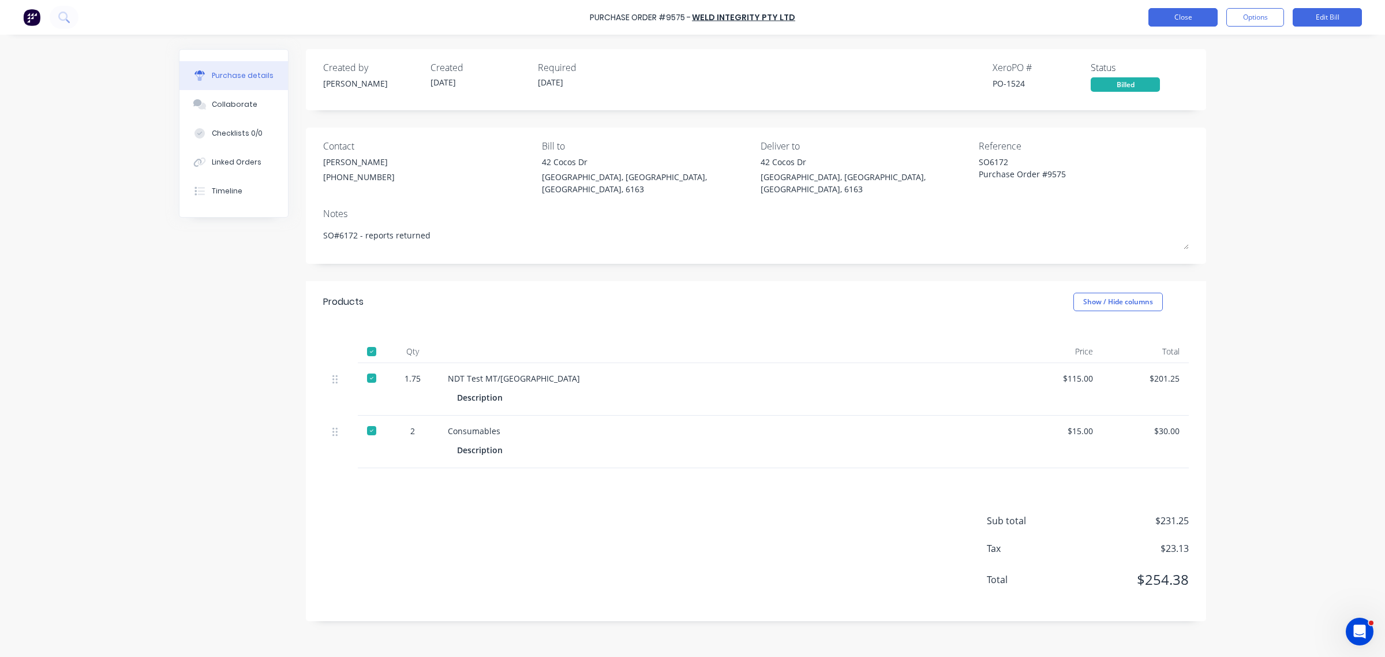
click at [1188, 18] on button "Close" at bounding box center [1182, 17] width 69 height 18
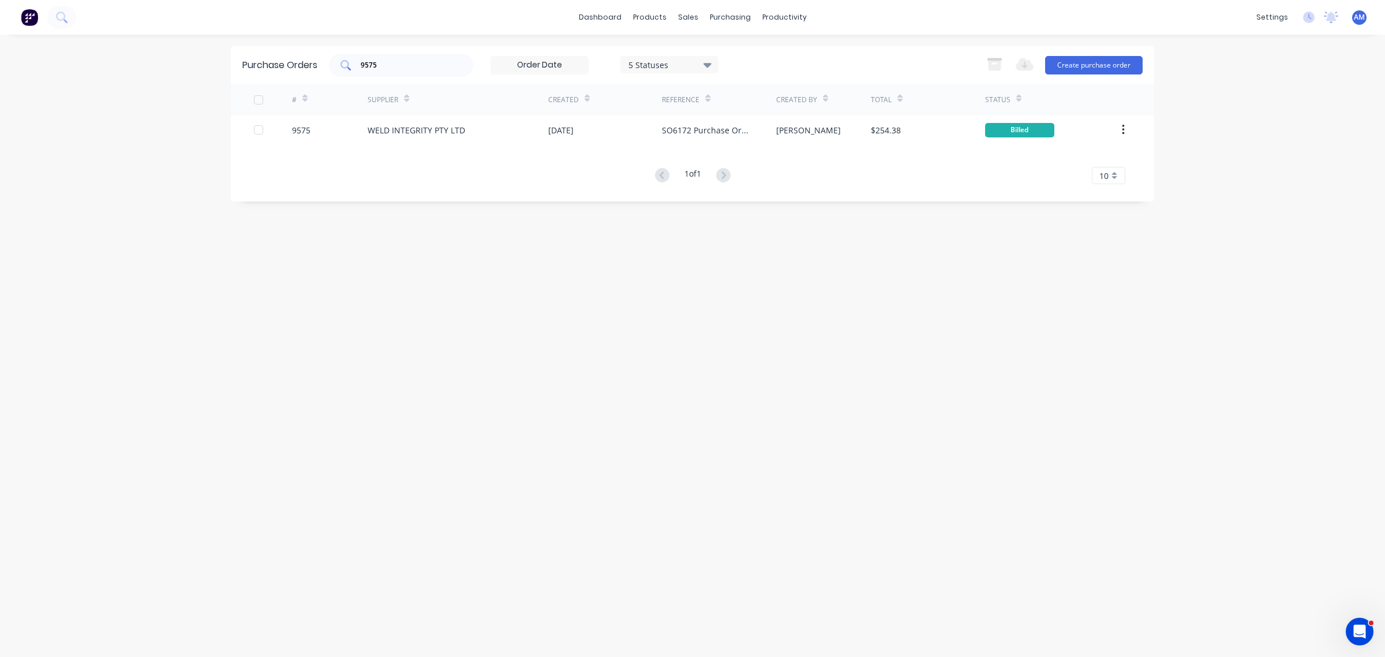
click at [377, 62] on input "9575" at bounding box center [407, 65] width 96 height 12
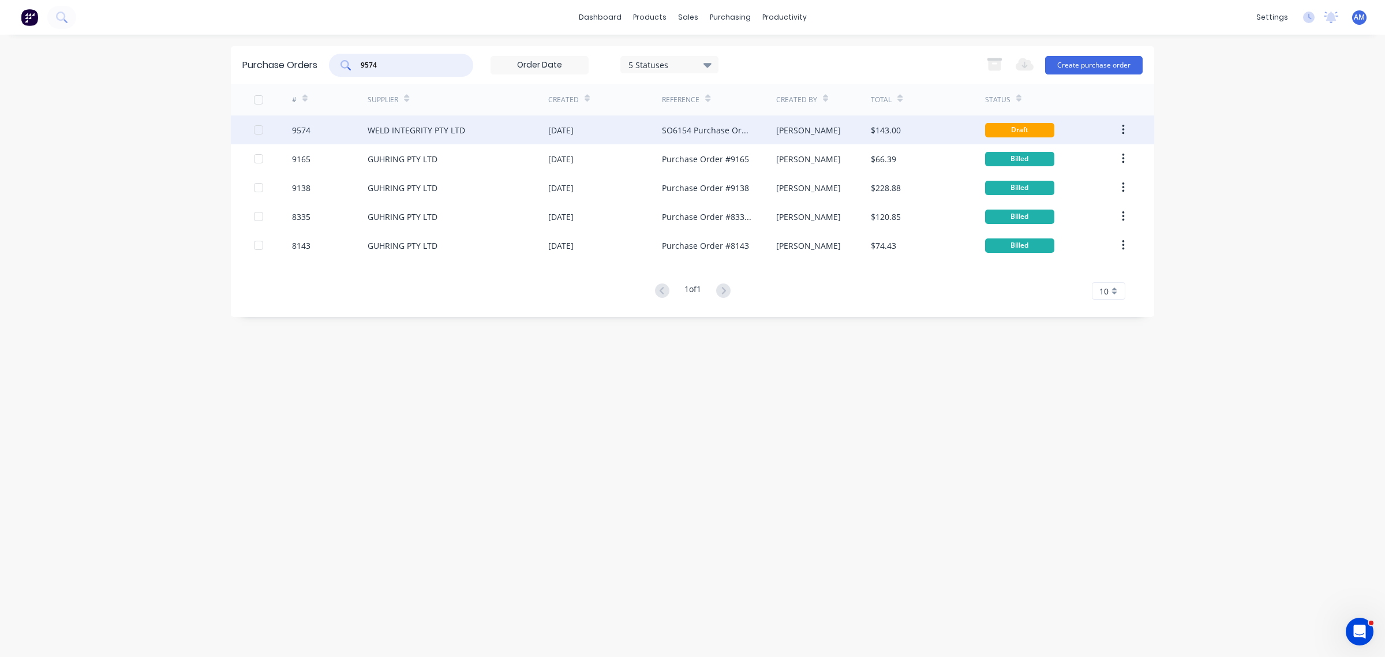
type input "9574"
click at [326, 129] on div "9574" at bounding box center [330, 129] width 76 height 29
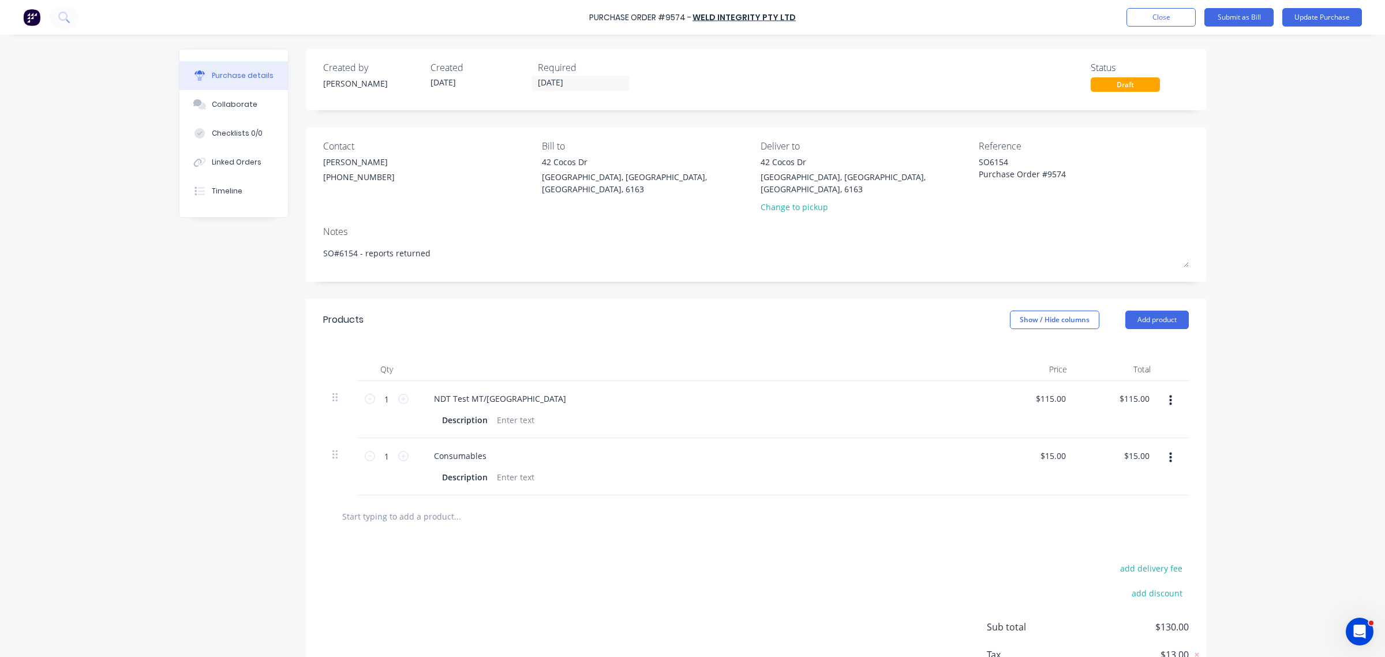
click at [407, 448] on div "1 1" at bounding box center [387, 466] width 58 height 57
click at [399, 451] on icon at bounding box center [403, 456] width 10 height 10
type textarea "x"
type input "2"
type input "$30.00"
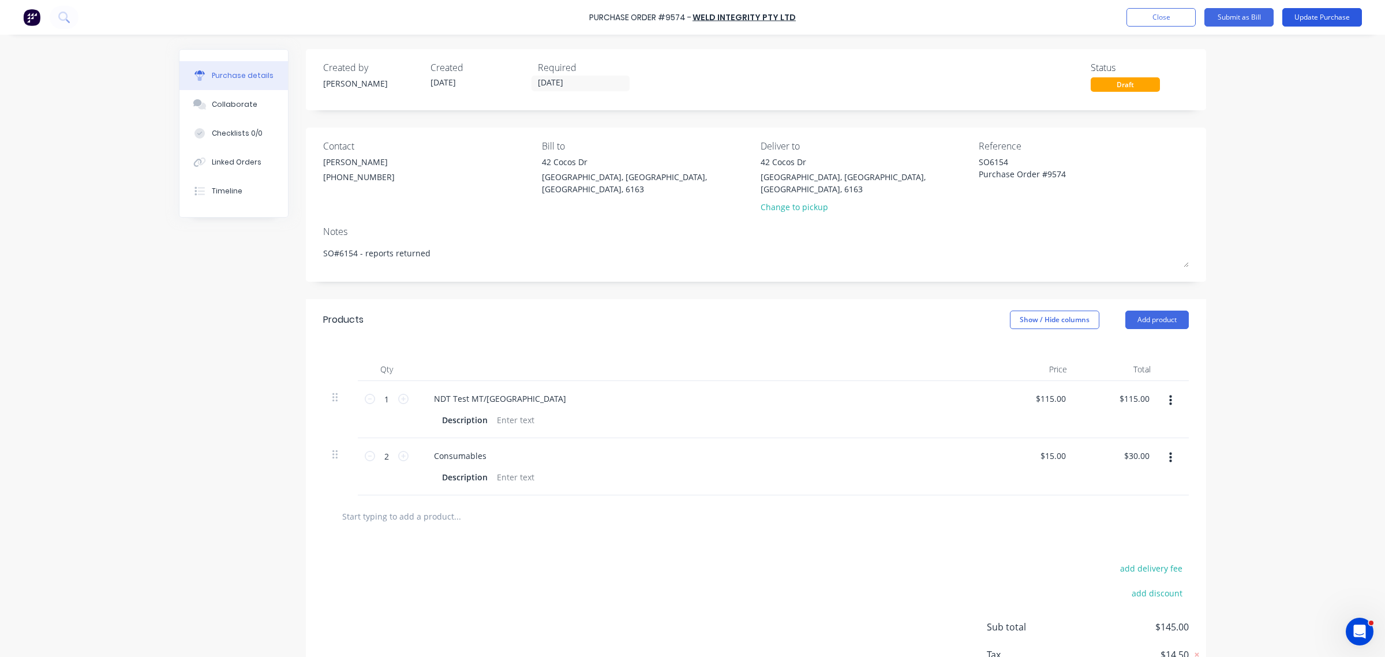
click at [1311, 16] on button "Update Purchase" at bounding box center [1322, 17] width 80 height 18
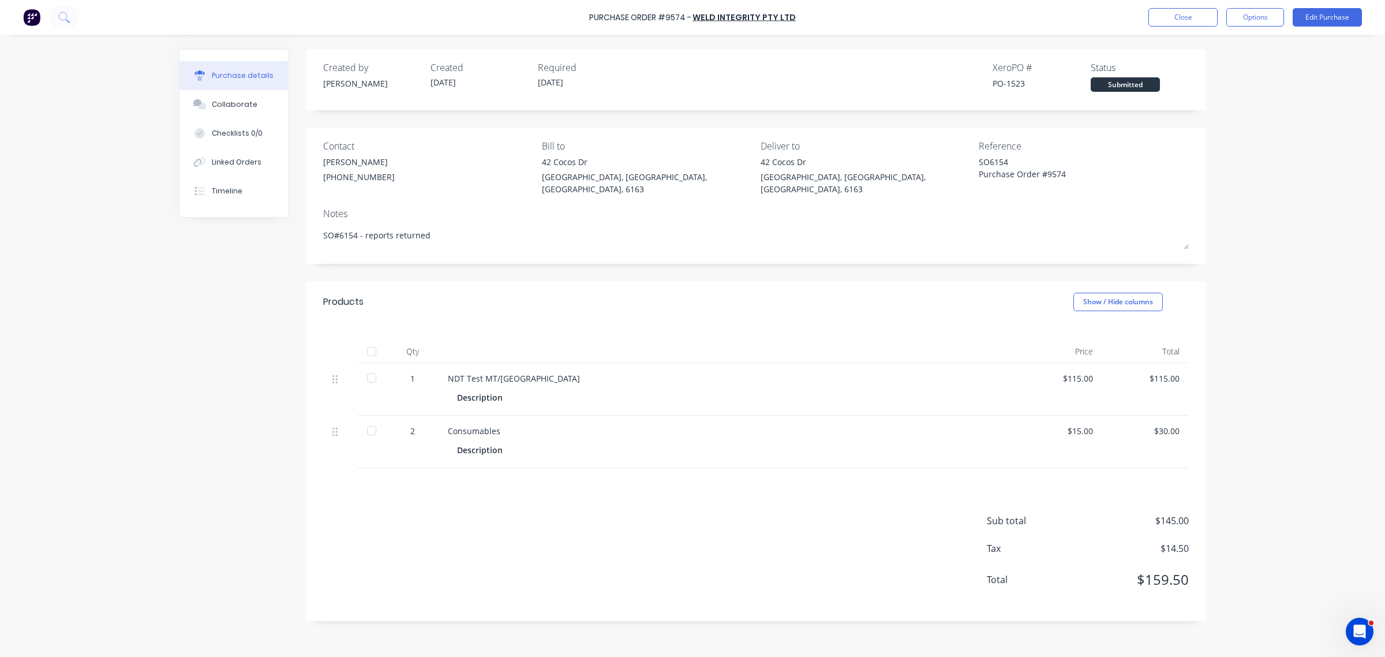
click at [373, 340] on div at bounding box center [371, 351] width 23 height 23
drag, startPoint x: 1263, startPoint y: 0, endPoint x: 1258, endPoint y: 13, distance: 14.2
click at [1263, 1] on div "Purchase Order #9574 - WELD INTEGRITY PTY LTD Close Options Edit Purchase" at bounding box center [692, 17] width 1385 height 35
click at [1258, 16] on button "Options" at bounding box center [1255, 17] width 58 height 18
click at [1221, 68] on div "Convert to Bill" at bounding box center [1228, 70] width 89 height 17
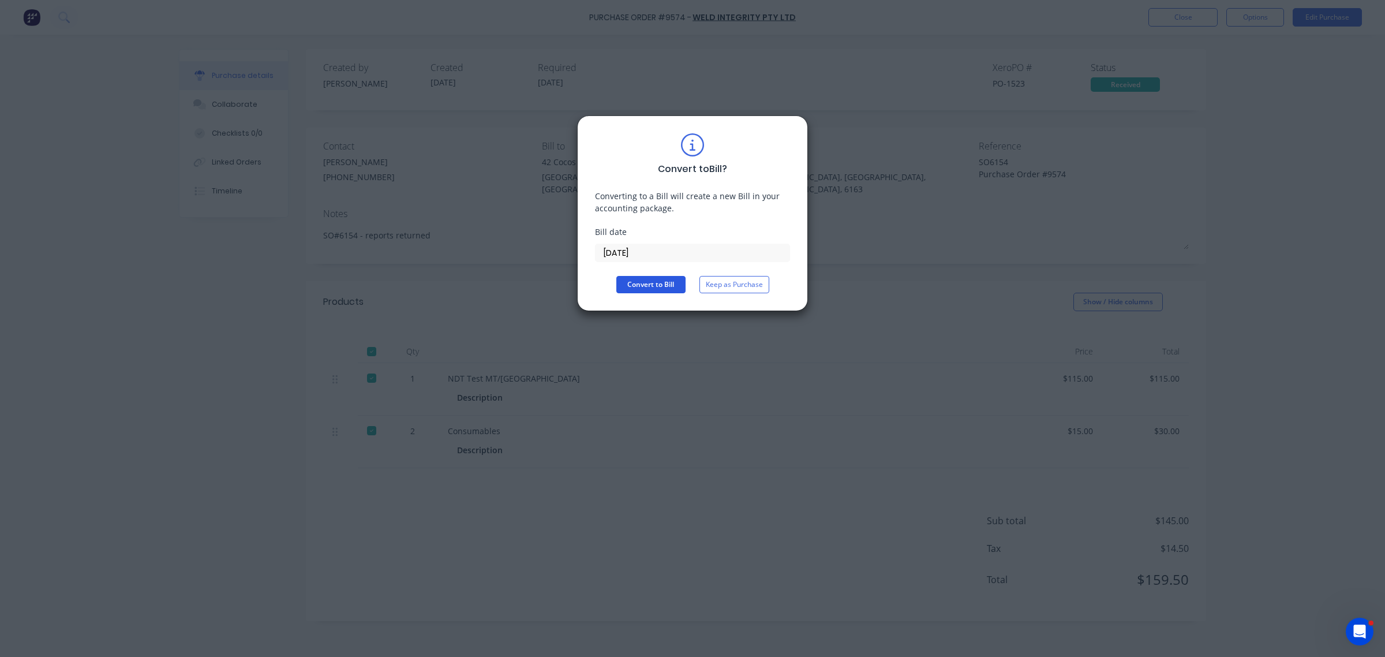
click at [662, 281] on button "Convert to Bill" at bounding box center [650, 284] width 69 height 17
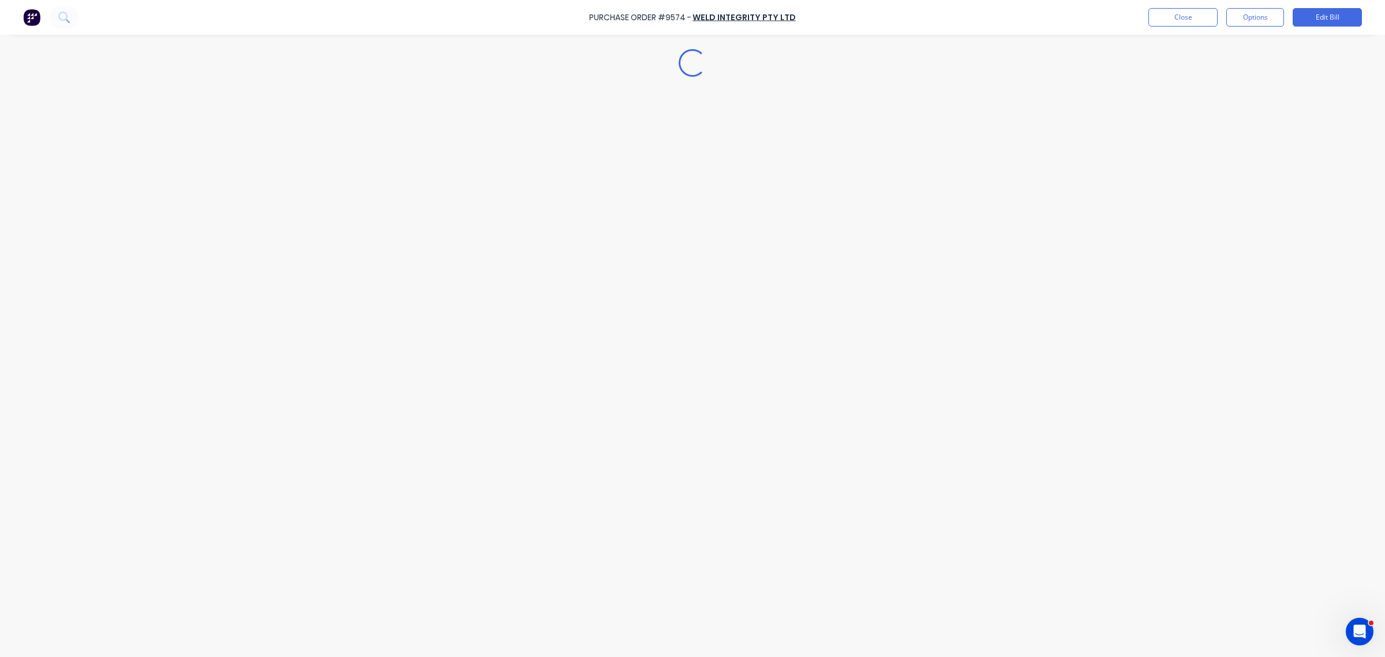
type textarea "x"
